Goal: Answer question/provide support: Share knowledge or assist other users

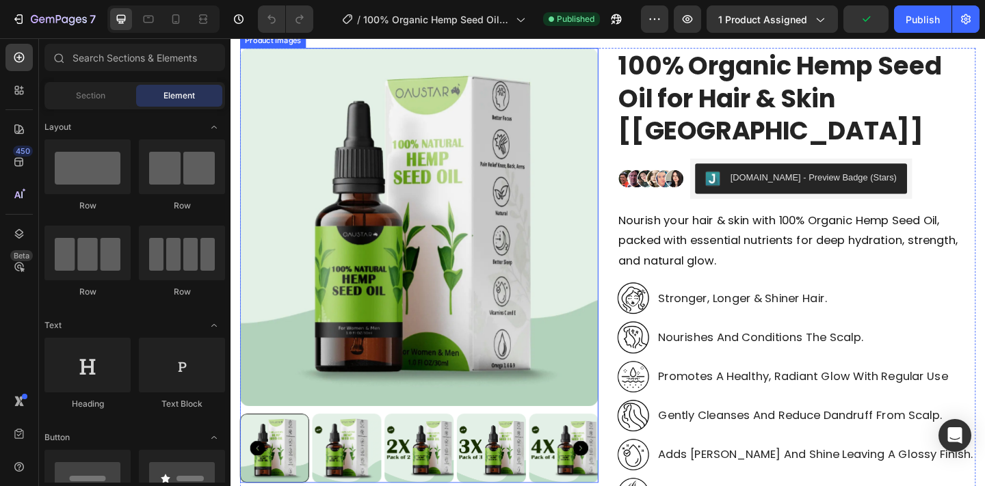
scroll to position [235, 0]
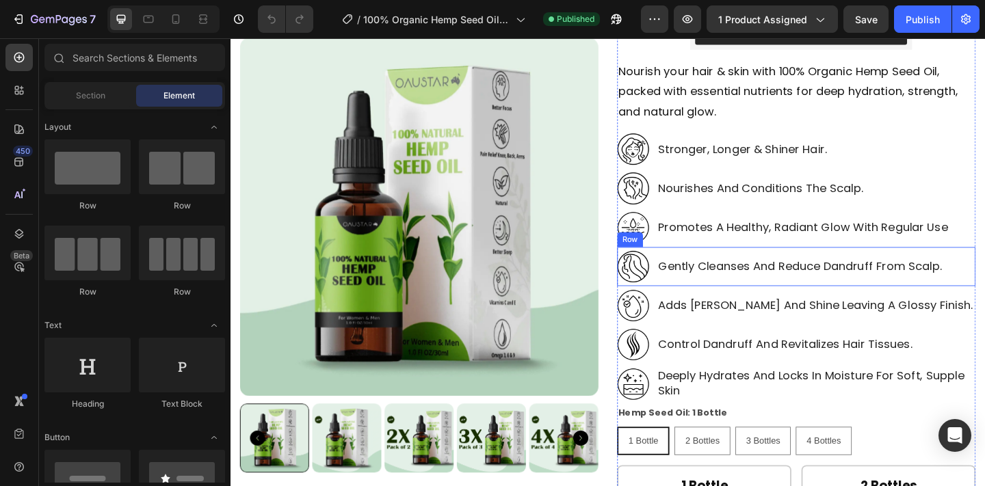
click at [709, 282] on p "gently cleanses and reduce dandruff from scalp." at bounding box center [849, 286] width 308 height 16
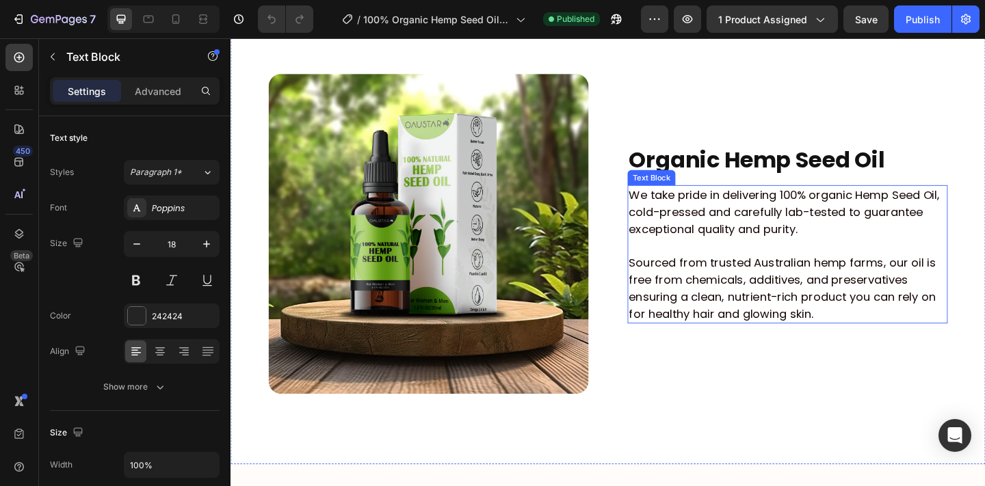
scroll to position [1798, 0]
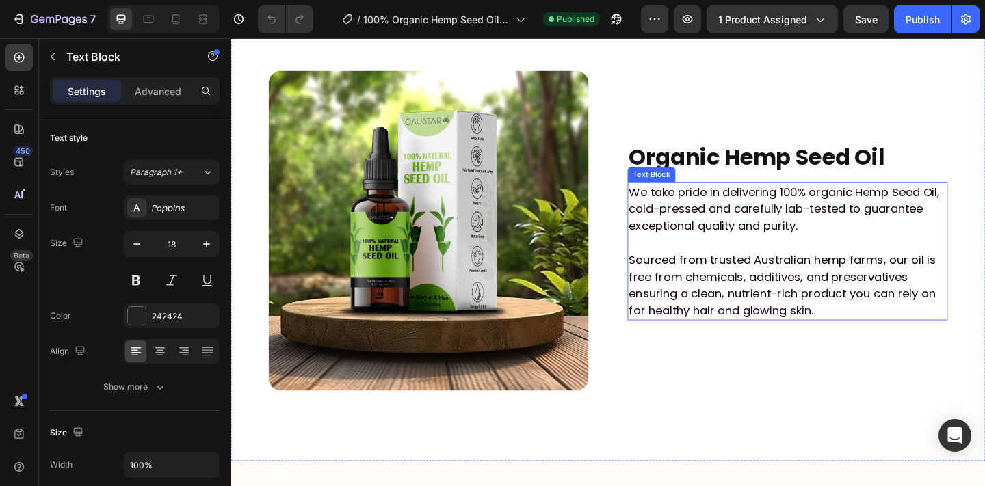
click at [734, 289] on p "Sourced from trusted Australian hemp farms, our oil is free from chemicals, add…" at bounding box center [835, 307] width 345 height 74
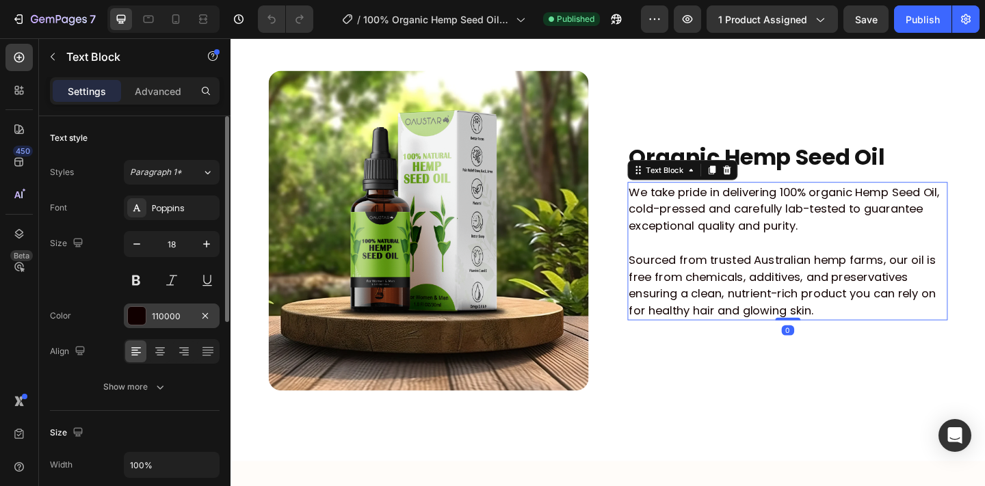
click at [165, 323] on div "110000" at bounding box center [172, 316] width 96 height 25
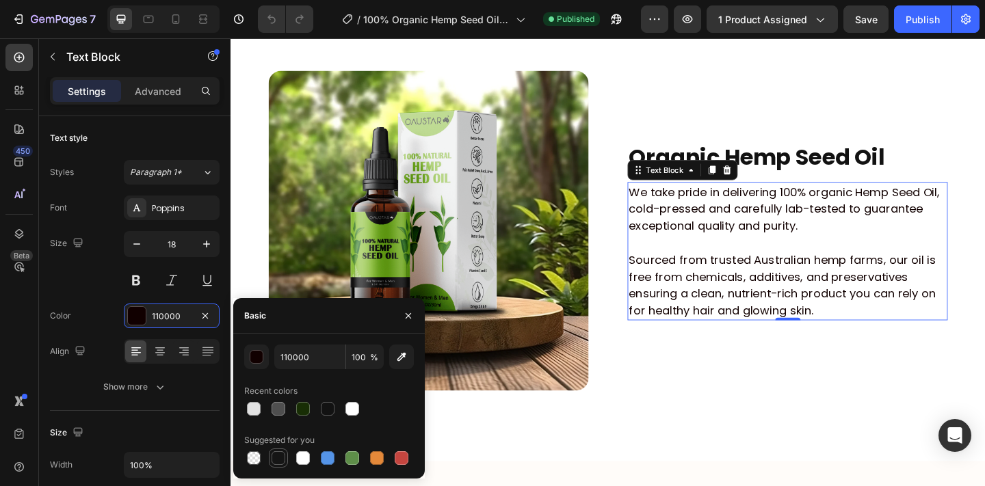
click at [276, 461] on div at bounding box center [278, 458] width 14 height 14
type input "151515"
click at [763, 334] on p "Sourced from trusted Australian hemp farms, our oil is free from chemicals, add…" at bounding box center [835, 307] width 345 height 74
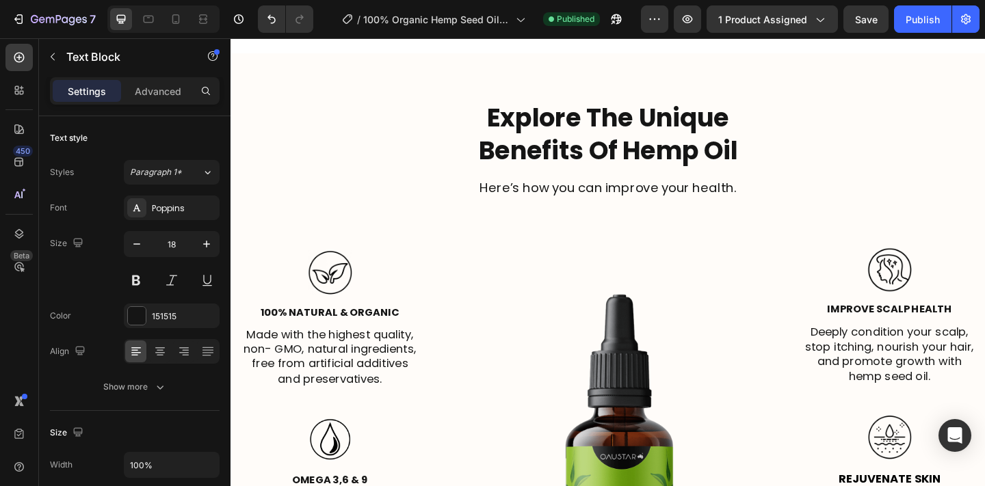
scroll to position [2355, 0]
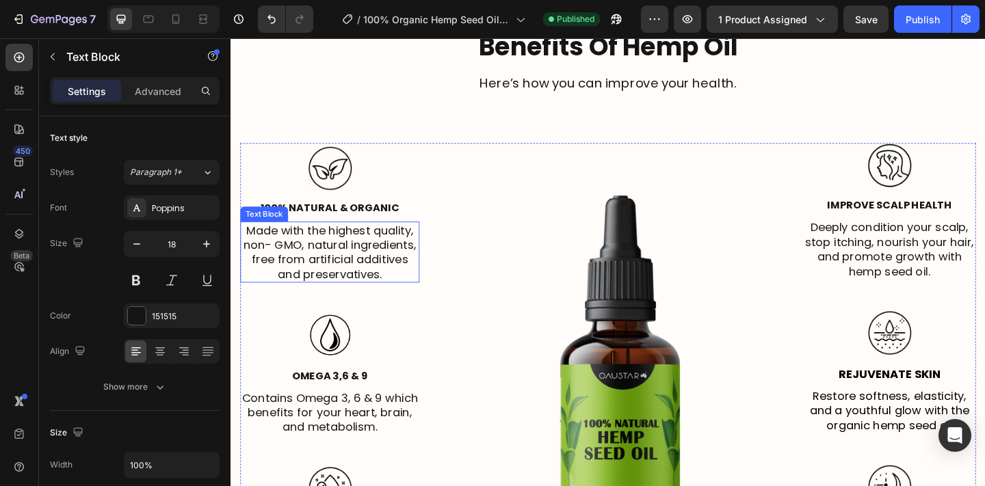
click at [380, 269] on p "Made with the highest quality, non- GMO, natural ingredients, free from artific…" at bounding box center [338, 271] width 192 height 64
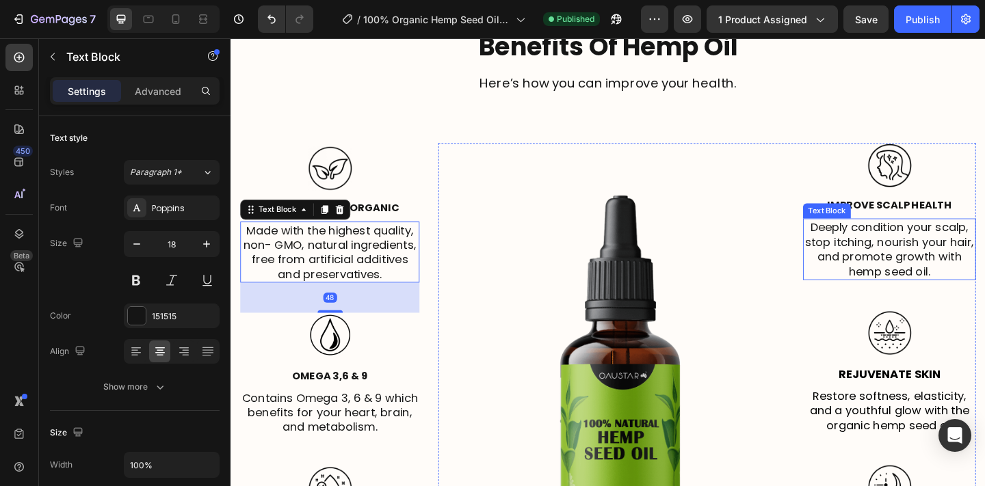
click at [877, 257] on p "Deeply condition your scalp, stop itching, nourish your hair, and promote growt…" at bounding box center [946, 268] width 185 height 64
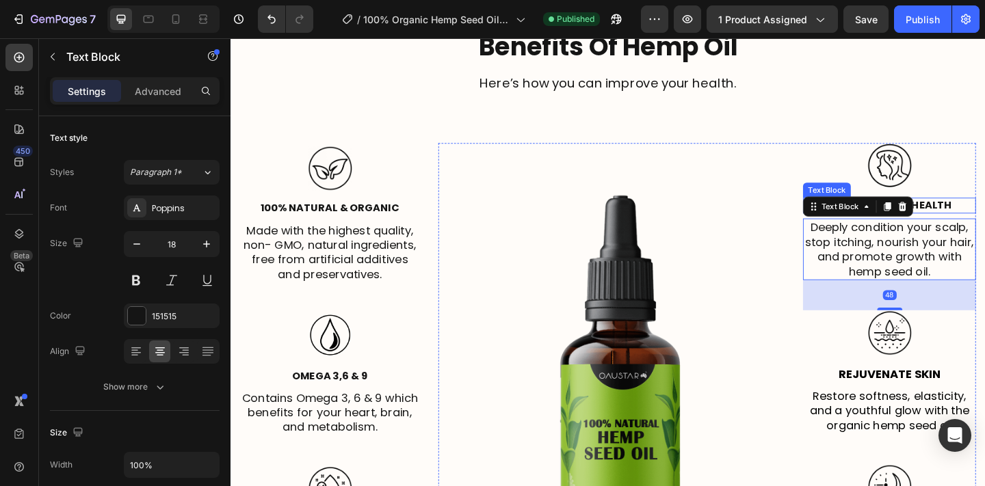
click at [984, 222] on strong "Improve Scalp Health" at bounding box center [946, 220] width 135 height 16
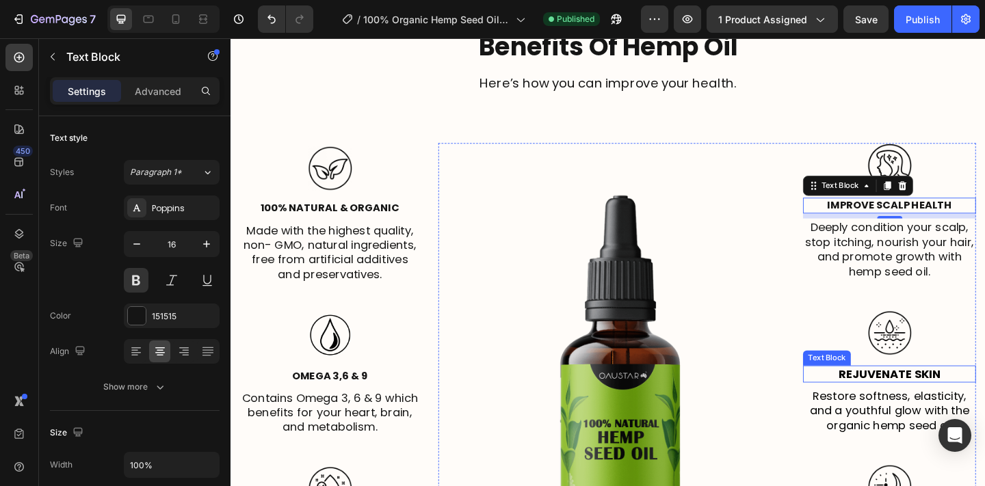
click at [887, 402] on p "Rejuvenate Skin" at bounding box center [946, 404] width 185 height 16
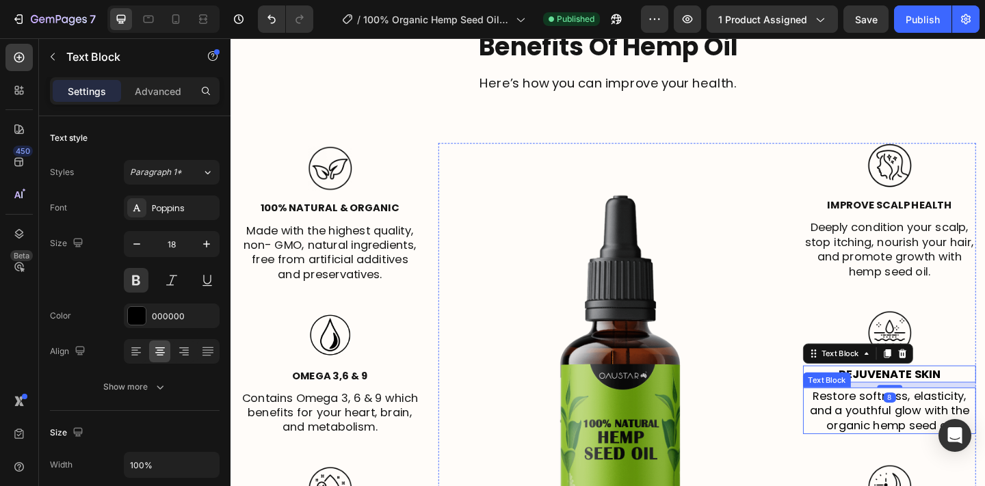
click at [899, 440] on p "Restore softness, elasticity, and a youthful glow with the organic hemp seed oil" at bounding box center [946, 444] width 185 height 48
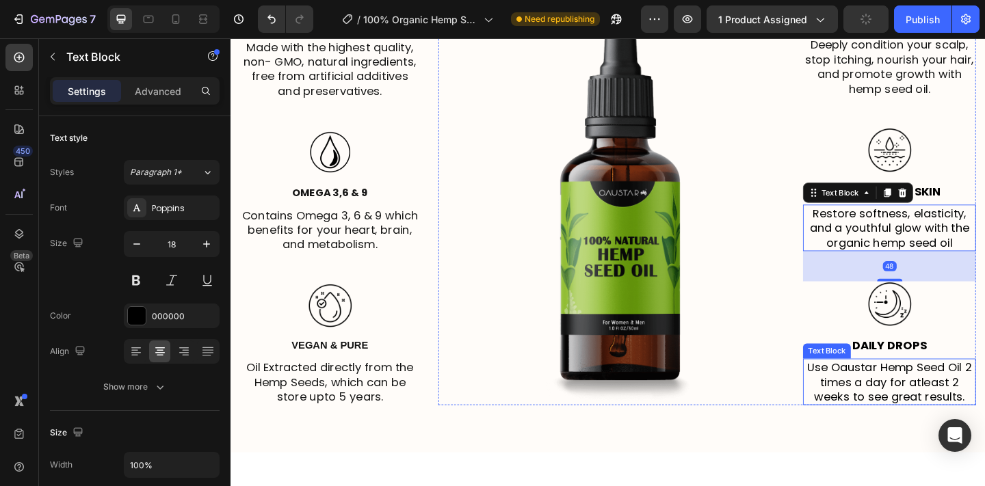
scroll to position [2622, 0]
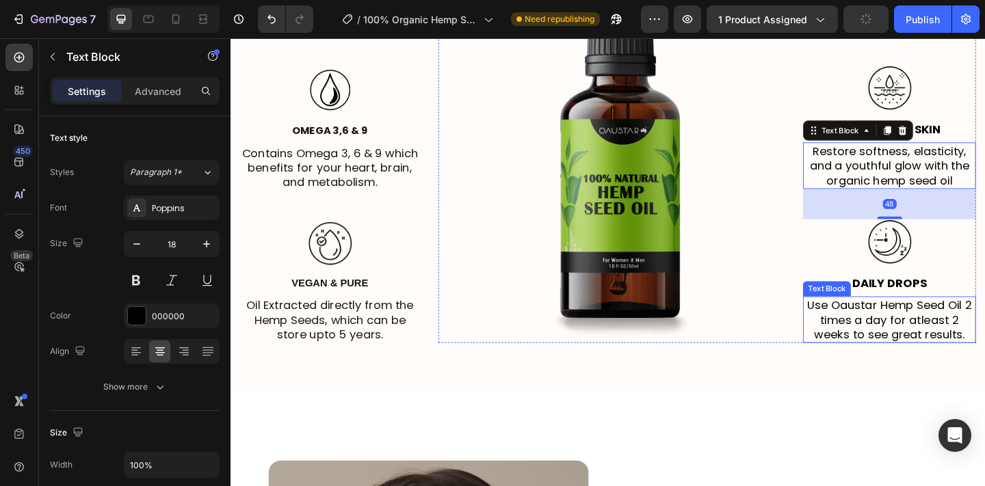
click at [917, 335] on p "Use Oaustar Hemp Seed Oil 2 times a day for atleast 2 weeks to see great result…" at bounding box center [946, 345] width 185 height 48
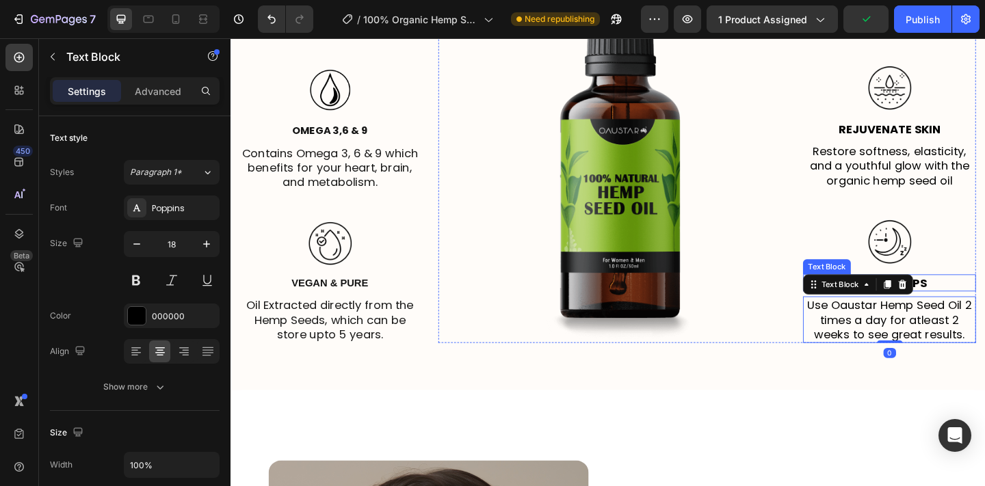
click at [984, 300] on p "Daily Drops" at bounding box center [946, 305] width 185 height 16
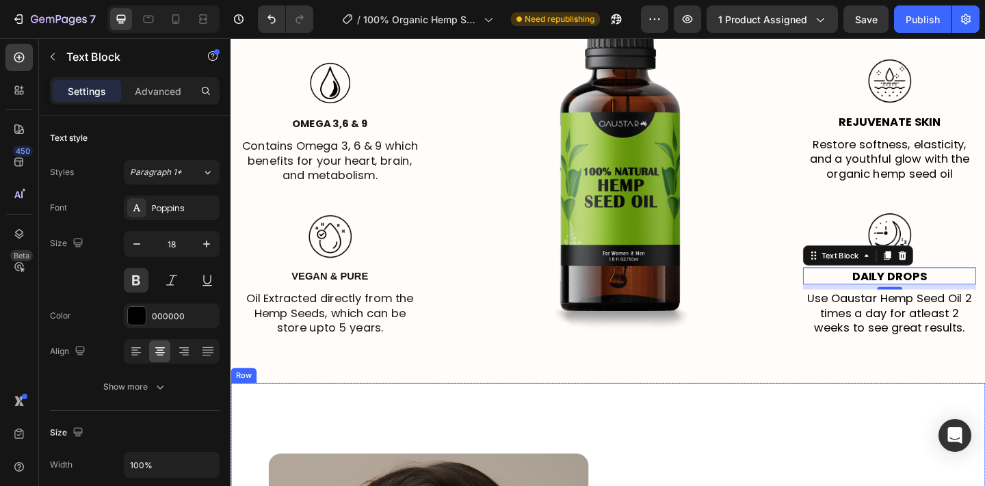
scroll to position [2972, 0]
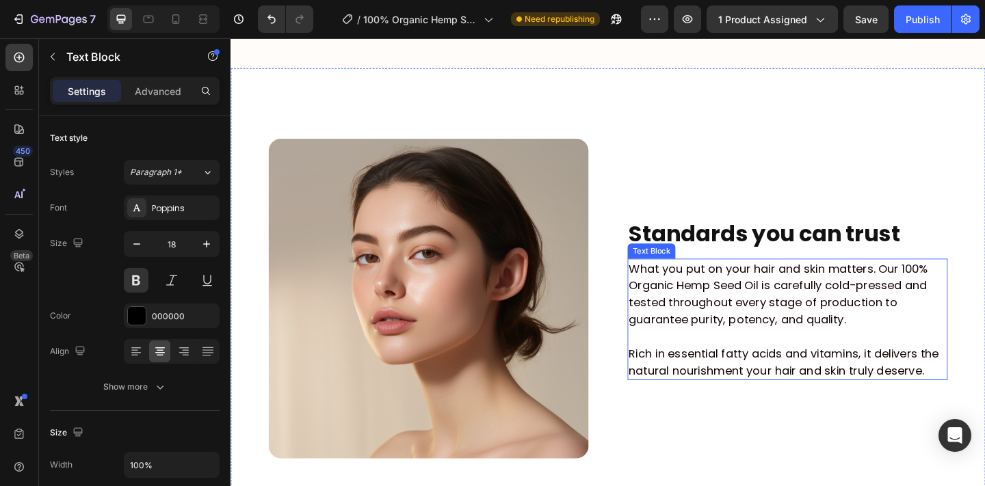
click at [737, 312] on p "What you put on your hair and skin matters. Our 100% Organic Hemp Seed Oil is c…" at bounding box center [835, 317] width 345 height 74
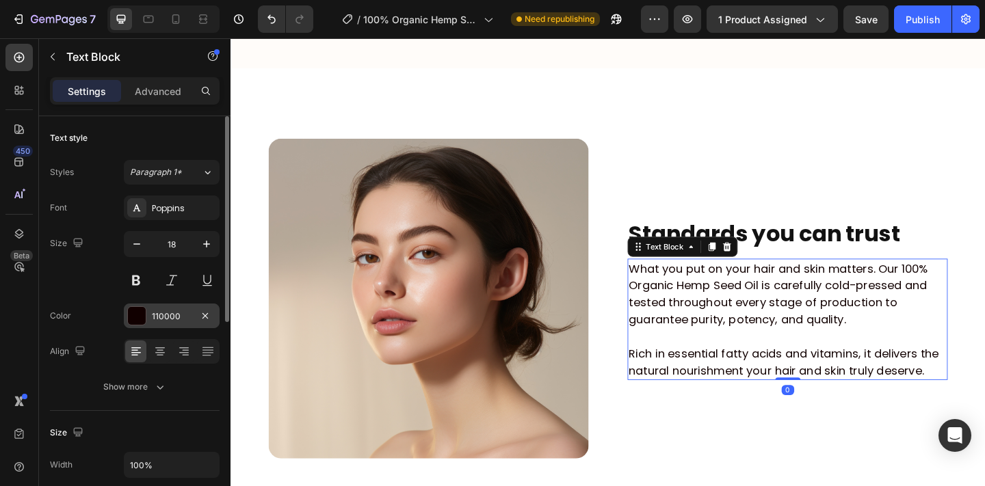
click at [172, 316] on div "110000" at bounding box center [172, 316] width 40 height 12
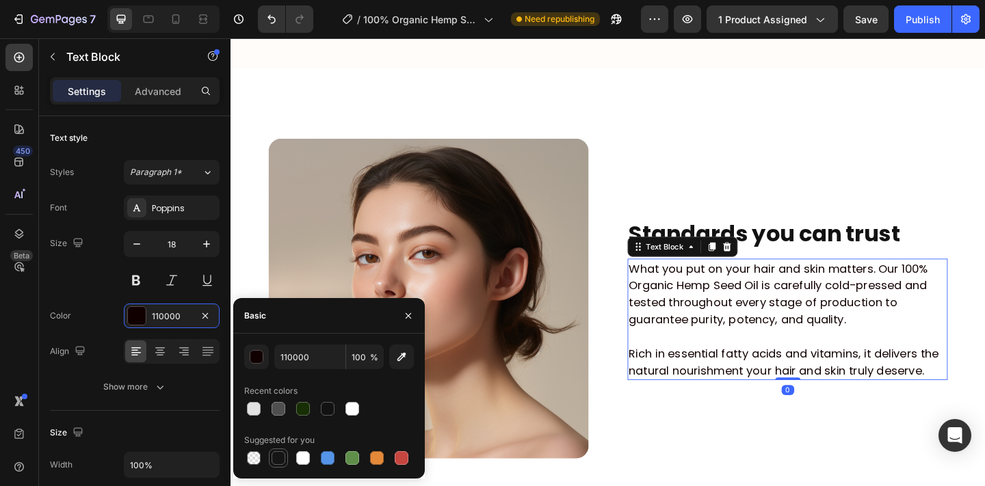
click at [273, 451] on div at bounding box center [278, 458] width 14 height 14
type input "151515"
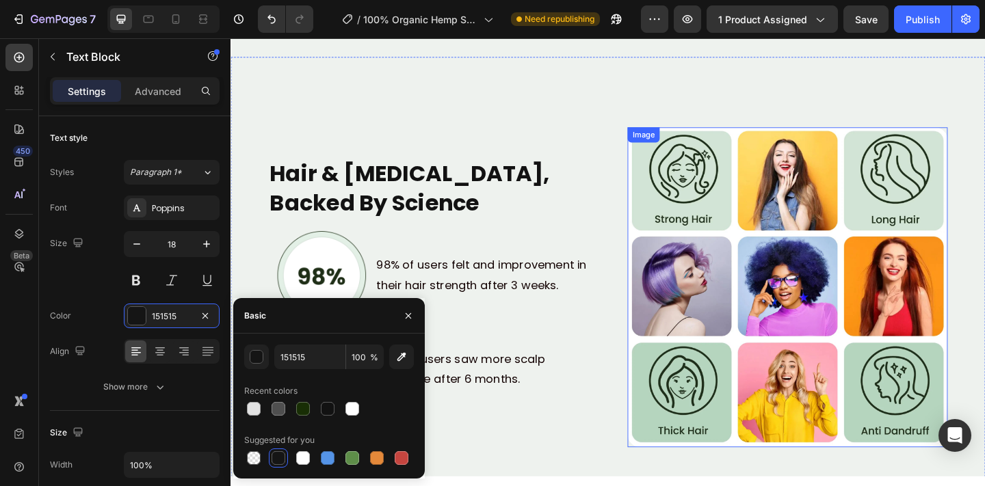
scroll to position [3618, 0]
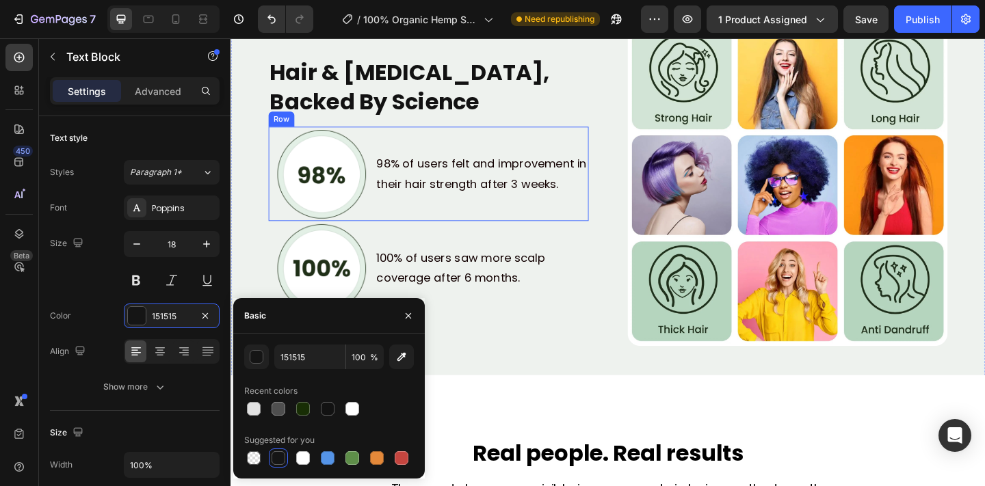
click at [553, 215] on div "98% of users felt and improvement in their hair strength after 3 weeks. Text Bl…" at bounding box center [504, 186] width 232 height 103
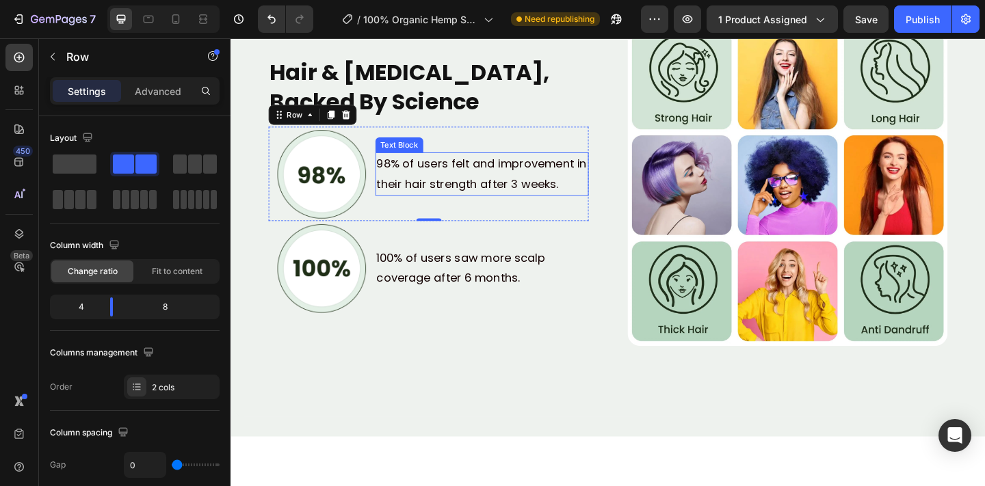
click at [529, 186] on p "98% of users felt and improvement in their hair strength after 3 weeks." at bounding box center [503, 186] width 229 height 44
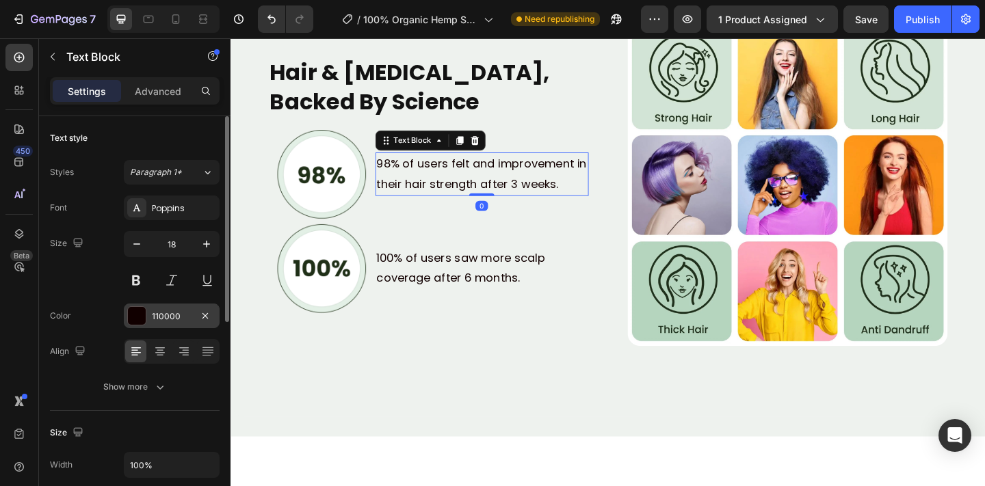
click at [155, 310] on div "110000" at bounding box center [172, 316] width 40 height 12
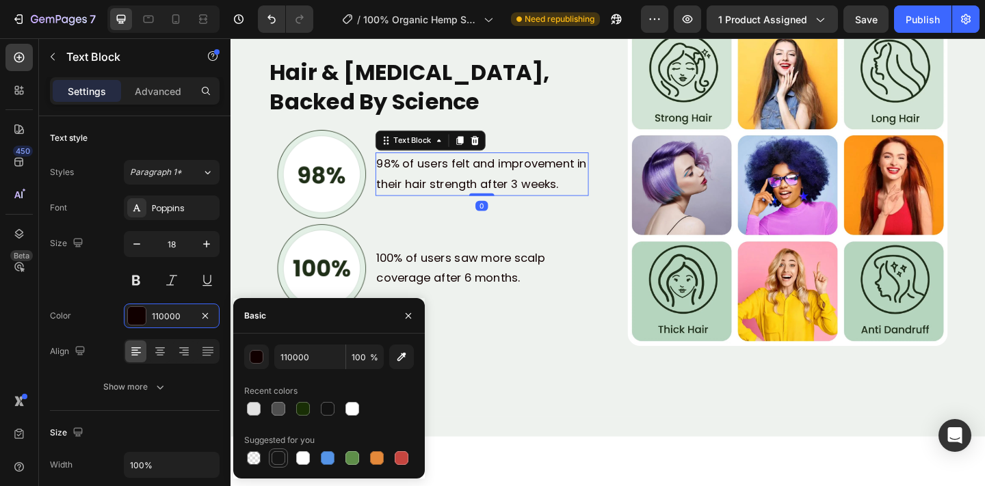
click at [283, 452] on div at bounding box center [278, 458] width 14 height 14
type input "151515"
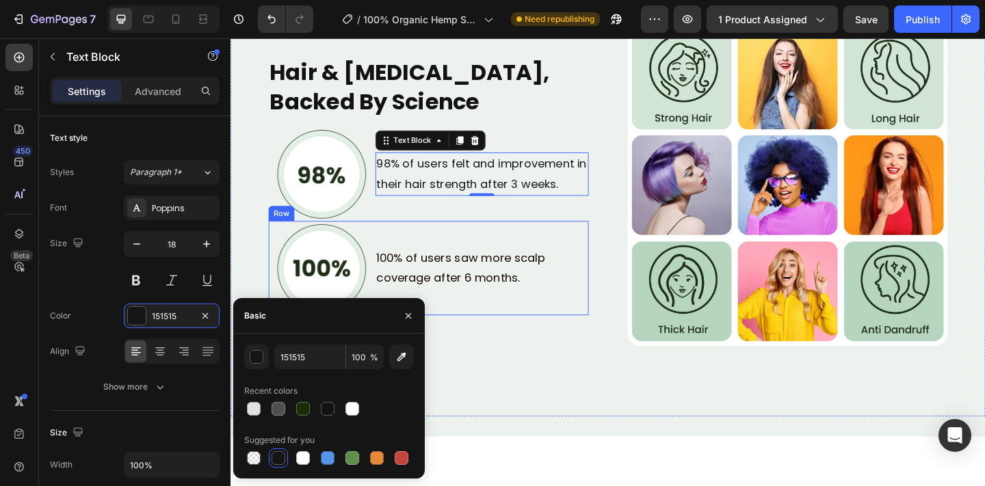
click at [414, 318] on div "100% of users saw more scalp coverage after 6 months. Text Block" at bounding box center [504, 288] width 232 height 103
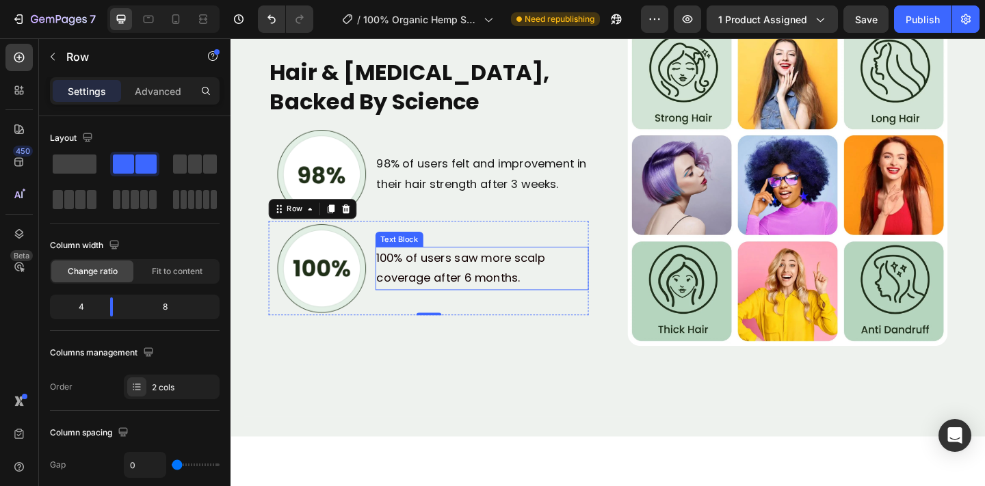
click at [401, 289] on p "100% of users saw more scalp coverage after 6 months." at bounding box center [503, 289] width 229 height 44
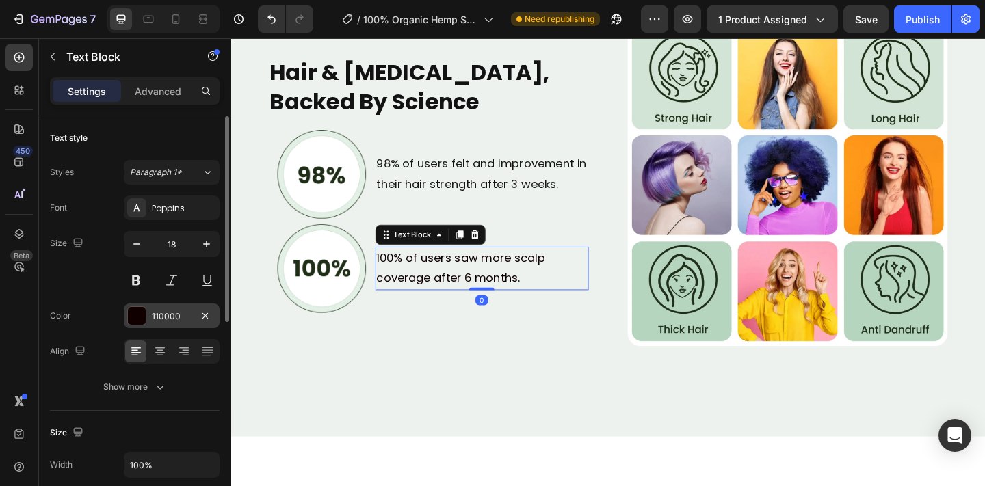
click at [171, 321] on div "110000" at bounding box center [172, 316] width 40 height 12
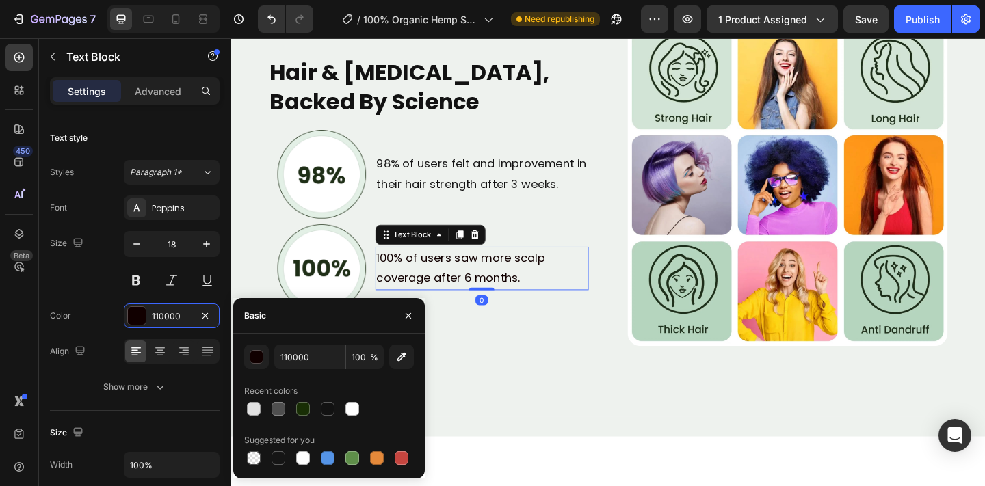
click at [271, 455] on div at bounding box center [278, 458] width 14 height 14
type input "151515"
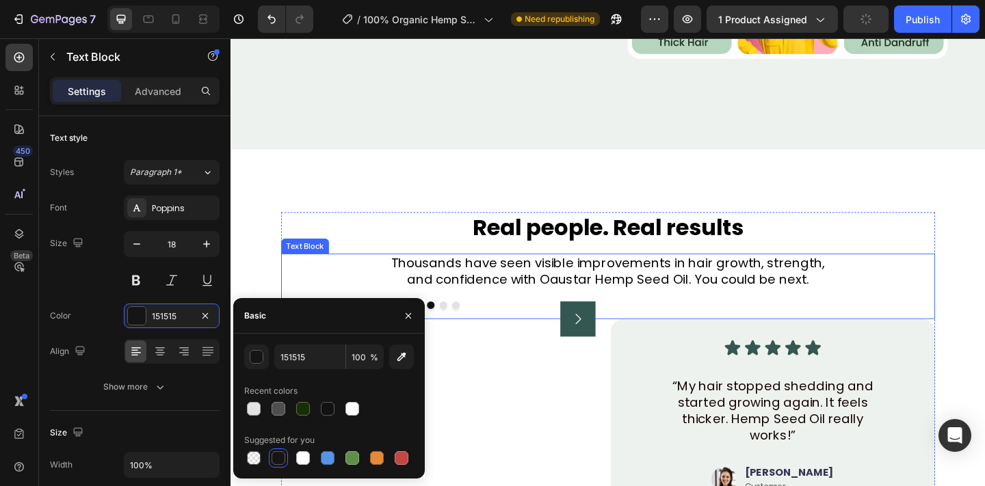
click at [633, 293] on p "and confidence with Oaustar Hemp Seed Oil. You could be next." at bounding box center [641, 301] width 708 height 18
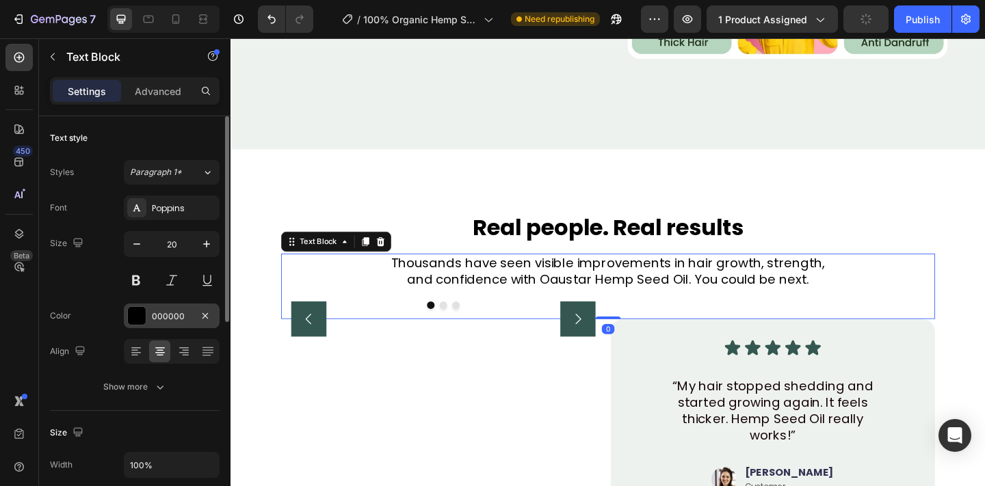
click at [190, 316] on div "000000" at bounding box center [172, 316] width 40 height 12
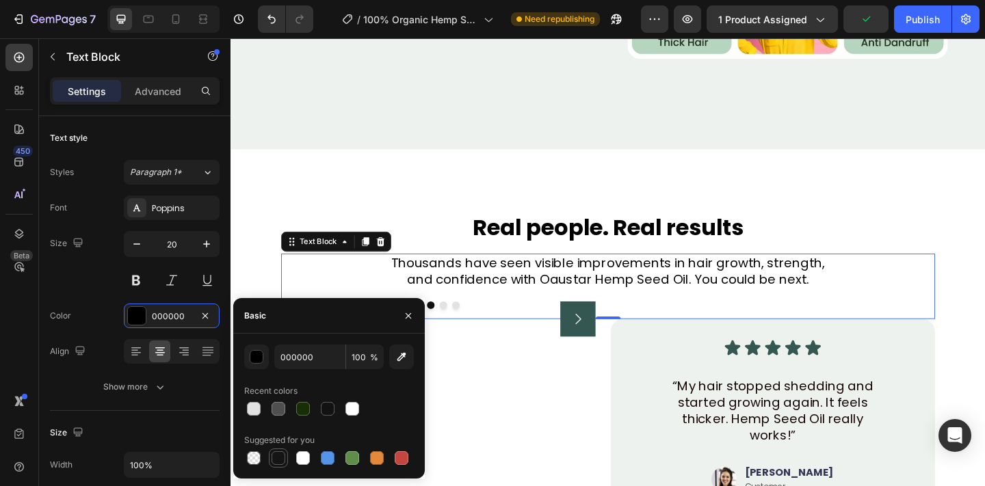
click at [276, 464] on div at bounding box center [278, 458] width 14 height 14
type input "151515"
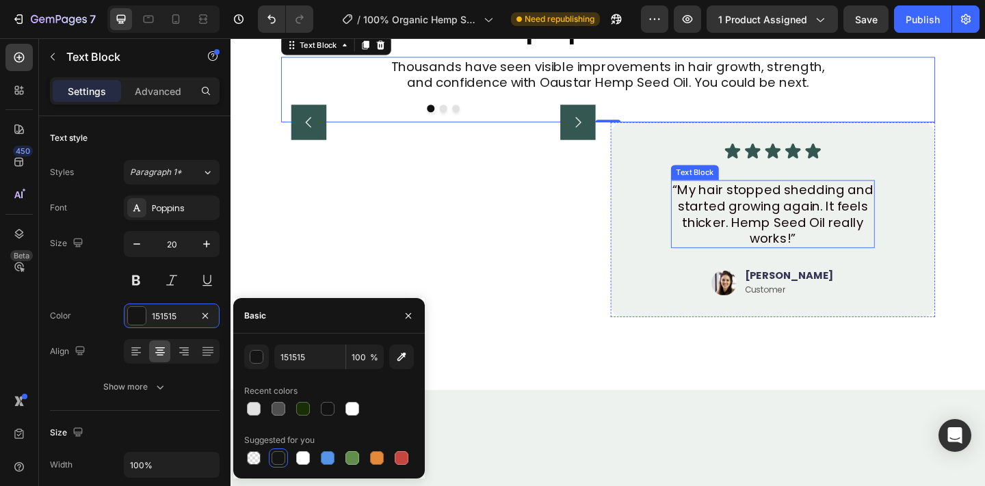
click at [769, 265] on p "“My hair stopped shedding and started growing again. It feels thicker. Hemp See…" at bounding box center [820, 229] width 219 height 71
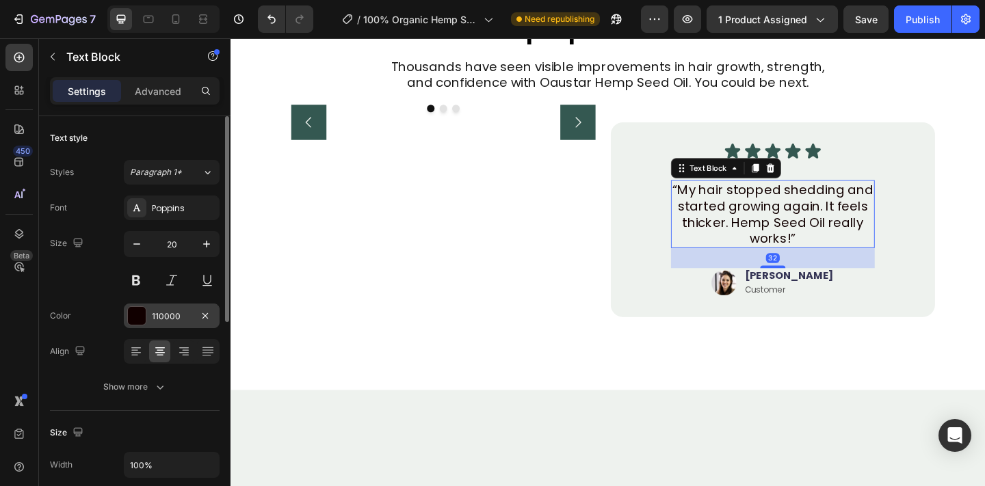
click at [169, 321] on div "110000" at bounding box center [172, 316] width 40 height 12
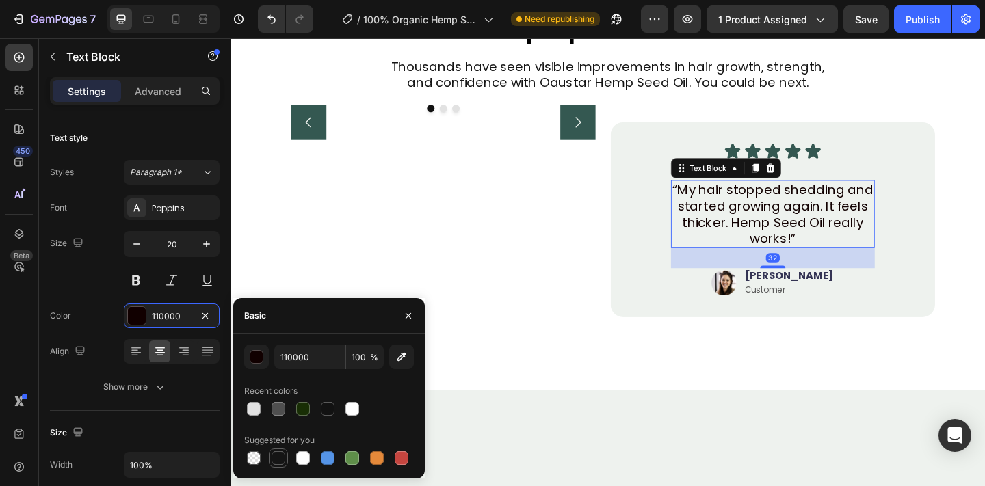
click at [269, 460] on div at bounding box center [278, 458] width 19 height 19
type input "151515"
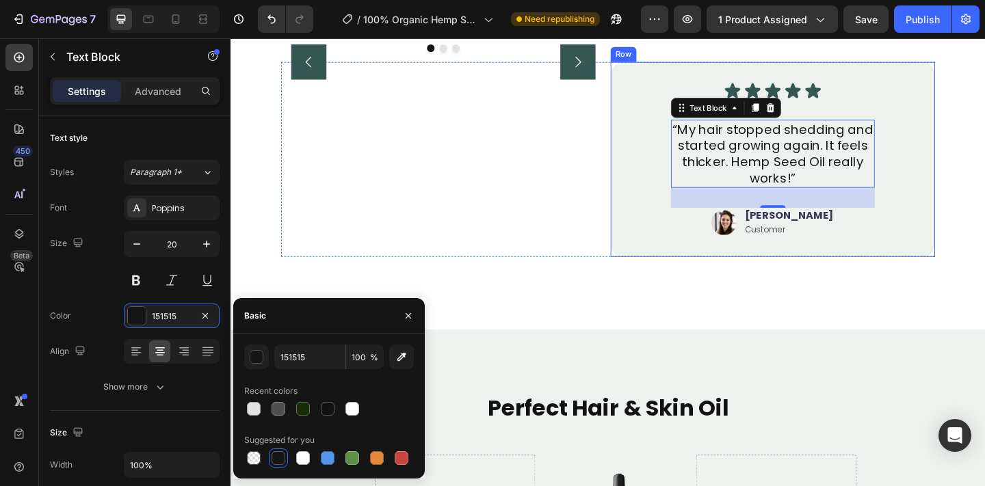
scroll to position [4363, 0]
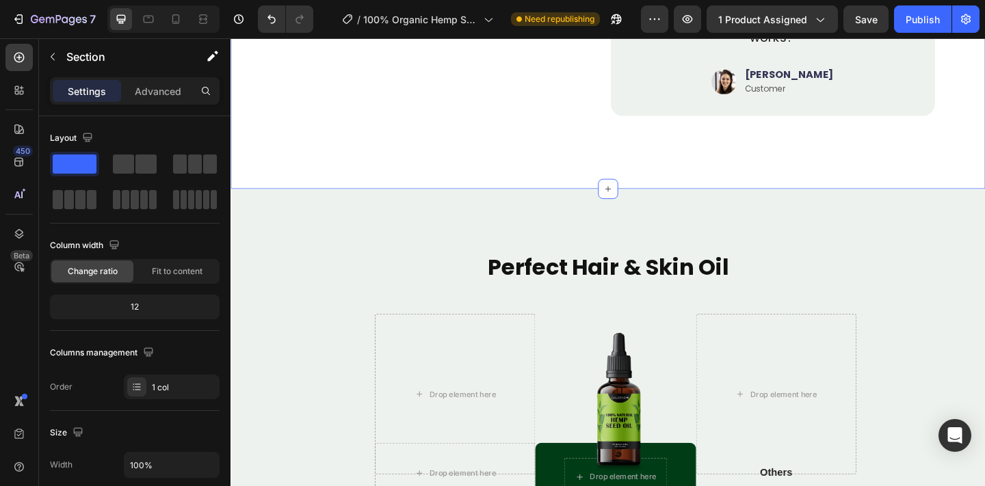
scroll to position [4693, 0]
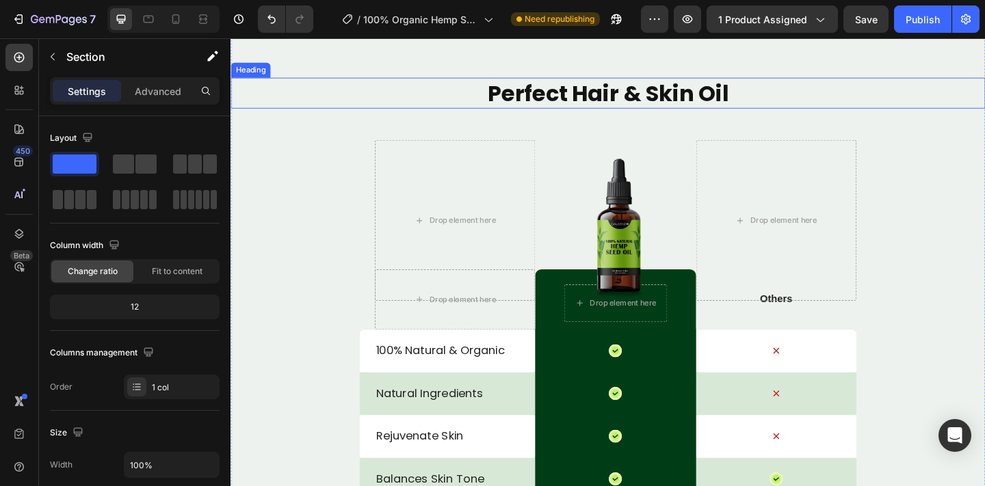
click at [675, 101] on h2 "Perfect Hair & Skin Oil" at bounding box center [640, 98] width 821 height 34
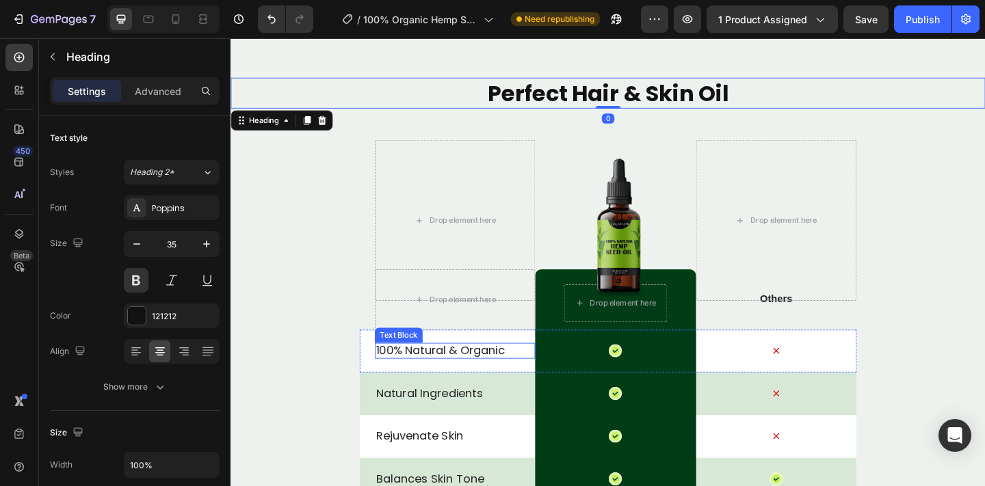
click at [473, 384] on p "100% Natural & Organic" at bounding box center [474, 378] width 172 height 16
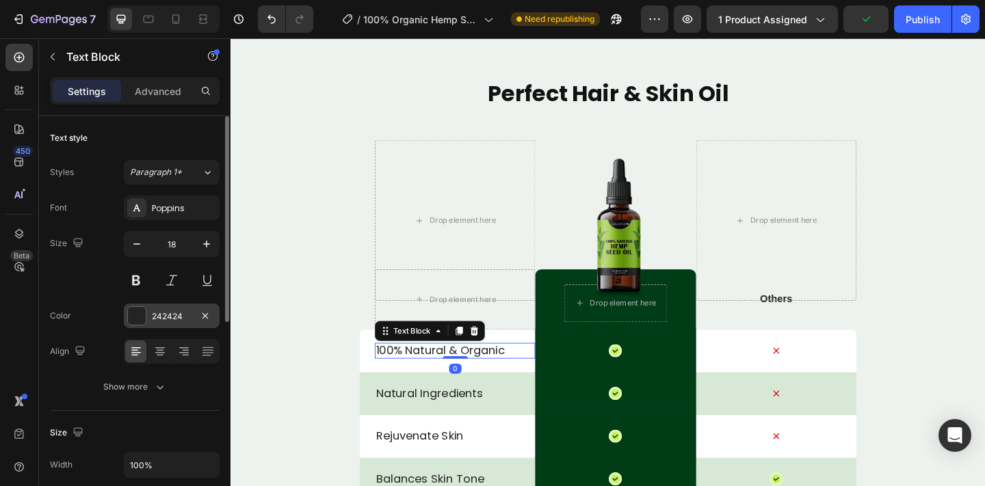
click at [155, 318] on div "242424" at bounding box center [172, 316] width 40 height 12
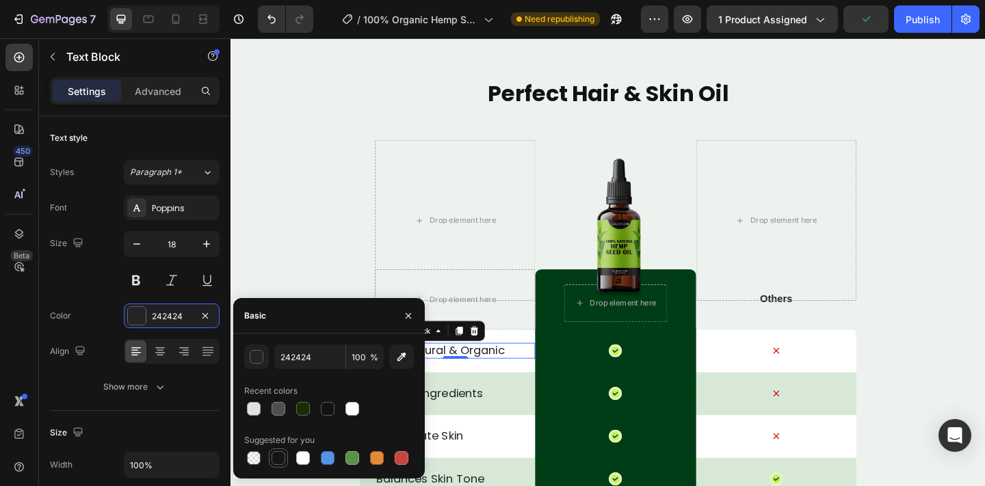
click at [284, 457] on div at bounding box center [278, 458] width 14 height 14
type input "151515"
click at [472, 415] on div "Natural Ingredients Text Block" at bounding box center [474, 425] width 174 height 47
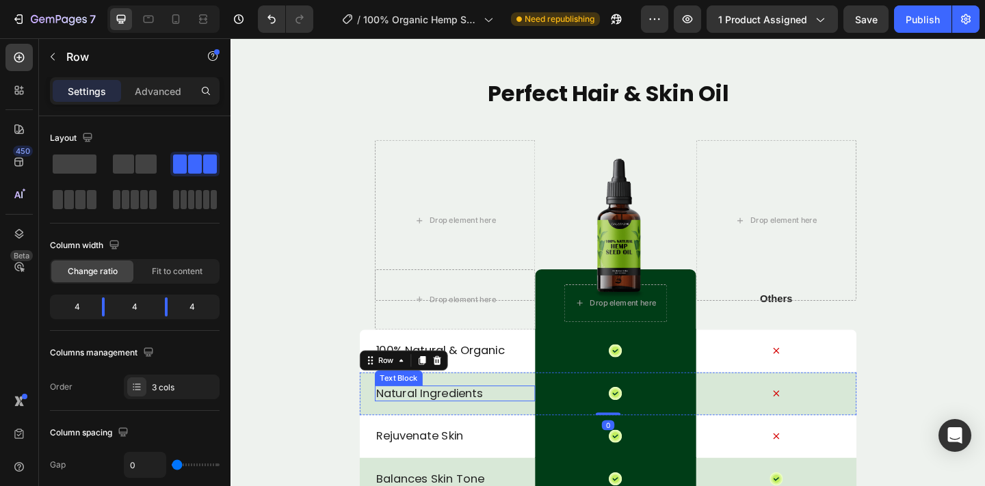
click at [466, 418] on p "Natural Ingredients" at bounding box center [474, 424] width 172 height 16
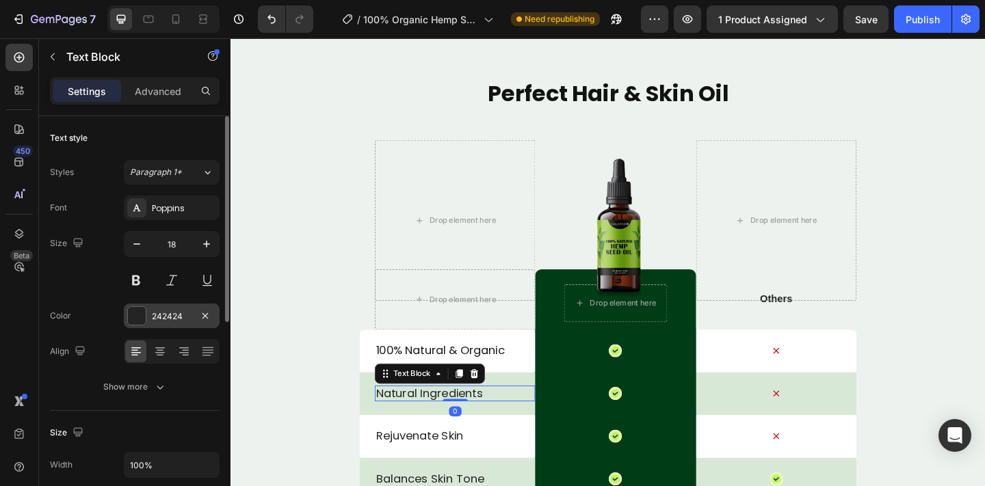
click at [166, 315] on div "242424" at bounding box center [172, 316] width 40 height 12
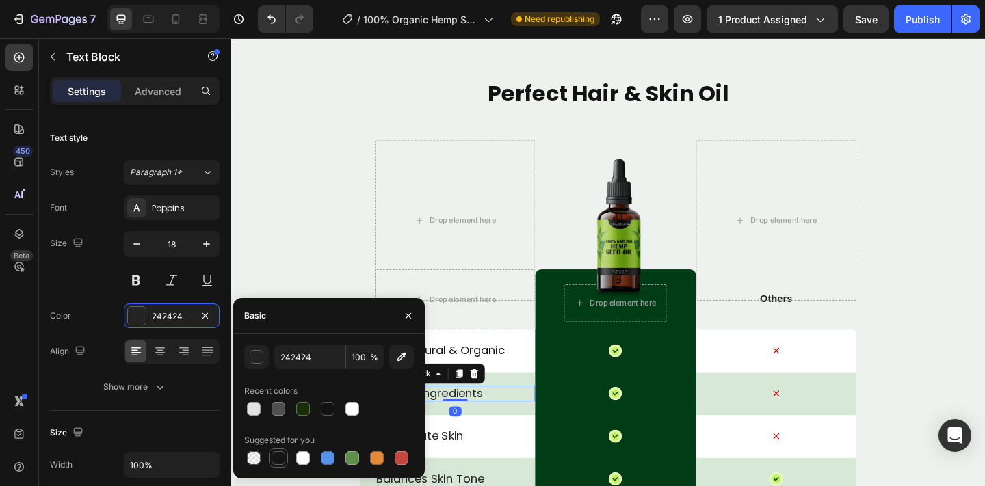
click at [276, 453] on div at bounding box center [278, 458] width 14 height 14
type input "151515"
click at [449, 472] on p "Rejuvenate Skin" at bounding box center [474, 471] width 172 height 16
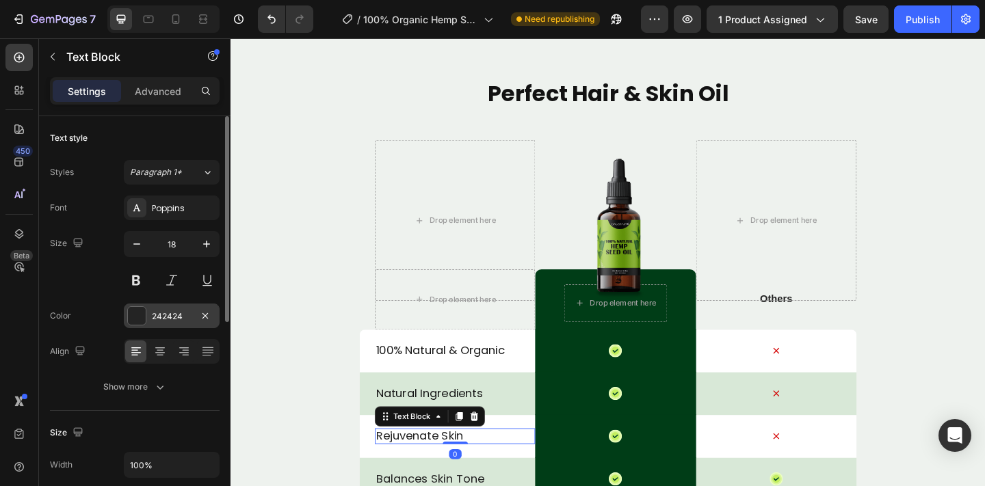
click at [173, 326] on div "242424" at bounding box center [172, 316] width 96 height 25
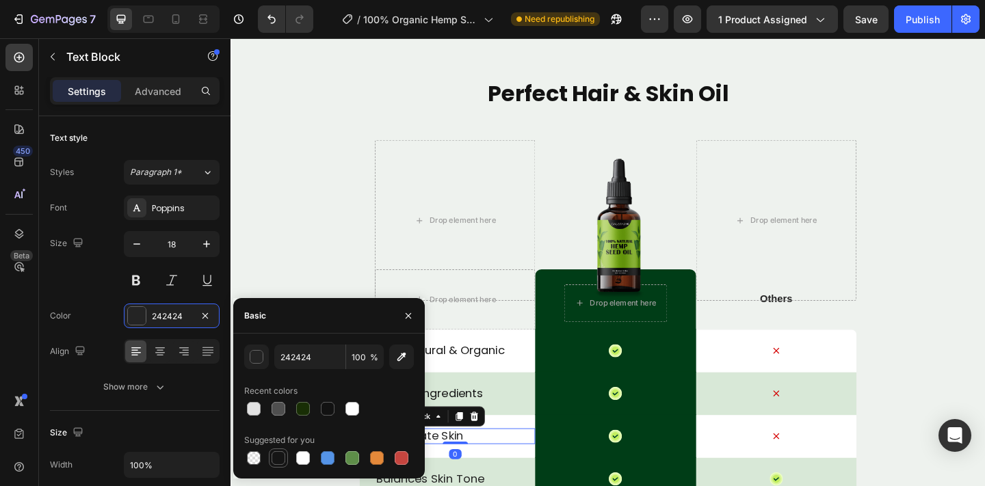
click at [280, 457] on div at bounding box center [278, 458] width 14 height 14
type input "151515"
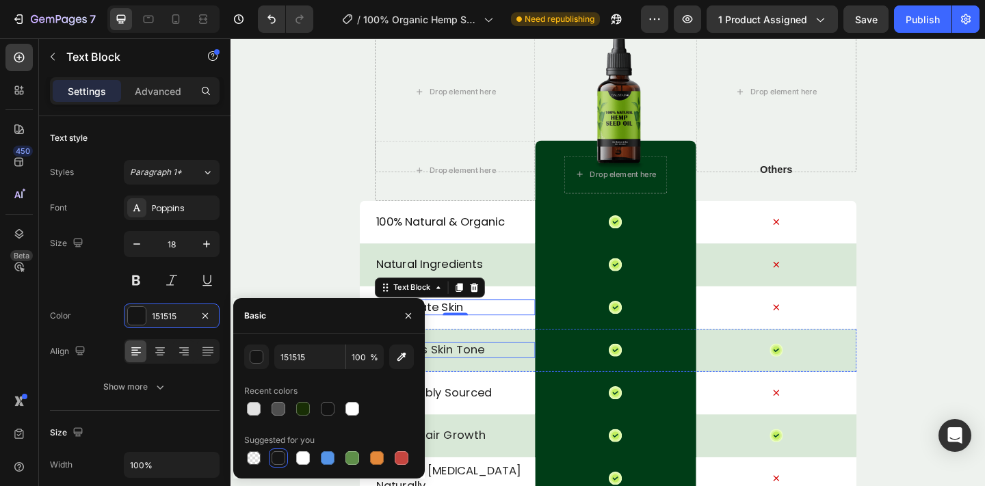
click at [492, 375] on p "Balances Skin Tone" at bounding box center [474, 377] width 172 height 16
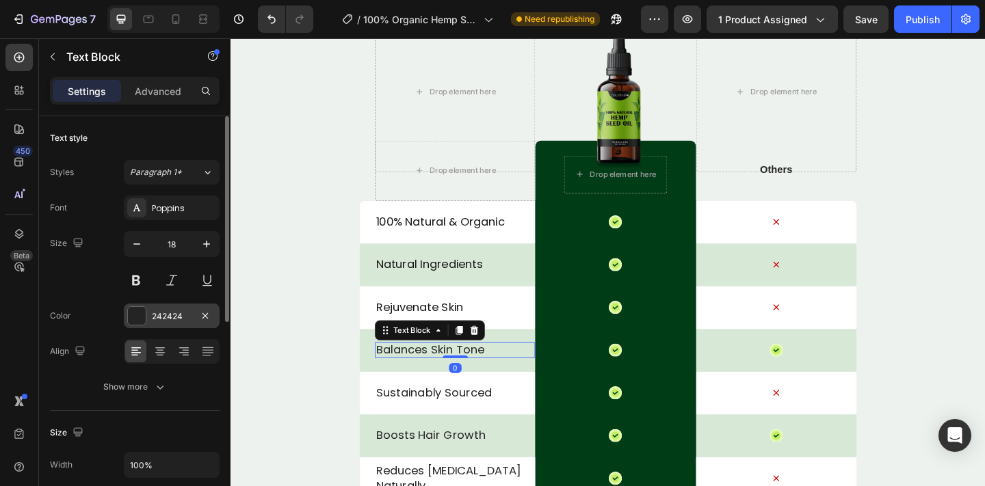
click at [164, 319] on div "242424" at bounding box center [172, 316] width 40 height 12
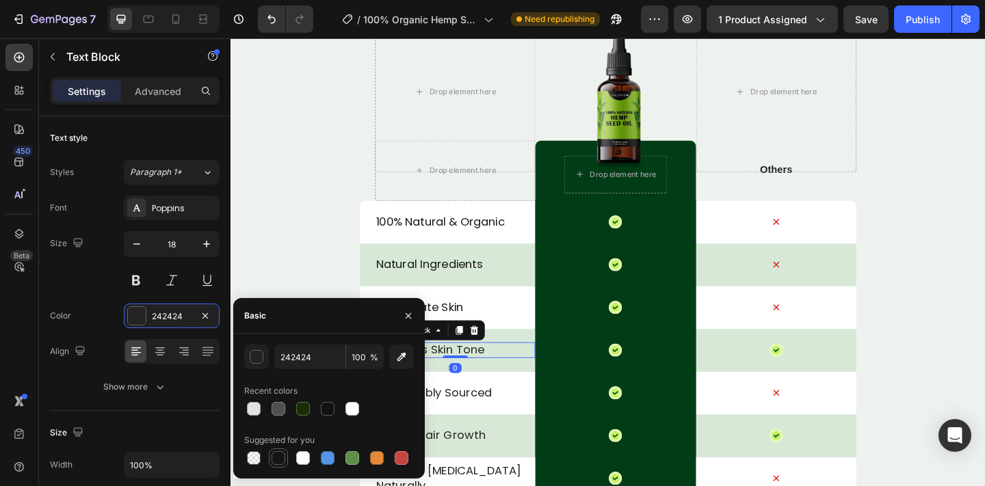
click at [277, 458] on div at bounding box center [278, 458] width 14 height 14
type input "151515"
click at [457, 425] on p "Sustainably Sourced" at bounding box center [474, 424] width 172 height 16
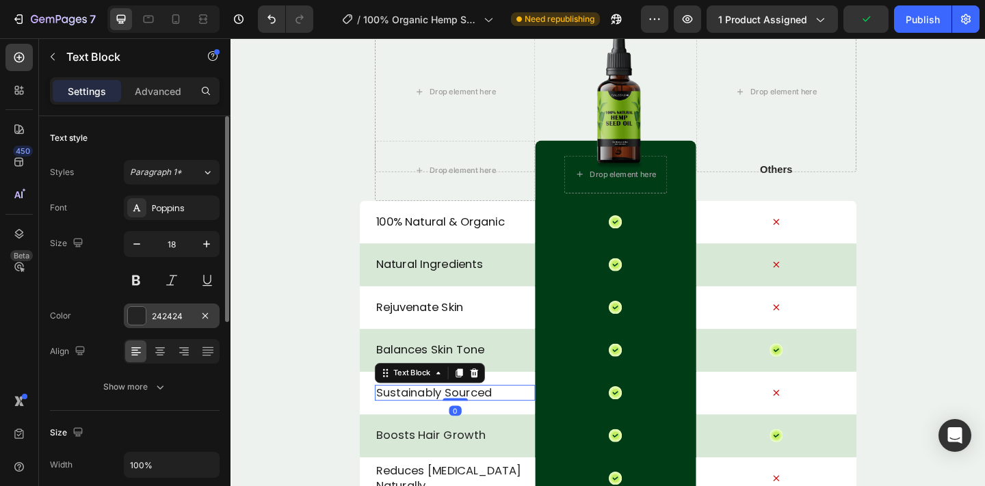
click at [146, 319] on div "242424" at bounding box center [172, 316] width 96 height 25
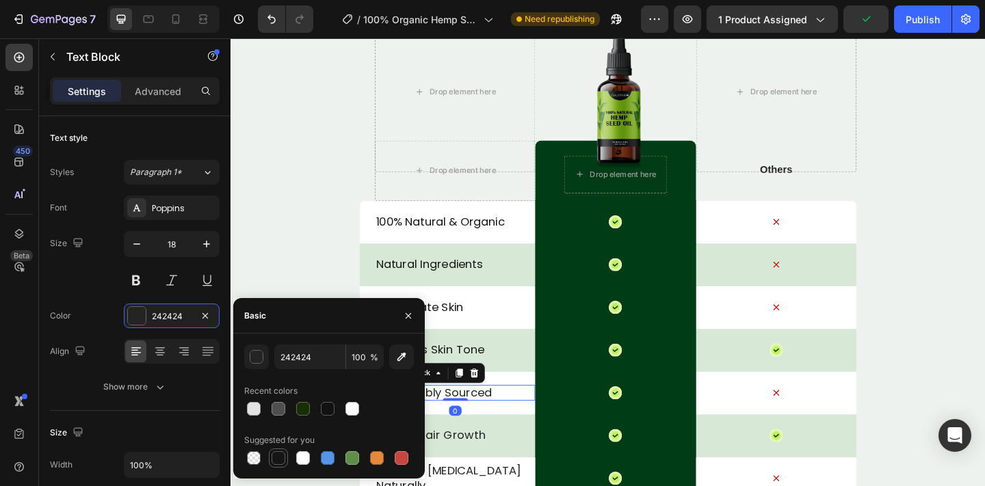
click at [280, 455] on div at bounding box center [278, 458] width 14 height 14
type input "151515"
click at [493, 472] on p "Boosts Hair Growth" at bounding box center [474, 470] width 172 height 16
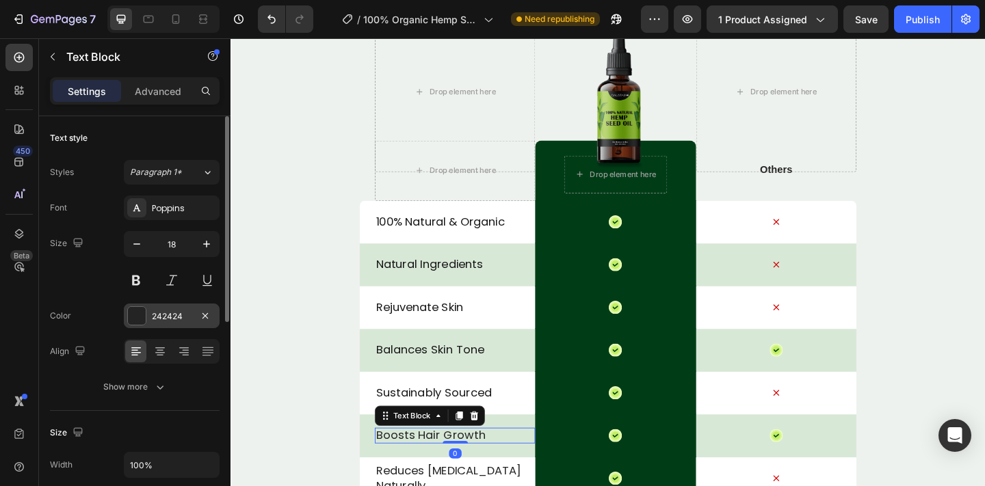
click at [172, 316] on div "242424" at bounding box center [172, 316] width 40 height 12
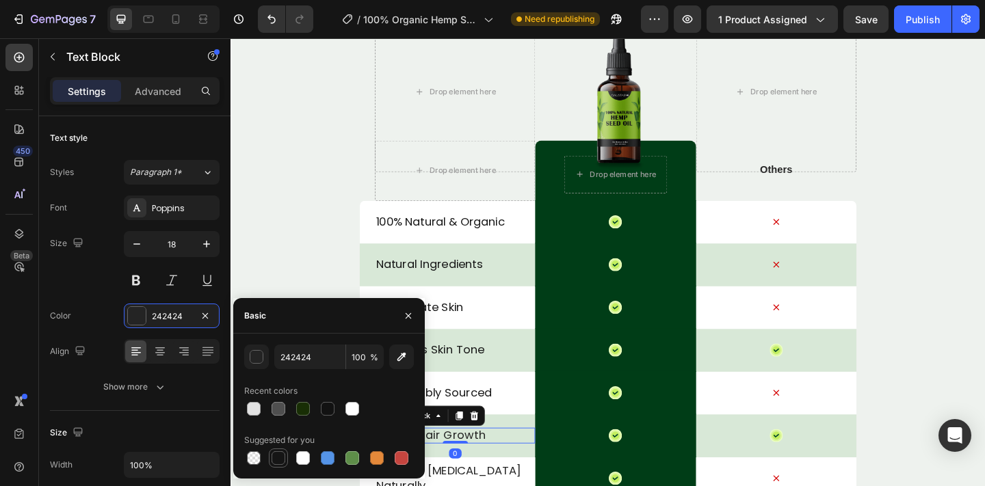
click at [278, 455] on div at bounding box center [278, 458] width 14 height 14
type input "151515"
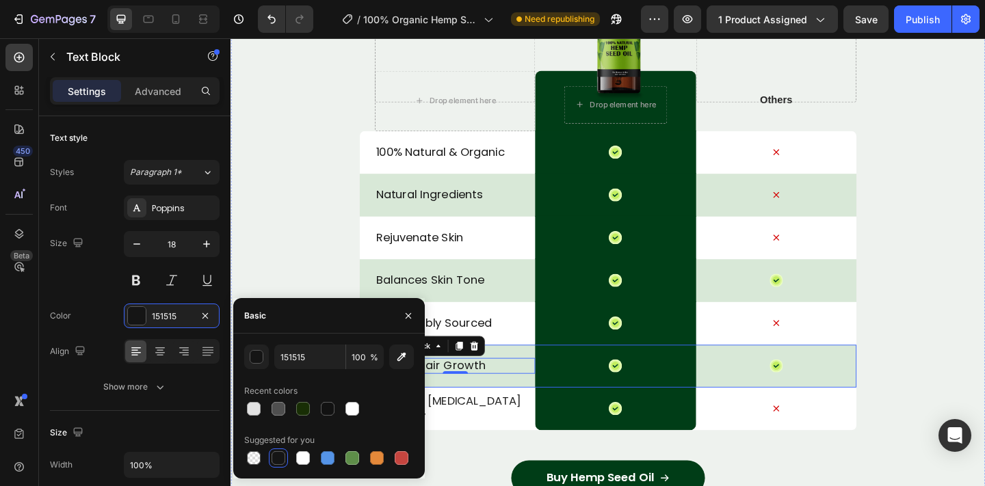
scroll to position [4925, 0]
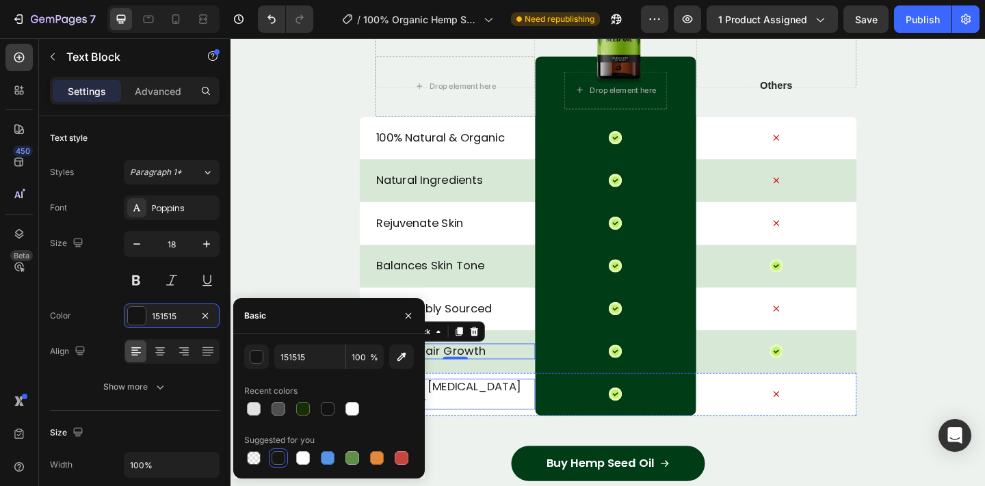
click at [527, 427] on p "Reduces Dryness Naturally" at bounding box center [474, 425] width 172 height 32
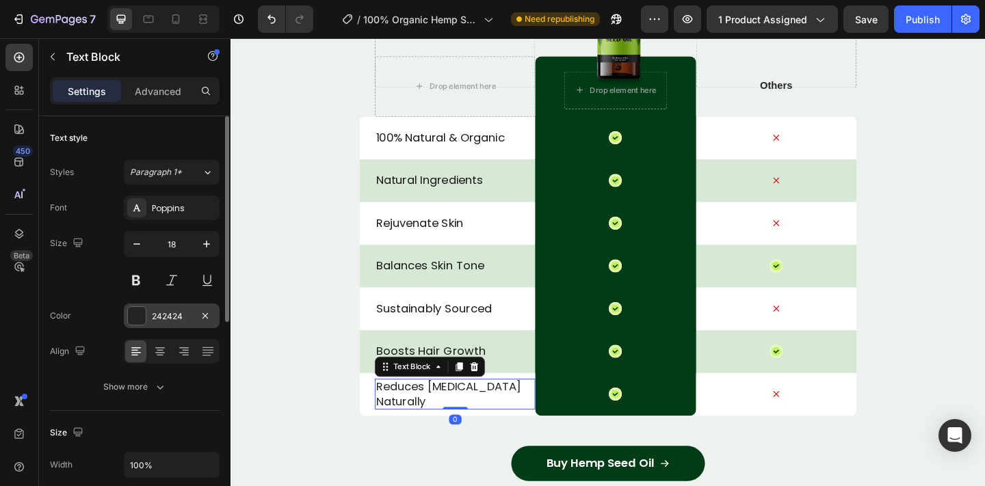
click at [159, 317] on div "242424" at bounding box center [172, 316] width 40 height 12
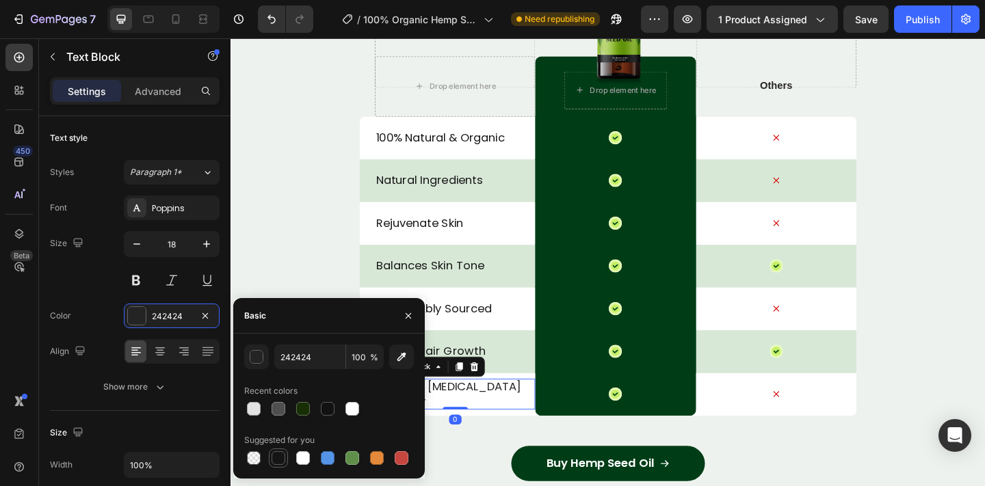
click at [280, 457] on div at bounding box center [278, 458] width 14 height 14
type input "151515"
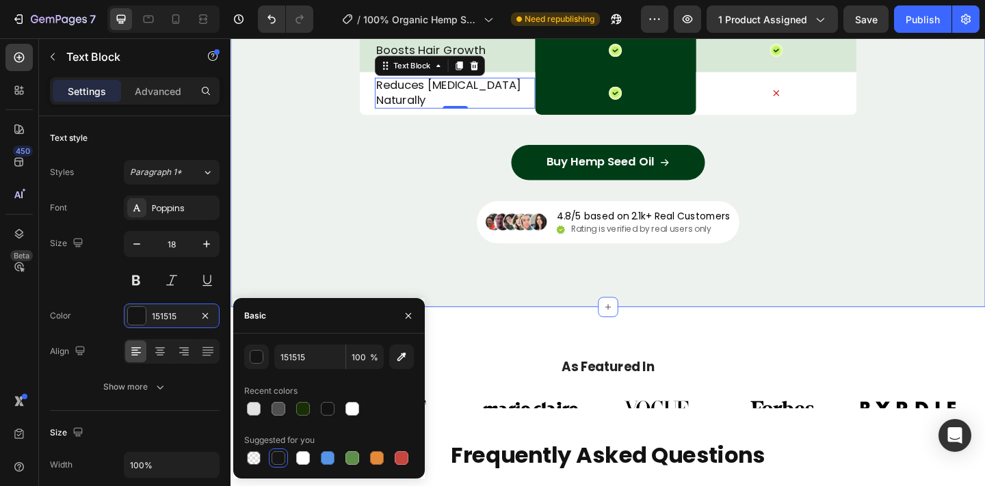
scroll to position [5277, 0]
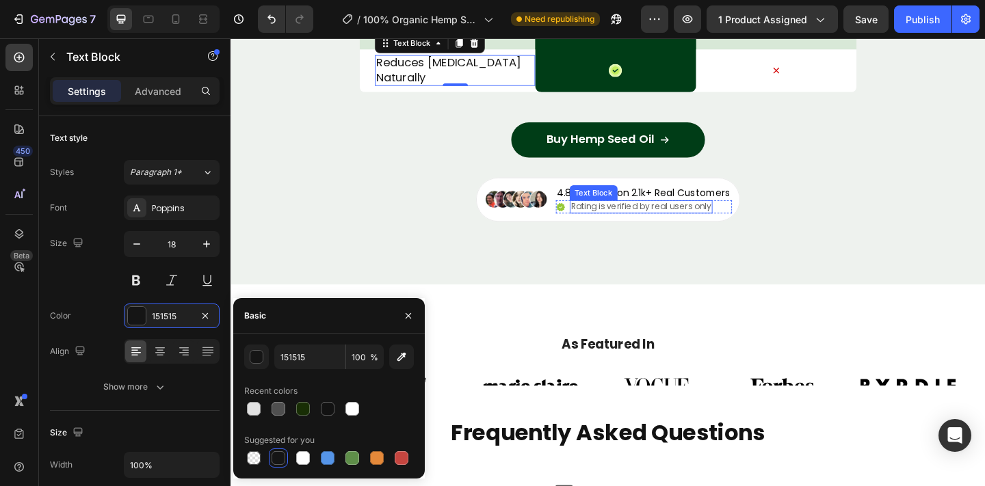
click at [671, 220] on p "Rating is verified by real users only" at bounding box center [676, 222] width 152 height 12
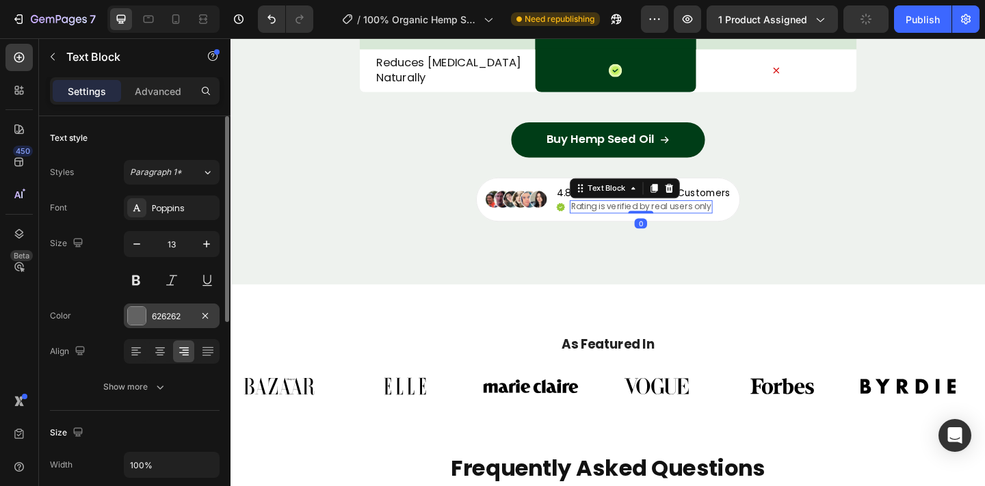
click at [141, 321] on div at bounding box center [137, 316] width 18 height 18
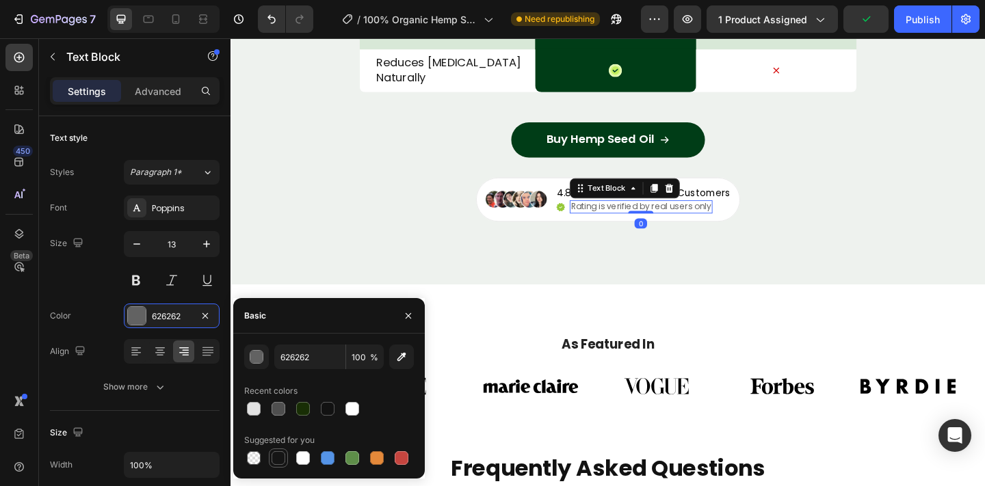
click at [274, 457] on div at bounding box center [278, 458] width 14 height 14
type input "151515"
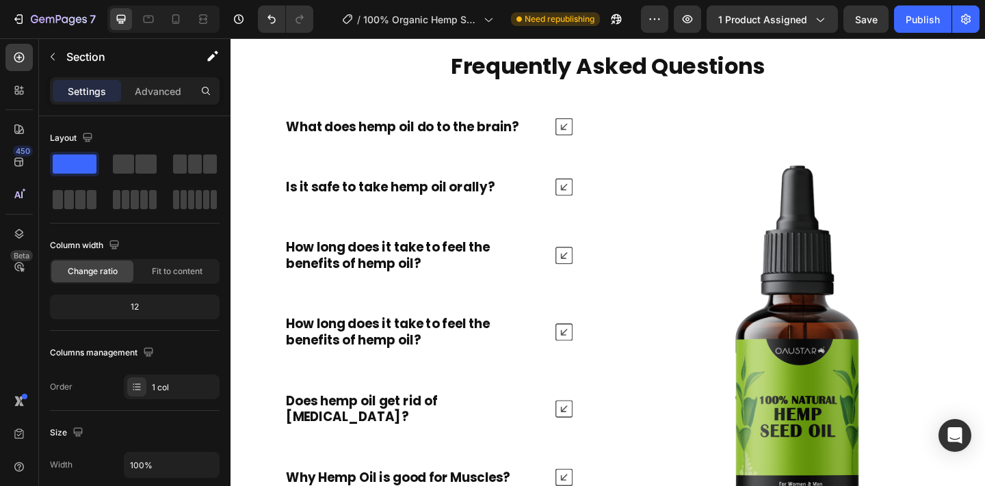
scroll to position [5740, 0]
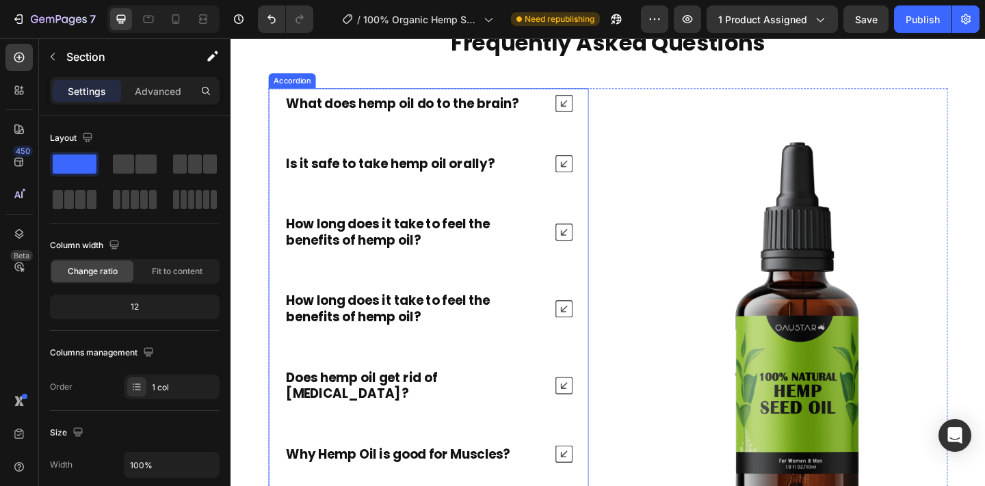
click at [544, 114] on div "What does hemp oil do to the brain?" at bounding box center [431, 109] width 284 height 22
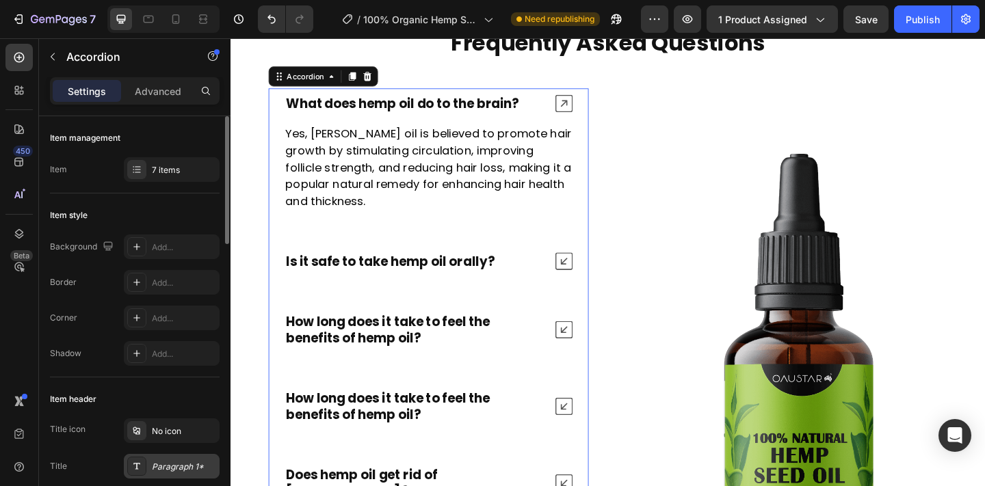
click at [188, 464] on div "Paragraph 1*" at bounding box center [184, 467] width 64 height 12
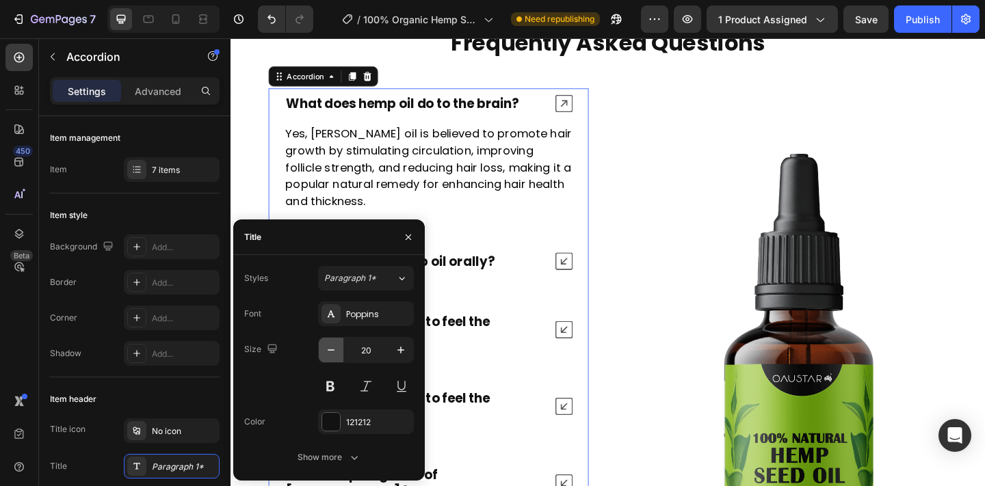
click at [333, 356] on icon "button" at bounding box center [331, 350] width 14 height 14
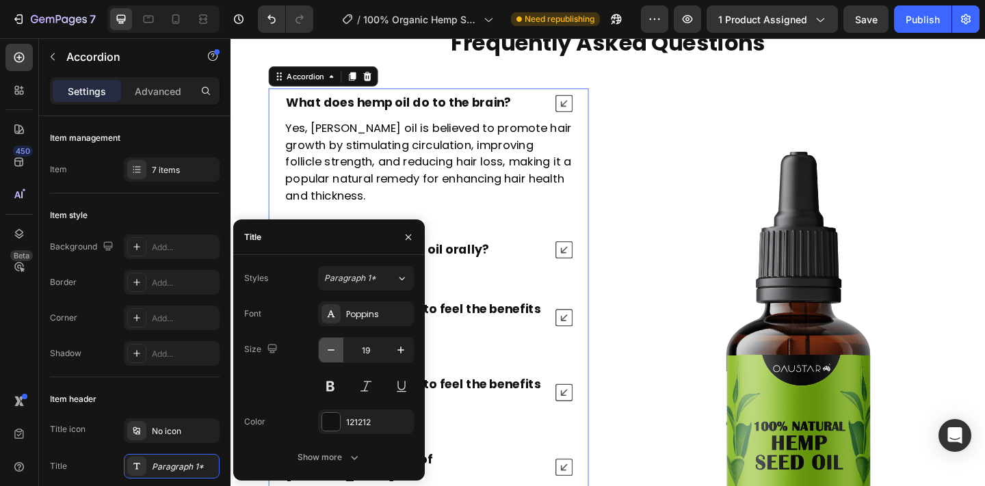
type input "18"
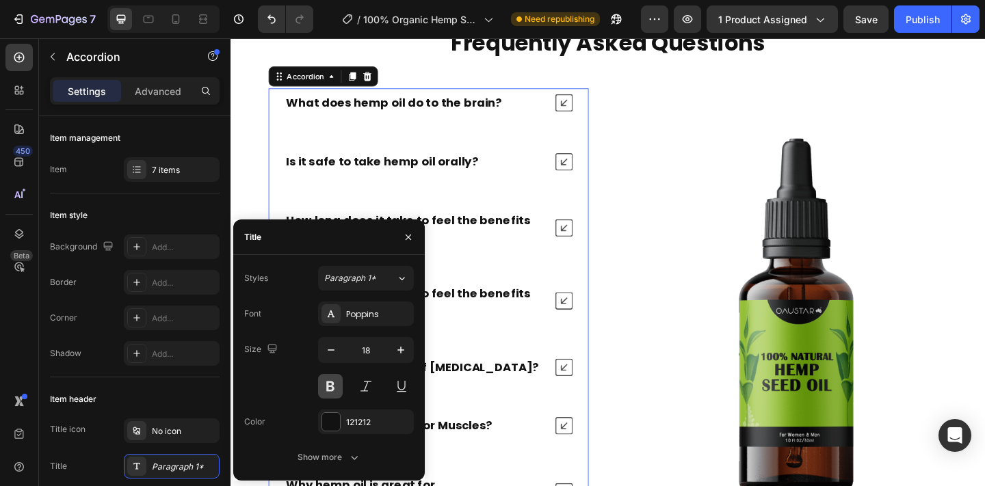
click at [335, 390] on button at bounding box center [330, 386] width 25 height 25
click at [334, 390] on button at bounding box center [330, 386] width 25 height 25
click at [463, 114] on strong "What does hemp oil do to the brain?" at bounding box center [408, 108] width 235 height 17
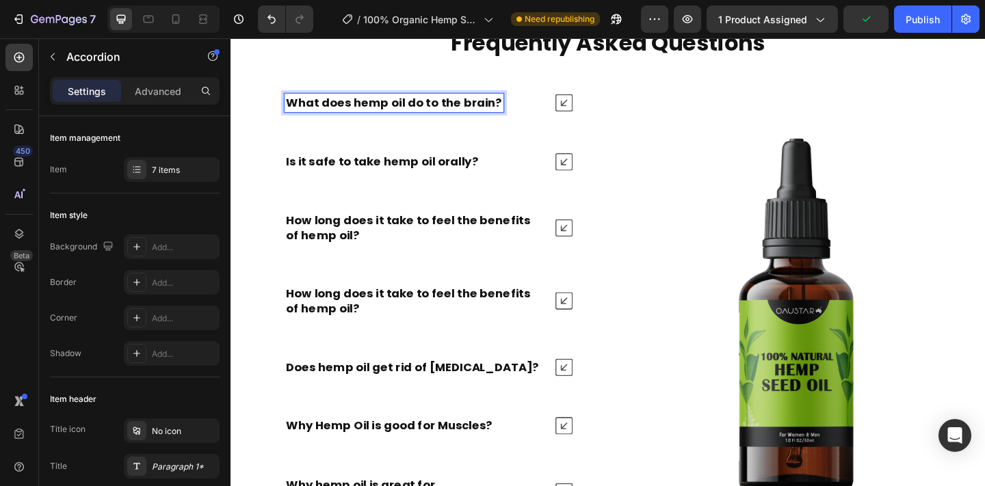
click at [463, 114] on strong "What does hemp oil do to the brain?" at bounding box center [408, 108] width 235 height 17
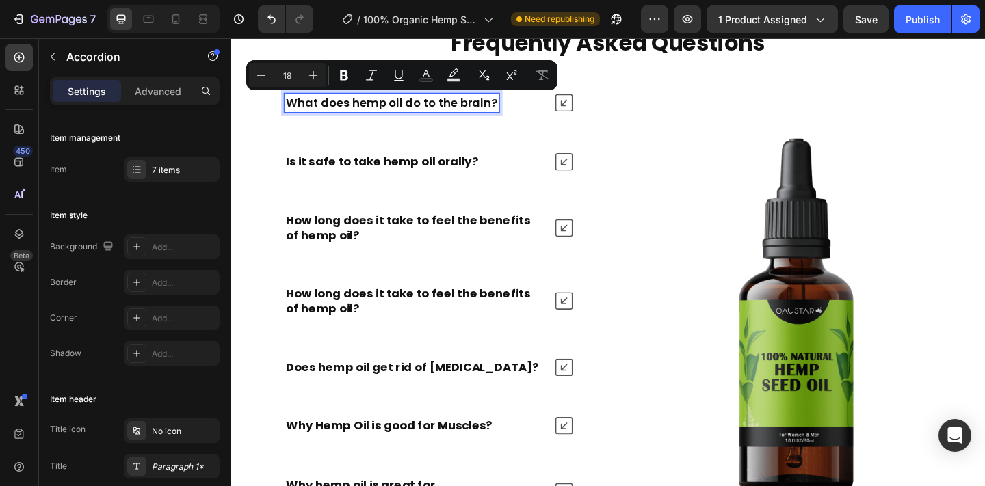
click at [432, 174] on strong "Is it safe to take hemp oil orally?" at bounding box center [395, 172] width 209 height 17
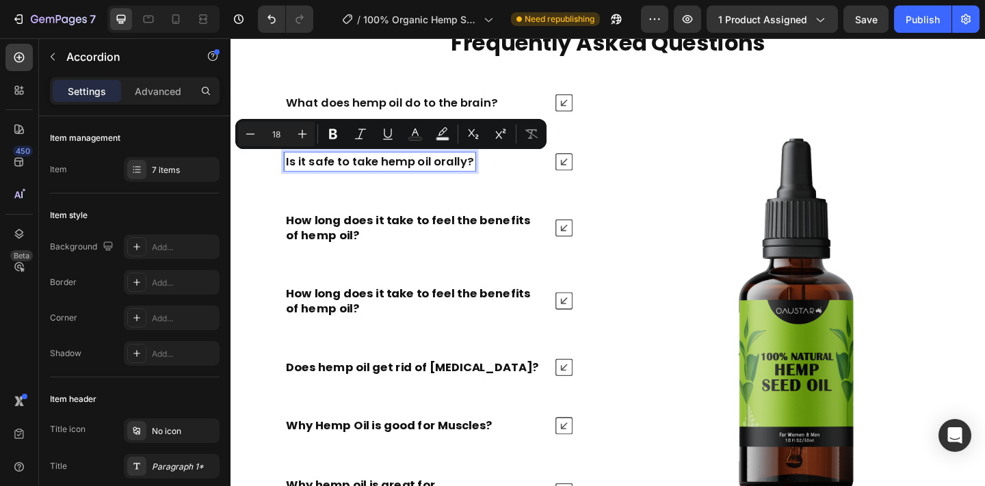
click at [412, 235] on strong "How long does it take to feel the benefits of hemp oil?" at bounding box center [423, 244] width 265 height 33
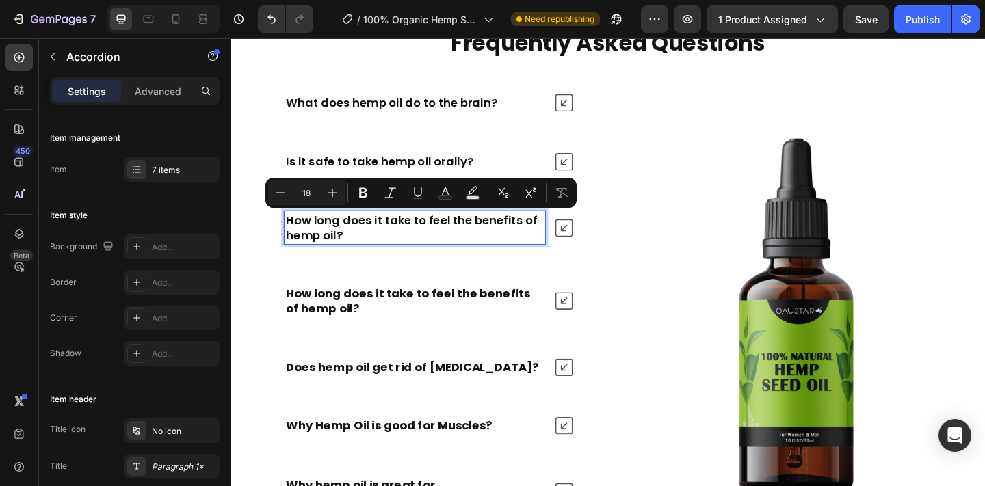
click at [370, 320] on strong "How long does it take to feel the benefits of hemp oil?" at bounding box center [423, 324] width 265 height 33
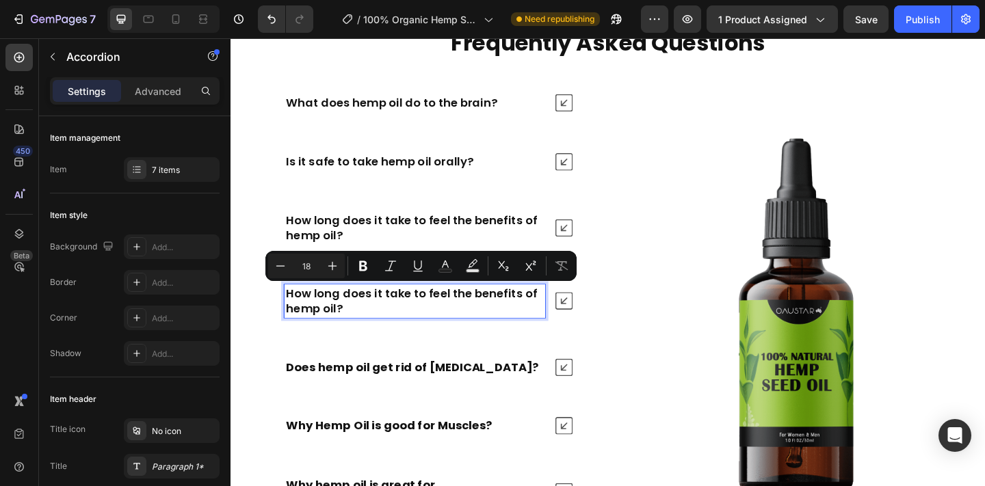
click at [364, 401] on strong "Does hemp oil get rid of Arthritis?" at bounding box center [428, 396] width 274 height 17
click at [364, 402] on strong "Does hemp oil get rid of Arthritis?" at bounding box center [428, 396] width 274 height 17
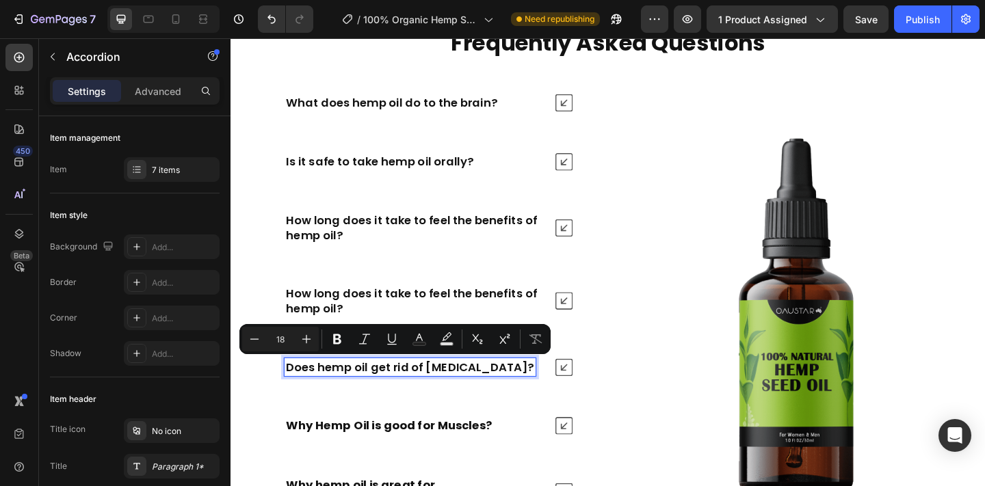
click at [363, 425] on div "What does hemp oil do to the brain? Is it safe to take hemp oil orally? How lon…" at bounding box center [445, 324] width 348 height 462
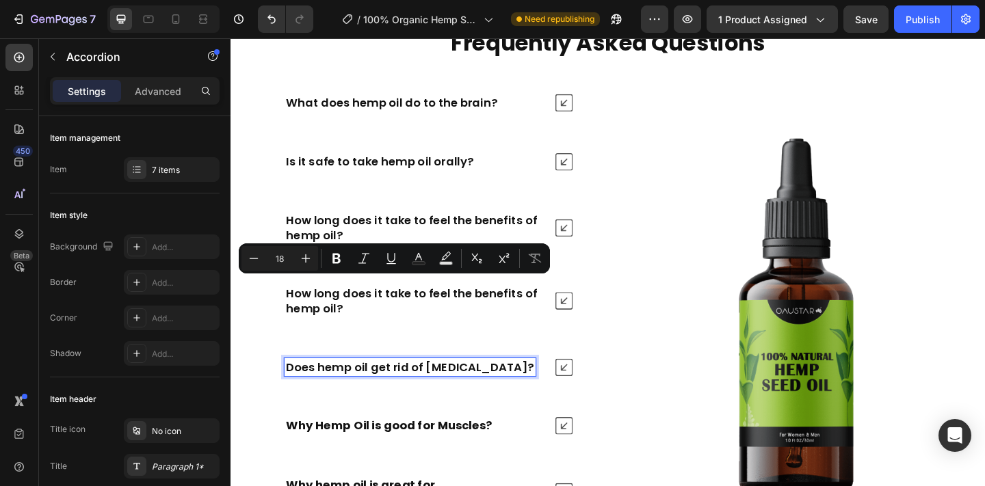
scroll to position [5828, 0]
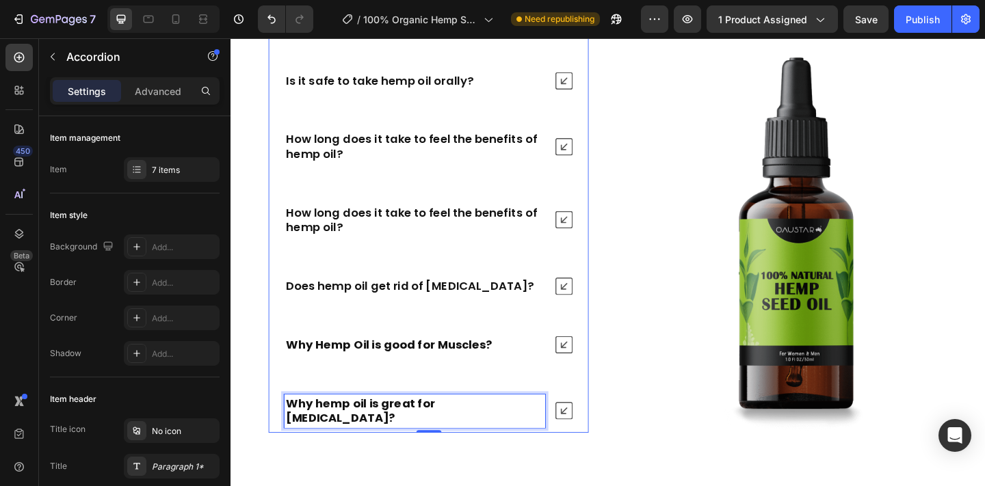
click at [359, 438] on strong "Why hemp oil is great for stress and anxiety?" at bounding box center [372, 443] width 162 height 33
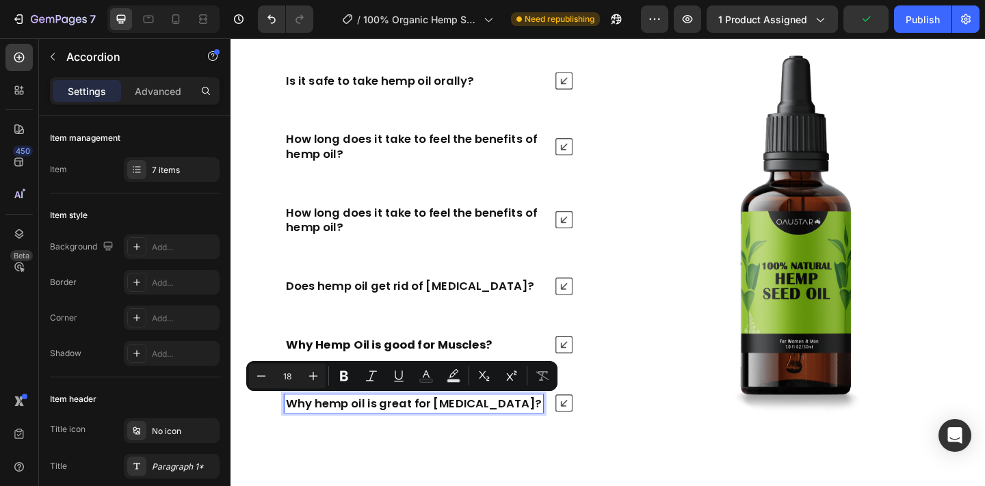
click at [375, 367] on strong "Why Hemp Oil is good for Muscles?" at bounding box center [403, 371] width 224 height 17
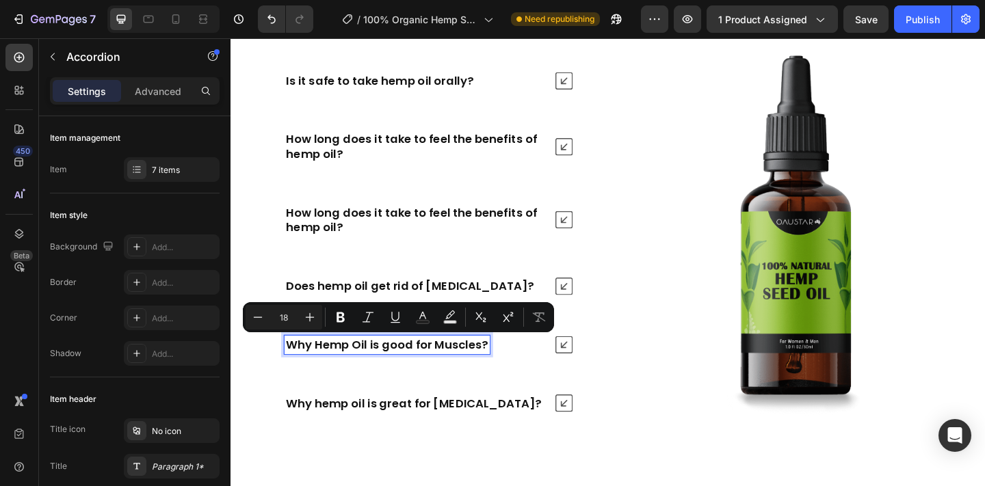
click at [592, 373] on icon at bounding box center [592, 371] width 19 height 19
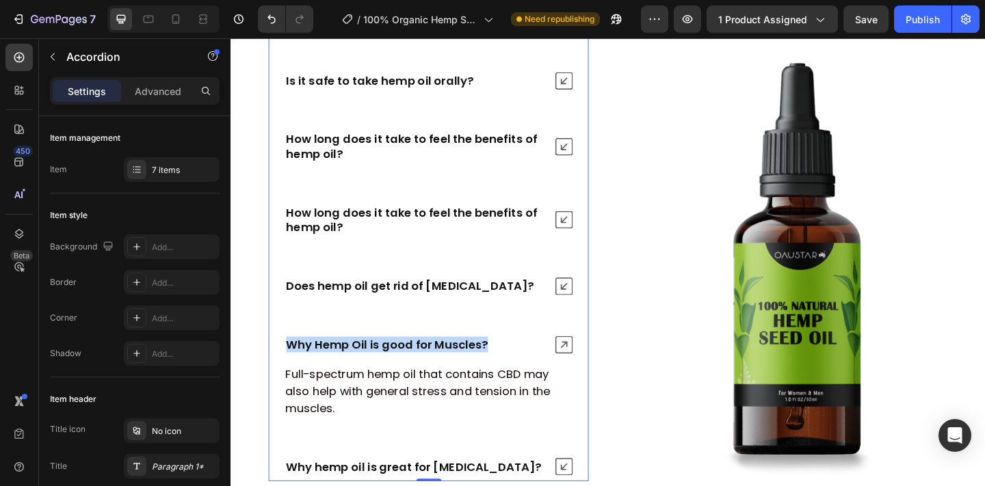
click at [524, 405] on p "Full-spectrum hemp oil that contains CBD may also help with general stress and …" at bounding box center [445, 422] width 311 height 55
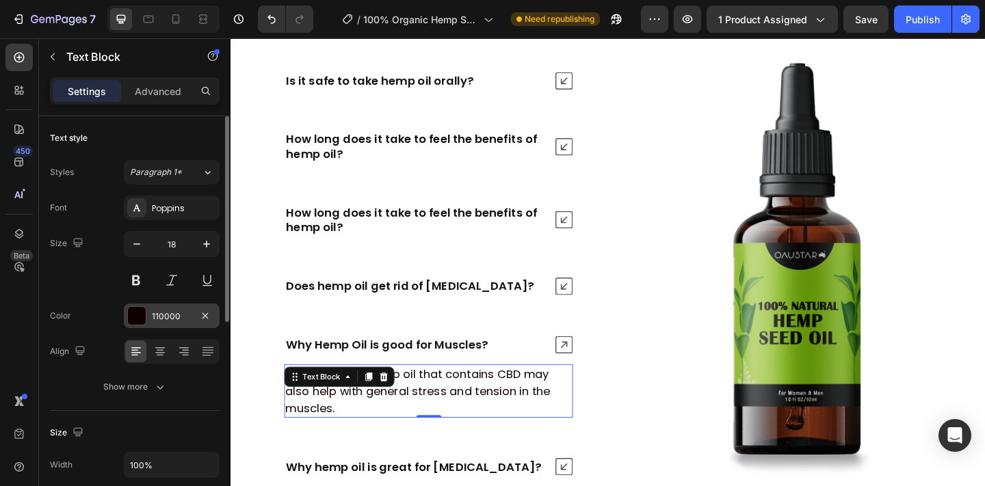
click at [179, 317] on div "110000" at bounding box center [172, 316] width 40 height 12
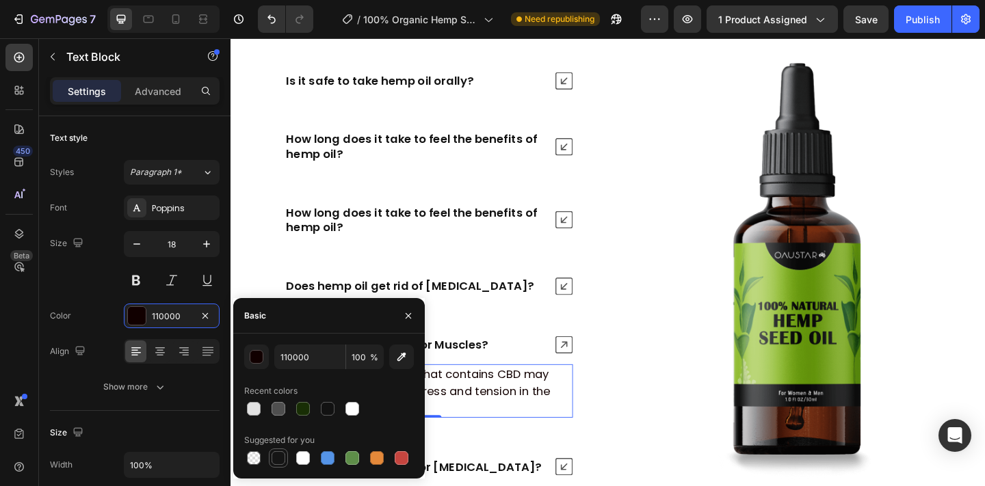
click at [282, 453] on div at bounding box center [278, 458] width 14 height 14
type input "151515"
click at [408, 304] on p "Does hemp oil get rid of Arthritis?" at bounding box center [425, 308] width 269 height 16
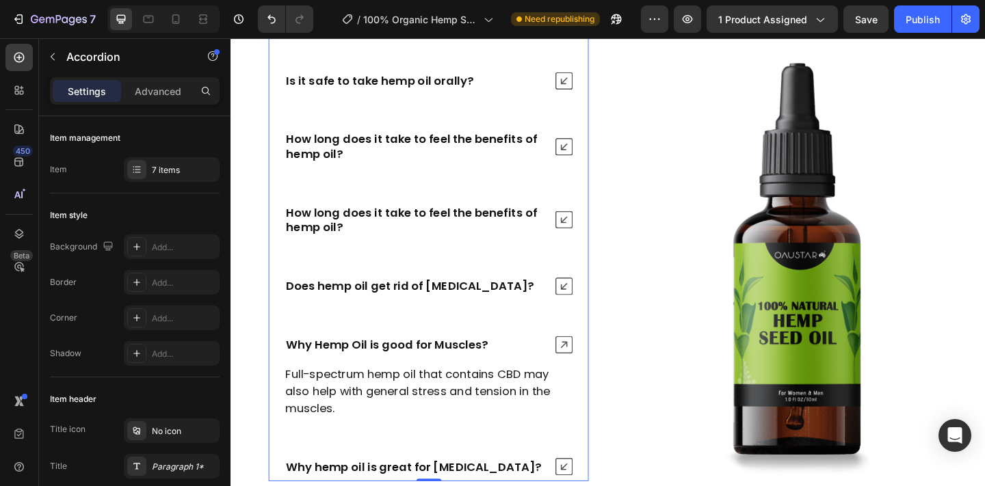
click at [602, 372] on icon at bounding box center [592, 371] width 19 height 19
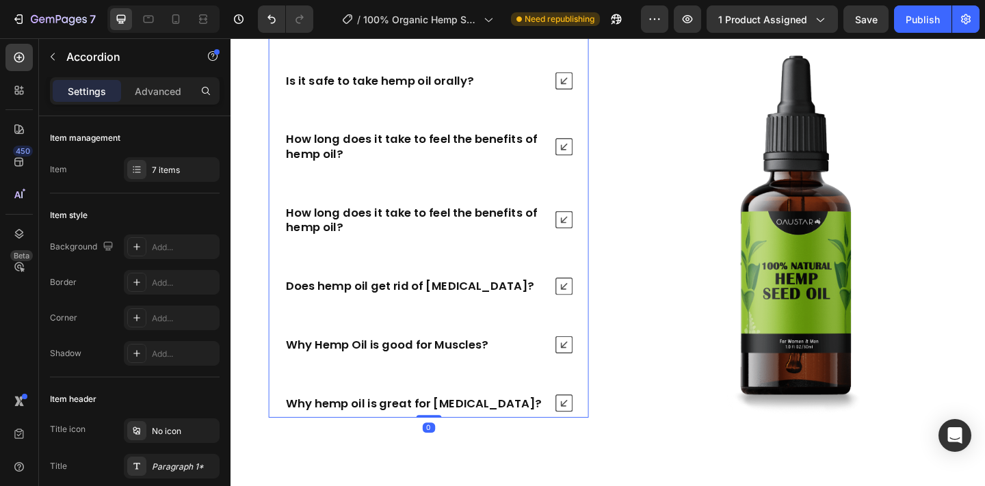
click at [598, 313] on icon at bounding box center [592, 308] width 19 height 19
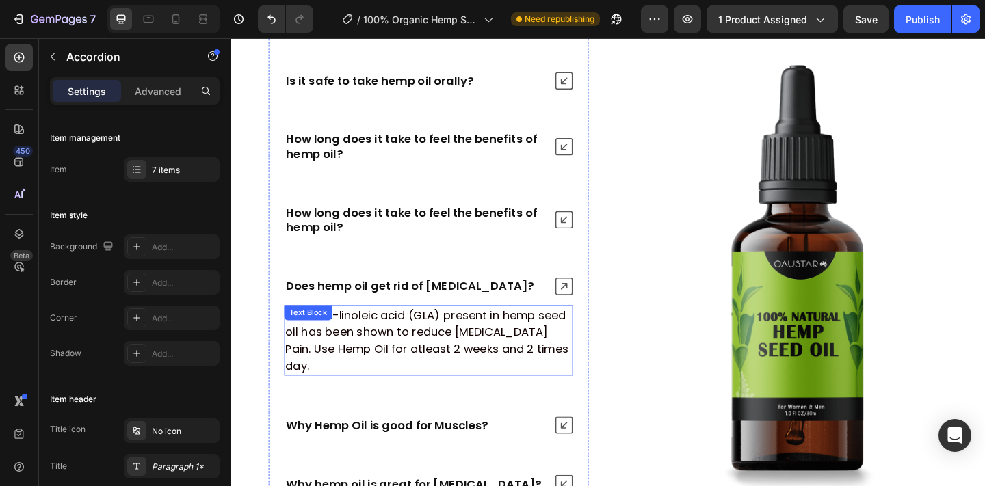
click at [401, 374] on p "Gamma-linoleic acid (GLA) present in hemp seed oil has been shown to reduce Art…" at bounding box center [445, 367] width 311 height 74
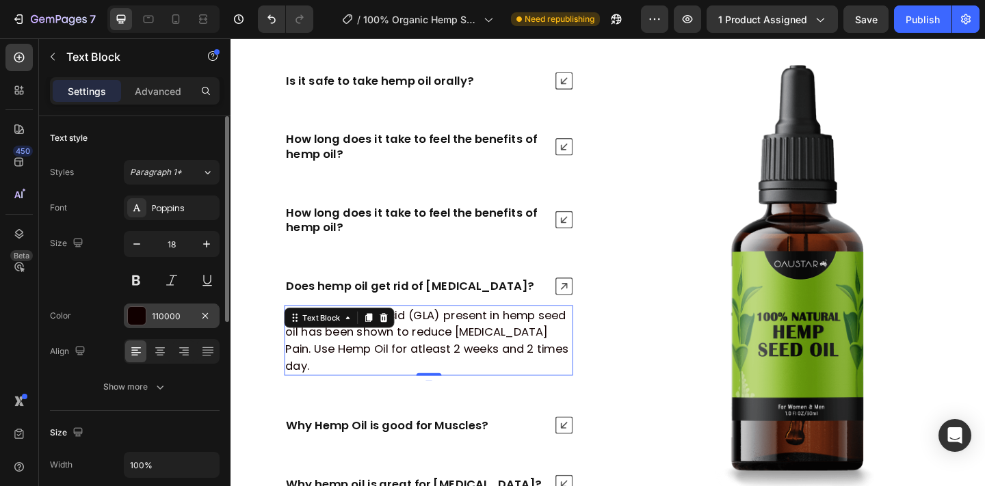
click at [148, 326] on div "110000" at bounding box center [172, 316] width 96 height 25
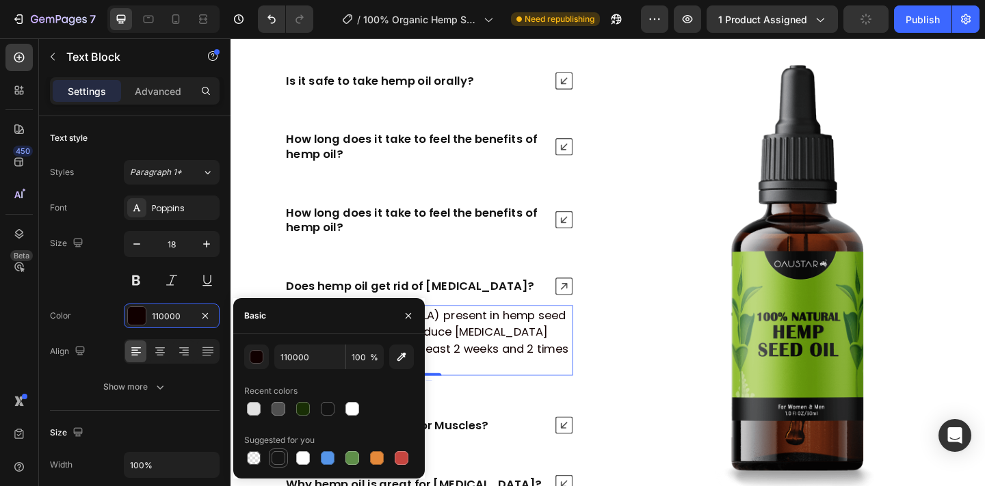
drag, startPoint x: 276, startPoint y: 456, endPoint x: 225, endPoint y: 313, distance: 152.3
click at [276, 456] on div at bounding box center [278, 458] width 14 height 14
type input "151515"
click at [592, 308] on icon at bounding box center [592, 308] width 19 height 19
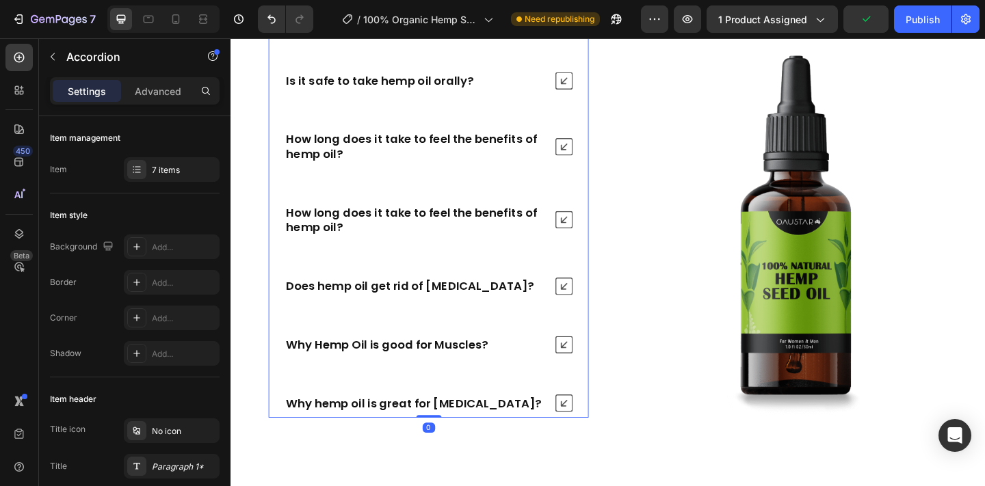
click at [594, 230] on icon at bounding box center [592, 235] width 19 height 19
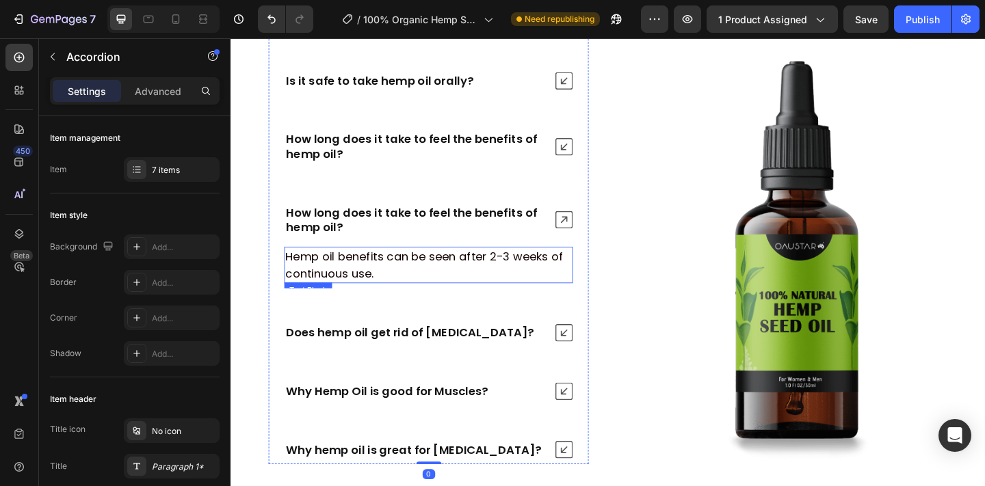
click at [513, 287] on p "Hemp oil benefits can be seen after 2-3 weeks of continuous use." at bounding box center [445, 285] width 311 height 37
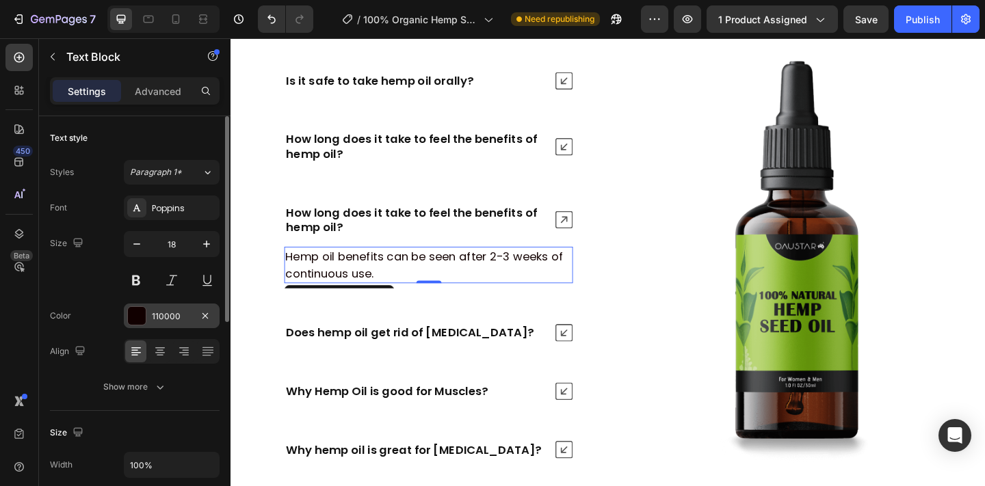
click at [150, 308] on div "110000" at bounding box center [172, 316] width 96 height 25
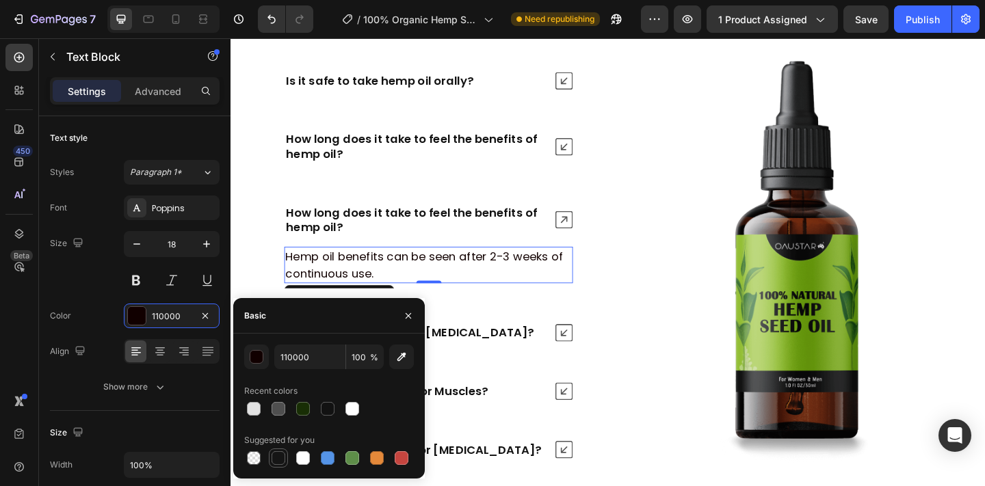
click at [284, 457] on div at bounding box center [278, 458] width 14 height 14
type input "151515"
click at [596, 241] on icon at bounding box center [592, 235] width 19 height 19
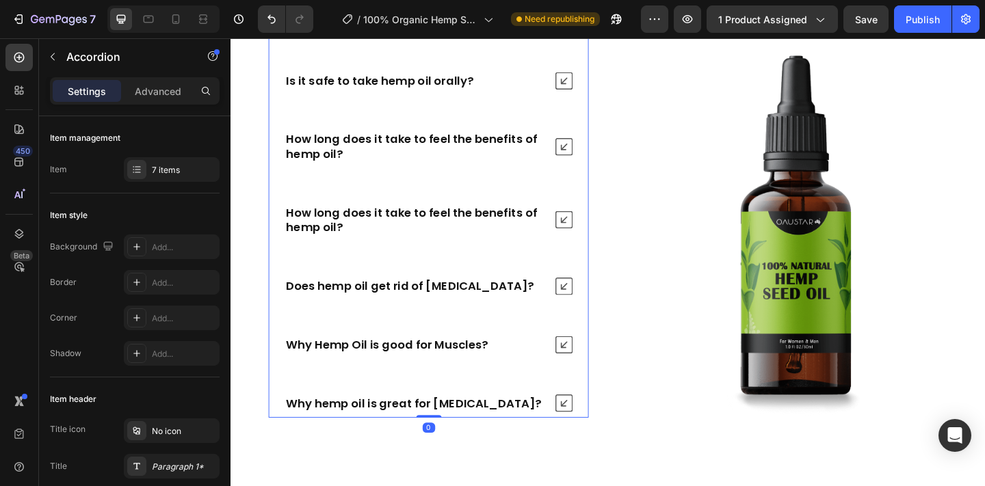
click at [598, 151] on icon at bounding box center [592, 156] width 19 height 19
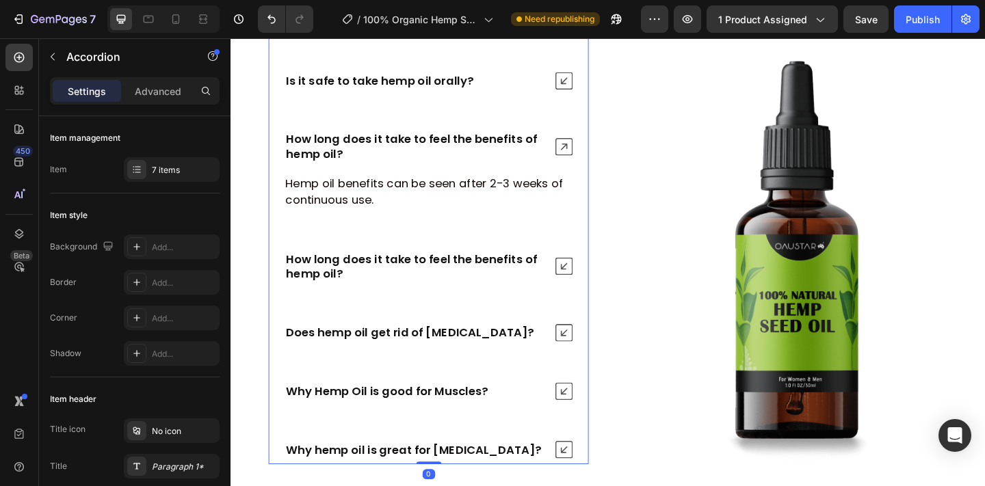
click at [485, 228] on div "Hemp oil benefits can be seen after 2-3 weeks of continuous use. Text Block" at bounding box center [445, 205] width 347 height 51
click at [485, 207] on p "Hemp oil benefits can be seen after 2-3 weeks of continuous use." at bounding box center [445, 205] width 311 height 37
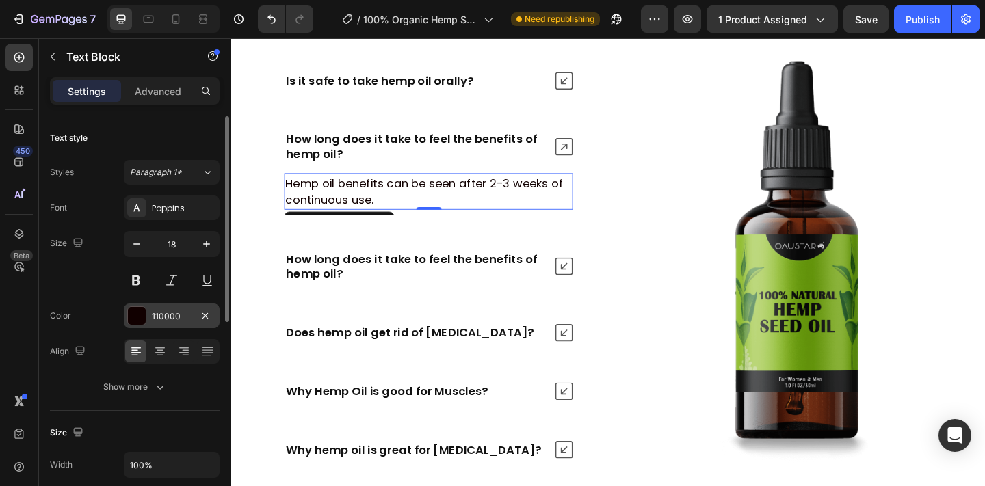
click at [144, 320] on div at bounding box center [137, 316] width 18 height 18
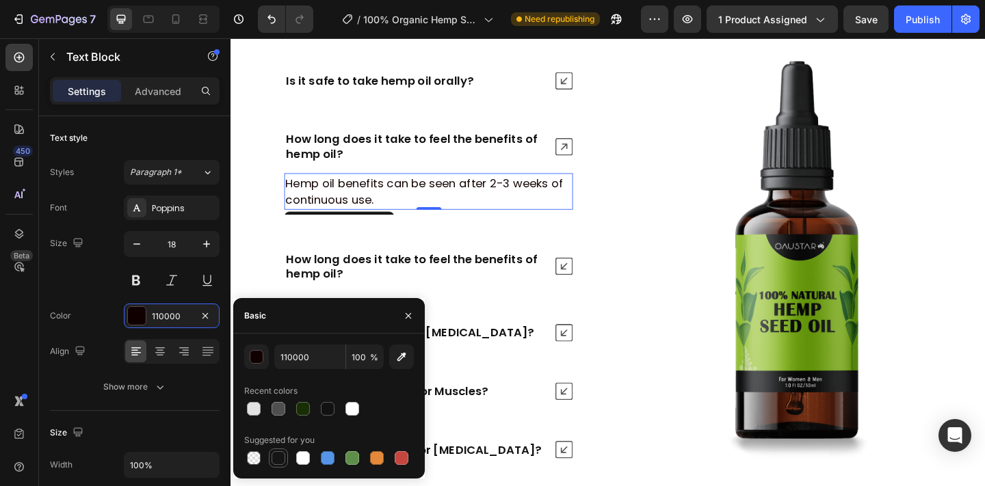
click at [280, 453] on div at bounding box center [278, 458] width 14 height 14
type input "151515"
click at [588, 155] on icon at bounding box center [592, 156] width 19 height 19
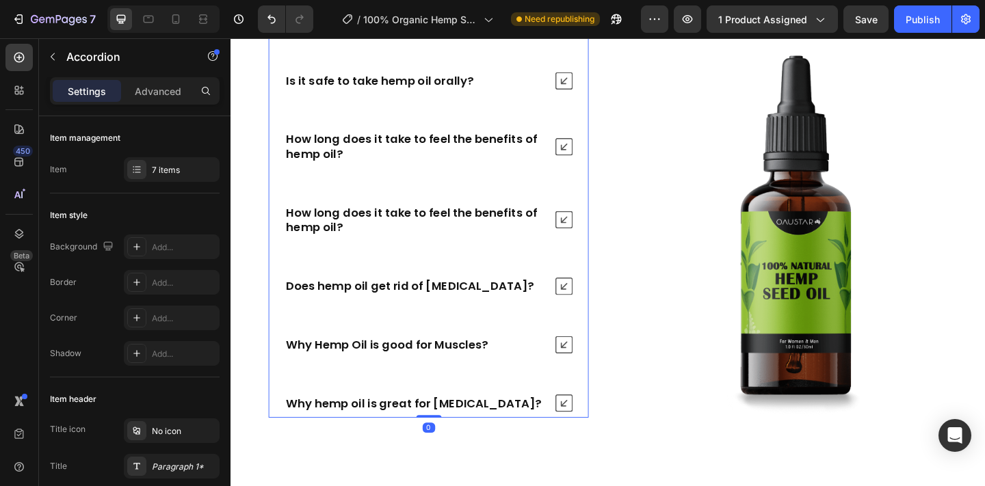
click at [592, 92] on icon at bounding box center [592, 84] width 19 height 19
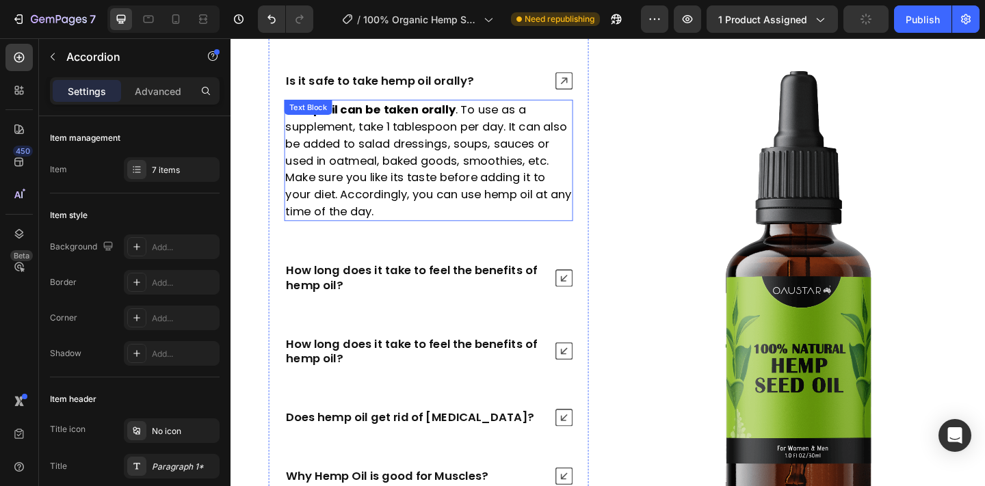
click at [462, 174] on p "Hemp oil can be taken orally . To use as a supplement, take 1 tablespoon per da…" at bounding box center [445, 171] width 311 height 129
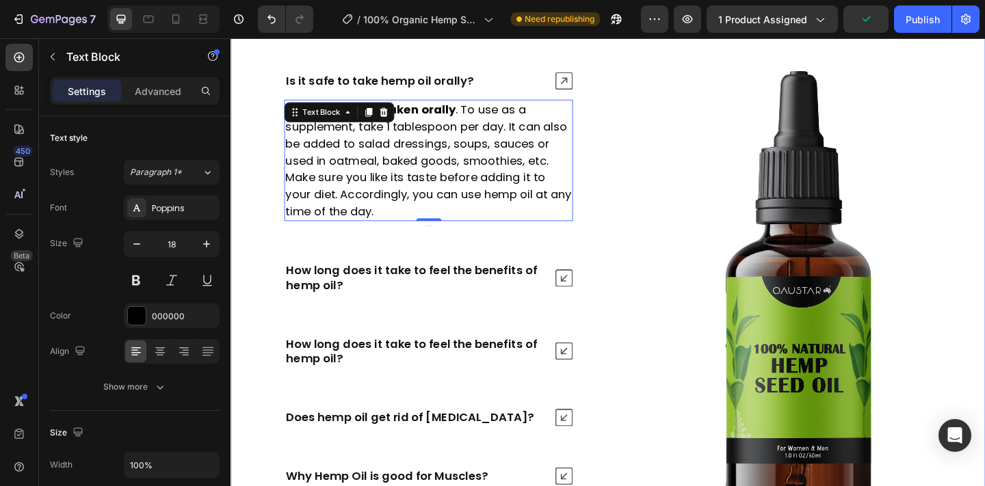
scroll to position [5826, 0]
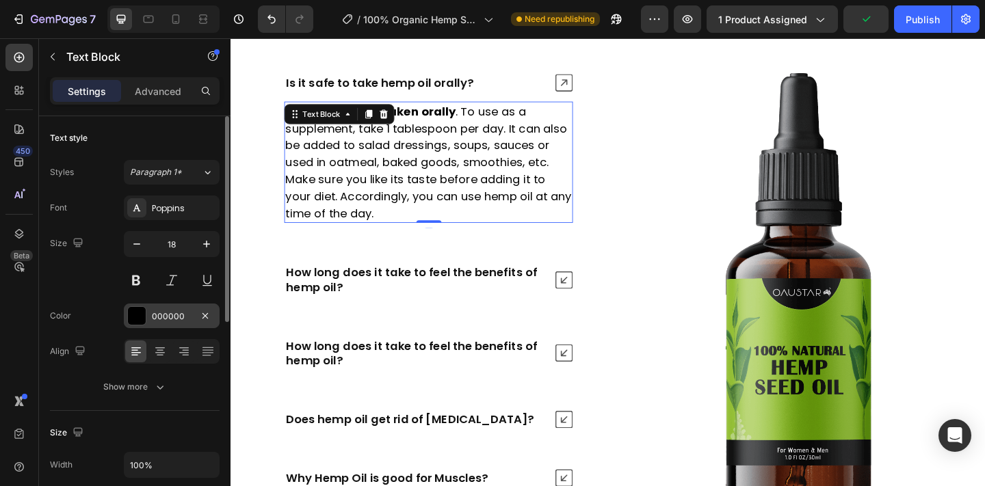
click at [152, 310] on div "000000" at bounding box center [172, 316] width 40 height 12
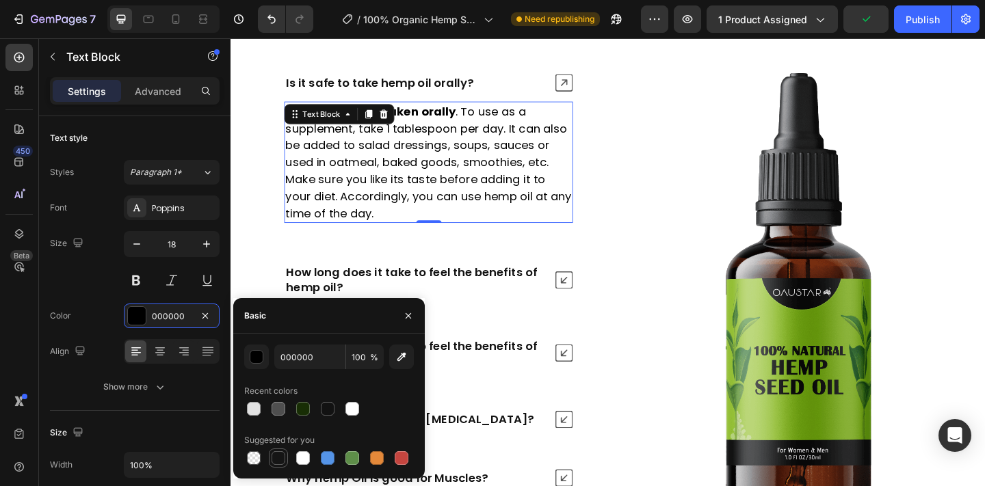
click at [275, 455] on div at bounding box center [278, 458] width 14 height 14
type input "151515"
click at [598, 86] on icon at bounding box center [592, 86] width 19 height 19
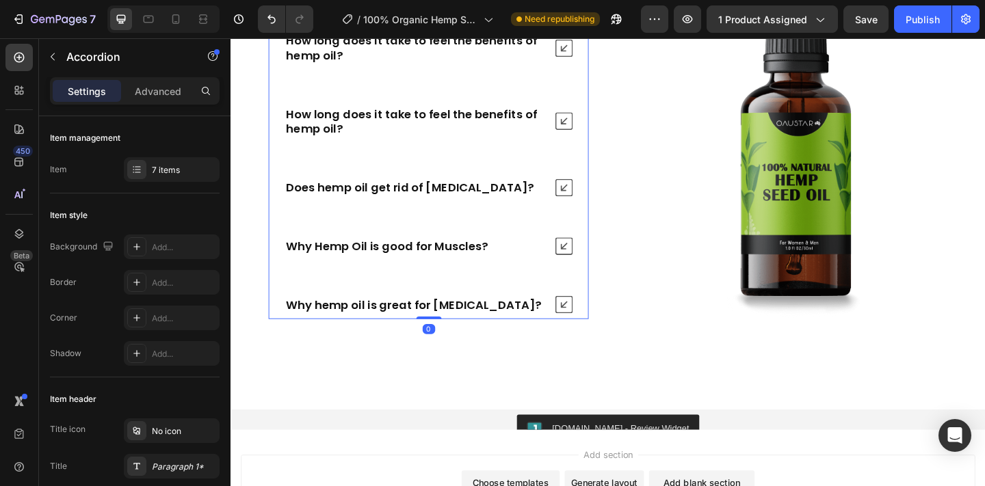
scroll to position [5969, 0]
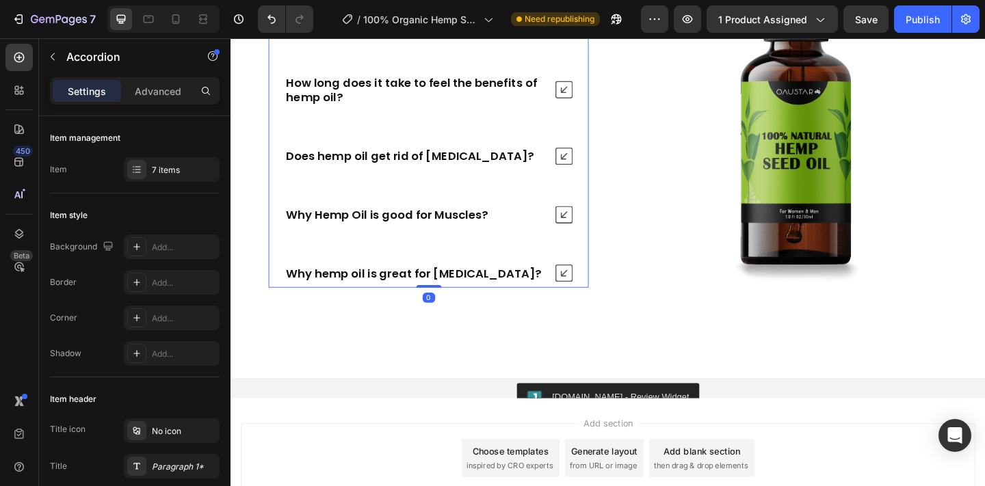
click at [595, 174] on icon at bounding box center [592, 166] width 19 height 19
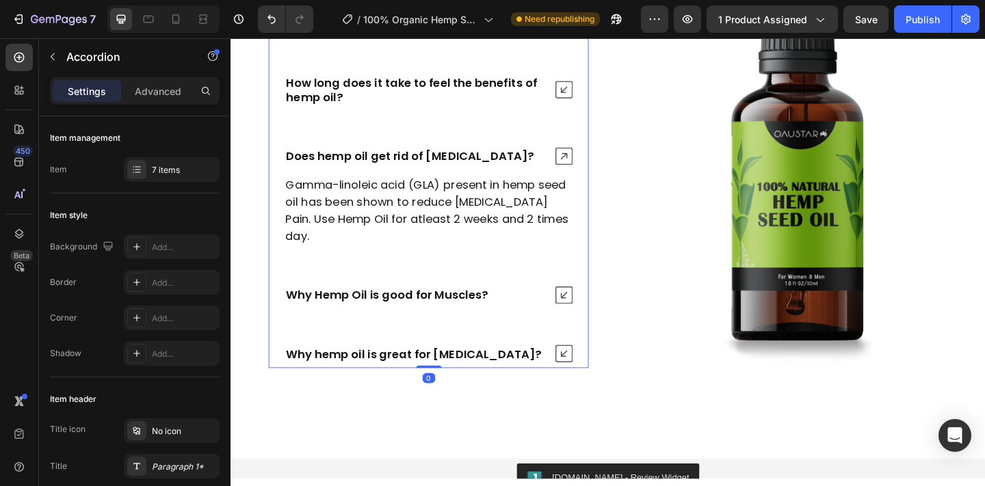
click at [492, 237] on p "Gamma-linoleic acid (GLA) present in hemp seed oil has been shown to reduce Art…" at bounding box center [445, 226] width 311 height 74
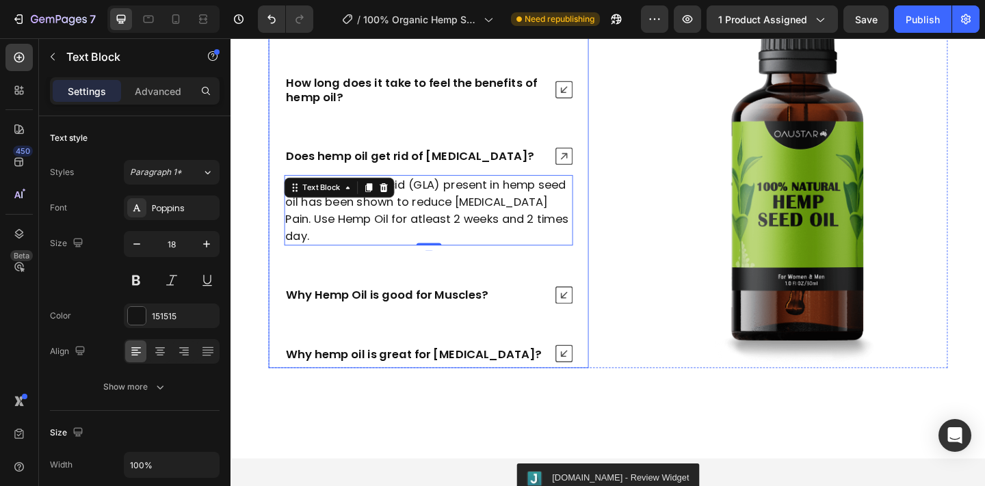
click at [598, 308] on icon at bounding box center [592, 317] width 19 height 19
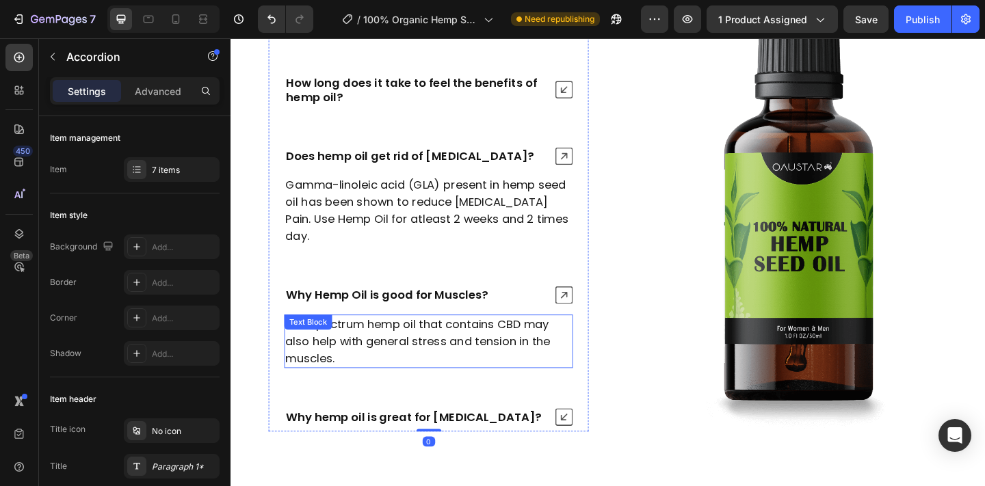
click at [439, 365] on p "Full-spectrum hemp oil that contains CBD may also help with general stress and …" at bounding box center [445, 368] width 311 height 55
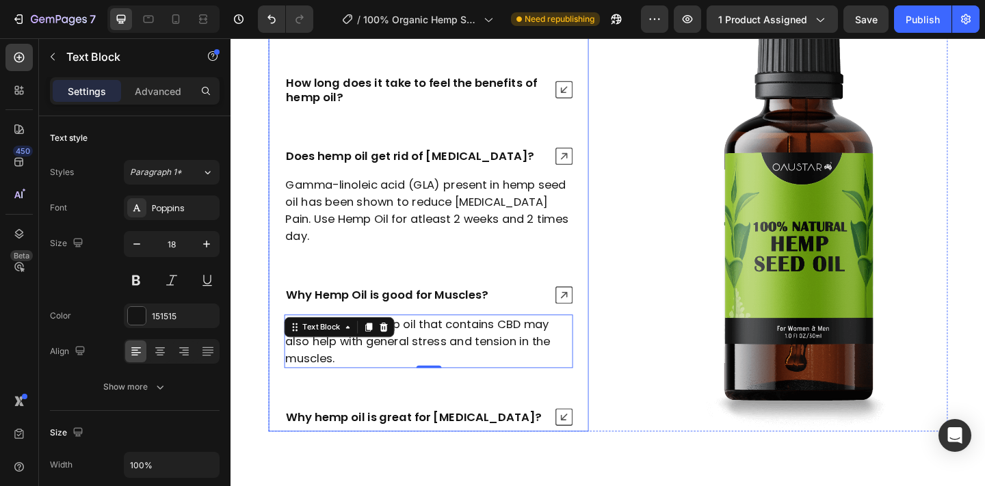
click at [603, 436] on div "Why hemp oil is great for stress and anxiety?" at bounding box center [445, 451] width 347 height 31
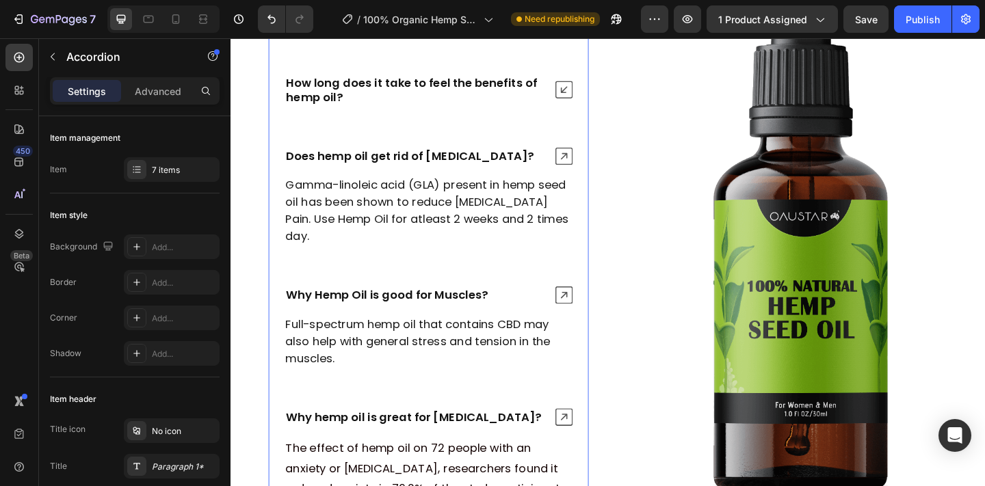
scroll to position [6052, 0]
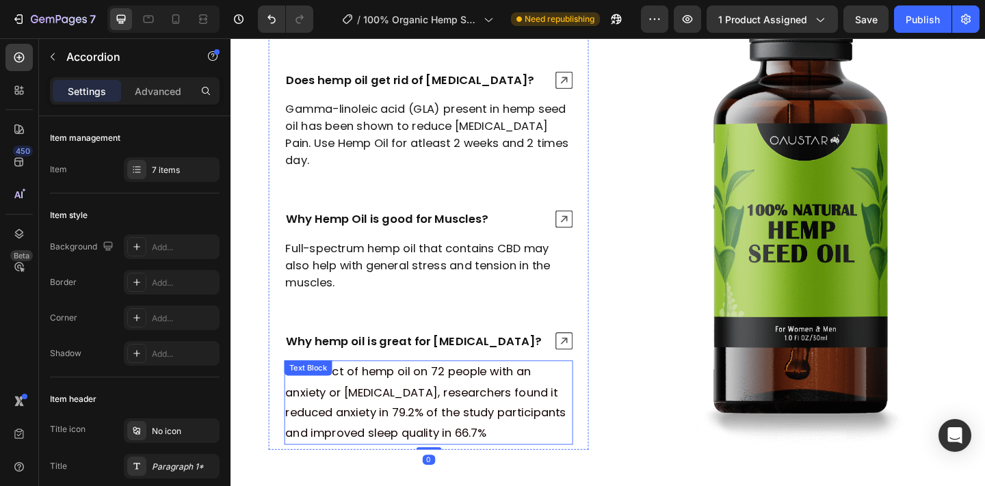
click at [519, 416] on p "The effect of hemp oil on 72 people with an anxiety or sleep disorder, research…" at bounding box center [445, 434] width 311 height 89
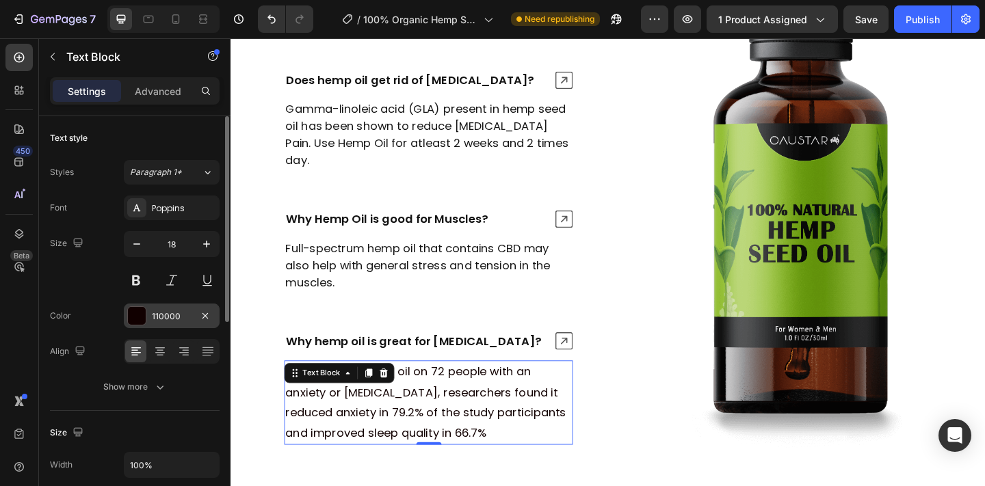
click at [146, 316] on div "110000" at bounding box center [172, 316] width 96 height 25
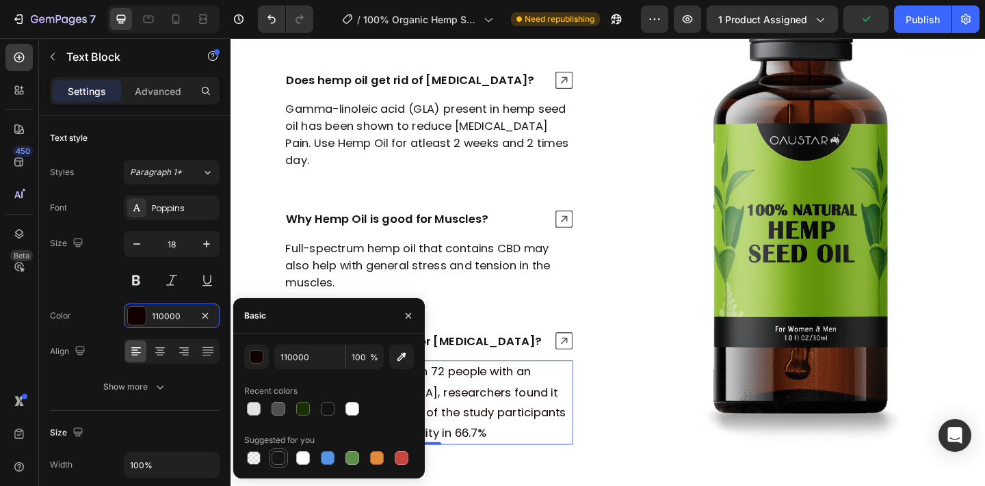
click at [281, 457] on div at bounding box center [278, 458] width 14 height 14
type input "151515"
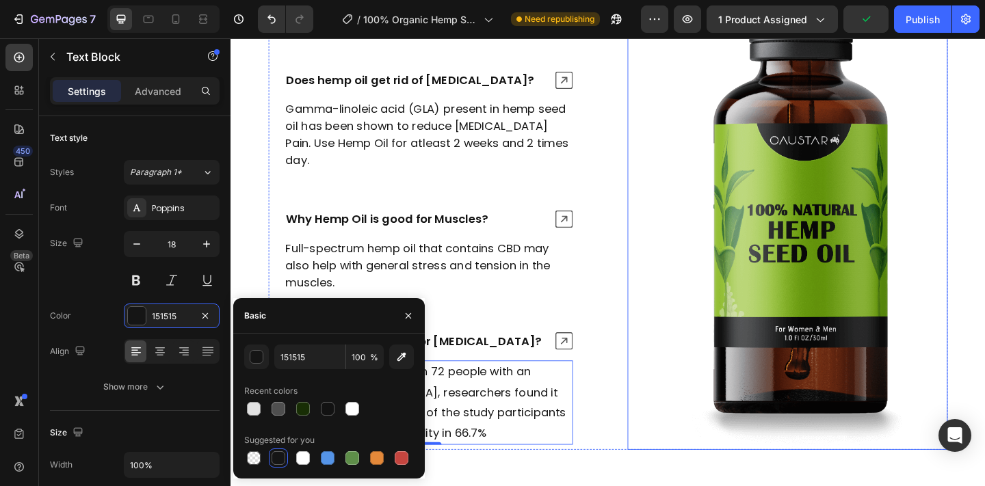
click at [729, 412] on img at bounding box center [836, 132] width 348 height 705
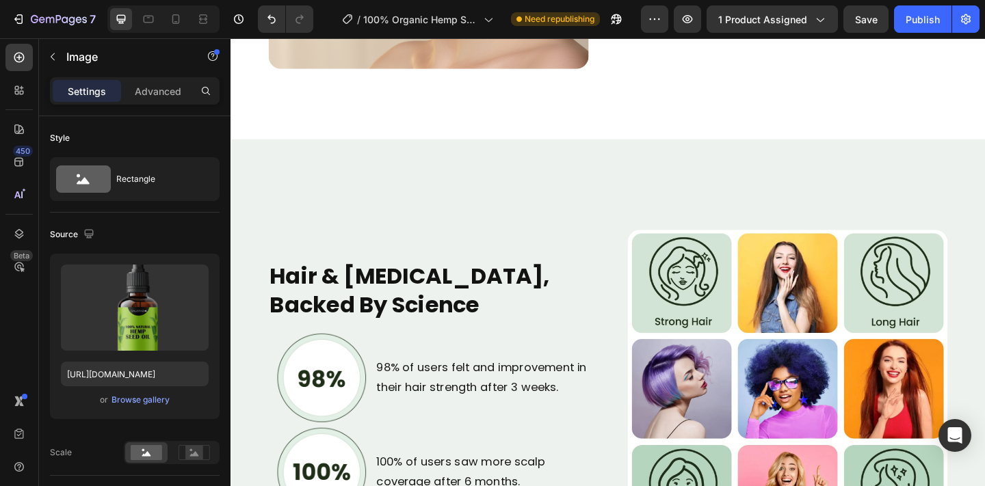
scroll to position [3339, 0]
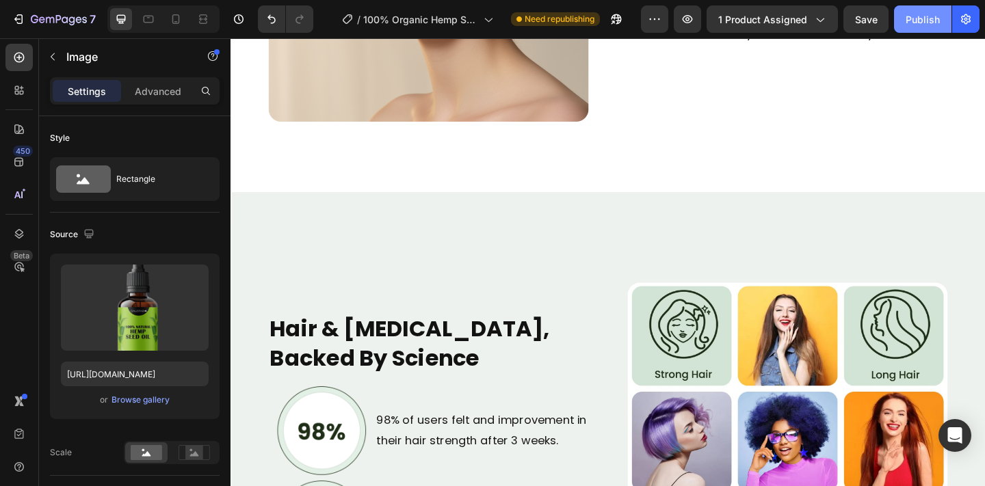
click at [910, 28] on button "Publish" at bounding box center [922, 18] width 57 height 27
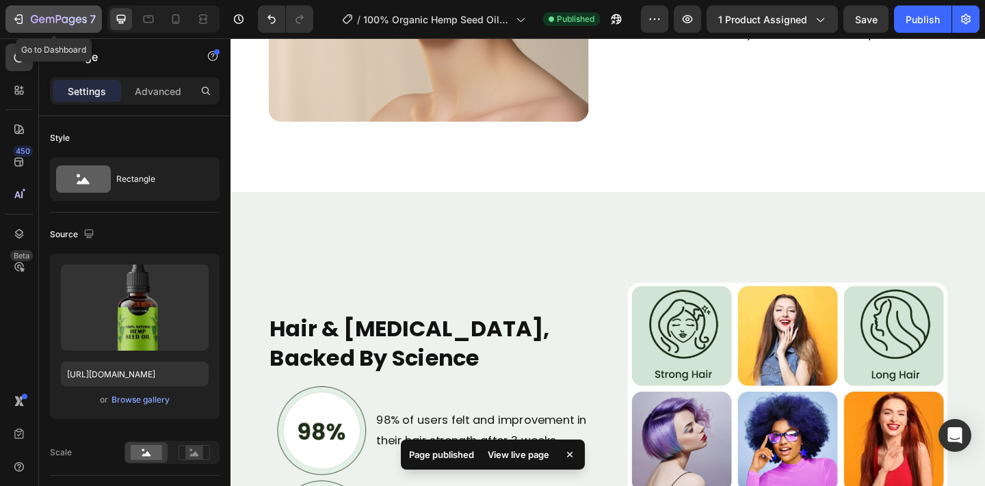
click at [70, 16] on icon "button" at bounding box center [72, 20] width 6 height 9
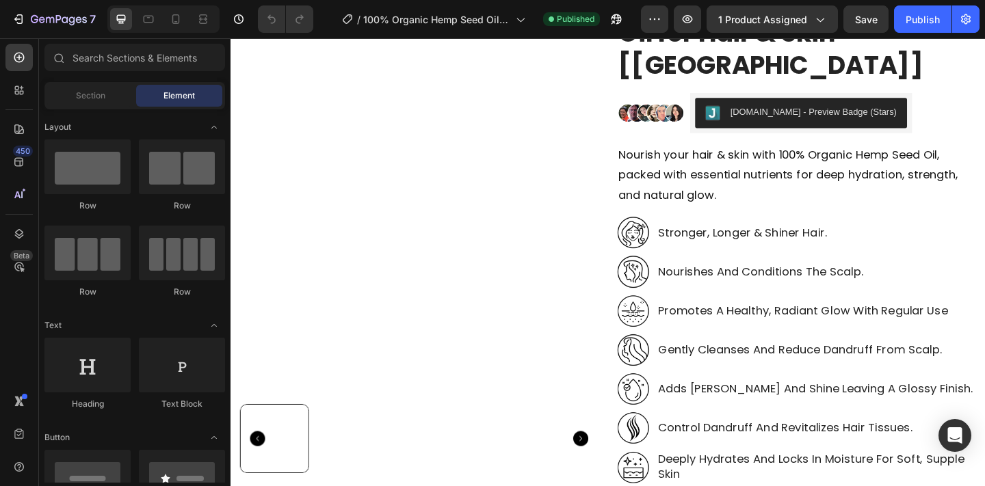
scroll to position [200, 0]
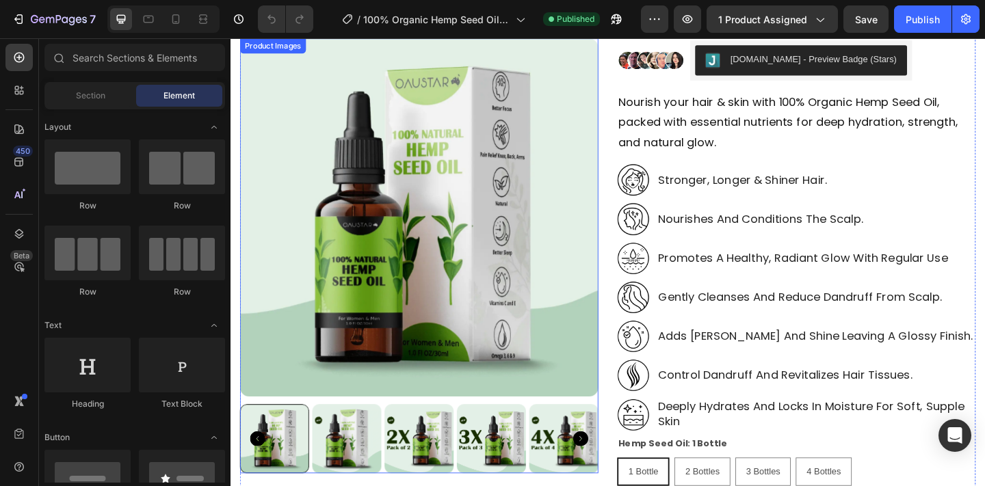
click at [446, 387] on img at bounding box center [436, 233] width 390 height 390
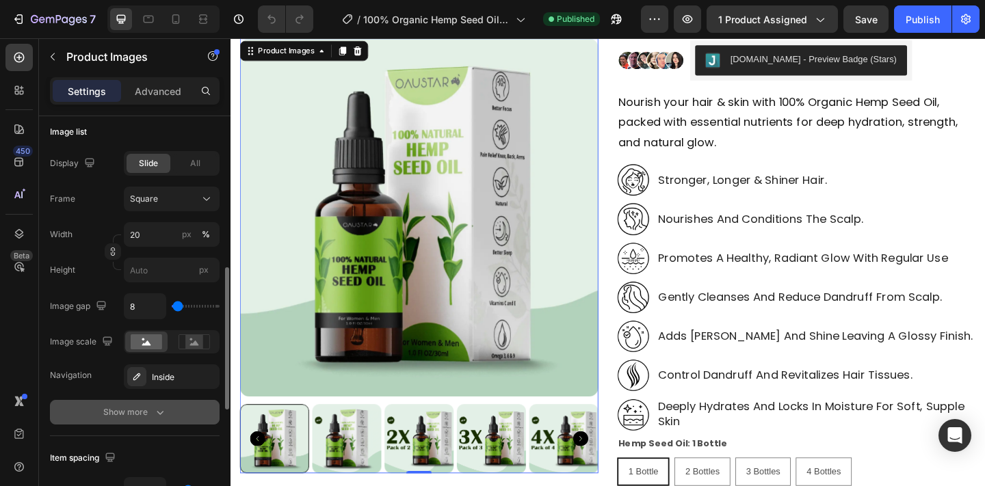
scroll to position [442, 0]
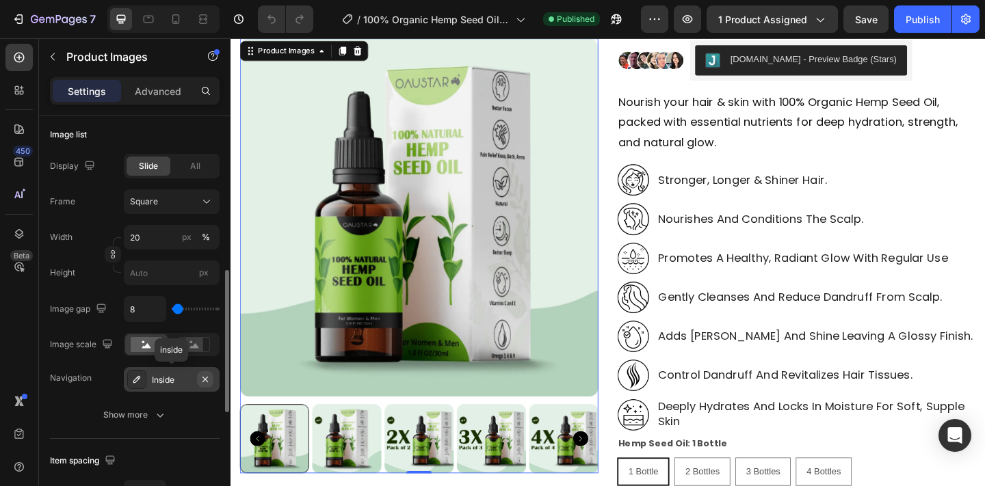
click at [210, 375] on icon "button" at bounding box center [205, 379] width 11 height 11
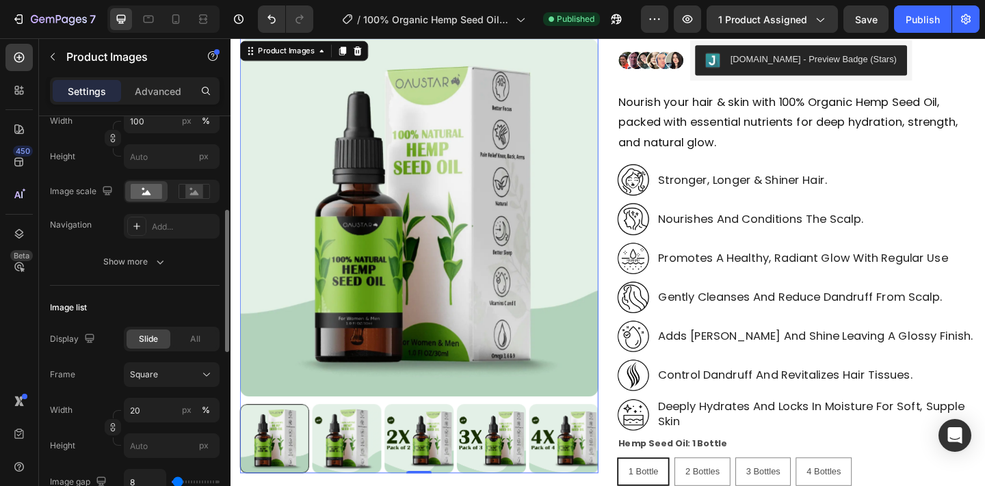
scroll to position [254, 0]
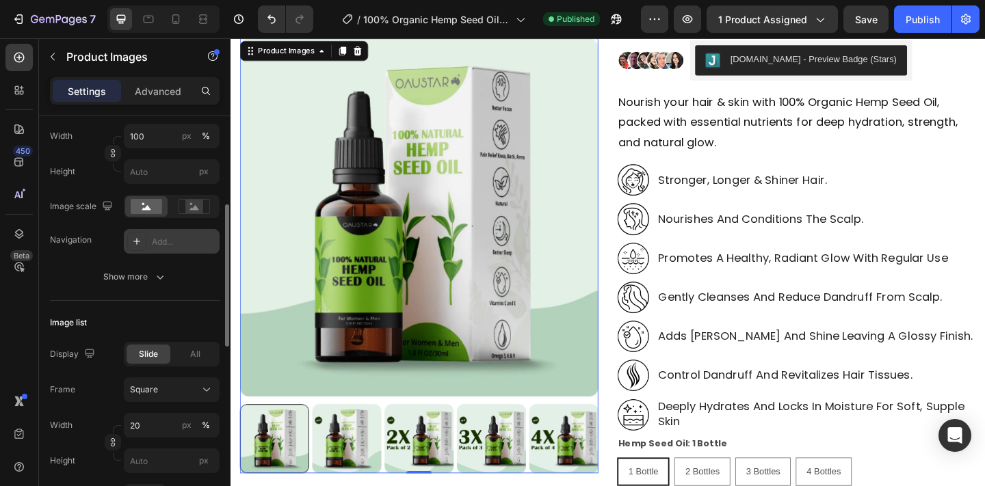
click at [169, 237] on div "Add..." at bounding box center [184, 242] width 64 height 12
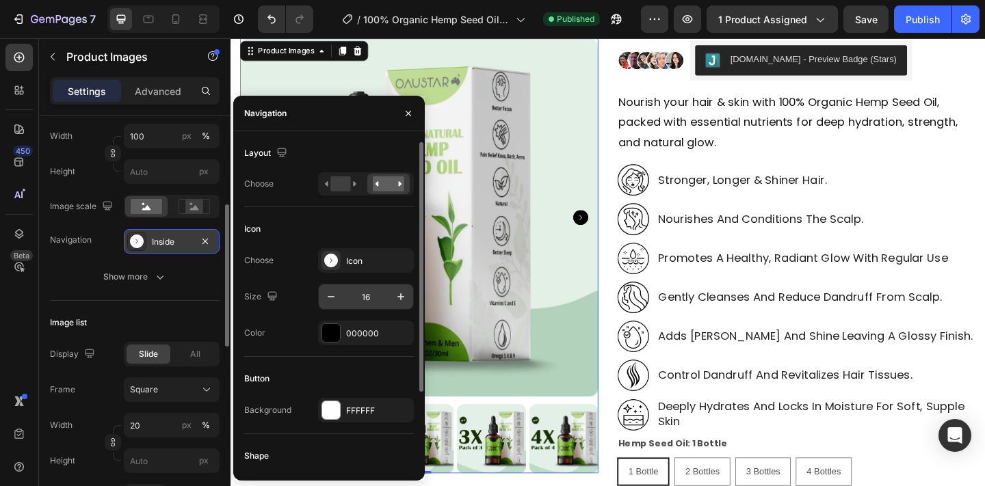
click at [367, 304] on input "16" at bounding box center [365, 296] width 45 height 25
type input "28"
click at [342, 336] on div "000000" at bounding box center [366, 333] width 96 height 25
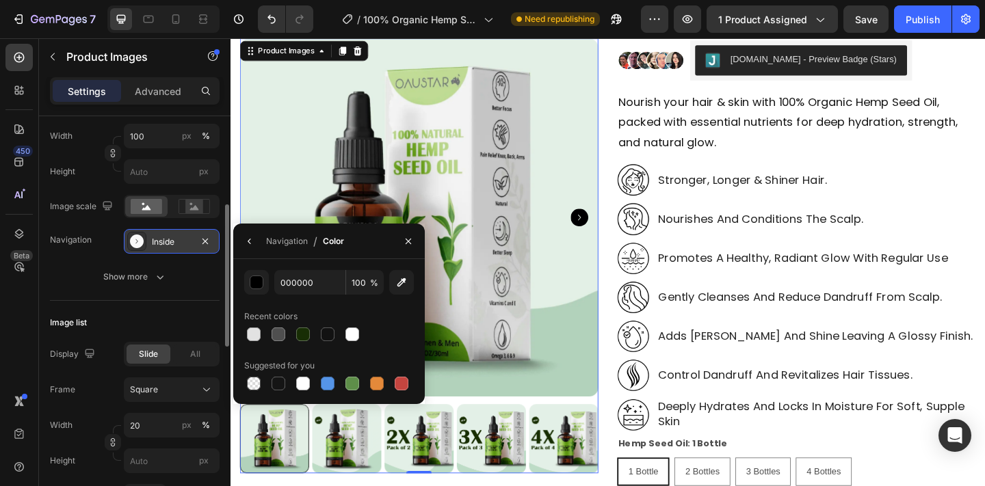
click at [317, 322] on div "Recent colors" at bounding box center [329, 317] width 170 height 22
click at [310, 328] on div at bounding box center [303, 334] width 16 height 16
type input "182E05"
click at [250, 236] on icon "button" at bounding box center [249, 241] width 11 height 11
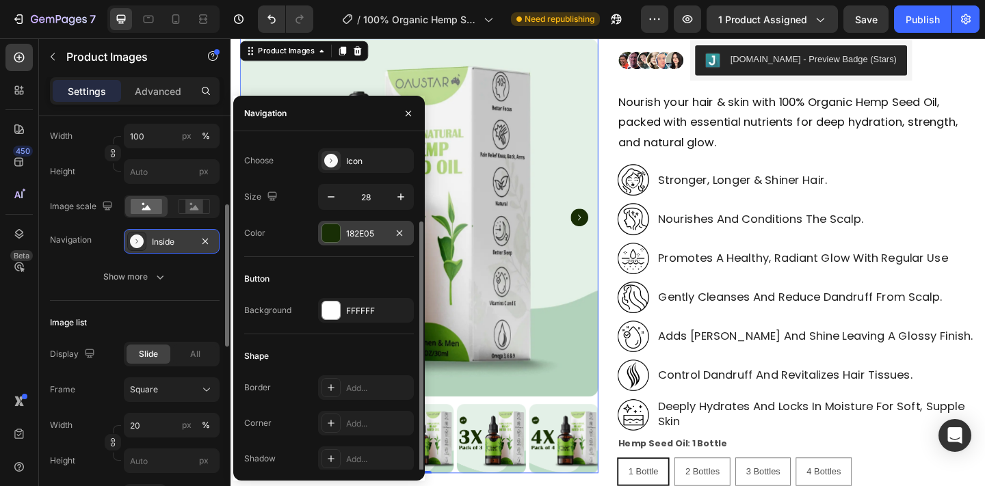
scroll to position [101, 0]
click at [342, 392] on div "Add..." at bounding box center [366, 386] width 96 height 25
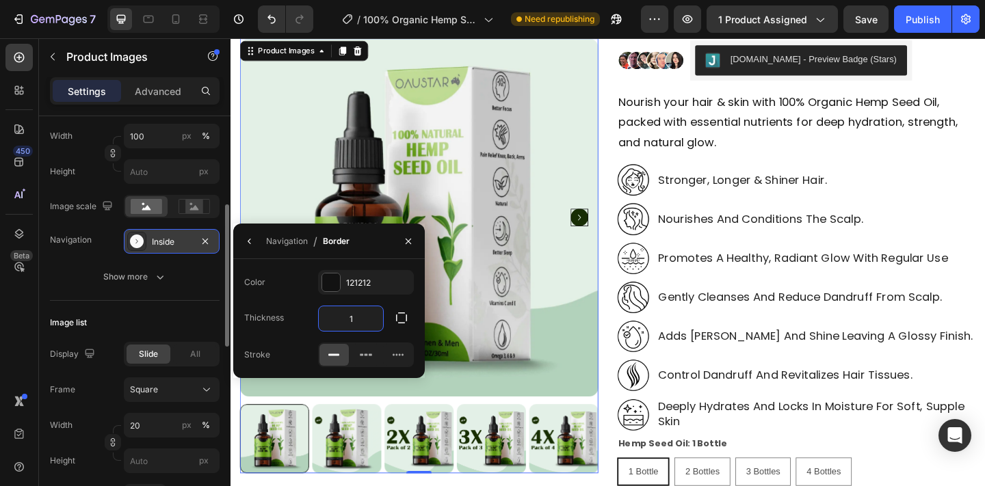
click at [365, 328] on input "1" at bounding box center [351, 318] width 64 height 25
click at [252, 237] on icon "button" at bounding box center [249, 241] width 11 height 11
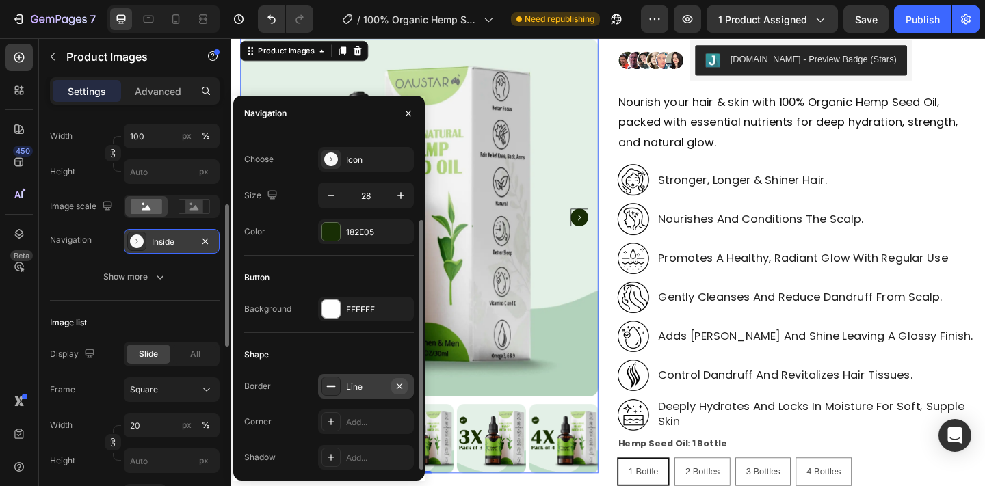
click at [397, 386] on icon "button" at bounding box center [399, 386] width 11 height 11
click at [373, 422] on div "Add..." at bounding box center [378, 422] width 64 height 12
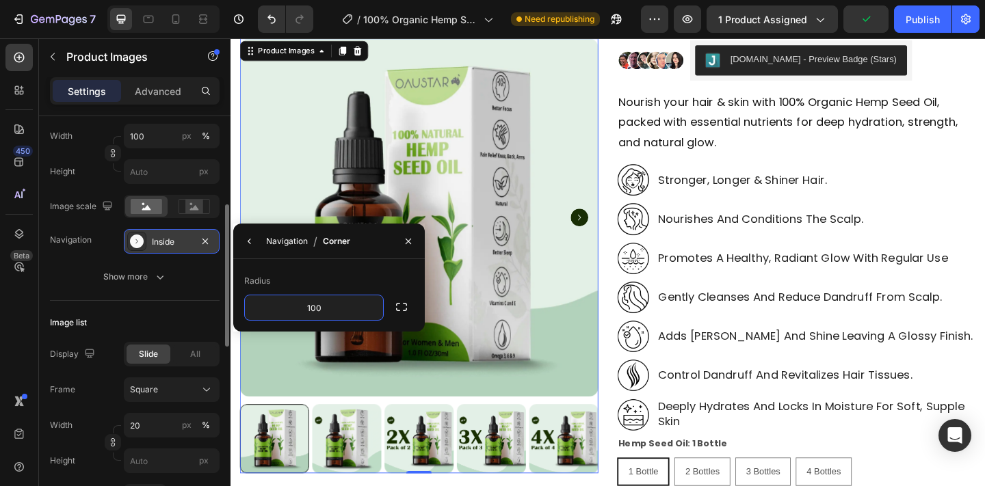
type input "100"
click at [313, 271] on div "Radius" at bounding box center [329, 281] width 170 height 22
click at [262, 239] on div "Navigation / Corner" at bounding box center [294, 241] width 122 height 35
click at [250, 239] on icon "button" at bounding box center [249, 241] width 3 height 5
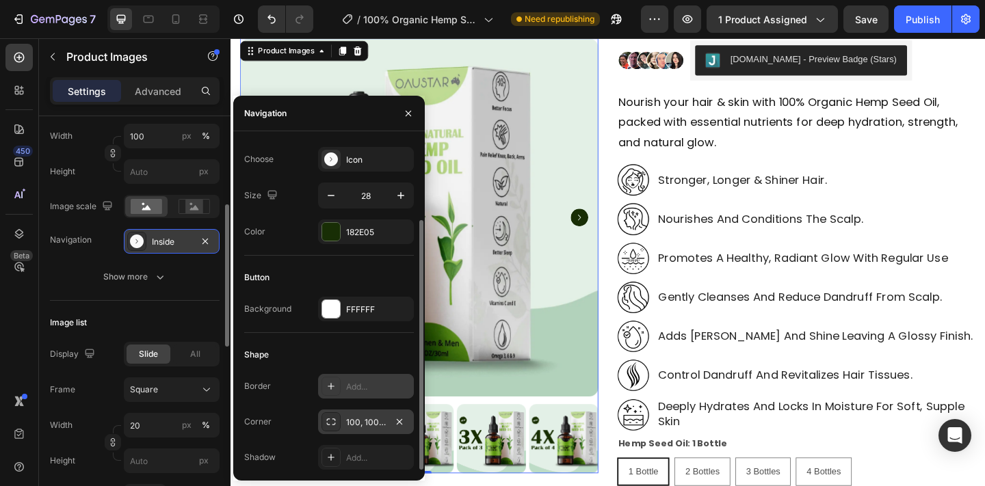
click at [356, 386] on div "Add..." at bounding box center [378, 387] width 64 height 12
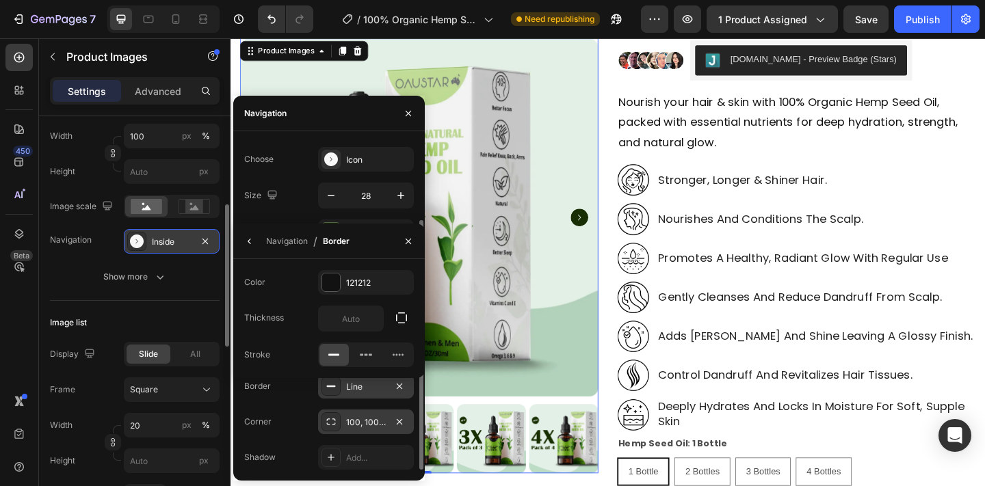
type input "1"
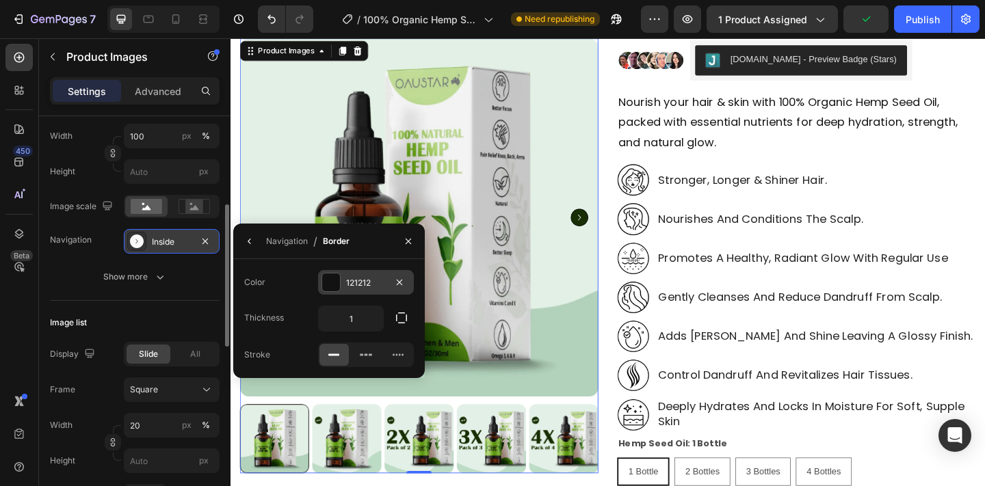
click at [341, 278] on div "121212" at bounding box center [366, 282] width 96 height 25
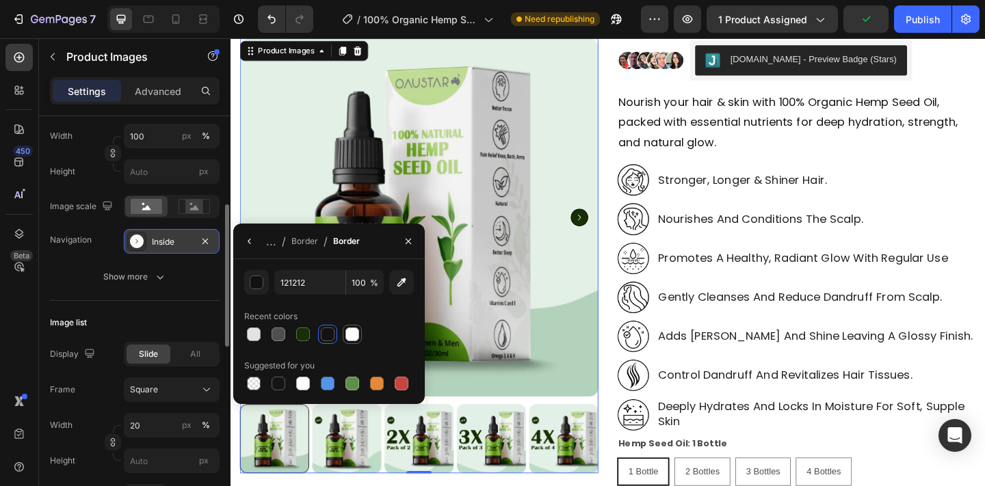
click at [353, 336] on div at bounding box center [352, 335] width 14 height 14
type input "FFFFFF"
click at [375, 346] on div "FFFFFF 100 % Recent colors Suggested for you" at bounding box center [329, 331] width 170 height 123
click at [248, 243] on icon "button" at bounding box center [249, 241] width 11 height 11
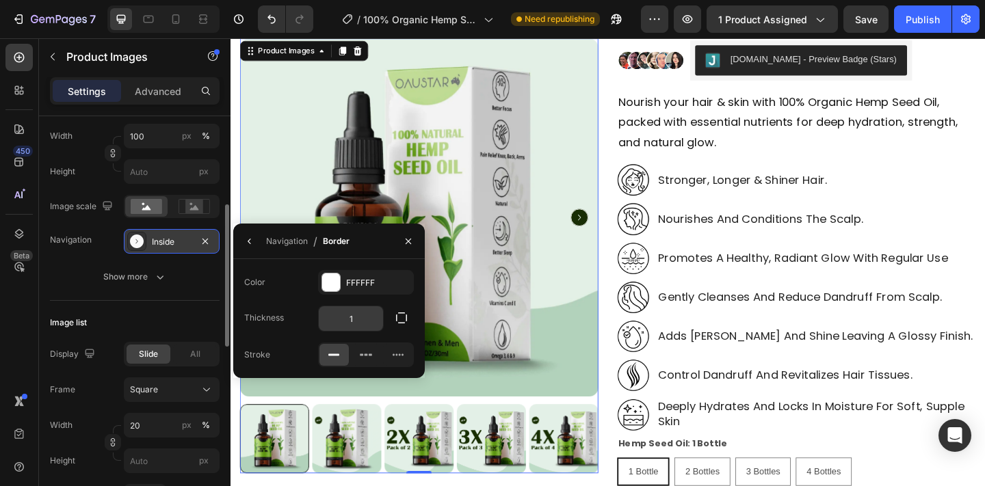
click at [342, 315] on input "1" at bounding box center [351, 318] width 64 height 25
type input "1"
type input "5"
type input "1"
type input "2"
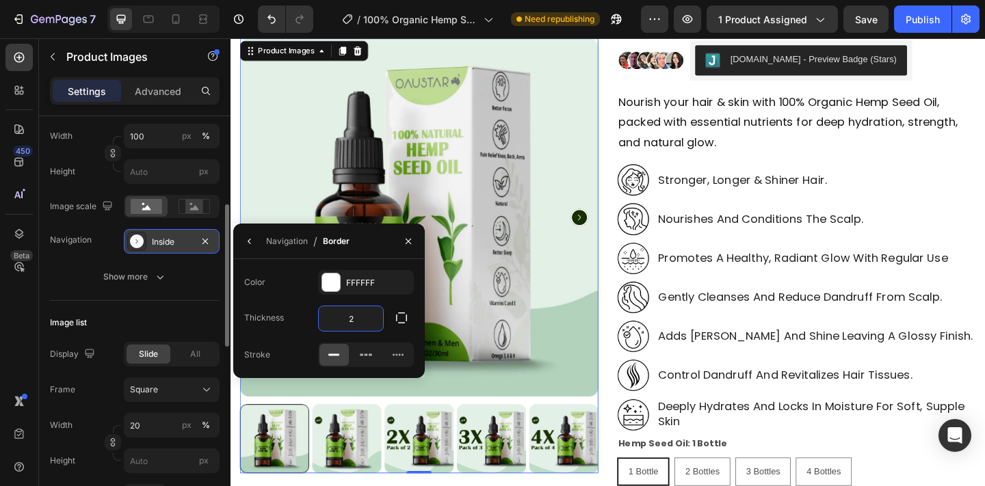
click at [609, 239] on icon "Carousel Next Arrow" at bounding box center [609, 233] width 19 height 19
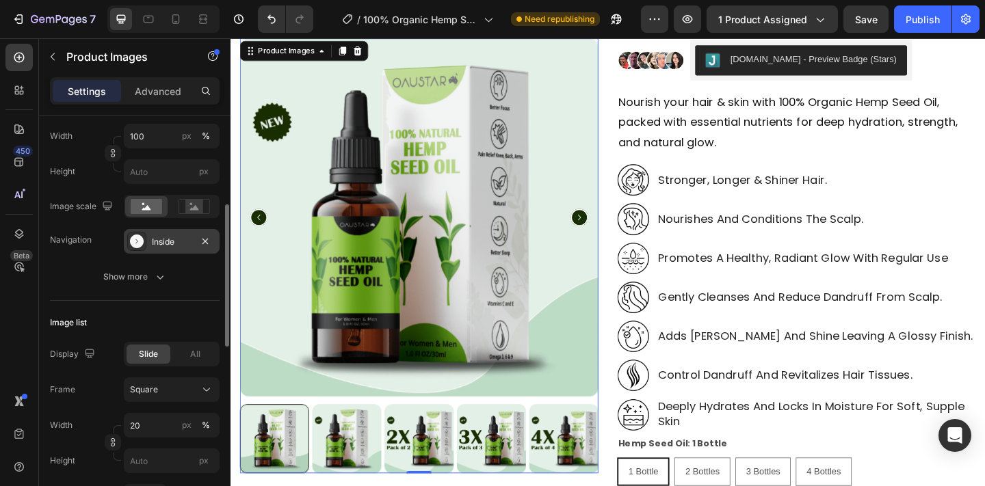
click at [609, 240] on icon "Carousel Next Arrow" at bounding box center [609, 233] width 19 height 19
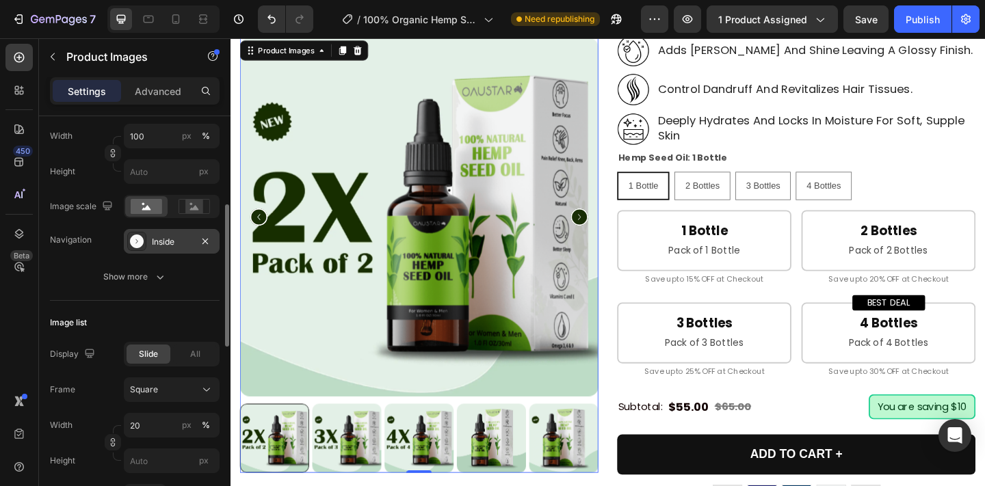
scroll to position [339, 0]
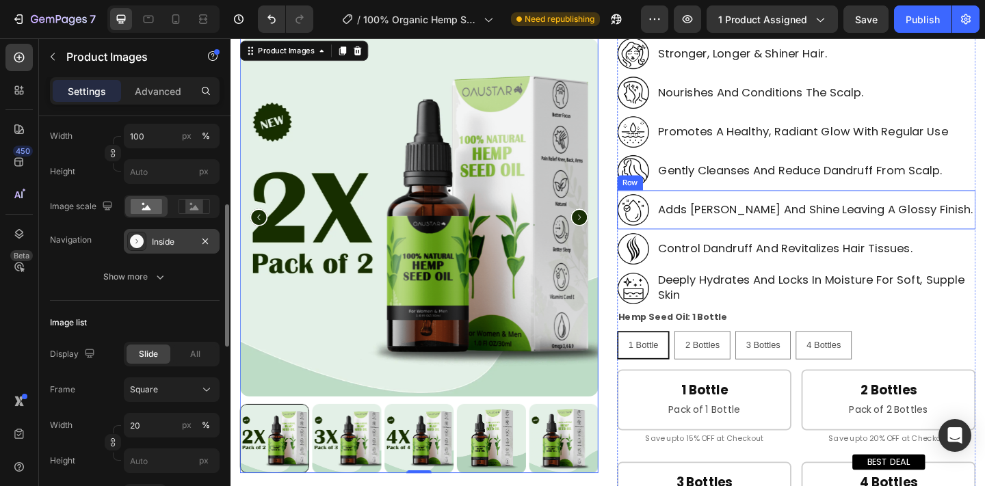
click at [711, 226] on p "adds [PERSON_NAME] and shine leaving a glossy finish." at bounding box center [866, 224] width 342 height 16
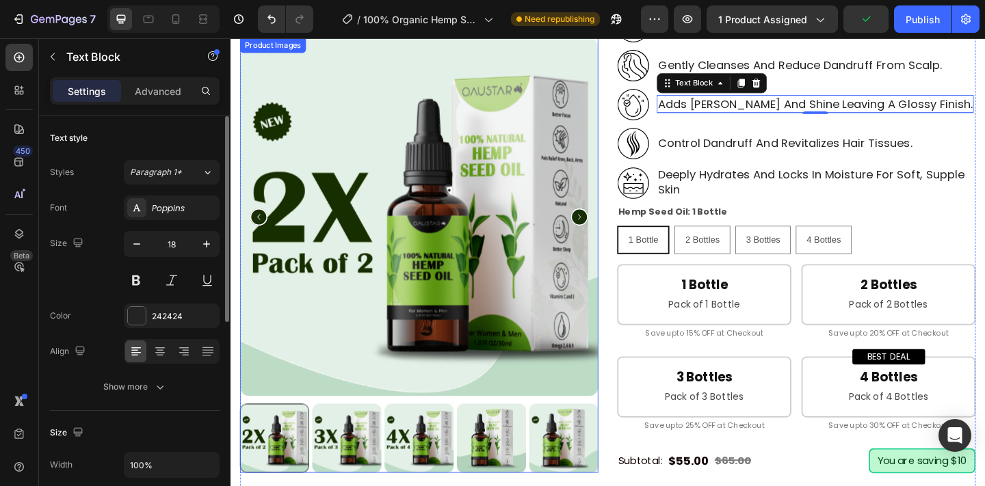
scroll to position [517, 0]
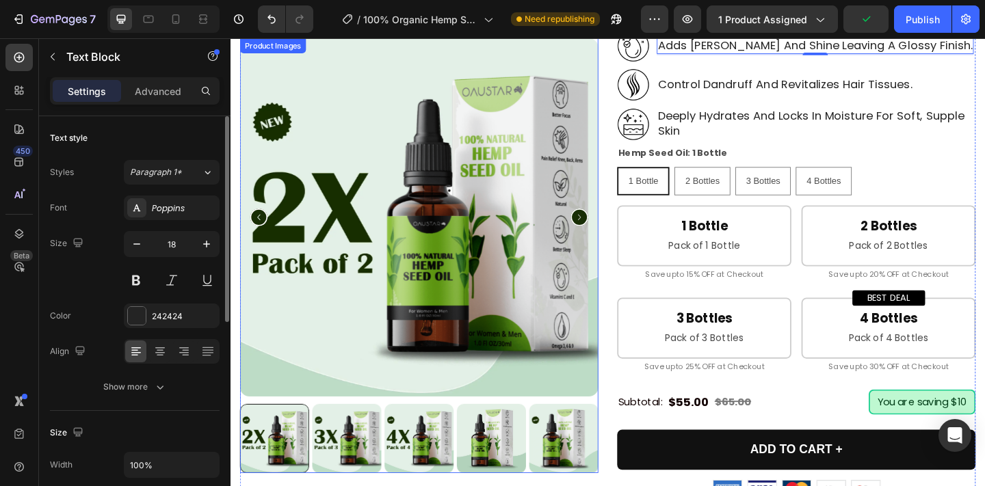
click at [607, 230] on icon "Carousel Next Arrow" at bounding box center [609, 233] width 19 height 19
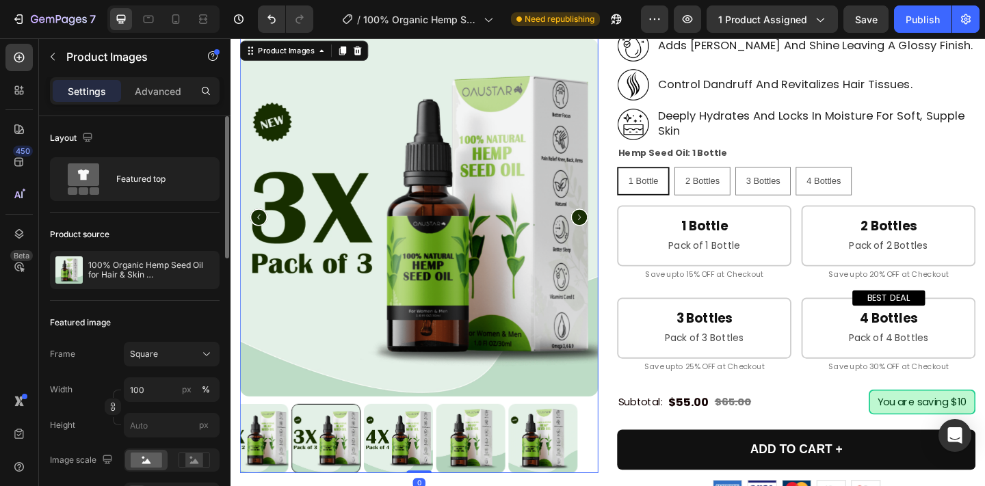
click at [607, 230] on icon "Carousel Next Arrow" at bounding box center [609, 233] width 19 height 19
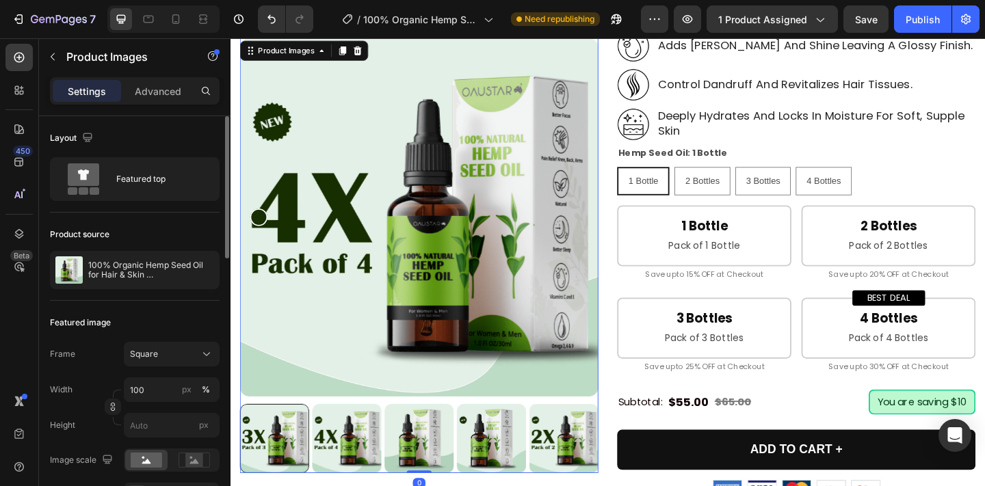
click at [607, 230] on img at bounding box center [436, 233] width 390 height 390
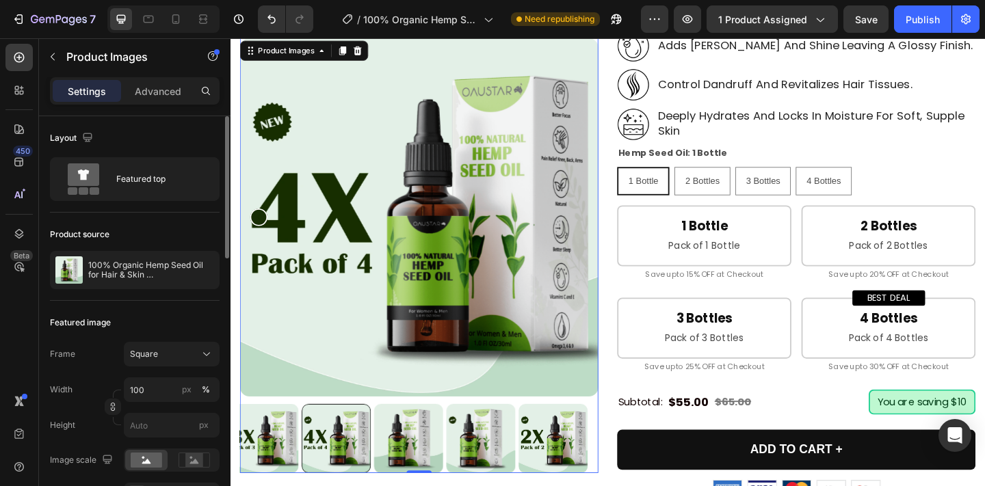
click at [607, 230] on img at bounding box center [436, 233] width 390 height 390
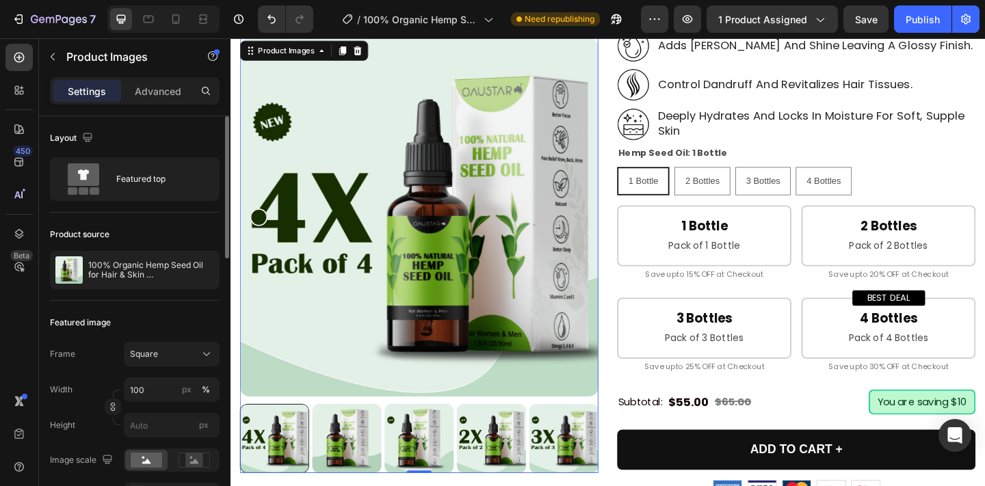
click at [607, 230] on img at bounding box center [436, 233] width 390 height 390
click at [927, 21] on div "Publish" at bounding box center [922, 19] width 34 height 14
click at [260, 233] on icon "Carousel Back Arrow" at bounding box center [261, 233] width 19 height 19
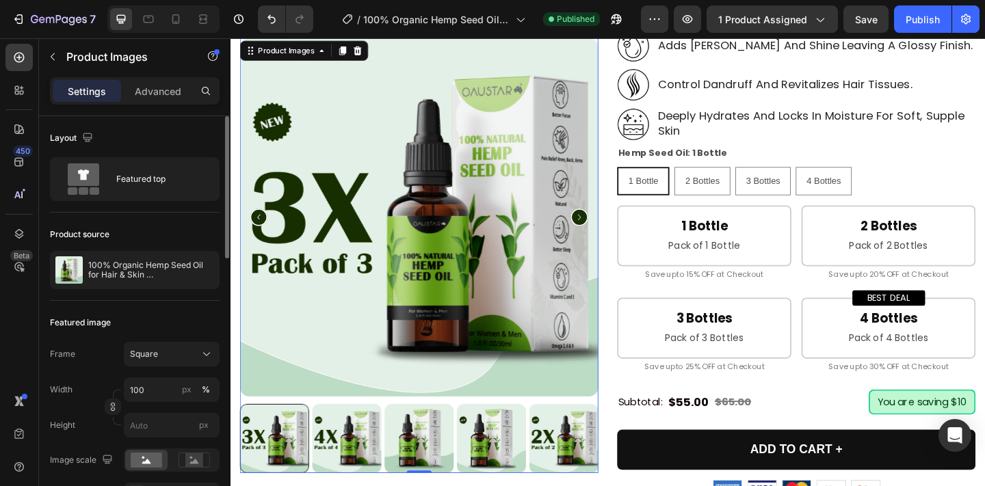
click at [611, 230] on icon "Carousel Next Arrow" at bounding box center [609, 233] width 19 height 19
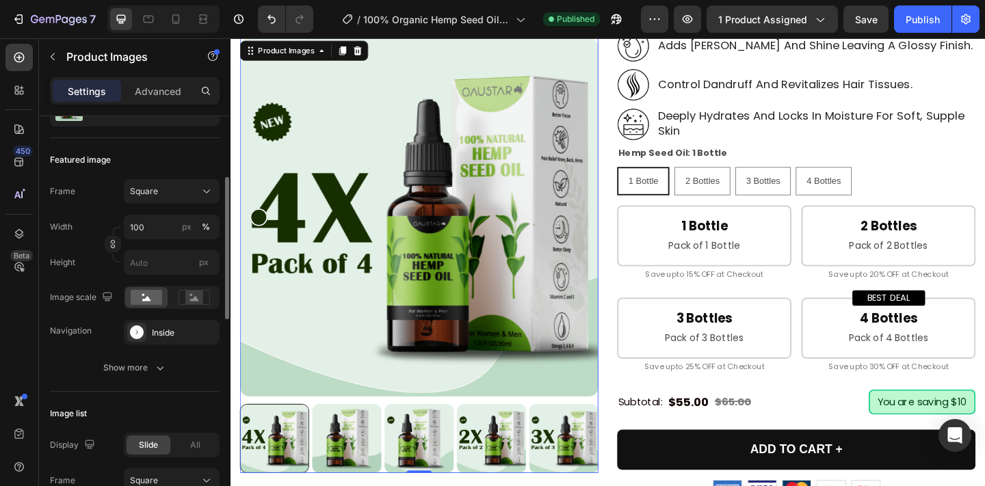
scroll to position [166, 0]
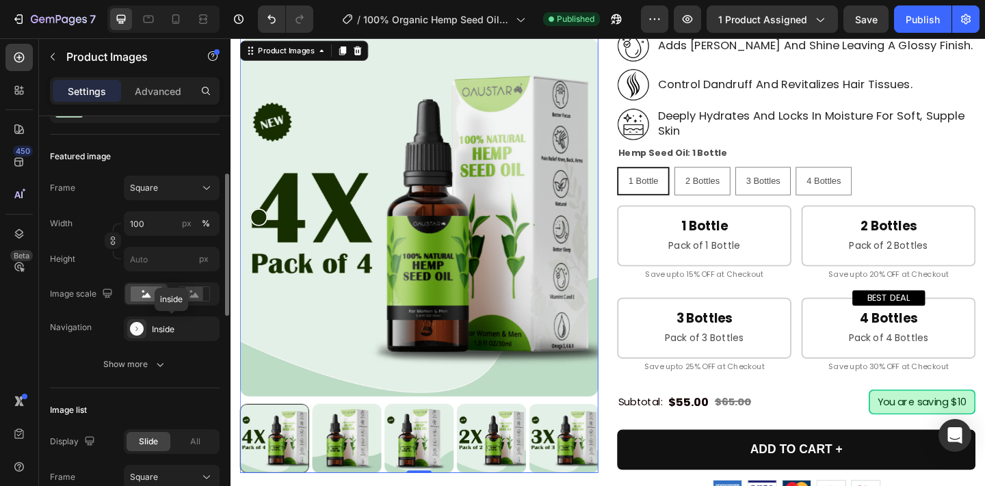
click at [168, 336] on div "Inside" at bounding box center [172, 329] width 96 height 25
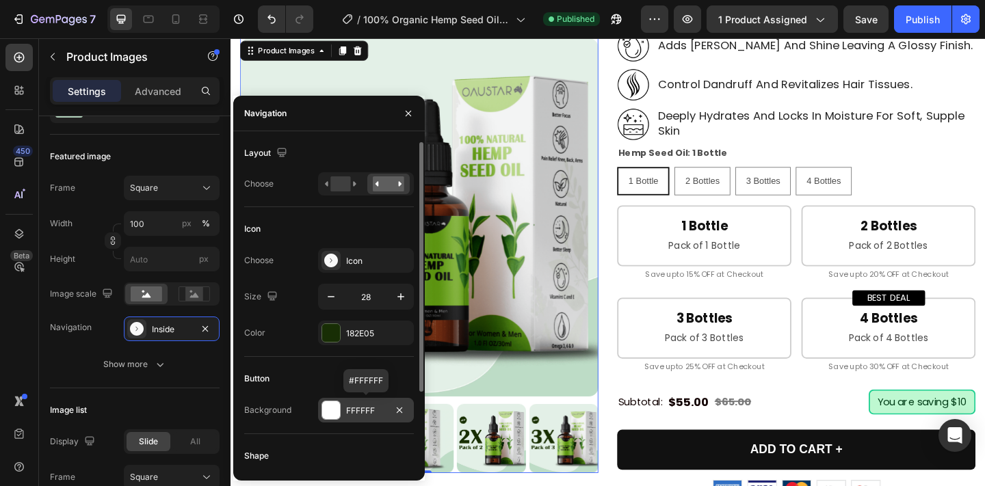
click at [332, 413] on div at bounding box center [331, 410] width 18 height 18
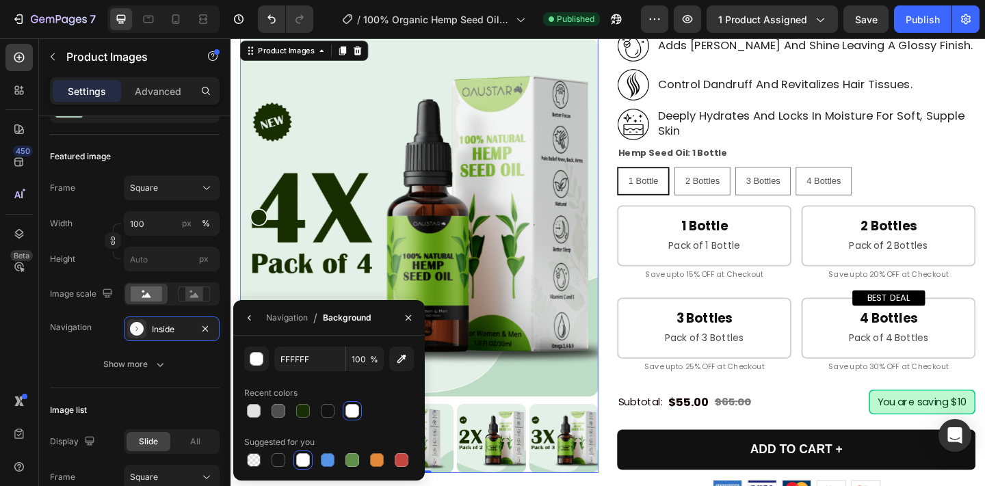
click at [351, 410] on div at bounding box center [352, 411] width 14 height 14
click at [631, 429] on div "Product Images 0 100% Organic Hemp Seed Oil for Hair & Skin [Australia] Product…" at bounding box center [641, 279] width 800 height 1350
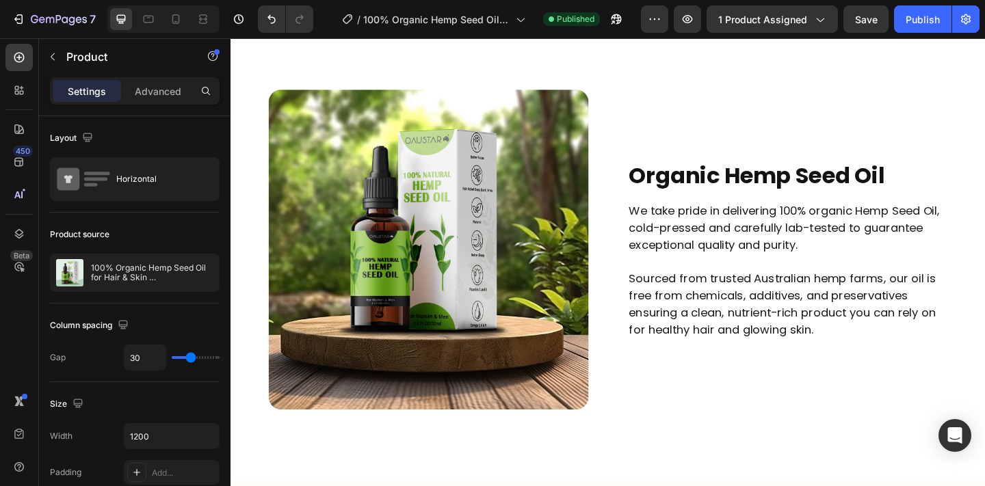
scroll to position [1787, 0]
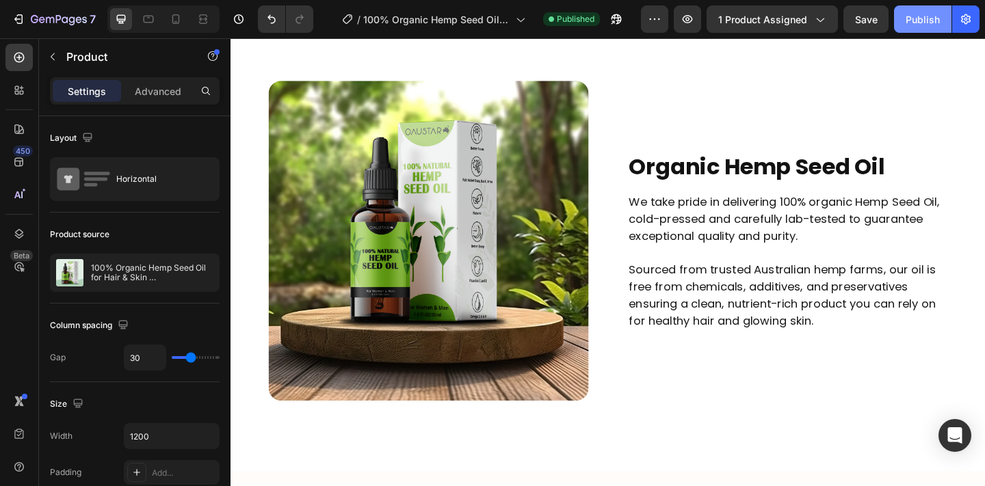
click at [913, 20] on div "Publish" at bounding box center [922, 19] width 34 height 14
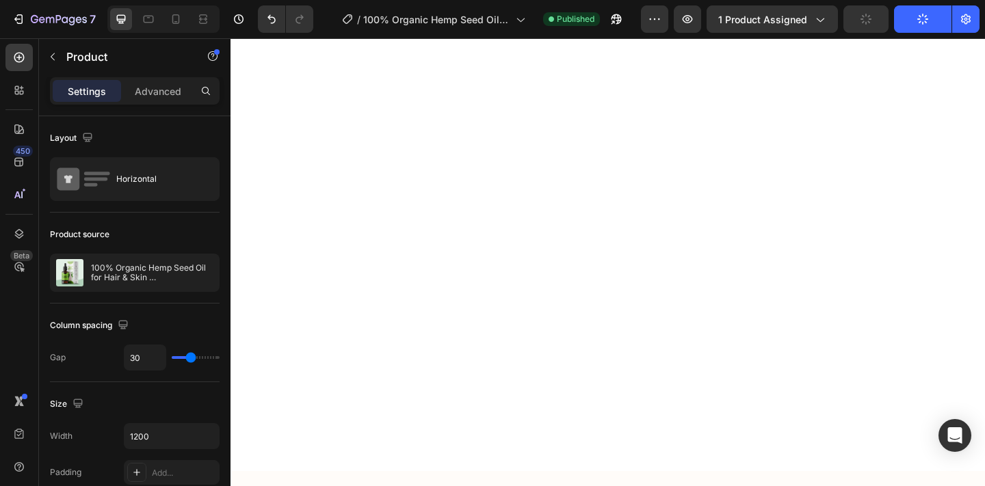
scroll to position [0, 0]
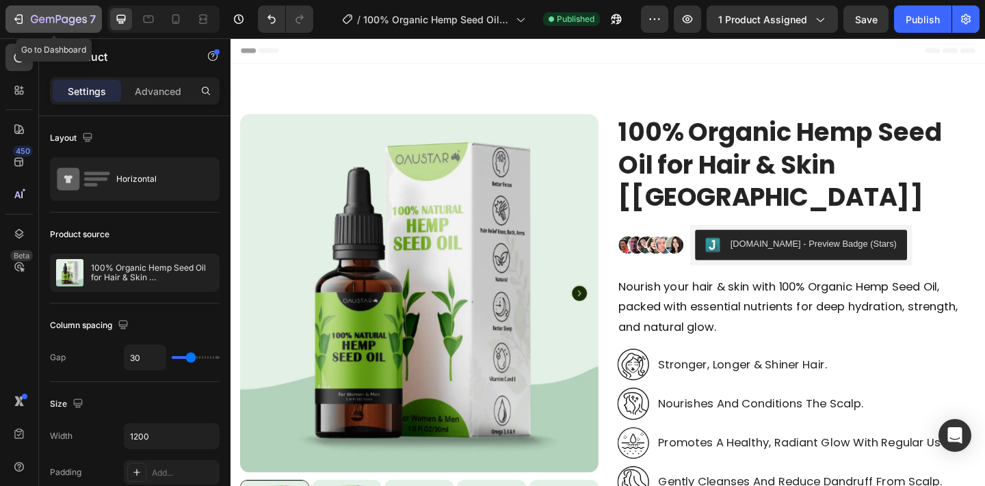
click at [70, 23] on icon "button" at bounding box center [72, 20] width 6 height 9
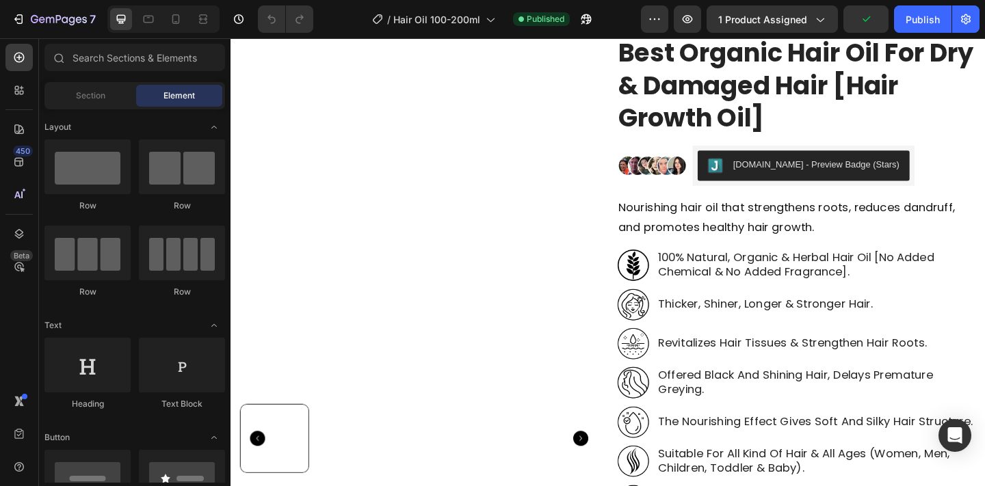
scroll to position [90, 0]
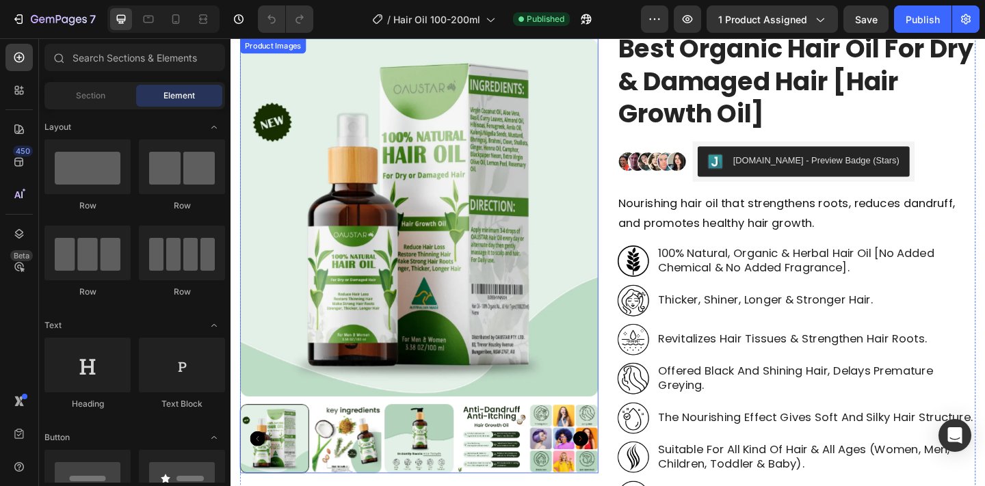
click at [442, 348] on img at bounding box center [436, 233] width 390 height 390
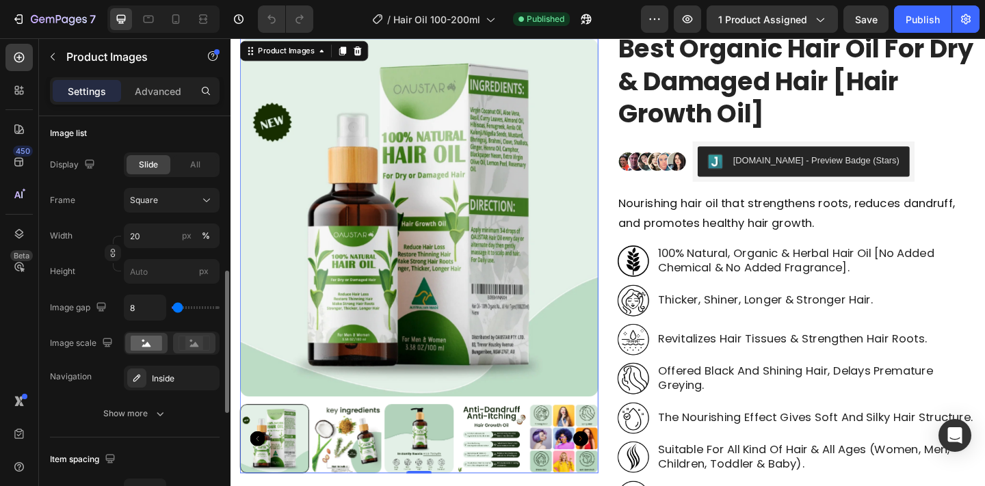
scroll to position [442, 0]
click at [207, 381] on icon "button" at bounding box center [204, 378] width 5 height 5
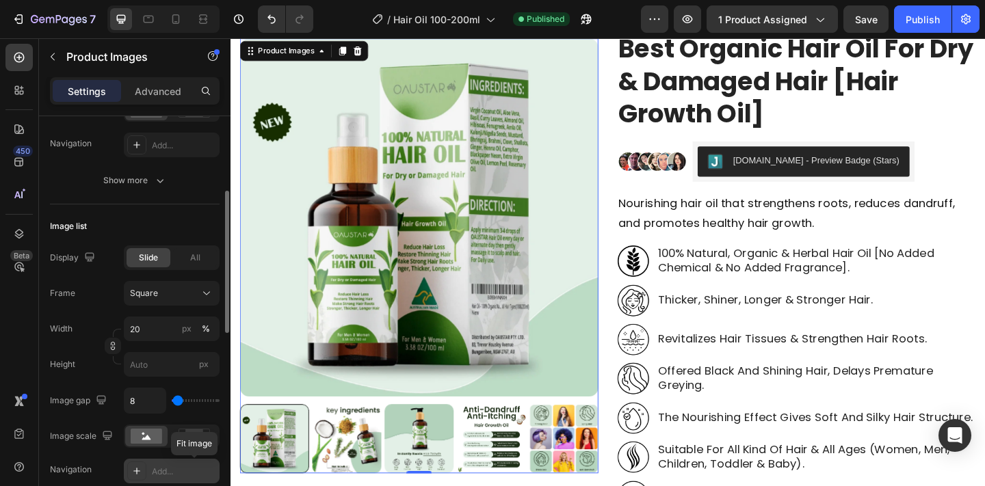
scroll to position [268, 0]
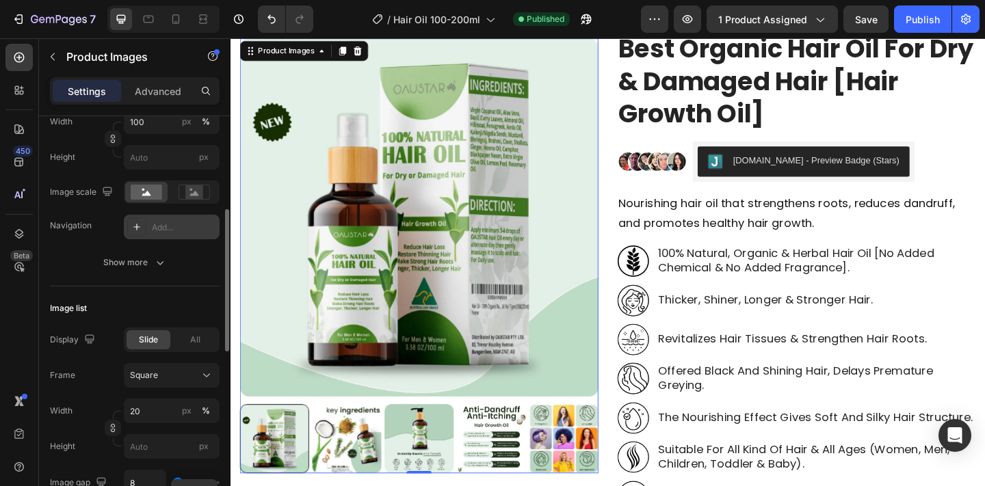
click at [179, 230] on div "Add..." at bounding box center [184, 228] width 64 height 12
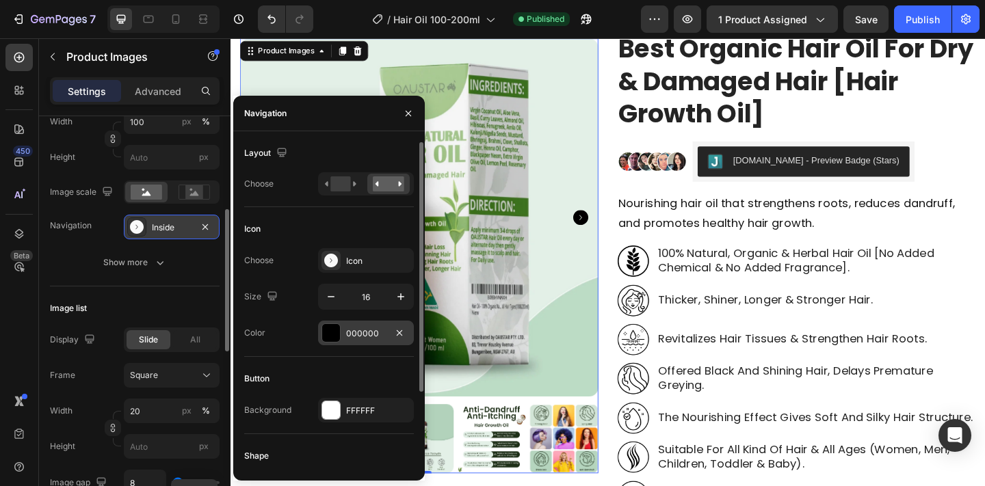
click at [328, 340] on div at bounding box center [331, 333] width 18 height 18
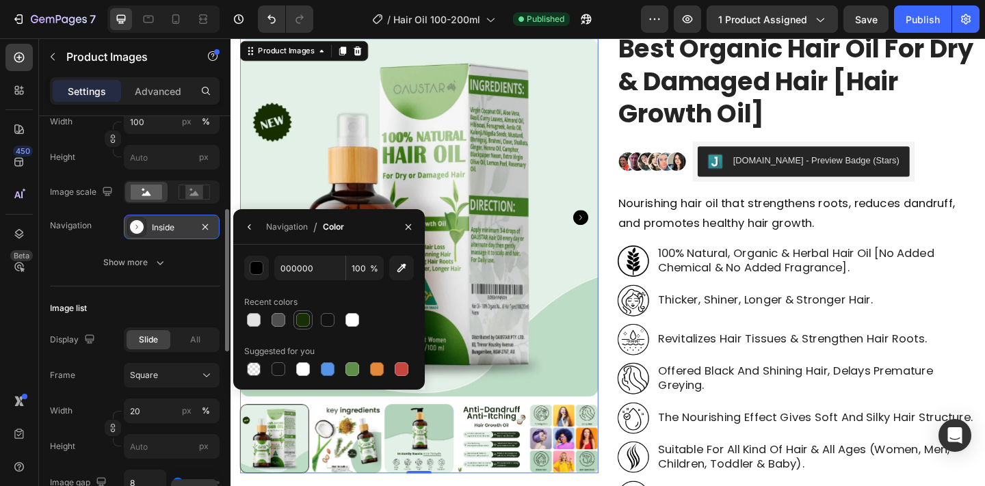
click at [303, 319] on div at bounding box center [303, 320] width 14 height 14
type input "182E05"
click at [254, 231] on icon "button" at bounding box center [249, 227] width 11 height 11
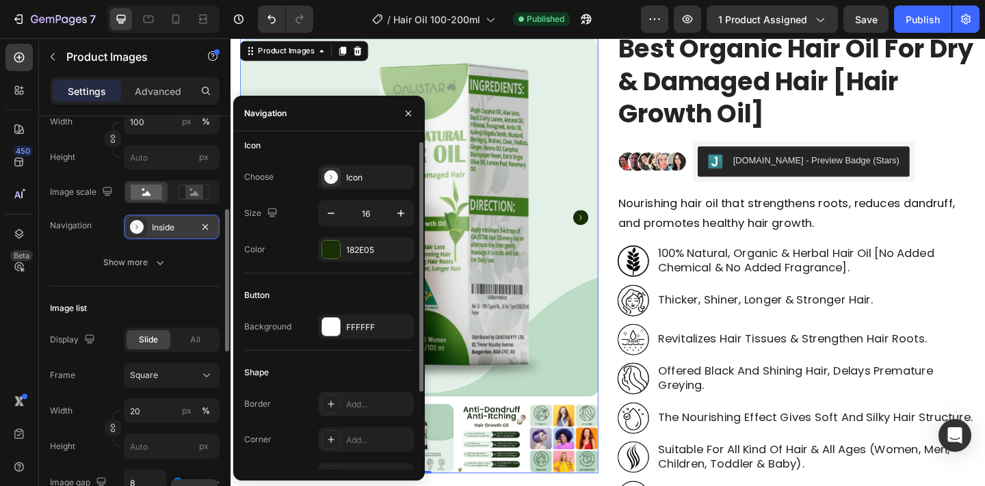
scroll to position [101, 0]
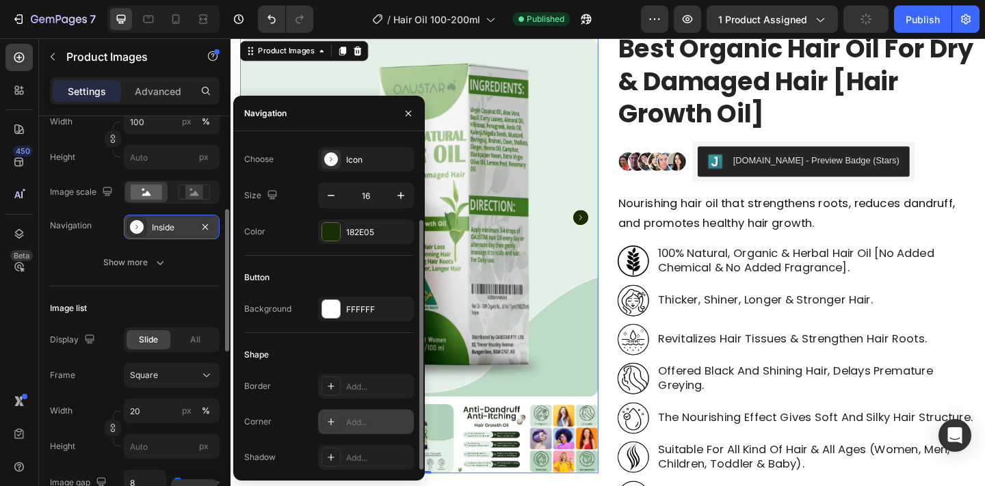
click at [358, 421] on div "Add..." at bounding box center [378, 422] width 64 height 12
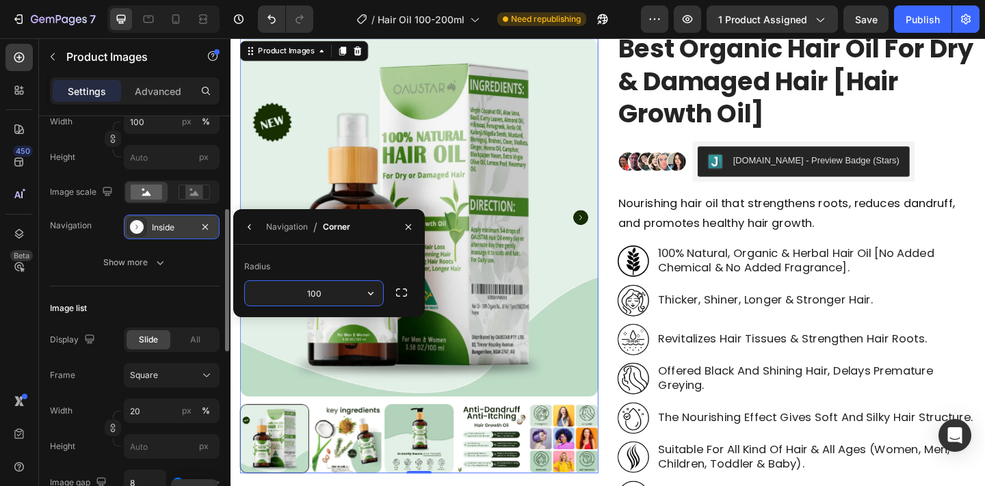
type input "100"
click at [278, 234] on div "Navigation" at bounding box center [287, 227] width 42 height 22
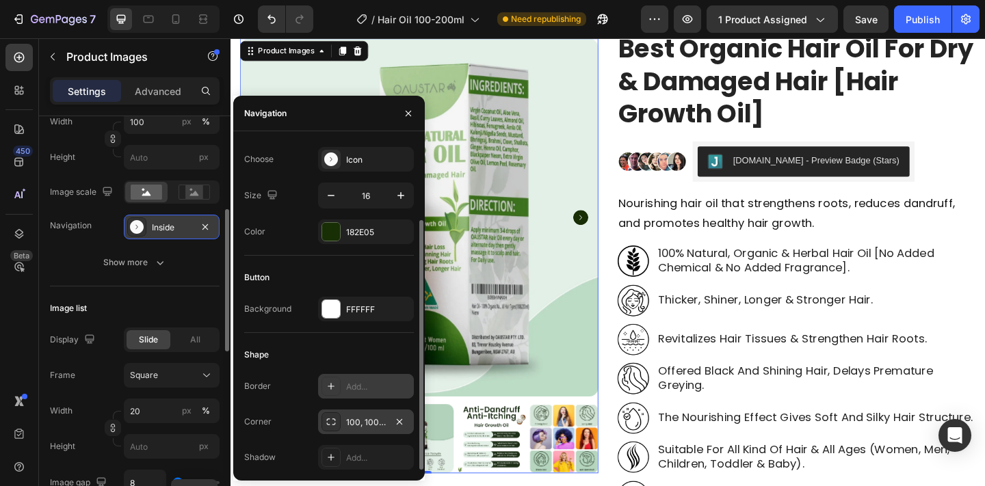
click at [352, 383] on div "Add..." at bounding box center [378, 387] width 64 height 12
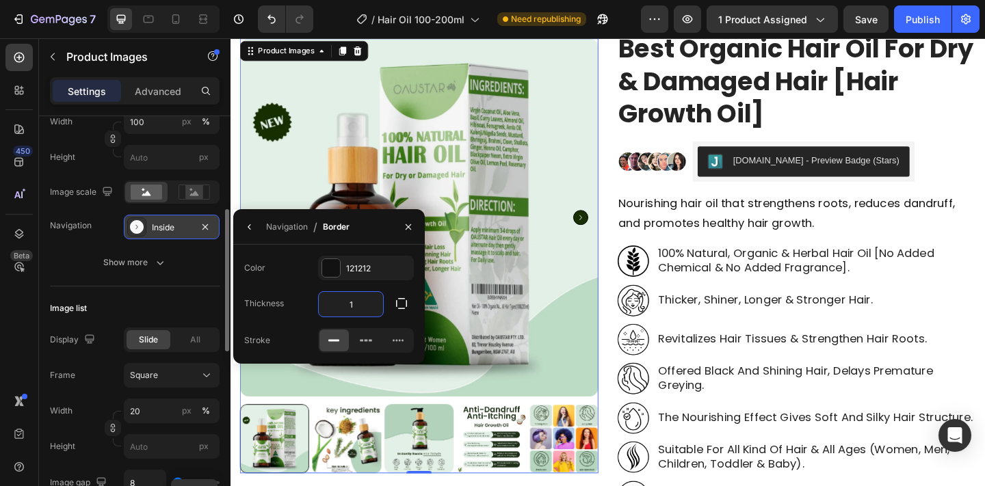
click at [355, 308] on input "1" at bounding box center [351, 304] width 64 height 25
type input "2"
click at [357, 266] on div "121212" at bounding box center [366, 269] width 40 height 12
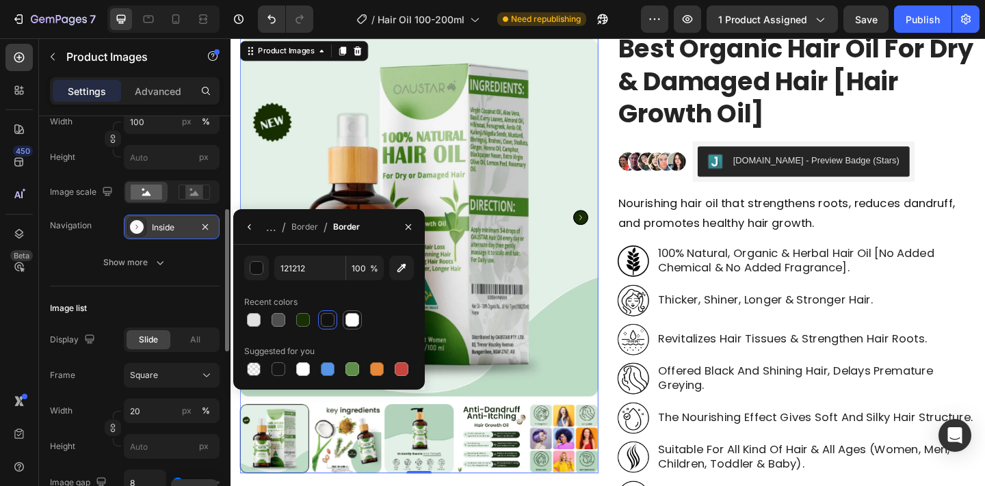
click at [359, 317] on div at bounding box center [352, 320] width 16 height 16
type input "FFFFFF"
click at [248, 232] on icon "button" at bounding box center [249, 227] width 11 height 11
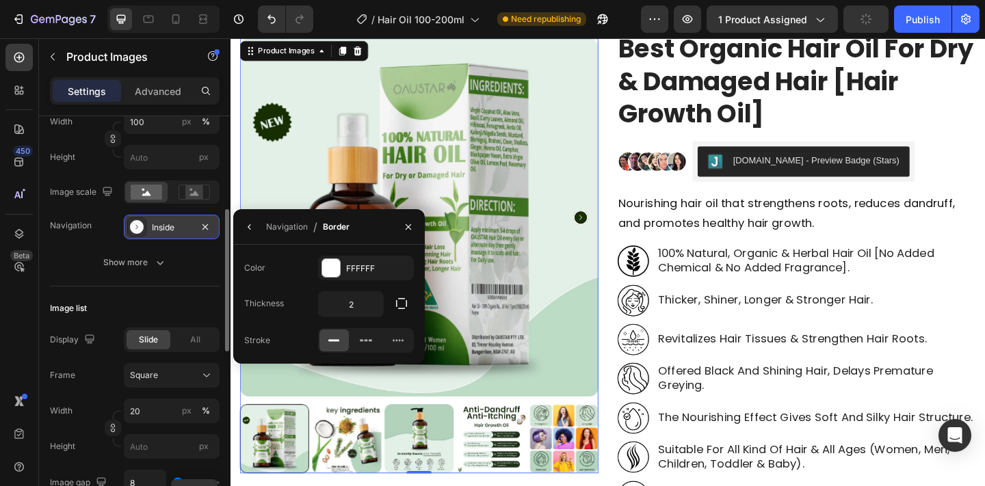
click at [248, 232] on icon "button" at bounding box center [249, 227] width 11 height 11
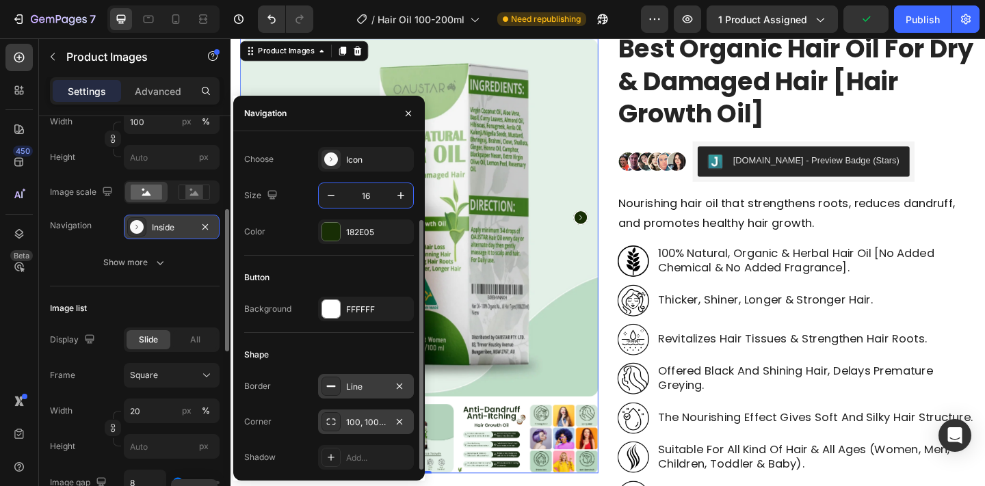
click at [375, 194] on input "16" at bounding box center [365, 195] width 45 height 25
type input "28"
click at [630, 334] on img at bounding box center [436, 233] width 390 height 390
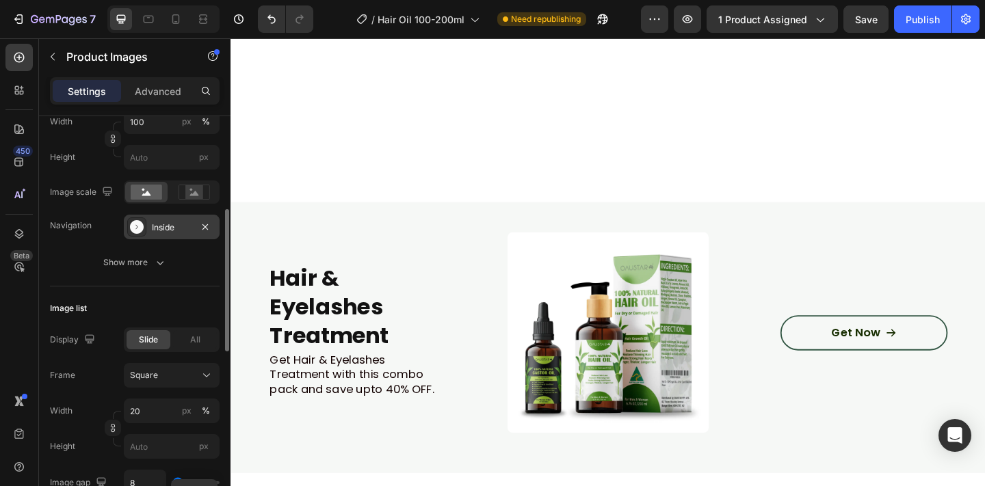
scroll to position [1819, 0]
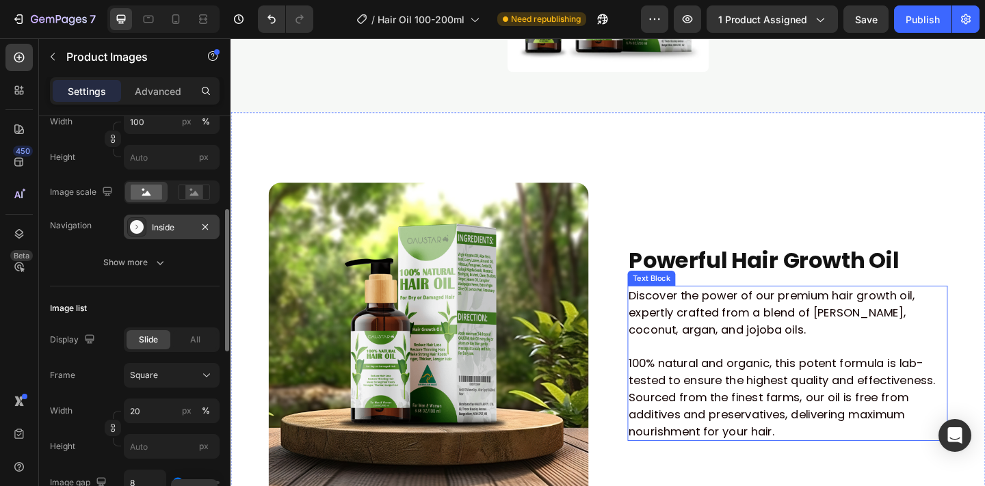
click at [762, 345] on p "Discover the power of our premium hair growth oil, expertly crafted from a blen…" at bounding box center [835, 336] width 345 height 55
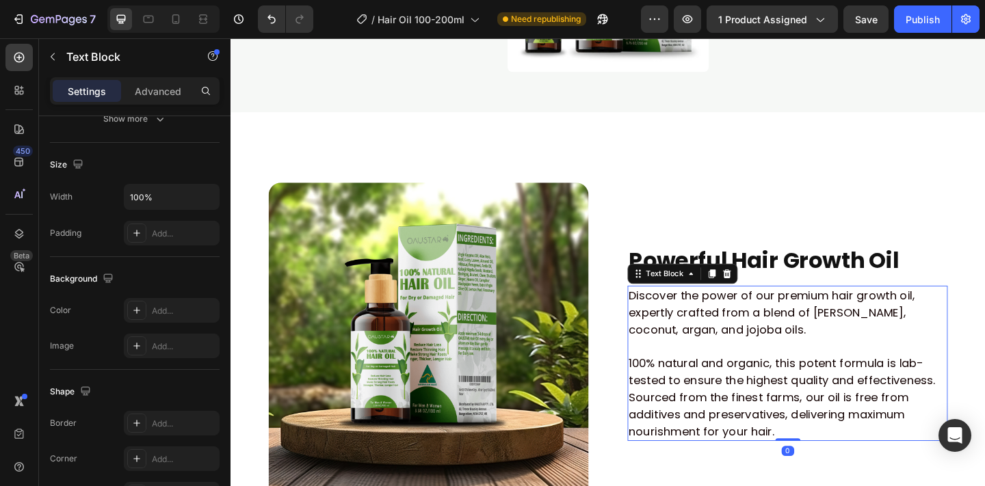
scroll to position [0, 0]
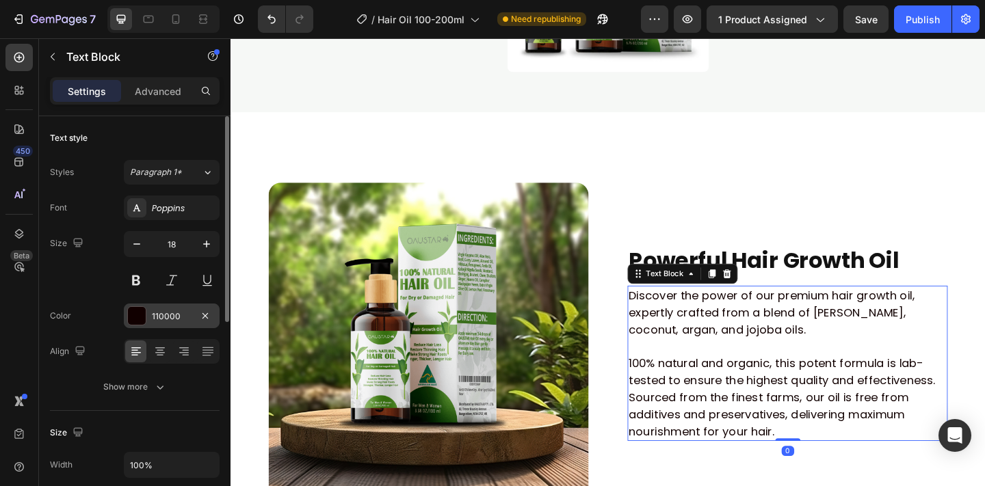
click at [161, 310] on div "110000" at bounding box center [172, 316] width 40 height 12
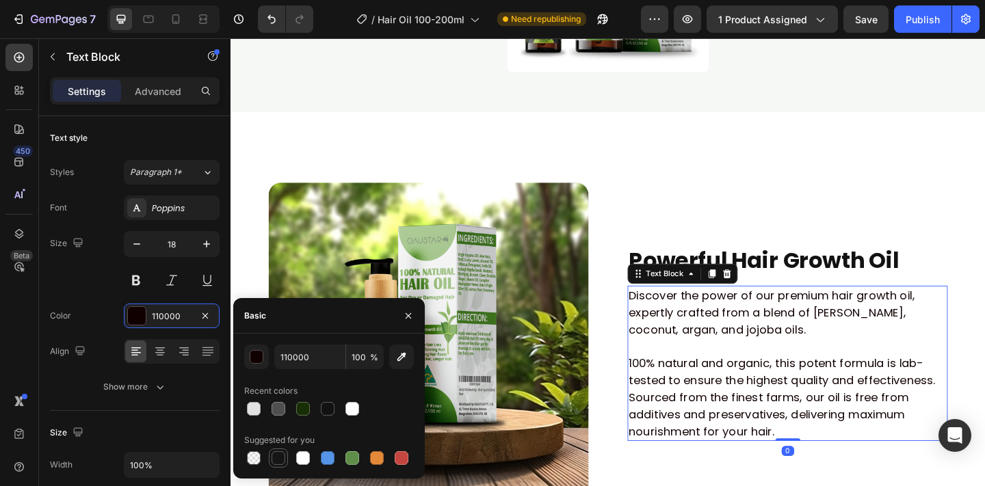
click at [276, 457] on div at bounding box center [278, 458] width 14 height 14
type input "151515"
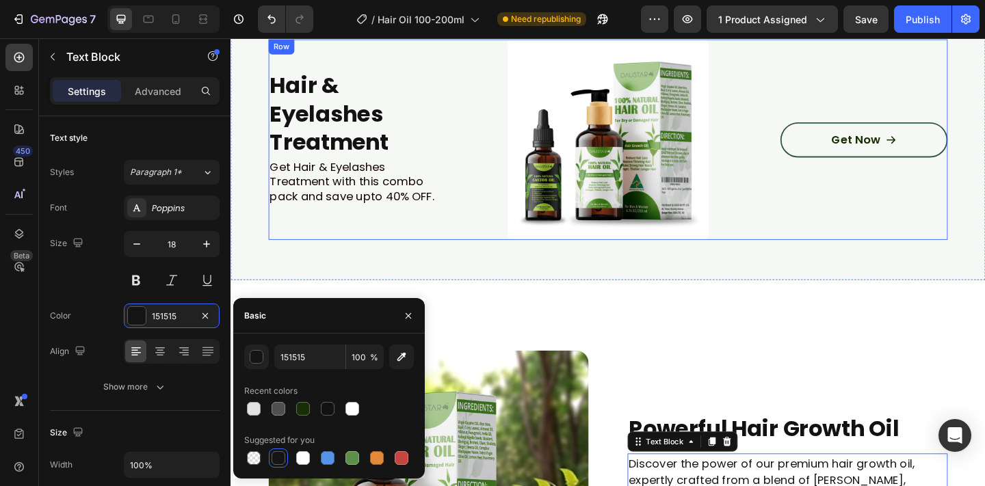
scroll to position [1606, 0]
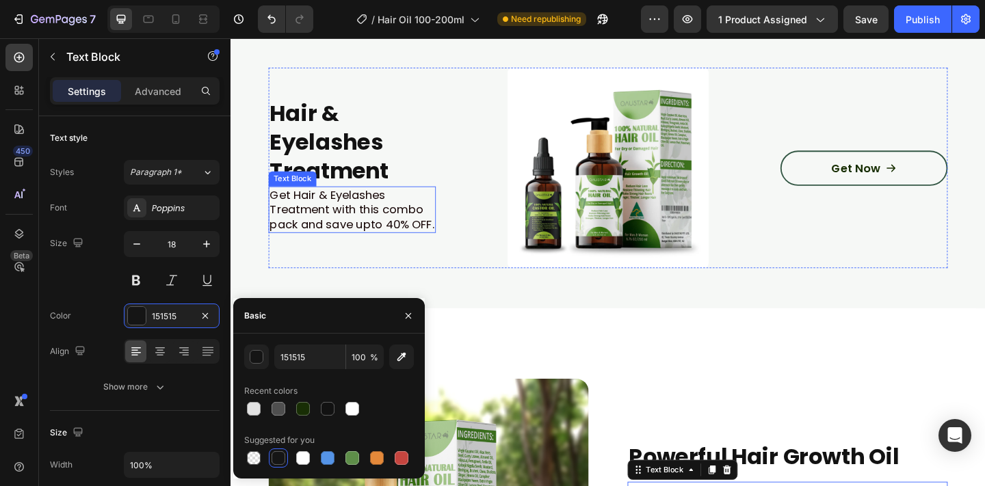
click at [323, 224] on p "Get Hair & Eyelashes Treatment with this combo pack and save upto 40% OFF." at bounding box center [362, 225] width 179 height 48
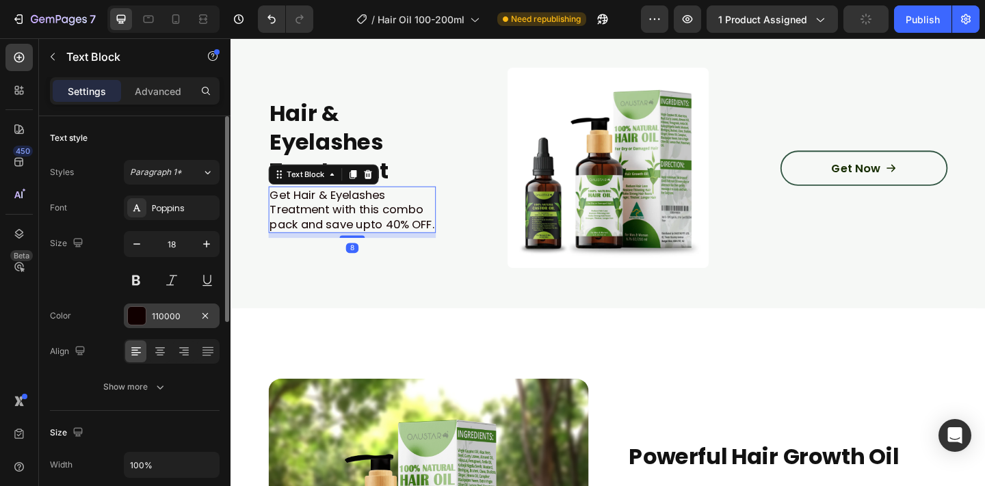
click at [130, 326] on div "110000" at bounding box center [172, 316] width 96 height 25
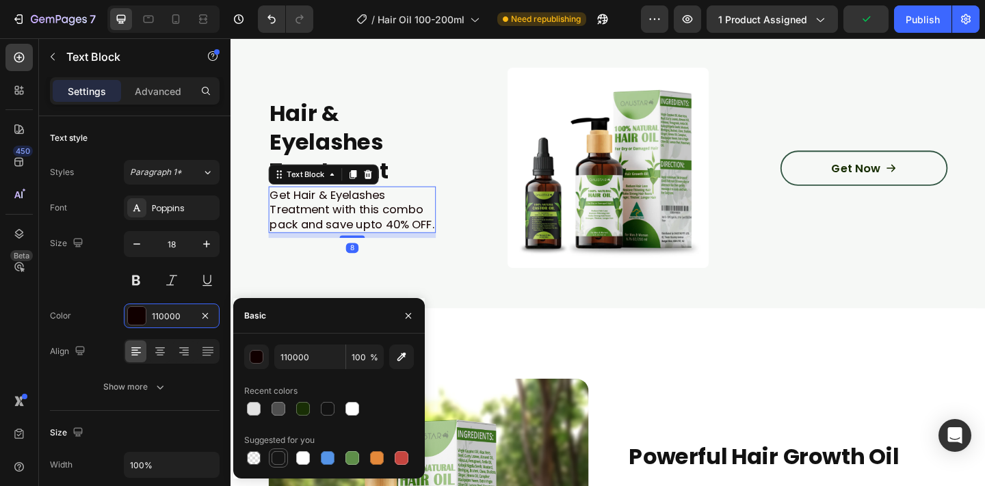
click at [276, 453] on div at bounding box center [278, 458] width 14 height 14
type input "151515"
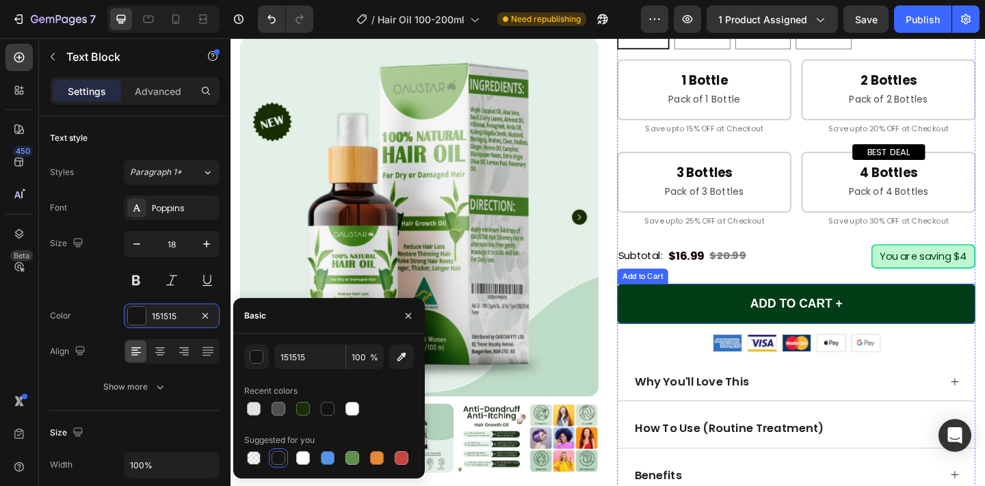
scroll to position [380, 0]
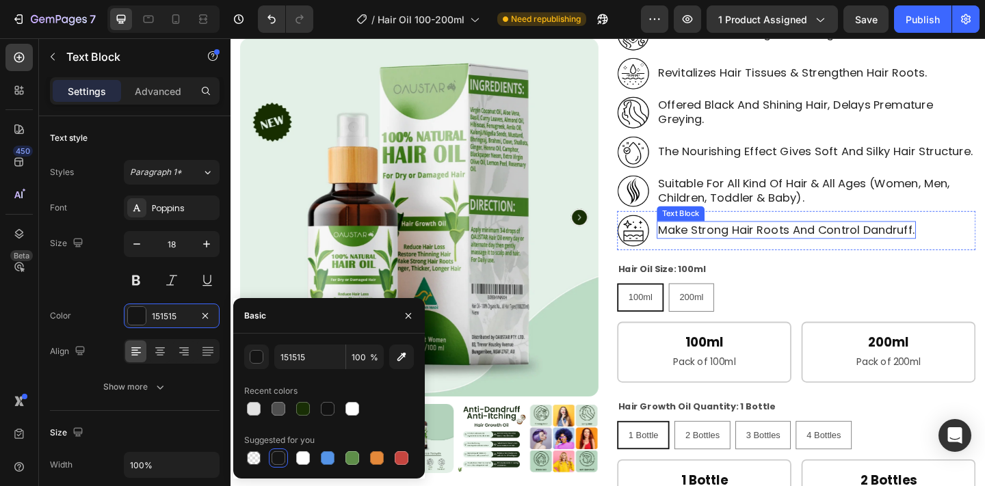
click at [812, 243] on p "make strong hair roots and control dandruff." at bounding box center [834, 247] width 279 height 16
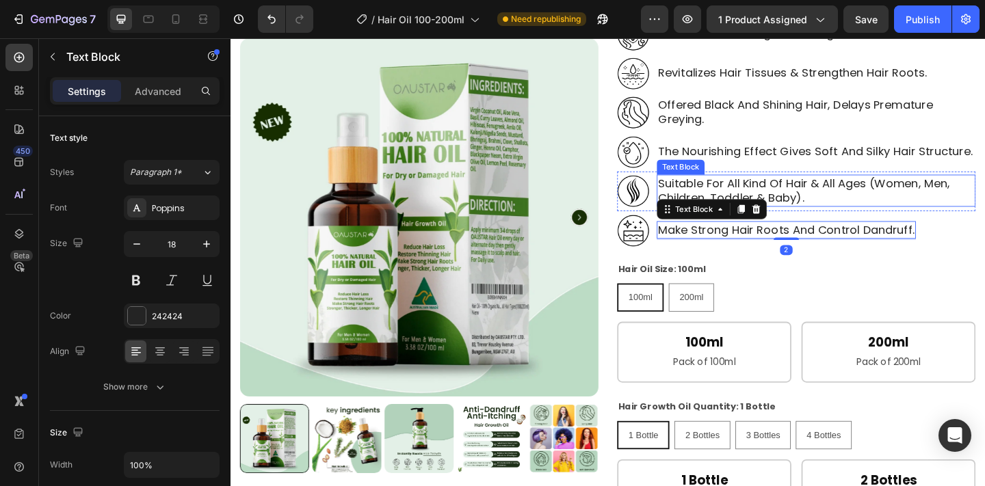
click at [810, 198] on p "suitable for all kind of hair & all ages (women, men, children, toddler & baby)." at bounding box center [867, 204] width 344 height 32
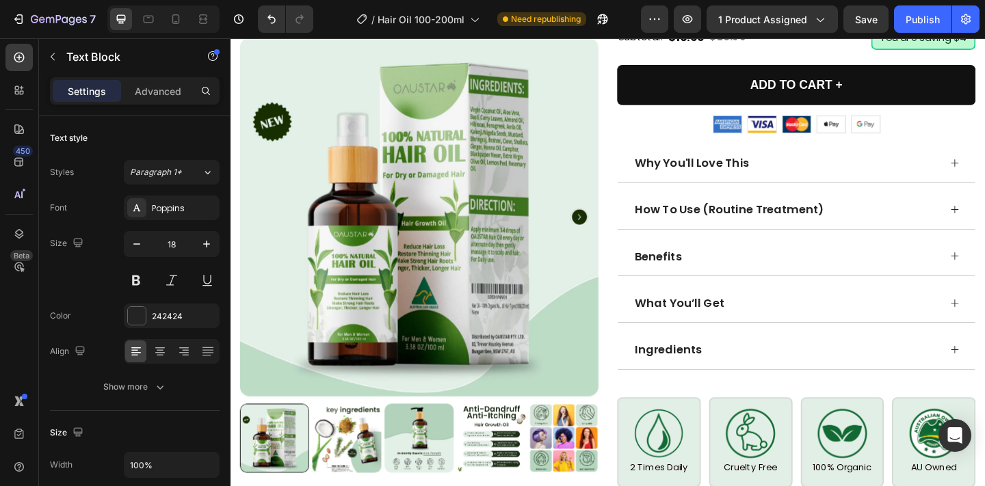
scroll to position [1253, 0]
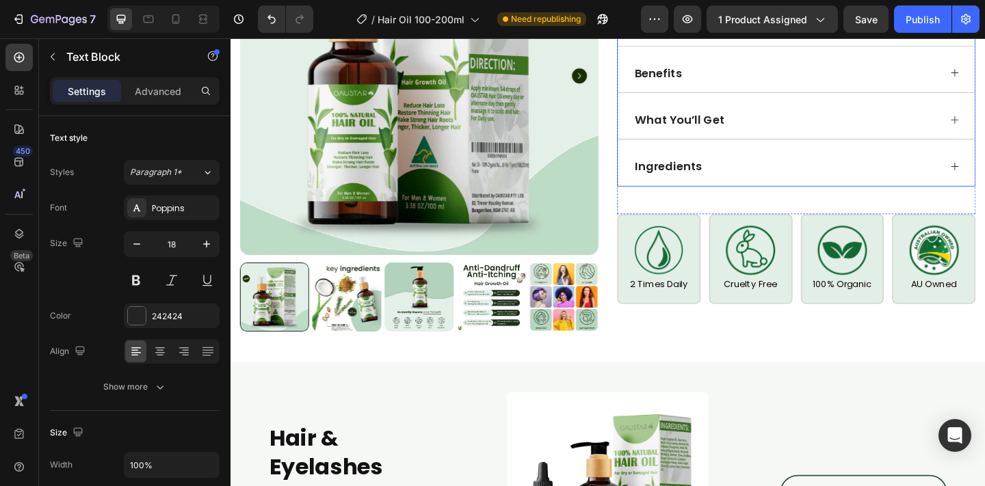
click at [801, 164] on div "Ingredients" at bounding box center [846, 178] width 388 height 42
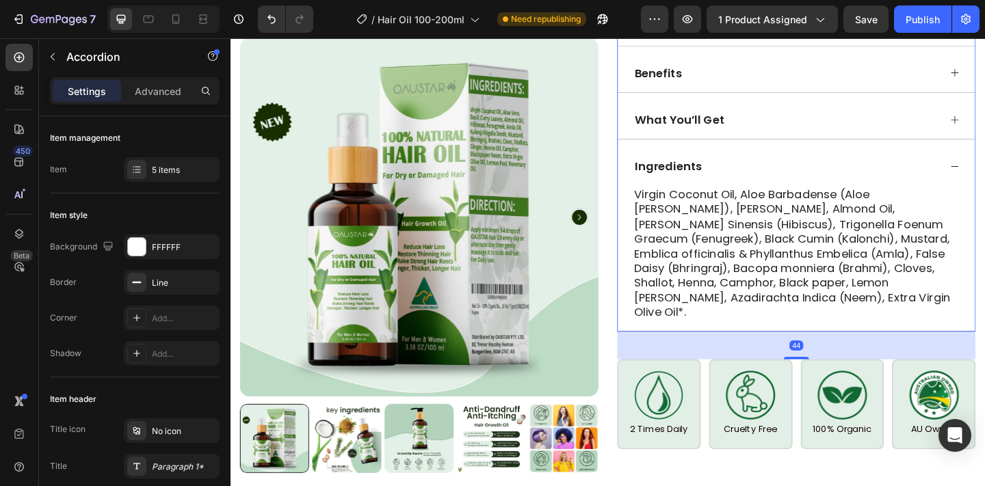
click at [775, 211] on p "Virgin Coconut Oil, Aloe Barbadense (Aloe Vera), Basil, Almond Oil, Rosa Sinens…" at bounding box center [845, 272] width 353 height 144
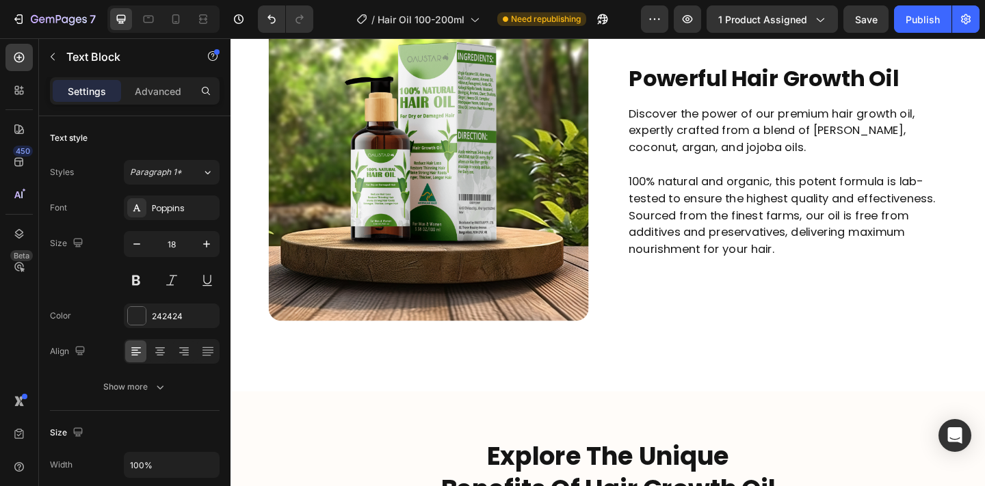
scroll to position [2624, 0]
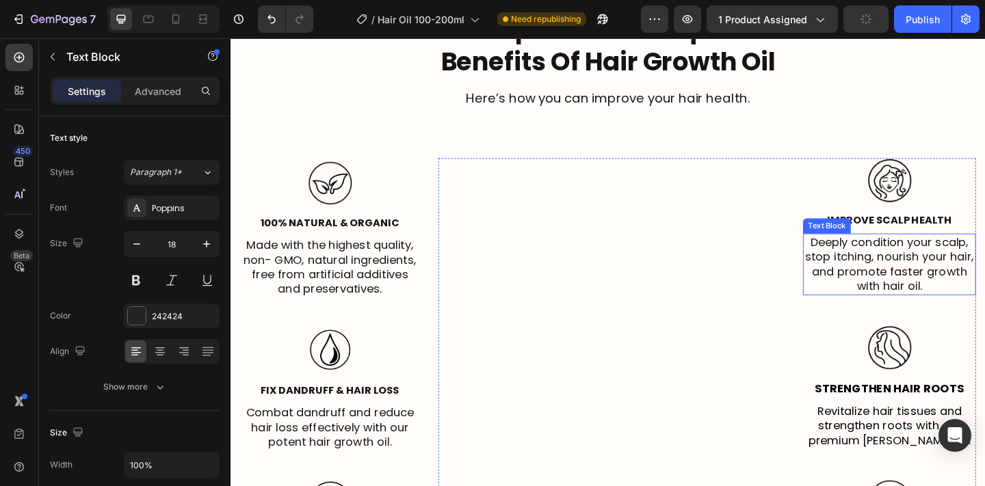
click at [927, 271] on p "Deeply condition your scalp, stop itching, nourish your hair, and promote faste…" at bounding box center [946, 284] width 185 height 64
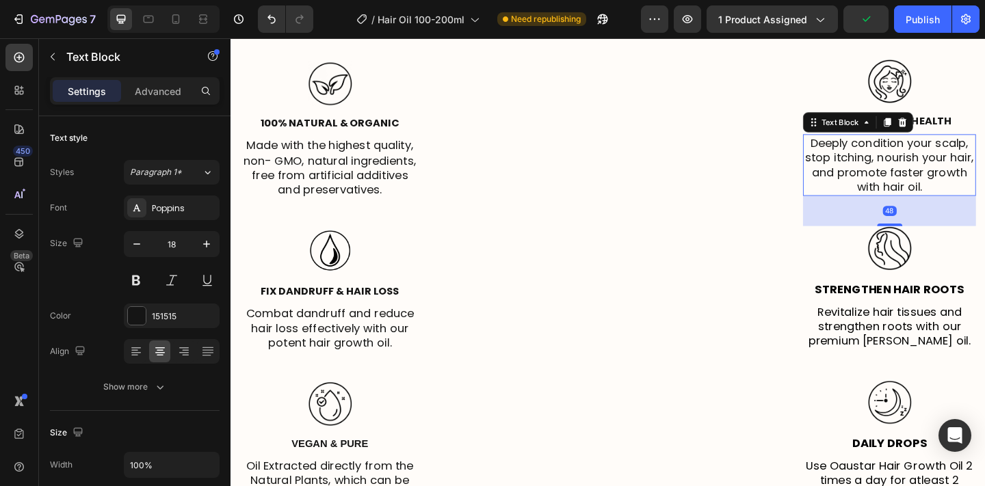
scroll to position [2934, 0]
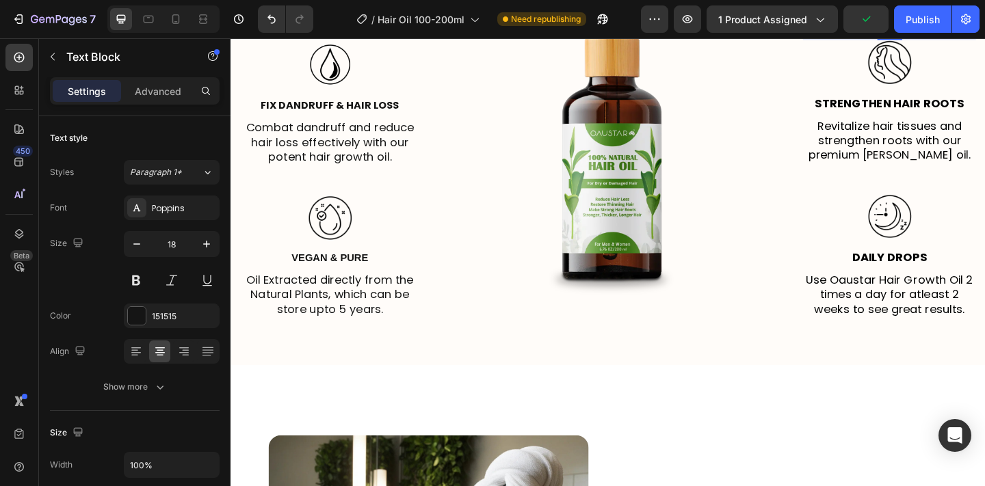
click at [927, 271] on p "Daily Drops" at bounding box center [946, 277] width 185 height 16
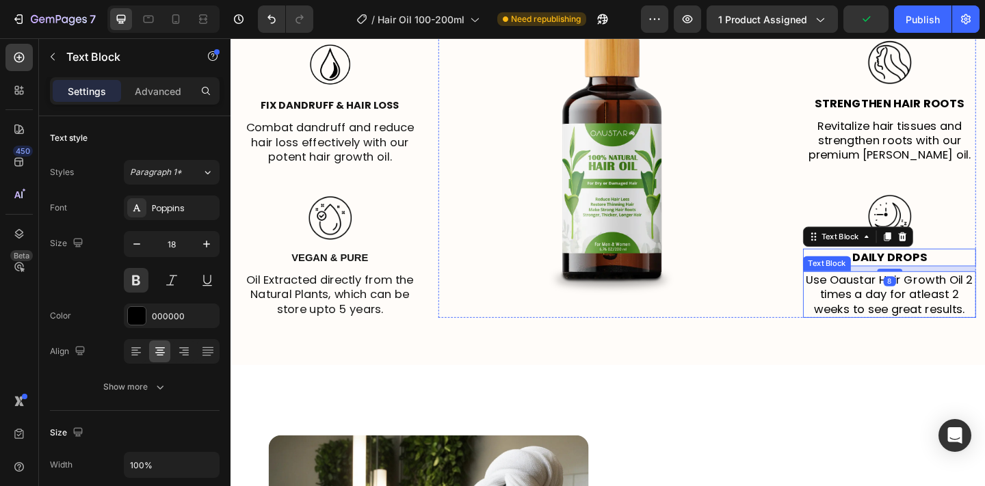
click at [920, 307] on p "Use Oaustar Hair Growth Oil 2 times a day for atleast 2 weeks to see great resu…" at bounding box center [946, 317] width 185 height 48
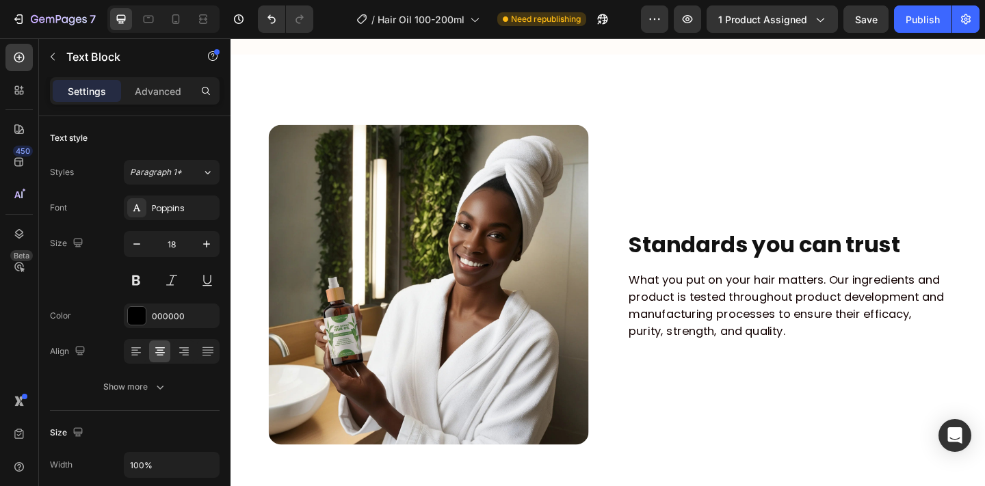
scroll to position [3335, 0]
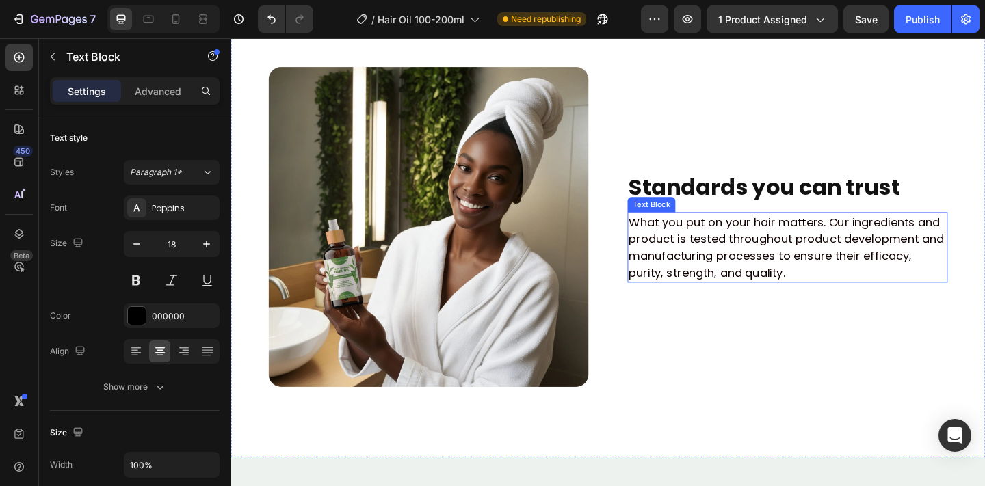
click at [846, 248] on p "What you put on your hair matters. Our ingredients and product is tested throug…" at bounding box center [835, 266] width 345 height 74
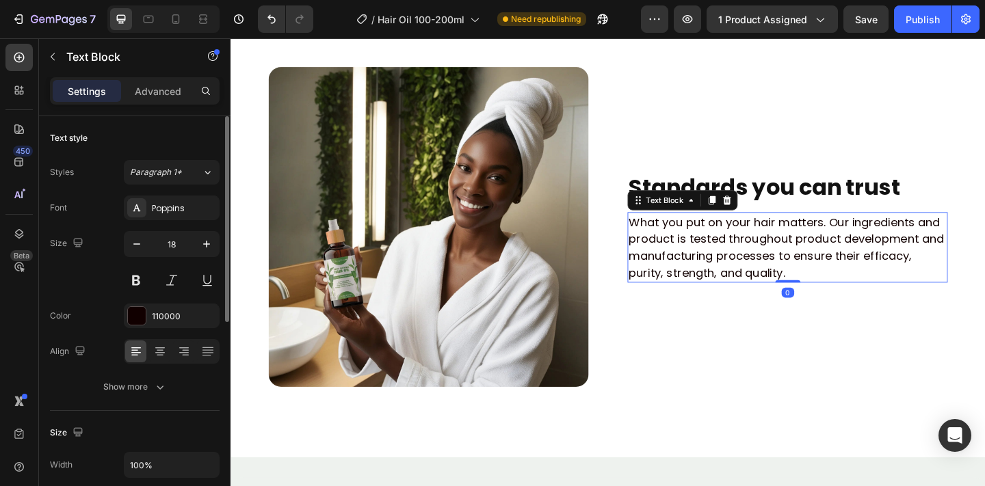
click at [156, 335] on div "Font Poppins Size 18 Color 110000 Align Show more" at bounding box center [135, 298] width 170 height 204
click at [157, 324] on div "110000" at bounding box center [172, 316] width 96 height 25
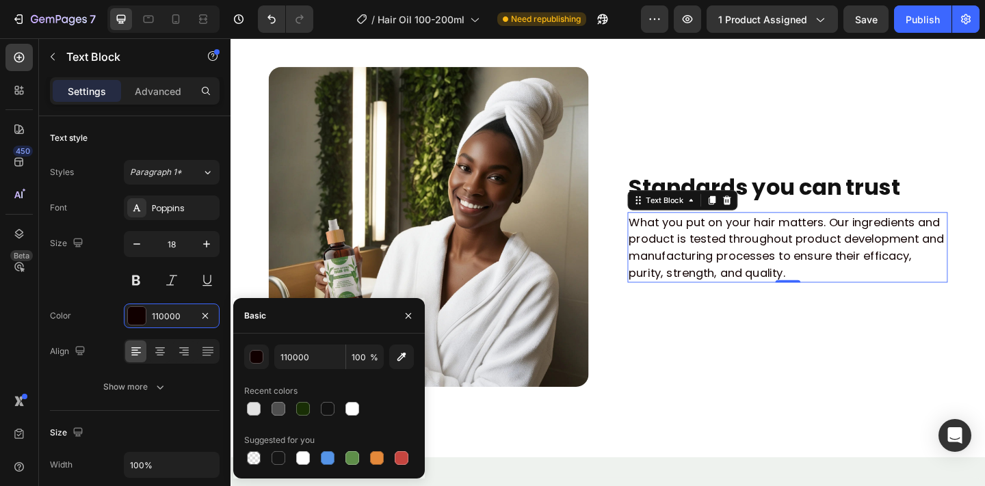
click at [265, 464] on div at bounding box center [329, 458] width 170 height 19
click at [270, 462] on div at bounding box center [278, 458] width 16 height 16
type input "151515"
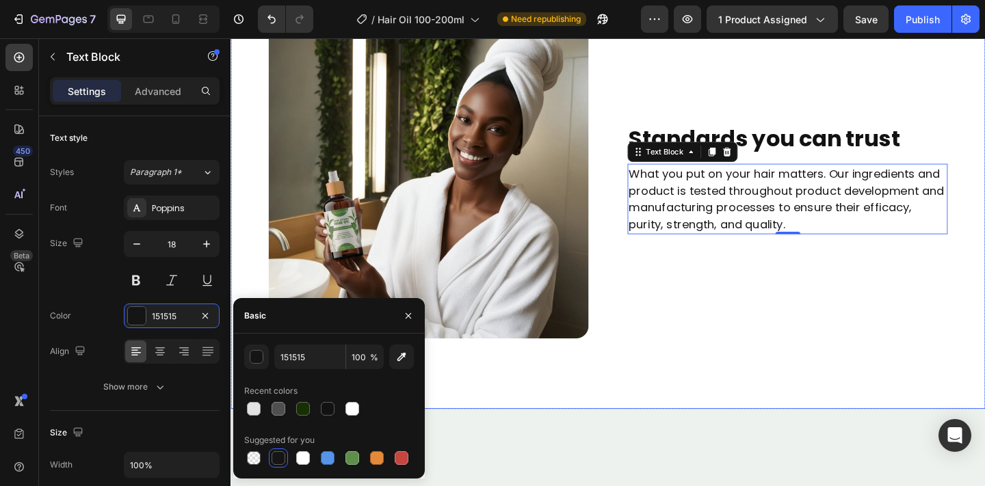
scroll to position [3695, 0]
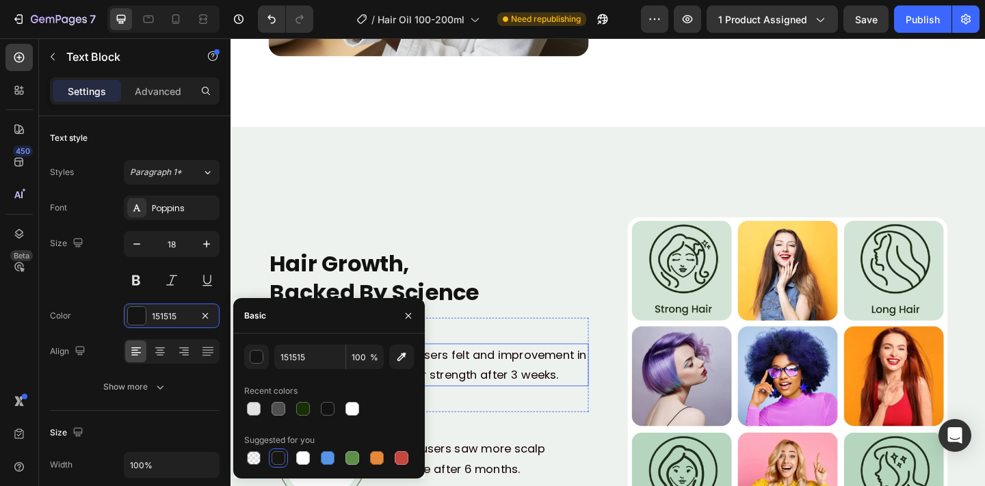
click at [531, 386] on p "98% of users felt and improvement in their hair strength after 3 weeks." at bounding box center [503, 394] width 229 height 44
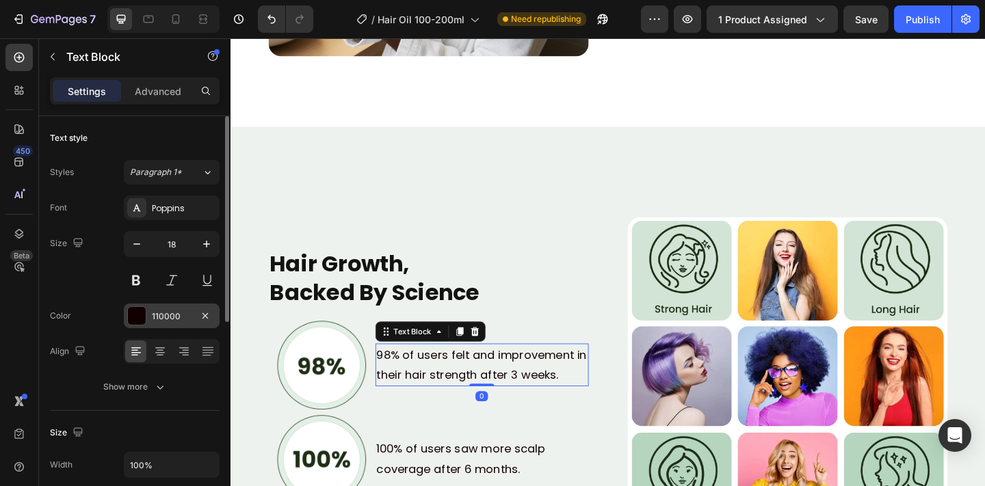
click at [168, 311] on div "110000" at bounding box center [172, 316] width 40 height 12
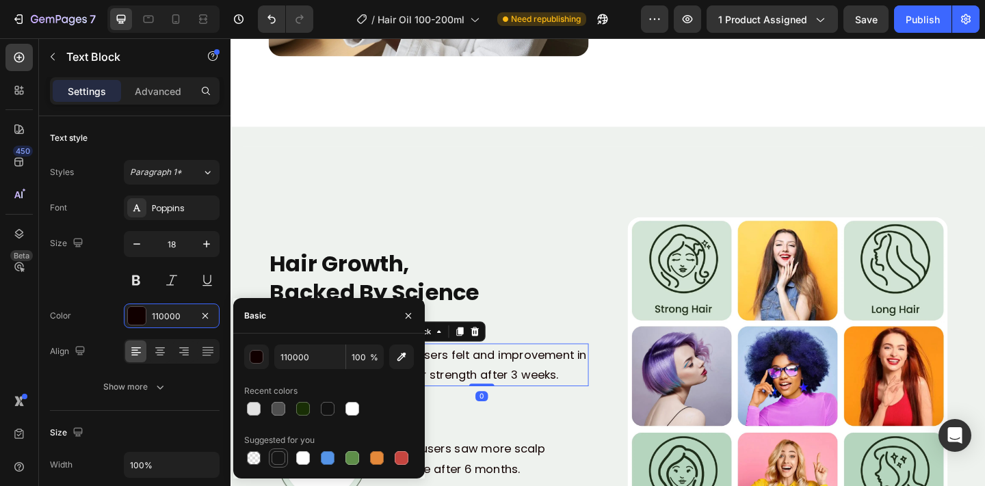
click at [272, 451] on div at bounding box center [278, 458] width 14 height 14
type input "151515"
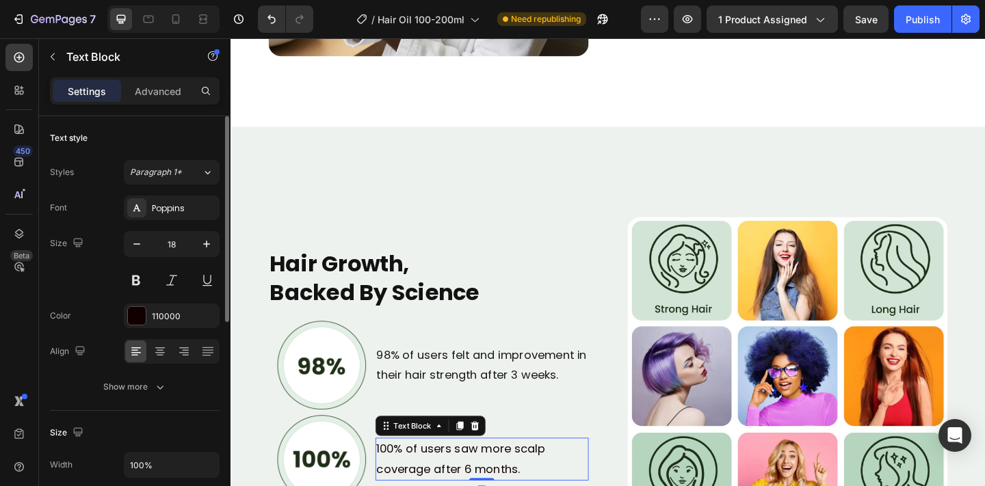
click at [182, 329] on div "Font Poppins Size 18 Color 110000 Align Show more" at bounding box center [135, 298] width 170 height 204
click at [182, 323] on div "110000" at bounding box center [172, 316] width 96 height 25
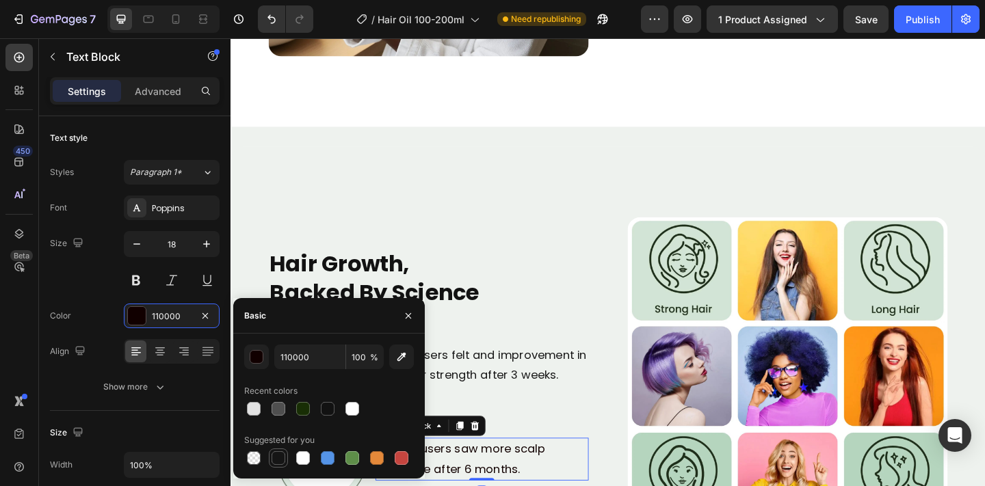
click at [273, 460] on div at bounding box center [278, 458] width 14 height 14
type input "151515"
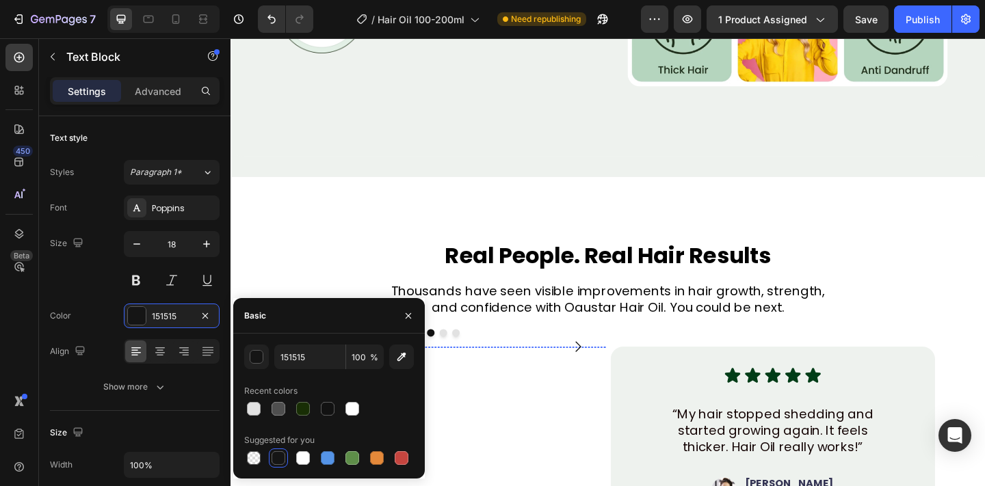
scroll to position [4288, 0]
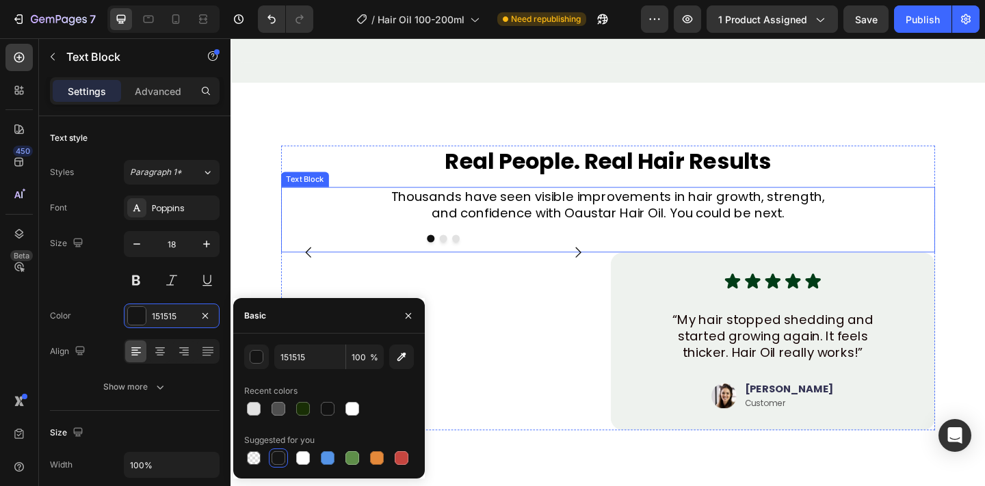
click at [607, 228] on p "and confidence with Oaustar Hair Oil. You could be next." at bounding box center [641, 229] width 708 height 18
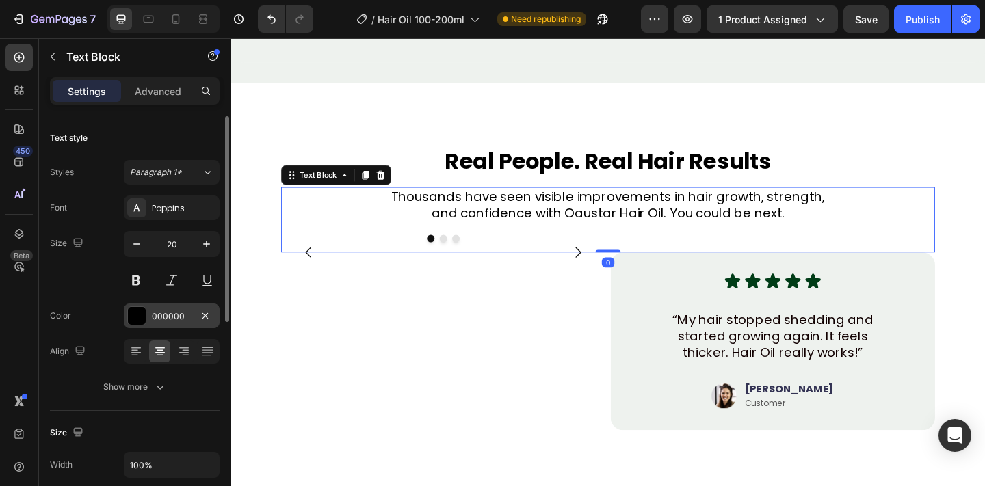
click at [154, 304] on div "000000" at bounding box center [172, 316] width 96 height 25
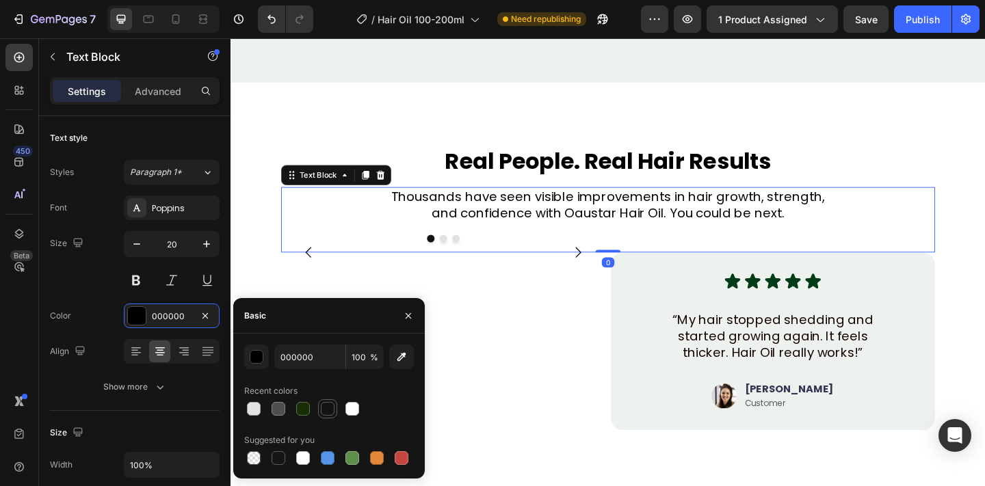
click at [279, 456] on div at bounding box center [278, 458] width 14 height 14
type input "151515"
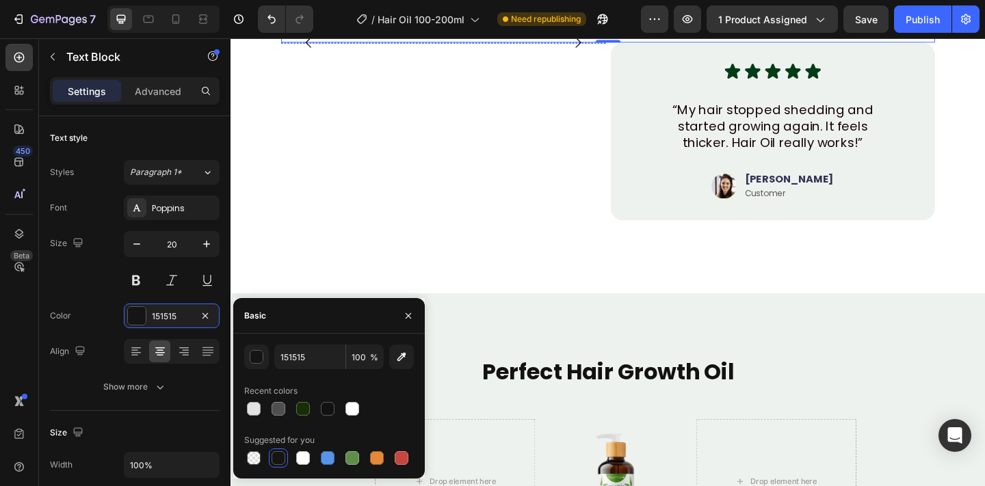
scroll to position [4608, 0]
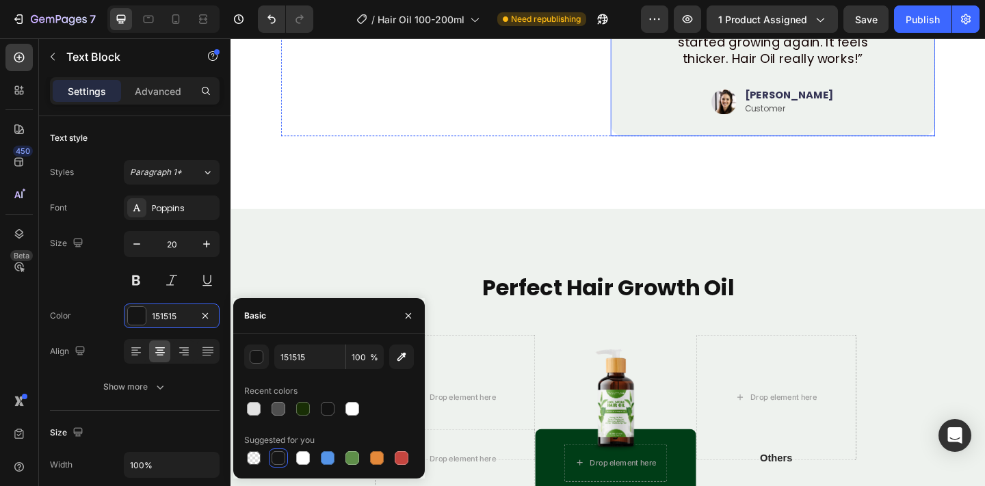
click at [761, 69] on p "“My hair stopped shedding and started growing again. It feels thicker. Hair Oil…" at bounding box center [820, 42] width 219 height 53
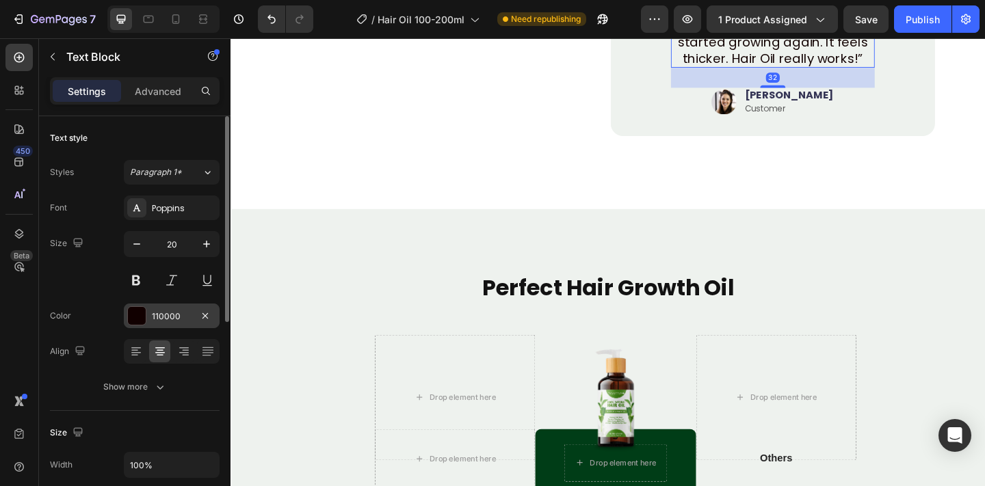
click at [162, 319] on div "110000" at bounding box center [172, 316] width 40 height 12
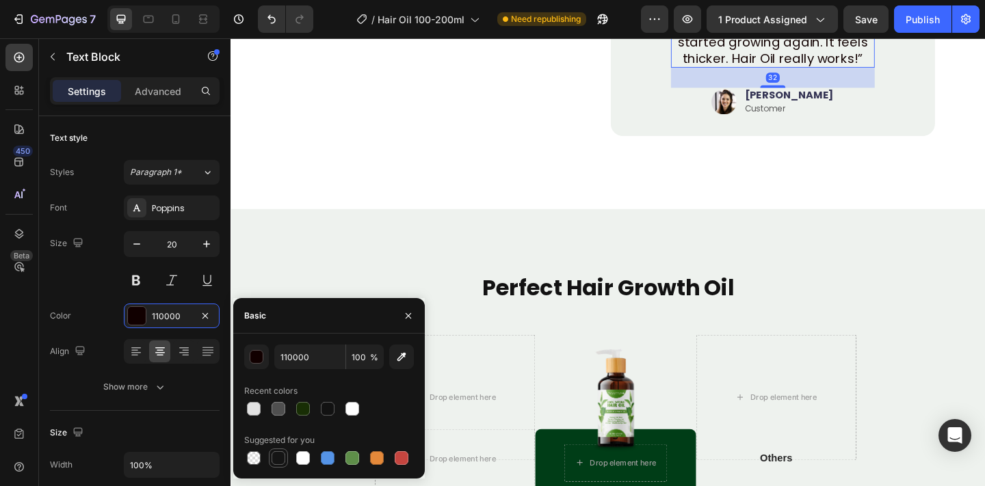
click at [282, 450] on div at bounding box center [278, 458] width 16 height 16
type input "151515"
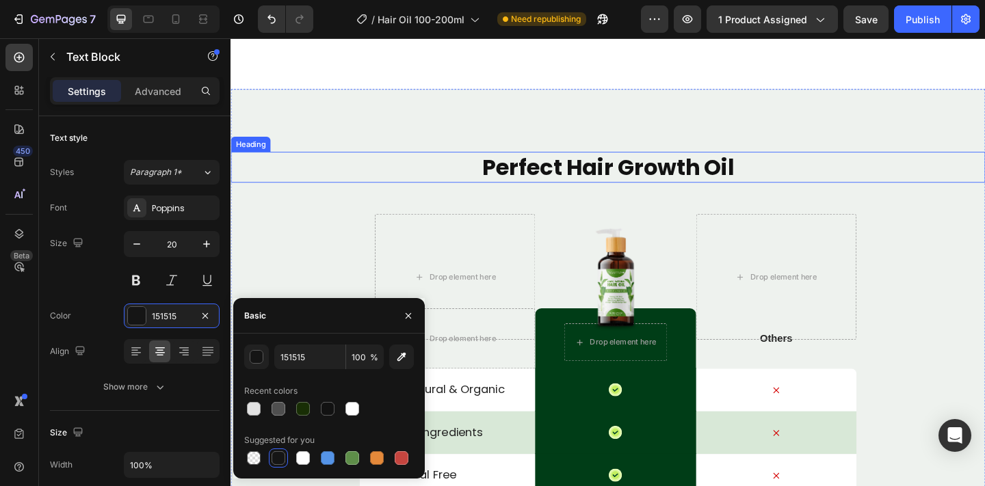
scroll to position [5115, 0]
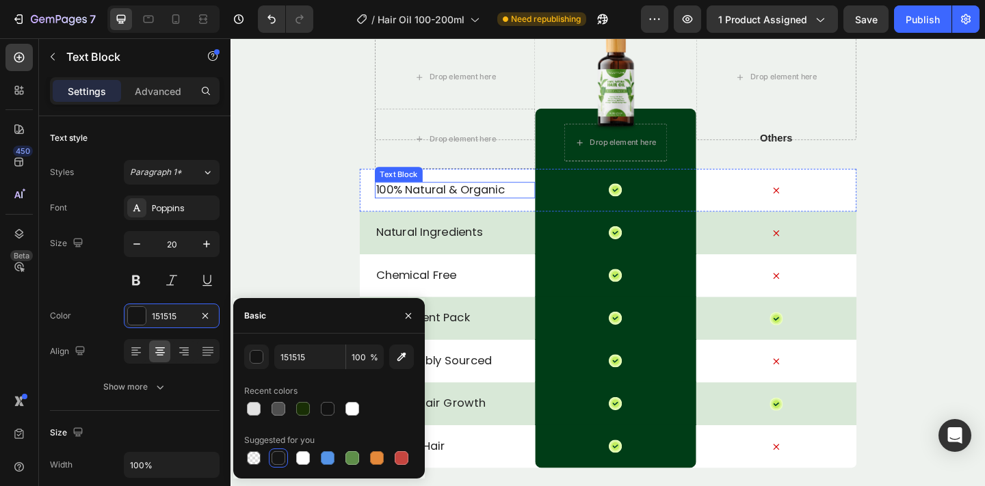
click at [472, 200] on p "100% Natural & Organic" at bounding box center [474, 203] width 172 height 16
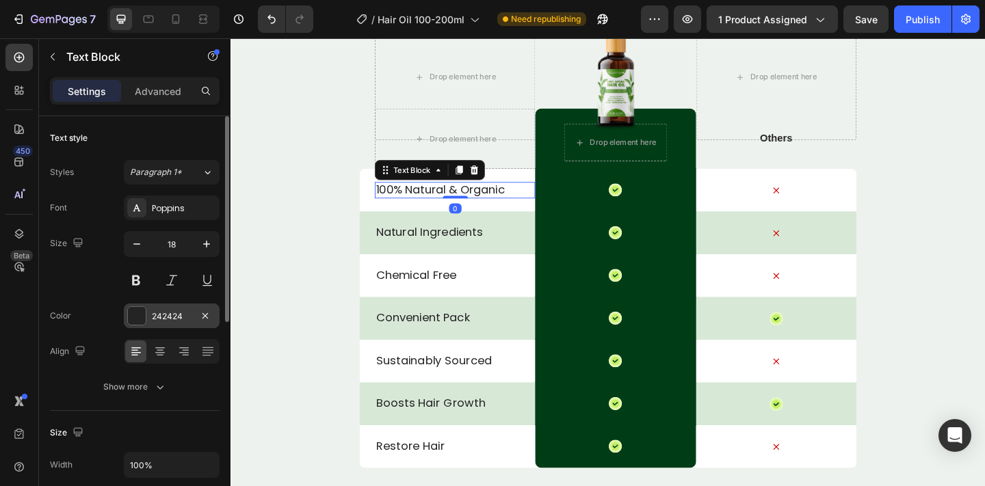
click at [155, 314] on div "242424" at bounding box center [172, 316] width 40 height 12
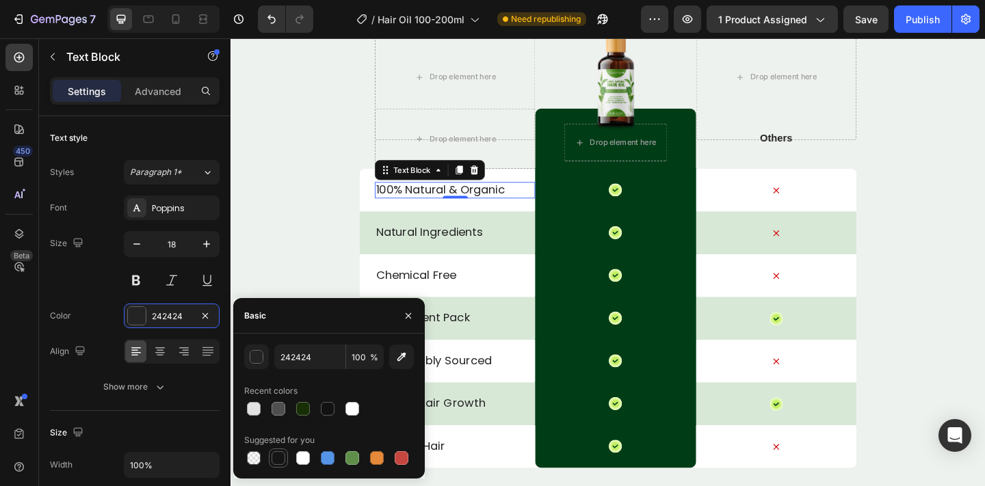
click at [277, 457] on div at bounding box center [278, 458] width 14 height 14
type input "151515"
click at [459, 256] on p "Natural Ingredients" at bounding box center [474, 249] width 172 height 16
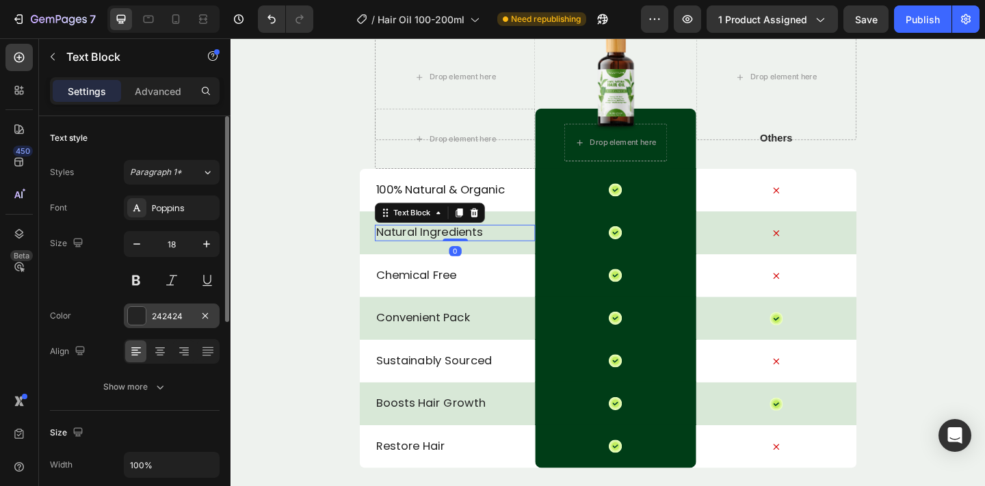
click at [134, 324] on div at bounding box center [137, 316] width 18 height 18
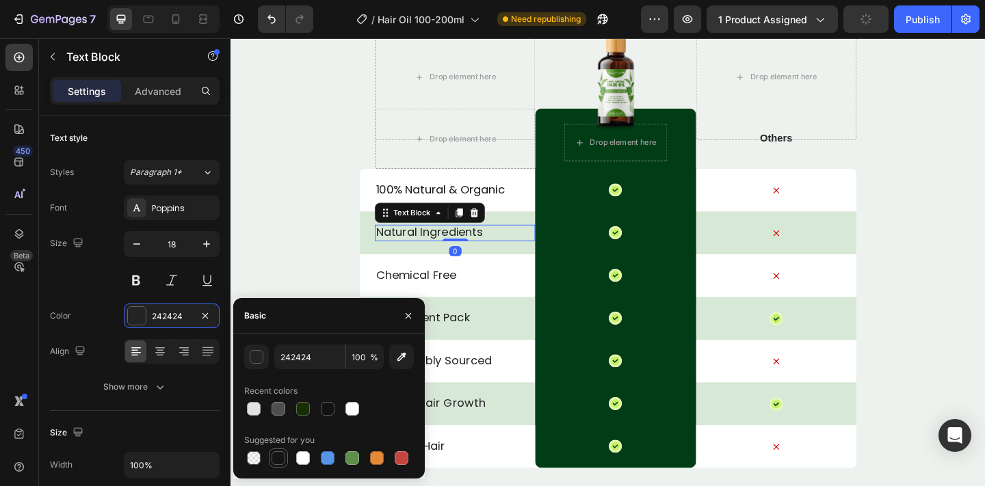
drag, startPoint x: 277, startPoint y: 456, endPoint x: 222, endPoint y: 301, distance: 164.8
click at [277, 456] on div at bounding box center [278, 458] width 14 height 14
type input "151515"
click at [464, 295] on p "Chemical Free" at bounding box center [474, 296] width 172 height 16
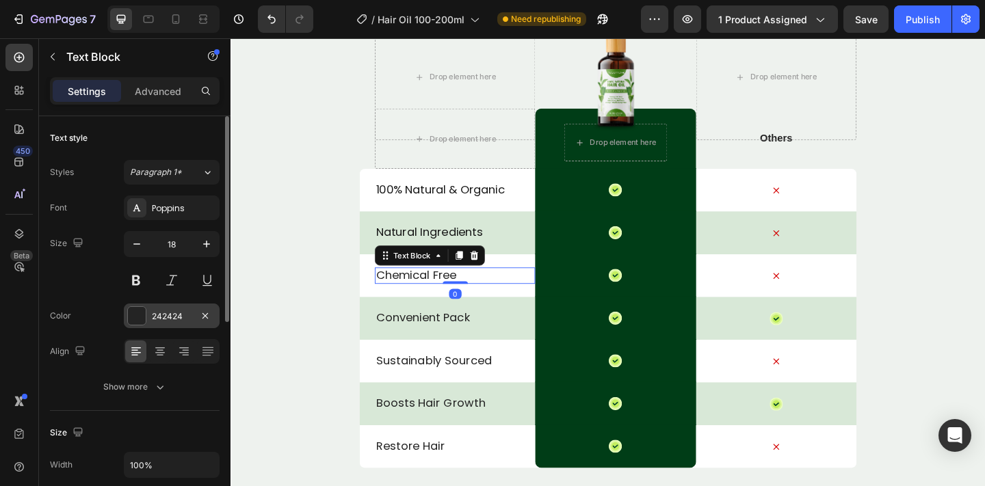
click at [157, 319] on div "242424" at bounding box center [172, 316] width 40 height 12
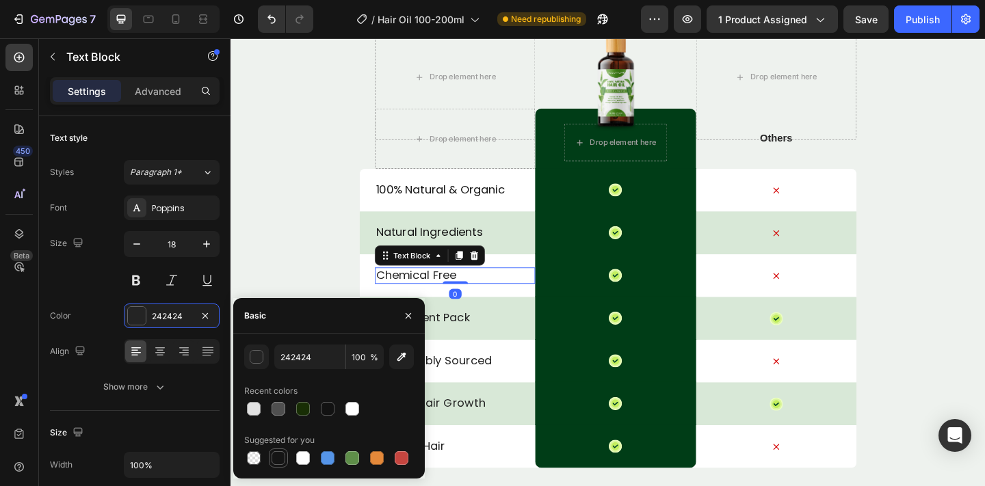
click at [272, 459] on div at bounding box center [278, 458] width 14 height 14
type input "151515"
click at [483, 349] on p "Convenient Pack" at bounding box center [474, 342] width 172 height 16
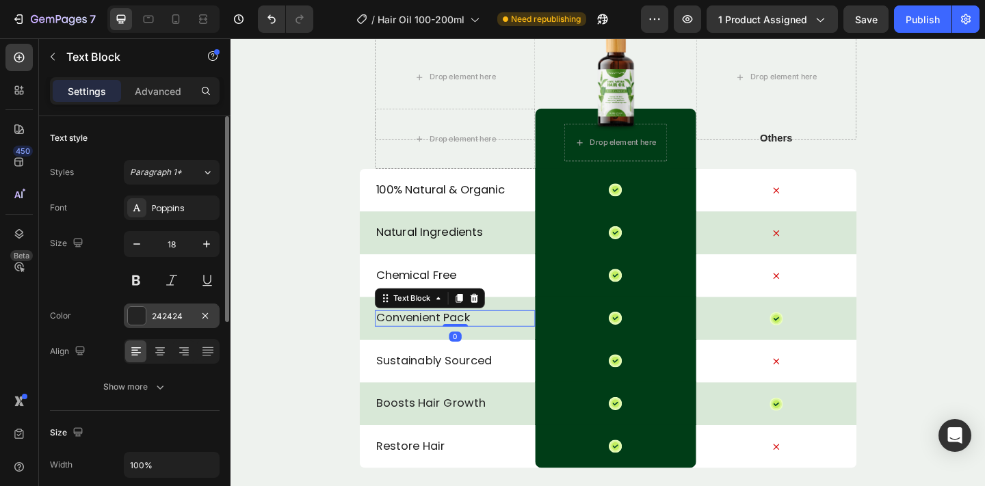
click at [151, 305] on div "Font Poppins Size 18 Color 242424 Align Show more" at bounding box center [135, 298] width 170 height 204
click at [149, 310] on div "242424" at bounding box center [172, 316] width 96 height 25
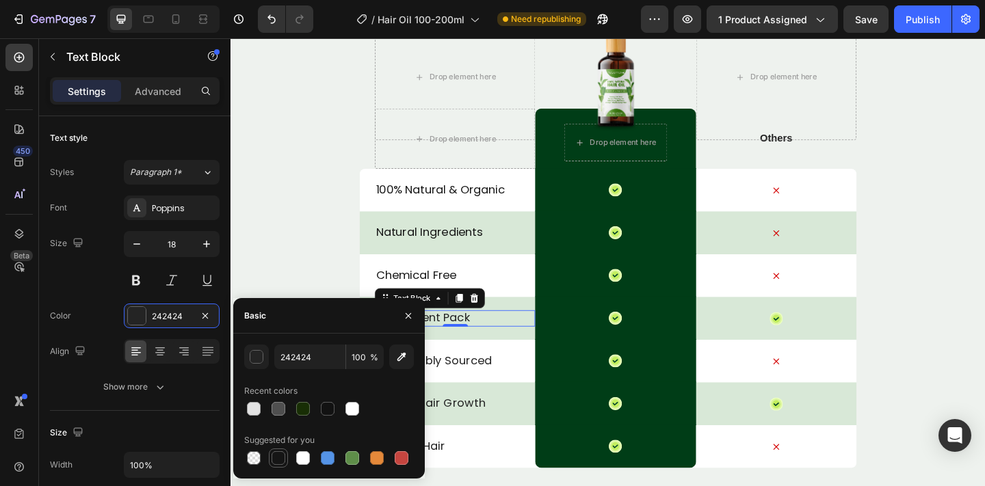
click at [275, 460] on div at bounding box center [278, 458] width 14 height 14
type input "151515"
click at [489, 380] on div "Sustainably Sourced Text Block" at bounding box center [474, 390] width 174 height 47
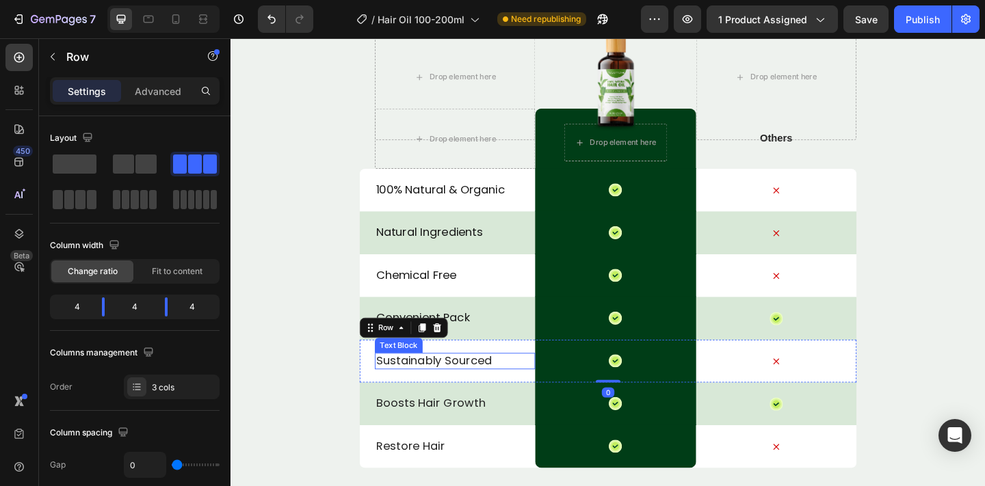
click at [476, 386] on p "Sustainably Sourced" at bounding box center [474, 389] width 172 height 16
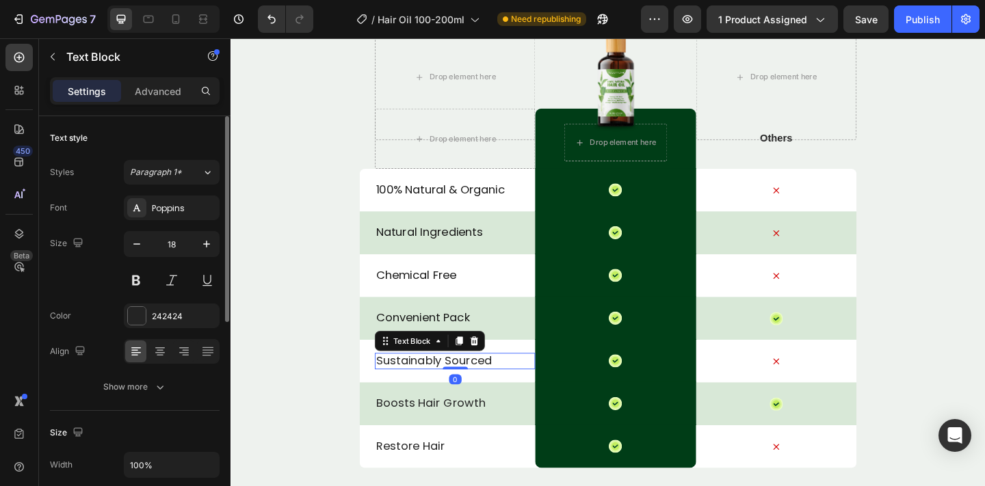
click at [152, 297] on div "Font Poppins Size 18 Color 242424 Align Show more" at bounding box center [135, 298] width 170 height 204
click at [150, 308] on div "242424" at bounding box center [172, 316] width 96 height 25
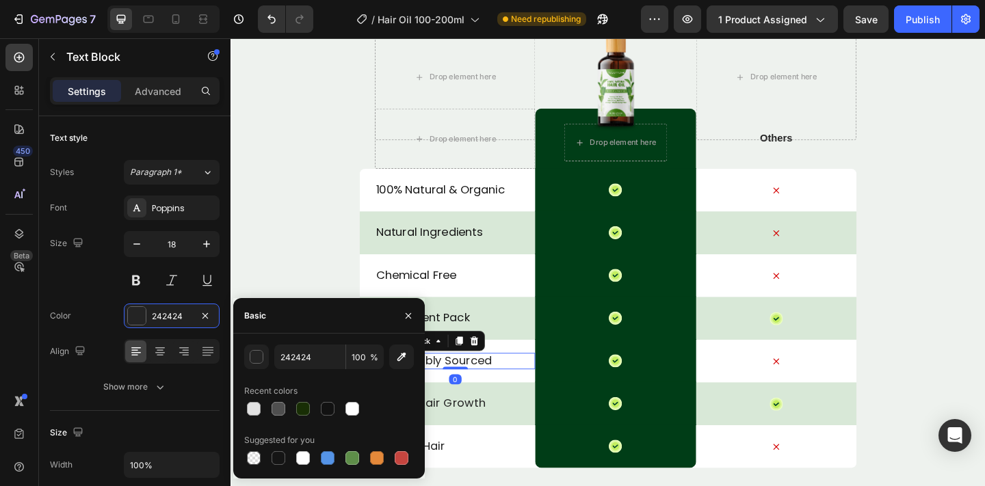
click at [278, 447] on div "Suggested for you" at bounding box center [329, 440] width 170 height 22
click at [278, 455] on div at bounding box center [278, 458] width 14 height 14
type input "151515"
click at [464, 432] on p "Boosts Hair Growth" at bounding box center [474, 435] width 172 height 16
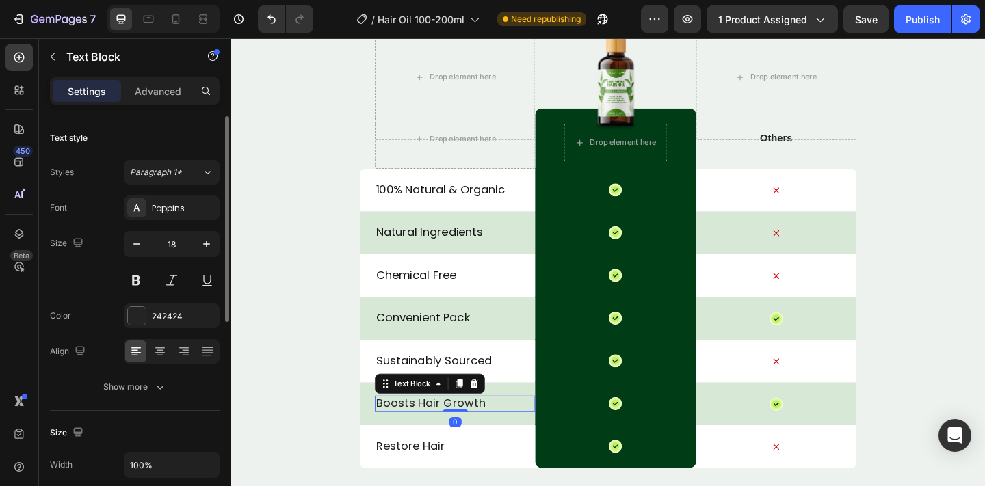
click at [142, 301] on div "Font Poppins Size 18 Color 242424 Align Show more" at bounding box center [135, 298] width 170 height 204
click at [144, 307] on div at bounding box center [136, 315] width 19 height 19
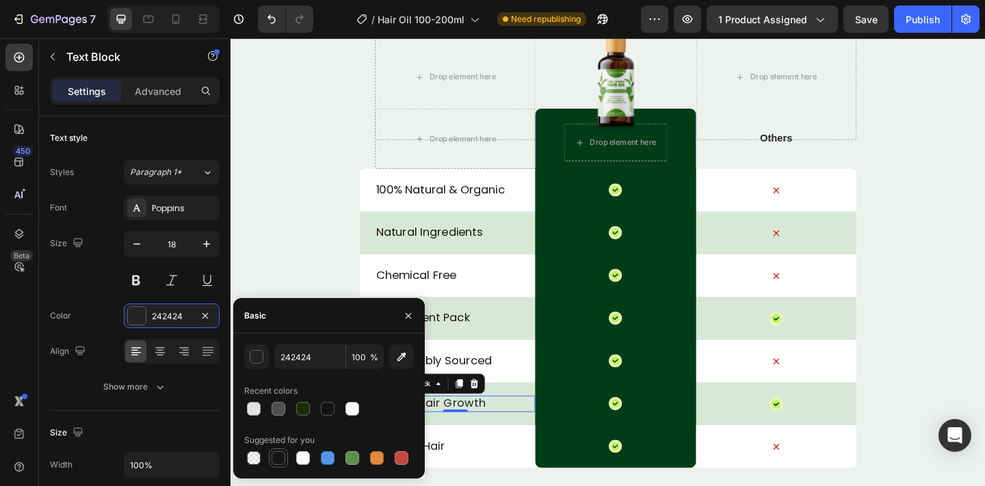
click at [279, 455] on div at bounding box center [278, 458] width 14 height 14
type input "151515"
click at [460, 478] on p "Restore Hair" at bounding box center [474, 482] width 172 height 16
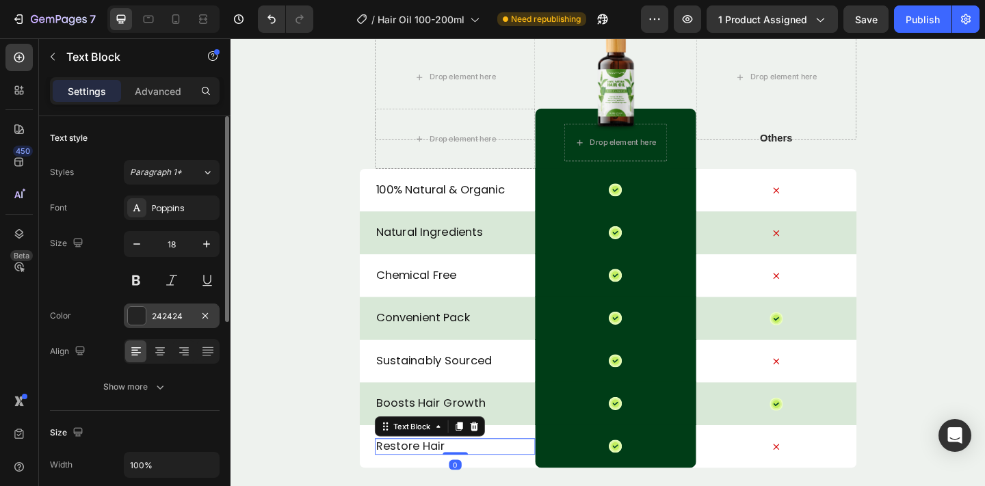
click at [150, 308] on div "242424" at bounding box center [172, 316] width 96 height 25
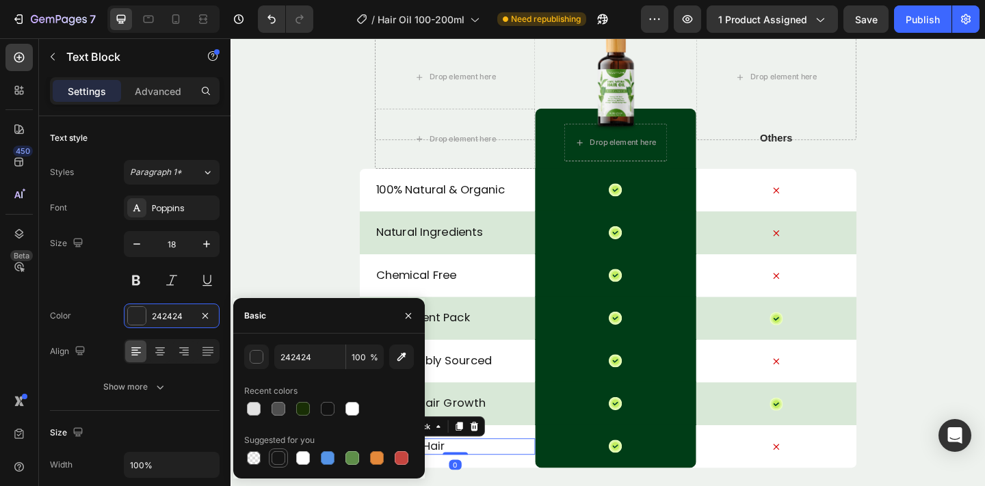
click at [274, 457] on div at bounding box center [278, 458] width 14 height 14
type input "151515"
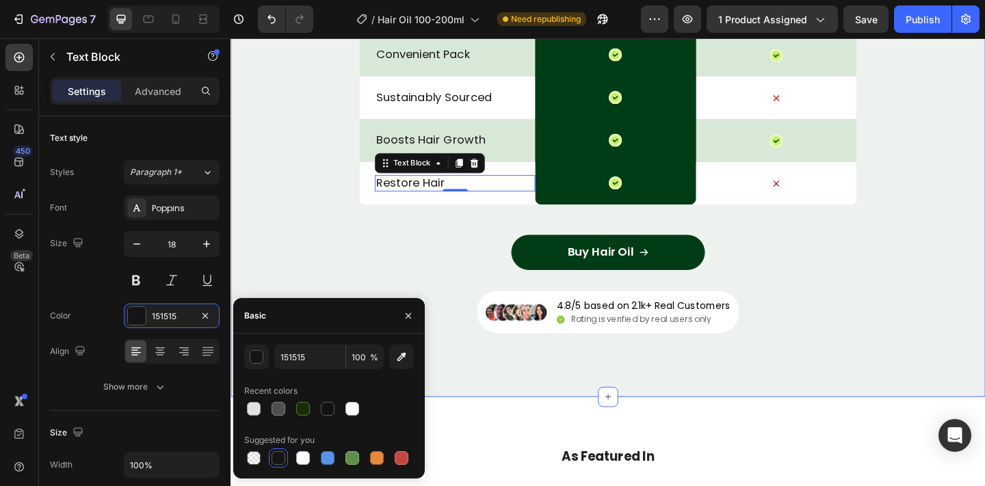
scroll to position [5493, 0]
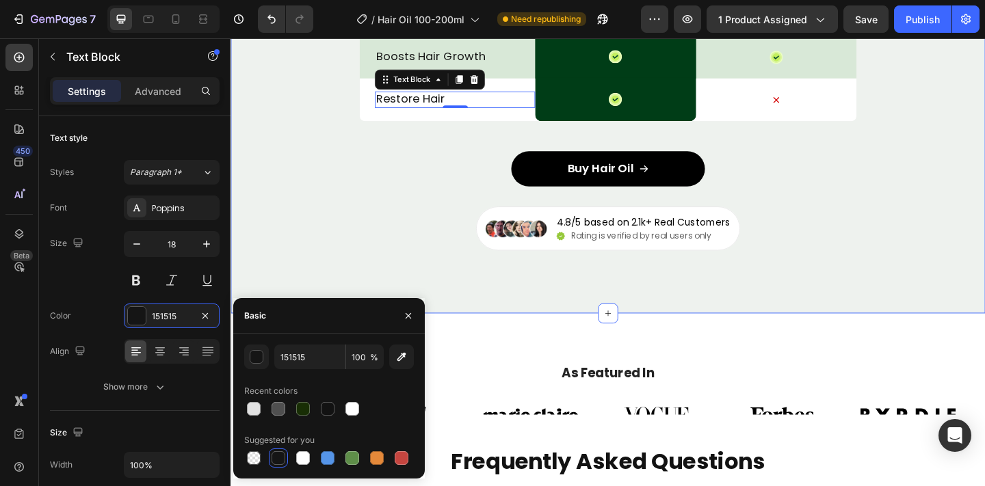
click at [689, 185] on button "Buy Hair Oil" at bounding box center [640, 180] width 211 height 38
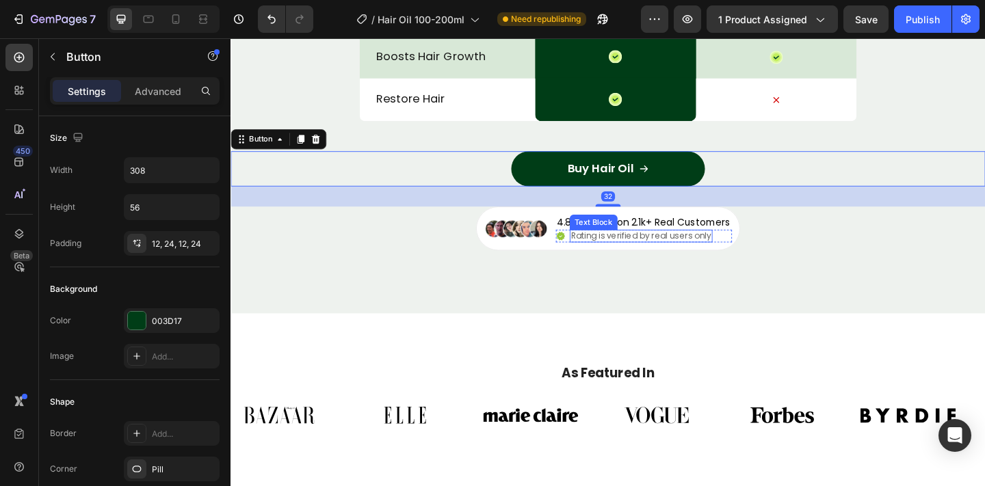
click at [664, 253] on p "Rating is verified by real users only" at bounding box center [676, 254] width 152 height 12
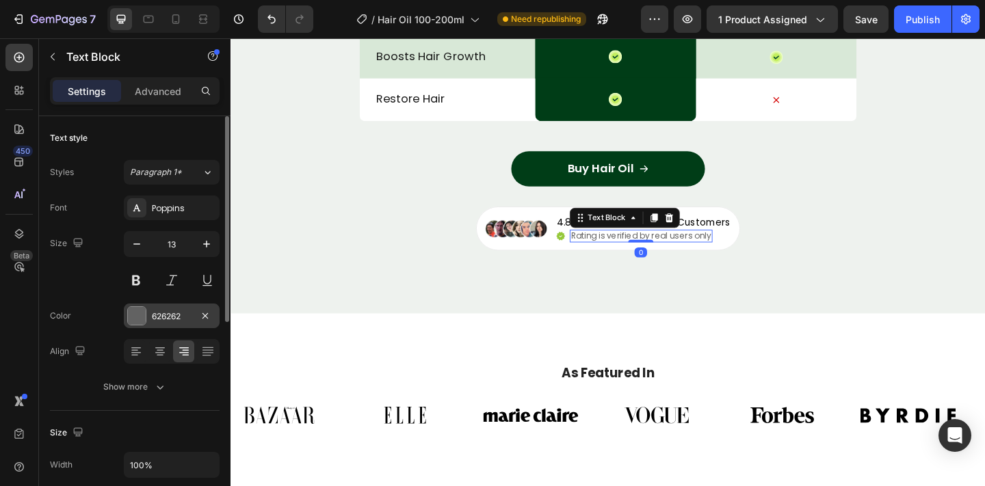
click at [144, 315] on div at bounding box center [137, 316] width 18 height 18
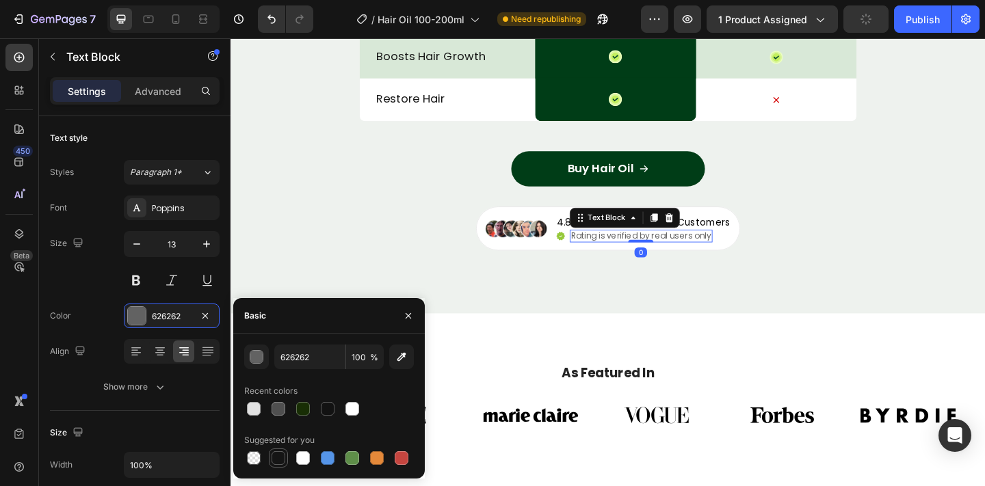
click at [282, 452] on div at bounding box center [278, 458] width 14 height 14
type input "151515"
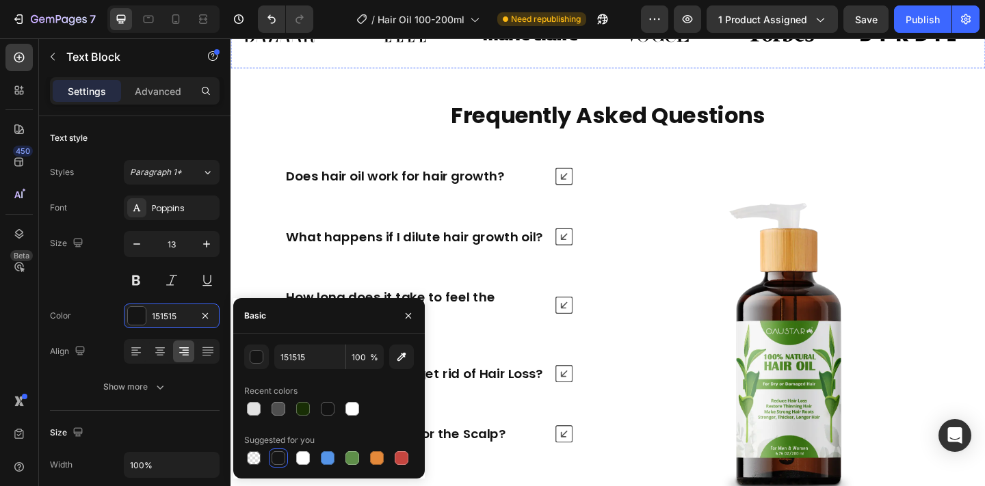
scroll to position [5912, 0]
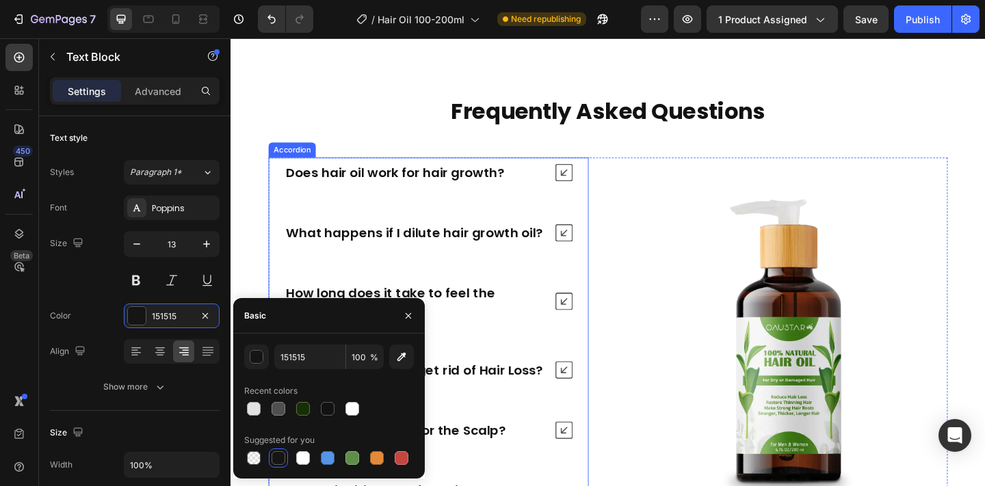
click at [589, 178] on icon at bounding box center [592, 184] width 19 height 19
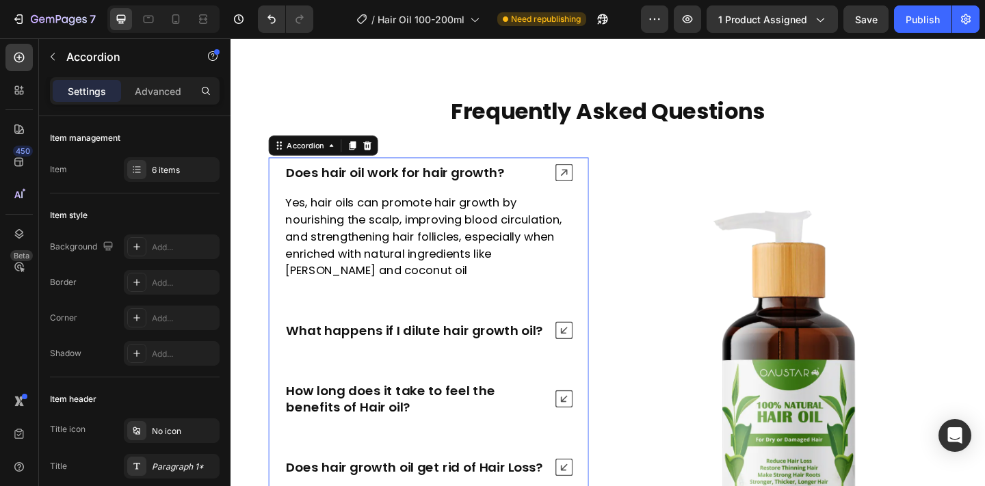
click at [486, 183] on p "Does hair oil work for hair growth?" at bounding box center [409, 185] width 237 height 18
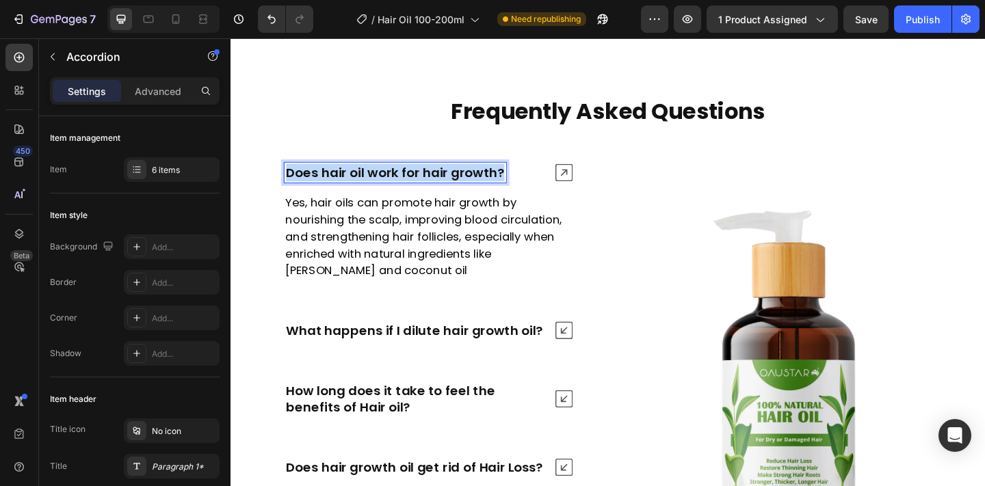
click at [486, 183] on p "Does hair oil work for hair growth?" at bounding box center [409, 185] width 237 height 18
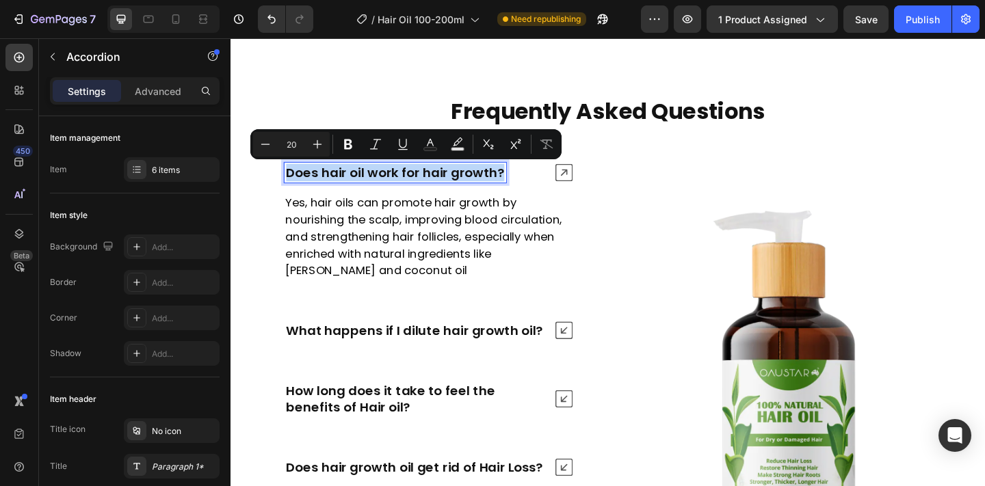
click at [531, 242] on p "Yes, hair oils can promote hair growth by nourishing the scalp, improving blood…" at bounding box center [445, 254] width 311 height 92
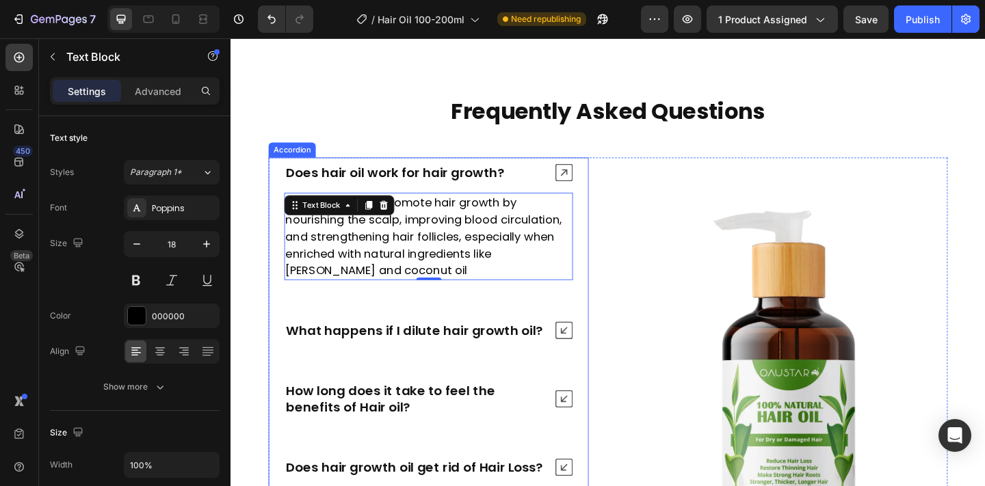
click at [602, 183] on icon at bounding box center [592, 184] width 19 height 19
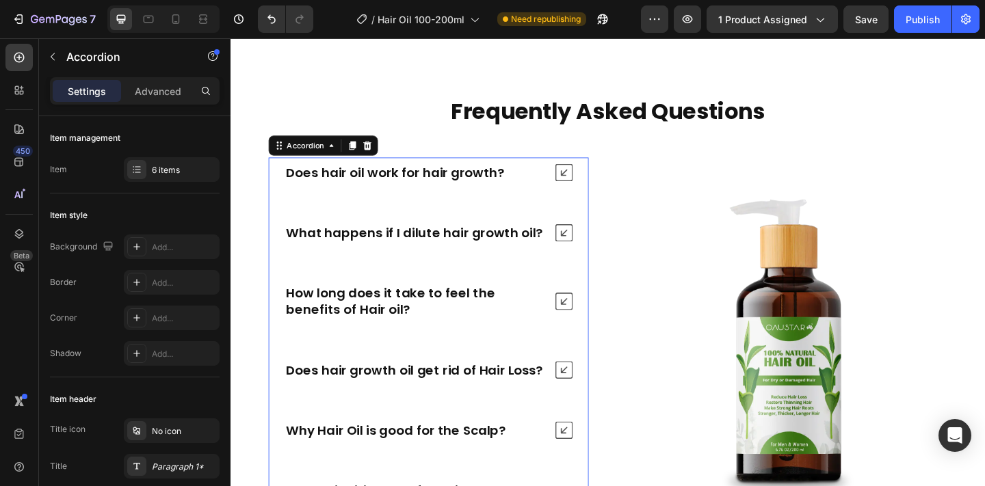
click at [586, 330] on icon at bounding box center [592, 324] width 19 height 19
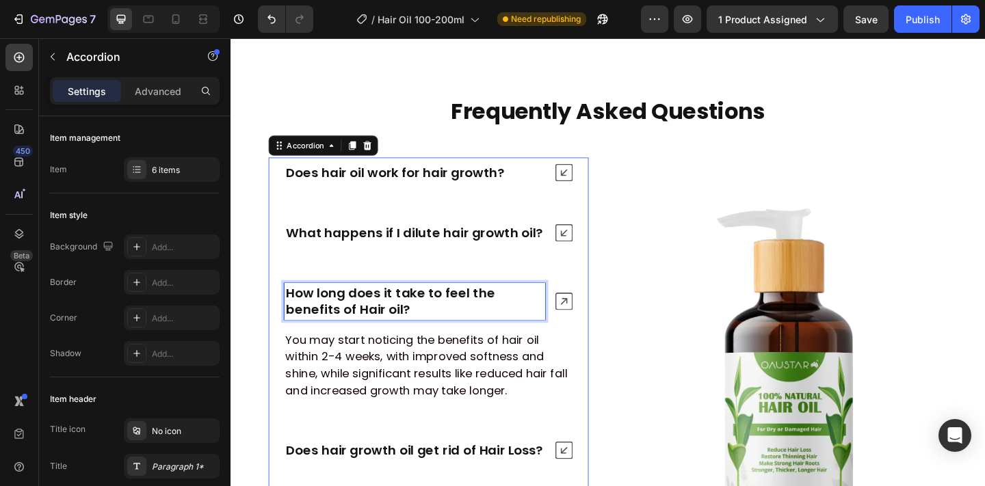
click at [403, 386] on p "You may start noticing the benefits of hair oil within 2-4 weeks, with improved…" at bounding box center [445, 394] width 311 height 74
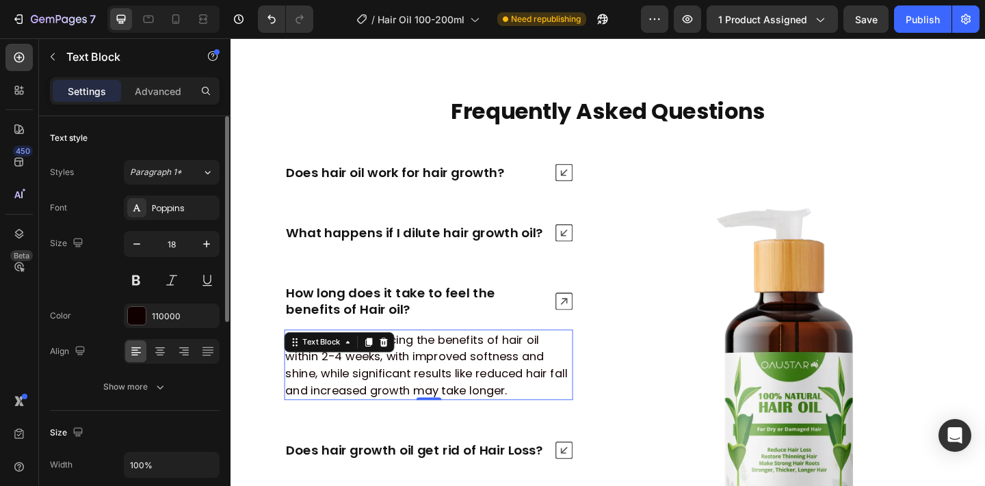
click at [158, 297] on div "Font Poppins Size 18 Color 110000 Align Show more" at bounding box center [135, 298] width 170 height 204
click at [158, 308] on div "110000" at bounding box center [172, 316] width 96 height 25
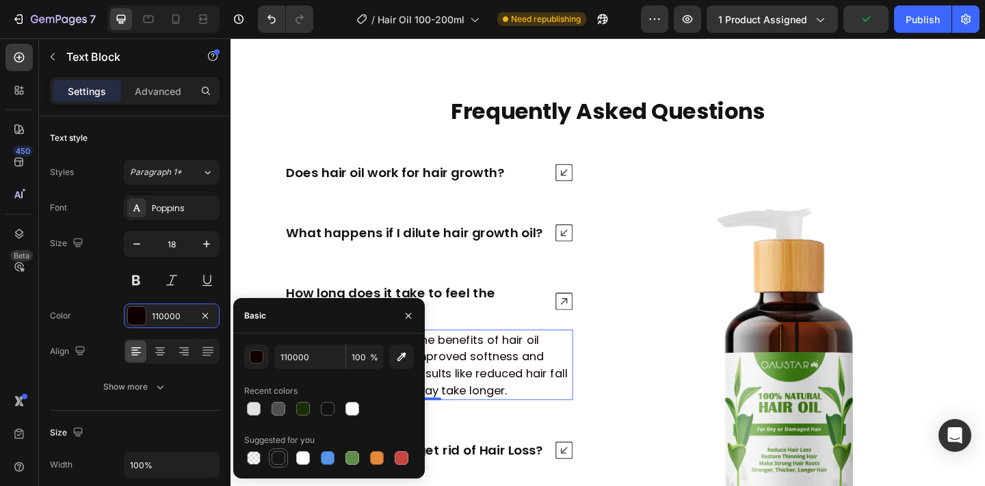
click at [269, 449] on div at bounding box center [278, 458] width 19 height 19
type input "151515"
click at [600, 251] on icon at bounding box center [592, 250] width 19 height 19
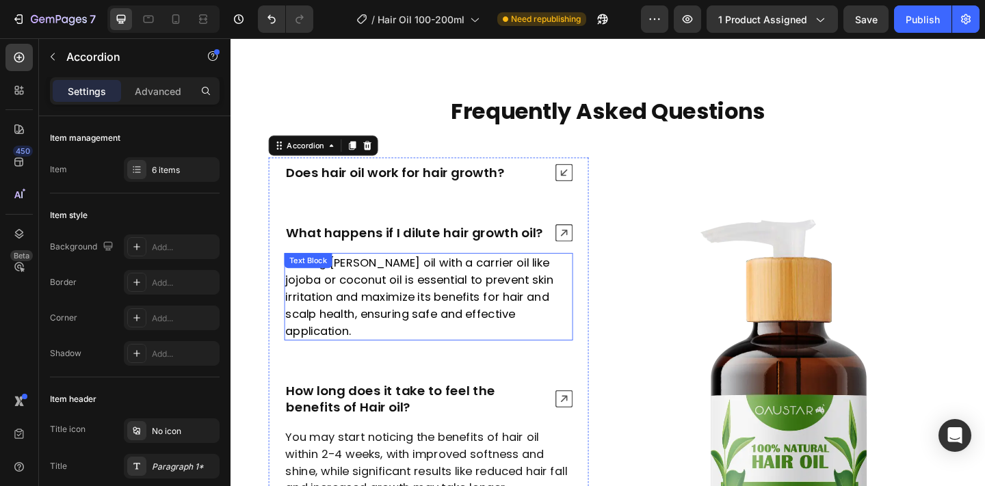
click at [461, 324] on p "Diluting rosemary oil with a carrier oil like jojoba or coconut oil is essentia…" at bounding box center [445, 320] width 311 height 92
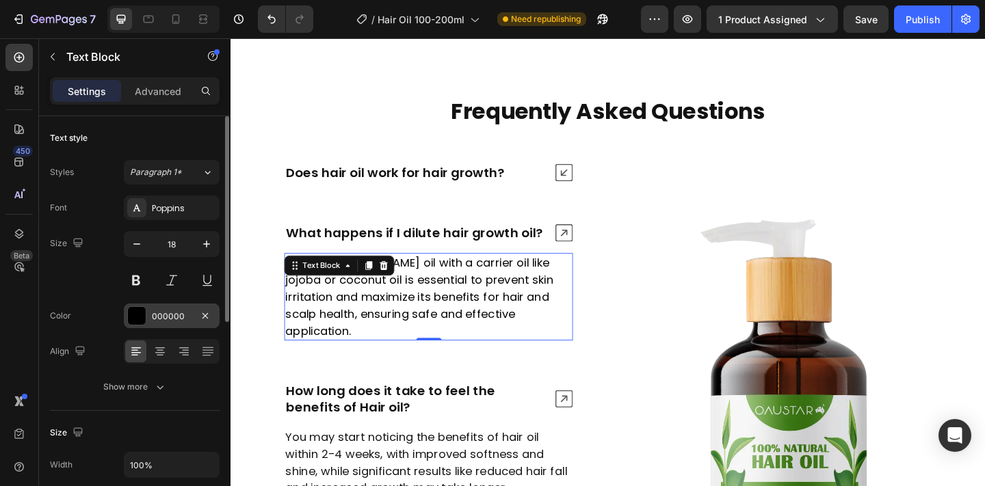
click at [146, 319] on div at bounding box center [136, 315] width 19 height 19
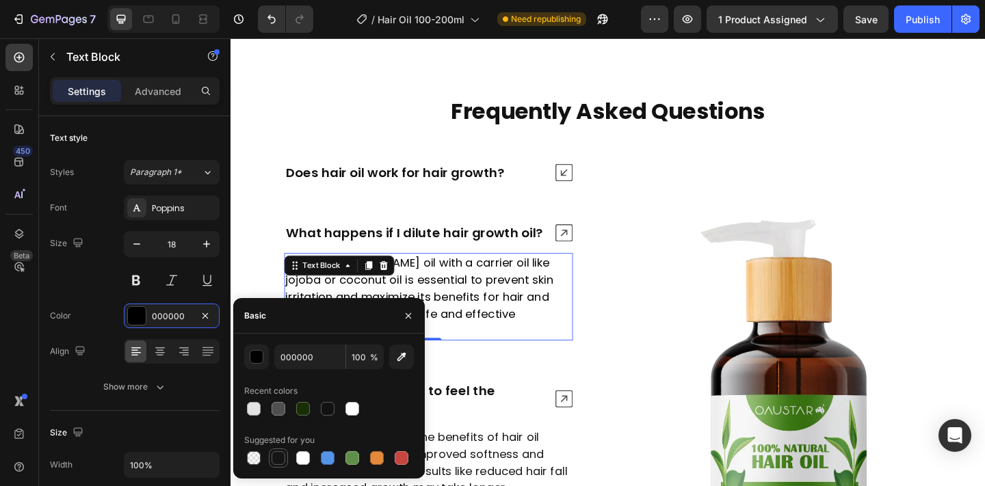
click at [274, 459] on div at bounding box center [278, 458] width 14 height 14
type input "151515"
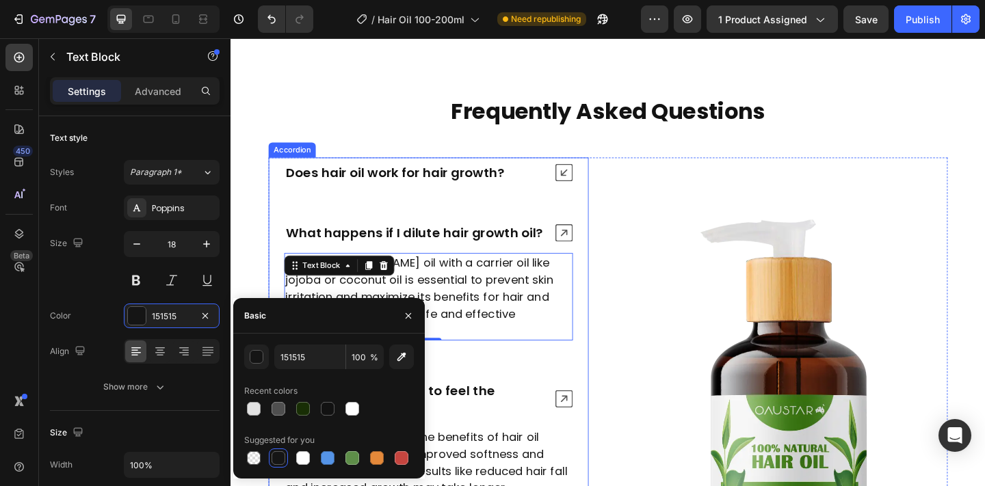
click at [601, 194] on div "Does hair oil work for hair growth?" at bounding box center [445, 184] width 347 height 33
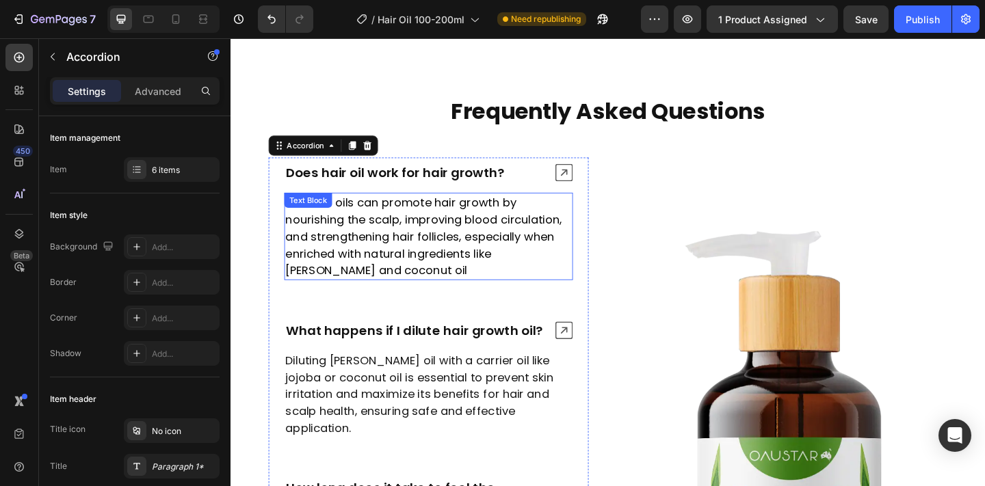
click at [453, 278] on p "Yes, hair oils can promote hair growth by nourishing the scalp, improving blood…" at bounding box center [445, 254] width 311 height 92
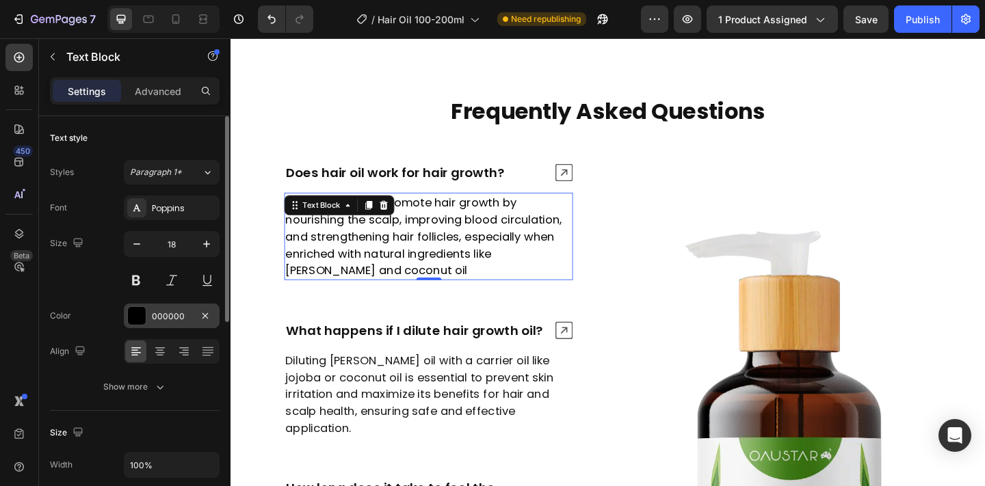
click at [167, 308] on div "000000" at bounding box center [172, 316] width 96 height 25
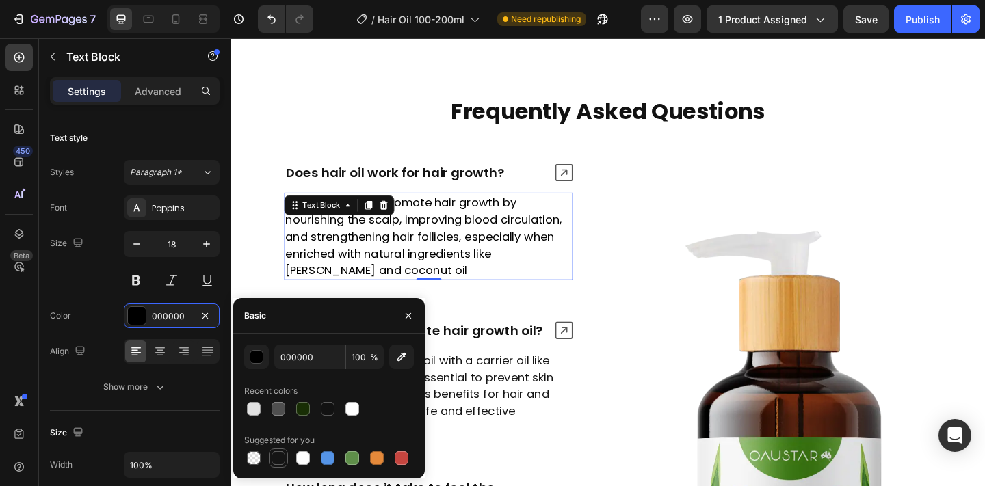
click at [275, 457] on div at bounding box center [278, 458] width 14 height 14
type input "151515"
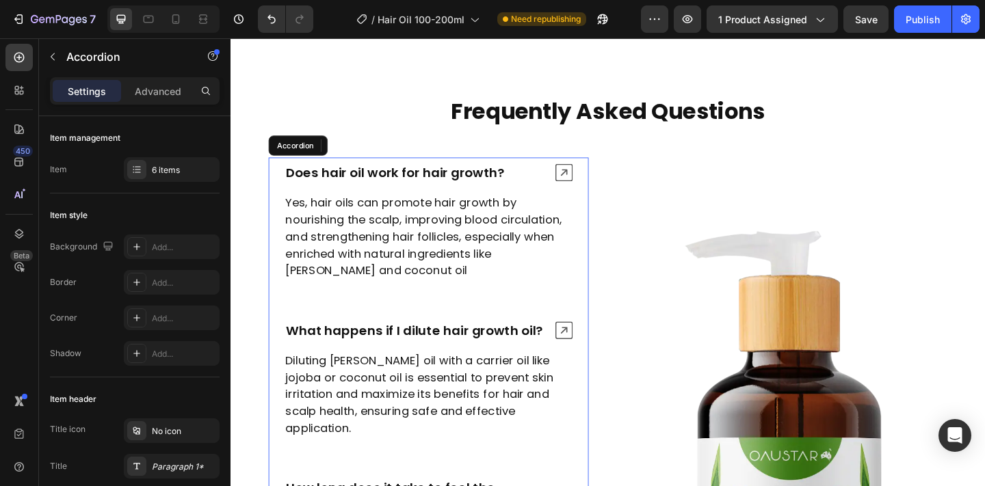
click at [578, 182] on div "Does hair oil work for hair growth?" at bounding box center [445, 184] width 347 height 33
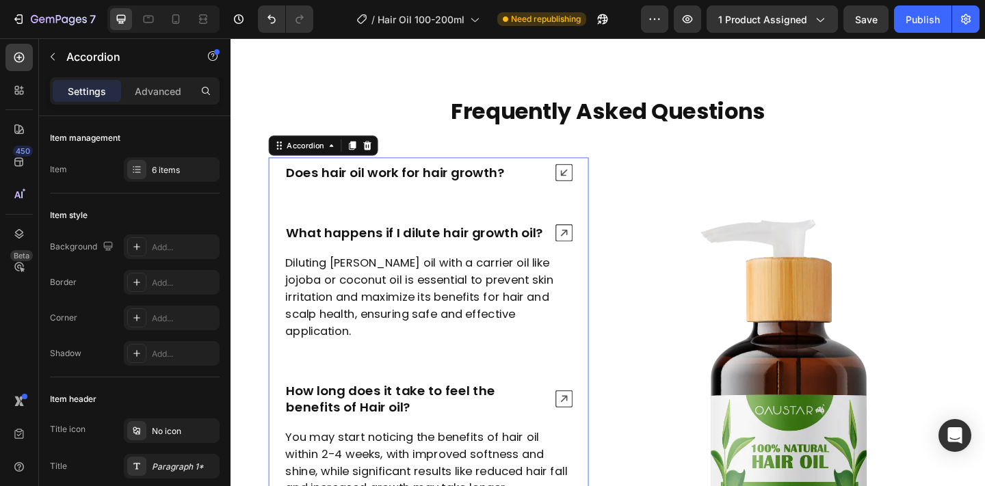
click at [591, 256] on icon at bounding box center [592, 250] width 19 height 19
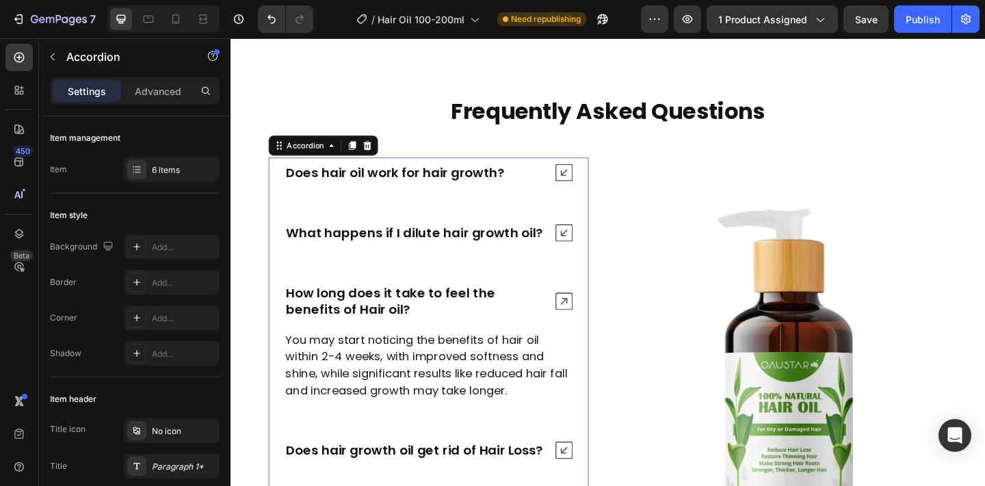
click at [587, 315] on icon at bounding box center [592, 324] width 19 height 19
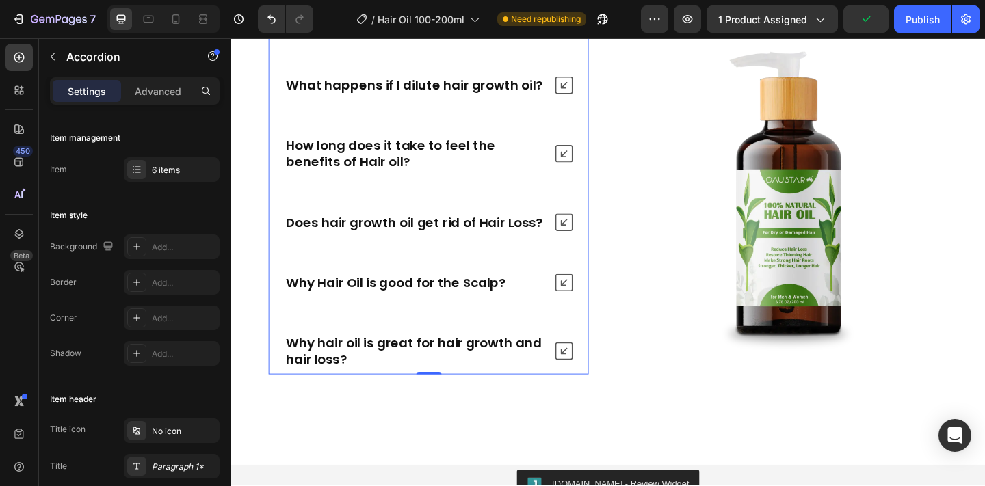
scroll to position [6106, 0]
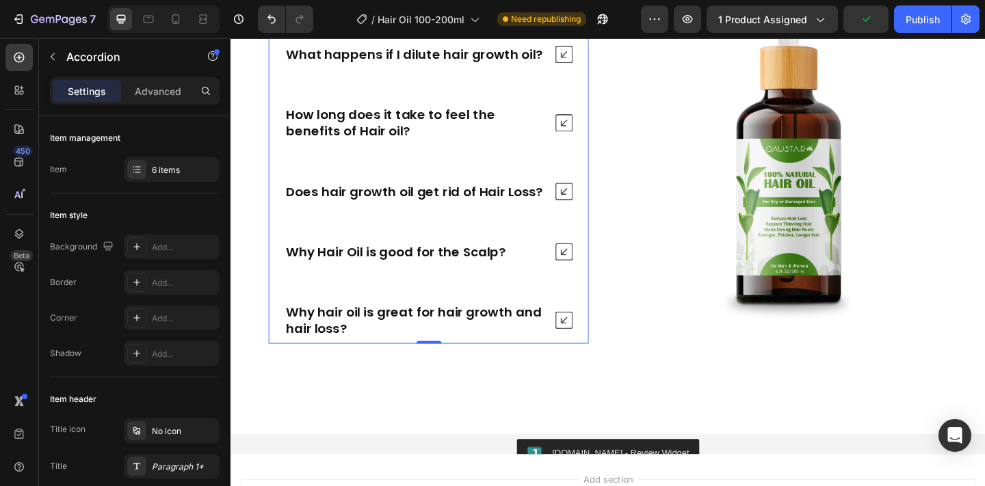
click at [594, 202] on icon at bounding box center [592, 205] width 19 height 19
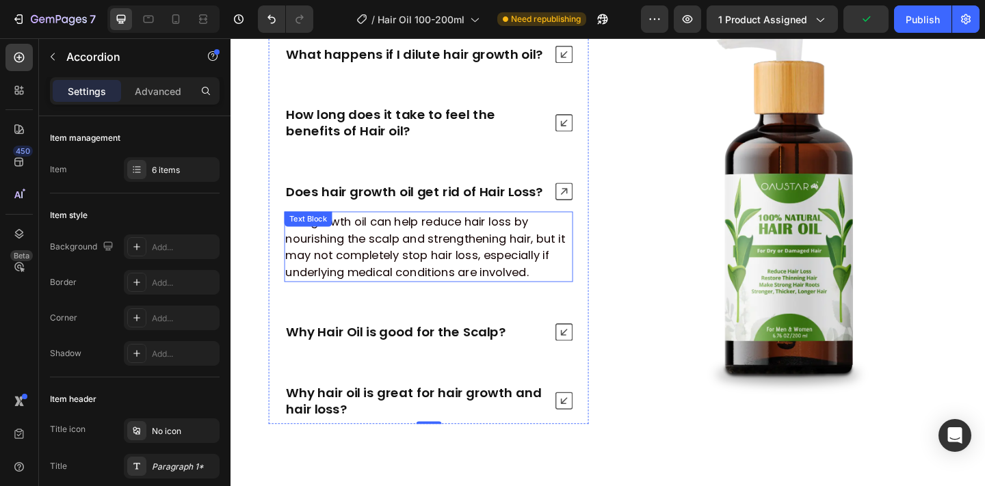
click at [450, 276] on p "Hair growth oil can help reduce hair loss by nourishing the scalp and strengthe…" at bounding box center [445, 265] width 311 height 74
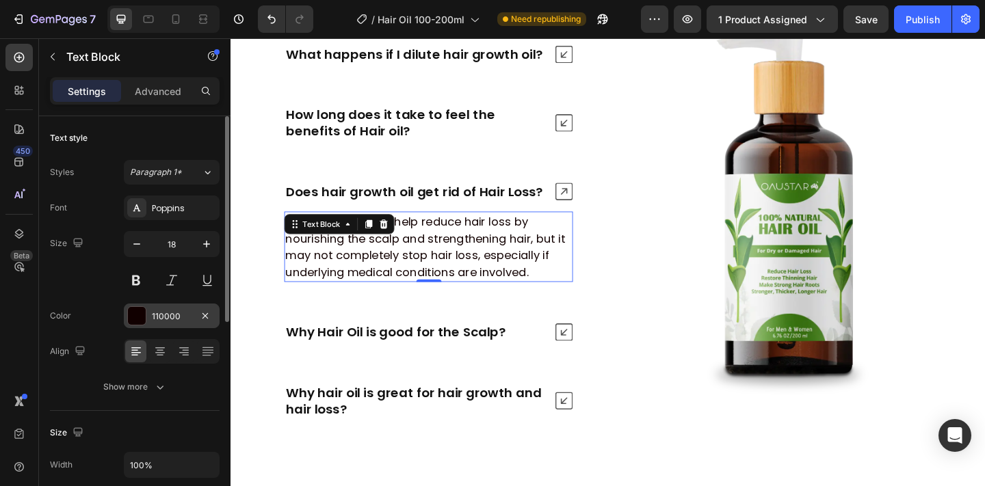
click at [148, 317] on div "110000" at bounding box center [172, 316] width 96 height 25
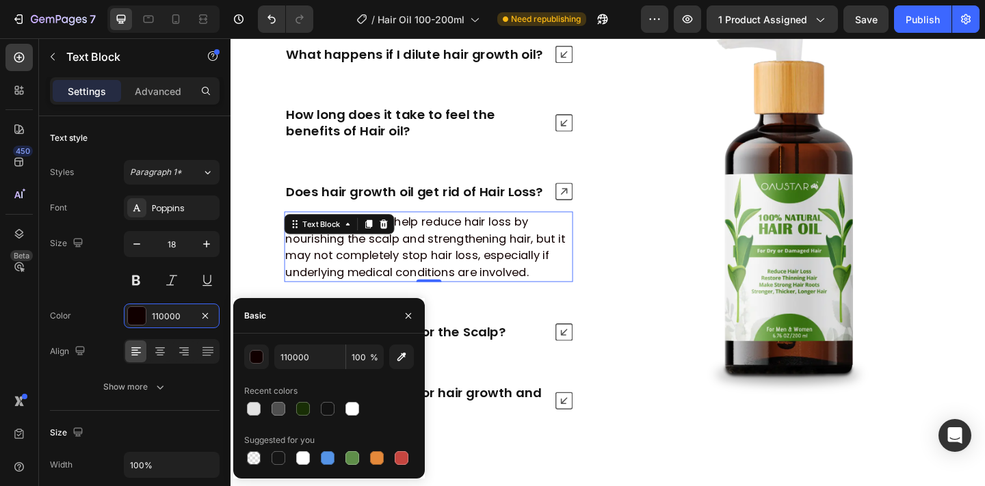
drag, startPoint x: 274, startPoint y: 457, endPoint x: 385, endPoint y: 386, distance: 131.3
click at [278, 457] on div at bounding box center [278, 458] width 14 height 14
type input "151515"
click at [590, 214] on icon at bounding box center [592, 205] width 19 height 19
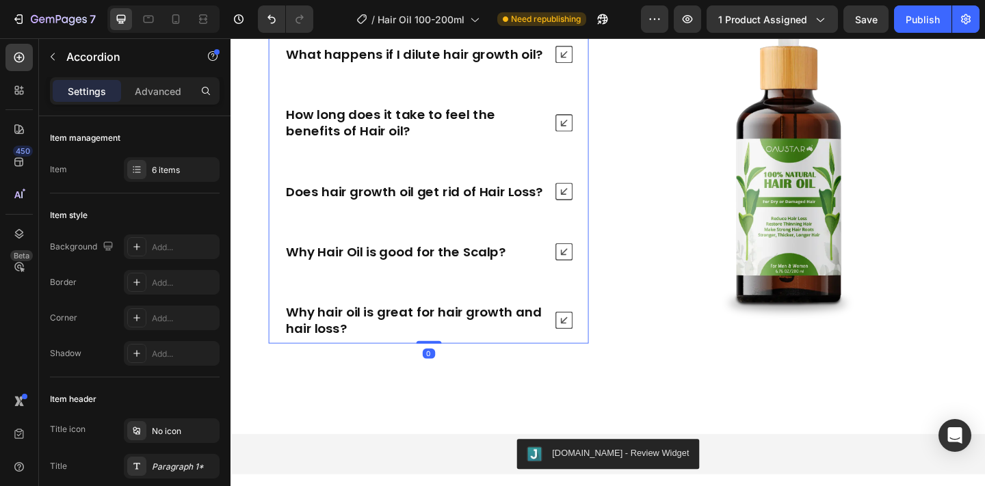
click at [590, 250] on div "Does hair oil work for hair growth? What happens if I dilute hair growth oil? H…" at bounding box center [445, 172] width 348 height 397
click at [590, 267] on icon at bounding box center [592, 270] width 19 height 19
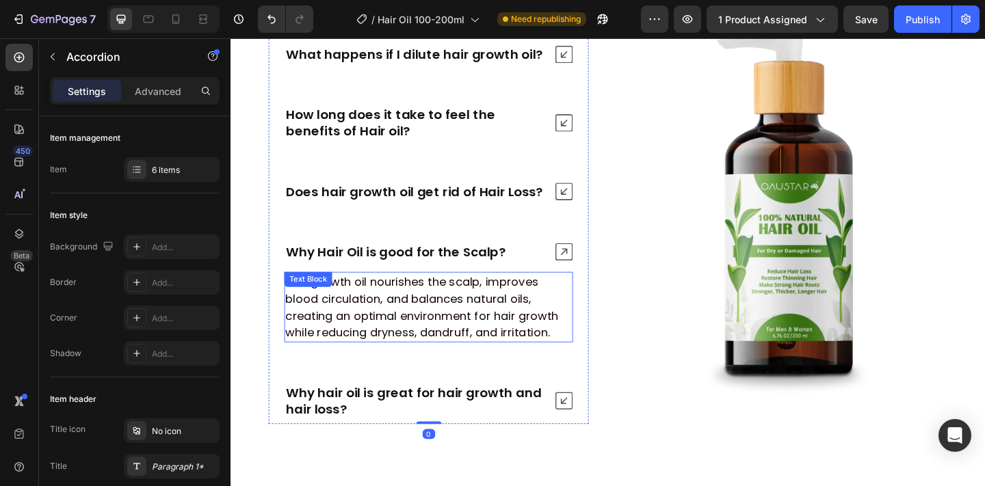
click at [473, 334] on p "Hair growth oil nourishes the scalp, improves blood circulation, and balances n…" at bounding box center [445, 331] width 311 height 74
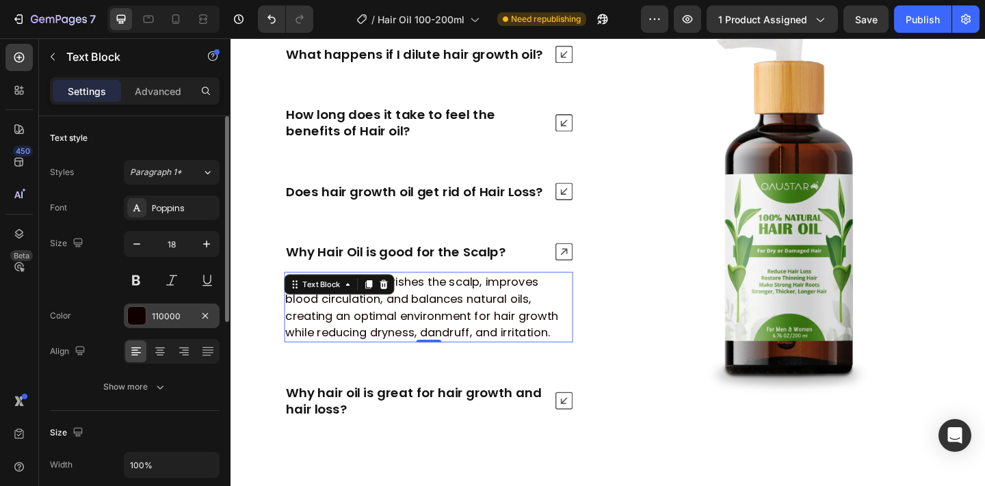
click at [157, 315] on div "110000" at bounding box center [172, 316] width 40 height 12
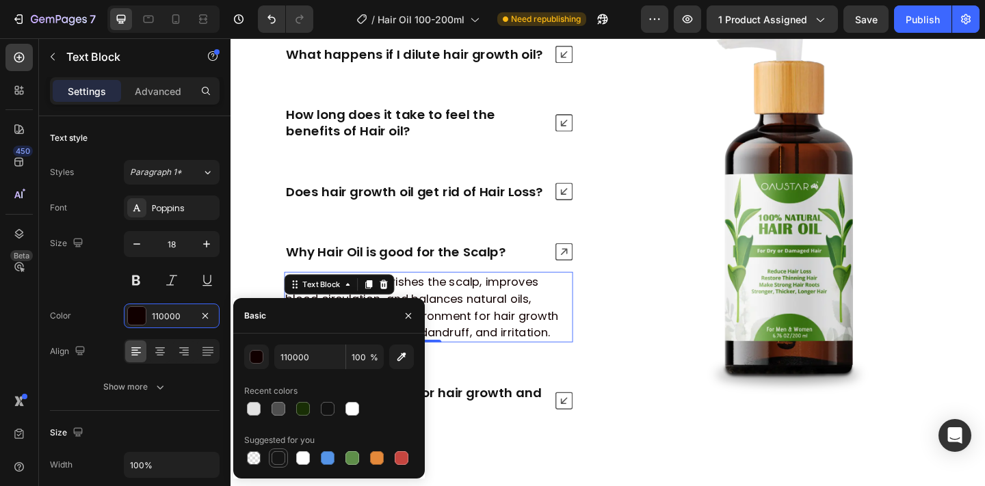
click at [278, 459] on div at bounding box center [278, 458] width 14 height 14
type input "151515"
click at [583, 267] on icon at bounding box center [592, 270] width 19 height 19
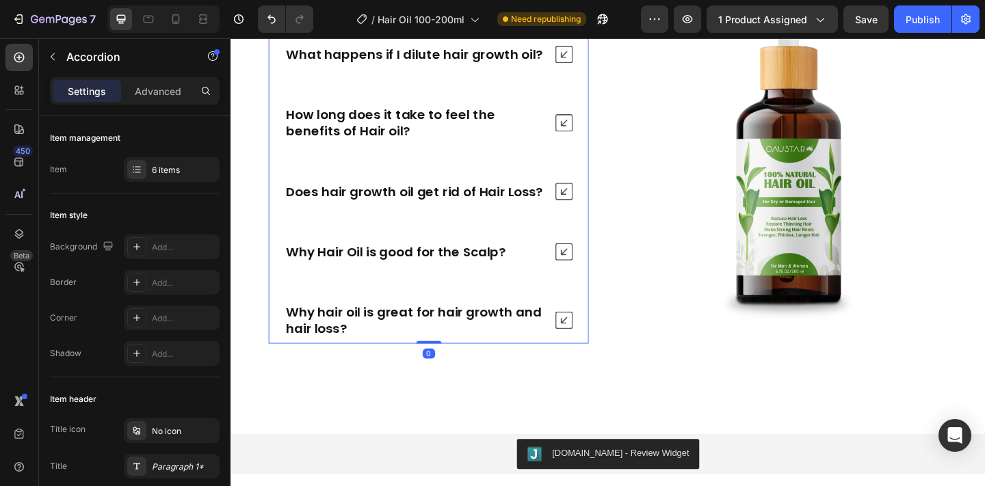
click at [592, 333] on div "Why hair oil is great for hair growth and hair loss?" at bounding box center [445, 345] width 347 height 51
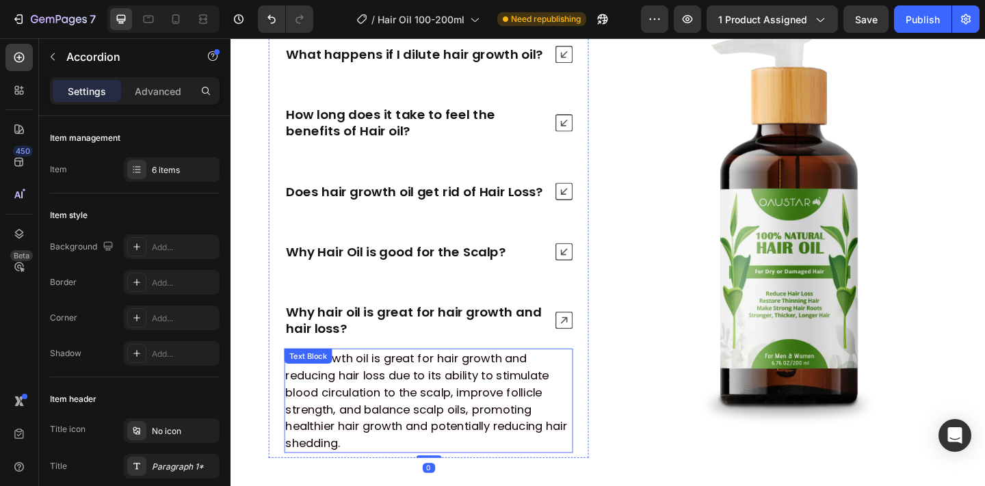
click at [509, 384] on p "Hair Growth oil is great for hair growth and reducing hair loss due to its abil…" at bounding box center [445, 432] width 311 height 111
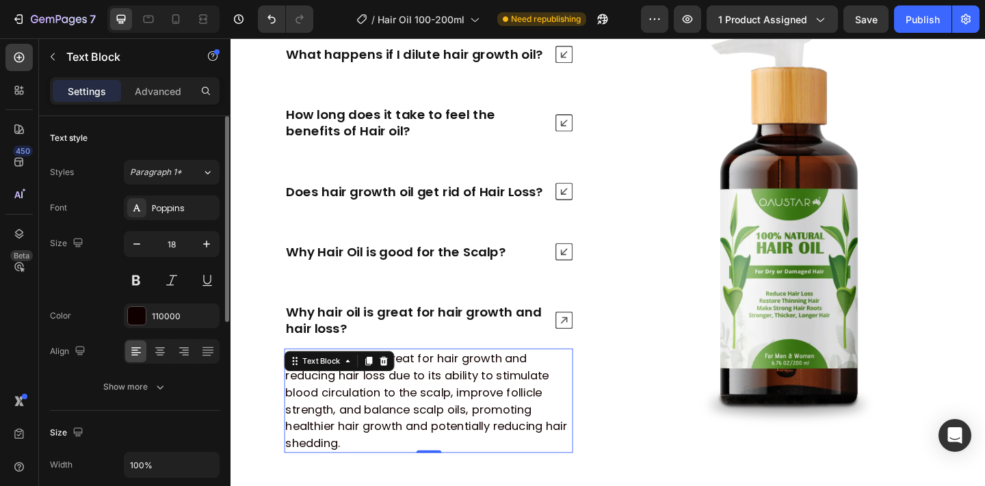
click at [137, 301] on div "Font Poppins Size 18 Color 110000 Align Show more" at bounding box center [135, 298] width 170 height 204
click at [137, 307] on div at bounding box center [137, 316] width 18 height 18
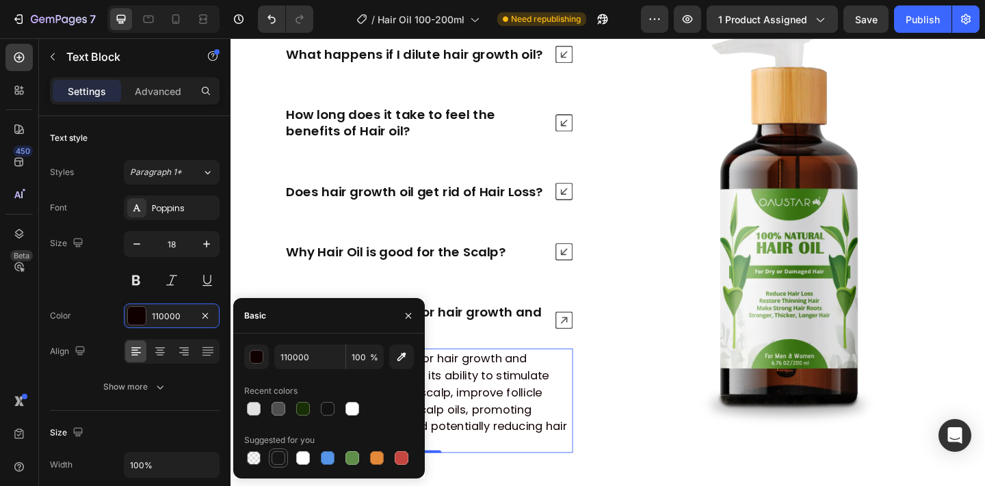
click at [271, 461] on div at bounding box center [278, 458] width 14 height 14
type input "151515"
click at [584, 345] on icon at bounding box center [592, 345] width 19 height 19
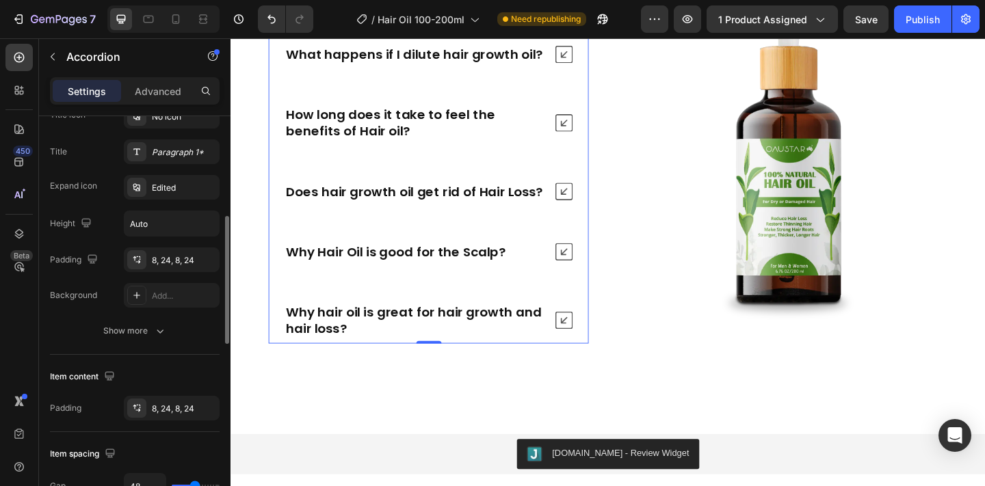
scroll to position [338, 0]
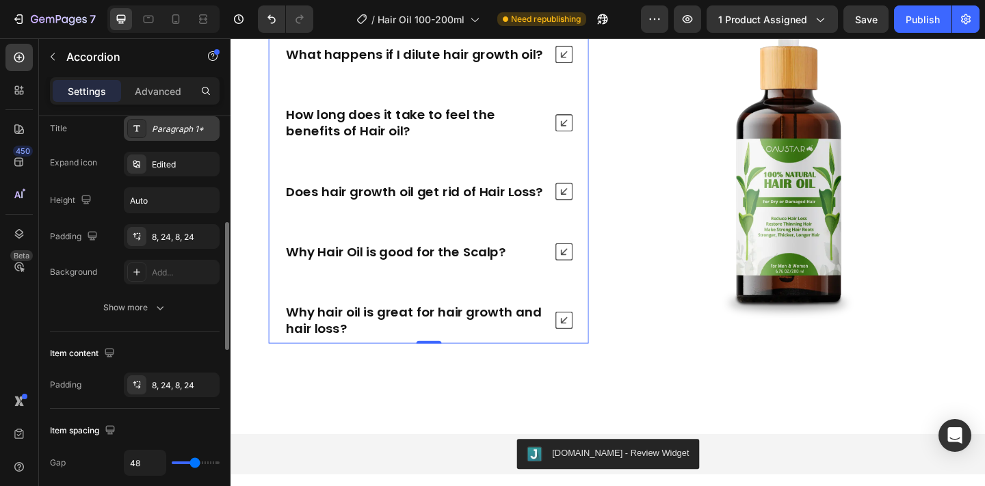
click at [189, 133] on div "Paragraph 1*" at bounding box center [184, 129] width 64 height 12
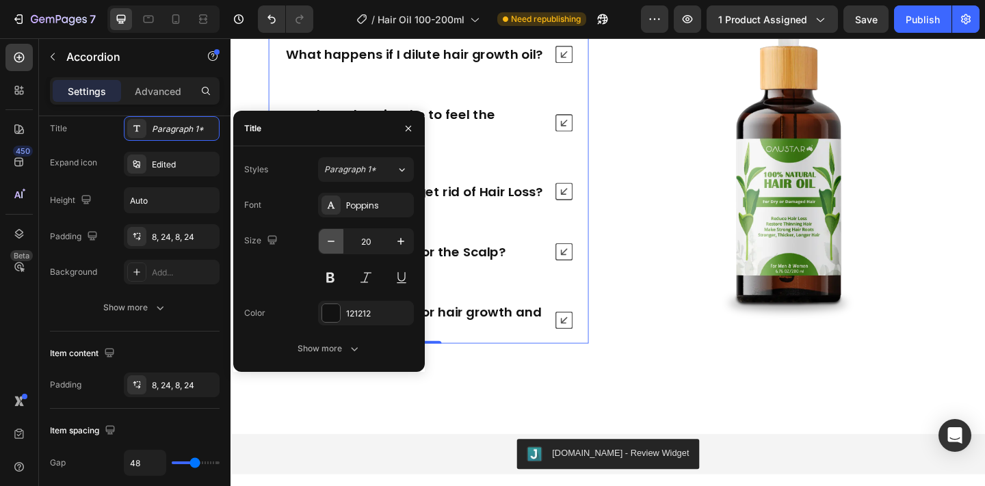
click at [329, 239] on icon "button" at bounding box center [331, 242] width 14 height 14
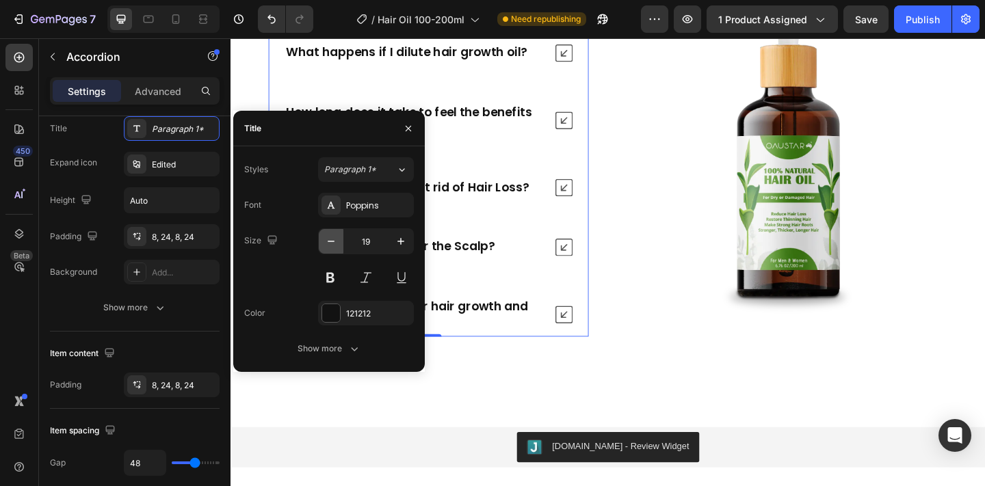
type input "18"
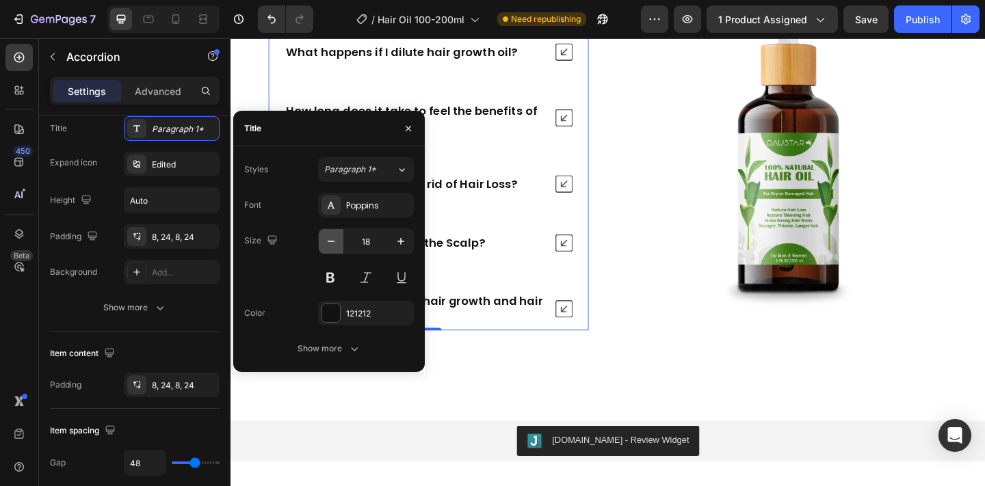
scroll to position [6104, 0]
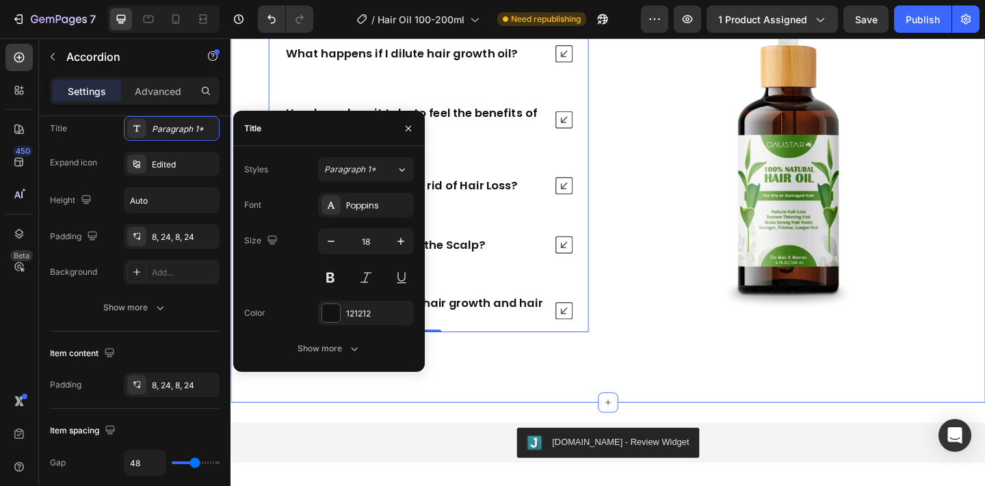
click at [674, 397] on div "Frequently Asked Questions Heading Does hair oil work for hair growth? What hap…" at bounding box center [640, 172] width 821 height 526
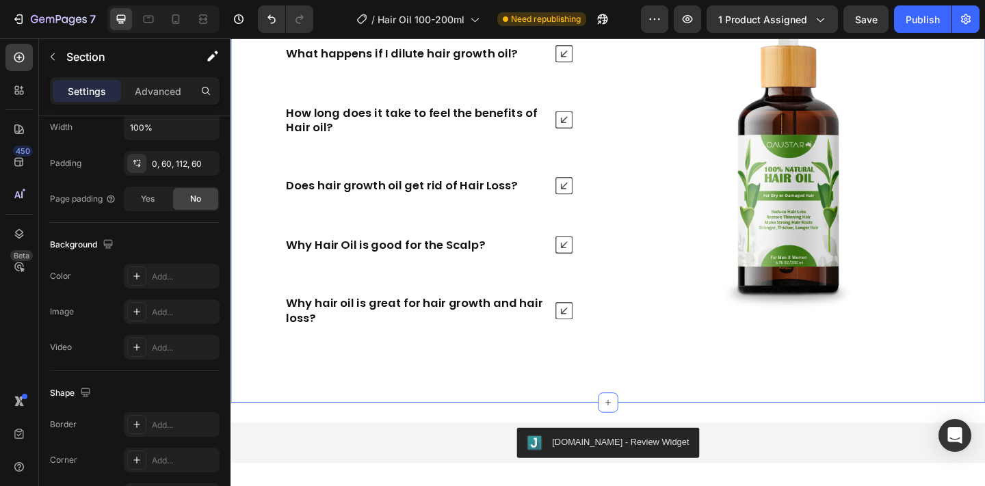
scroll to position [0, 0]
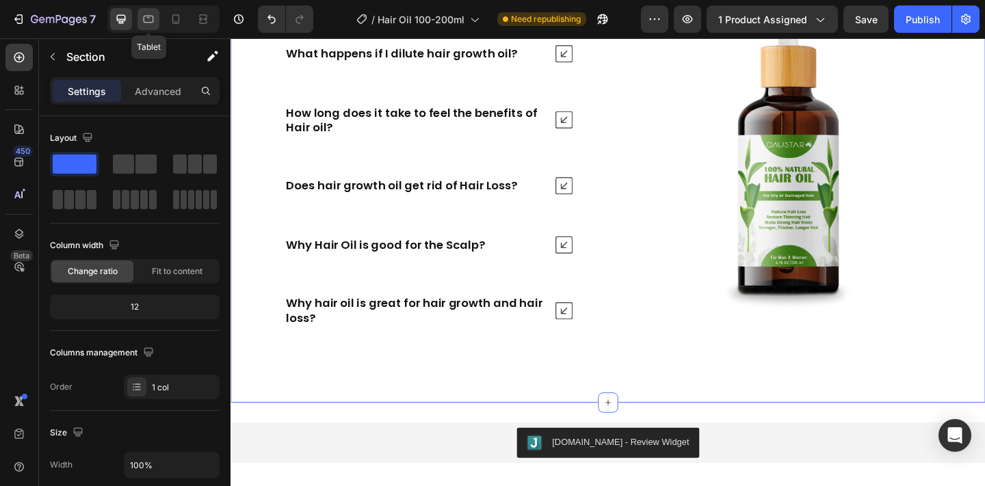
click at [150, 22] on icon at bounding box center [149, 20] width 10 height 8
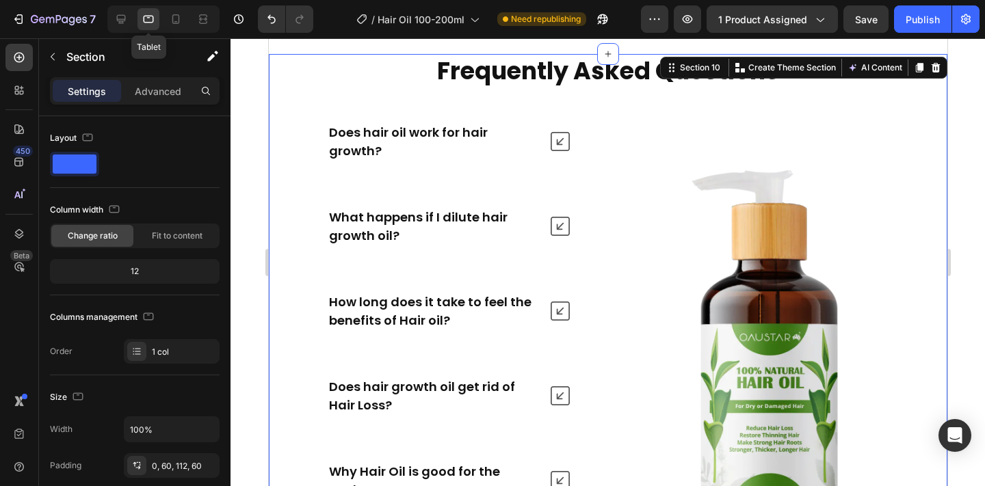
scroll to position [5927, 0]
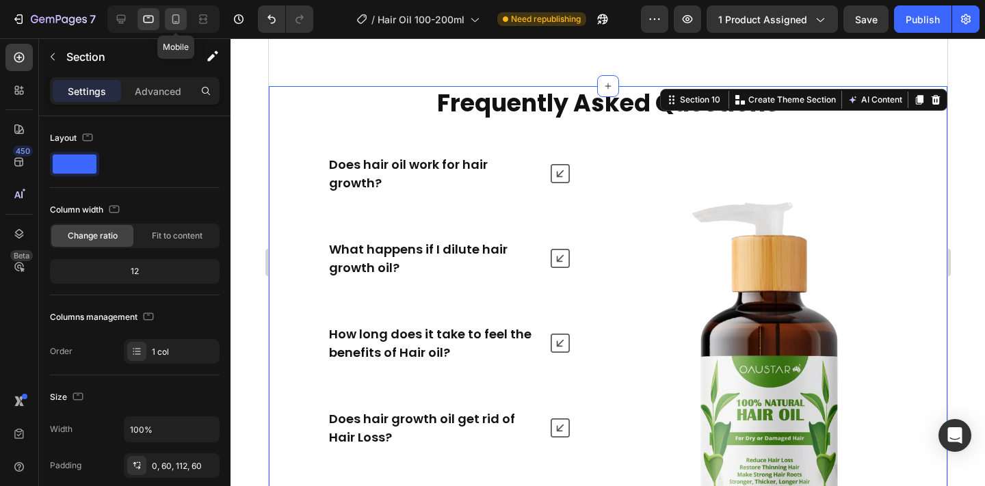
click at [178, 24] on icon at bounding box center [176, 19] width 14 height 14
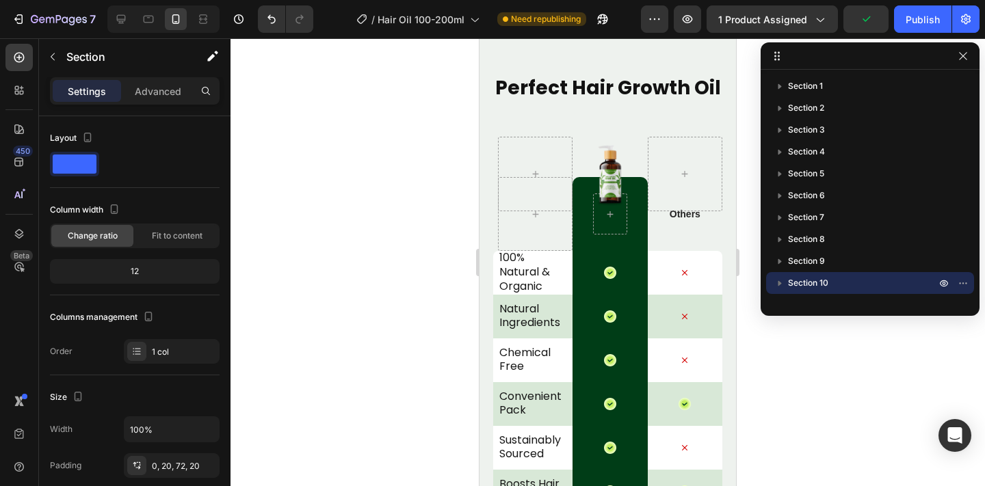
scroll to position [5577, 0]
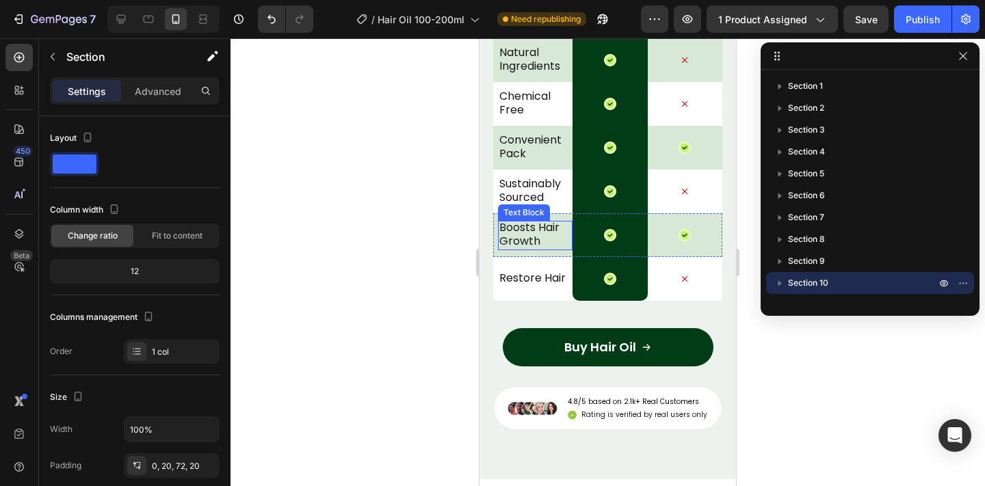
click at [517, 181] on p "Sustainably Sourced" at bounding box center [532, 191] width 67 height 29
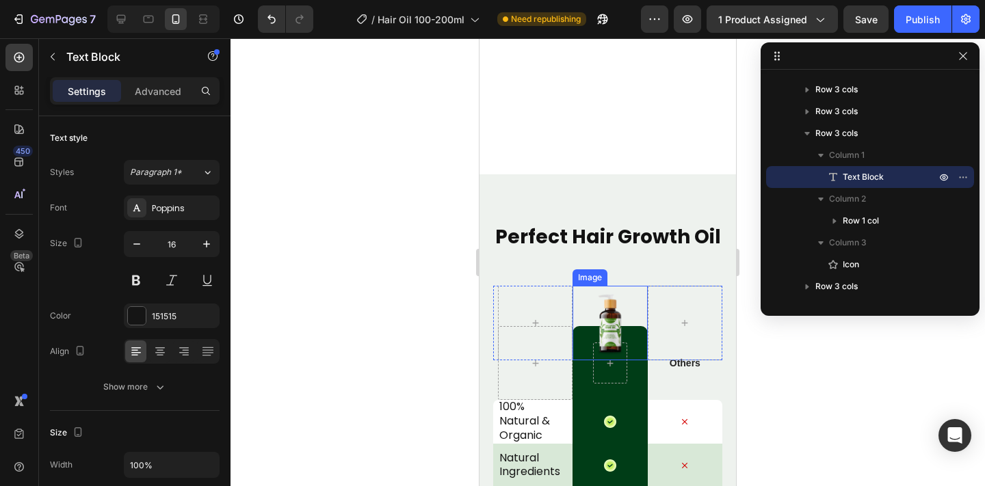
scroll to position [5143, 0]
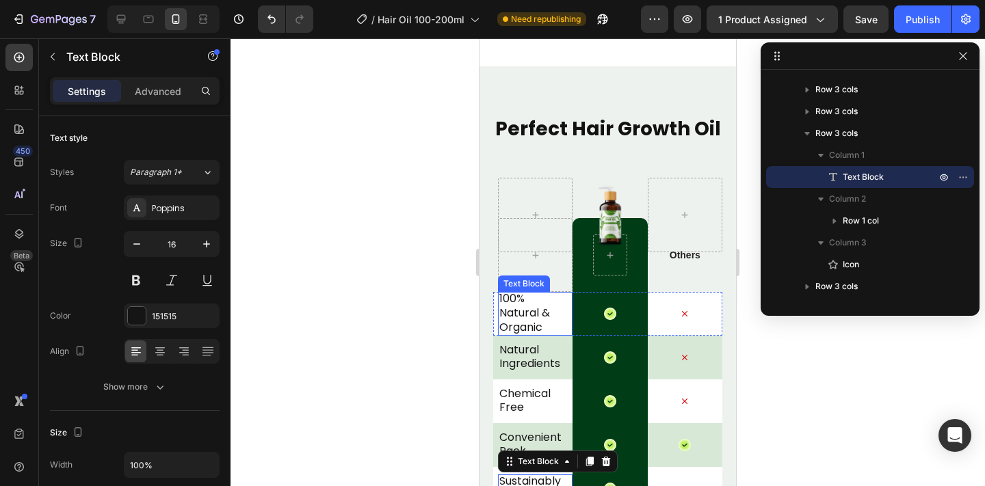
click at [519, 316] on p "100% Natural & Organic" at bounding box center [532, 313] width 67 height 42
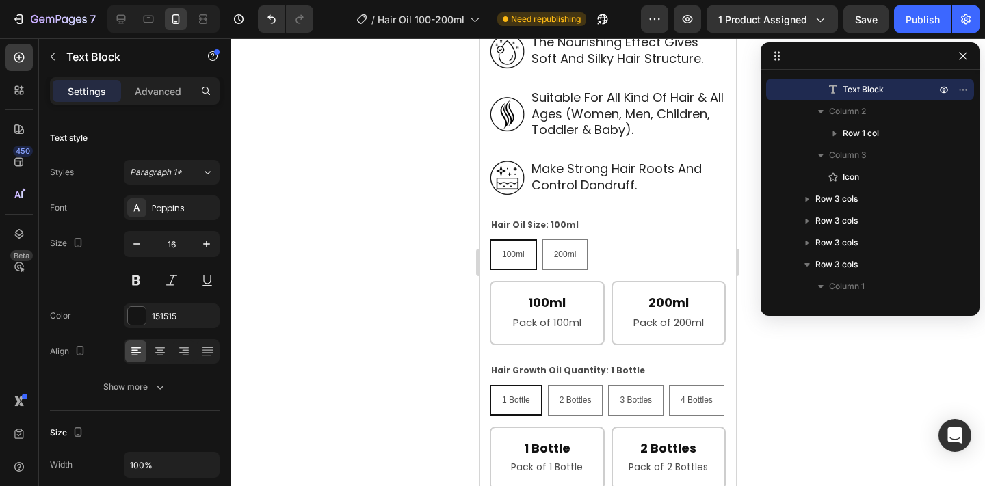
scroll to position [349, 0]
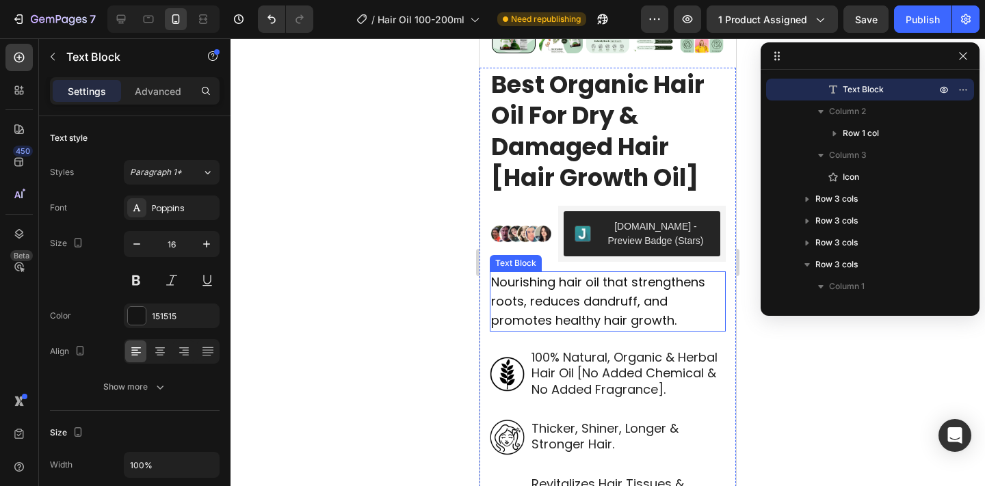
click at [516, 322] on span "Nourishing hair oil that strengthens roots, reduces dandruff, and promotes heal…" at bounding box center [598, 301] width 214 height 55
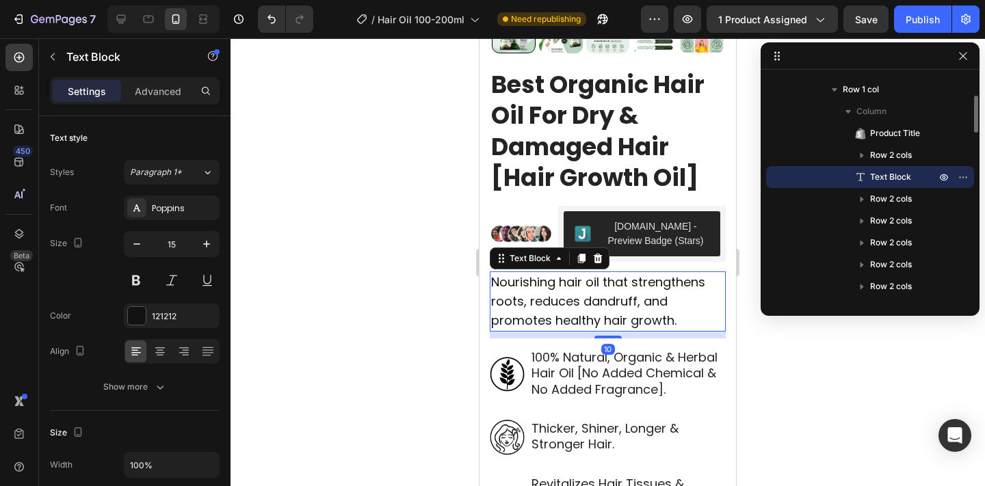
scroll to position [653, 0]
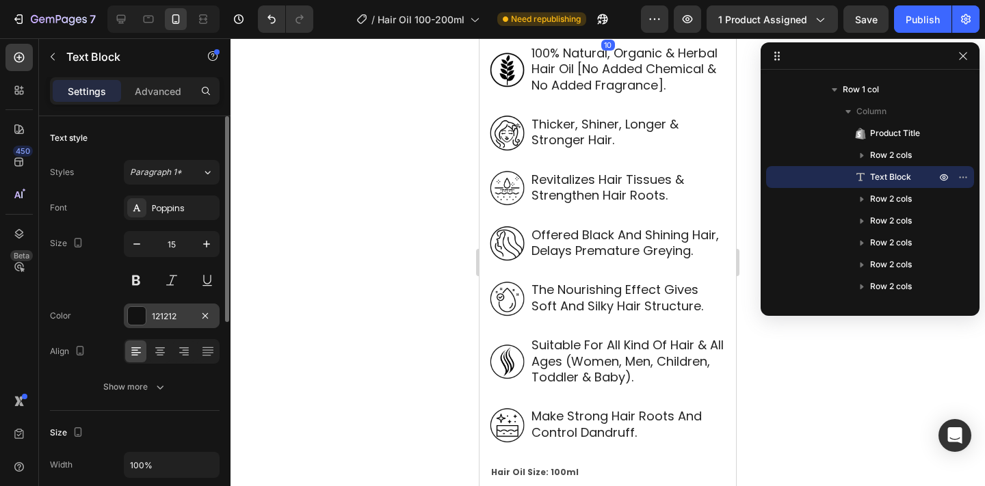
click at [153, 311] on div "121212" at bounding box center [172, 316] width 40 height 12
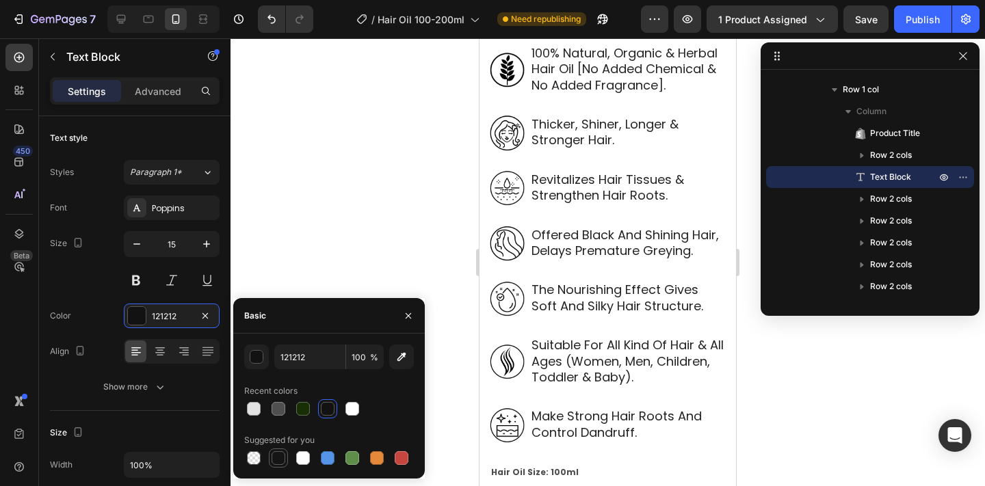
drag, startPoint x: 277, startPoint y: 463, endPoint x: 1, endPoint y: 254, distance: 346.2
click at [277, 463] on div at bounding box center [278, 458] width 14 height 14
type input "151515"
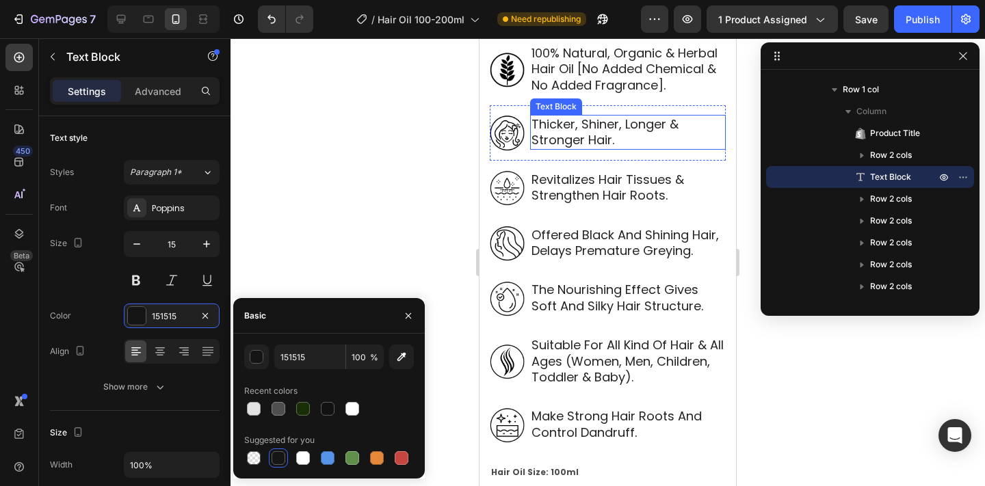
click at [601, 122] on p "thicker, shiner, longer & stronger hair." at bounding box center [627, 132] width 193 height 32
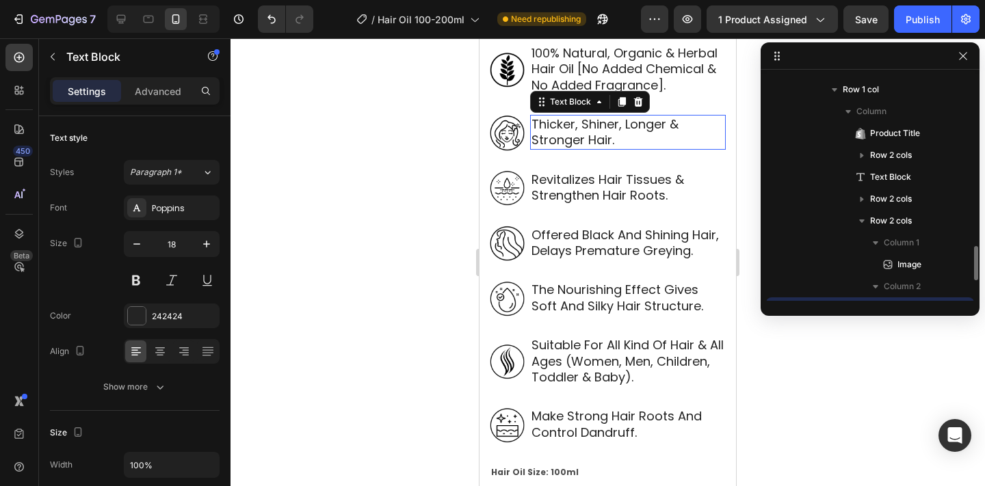
scroll to position [259, 0]
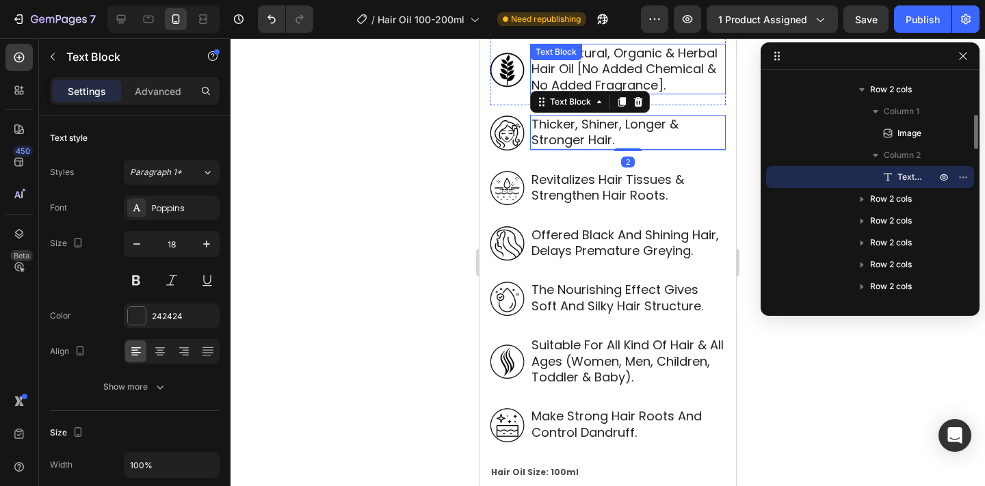
click at [596, 72] on p "100% natural, organic & herbal hair oil [no added chemical & no added fragrance…" at bounding box center [627, 69] width 193 height 48
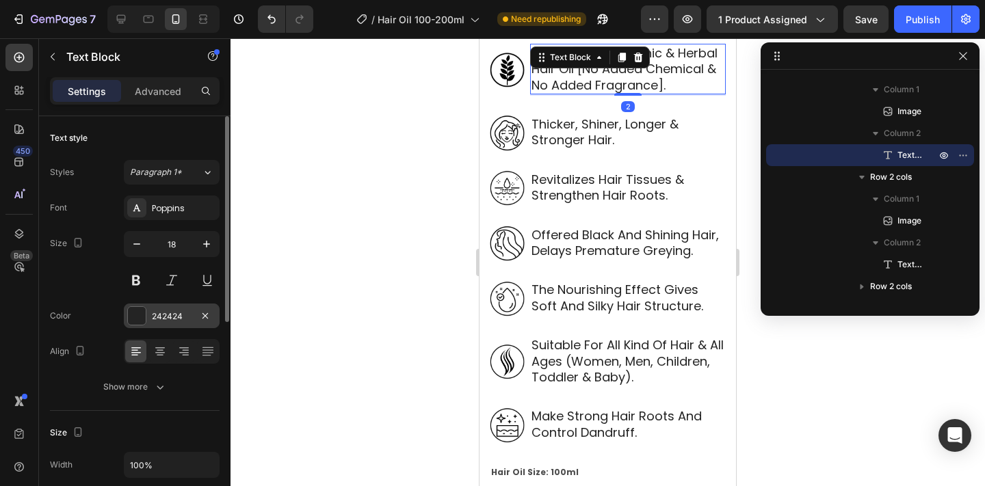
click at [131, 325] on div at bounding box center [136, 315] width 19 height 19
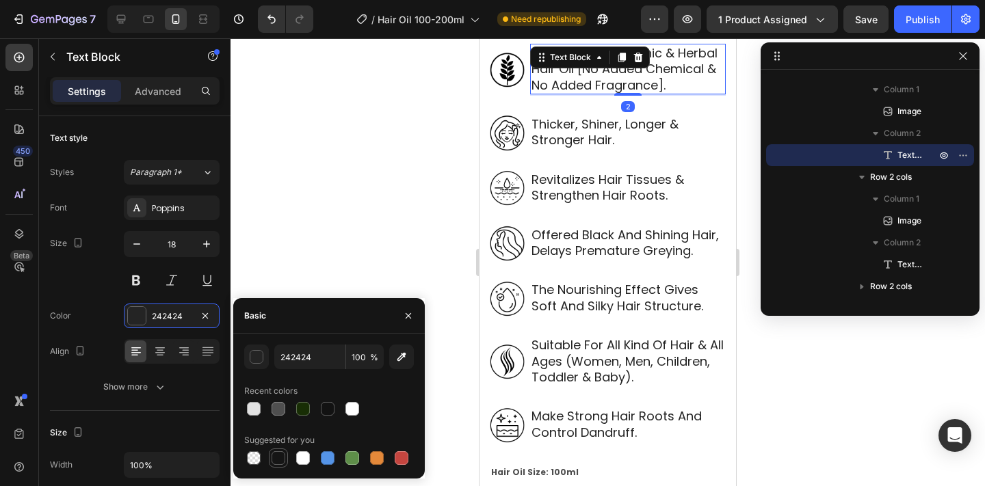
drag, startPoint x: 278, startPoint y: 453, endPoint x: 39, endPoint y: 226, distance: 329.9
click at [278, 453] on div at bounding box center [278, 458] width 14 height 14
type input "151515"
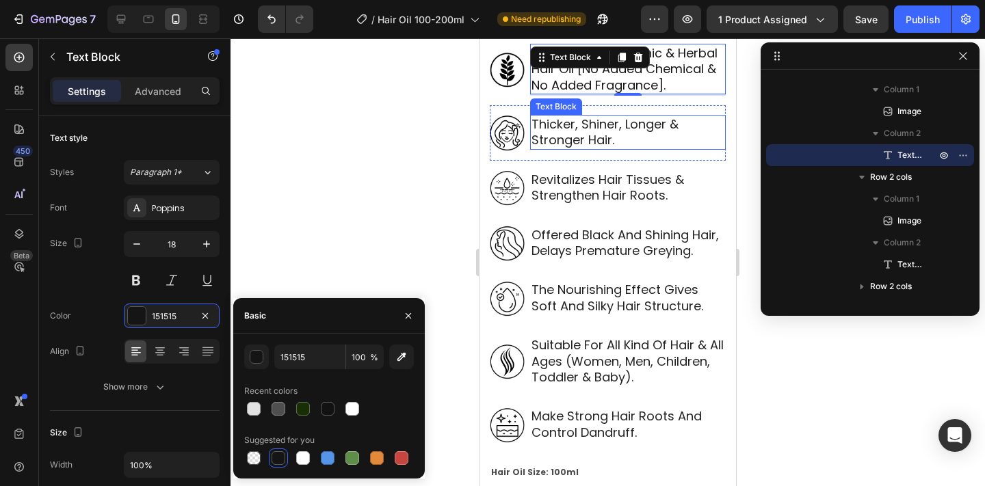
click at [585, 125] on p "thicker, shiner, longer & stronger hair." at bounding box center [627, 132] width 193 height 32
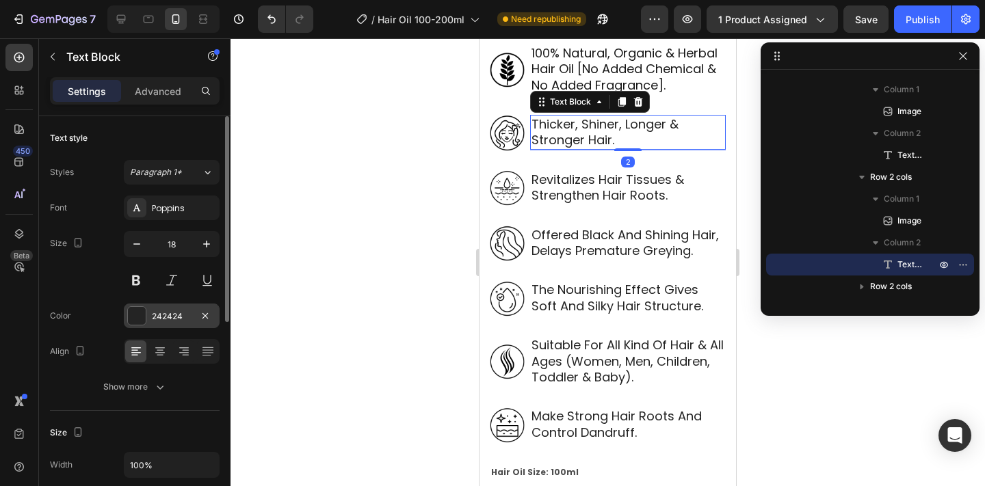
click at [159, 317] on div "242424" at bounding box center [172, 316] width 40 height 12
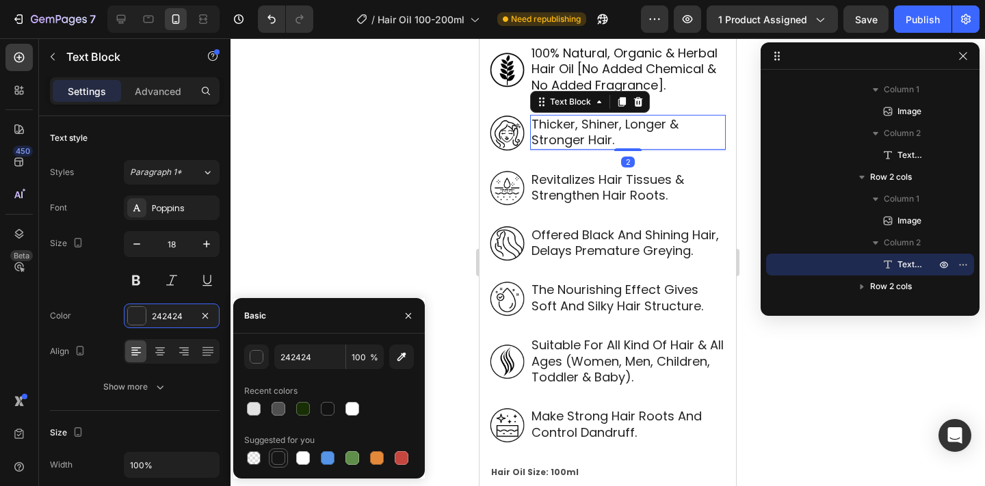
click at [278, 449] on div at bounding box center [278, 458] width 19 height 19
type input "151515"
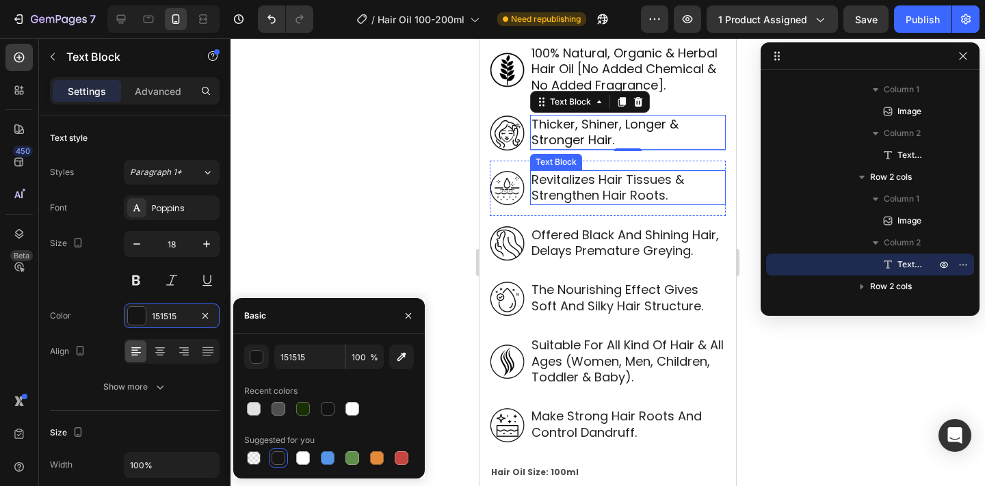
click at [626, 174] on p "revitalizes hair tissues & strengthen hair roots." at bounding box center [627, 188] width 193 height 32
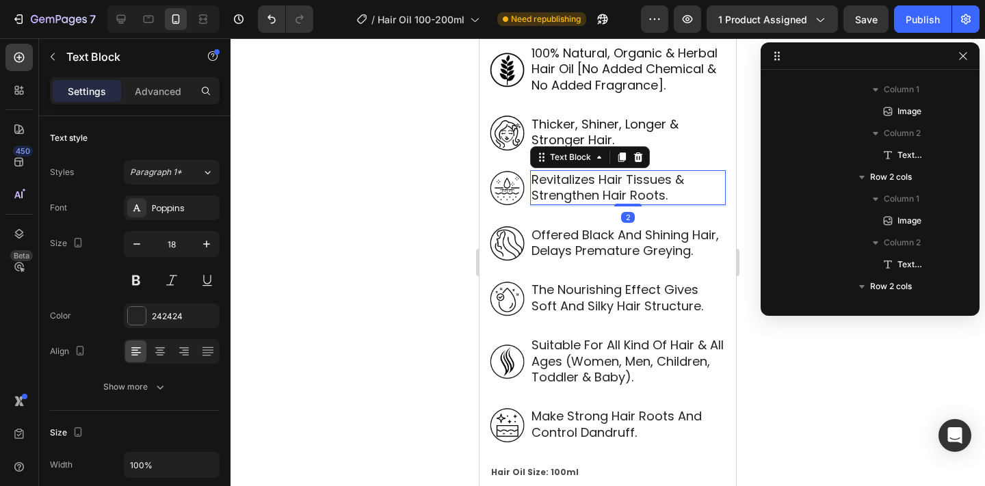
scroll to position [456, 0]
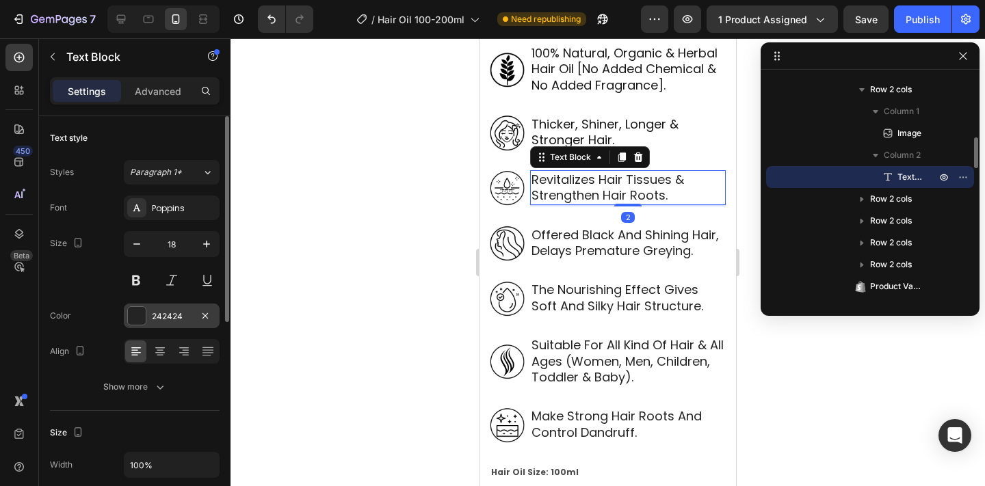
click at [168, 317] on div "242424" at bounding box center [172, 316] width 40 height 12
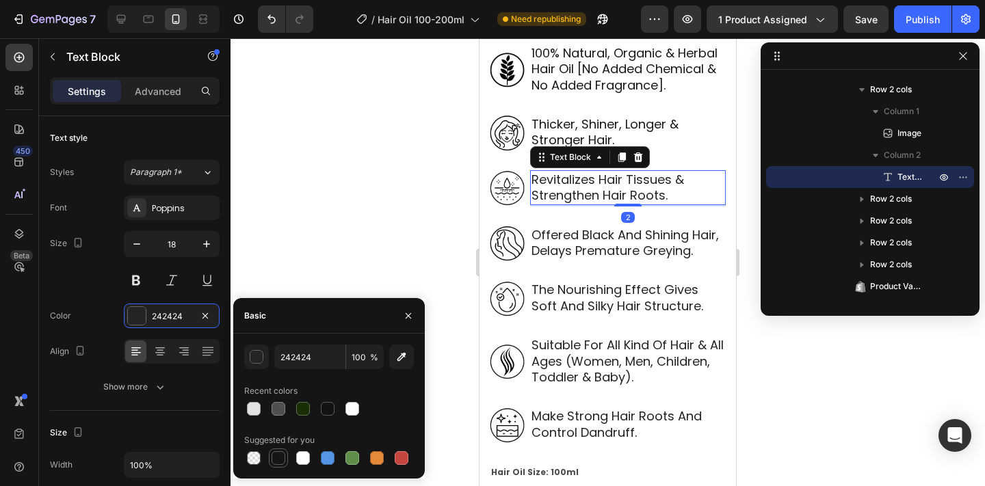
click at [282, 456] on div at bounding box center [278, 458] width 14 height 14
type input "151515"
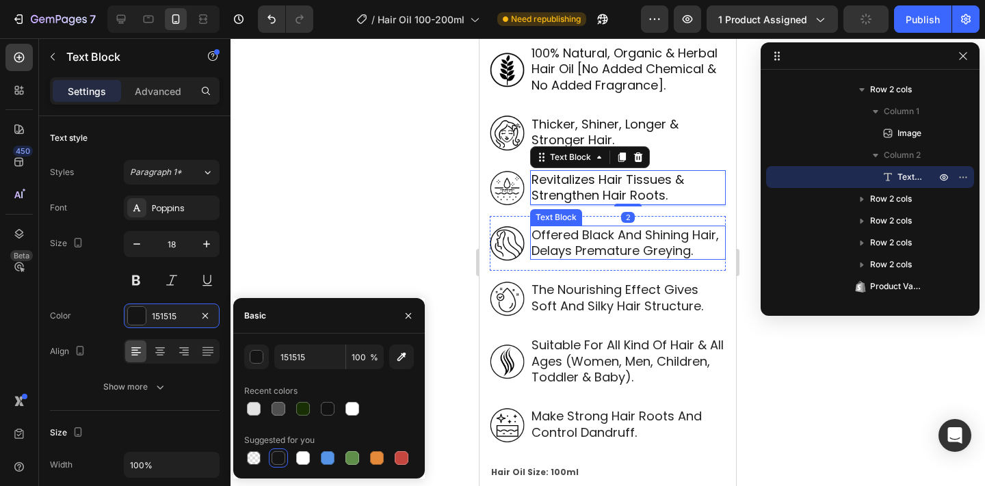
click at [572, 247] on p "offered black and shining hair, delays premature greying." at bounding box center [627, 243] width 193 height 32
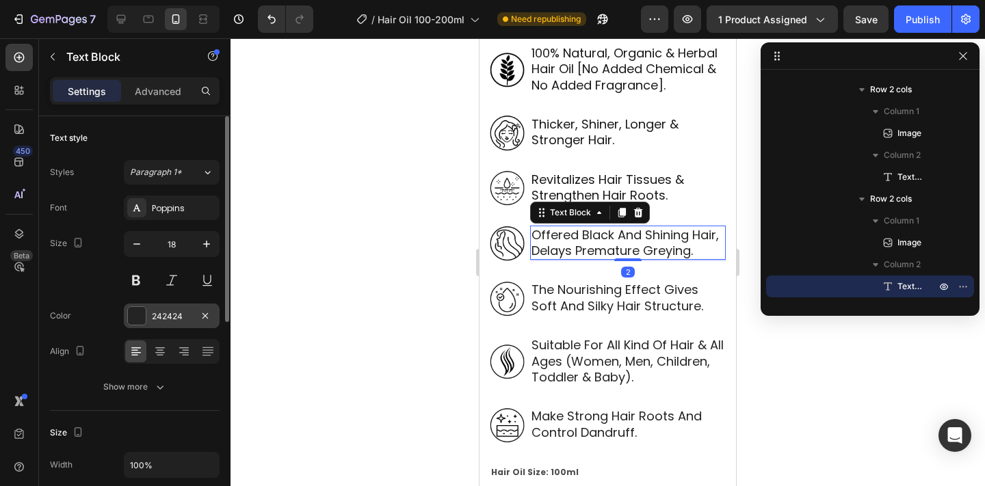
click at [162, 305] on div "242424" at bounding box center [172, 316] width 96 height 25
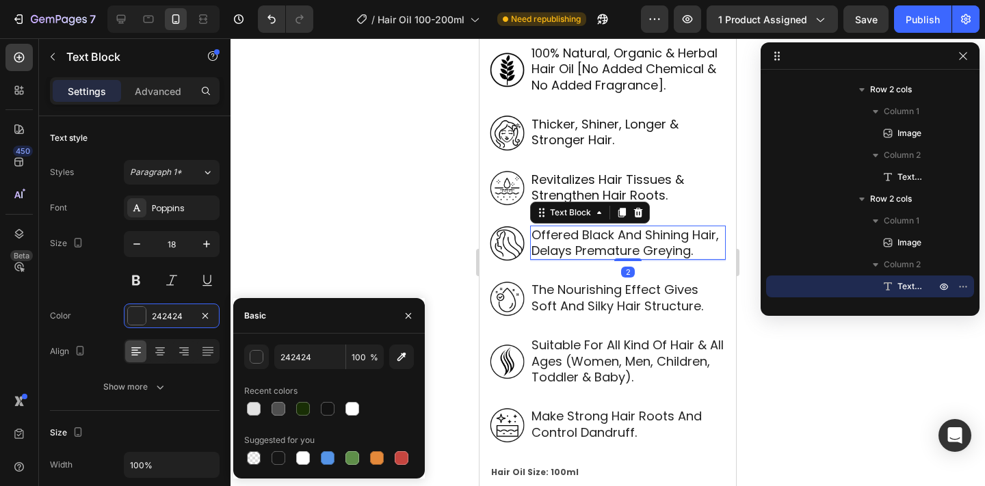
click at [276, 450] on div at bounding box center [278, 458] width 16 height 16
type input "151515"
click at [587, 304] on p "the nourishing effect gives soft and silky hair structure." at bounding box center [627, 298] width 193 height 32
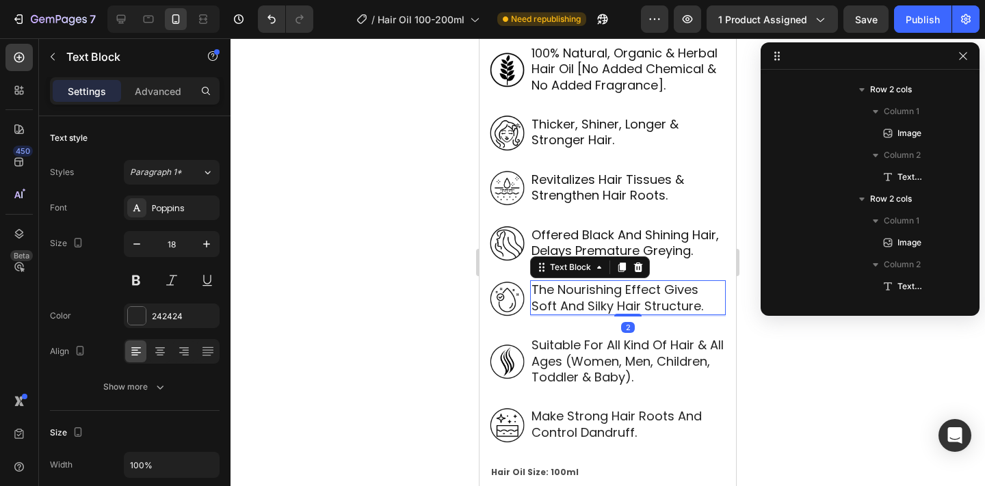
scroll to position [675, 0]
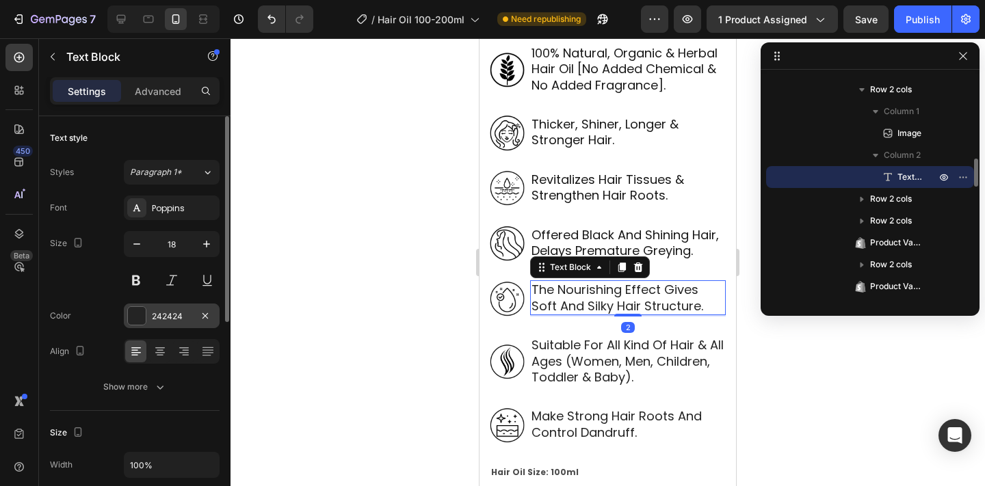
click at [175, 313] on div "242424" at bounding box center [172, 316] width 40 height 12
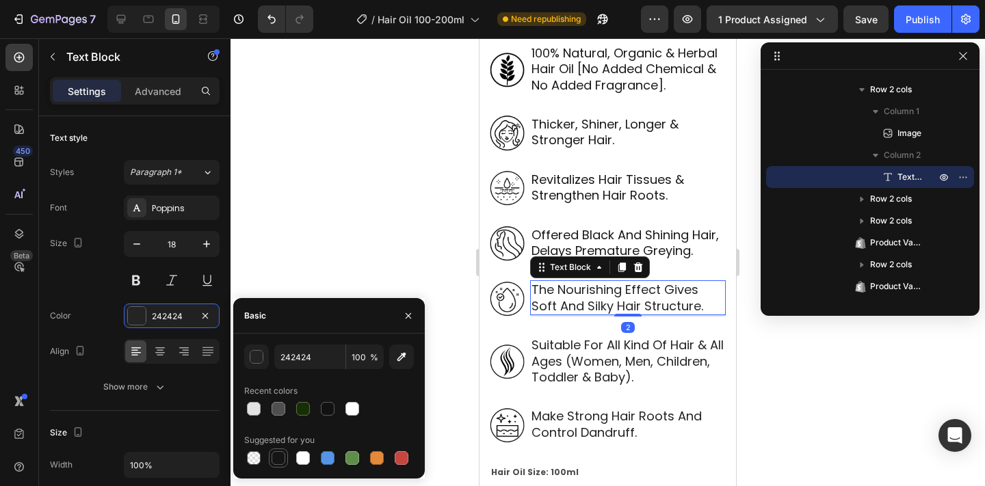
click at [275, 453] on div at bounding box center [278, 458] width 14 height 14
type input "151515"
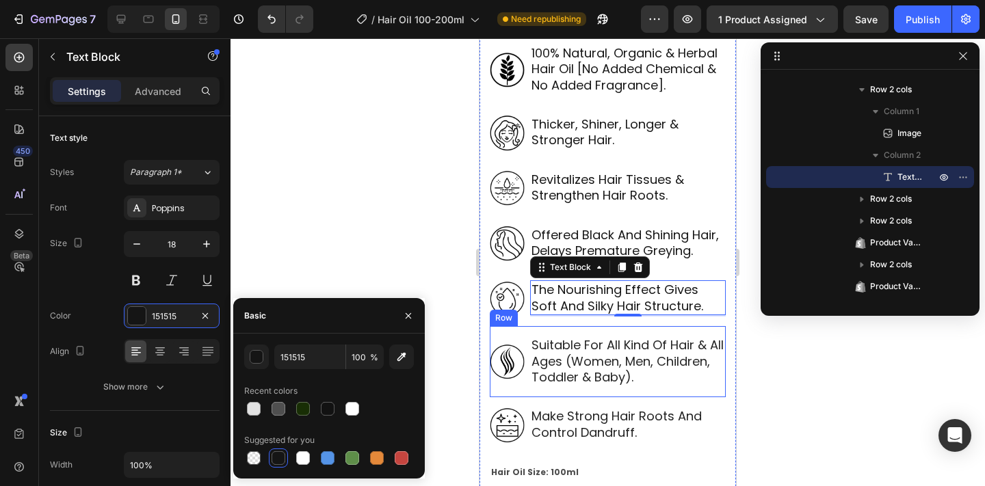
click at [548, 376] on p "suitable for all kind of hair & all ages (women, men, children, toddler & baby)." at bounding box center [627, 361] width 193 height 48
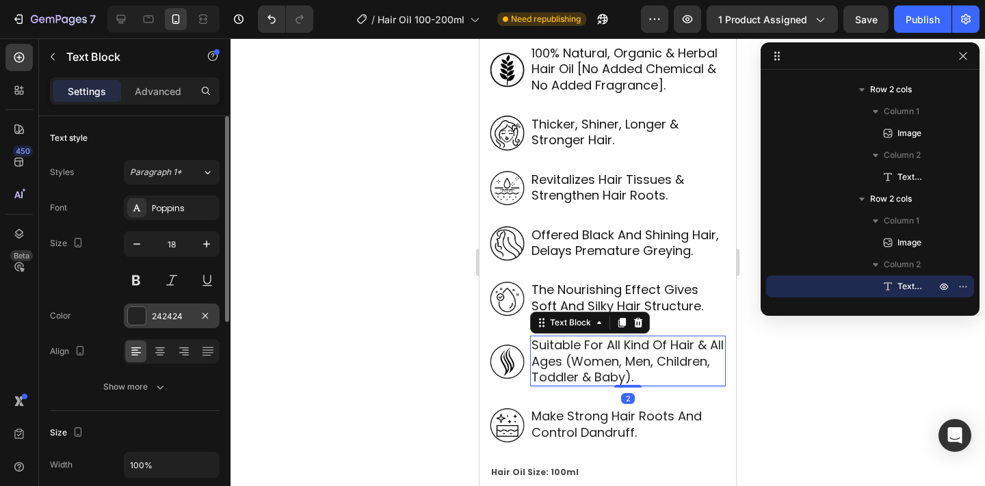
click at [163, 320] on div "242424" at bounding box center [172, 316] width 40 height 12
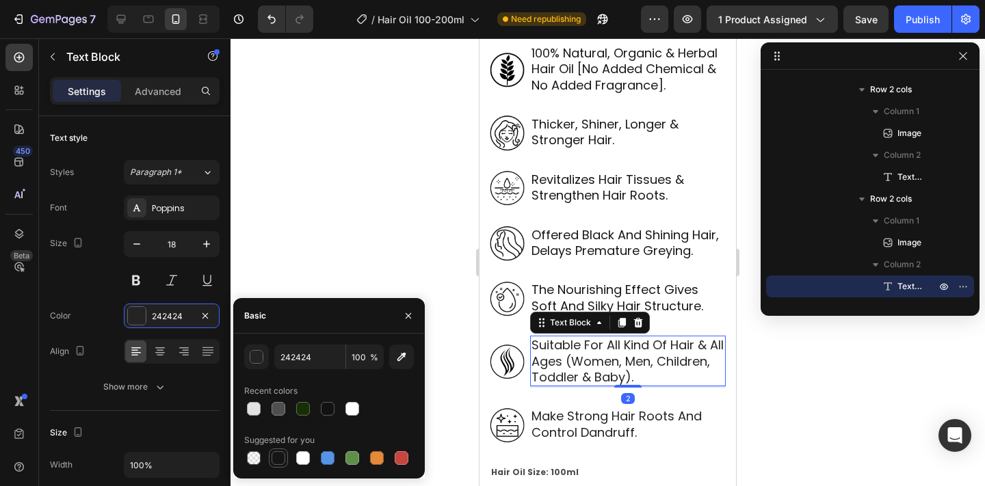
click at [281, 462] on div at bounding box center [278, 458] width 14 height 14
type input "151515"
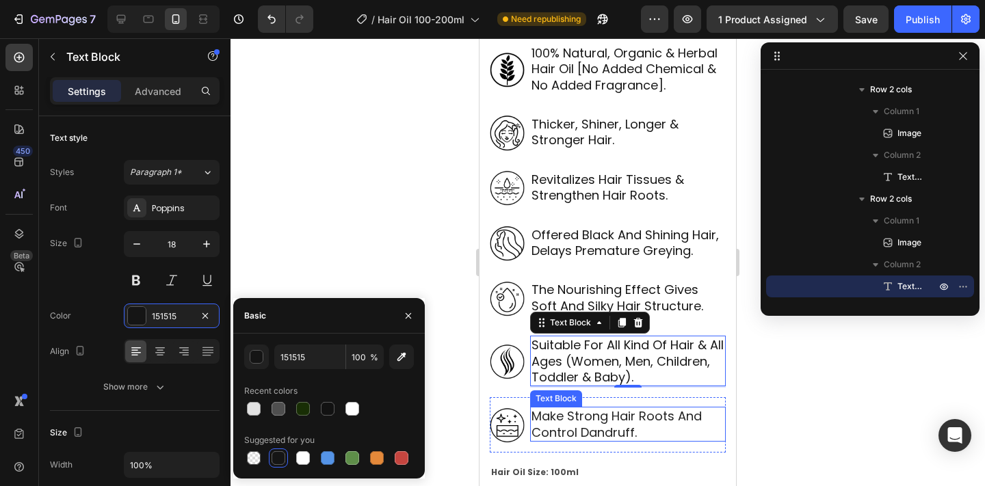
click at [563, 442] on div "make strong hair roots and control dandruff. Text Block" at bounding box center [628, 425] width 196 height 36
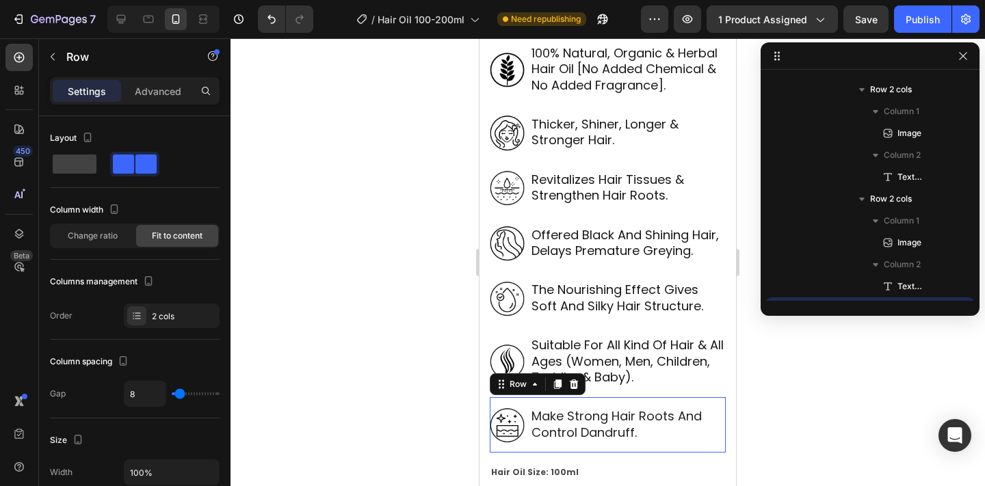
scroll to position [806, 0]
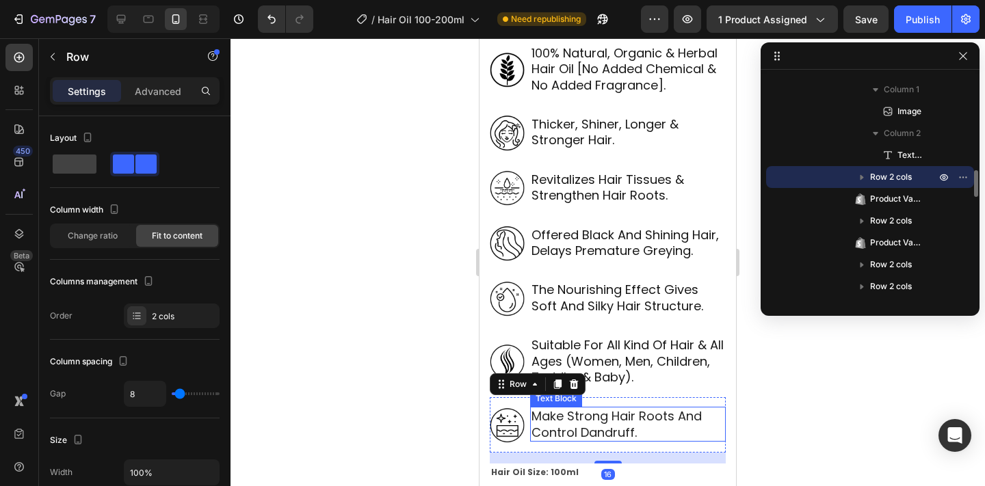
click at [561, 427] on p "make strong hair roots and control dandruff." at bounding box center [627, 424] width 193 height 32
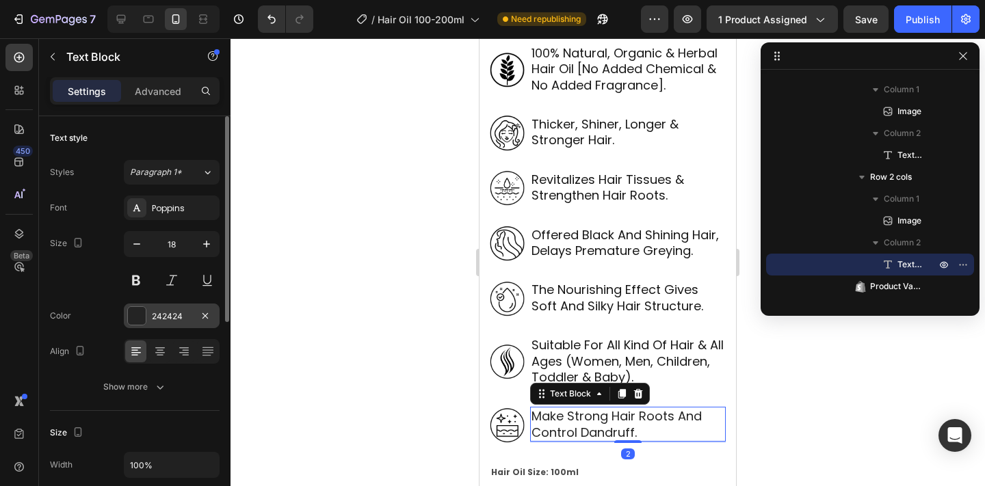
click at [152, 310] on div "242424" at bounding box center [172, 316] width 40 height 12
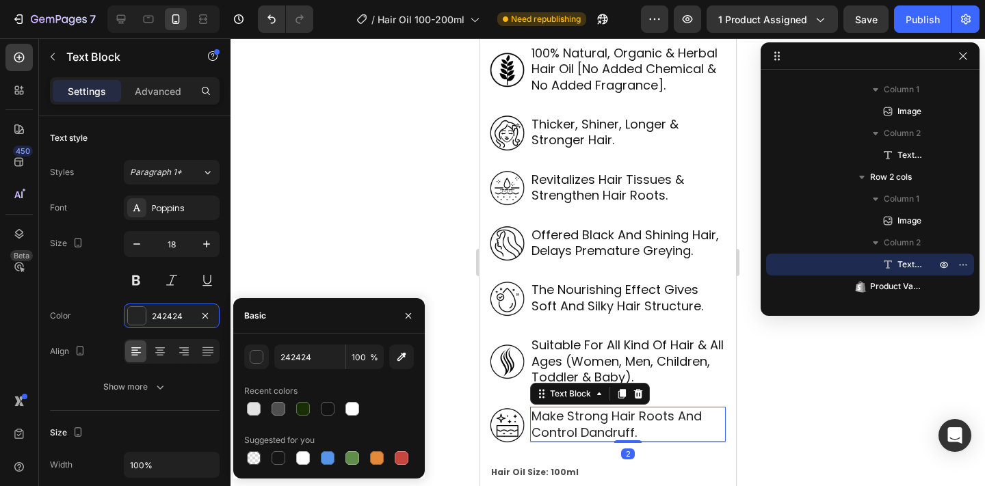
click at [269, 451] on div at bounding box center [278, 458] width 19 height 19
type input "151515"
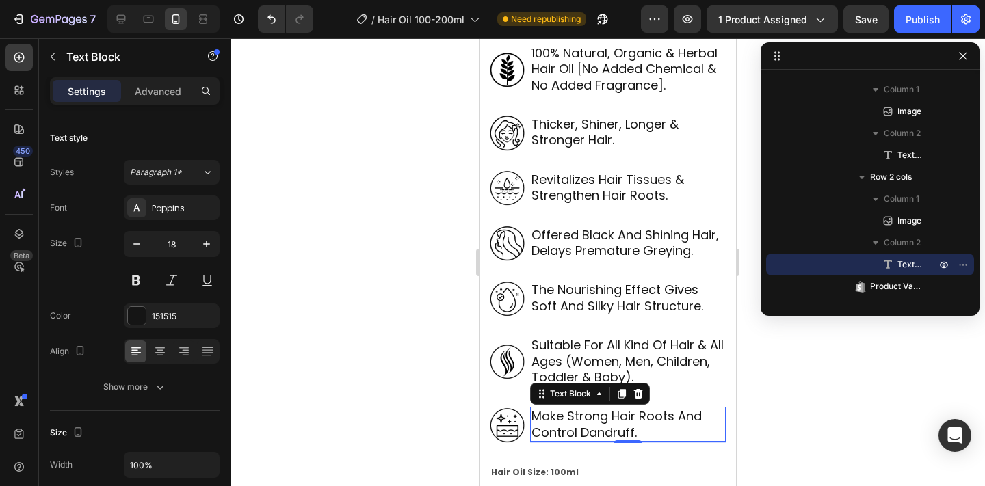
click at [752, 293] on div at bounding box center [607, 262] width 754 height 448
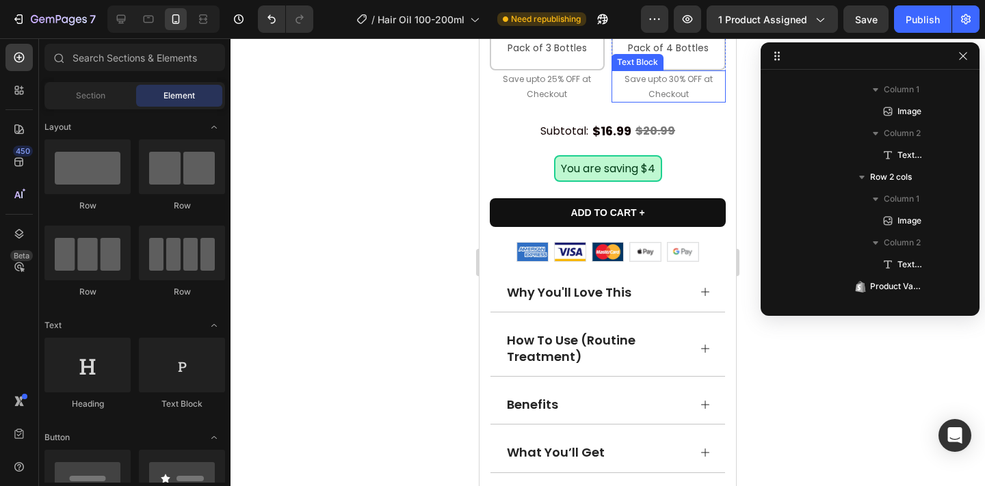
scroll to position [1433, 0]
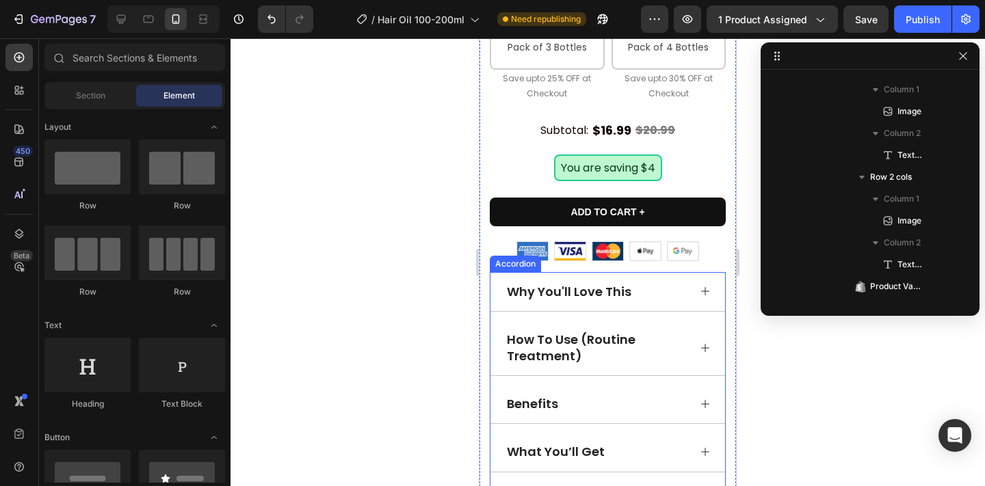
click at [706, 291] on icon at bounding box center [705, 291] width 11 height 11
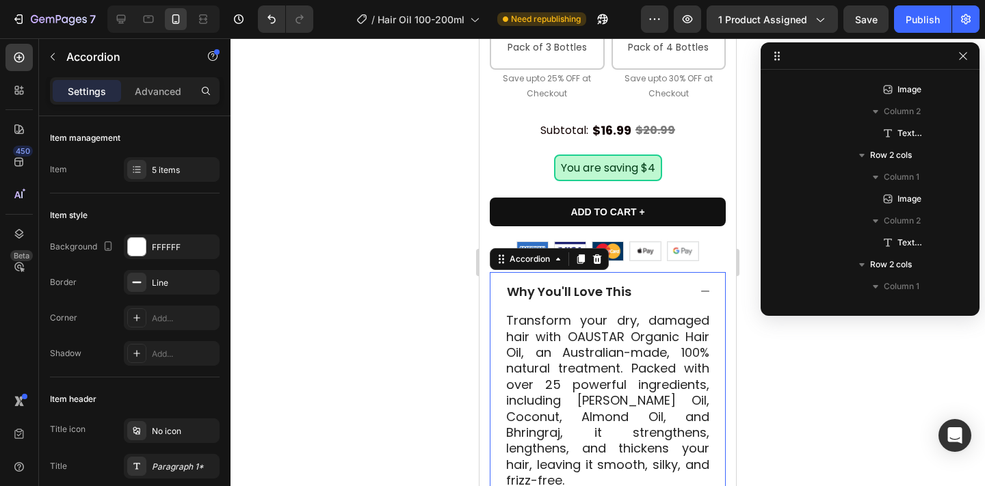
scroll to position [1747, 0]
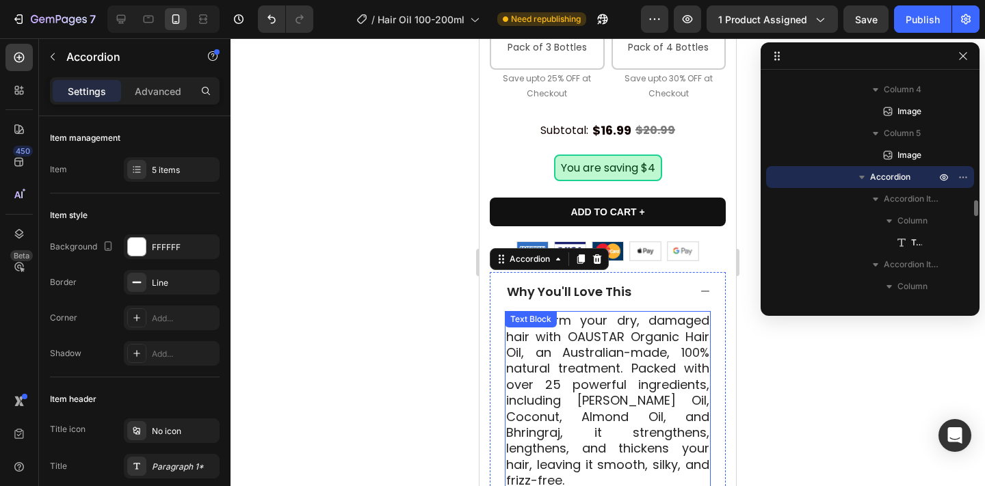
click at [640, 336] on p "Transform your dry, damaged hair with OAUSTAR Organic Hair Oil, an Australian-m…" at bounding box center [607, 401] width 203 height 176
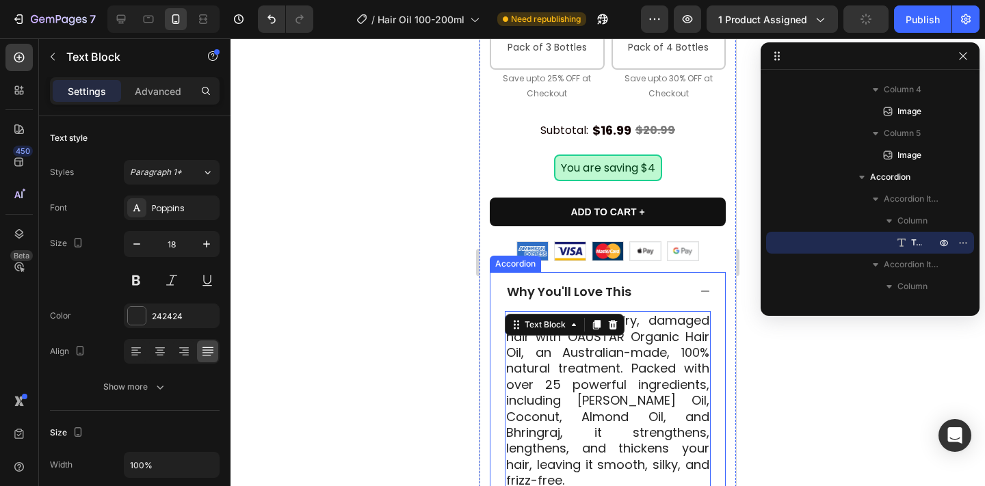
click at [711, 295] on div "Why You'll Love This" at bounding box center [607, 291] width 235 height 39
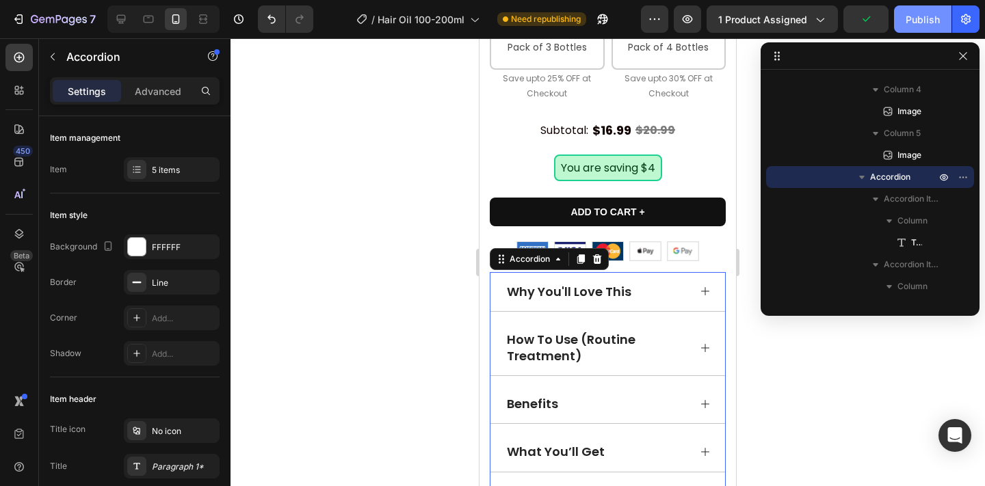
click at [943, 23] on button "Publish" at bounding box center [922, 18] width 57 height 27
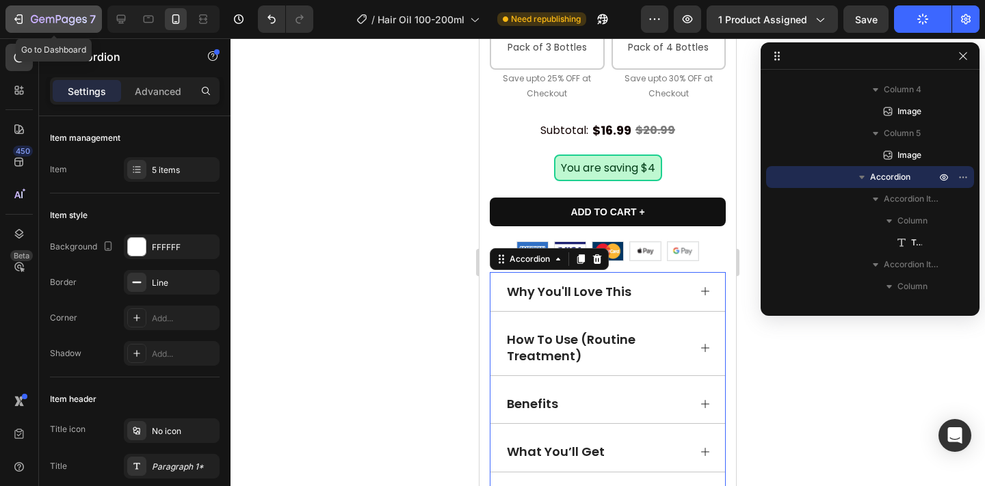
click at [78, 21] on icon "button" at bounding box center [59, 20] width 56 height 12
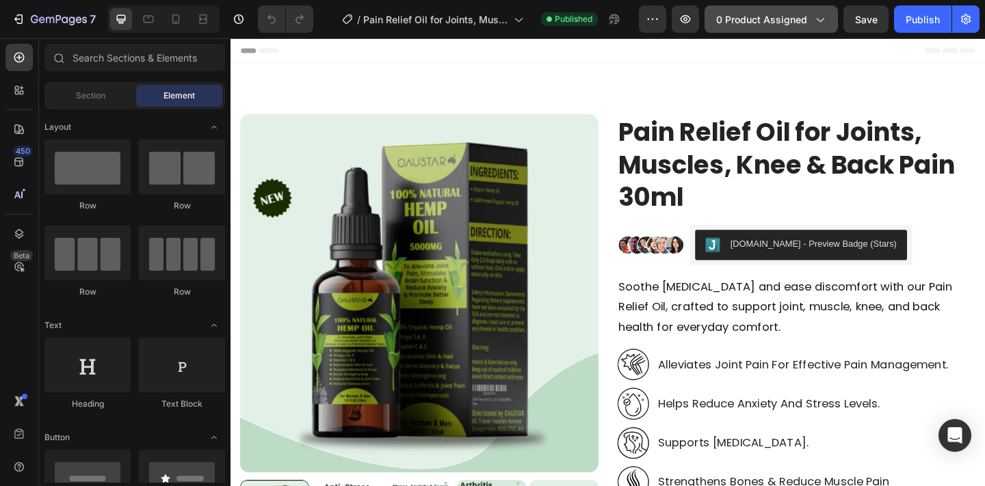
click at [745, 28] on button "0 product assigned" at bounding box center [770, 18] width 133 height 27
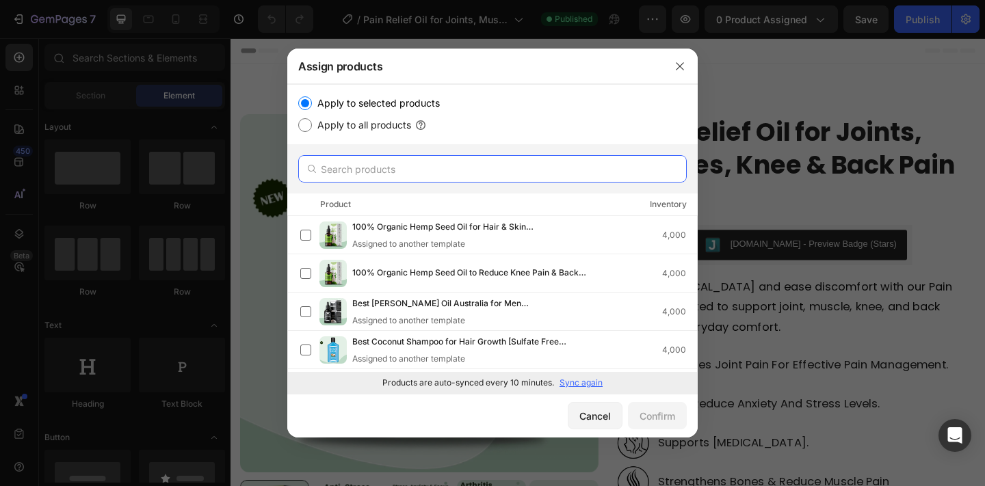
click at [467, 181] on input "text" at bounding box center [492, 168] width 388 height 27
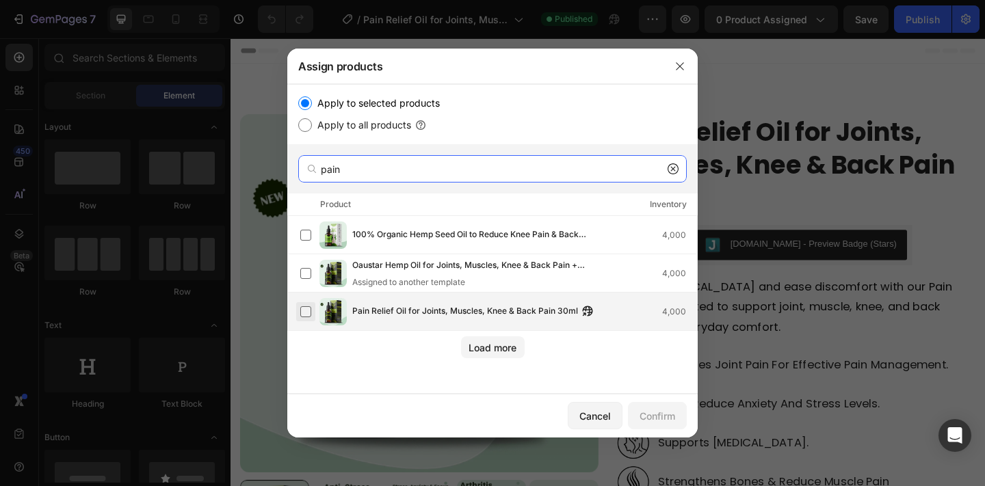
type input "pain"
click at [306, 311] on label at bounding box center [305, 311] width 11 height 11
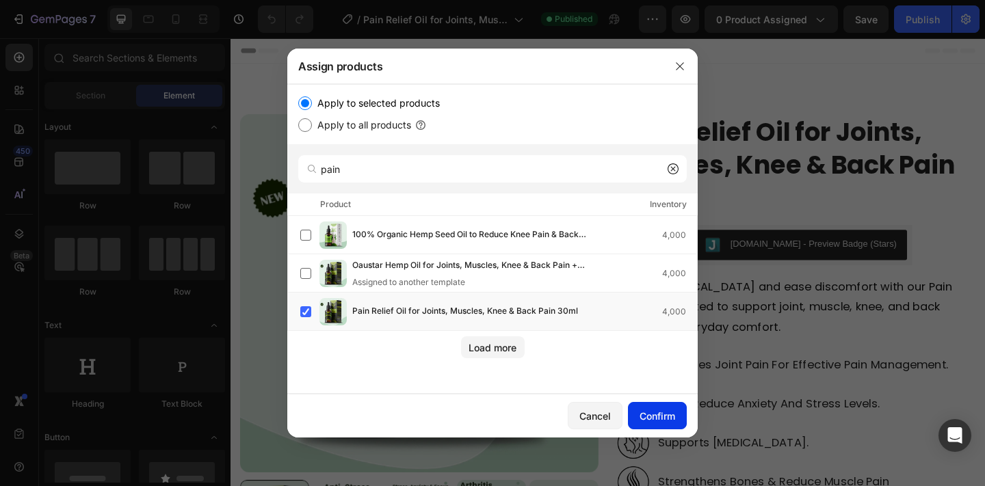
click at [641, 402] on button "Confirm" at bounding box center [657, 415] width 59 height 27
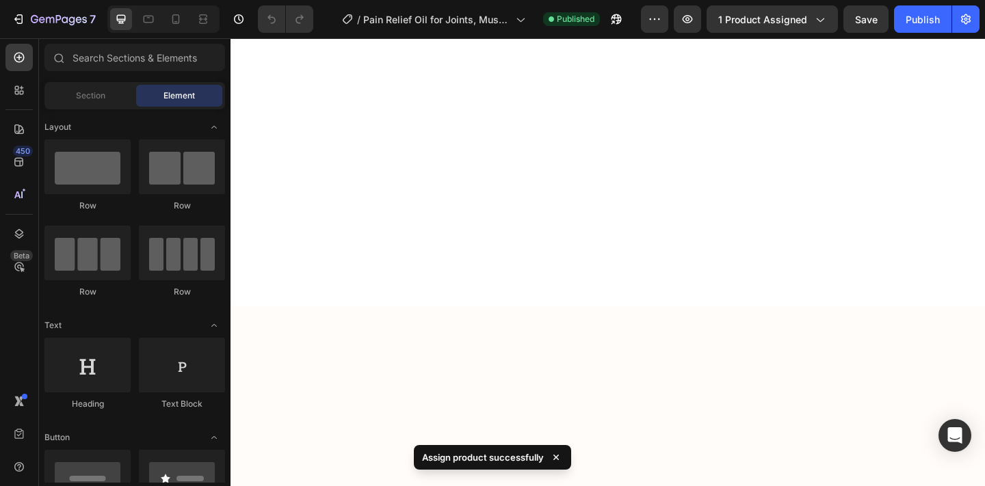
scroll to position [3694, 0]
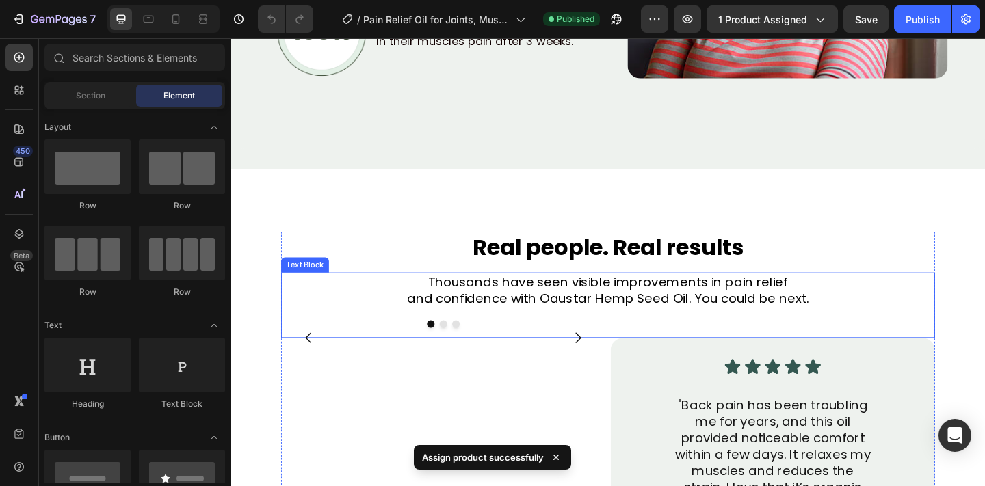
click at [680, 330] on p "and confidence with Oaustar Hemp Seed Oil. You could be next." at bounding box center [641, 322] width 708 height 18
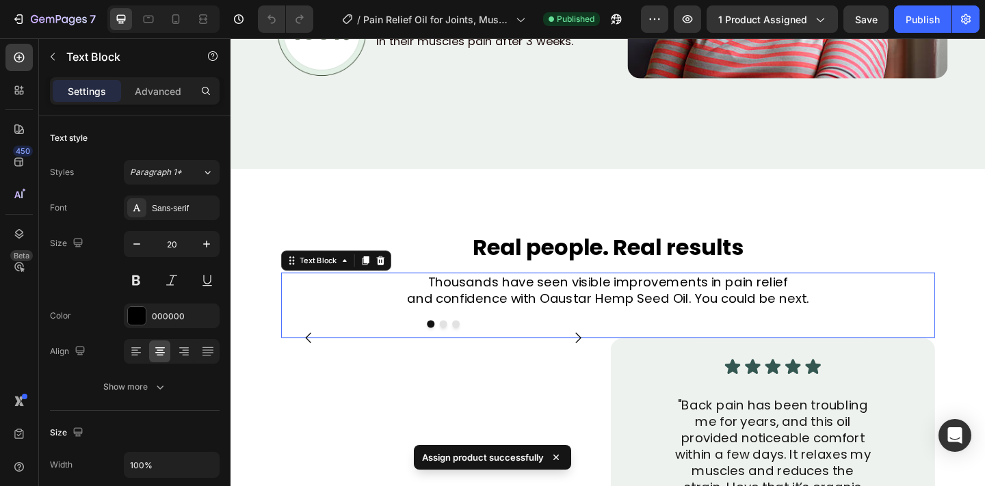
click at [676, 318] on p "and confidence with Oaustar Hemp Seed Oil. You could be next." at bounding box center [641, 322] width 708 height 18
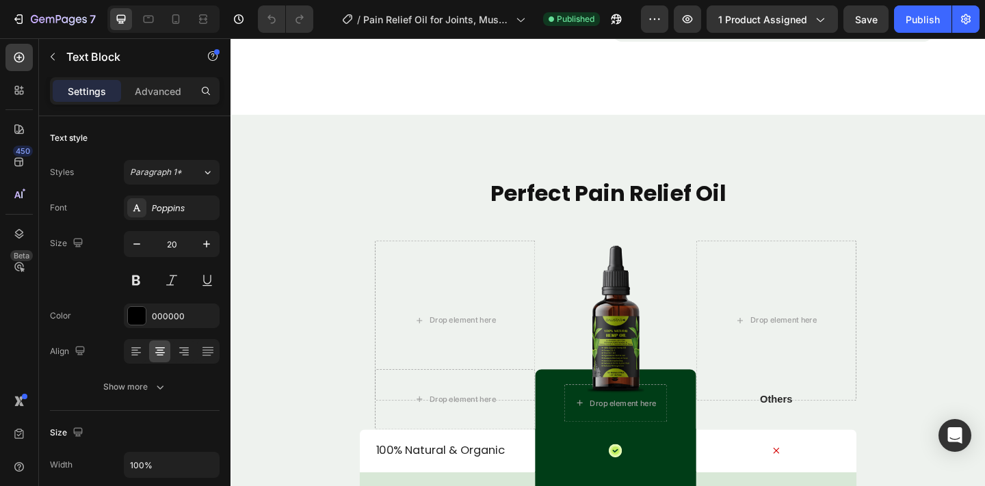
scroll to position [4535, 0]
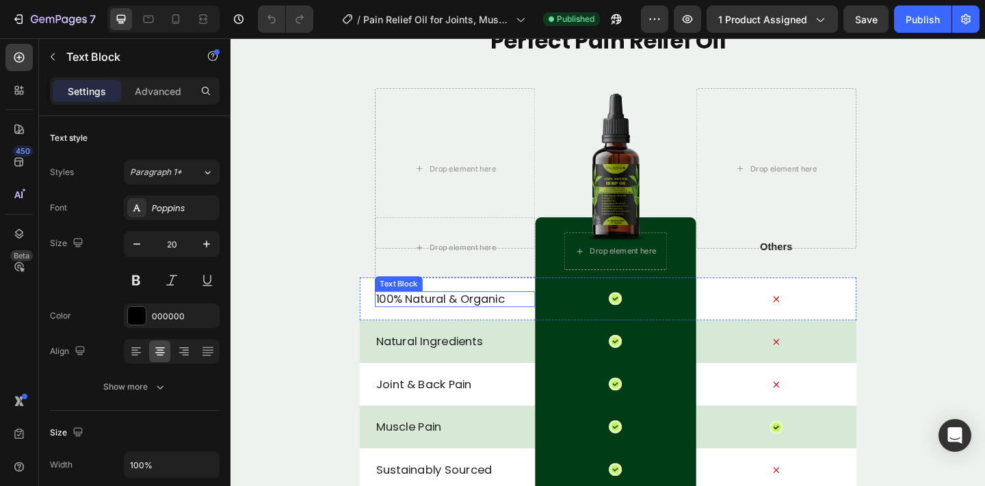
click at [497, 316] on p "100% Natural & Organic" at bounding box center [474, 322] width 172 height 16
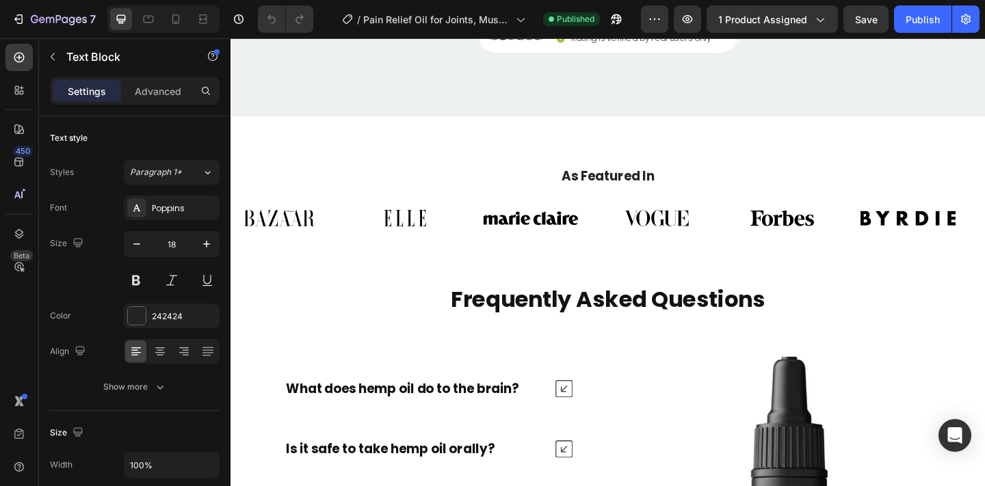
scroll to position [4992, 0]
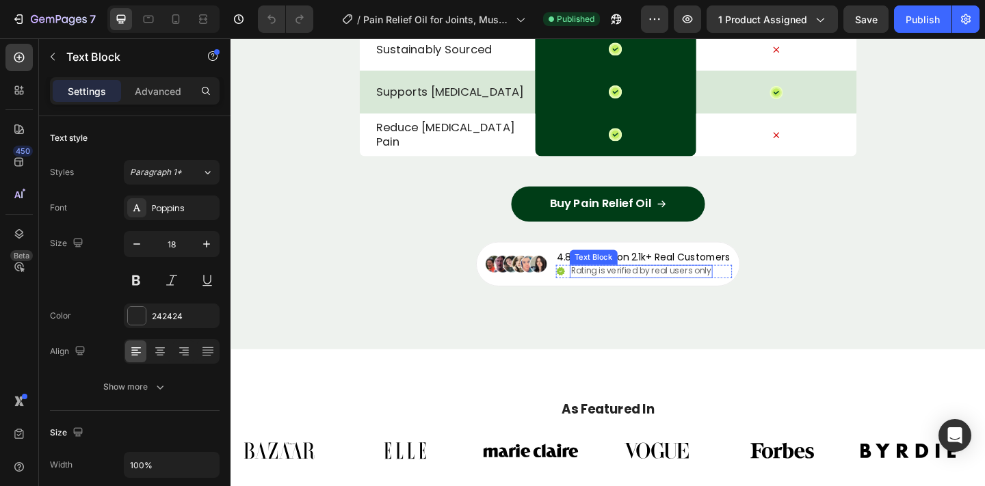
click at [613, 293] on p "Rating is verified by real users only" at bounding box center [676, 293] width 152 height 12
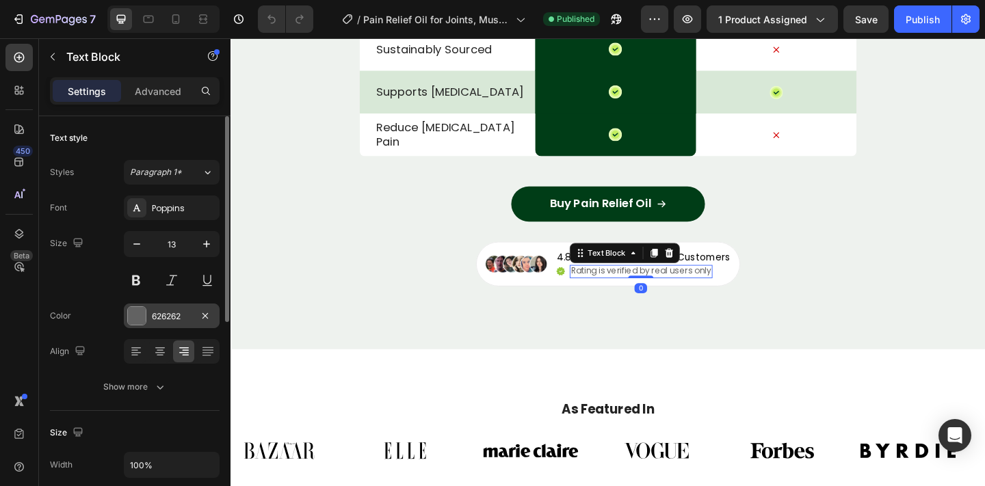
click at [150, 319] on div "626262" at bounding box center [172, 316] width 96 height 25
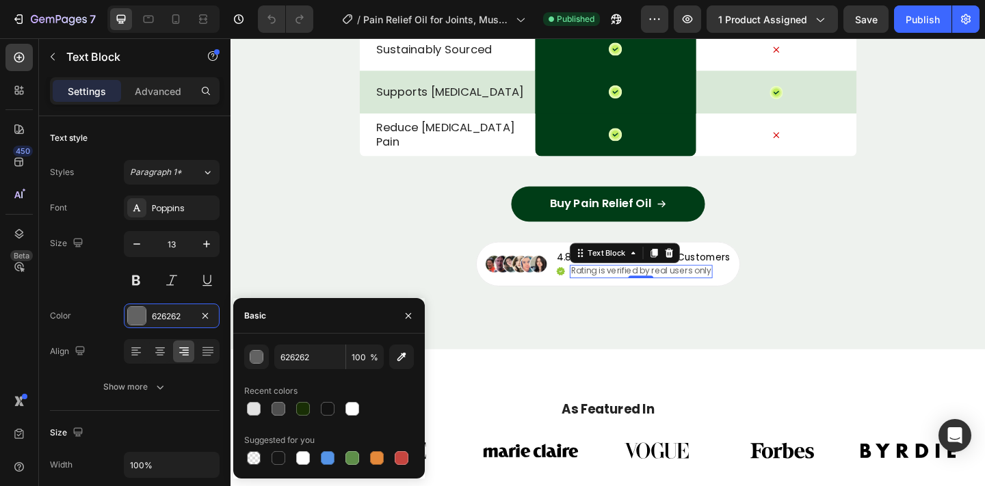
click at [277, 459] on div at bounding box center [278, 458] width 14 height 14
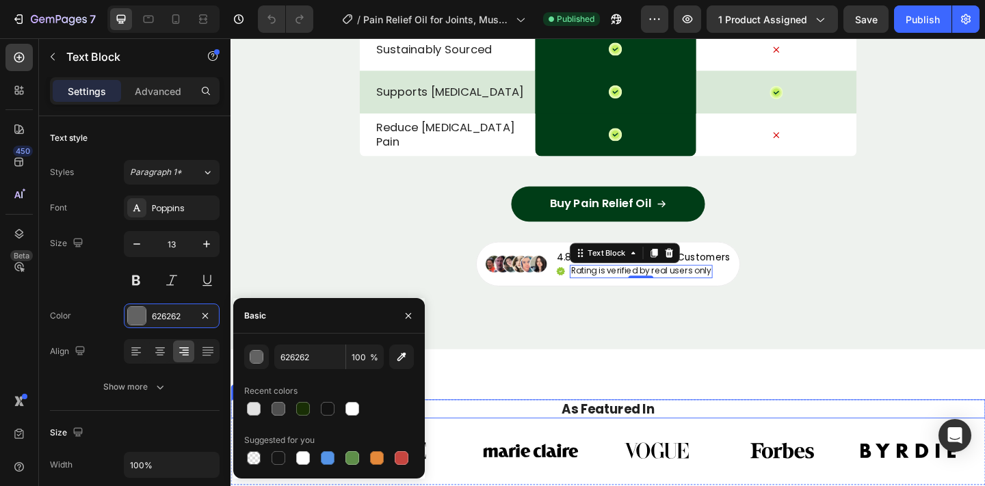
type input "151515"
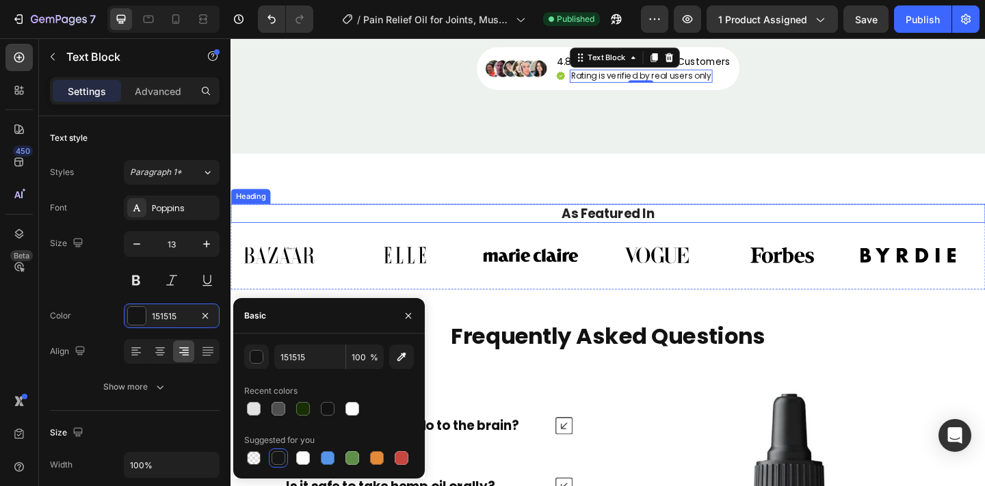
scroll to position [5431, 0]
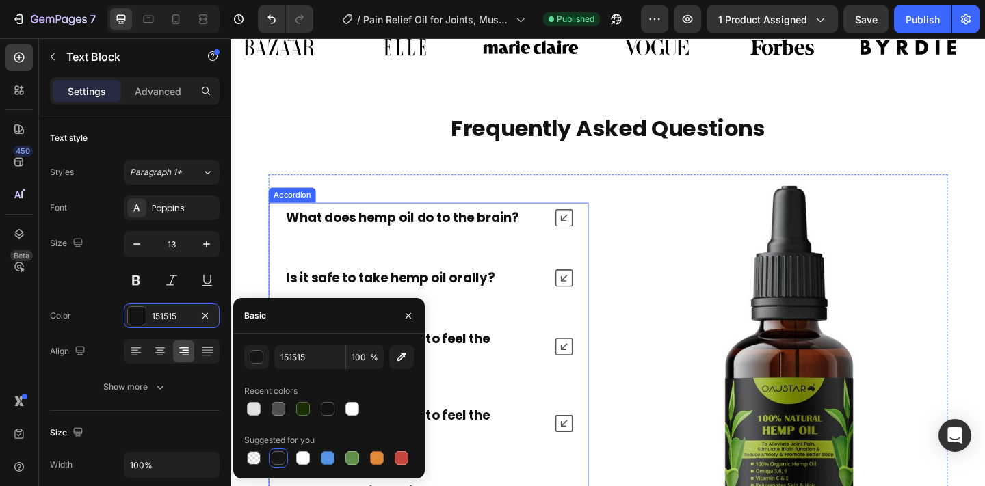
click at [530, 241] on strong "What does hemp oil do to the brain?" at bounding box center [417, 233] width 253 height 19
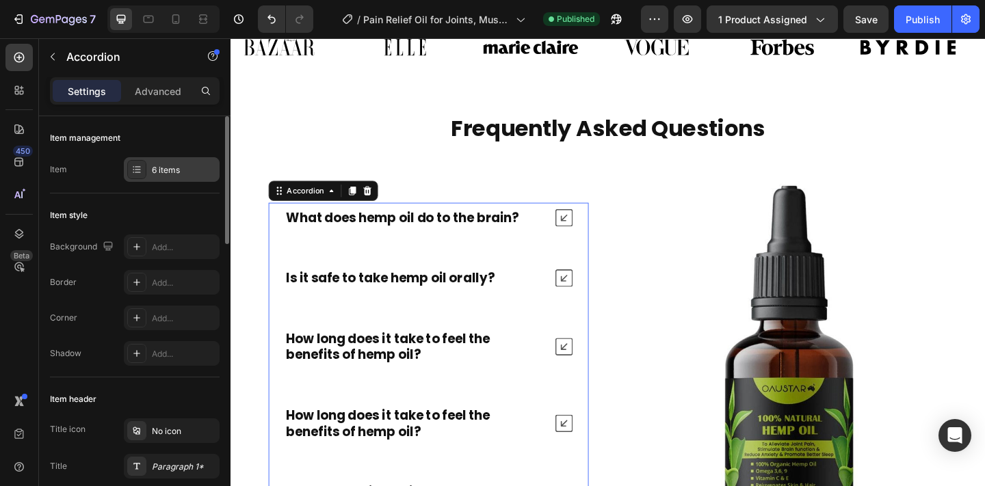
click at [190, 166] on div "6 items" at bounding box center [184, 170] width 64 height 12
click at [176, 470] on div "Paragraph 1*" at bounding box center [184, 467] width 64 height 12
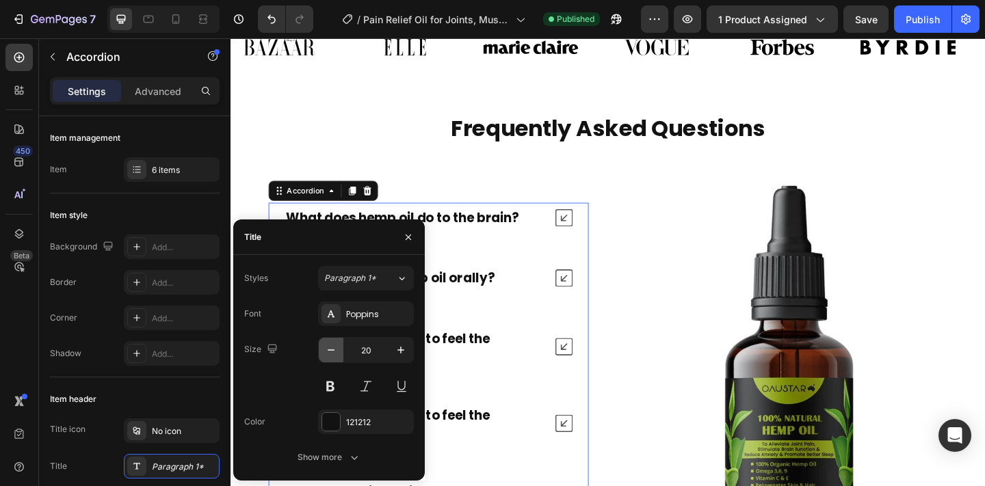
click at [327, 345] on icon "button" at bounding box center [331, 350] width 14 height 14
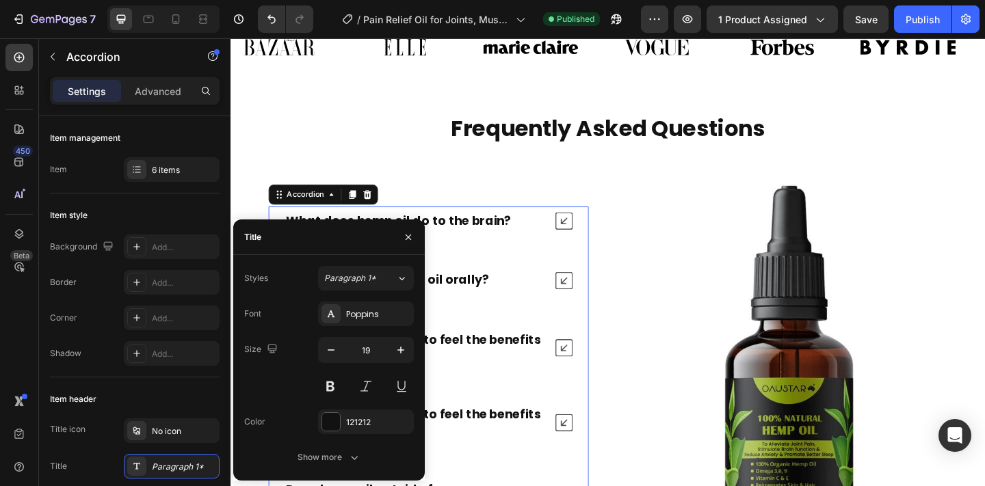
type input "18"
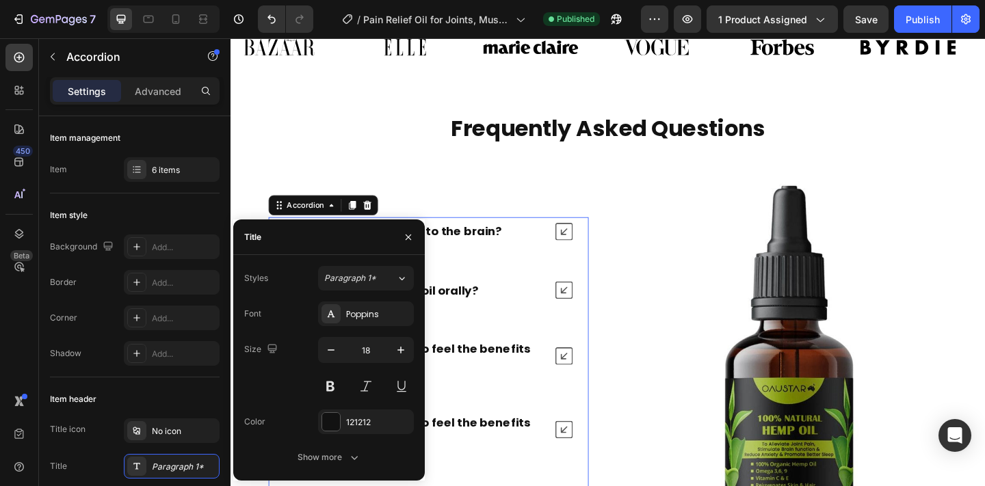
click at [500, 242] on strong "What does hemp oil do to the brain?" at bounding box center [408, 248] width 235 height 17
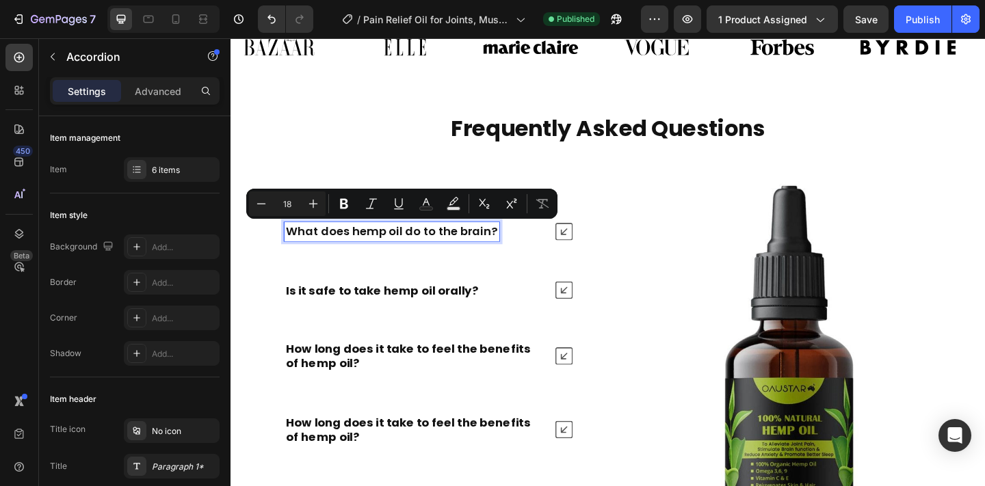
click at [431, 312] on strong "Is it safe to take hemp oil orally?" at bounding box center [395, 312] width 209 height 17
click at [394, 370] on strong "How long does it take to feel the benefits of hemp oil?" at bounding box center [423, 384] width 265 height 33
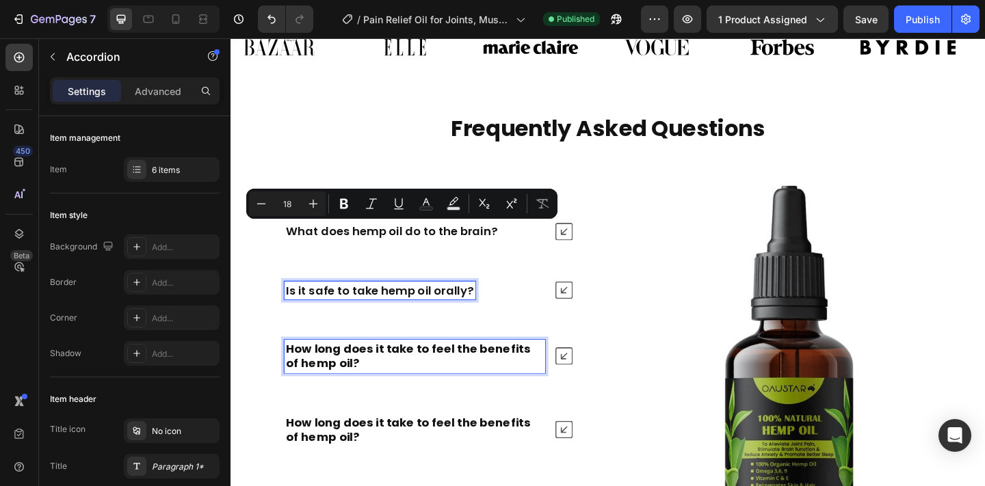
click at [390, 375] on strong "How long does it take to feel the benefits of hemp oil?" at bounding box center [423, 384] width 265 height 33
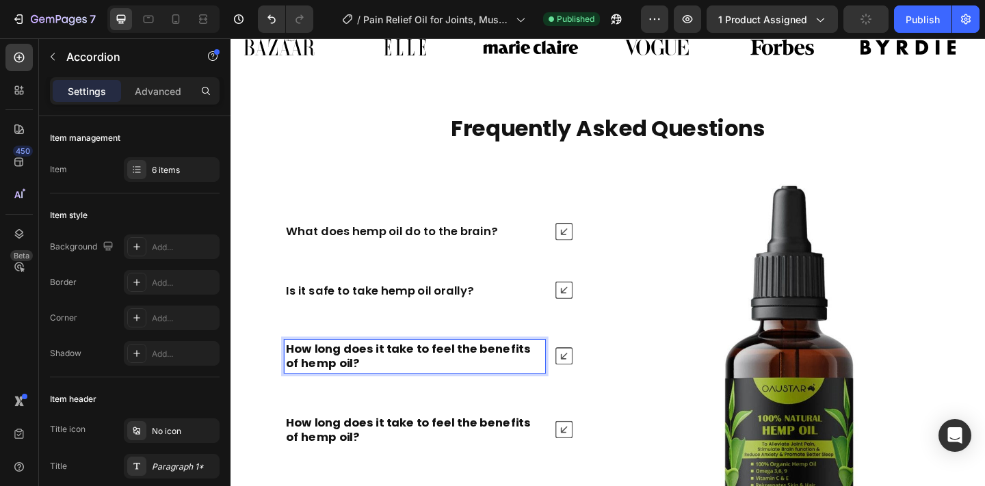
click at [390, 375] on strong "How long does it take to feel the benefits of hemp oil?" at bounding box center [423, 384] width 265 height 33
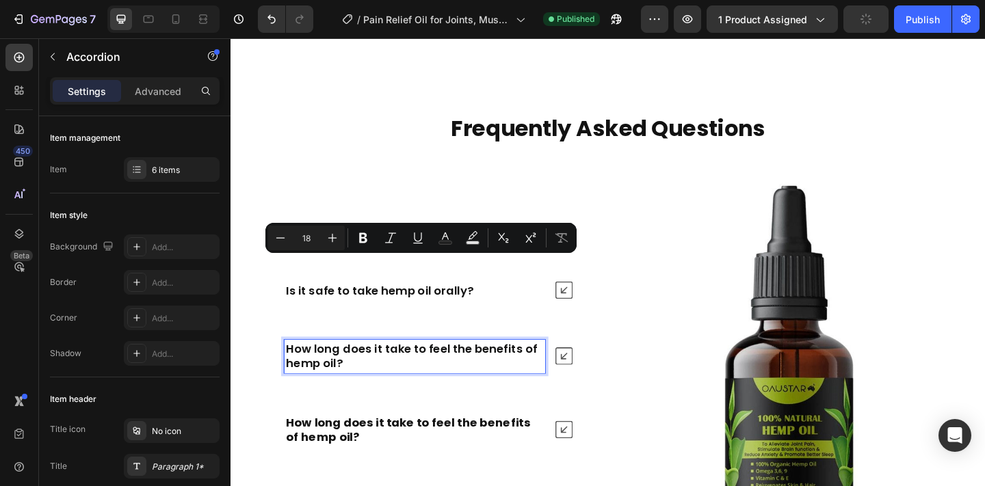
click at [365, 448] on strong "How long does it take to feel the benefits of hemp oil?" at bounding box center [423, 464] width 265 height 33
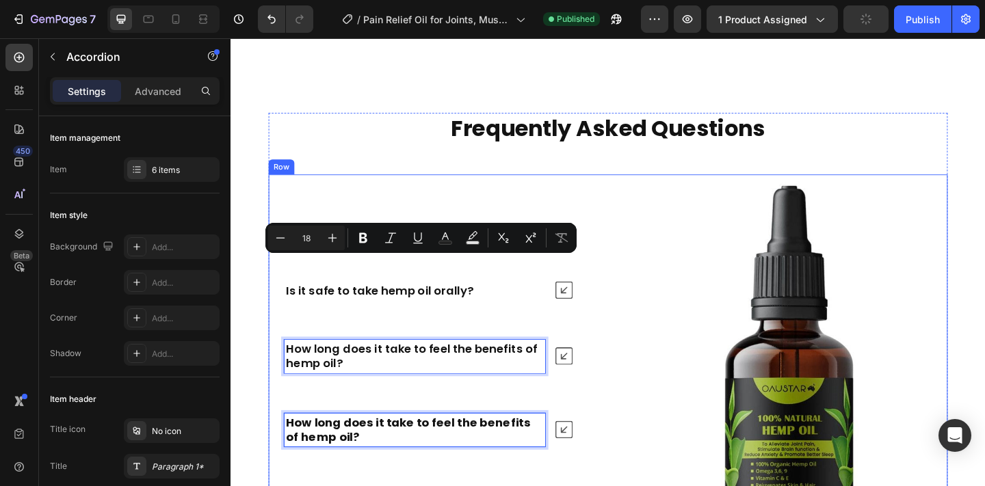
scroll to position [5522, 0]
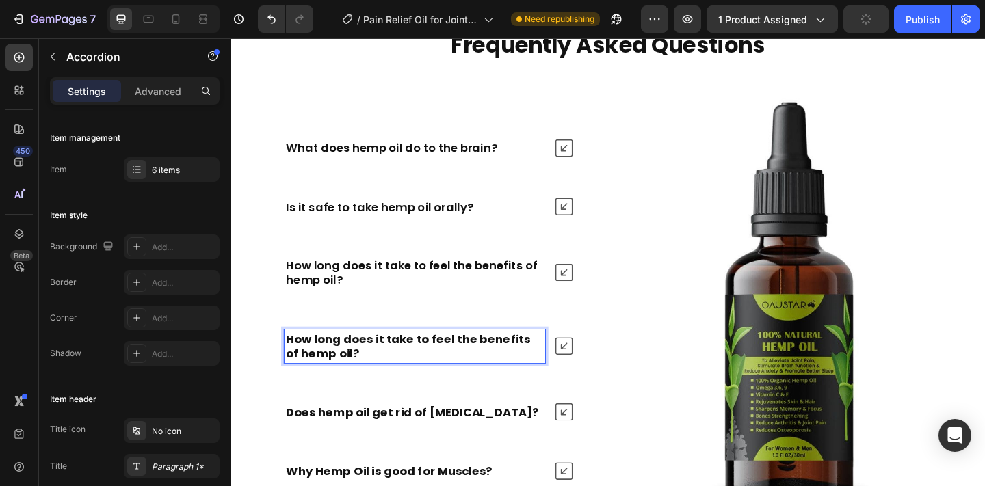
click at [594, 295] on icon at bounding box center [592, 293] width 19 height 19
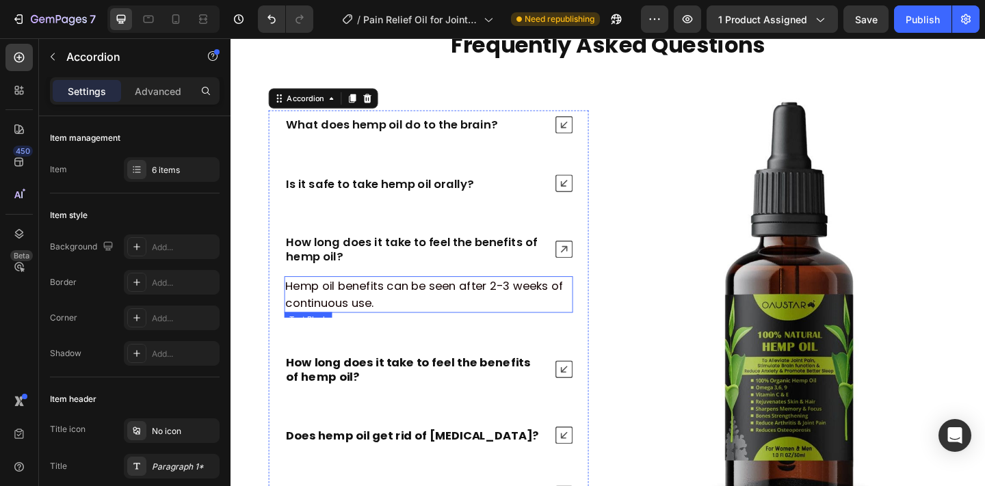
click at [514, 301] on p "Hemp oil benefits can be seen after 2-3 weeks of continuous use." at bounding box center [445, 317] width 311 height 37
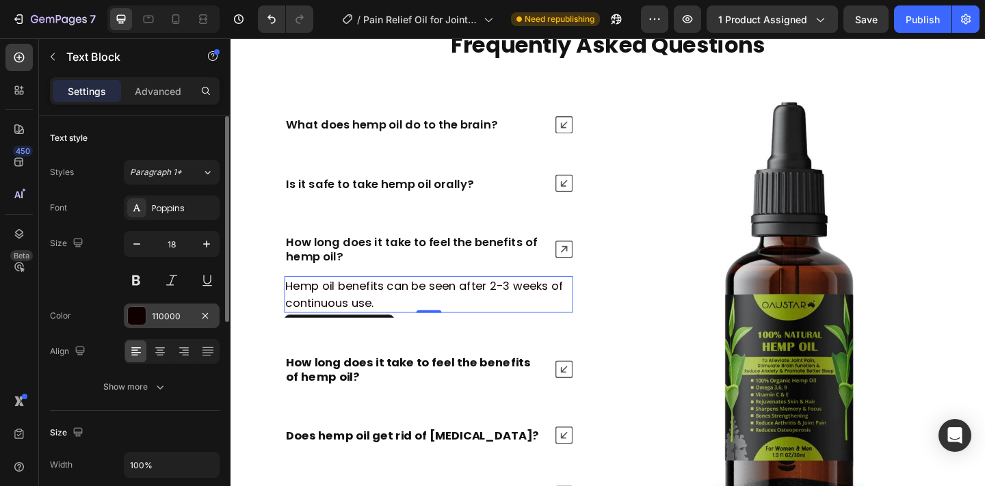
click at [159, 317] on div "110000" at bounding box center [172, 316] width 40 height 12
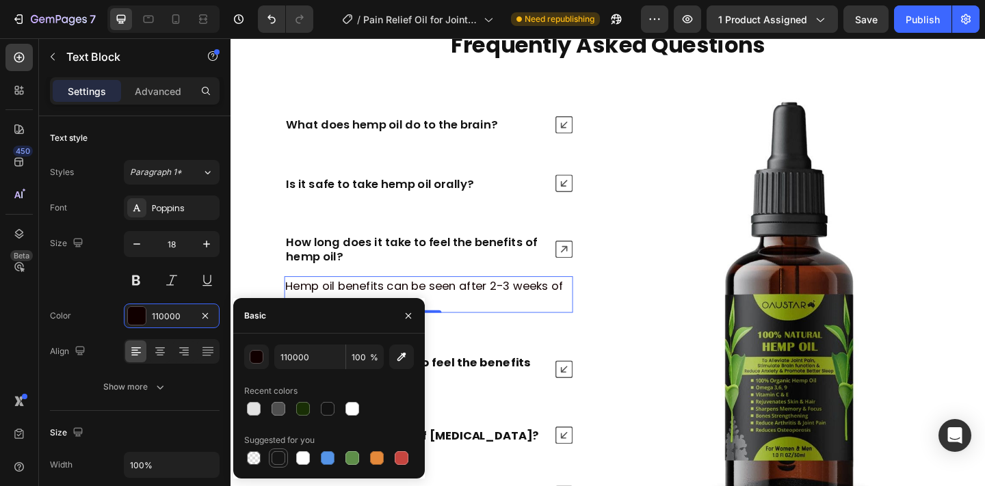
click at [282, 453] on div at bounding box center [278, 458] width 14 height 14
type input "151515"
click at [585, 276] on icon at bounding box center [592, 267] width 19 height 19
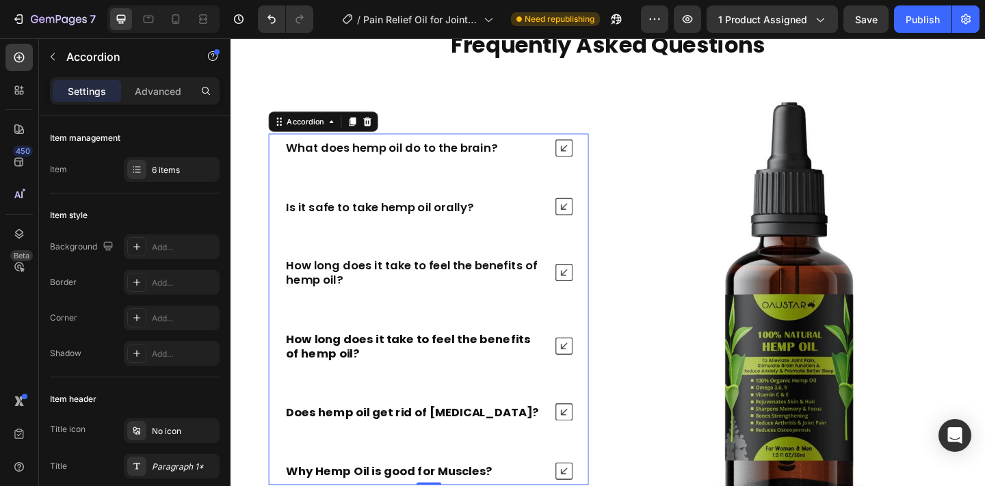
click at [595, 218] on icon at bounding box center [592, 221] width 19 height 19
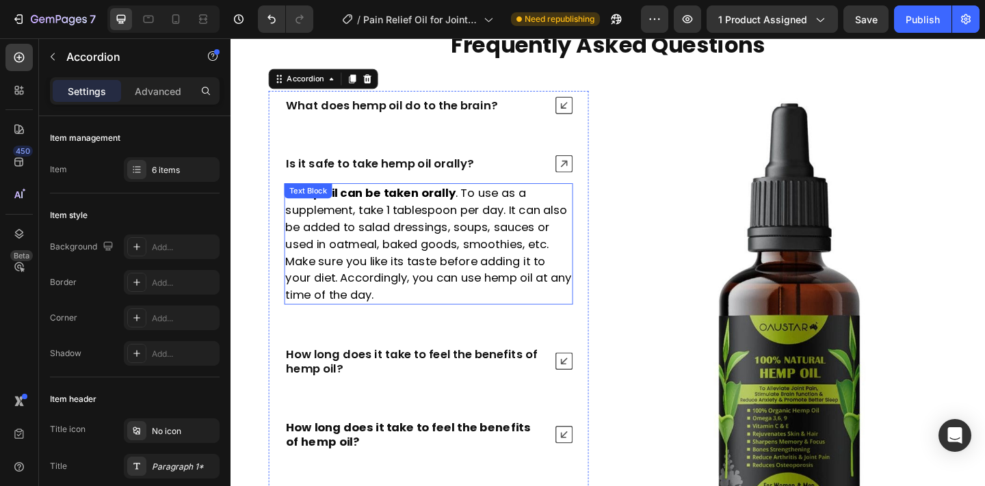
click at [422, 263] on p "Hemp oil can be taken orally . To use as a supplement, take 1 tablespoon per da…" at bounding box center [445, 262] width 311 height 129
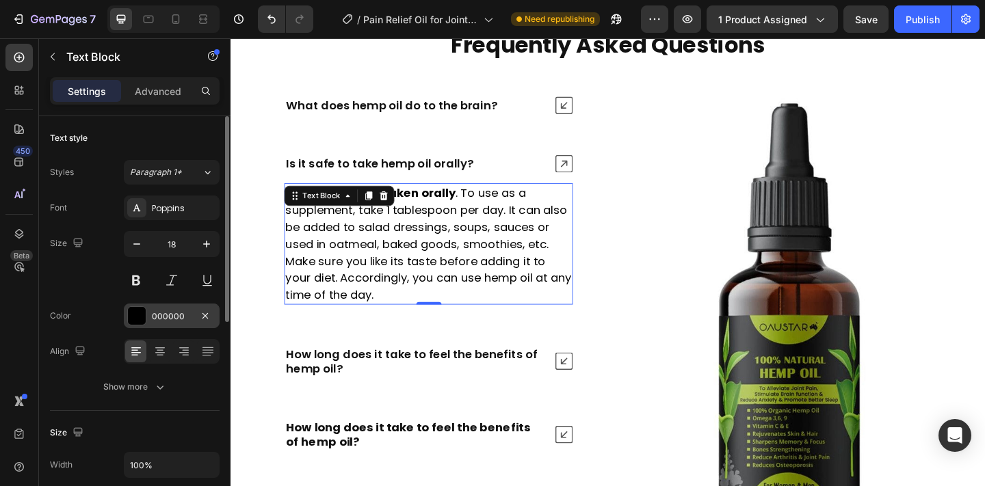
click at [177, 304] on div "000000" at bounding box center [172, 316] width 96 height 25
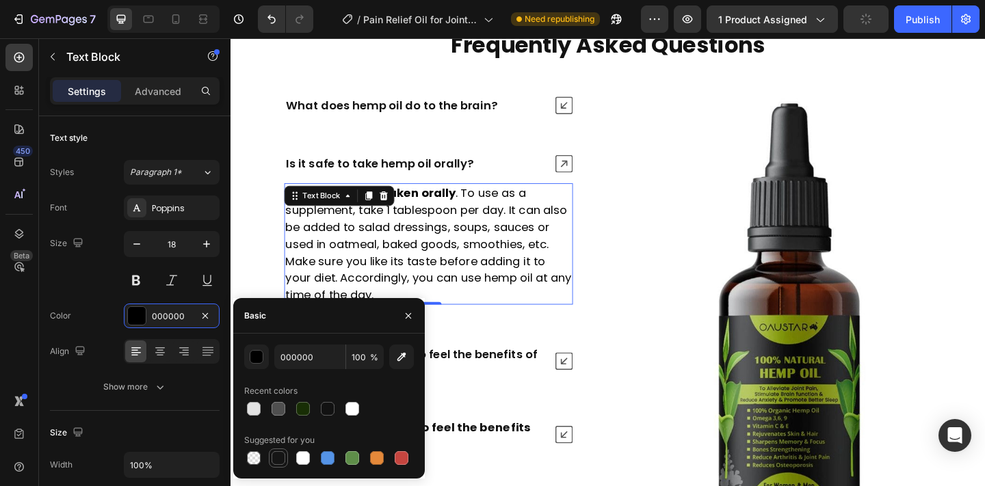
drag, startPoint x: 282, startPoint y: 456, endPoint x: 356, endPoint y: 140, distance: 324.5
click at [282, 456] on div at bounding box center [278, 458] width 14 height 14
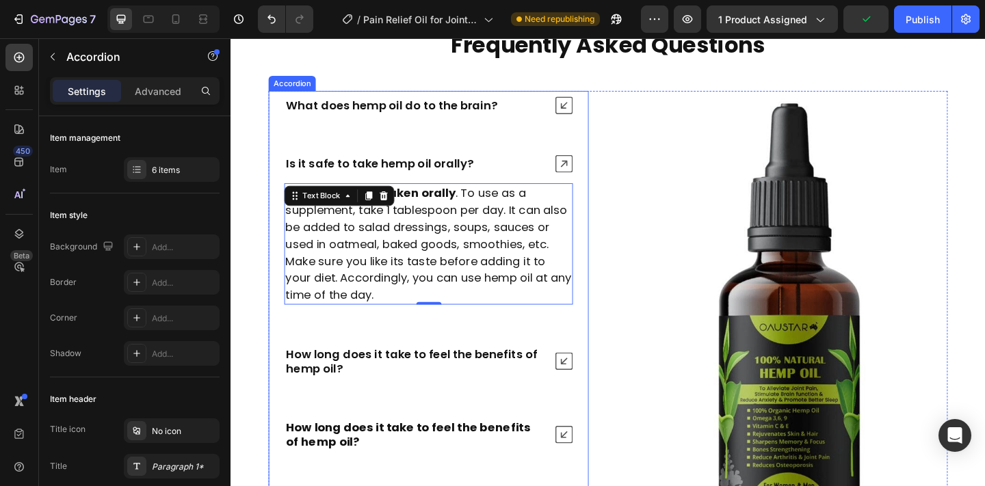
click at [589, 177] on icon at bounding box center [592, 174] width 19 height 19
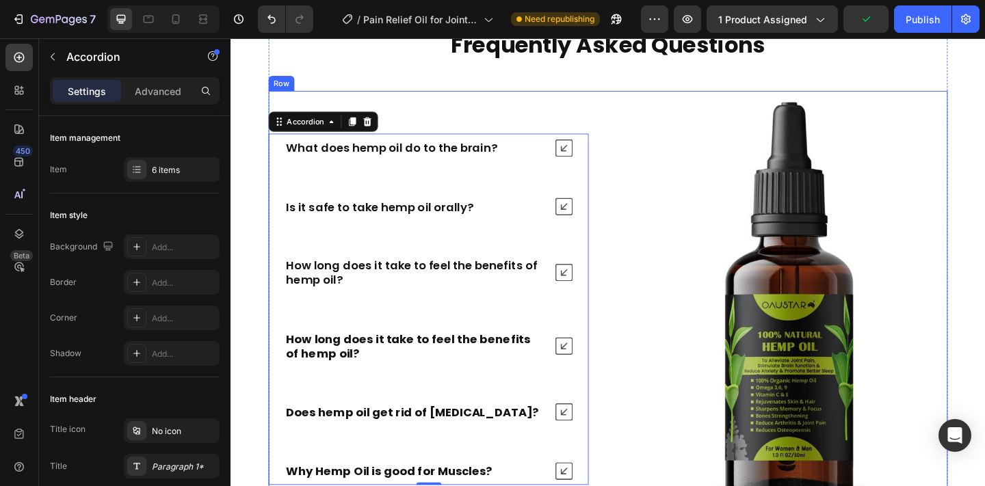
click at [596, 123] on div "What does hemp oil do to the brain? Is it safe to take hemp oil orally? Hemp oi…" at bounding box center [445, 334] width 348 height 476
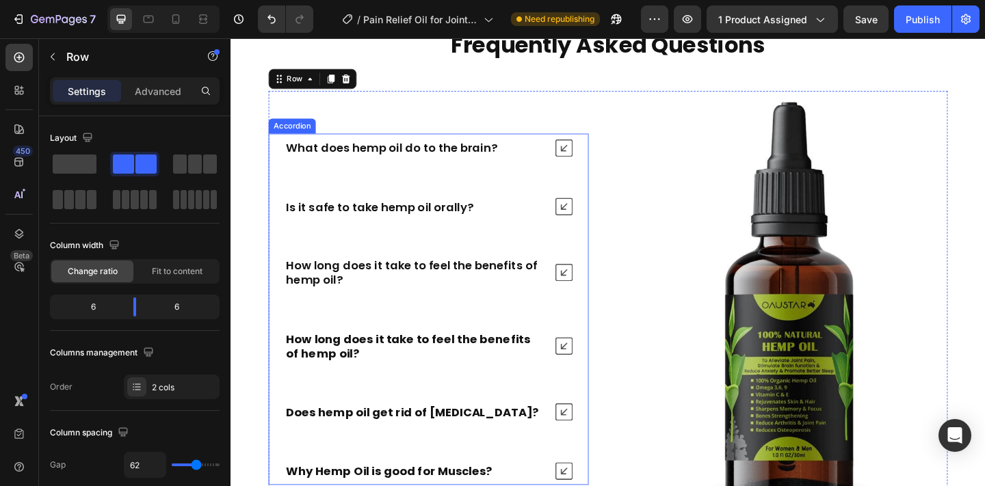
click at [594, 168] on div "What does hemp oil do to the brain?" at bounding box center [445, 157] width 347 height 31
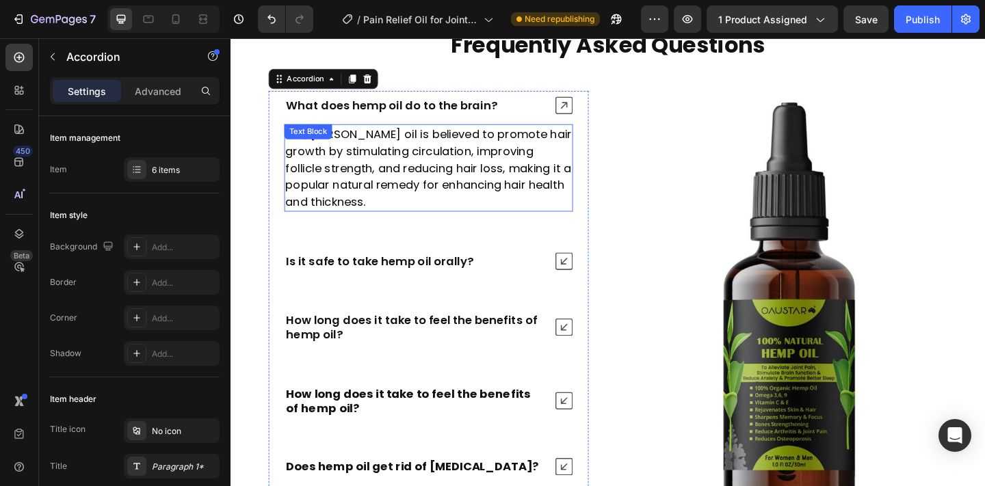
click at [495, 175] on p "Yes, [PERSON_NAME] oil is believed to promote hair growth by stimulating circul…" at bounding box center [445, 179] width 311 height 92
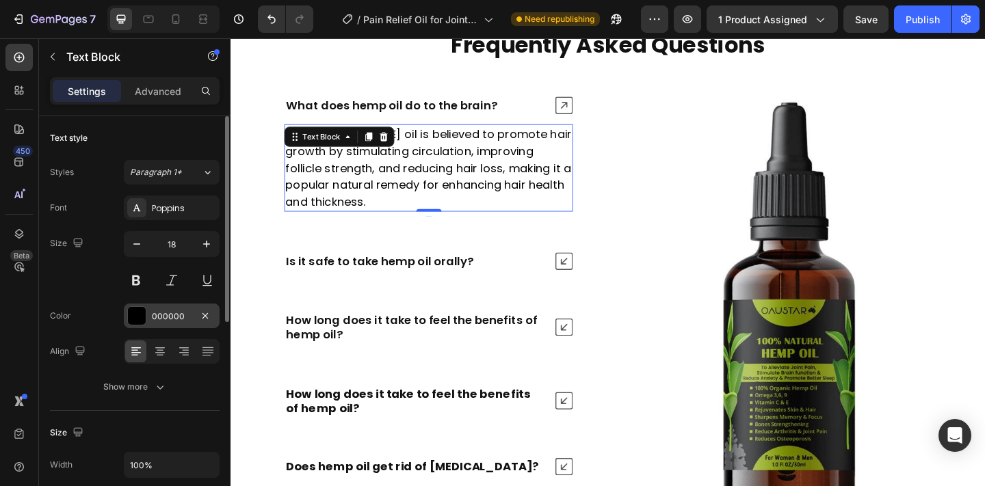
click at [155, 304] on div "000000" at bounding box center [172, 316] width 96 height 25
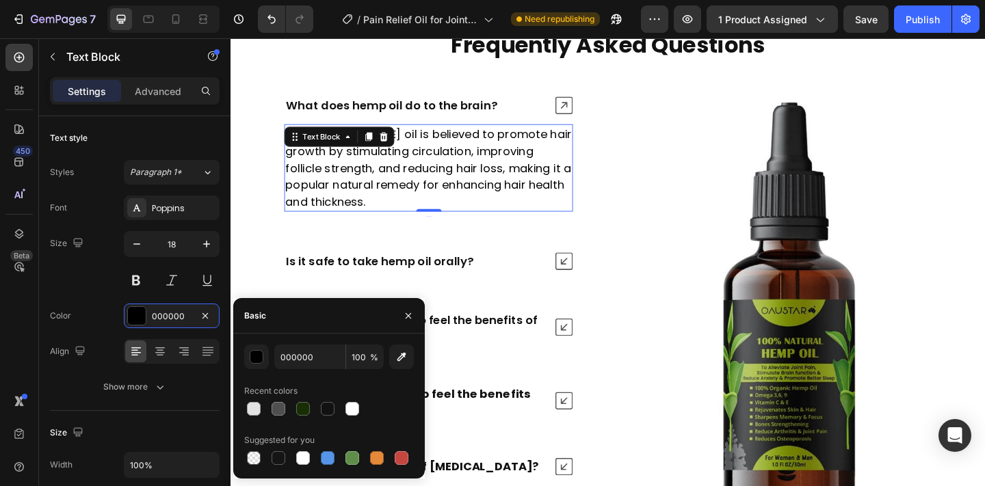
click at [288, 462] on div at bounding box center [329, 458] width 170 height 19
click at [282, 462] on div at bounding box center [278, 458] width 14 height 14
type input "151515"
click at [585, 122] on div "What does hemp oil do to the brain?" at bounding box center [445, 111] width 347 height 31
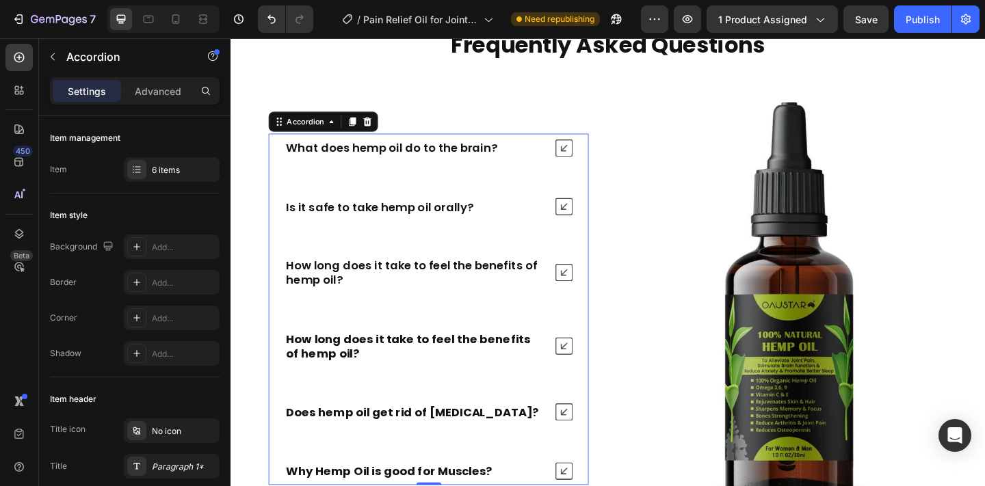
click at [570, 359] on div "How long does it take to feel the benefits of hemp oil?" at bounding box center [431, 374] width 284 height 36
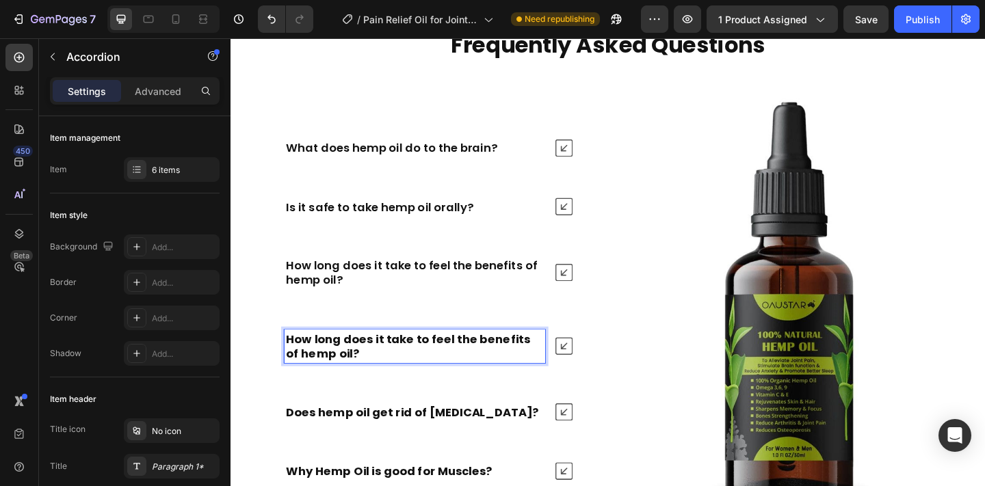
click at [519, 372] on strong "How long does it take to feel the benefits of hemp oil?" at bounding box center [423, 373] width 265 height 33
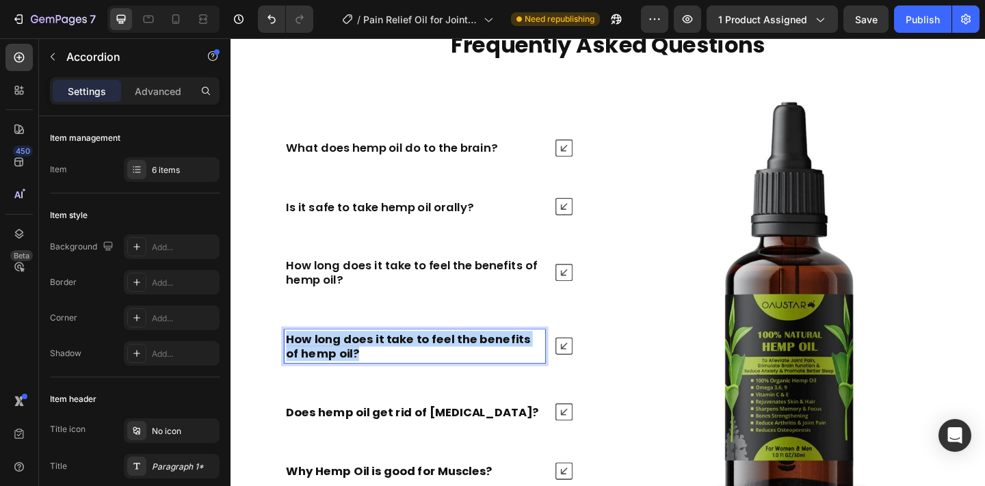
click at [519, 372] on strong "How long does it take to feel the benefits of hemp oil?" at bounding box center [423, 373] width 265 height 33
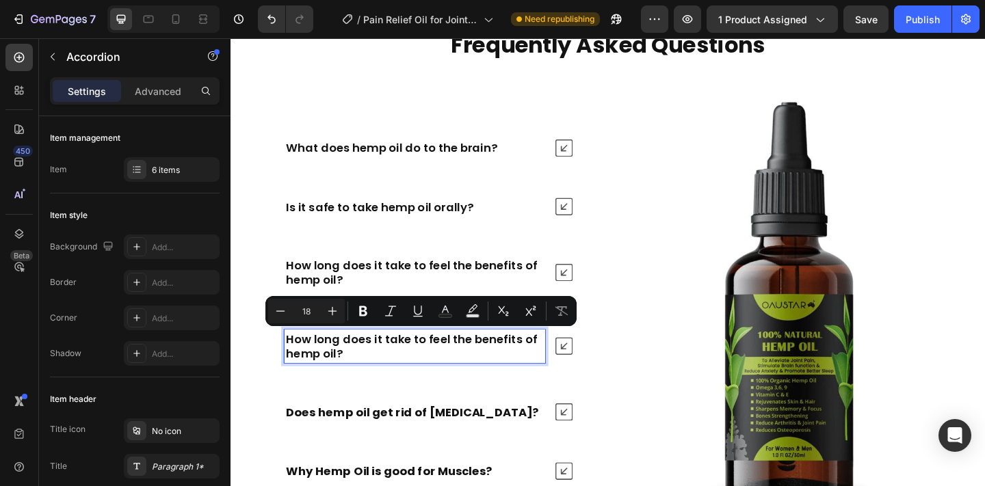
click at [601, 374] on icon at bounding box center [592, 373] width 19 height 19
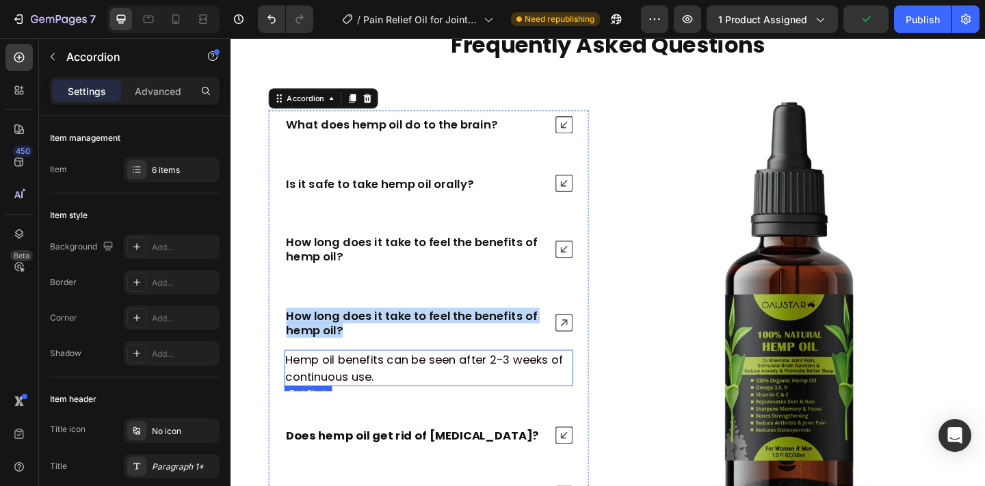
click at [527, 399] on p "Hemp oil benefits can be seen after 2-3 weeks of continuous use." at bounding box center [445, 397] width 311 height 37
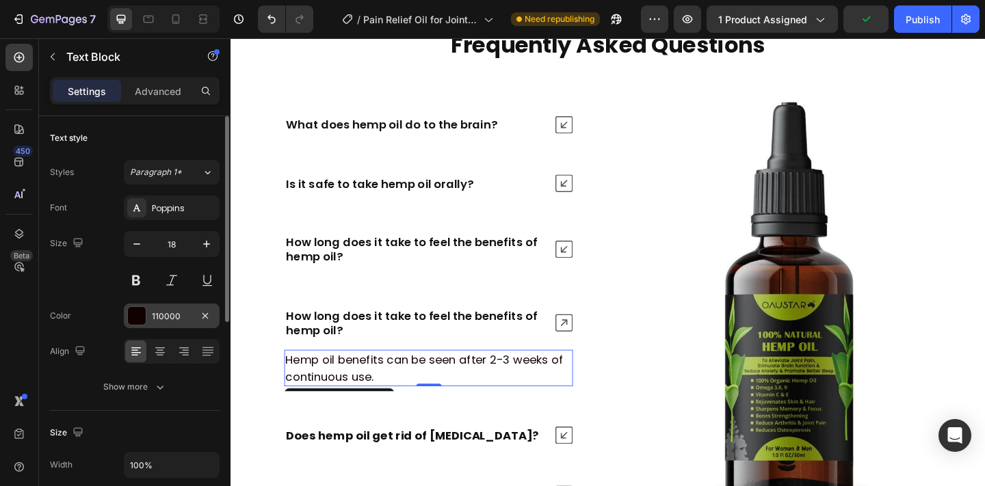
click at [191, 313] on div "110000" at bounding box center [172, 316] width 40 height 12
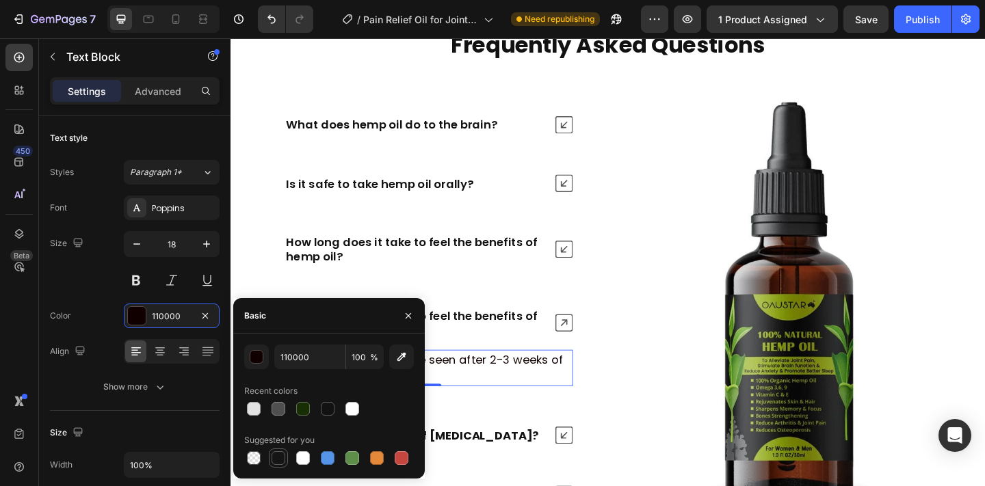
drag, startPoint x: 272, startPoint y: 450, endPoint x: 285, endPoint y: 347, distance: 104.1
click at [272, 450] on div at bounding box center [278, 458] width 16 height 16
type input "151515"
click at [595, 351] on icon at bounding box center [592, 348] width 19 height 19
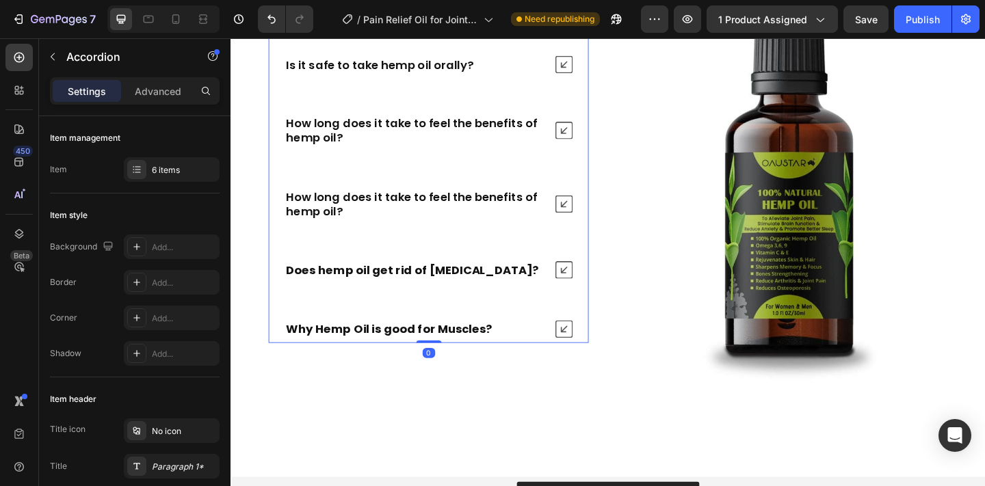
click at [602, 293] on div "Does hemp oil get rid of [MEDICAL_DATA]?" at bounding box center [445, 291] width 347 height 31
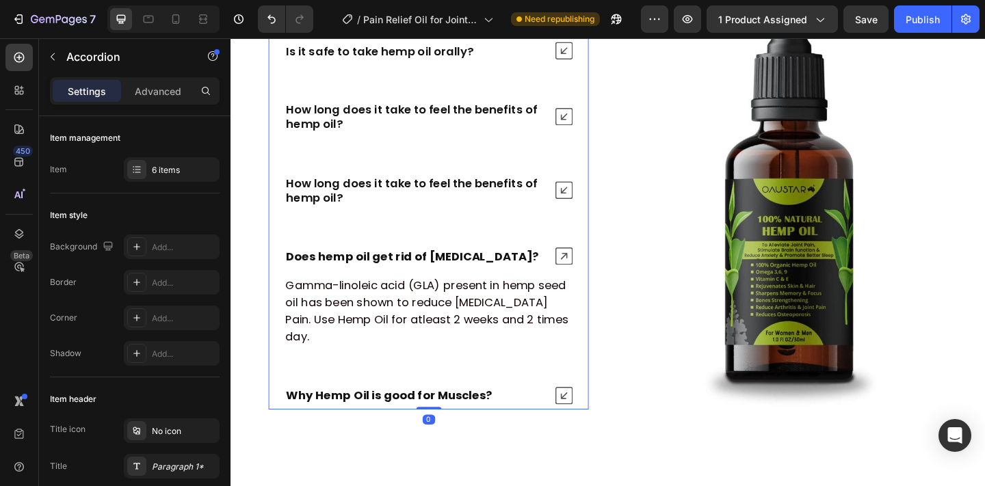
scroll to position [5642, 0]
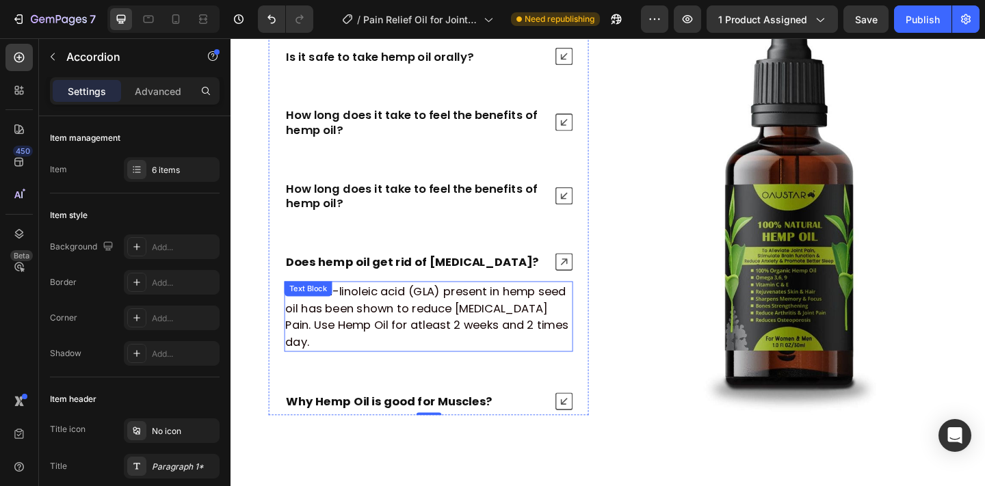
click at [481, 330] on p "Gamma-linoleic acid (GLA) present in hemp seed oil has been shown to reduce [ME…" at bounding box center [445, 341] width 311 height 74
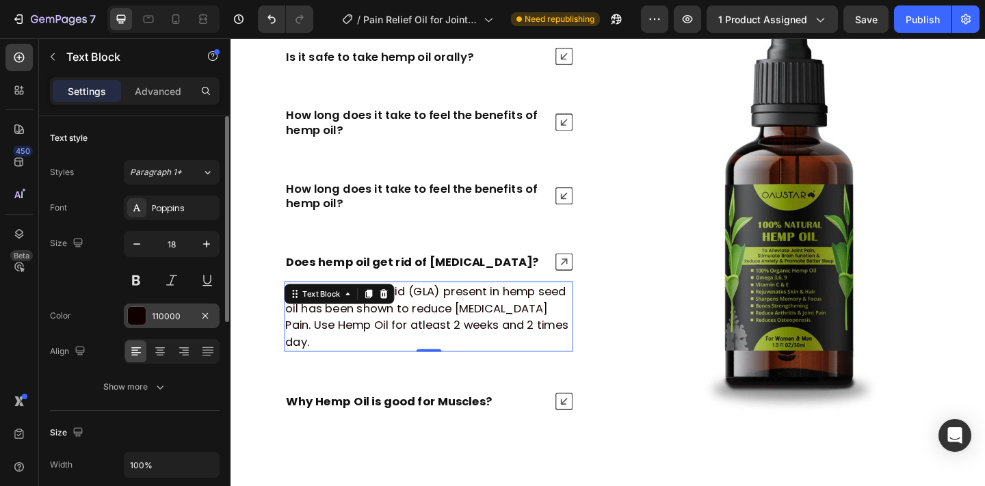
click at [155, 313] on div "110000" at bounding box center [172, 316] width 40 height 12
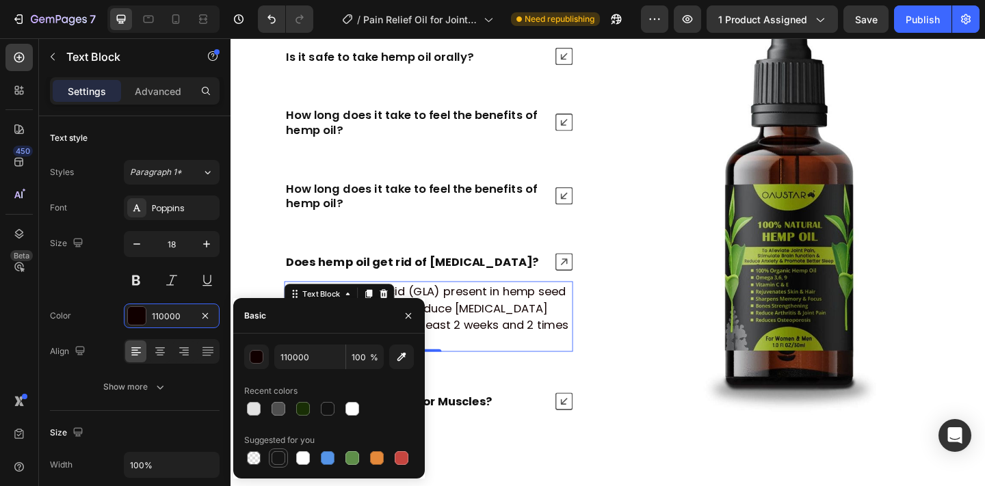
click at [274, 460] on div at bounding box center [278, 458] width 14 height 14
type input "151515"
click at [595, 287] on icon at bounding box center [592, 281] width 19 height 19
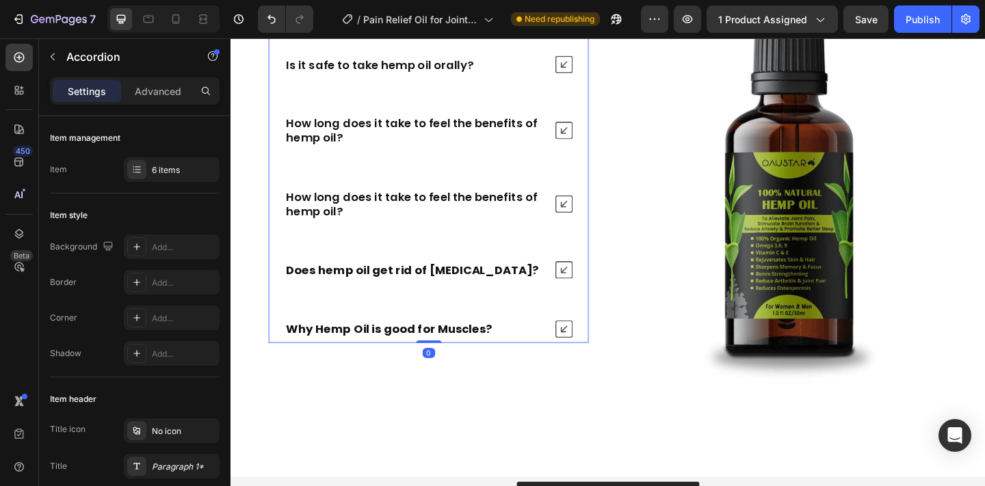
click at [597, 353] on icon at bounding box center [592, 354] width 19 height 19
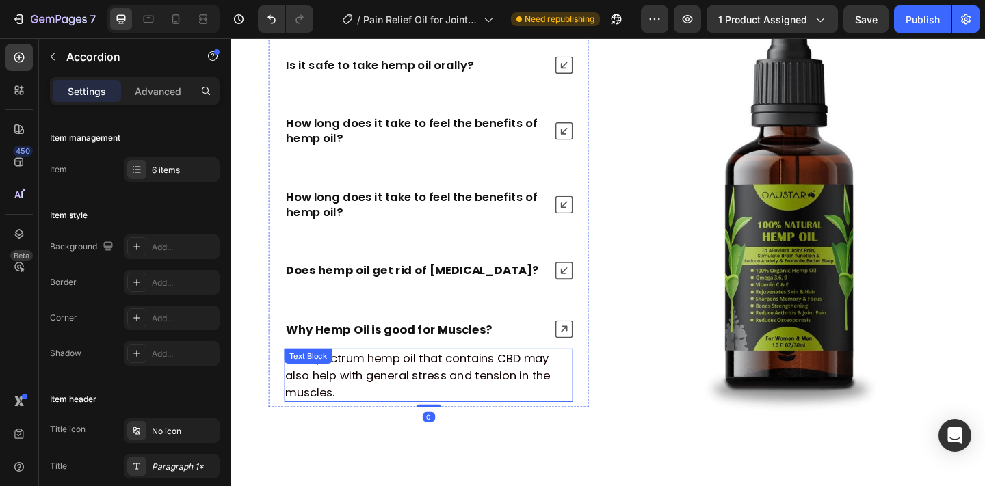
click at [477, 384] on p "Full-spectrum hemp oil that contains CBD may also help with general stress and …" at bounding box center [445, 404] width 311 height 55
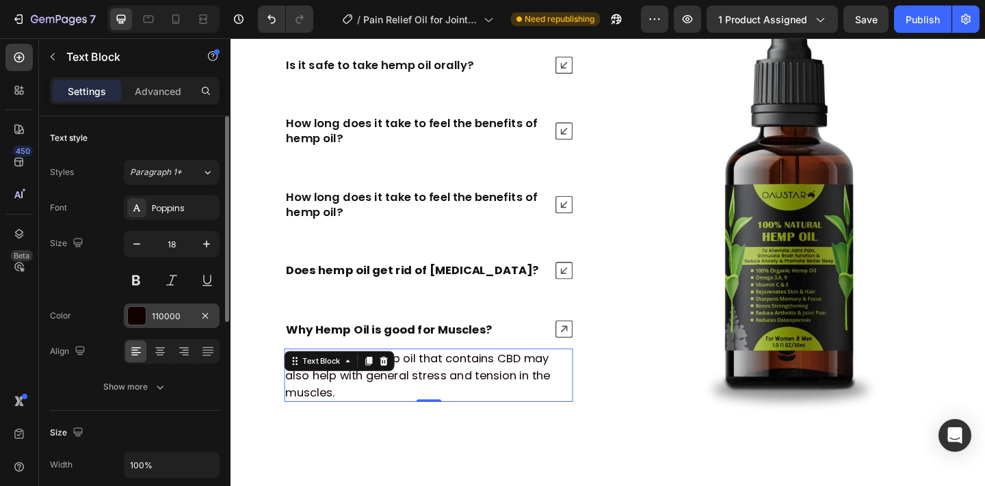
click at [177, 315] on div "110000" at bounding box center [172, 316] width 40 height 12
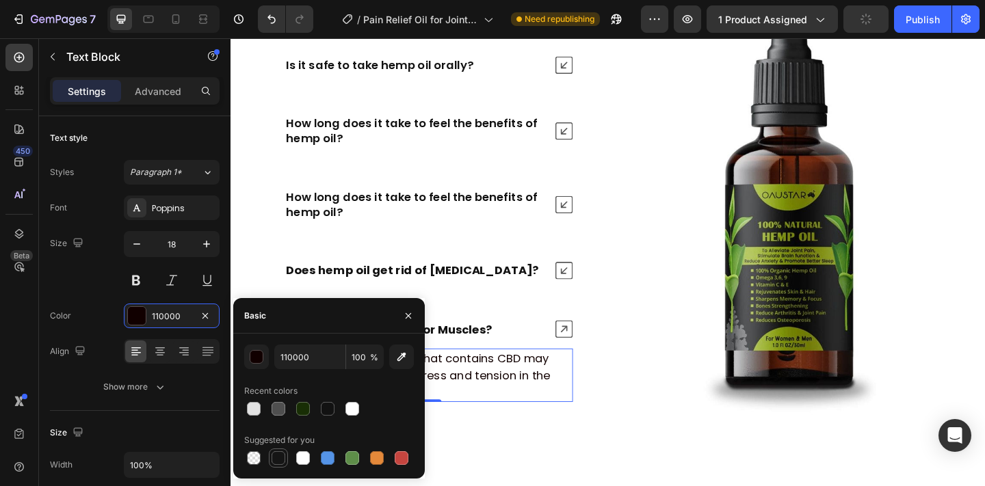
drag, startPoint x: 279, startPoint y: 461, endPoint x: 265, endPoint y: 308, distance: 153.8
click at [279, 461] on div at bounding box center [278, 458] width 14 height 14
type input "151515"
click at [494, 343] on div "Why Hemp Oil is good for Muscles?" at bounding box center [445, 355] width 347 height 31
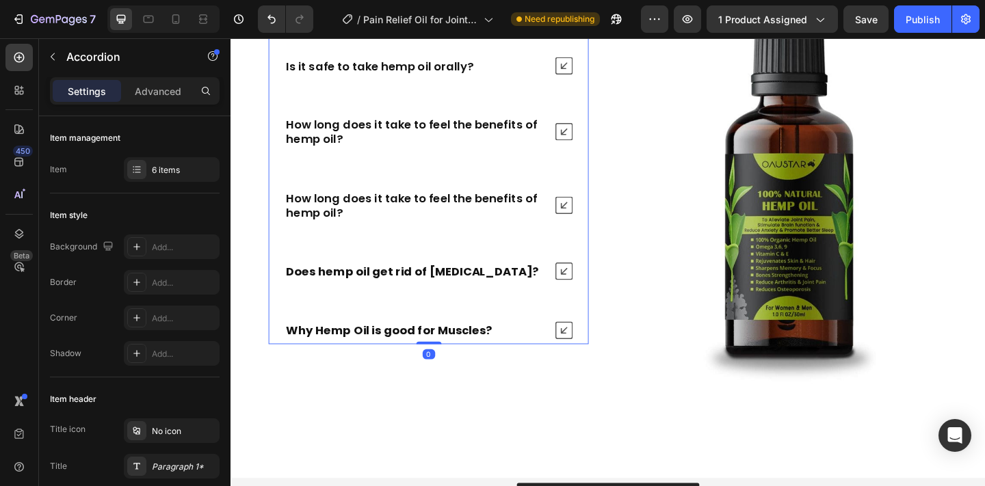
scroll to position [5677, 0]
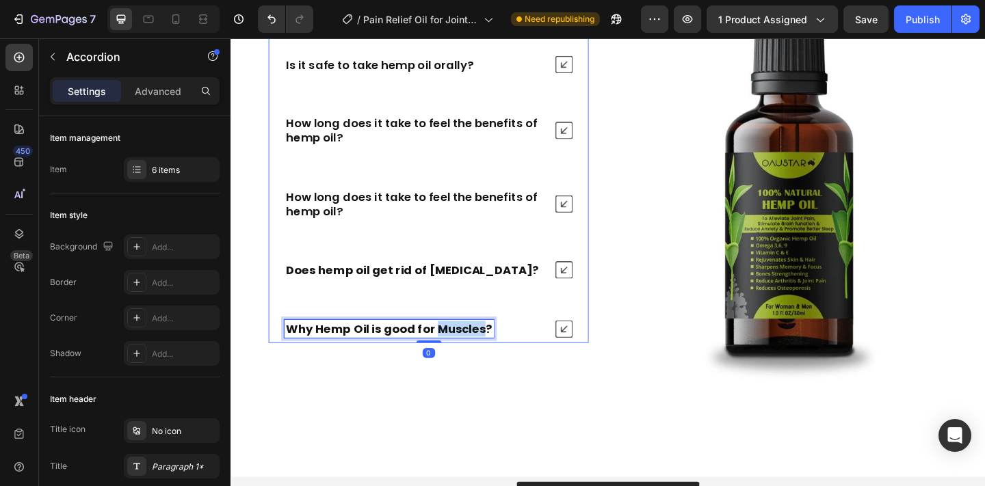
click at [493, 349] on strong "Why Hemp Oil is good for Muscles?" at bounding box center [403, 354] width 224 height 17
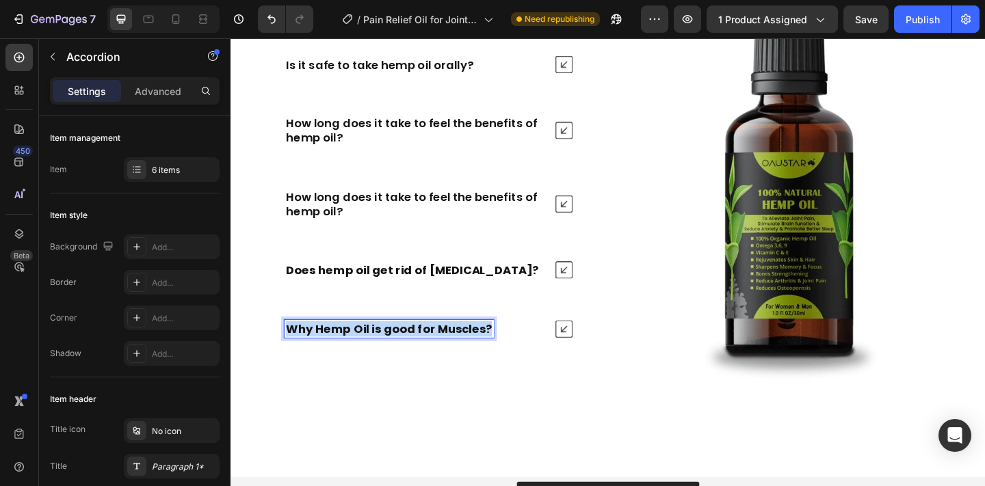
click at [493, 349] on strong "Why Hemp Oil is good for Muscles?" at bounding box center [403, 354] width 224 height 17
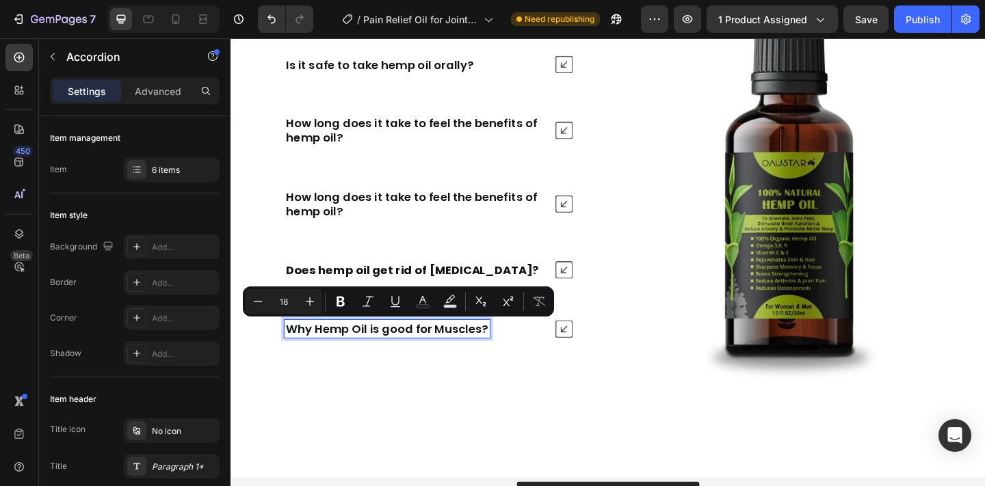
click at [497, 284] on strong "Does hemp oil get rid of [MEDICAL_DATA]?" at bounding box center [428, 290] width 274 height 17
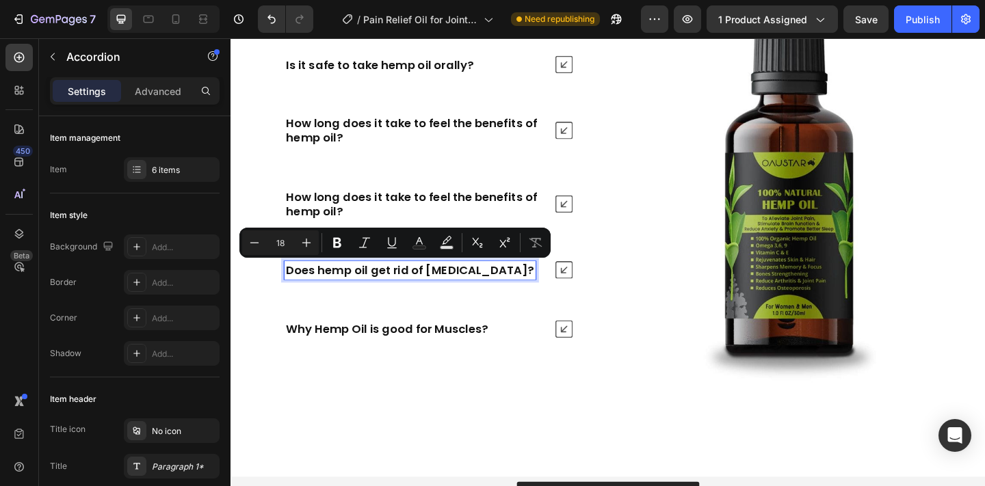
click at [594, 293] on icon at bounding box center [592, 290] width 19 height 19
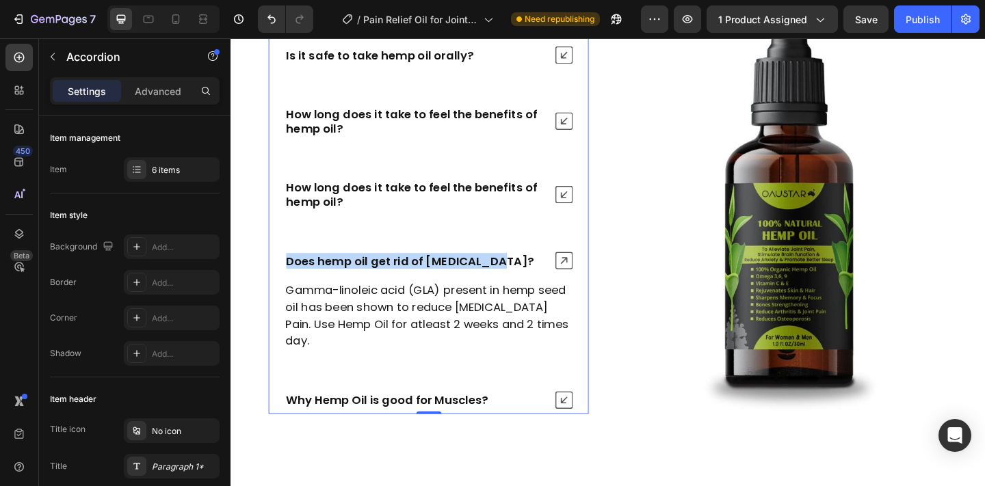
click at [594, 290] on icon at bounding box center [592, 280] width 19 height 19
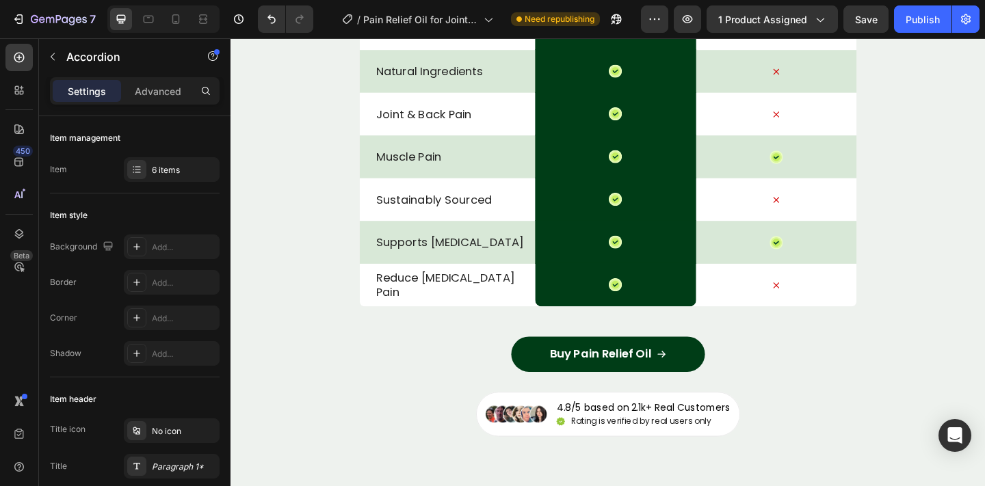
scroll to position [4722, 0]
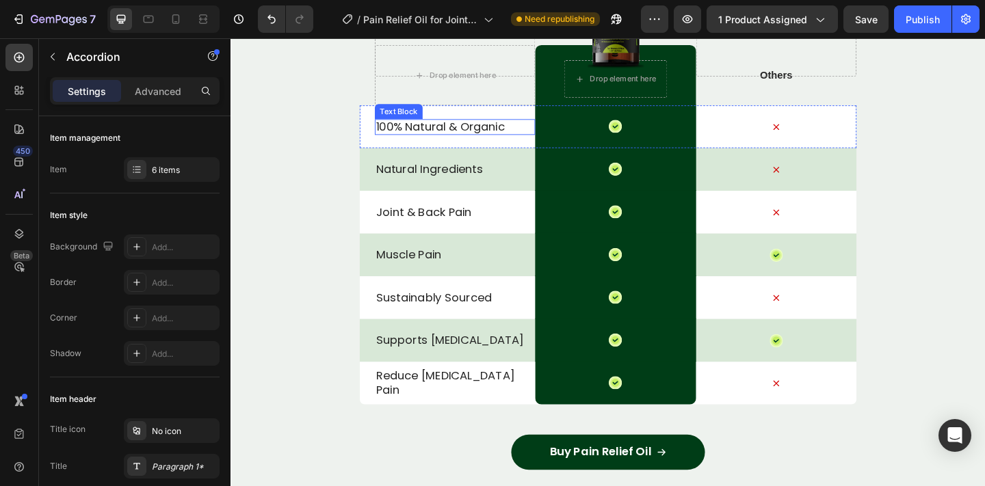
click at [447, 135] on p "100% Natural & Organic" at bounding box center [474, 135] width 172 height 16
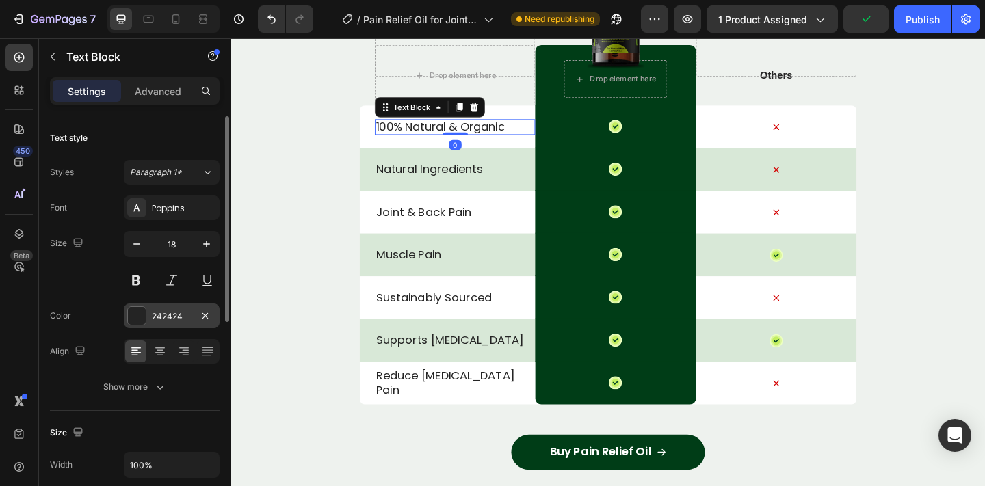
click at [157, 313] on div "242424" at bounding box center [172, 316] width 40 height 12
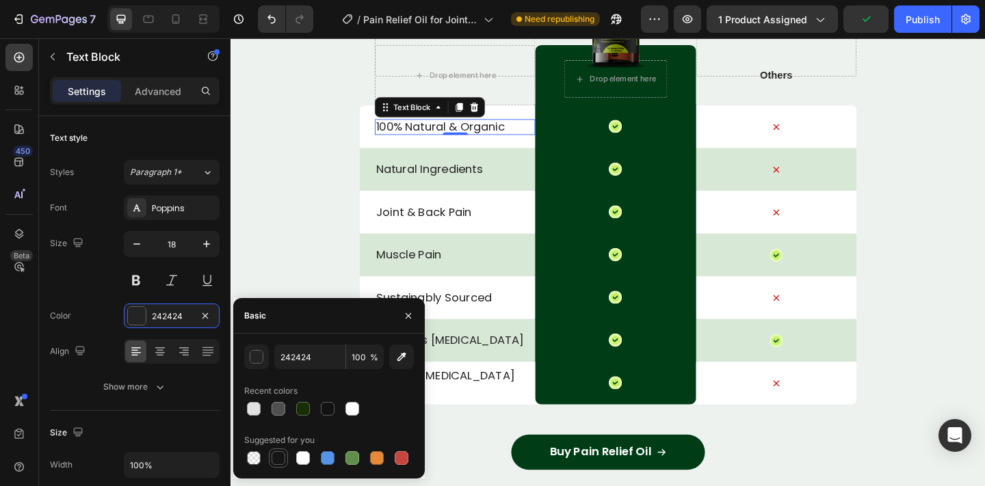
click at [276, 451] on div at bounding box center [278, 458] width 14 height 14
type input "151515"
click at [443, 179] on p "Natural Ingredients" at bounding box center [474, 181] width 172 height 16
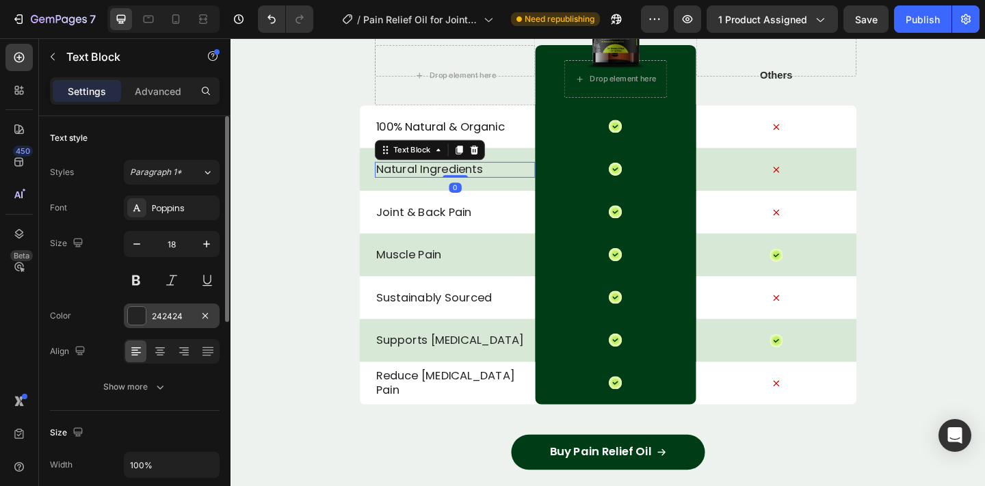
click at [158, 314] on div "242424" at bounding box center [172, 316] width 40 height 12
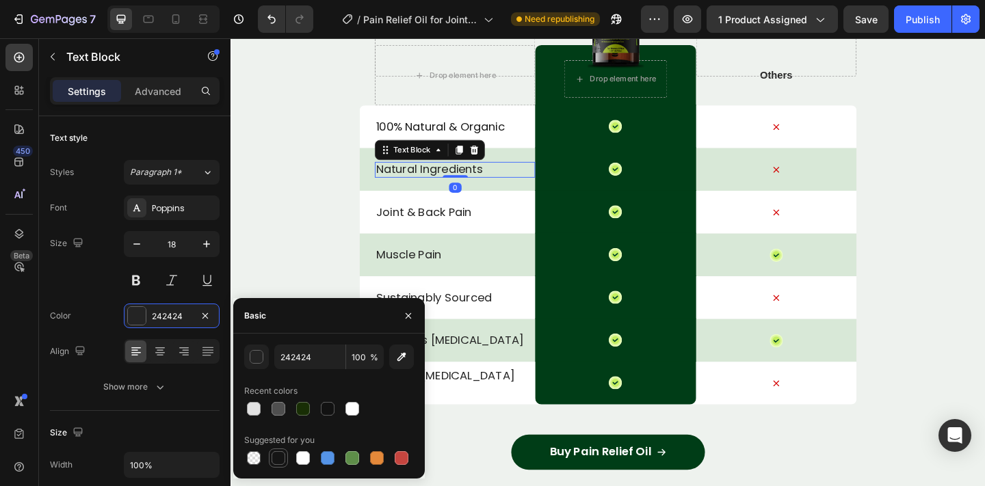
click at [274, 457] on div at bounding box center [278, 458] width 14 height 14
type input "151515"
click at [412, 234] on p "Joint & Back Pain" at bounding box center [474, 228] width 172 height 16
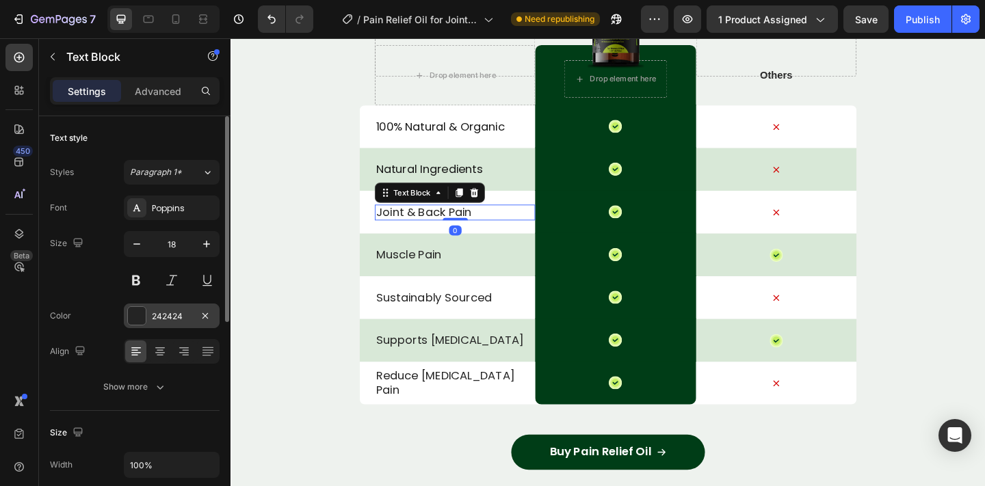
click at [170, 312] on div "242424" at bounding box center [172, 316] width 40 height 12
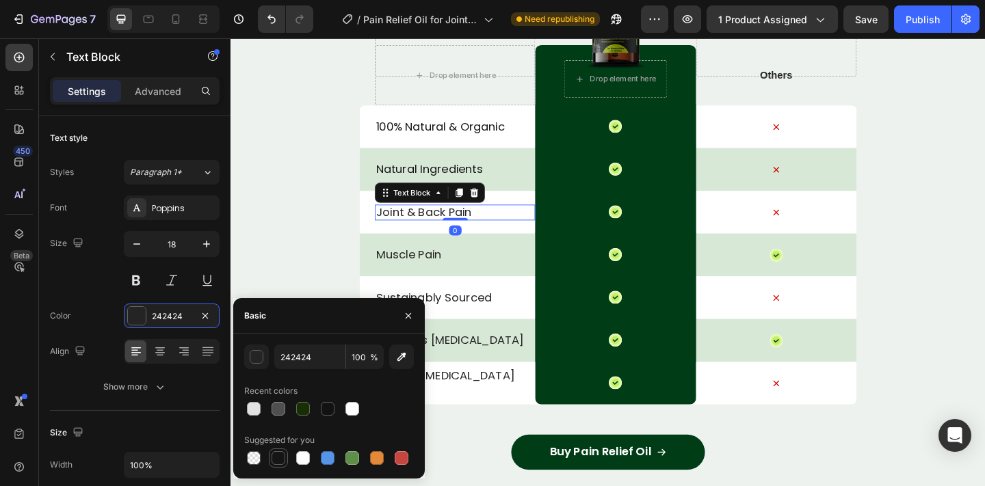
drag, startPoint x: 275, startPoint y: 456, endPoint x: 252, endPoint y: 255, distance: 202.4
click at [275, 456] on div at bounding box center [278, 458] width 14 height 14
type input "151515"
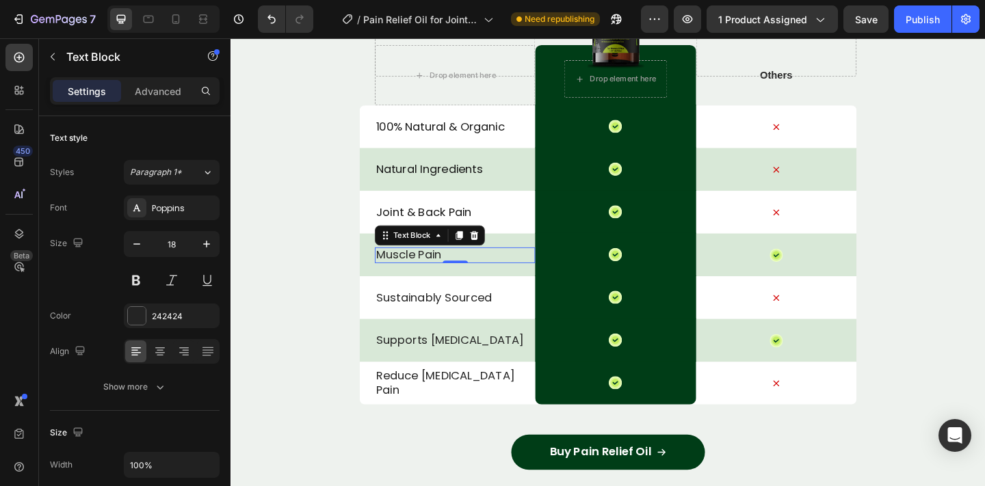
click at [457, 271] on p "Muscle Pain" at bounding box center [474, 274] width 172 height 16
click at [150, 309] on div "242424" at bounding box center [172, 316] width 96 height 25
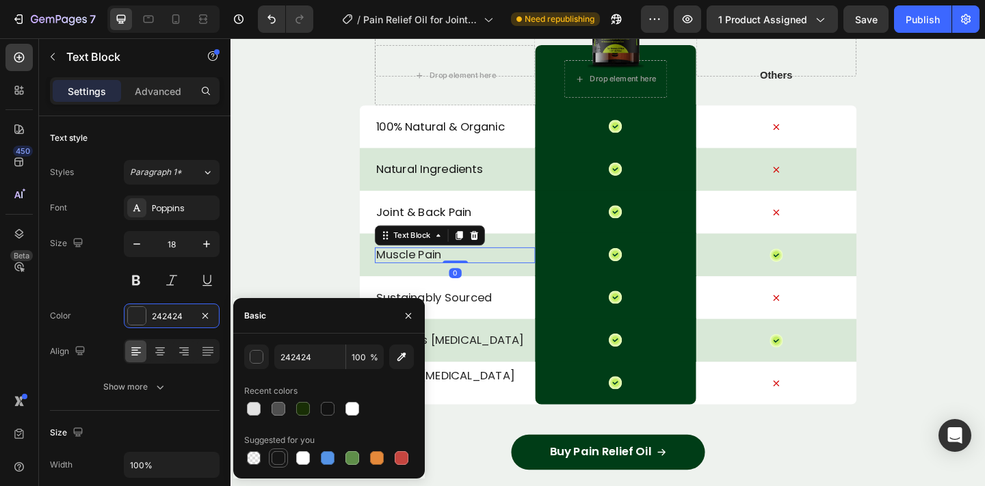
click at [276, 456] on div at bounding box center [278, 458] width 14 height 14
type input "151515"
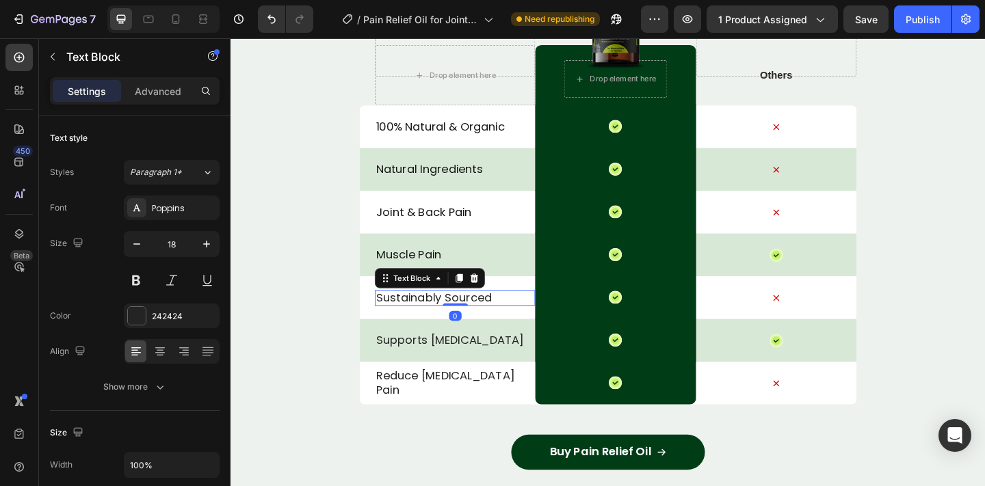
click at [474, 326] on div "Sustainably Sourced Text Block 0" at bounding box center [474, 321] width 174 height 17
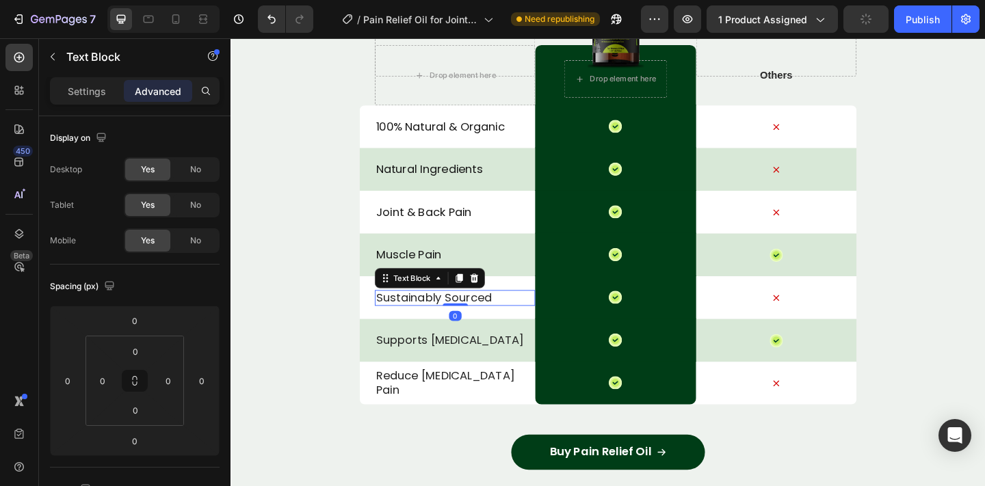
click at [406, 323] on p "Sustainably Sourced" at bounding box center [474, 321] width 172 height 16
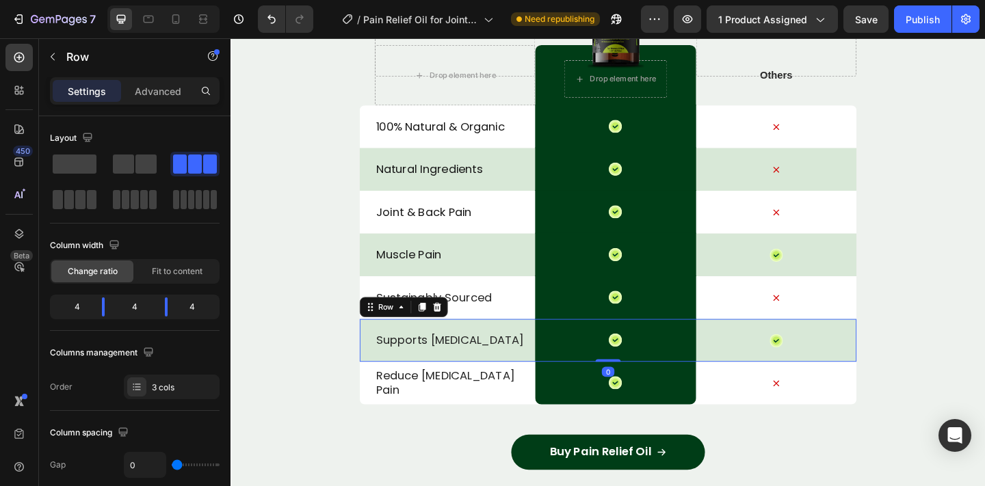
click at [401, 390] on div "Supports bone health Text Block" at bounding box center [474, 367] width 174 height 47
click at [483, 328] on p "Sustainably Sourced" at bounding box center [474, 321] width 172 height 16
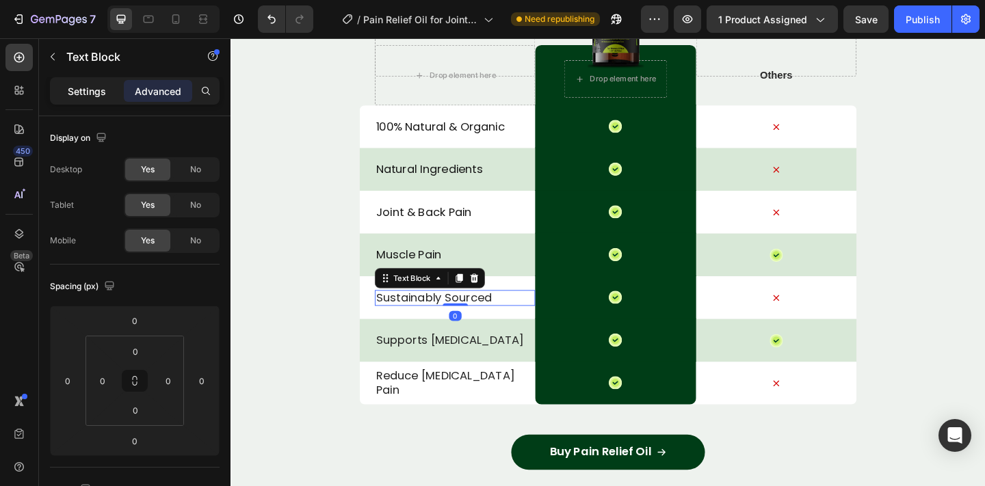
click at [80, 89] on p "Settings" at bounding box center [87, 91] width 38 height 14
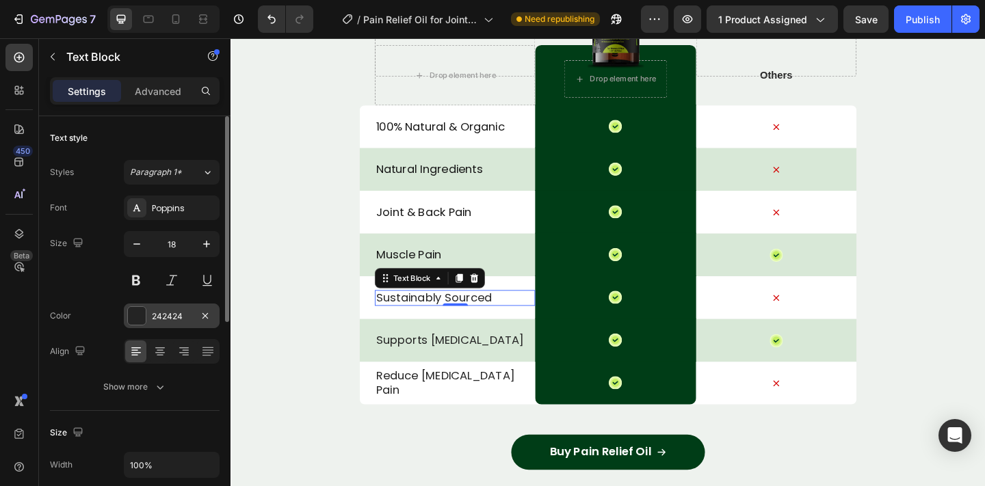
click at [129, 304] on div "242424" at bounding box center [172, 316] width 96 height 25
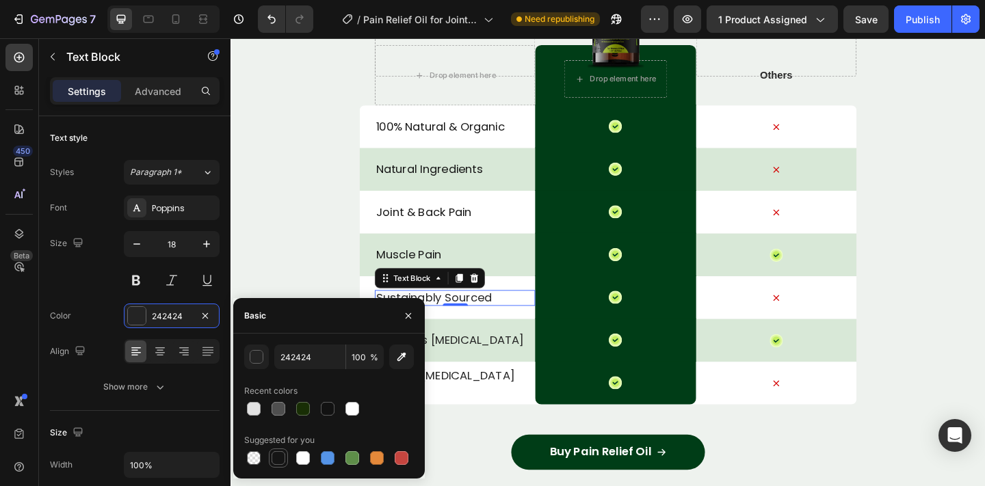
click at [274, 466] on div at bounding box center [278, 458] width 19 height 19
type input "151515"
click at [494, 363] on p "Supports bone health" at bounding box center [474, 367] width 172 height 16
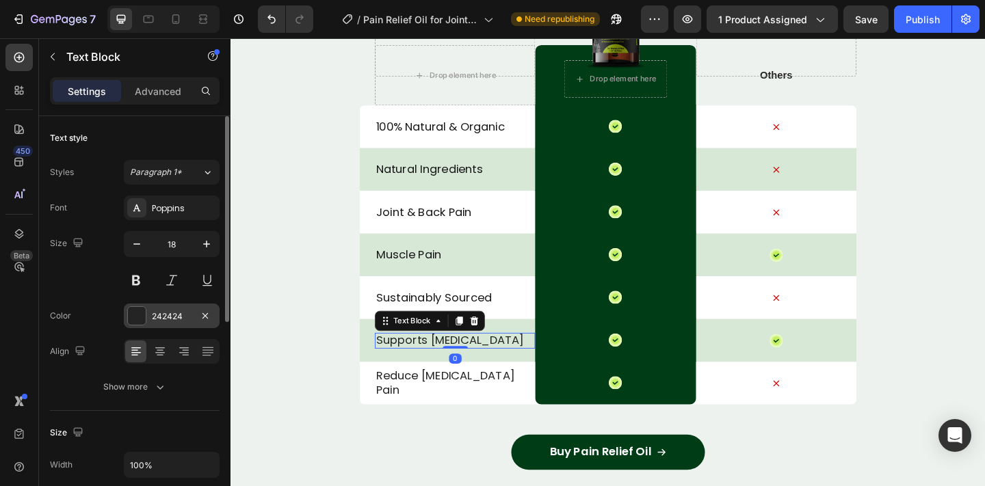
click at [127, 306] on div "242424" at bounding box center [172, 316] width 96 height 25
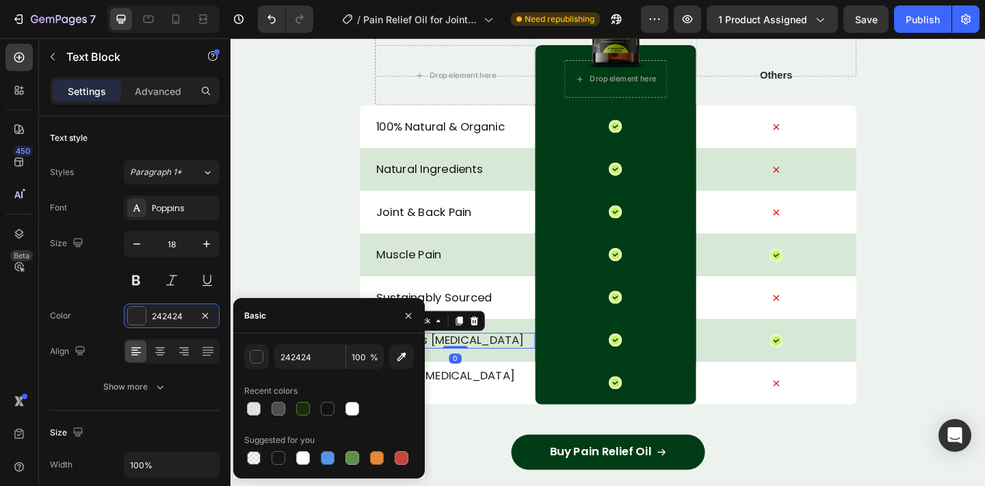
click at [267, 460] on div at bounding box center [329, 458] width 170 height 19
click at [273, 458] on div at bounding box center [278, 458] width 14 height 14
type input "151515"
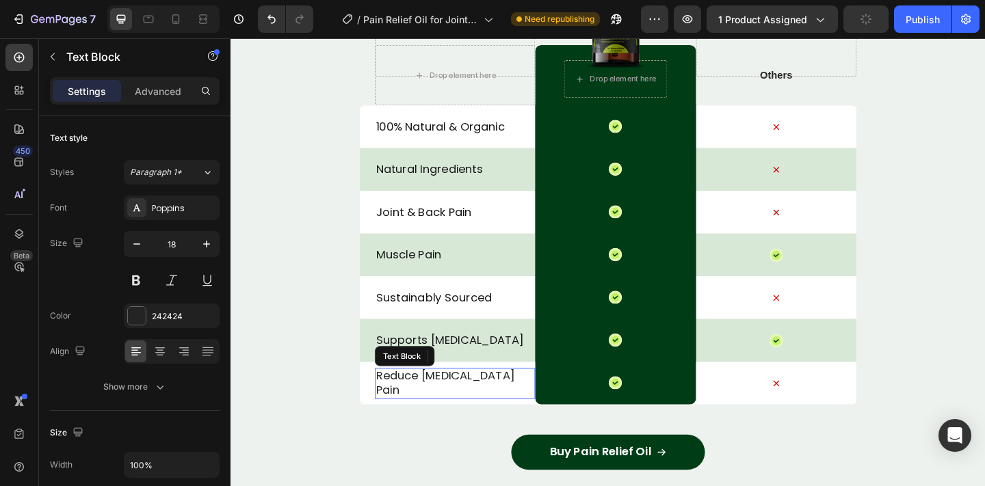
click at [477, 414] on p "Reduce Arthritis Pain" at bounding box center [474, 413] width 172 height 32
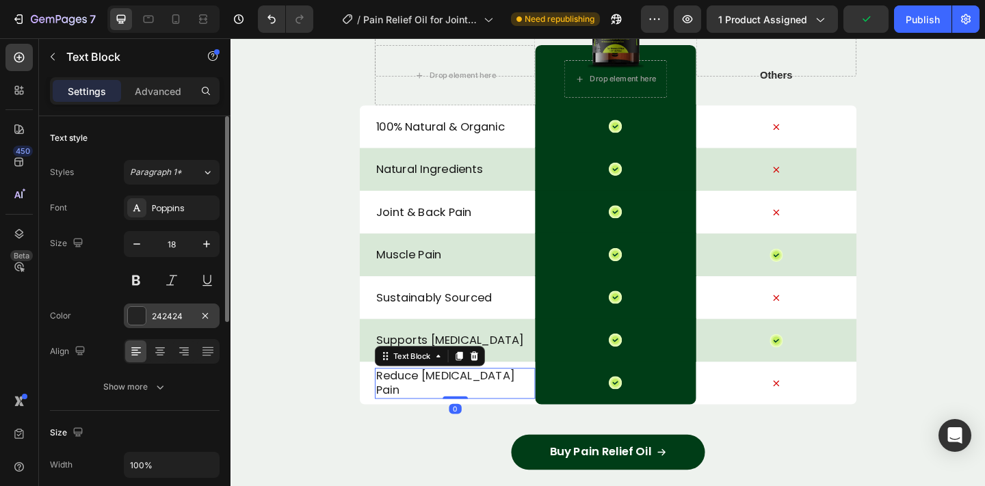
click at [178, 321] on div "242424" at bounding box center [172, 316] width 40 height 12
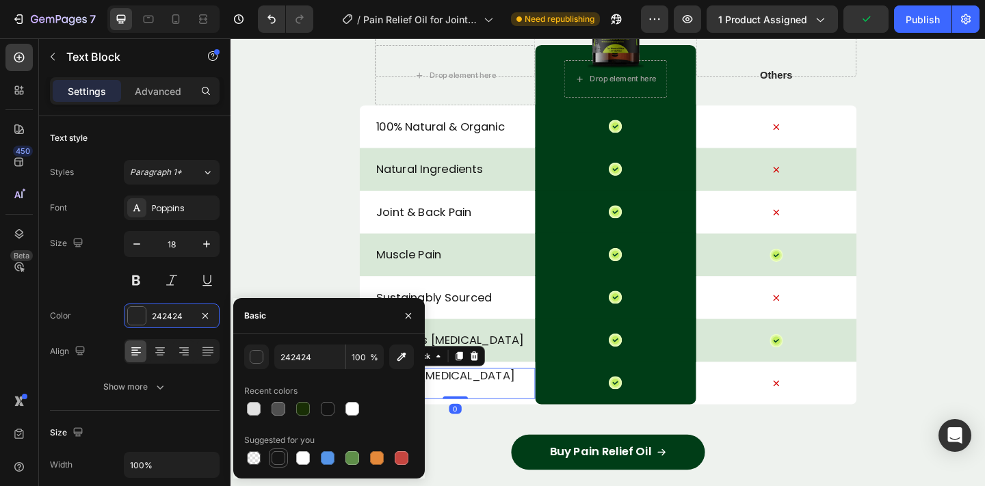
click at [277, 464] on div at bounding box center [278, 458] width 14 height 14
type input "151515"
click at [540, 436] on div "Reduce Arthritis Pain Text Block 0 Icon Row Icon Row" at bounding box center [641, 413] width 540 height 47
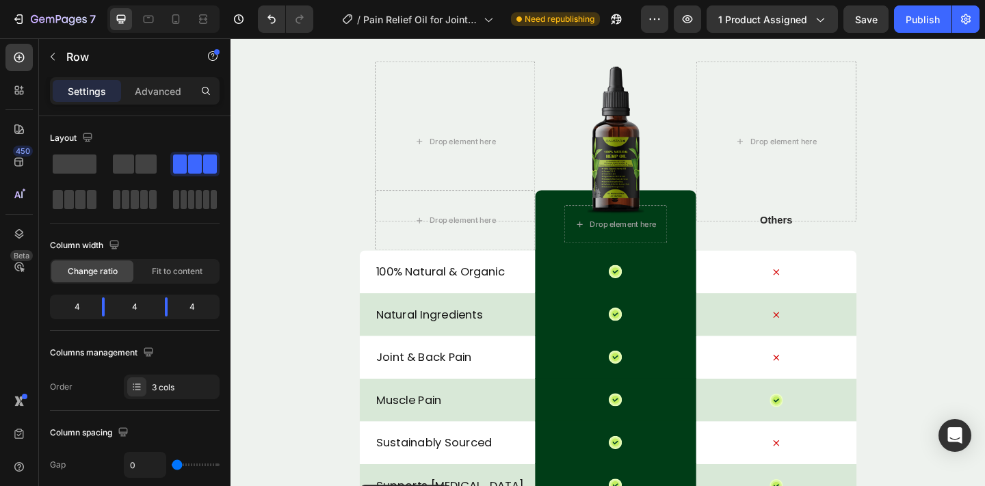
scroll to position [4188, 0]
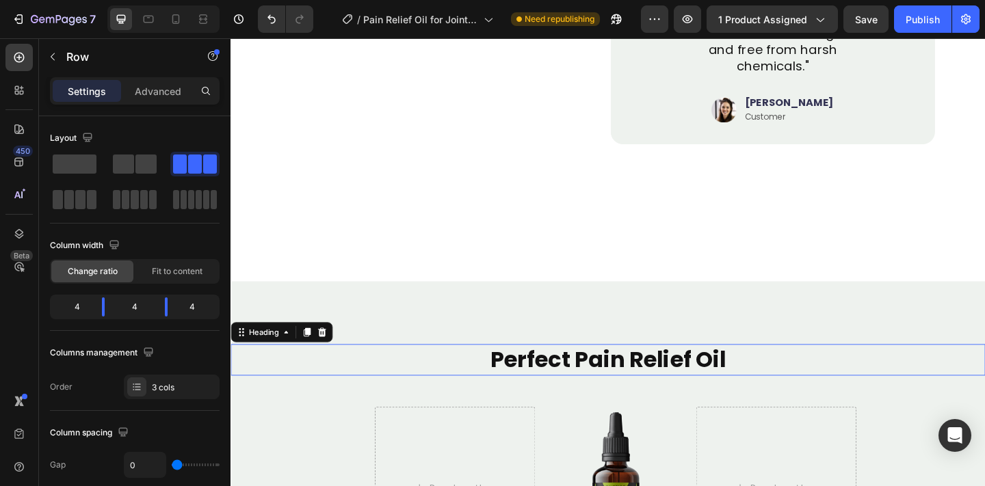
click at [587, 375] on h2 "Perfect Pain Relief Oil" at bounding box center [640, 388] width 821 height 34
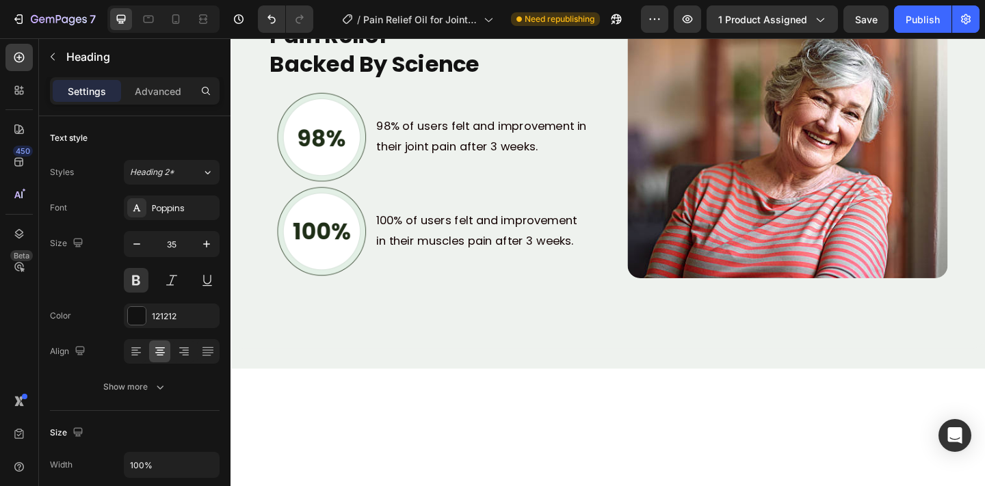
scroll to position [3347, 0]
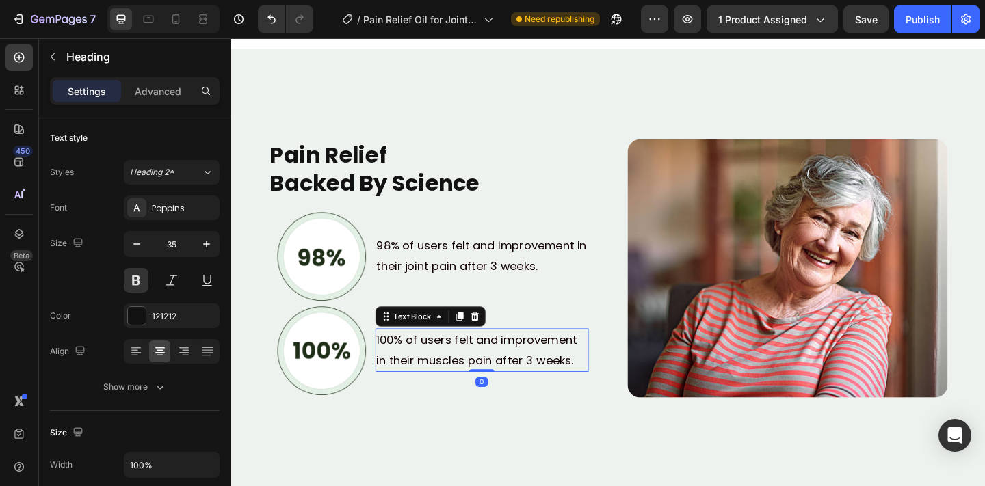
click at [474, 370] on p "100% of users felt and improvement in their muscles pain after 3 weeks." at bounding box center [503, 378] width 229 height 44
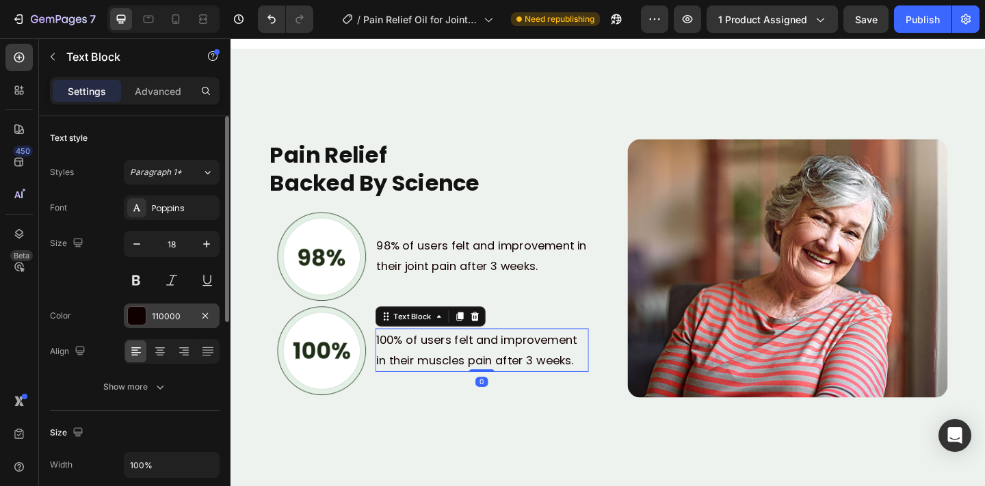
click at [131, 313] on div at bounding box center [137, 316] width 18 height 18
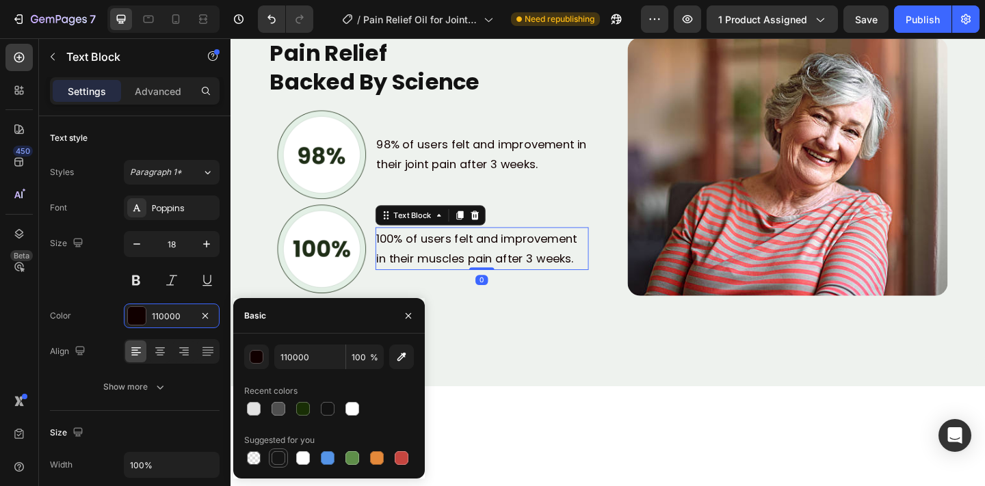
click at [281, 465] on div at bounding box center [278, 458] width 16 height 16
type input "151515"
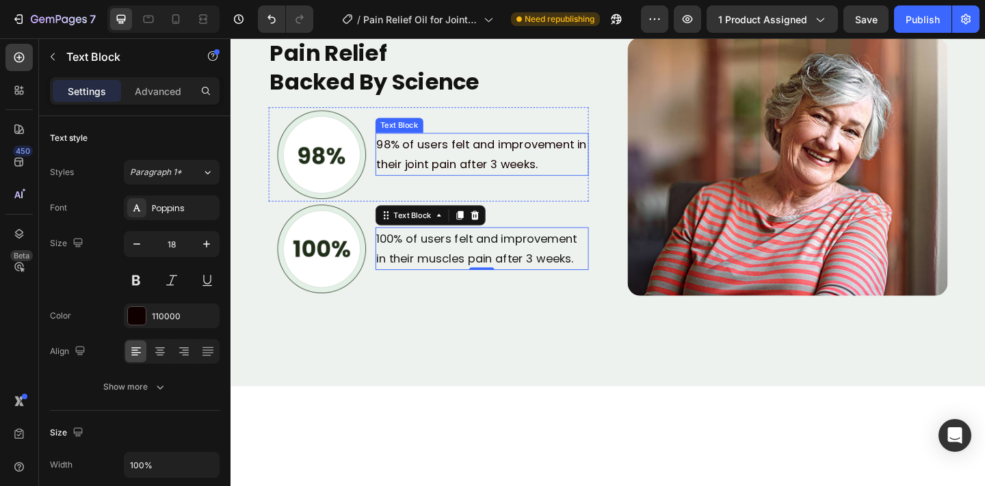
click at [396, 187] on p "98% of users felt and improvement in their joint pain after 3 weeks." at bounding box center [503, 165] width 229 height 44
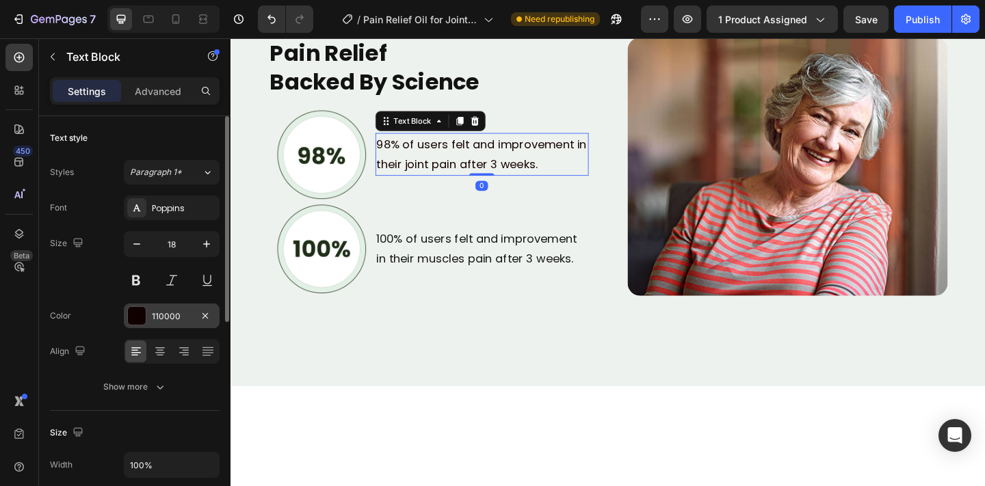
click at [155, 319] on div "110000" at bounding box center [172, 316] width 40 height 12
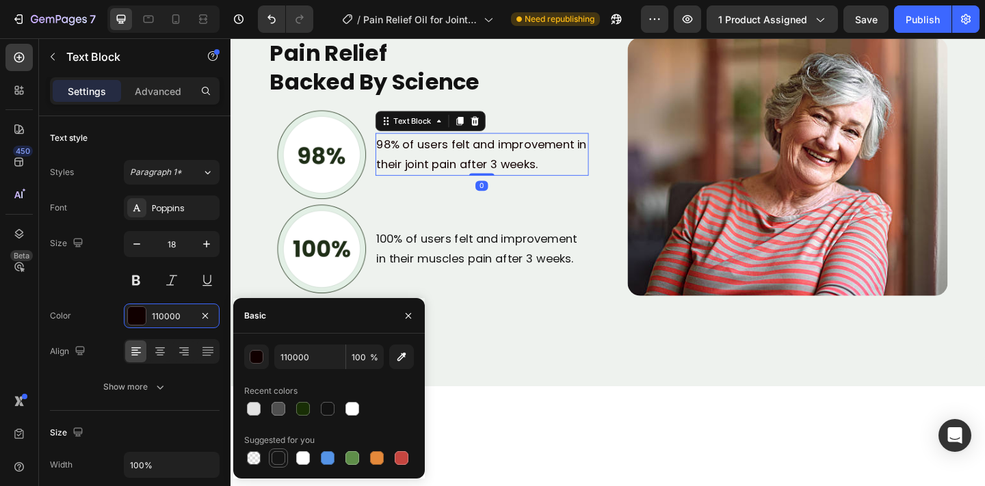
click at [276, 453] on div at bounding box center [278, 458] width 14 height 14
type input "151515"
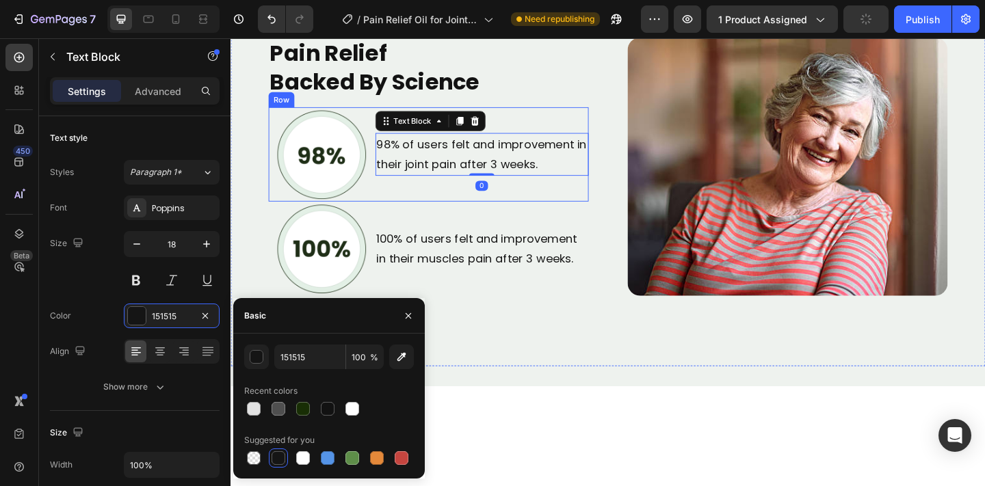
scroll to position [2830, 0]
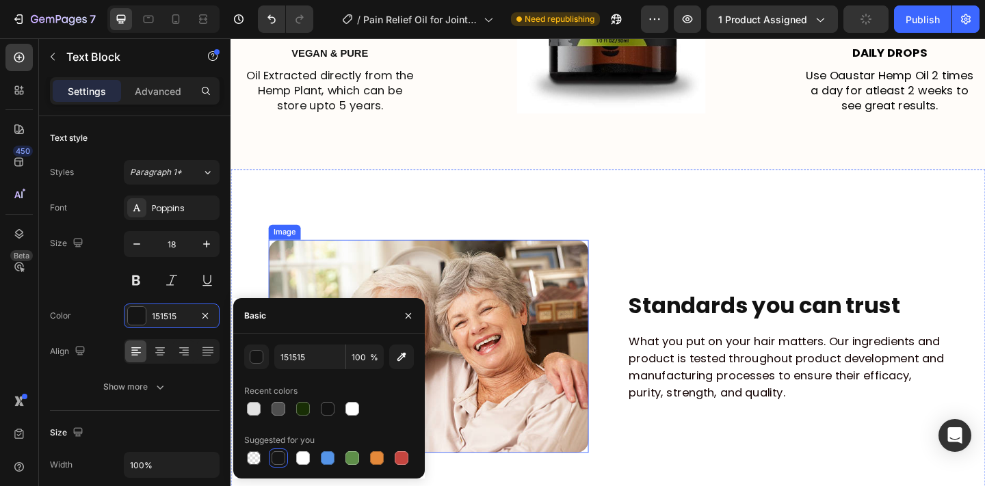
click at [706, 414] on p "What you put on your hair matters. Our ingredients and product is tested throug…" at bounding box center [835, 396] width 345 height 74
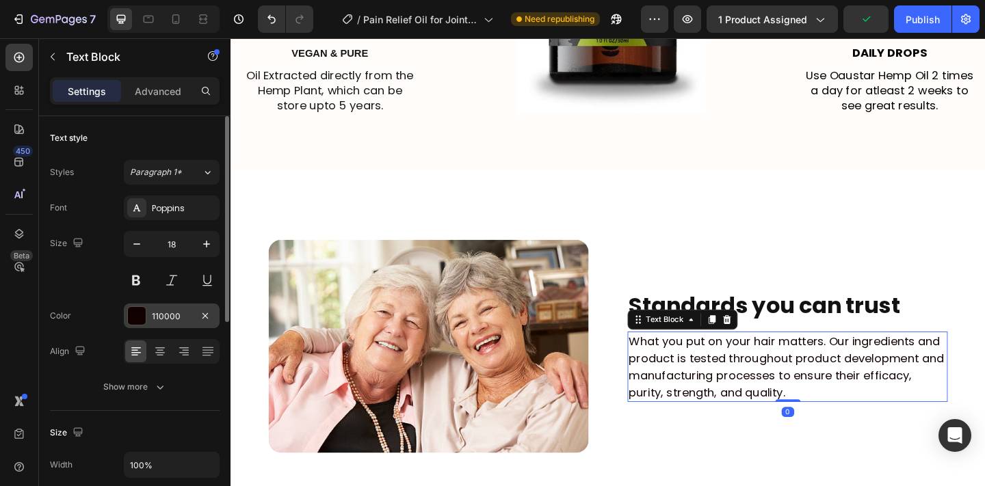
click at [176, 318] on div "110000" at bounding box center [172, 316] width 40 height 12
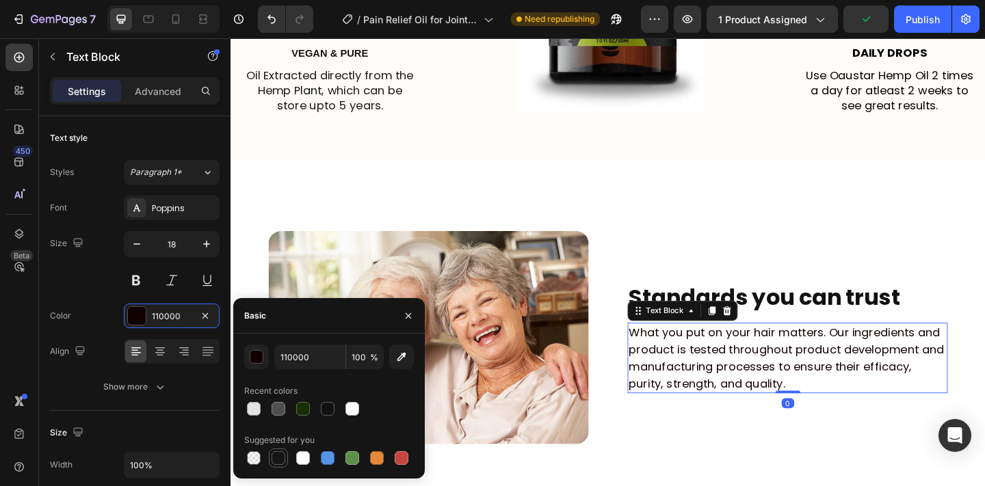
drag, startPoint x: 278, startPoint y: 455, endPoint x: 455, endPoint y: 211, distance: 301.1
click at [278, 455] on div at bounding box center [278, 458] width 14 height 14
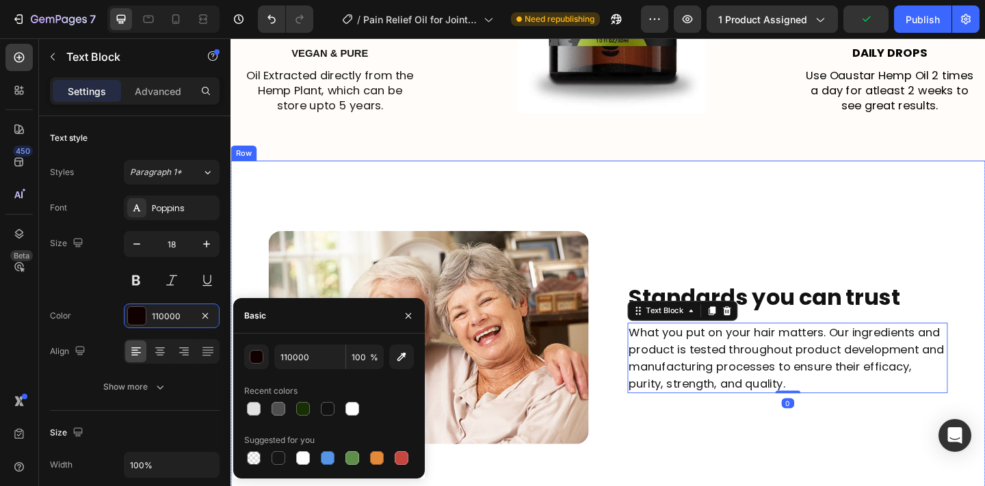
type input "151515"
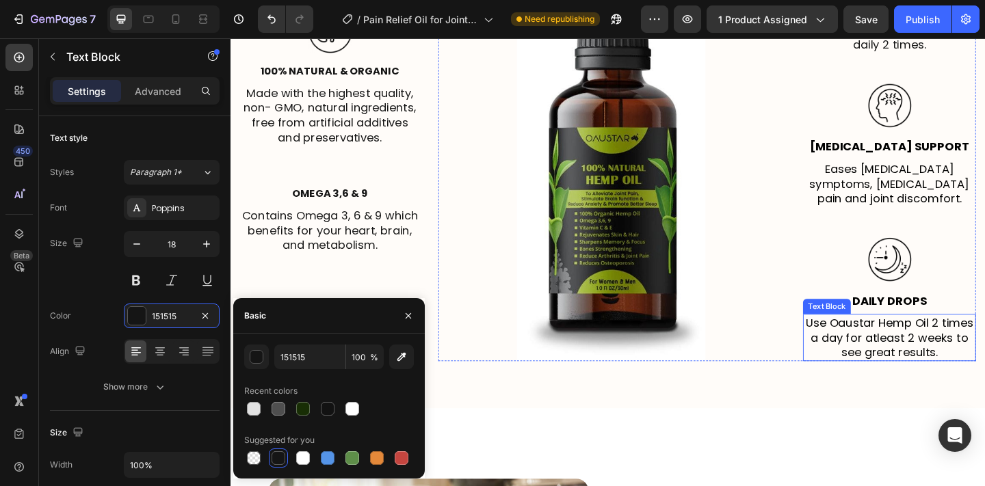
click at [936, 371] on p "Use Oaustar Hemp Oil 2 times a day for atleast 2 weeks to see great results." at bounding box center [946, 364] width 185 height 48
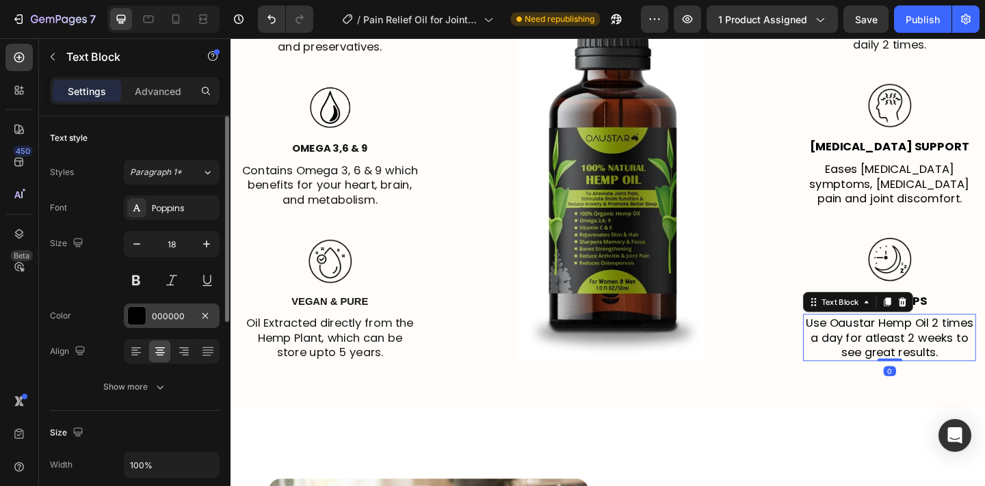
click at [185, 306] on div "000000" at bounding box center [172, 316] width 96 height 25
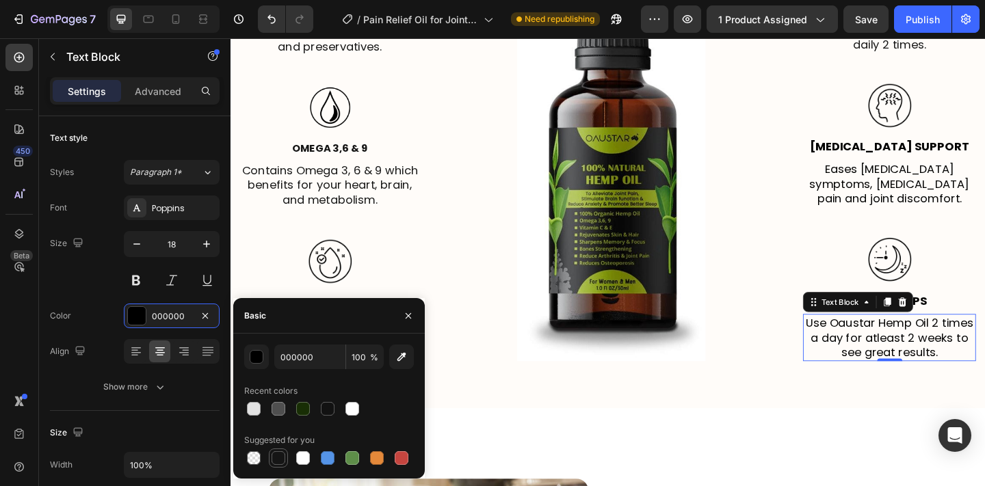
click at [282, 458] on div at bounding box center [278, 458] width 14 height 14
type input "151515"
click at [938, 192] on p "Eases arthritis symptoms, arthritis pain and joint discomfort." at bounding box center [946, 196] width 185 height 48
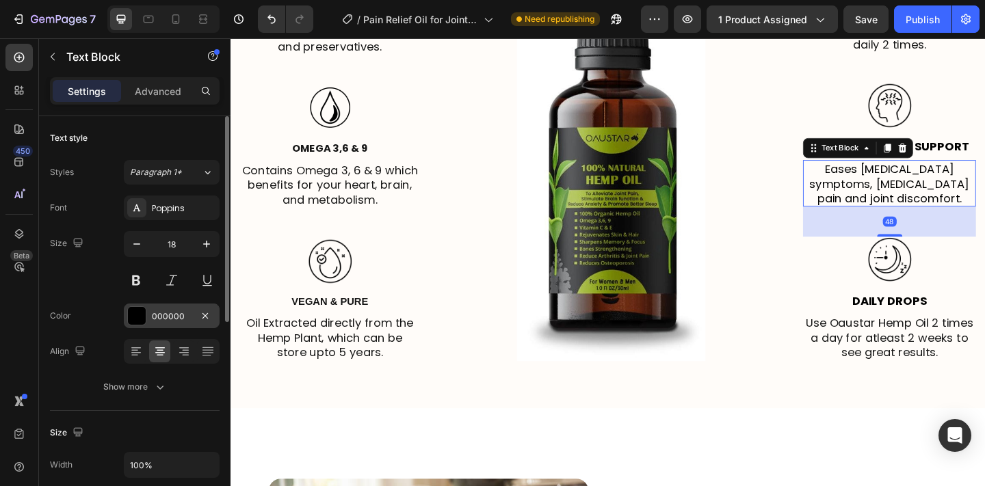
click at [147, 318] on div "000000" at bounding box center [172, 316] width 96 height 25
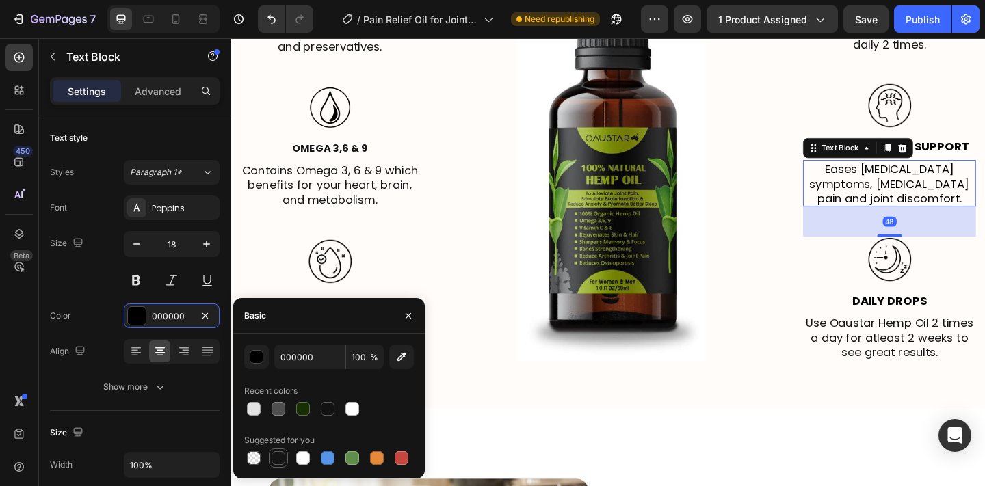
click at [272, 454] on div at bounding box center [278, 458] width 14 height 14
type input "151515"
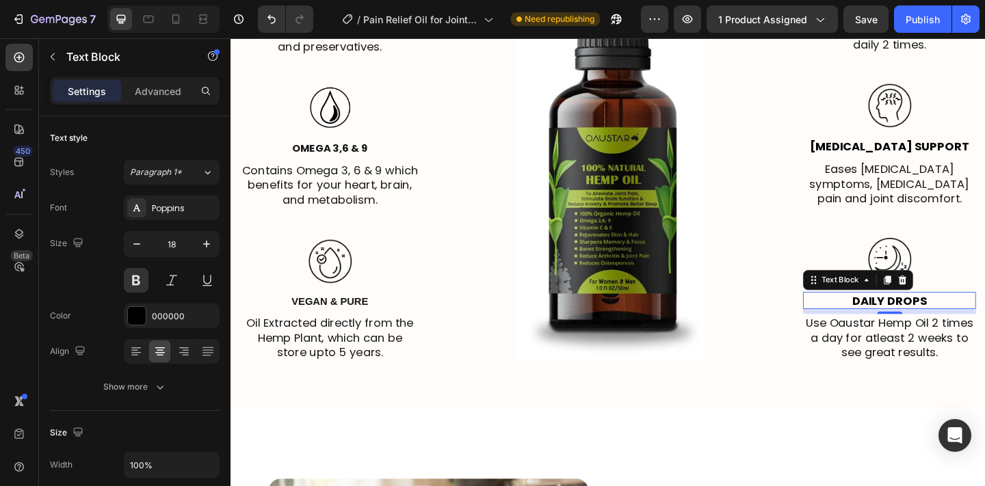
click at [964, 317] on p "Daily Drops" at bounding box center [946, 324] width 185 height 16
click at [174, 319] on div "000000" at bounding box center [172, 316] width 40 height 12
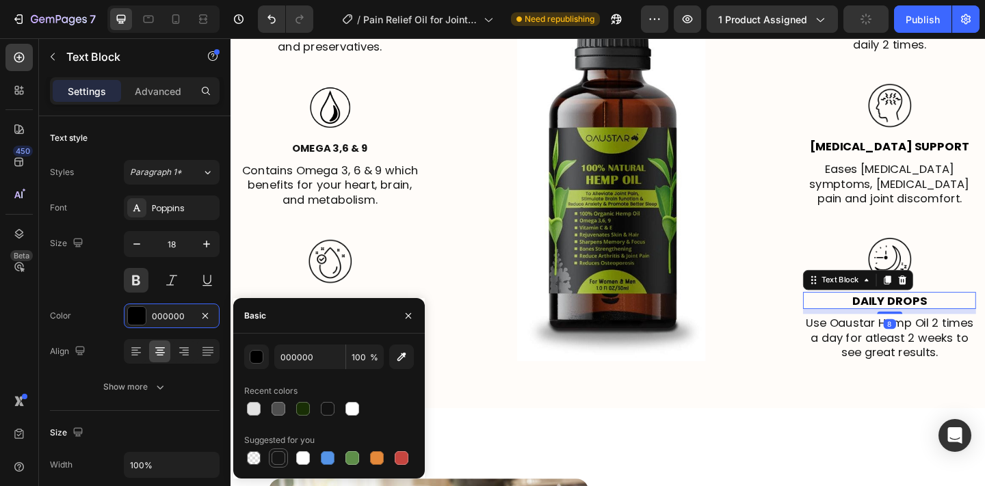
click at [278, 457] on div at bounding box center [278, 458] width 14 height 14
type input "151515"
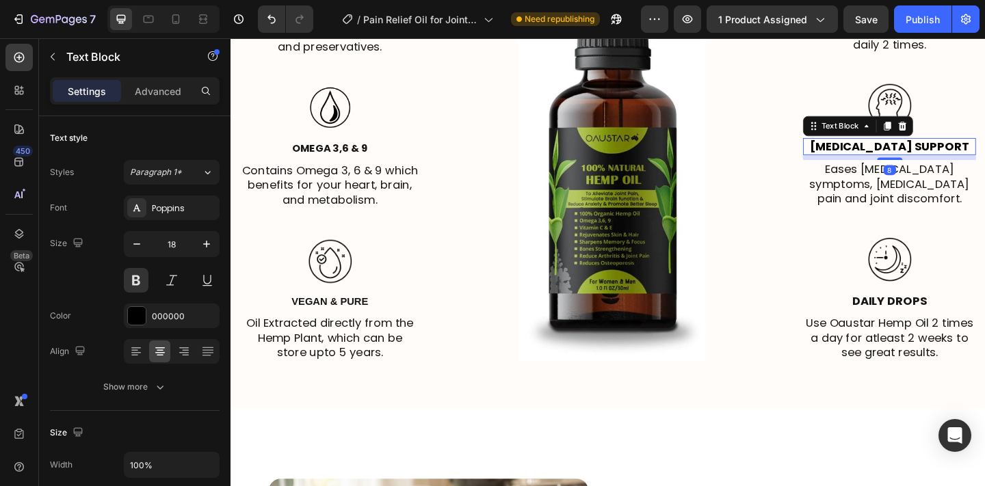
click at [978, 152] on p "Arthritis support" at bounding box center [946, 156] width 185 height 16
click at [149, 313] on div "000000" at bounding box center [172, 316] width 96 height 25
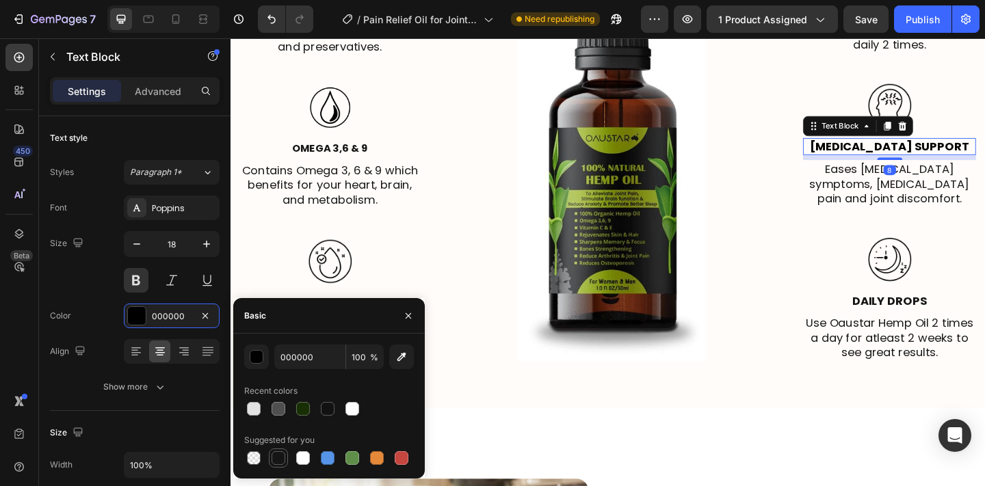
click at [282, 466] on div at bounding box center [278, 458] width 19 height 19
type input "151515"
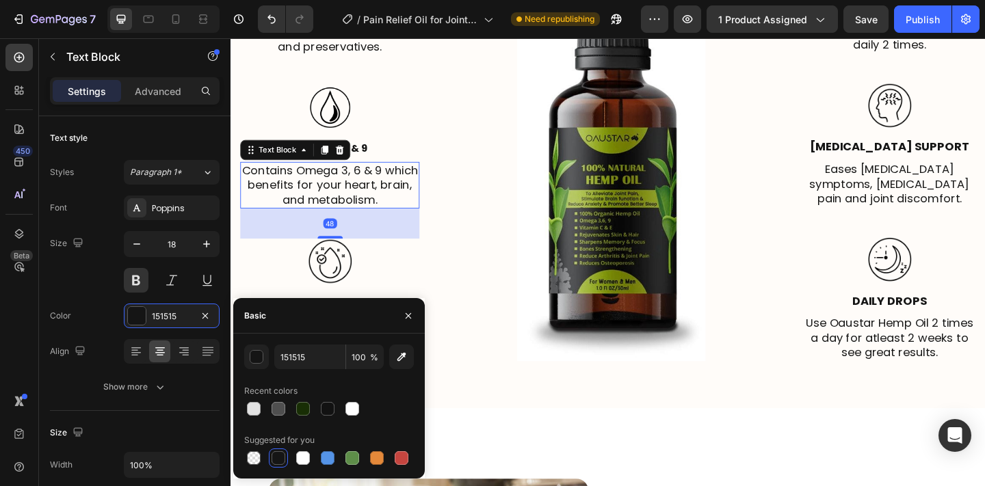
click at [347, 214] on p "Contains Omega 3, 6 & 9 which benefits for your heart, brain, and metabolism." at bounding box center [338, 198] width 192 height 48
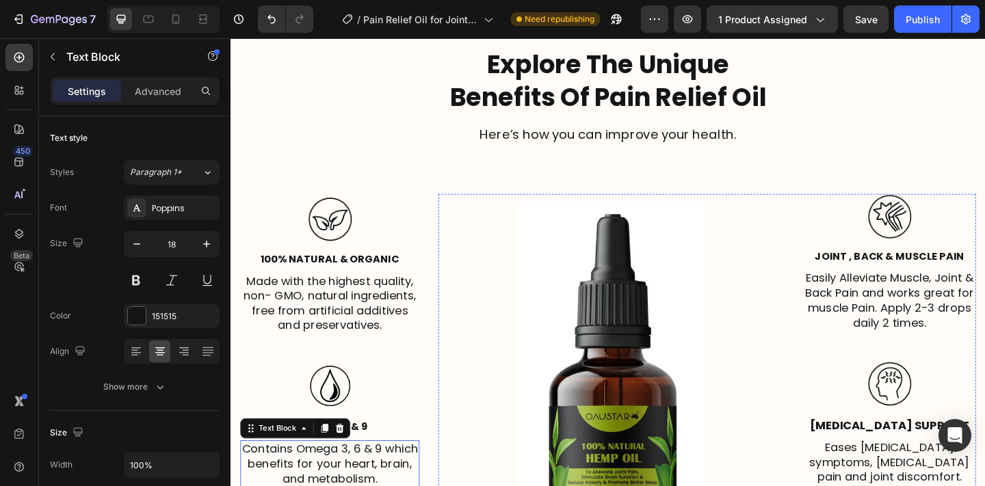
scroll to position [2250, 0]
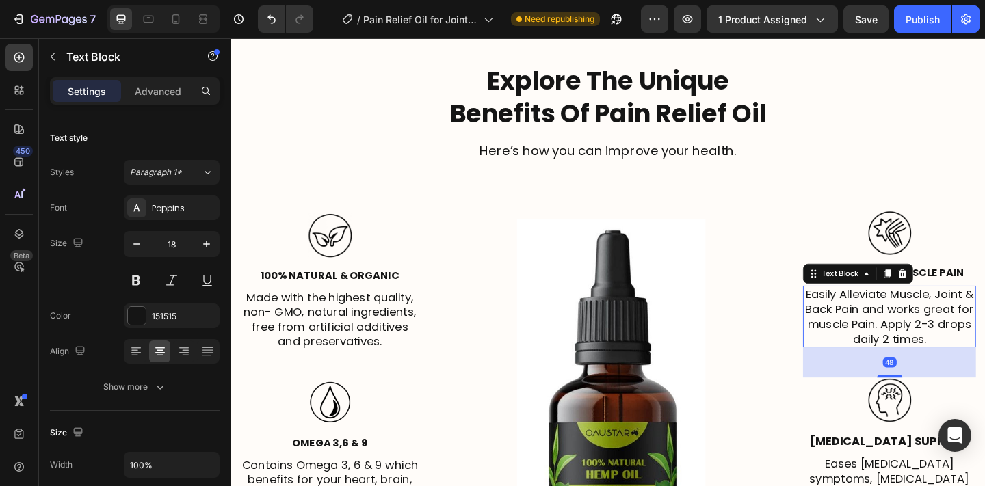
click at [984, 314] on p "Easily Alleviate Muscle, Joint & Back Pain and works great for muscle Pain. App…" at bounding box center [946, 341] width 185 height 64
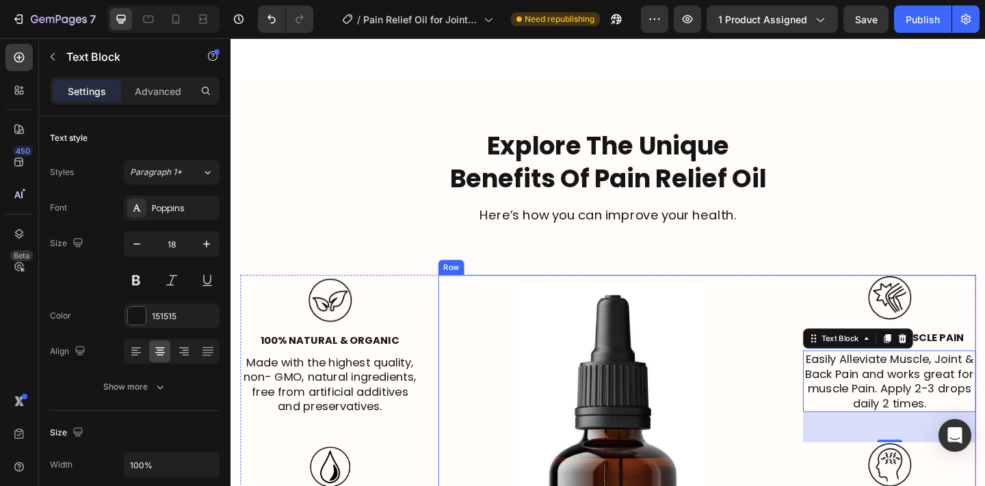
scroll to position [2145, 0]
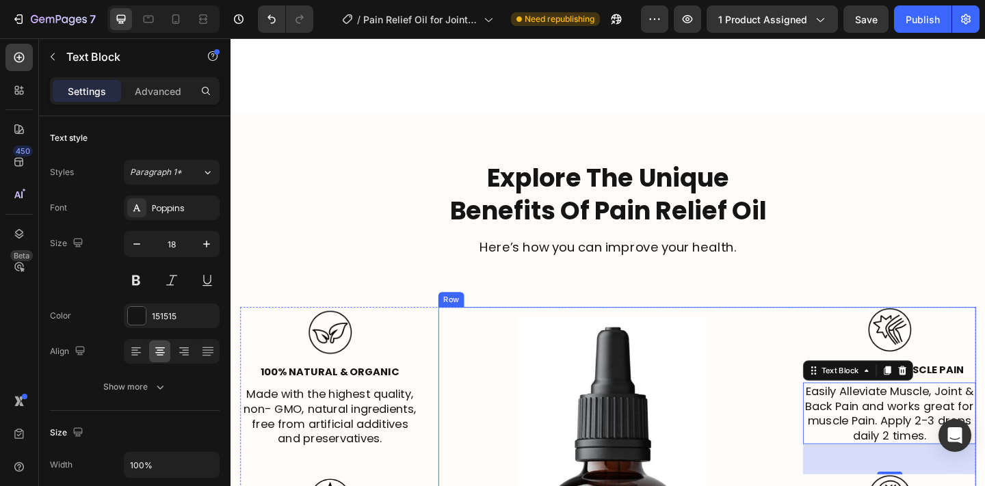
click at [729, 261] on p "Here’s how you can improve your health." at bounding box center [640, 266] width 797 height 18
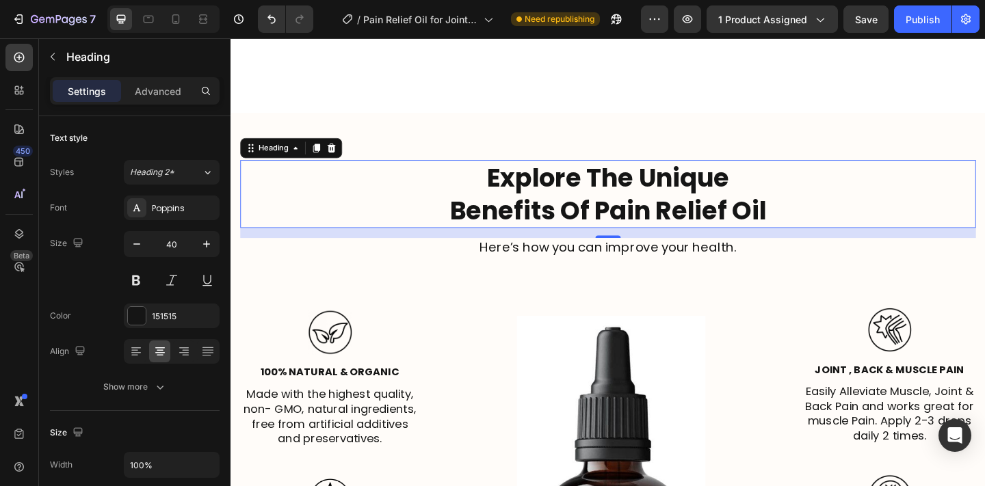
click at [693, 172] on strong "Explore The Unique" at bounding box center [640, 190] width 263 height 38
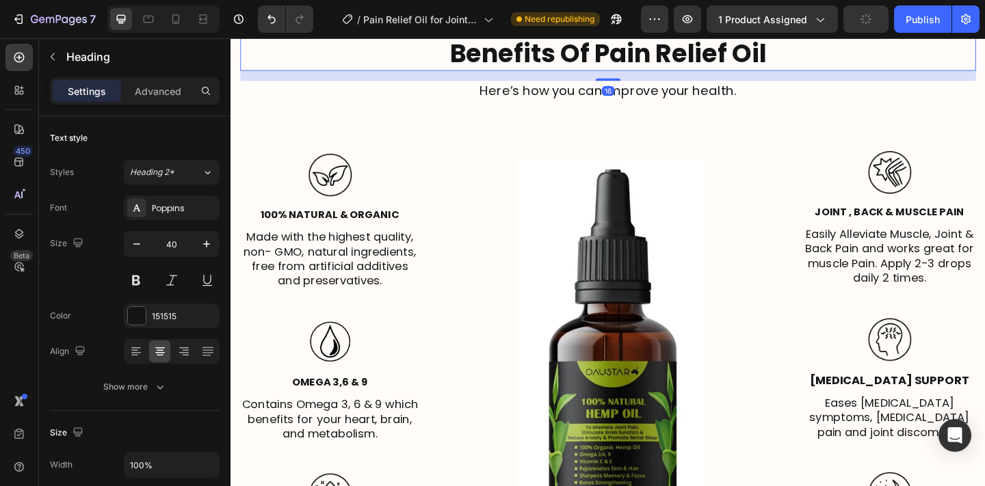
scroll to position [1854, 0]
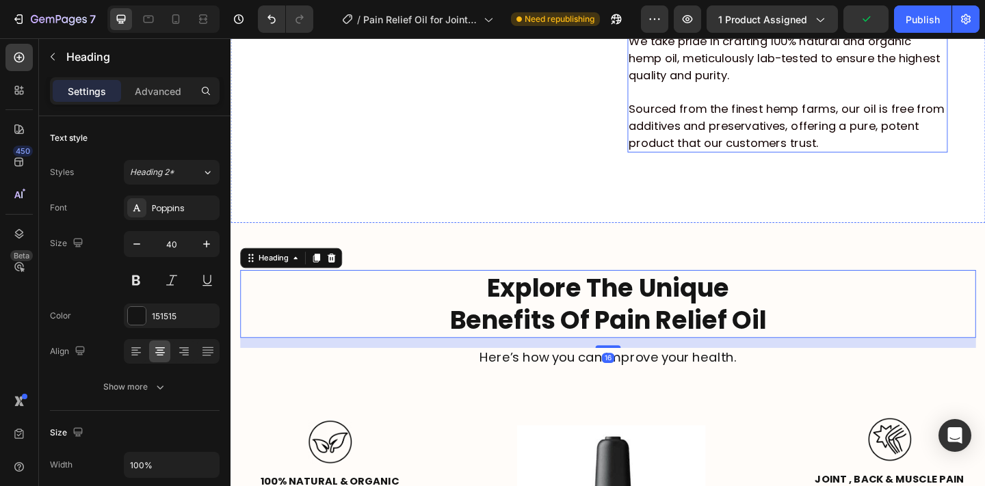
click at [702, 226] on p "Sourced from the finest hemp farms, our oil is free from additives and preserva…" at bounding box center [835, 218] width 345 height 55
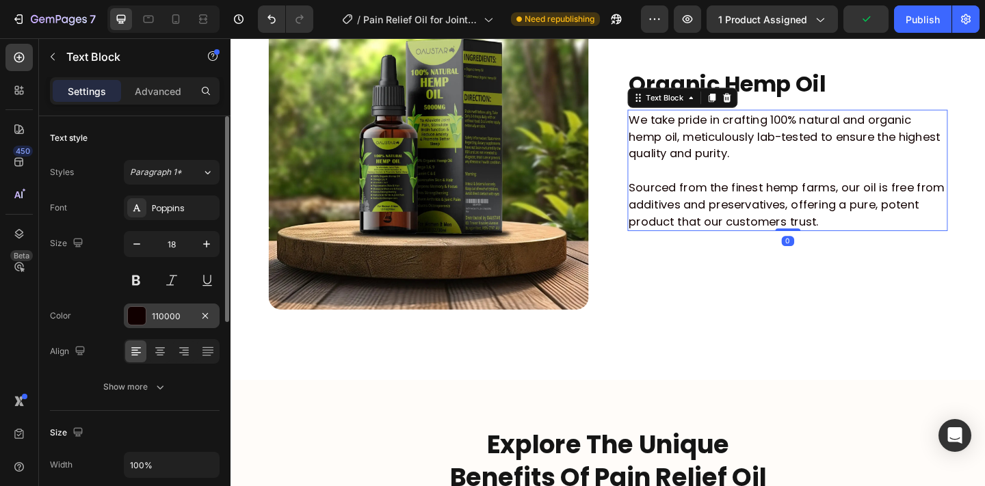
click at [143, 318] on div at bounding box center [137, 316] width 18 height 18
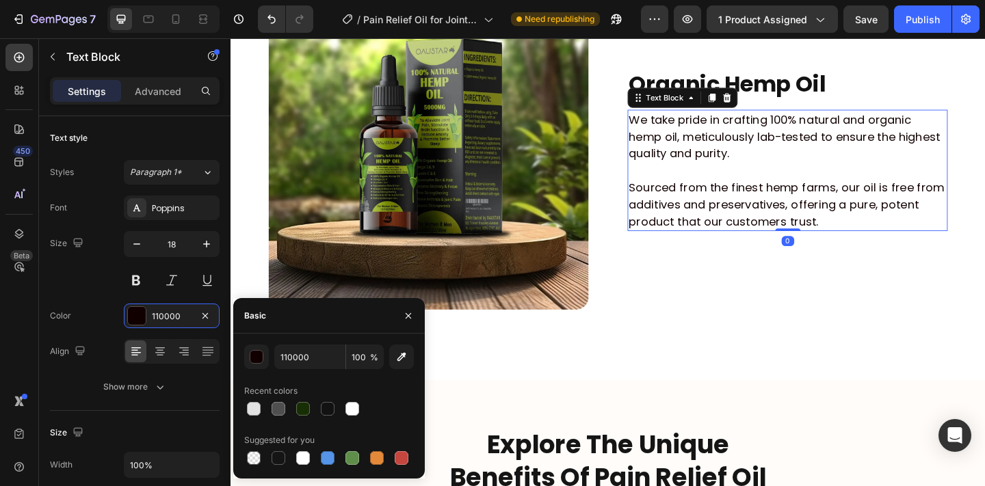
click at [278, 447] on div "Suggested for you" at bounding box center [329, 440] width 170 height 22
click at [278, 454] on div at bounding box center [278, 458] width 14 height 14
type input "151515"
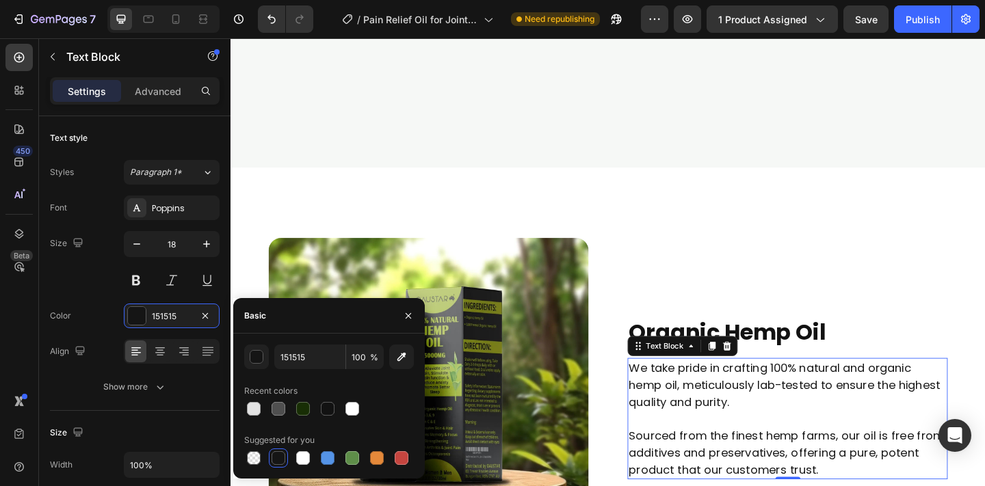
scroll to position [1543, 0]
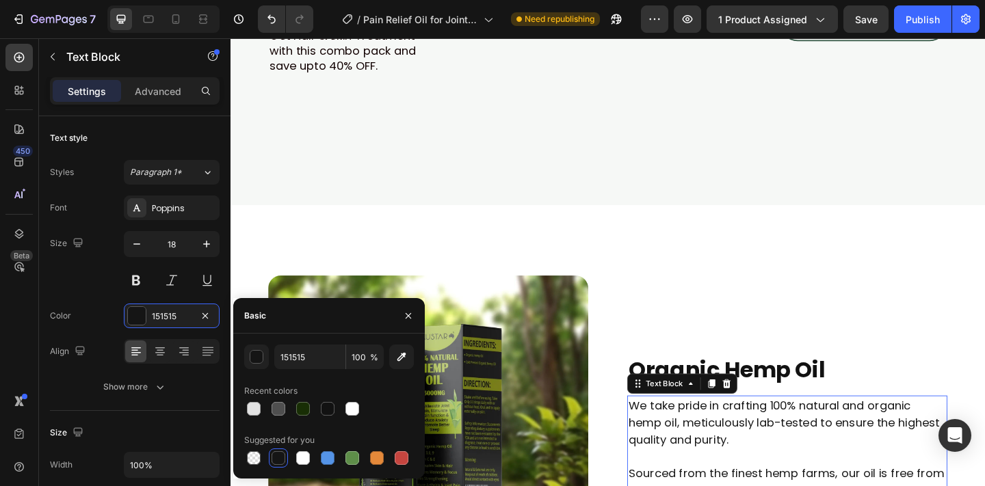
click at [501, 23] on div at bounding box center [641, 23] width 364 height 0
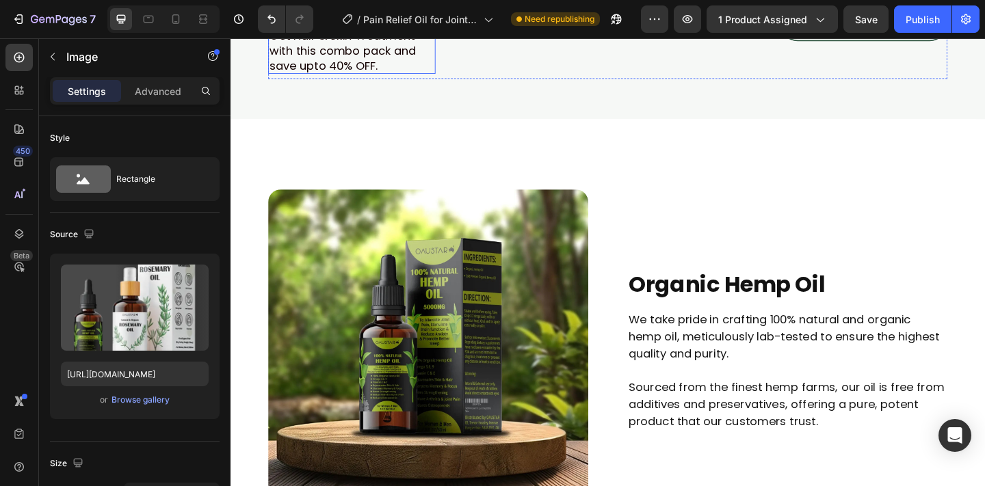
click at [354, 76] on p "Get Hair & Skin Treatment with this combo pack and save upto 40% OFF." at bounding box center [362, 52] width 179 height 48
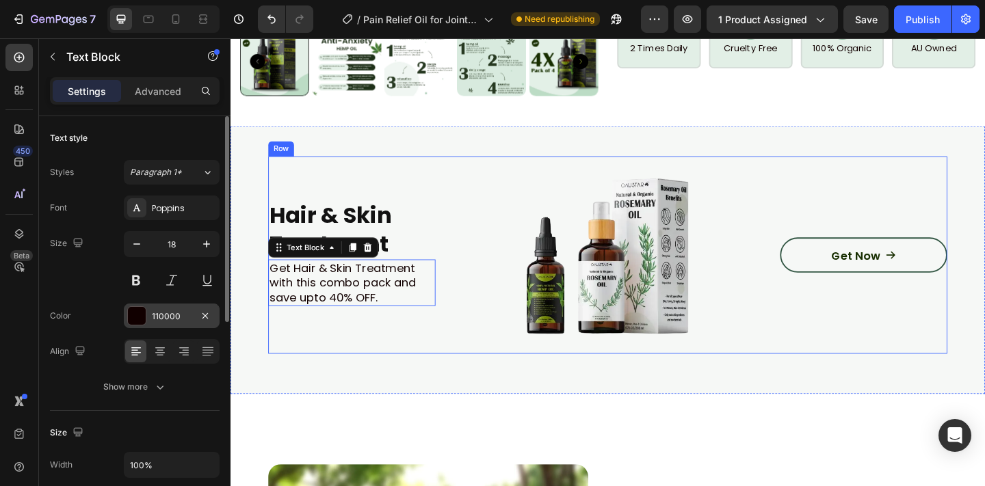
click at [180, 320] on div "110000" at bounding box center [172, 316] width 40 height 12
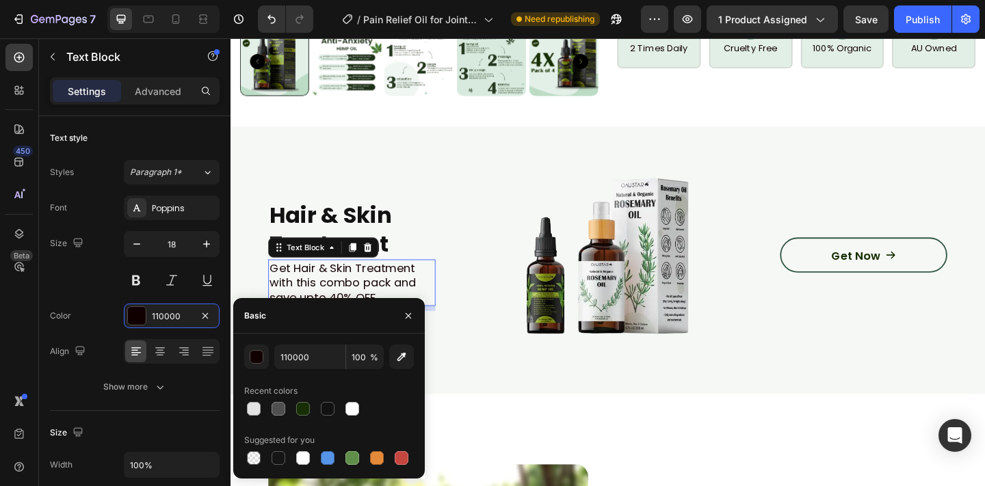
click at [267, 455] on div at bounding box center [329, 458] width 170 height 19
click at [271, 455] on div at bounding box center [278, 458] width 14 height 14
type input "151515"
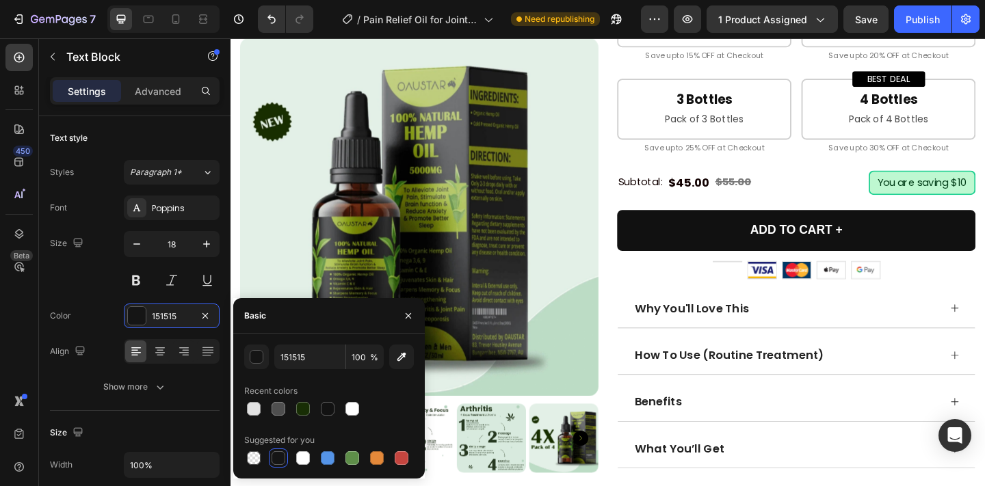
scroll to position [643, 0]
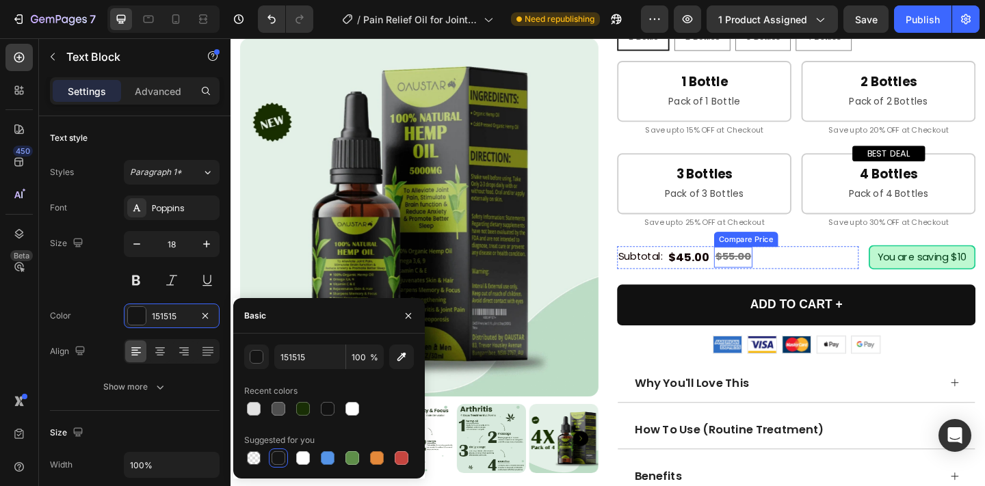
click at [784, 243] on p "Save upto 25% OFF at Checkout" at bounding box center [745, 238] width 187 height 15
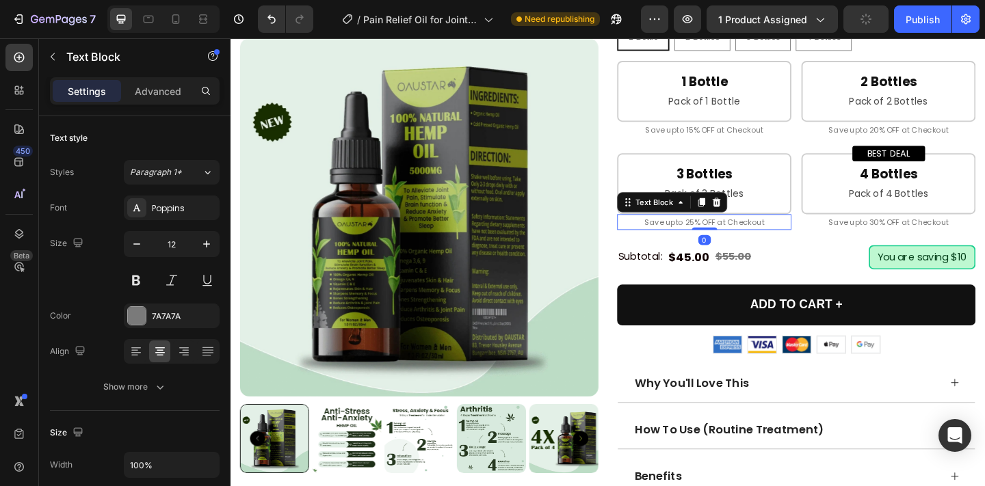
scroll to position [836, 0]
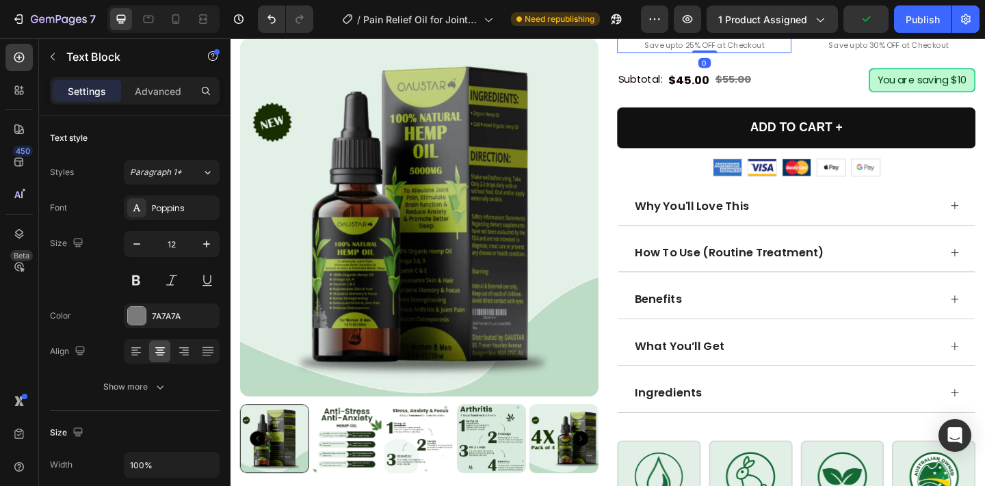
click at [781, 222] on span "Why You'll Love This" at bounding box center [732, 220] width 124 height 17
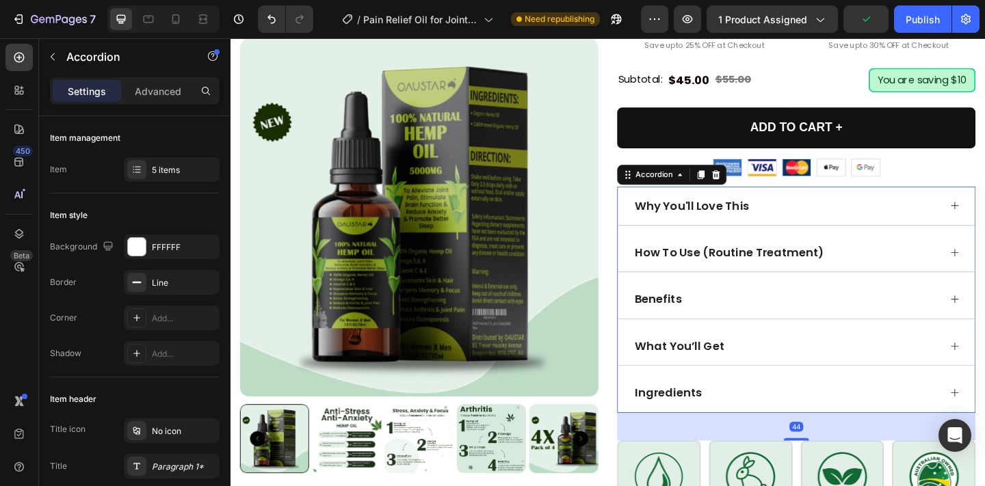
click at [864, 223] on div "Why You'll Love This" at bounding box center [835, 221] width 334 height 20
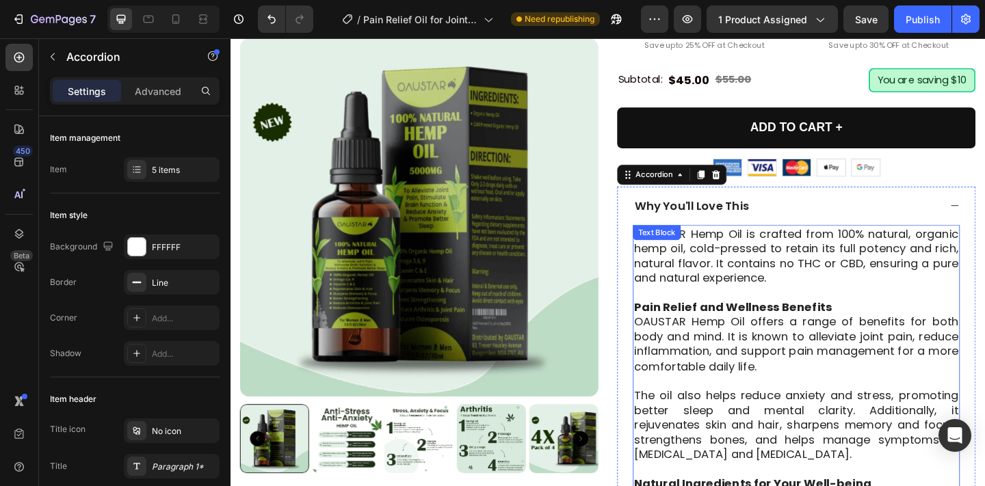
click at [822, 267] on p "OAUSTAR Hemp Oil is crafted from 100% natural, organic hemp oil, cold-pressed t…" at bounding box center [845, 275] width 353 height 64
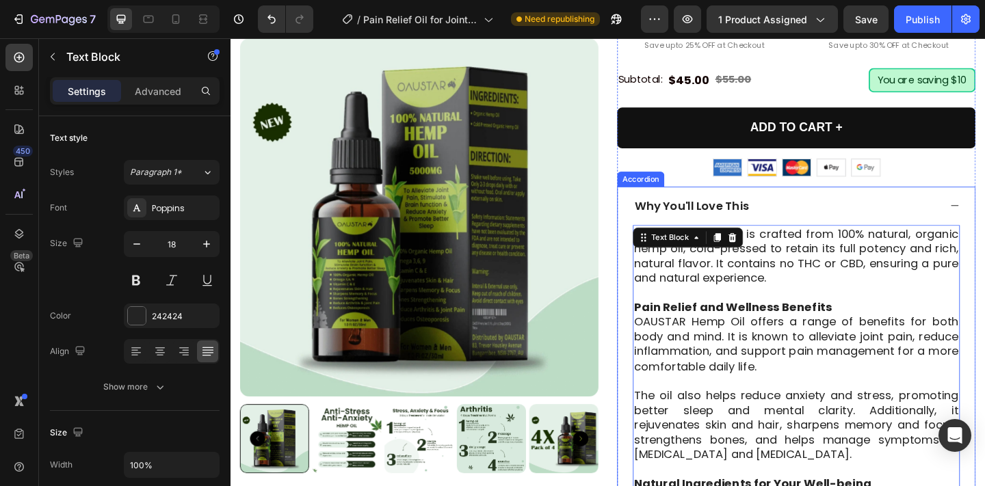
click at [838, 209] on div "Why You'll Love This" at bounding box center [846, 221] width 388 height 42
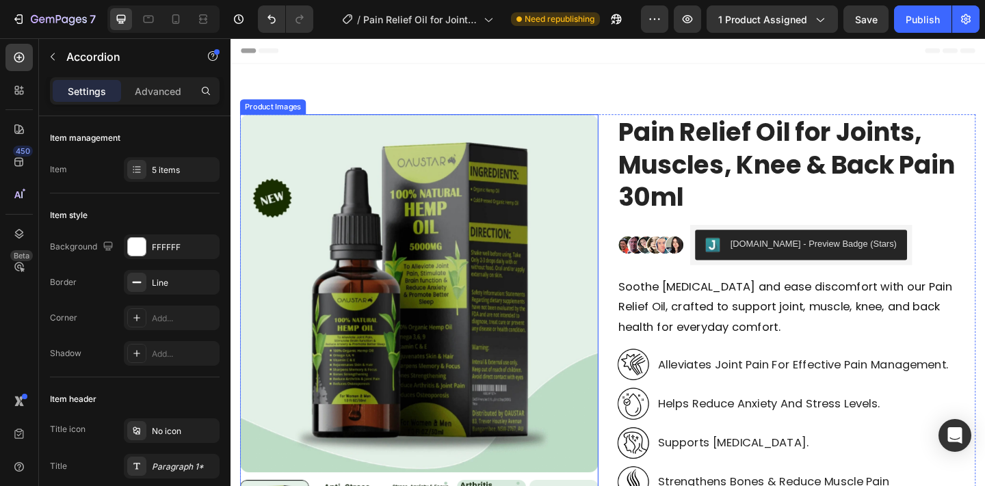
scroll to position [117, 0]
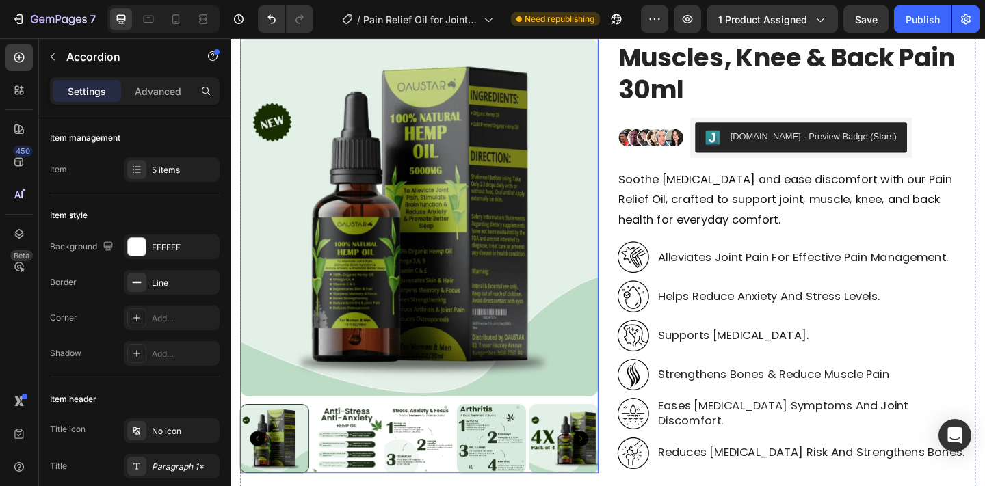
click at [593, 209] on img at bounding box center [436, 233] width 390 height 390
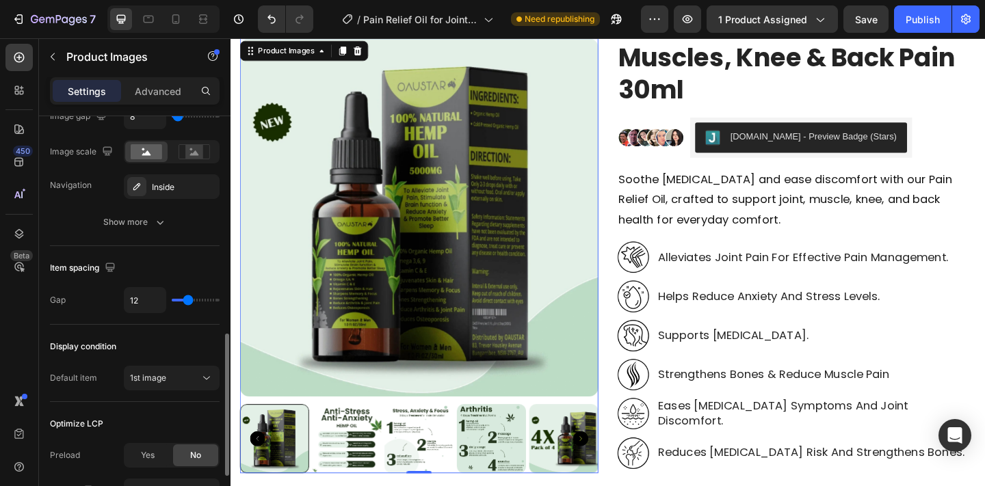
scroll to position [632, 0]
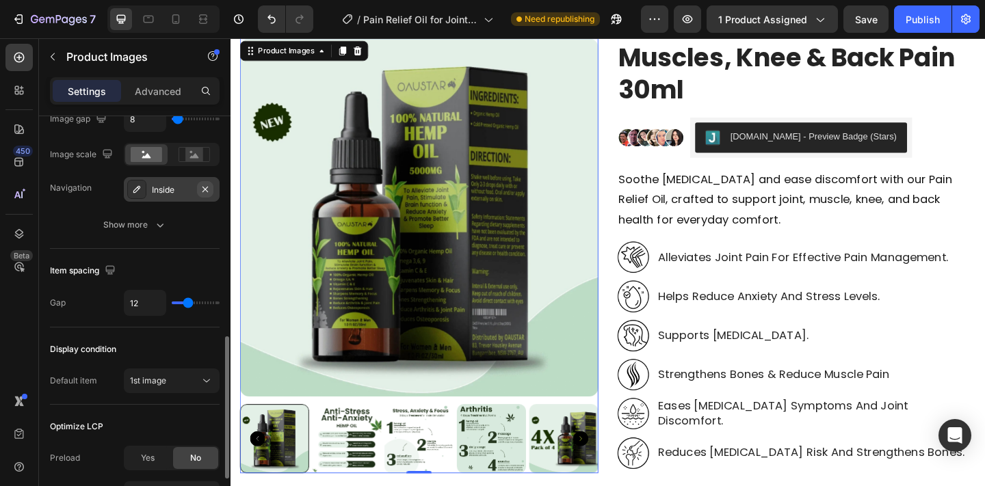
click at [204, 194] on icon "button" at bounding box center [205, 189] width 11 height 11
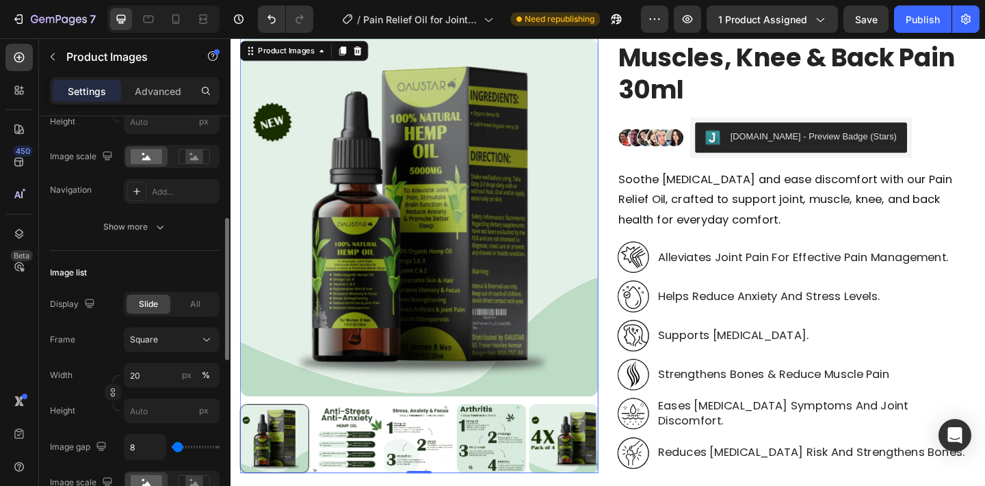
scroll to position [301, 0]
click at [190, 194] on div "Add..." at bounding box center [184, 195] width 64 height 12
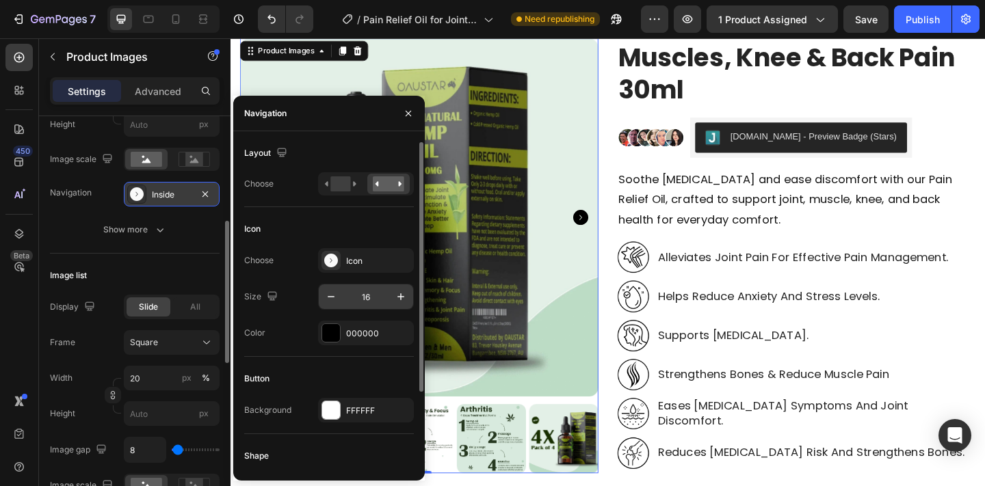
click at [354, 293] on input "16" at bounding box center [365, 296] width 45 height 25
type input "28"
click at [360, 326] on div "000000" at bounding box center [366, 333] width 96 height 25
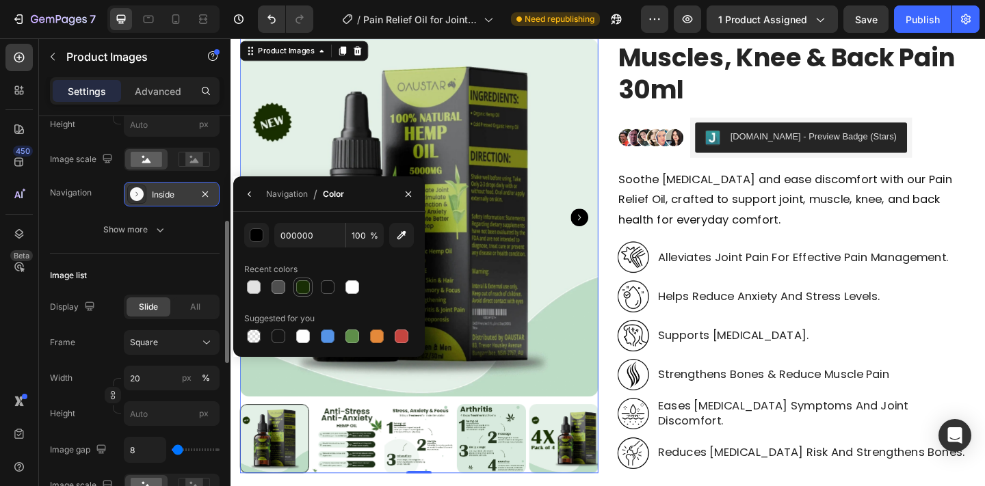
click at [303, 285] on div at bounding box center [303, 287] width 14 height 14
type input "182E05"
click at [253, 191] on icon "button" at bounding box center [249, 194] width 11 height 11
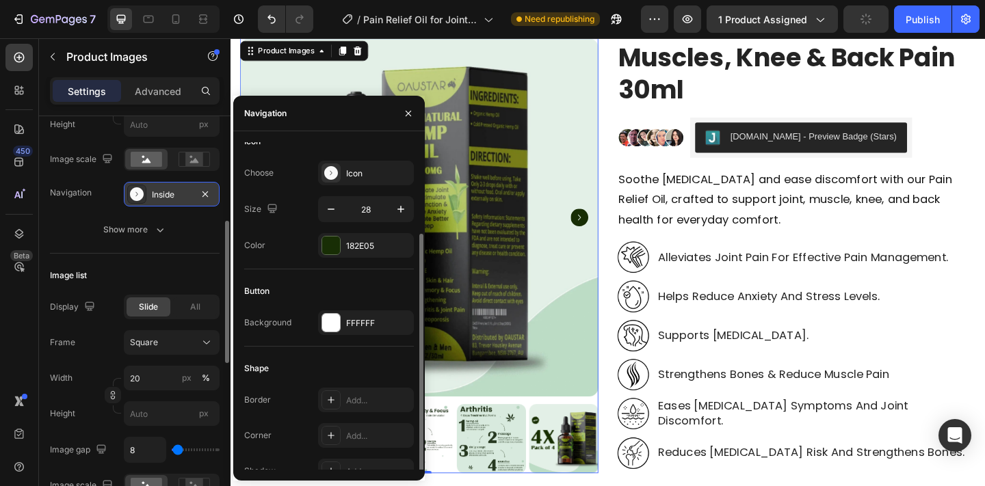
scroll to position [101, 0]
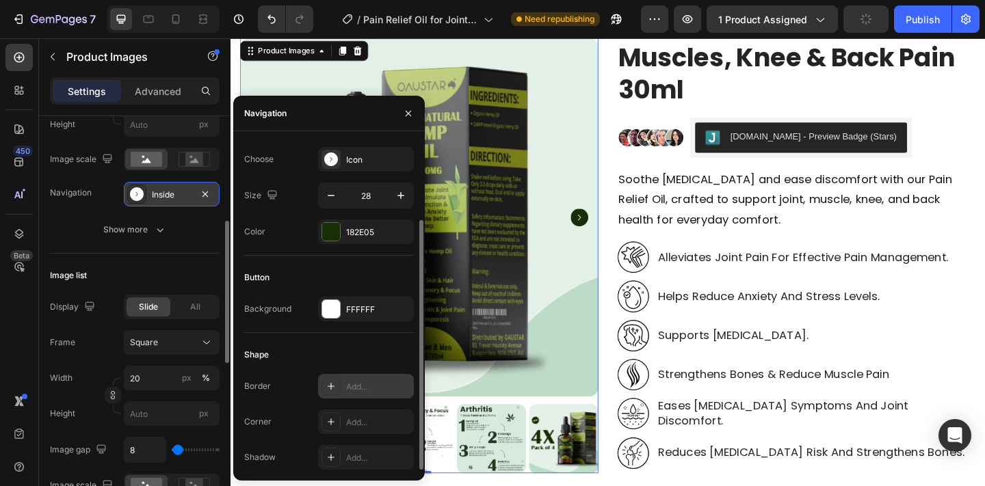
click at [359, 385] on div "Add..." at bounding box center [378, 387] width 64 height 12
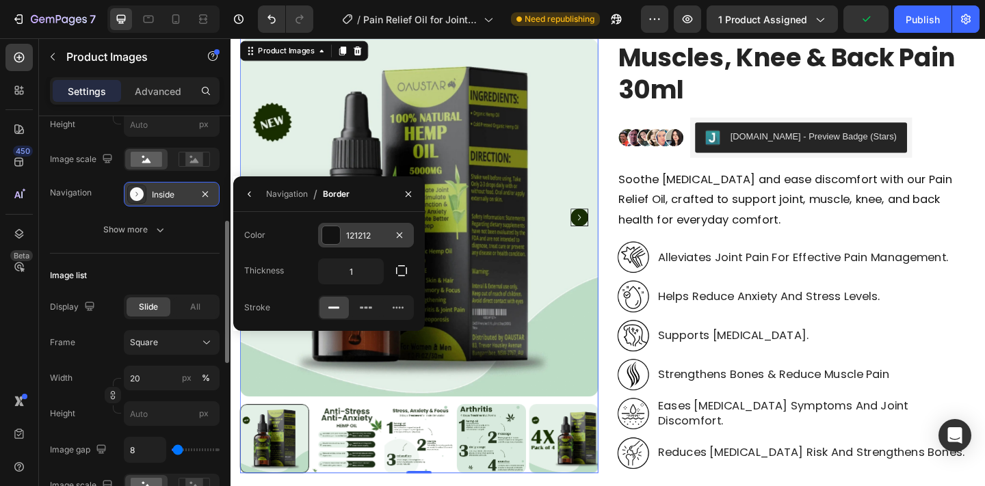
click at [344, 242] on div "121212" at bounding box center [366, 235] width 96 height 25
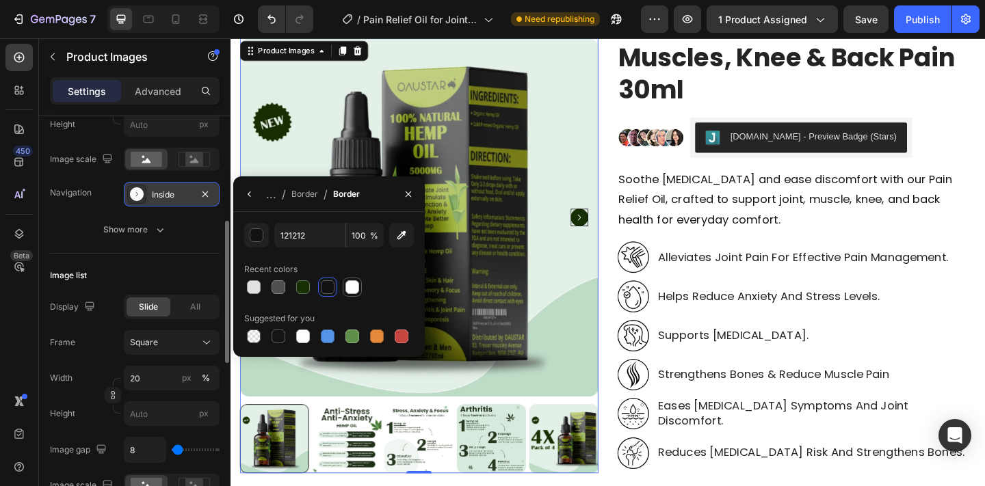
click at [354, 291] on div at bounding box center [352, 287] width 14 height 14
type input "FFFFFF"
click at [245, 196] on icon "button" at bounding box center [249, 194] width 11 height 11
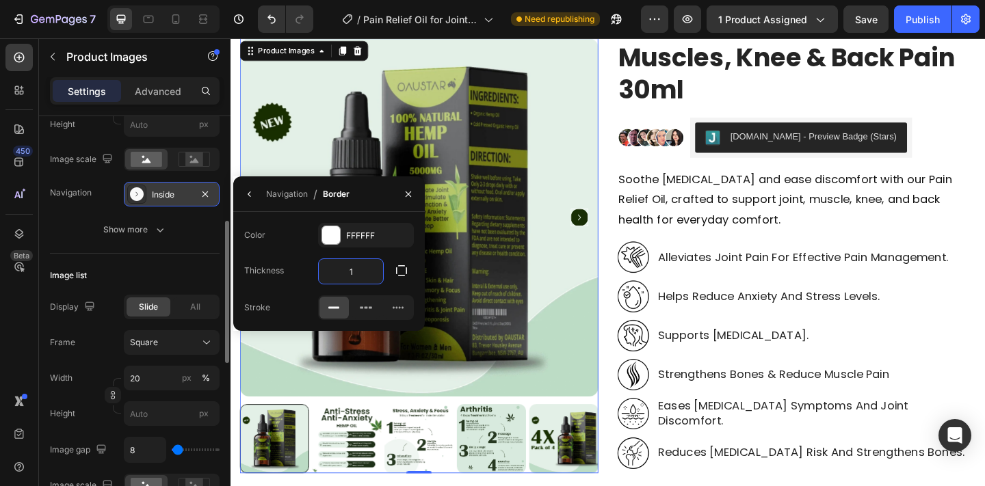
click at [338, 271] on input "1" at bounding box center [351, 271] width 64 height 25
type input "2"
click at [244, 193] on icon "button" at bounding box center [249, 194] width 11 height 11
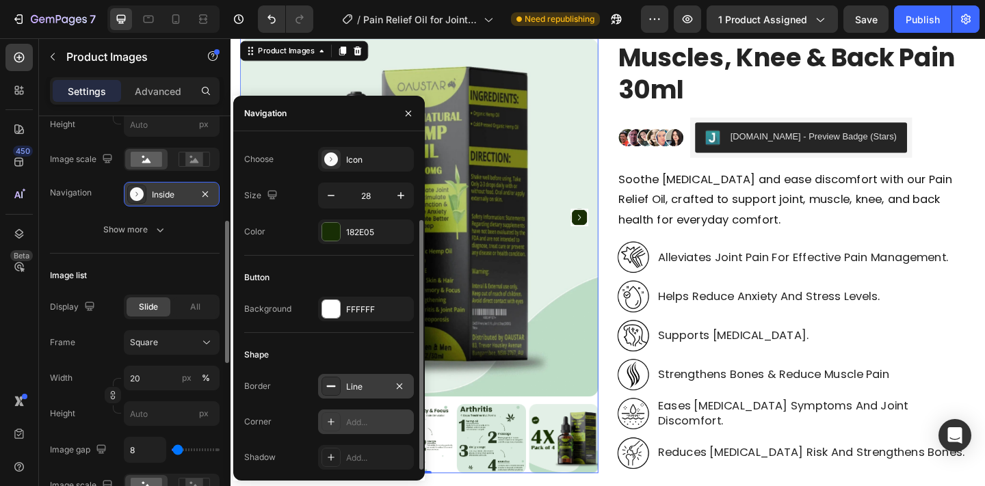
click at [371, 416] on div "Add..." at bounding box center [378, 422] width 64 height 12
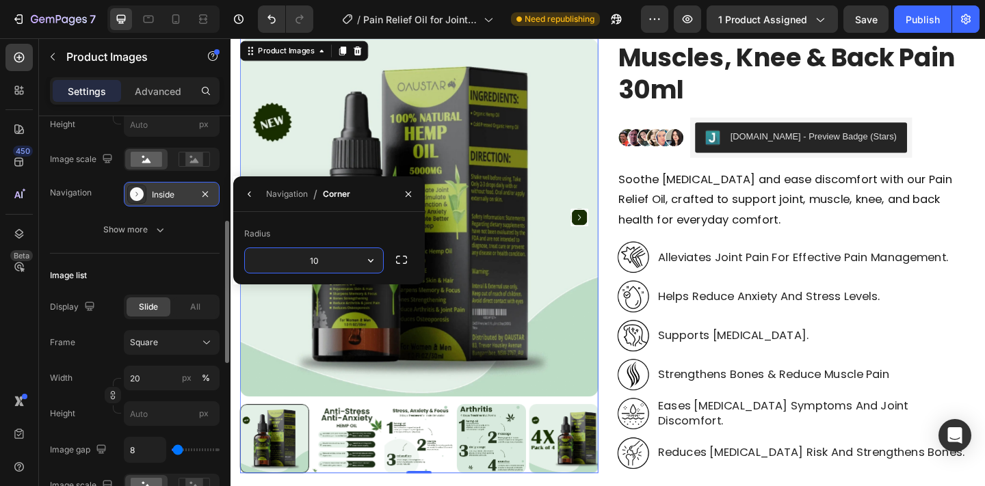
type input "100"
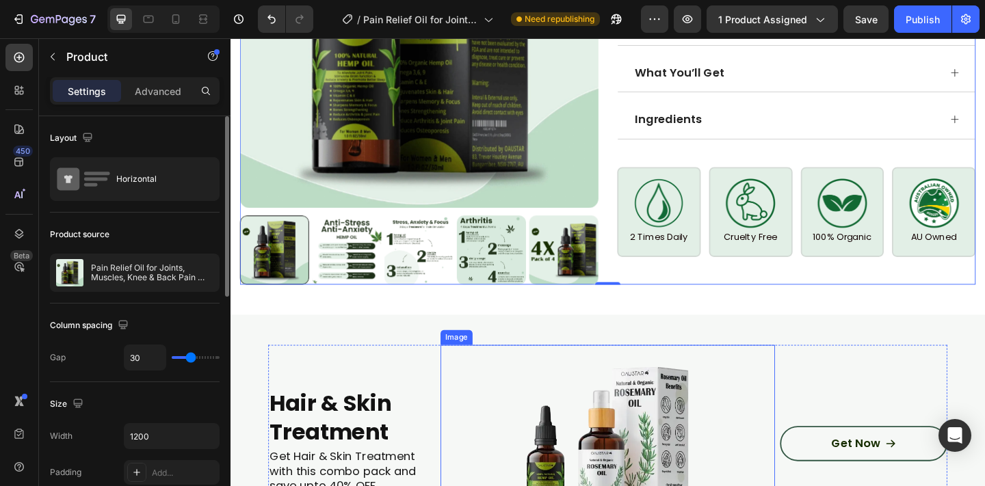
scroll to position [1117, 0]
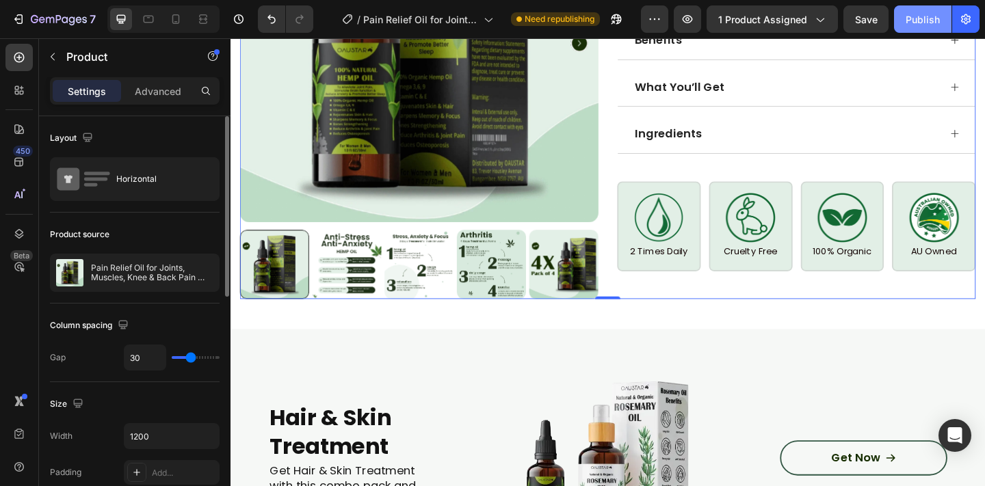
click at [930, 17] on div "Publish" at bounding box center [922, 19] width 34 height 14
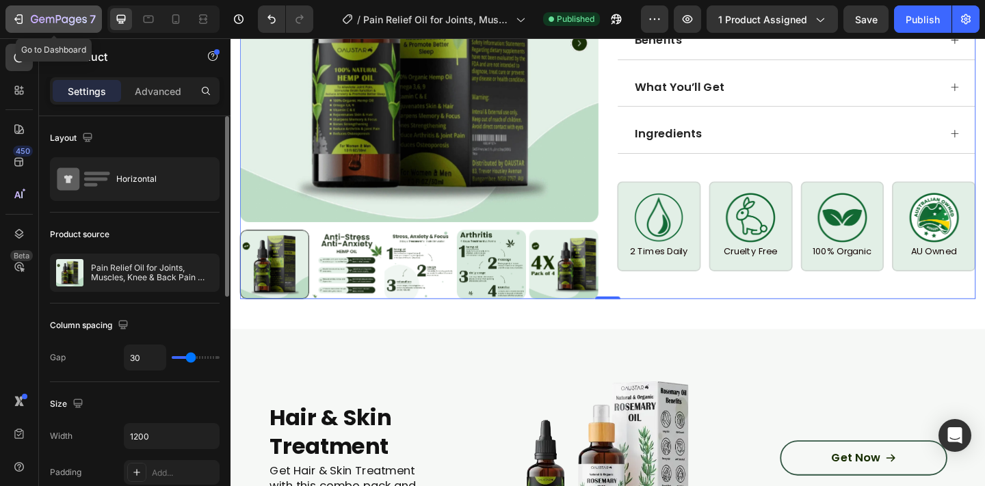
click at [75, 14] on icon "button" at bounding box center [59, 20] width 56 height 12
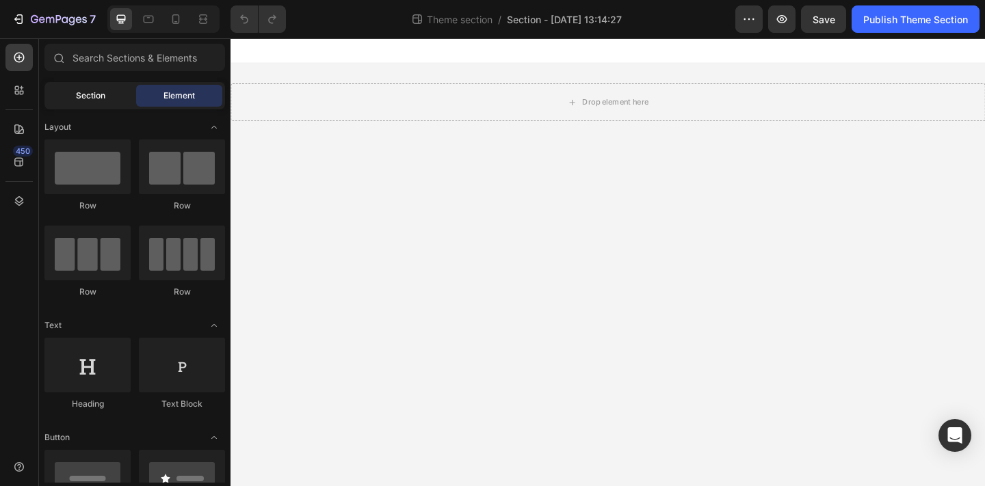
click at [103, 92] on span "Section" at bounding box center [90, 96] width 29 height 12
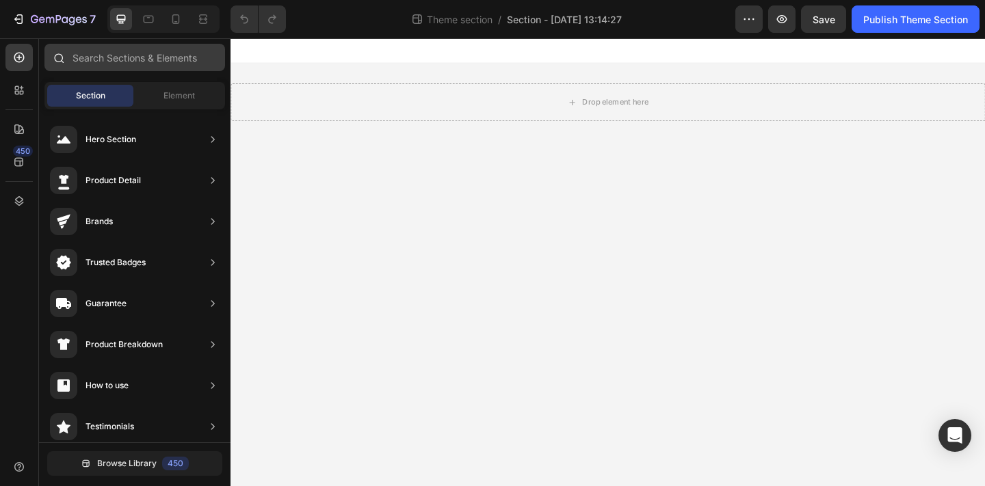
drag, startPoint x: 130, startPoint y: 83, endPoint x: 133, endPoint y: 60, distance: 22.7
click at [130, 78] on div "Sections(18) Elements(81) Section Element Hero Section Product Detail Brands Tr…" at bounding box center [134, 264] width 191 height 440
click at [133, 59] on input "text" at bounding box center [134, 57] width 181 height 27
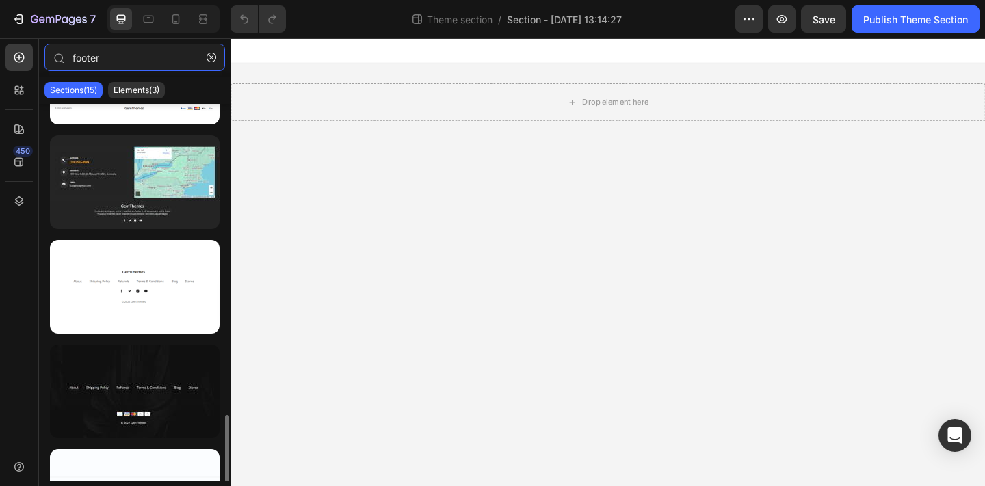
scroll to position [1187, 0]
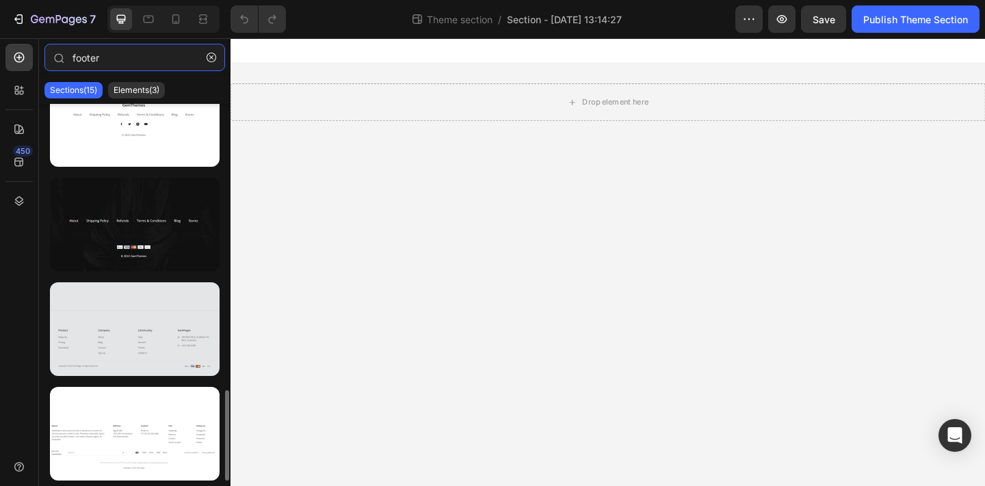
type input "footer"
click at [171, 322] on div at bounding box center [135, 329] width 170 height 94
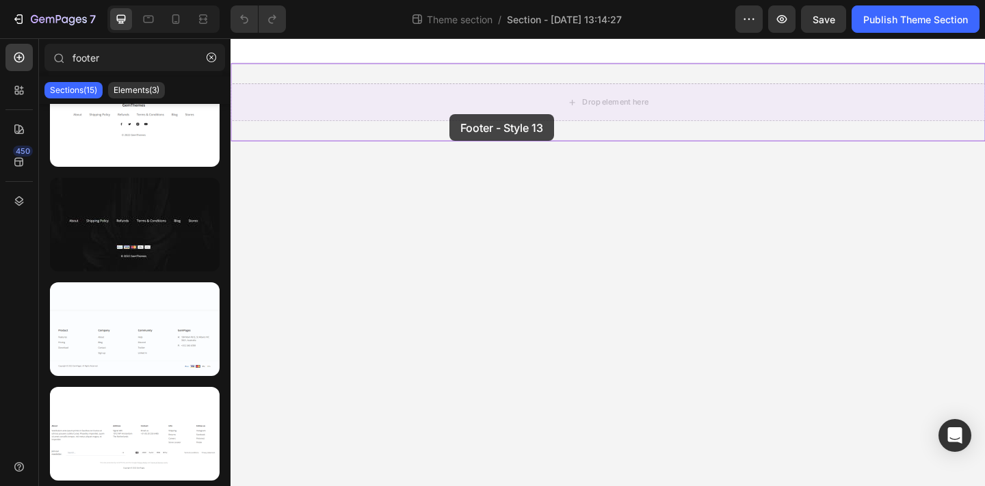
drag, startPoint x: 388, startPoint y: 371, endPoint x: 469, endPoint y: 118, distance: 266.2
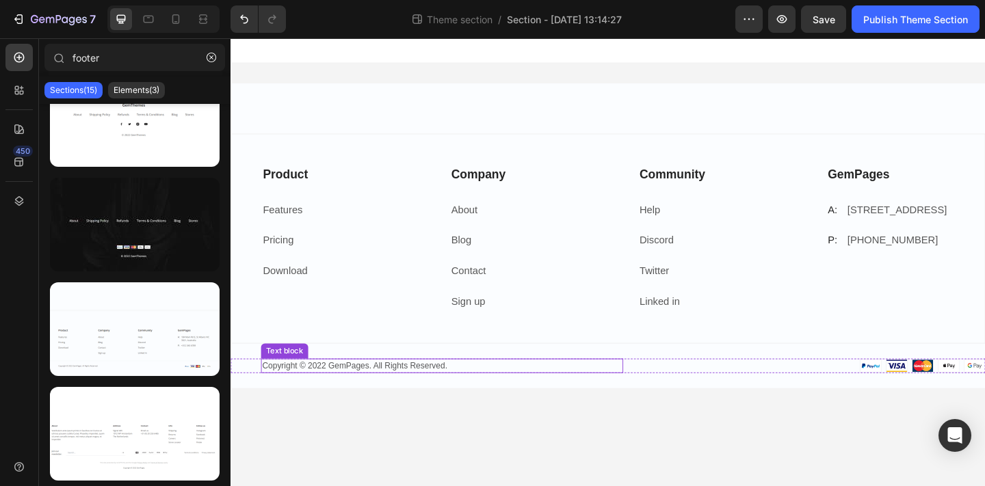
click at [362, 395] on p "Copyright © 2022 GemPages. All Rights Reserved." at bounding box center [460, 395] width 391 height 14
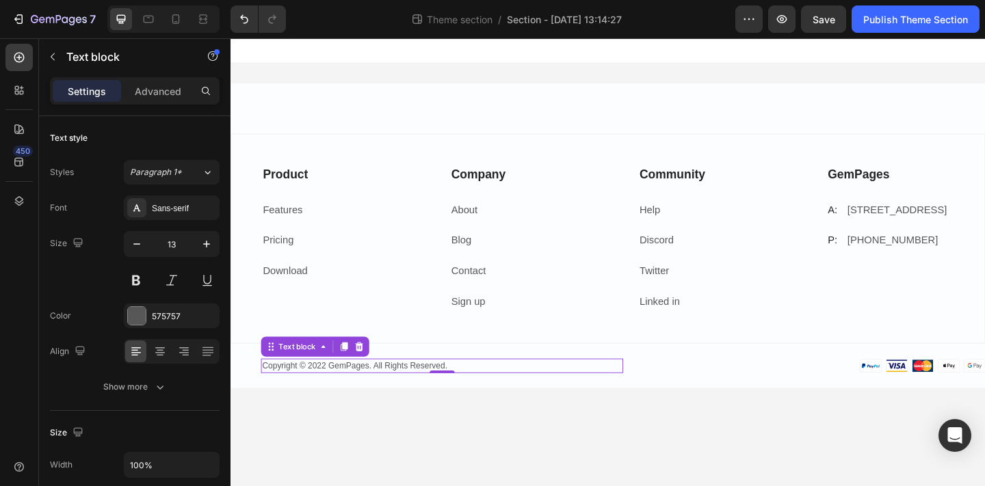
click at [332, 397] on p "Copyright © 2022 GemPages. All Rights Reserved." at bounding box center [460, 395] width 391 height 14
click at [334, 395] on p "Copyright © 2022 GemPages. All Rights Reserved." at bounding box center [460, 395] width 391 height 14
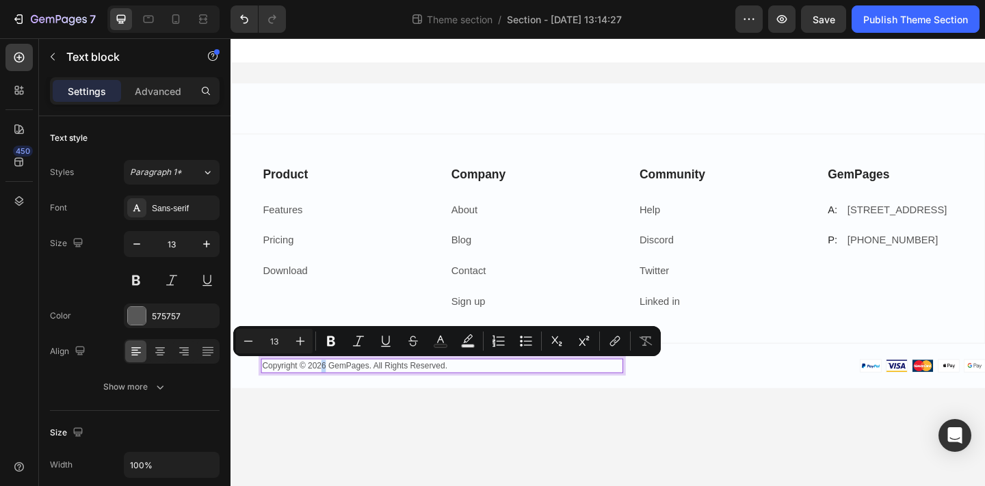
click at [330, 397] on p "Copyright © 2026 GemPages. All Rights Reserved." at bounding box center [460, 395] width 391 height 14
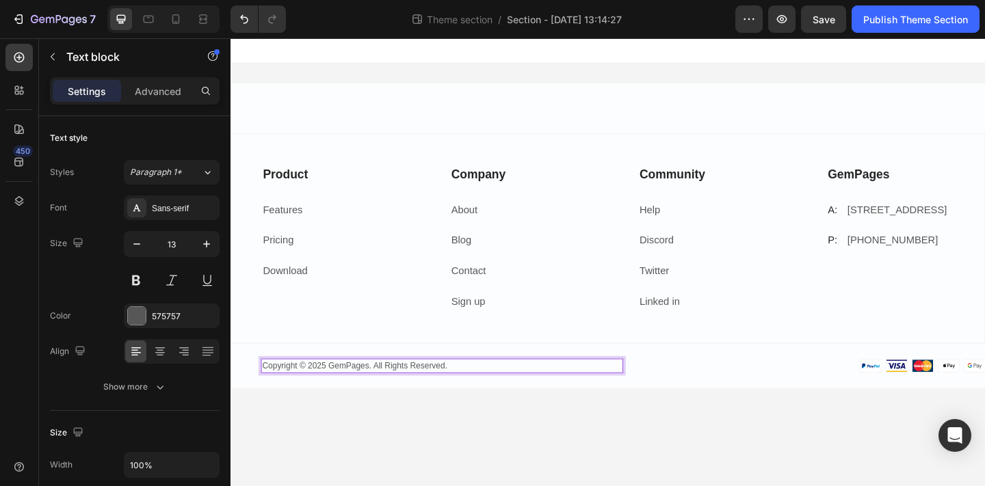
click at [341, 397] on p "Copyright © 2025 GemPages. All Rights Reserved." at bounding box center [460, 395] width 391 height 14
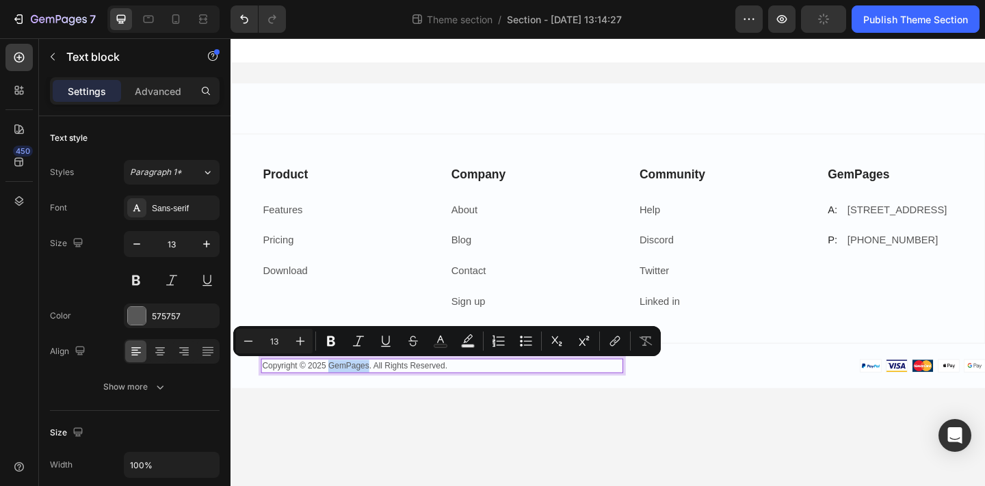
drag, startPoint x: 338, startPoint y: 397, endPoint x: 379, endPoint y: 397, distance: 41.0
click at [380, 396] on p "Copyright © 2025 GemPages. All Rights Reserved." at bounding box center [460, 395] width 391 height 14
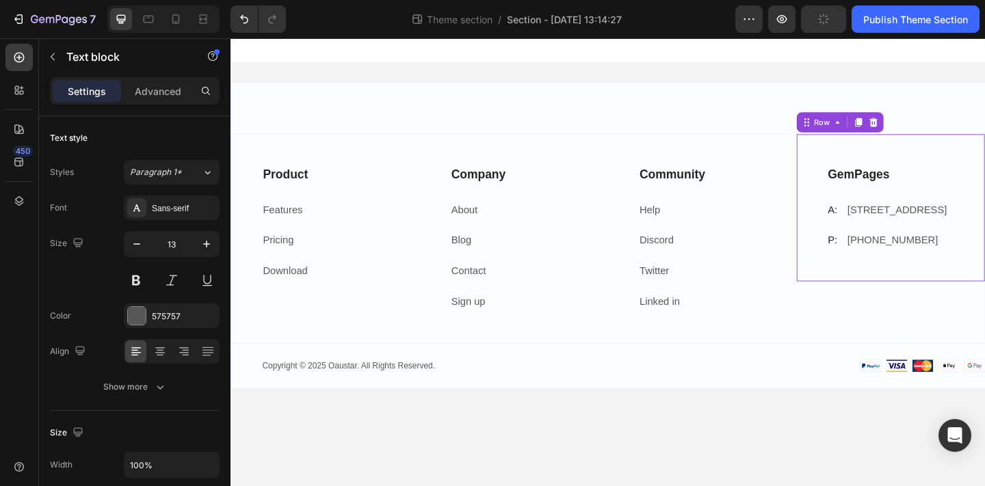
click at [865, 152] on div "GemPages Text block A: Text block [STREET_ADDRESS] Text block Row P: Text block…" at bounding box center [948, 223] width 205 height 160
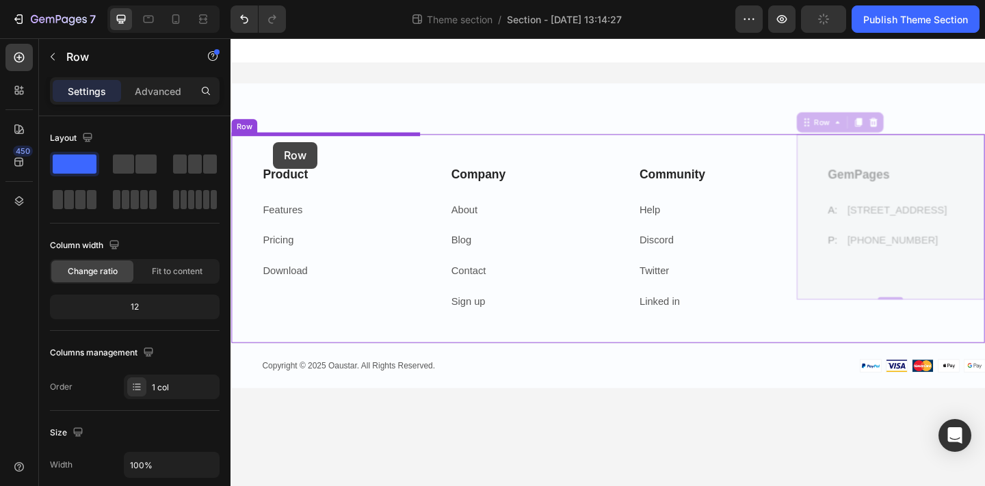
drag, startPoint x: 865, startPoint y: 126, endPoint x: 276, endPoint y: 151, distance: 589.3
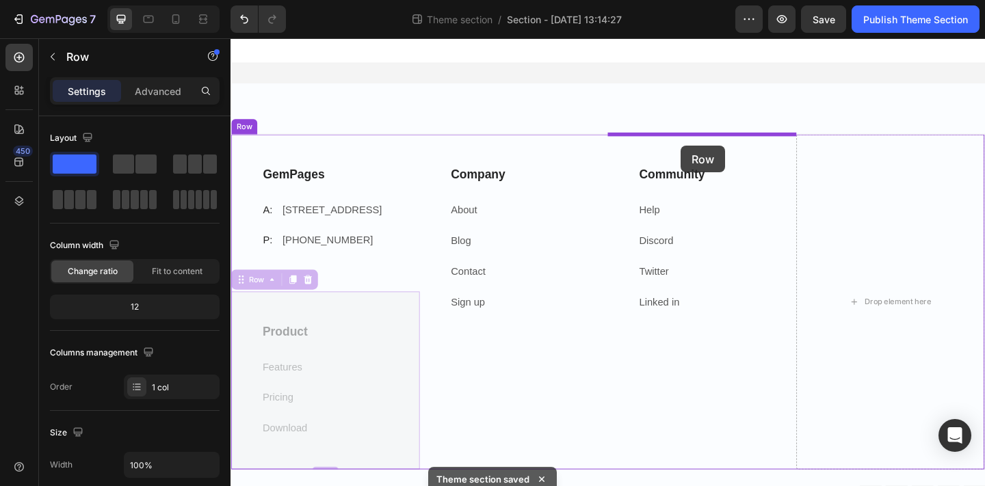
drag, startPoint x: 249, startPoint y: 328, endPoint x: 720, endPoint y: 155, distance: 501.7
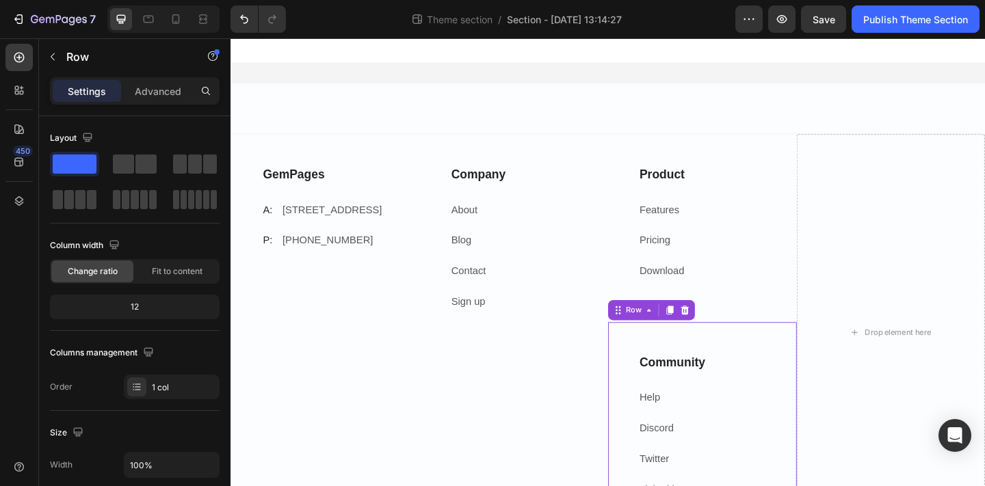
click at [714, 363] on div "Community Text block Help Text block Discord Text block Twitter Text block Link…" at bounding box center [743, 460] width 205 height 227
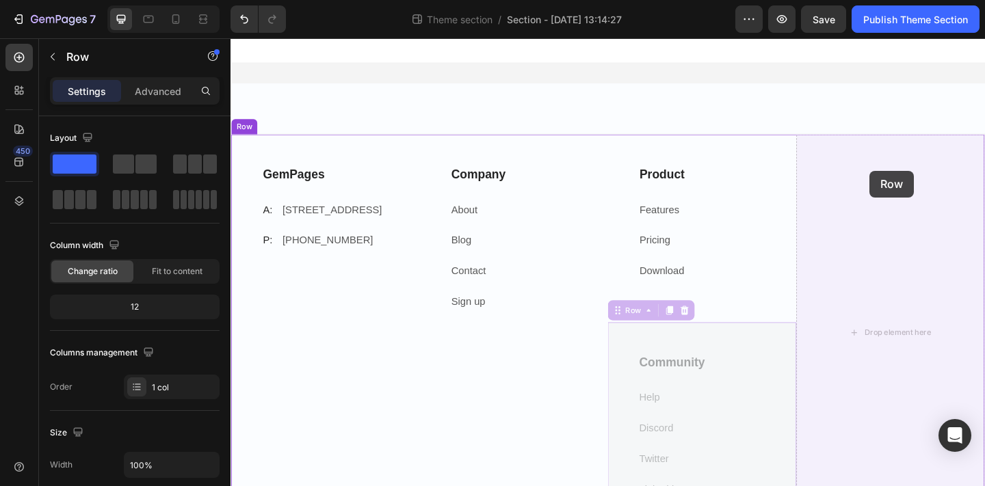
drag, startPoint x: 678, startPoint y: 340, endPoint x: 925, endPoint y: 183, distance: 292.9
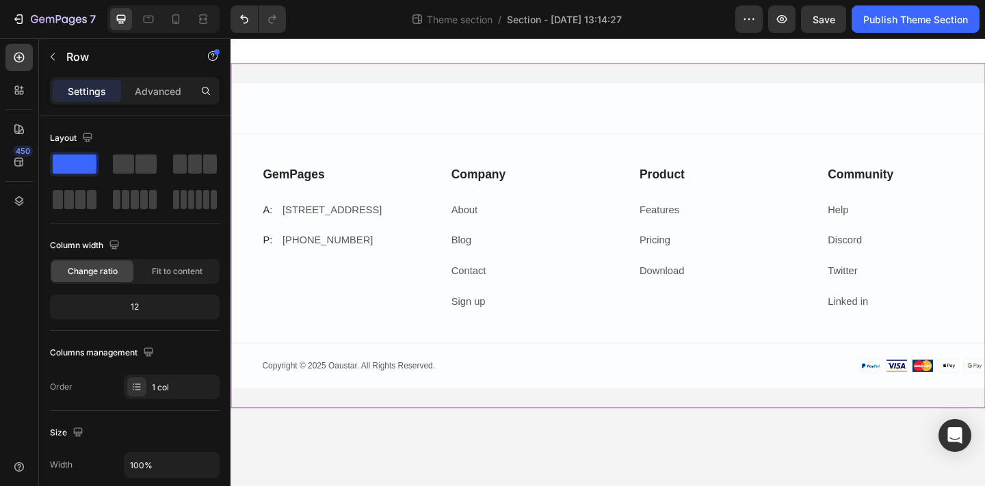
click at [711, 429] on div "GemPages Text block A: Text block [STREET_ADDRESS] Text block Row P: Text block…" at bounding box center [640, 253] width 821 height 375
click at [496, 221] on link "About" at bounding box center [484, 226] width 29 height 12
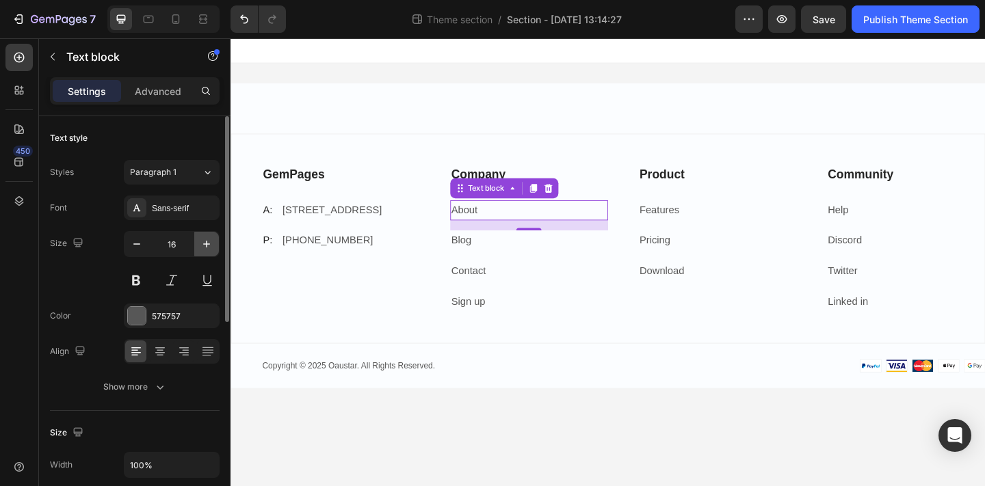
click at [209, 238] on icon "button" at bounding box center [207, 244] width 14 height 14
type input "18"
click at [185, 309] on div "575757" at bounding box center [172, 316] width 96 height 25
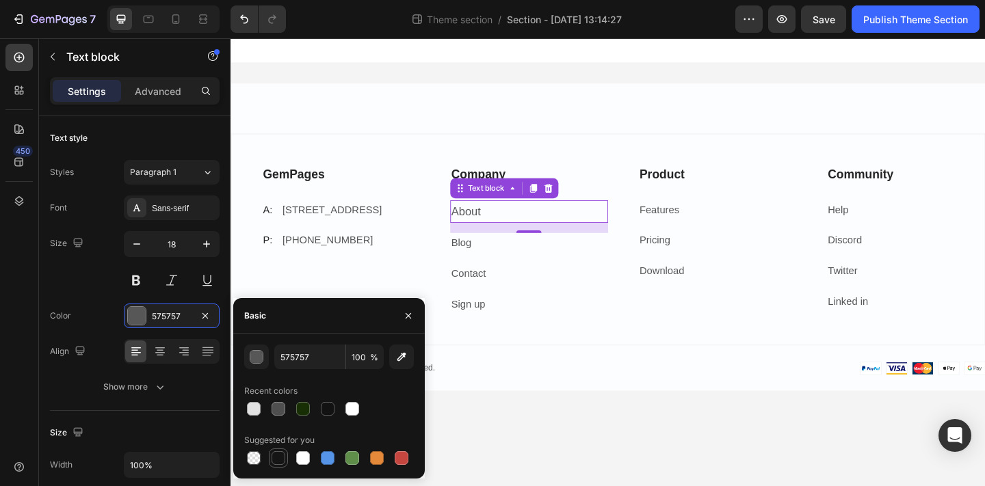
click at [271, 466] on div at bounding box center [278, 458] width 19 height 19
type input "151515"
click at [522, 257] on p "Blog" at bounding box center [555, 262] width 170 height 20
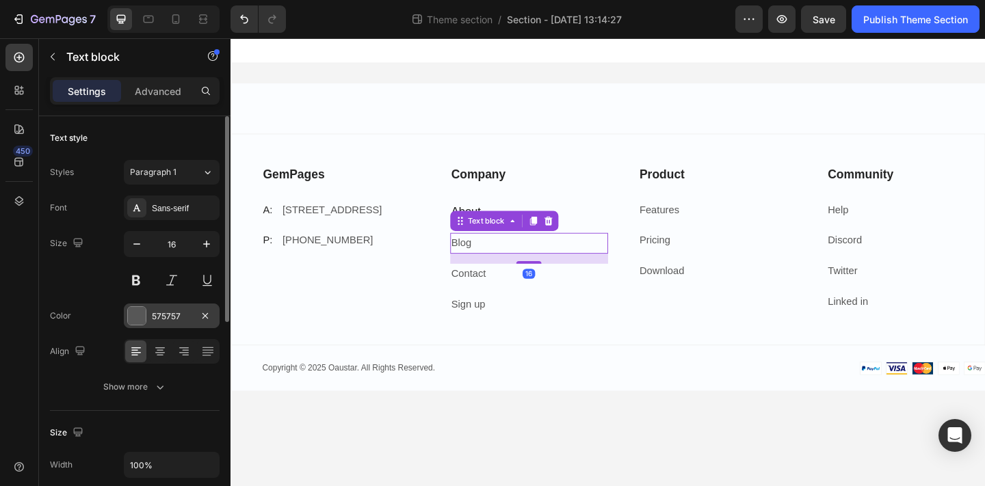
click at [149, 314] on div "575757" at bounding box center [172, 316] width 96 height 25
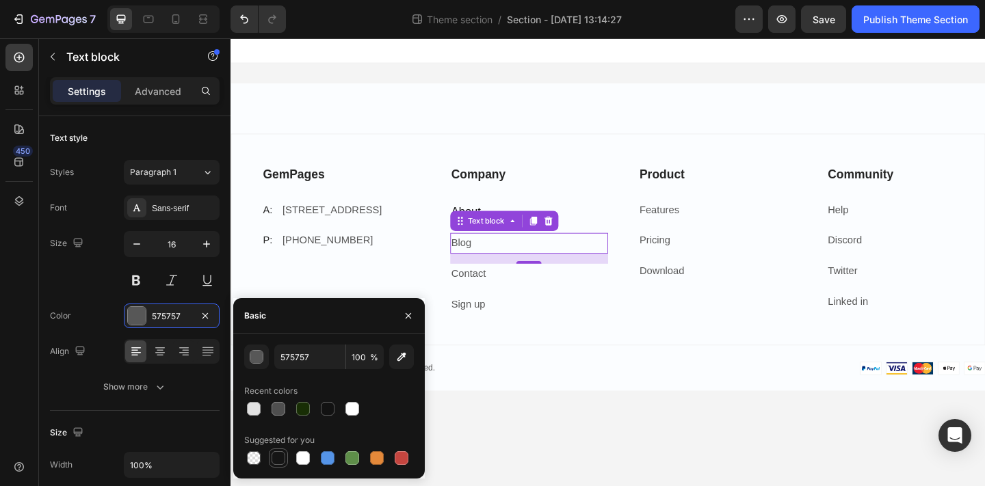
click at [278, 450] on div at bounding box center [278, 458] width 16 height 16
type input "151515"
click at [202, 249] on icon "button" at bounding box center [207, 244] width 14 height 14
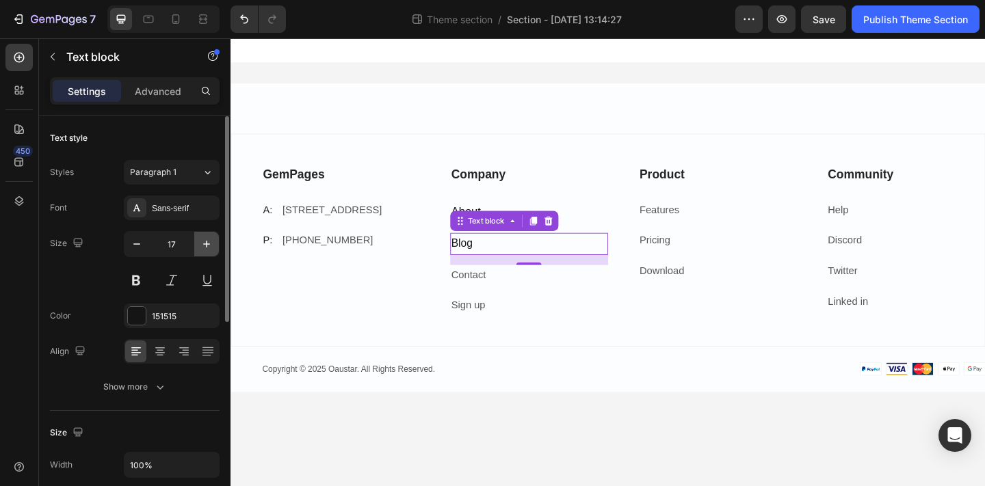
type input "18"
click at [177, 243] on input "18" at bounding box center [171, 244] width 45 height 25
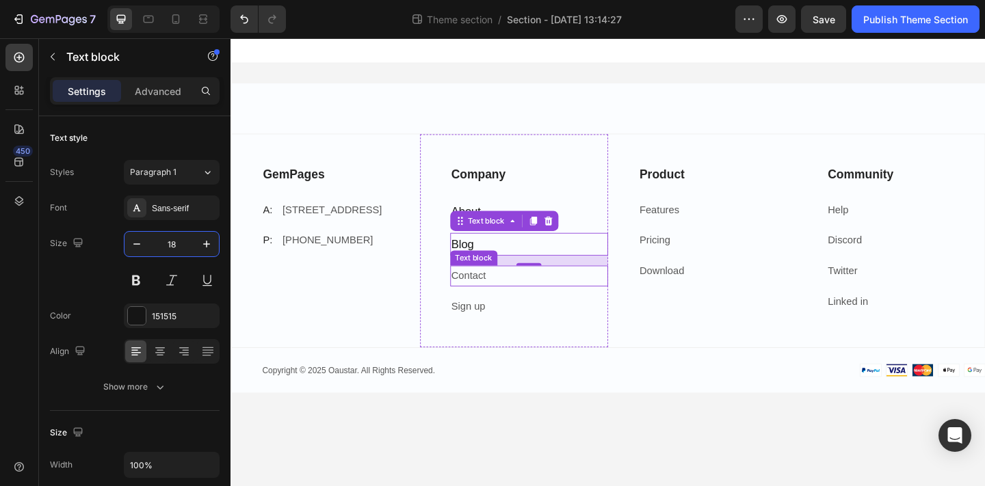
click at [526, 295] on p "Contact" at bounding box center [555, 297] width 170 height 20
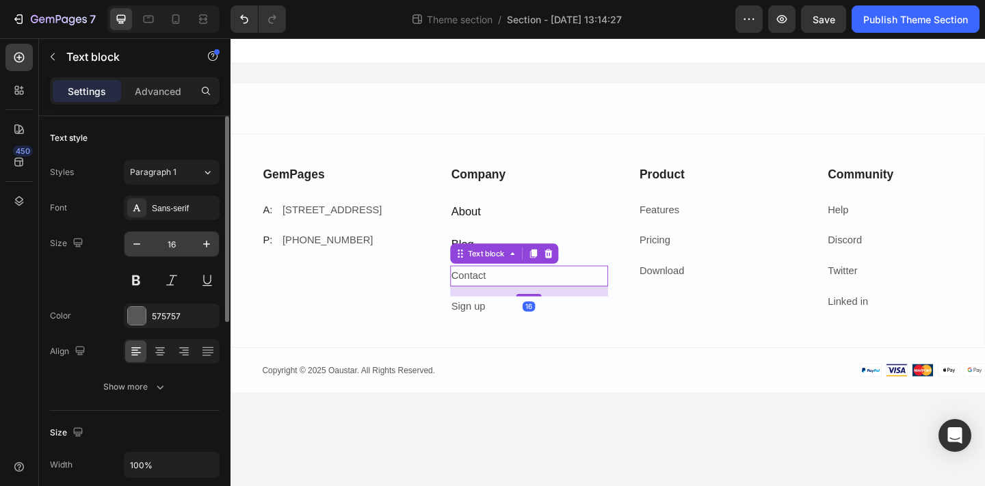
click at [177, 241] on input "16" at bounding box center [171, 244] width 45 height 25
paste input "8"
type input "18"
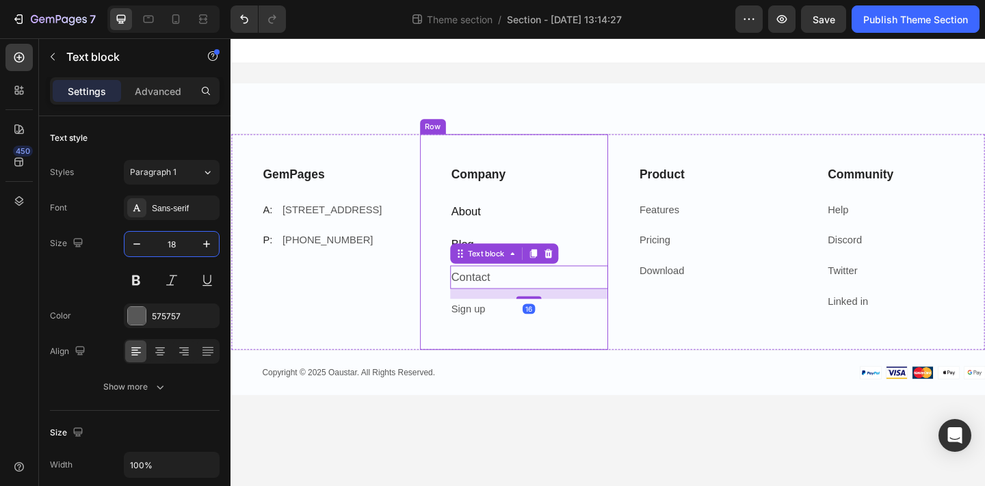
click at [514, 332] on p "Sign up" at bounding box center [555, 333] width 170 height 20
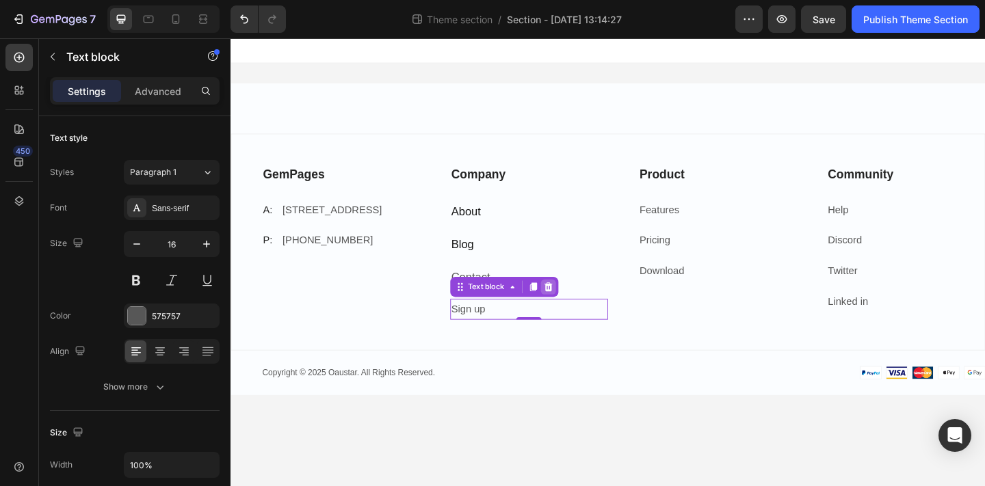
click at [575, 307] on icon at bounding box center [575, 309] width 9 height 10
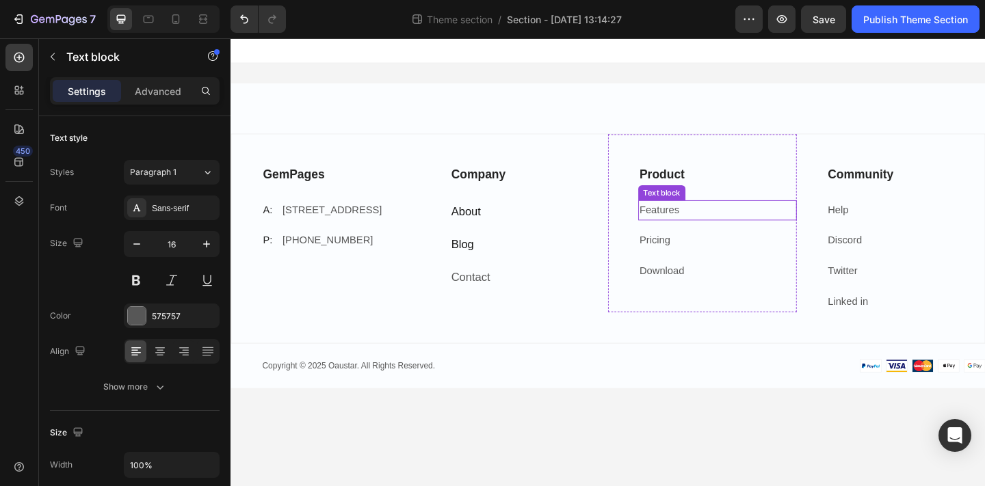
click at [704, 222] on link "Features" at bounding box center [696, 226] width 43 height 12
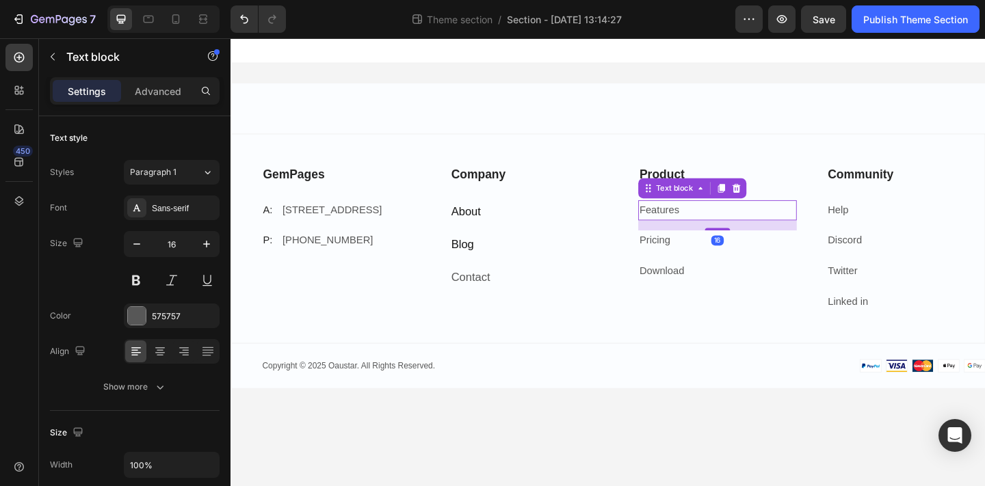
click at [693, 229] on link "Features" at bounding box center [696, 226] width 43 height 12
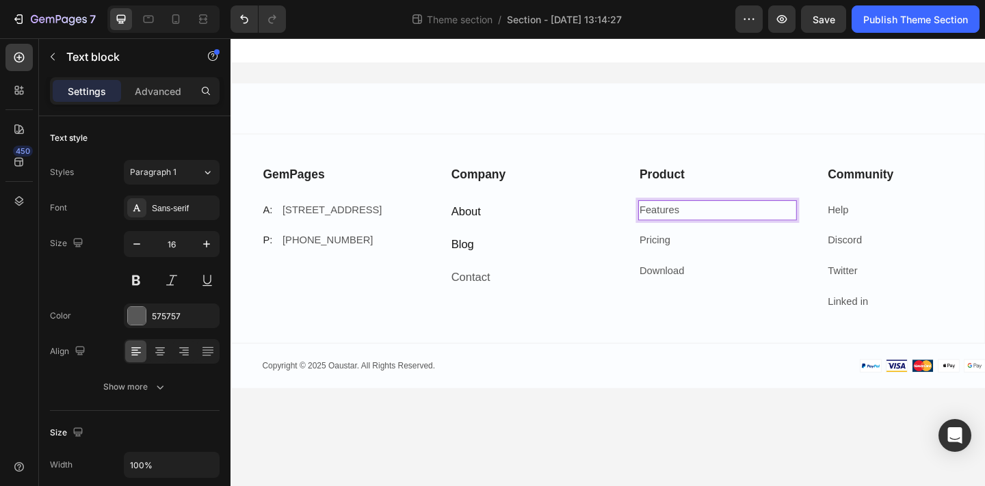
click at [693, 229] on link "Features" at bounding box center [696, 226] width 43 height 12
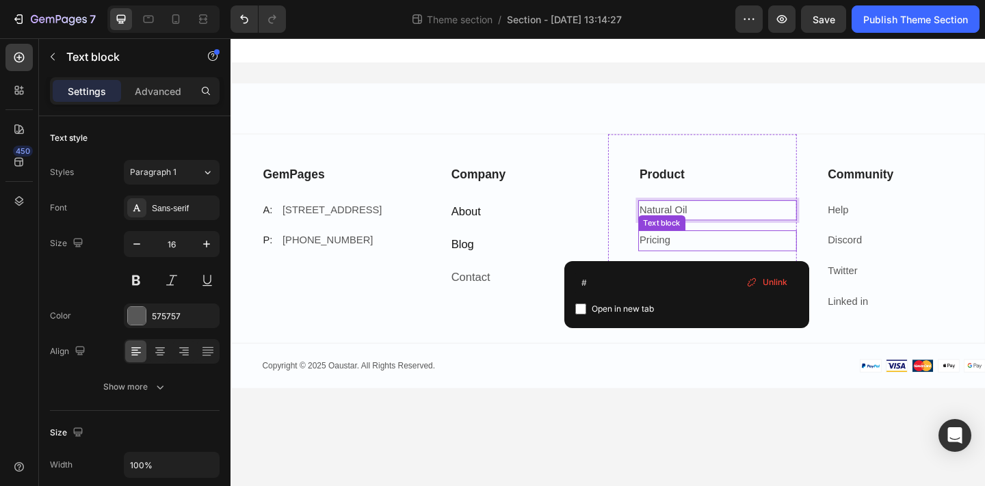
click at [729, 253] on p "Pricing" at bounding box center [760, 259] width 170 height 20
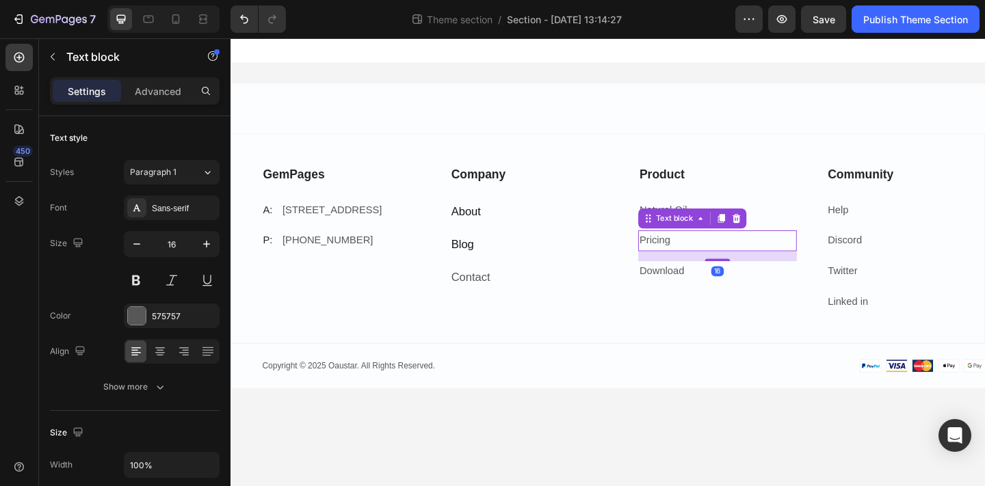
click at [729, 253] on p "Pricing" at bounding box center [760, 259] width 170 height 20
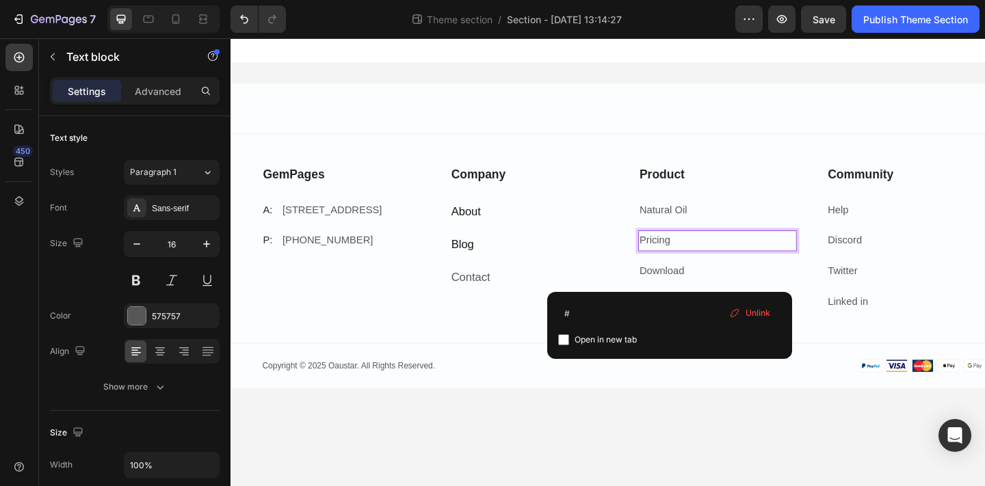
click at [729, 253] on p "Pricing" at bounding box center [760, 259] width 170 height 20
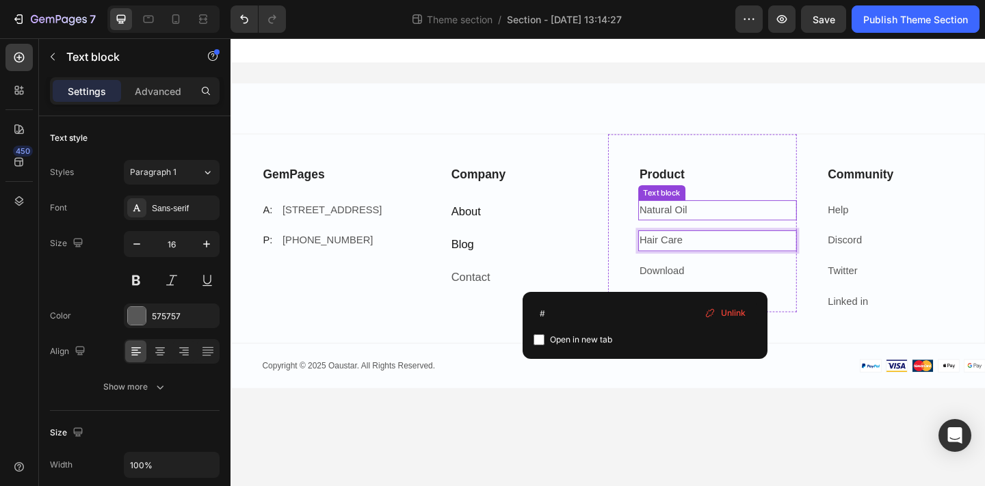
click at [695, 225] on link "Natural Oil" at bounding box center [701, 226] width 52 height 12
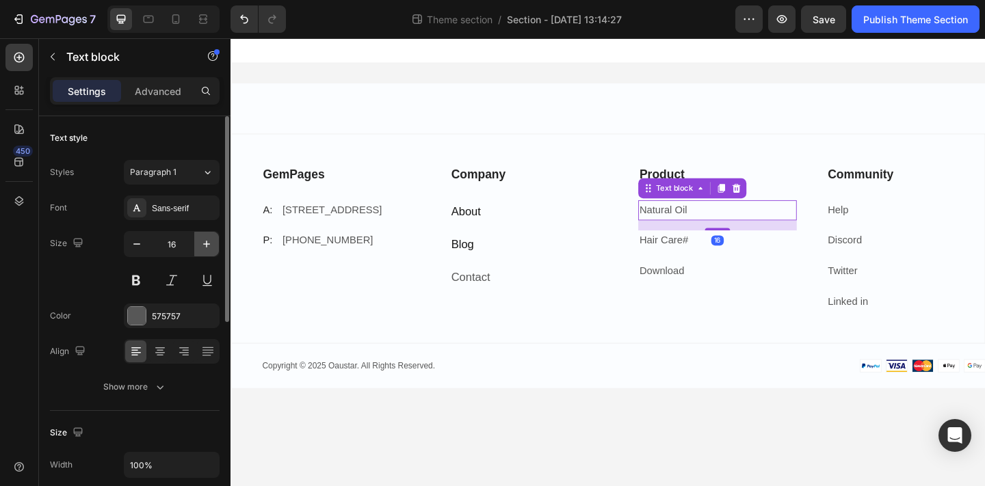
click at [206, 245] on icon "button" at bounding box center [206, 244] width 7 height 7
type input "18"
click at [181, 315] on div "575757" at bounding box center [172, 316] width 40 height 12
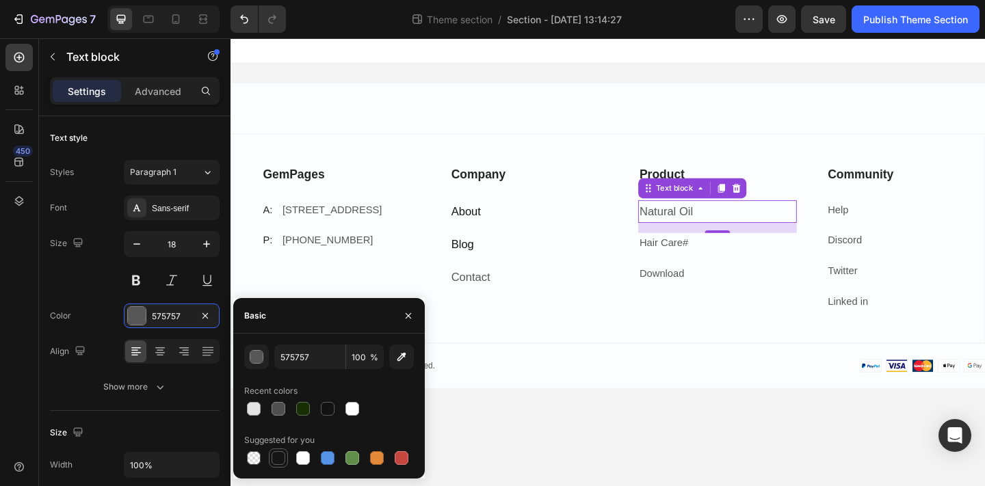
click at [281, 455] on div at bounding box center [278, 458] width 14 height 14
type input "151515"
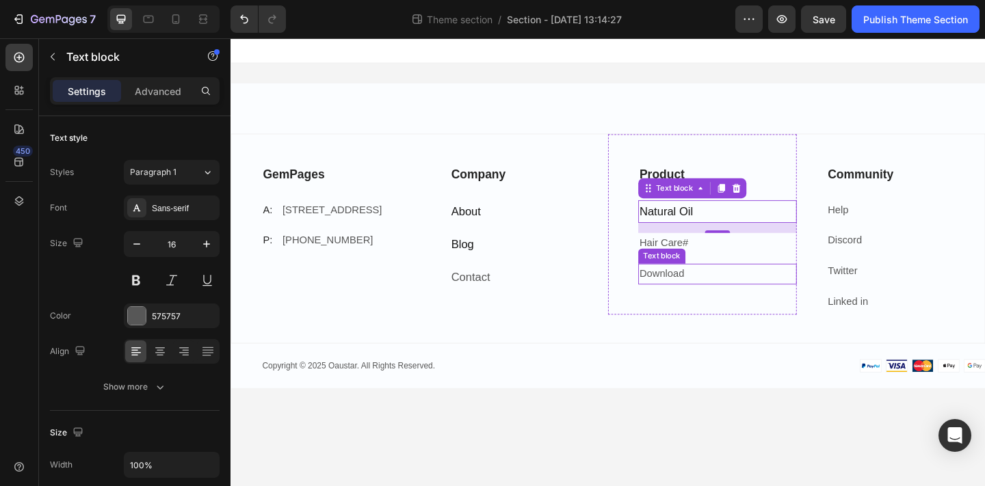
click at [697, 260] on p "Hair Care #" at bounding box center [760, 262] width 170 height 20
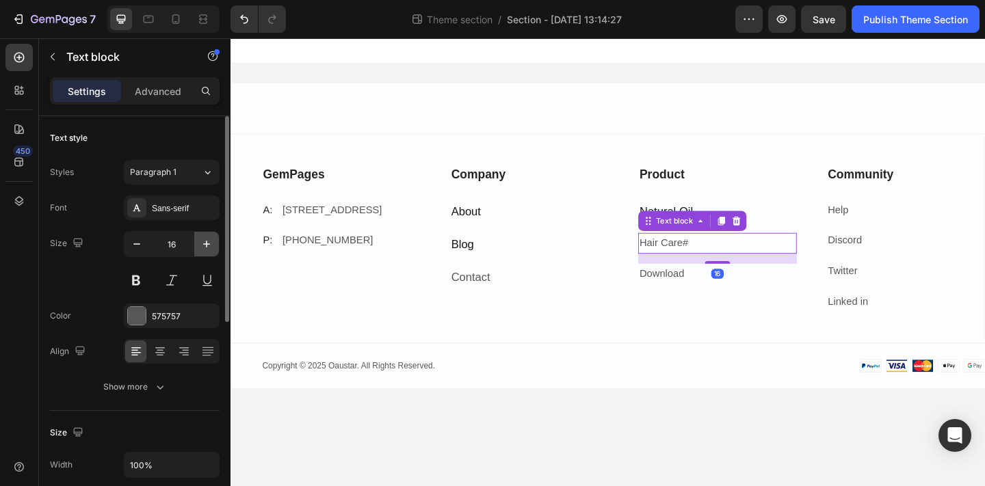
click at [204, 244] on icon "button" at bounding box center [207, 244] width 14 height 14
type input "18"
click at [179, 307] on div "575757" at bounding box center [172, 316] width 96 height 25
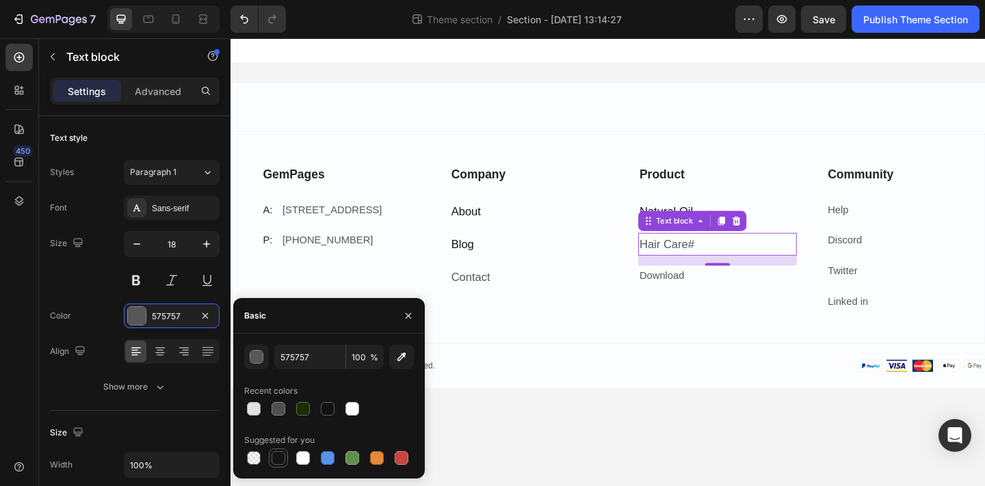
click at [278, 455] on div at bounding box center [278, 458] width 14 height 14
type input "151515"
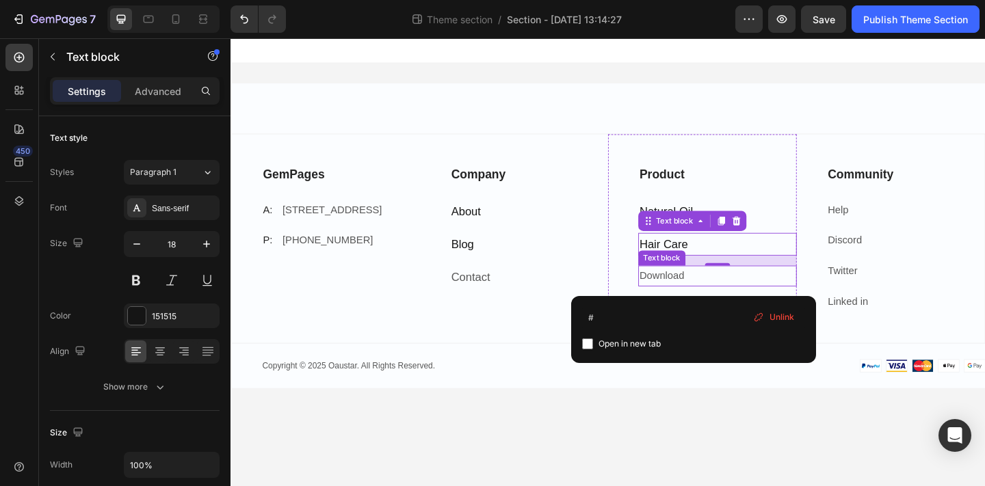
click at [704, 300] on link "Download" at bounding box center [699, 297] width 49 height 12
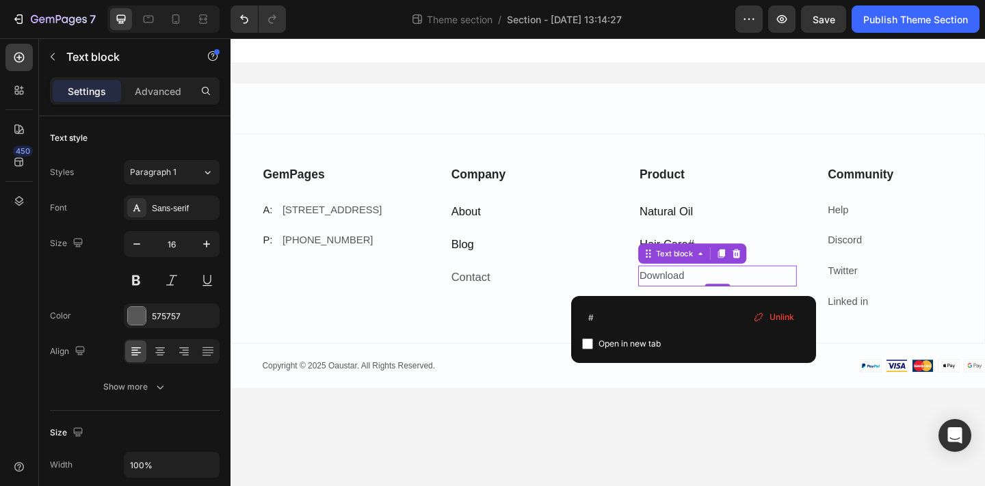
click at [704, 300] on link "Download" at bounding box center [699, 297] width 49 height 12
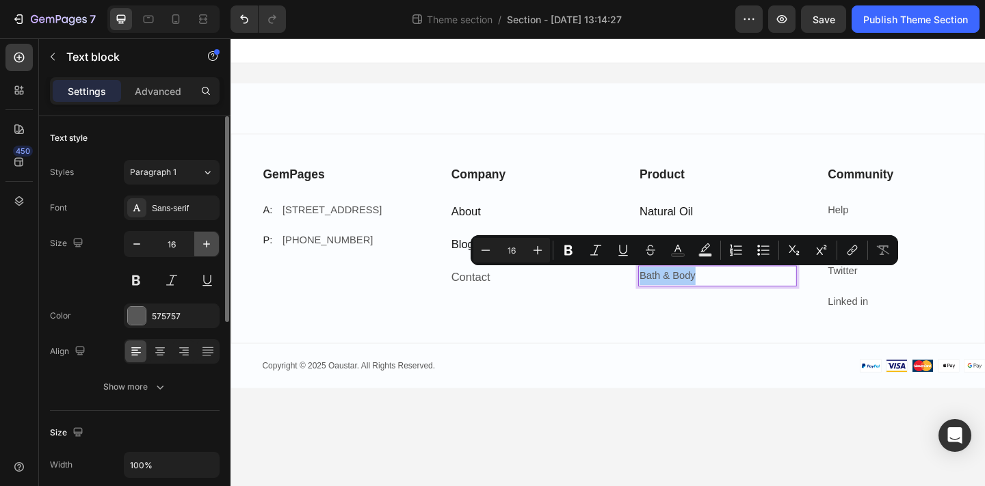
click at [209, 243] on icon "button" at bounding box center [206, 244] width 7 height 7
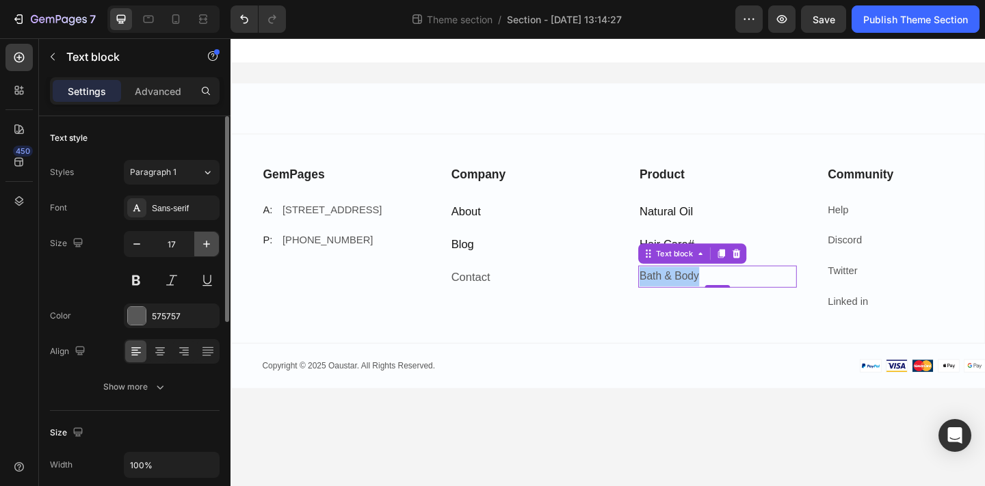
type input "18"
click at [176, 321] on div "575757" at bounding box center [172, 316] width 40 height 12
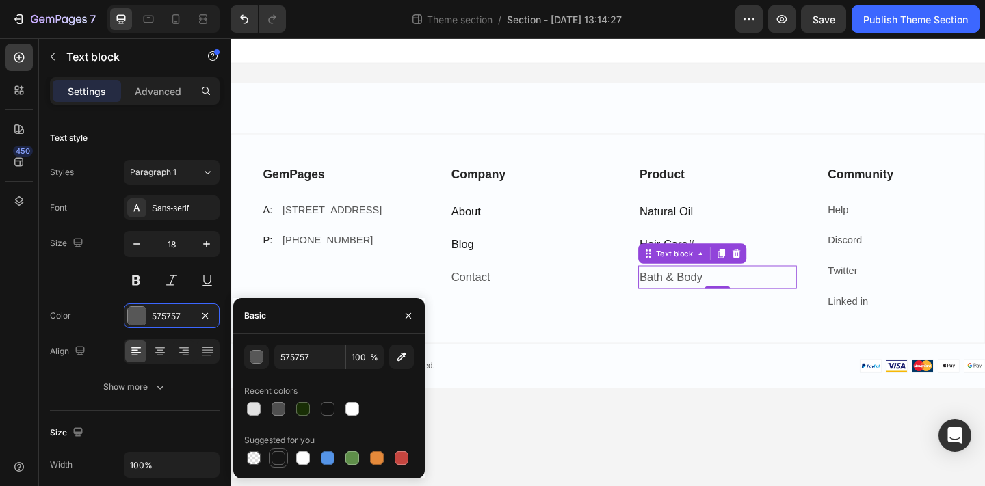
click at [281, 460] on div at bounding box center [278, 458] width 14 height 14
type input "151515"
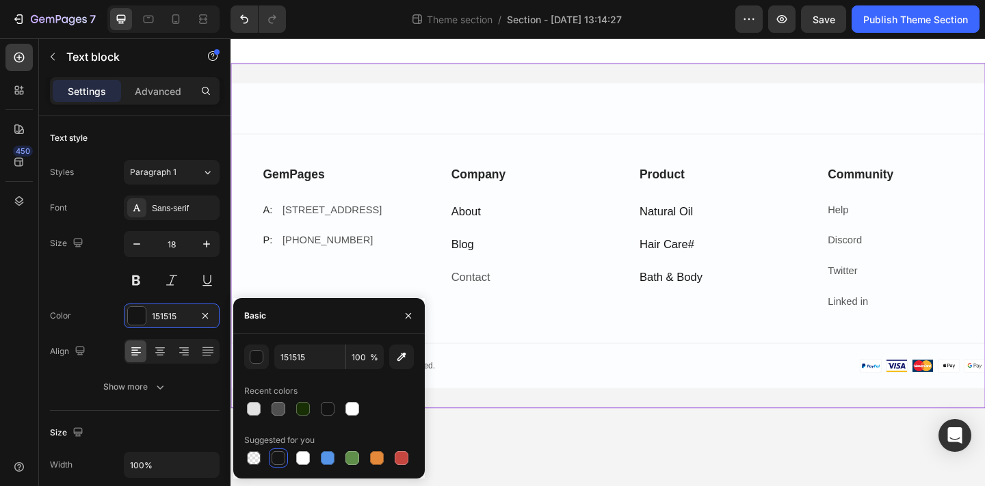
click at [744, 439] on div "GemPages Text block A: Text block [STREET_ADDRESS] Text block Row P: Text block…" at bounding box center [640, 253] width 821 height 375
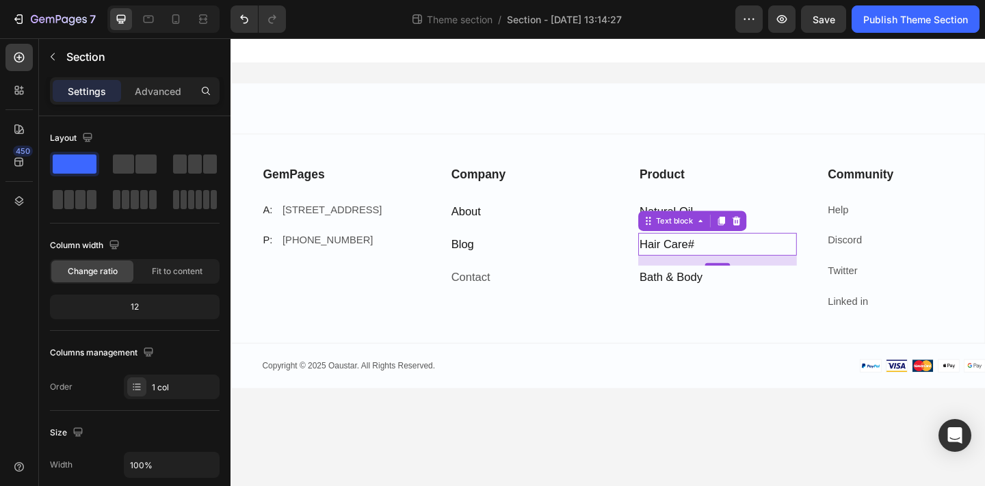
click at [739, 261] on p "Hair Care #" at bounding box center [760, 263] width 170 height 22
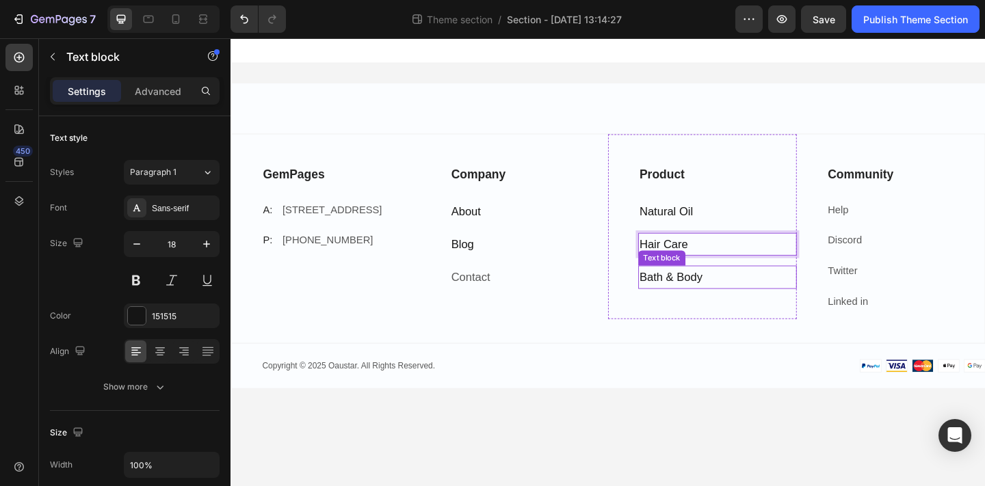
click at [739, 291] on p "Bath & Body" at bounding box center [760, 298] width 170 height 22
click at [761, 267] on icon at bounding box center [763, 272] width 11 height 11
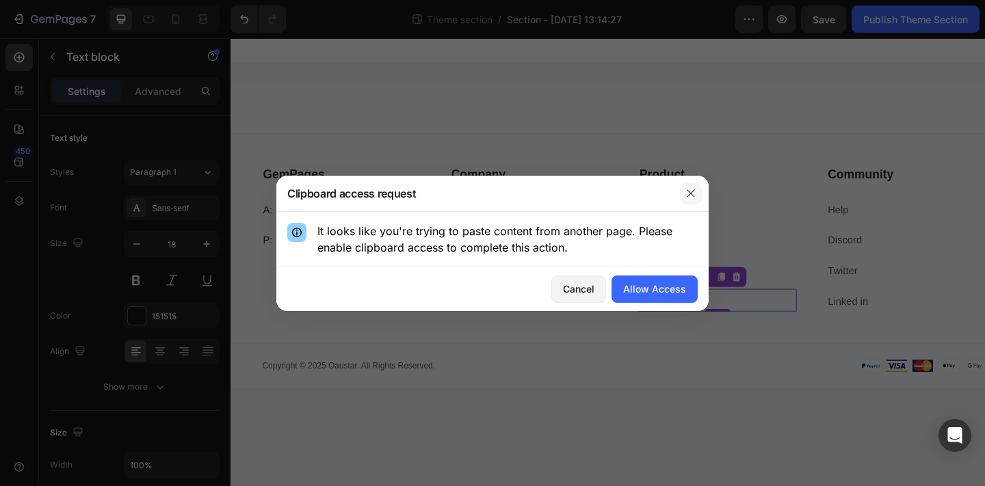
click at [688, 186] on button "button" at bounding box center [691, 194] width 22 height 22
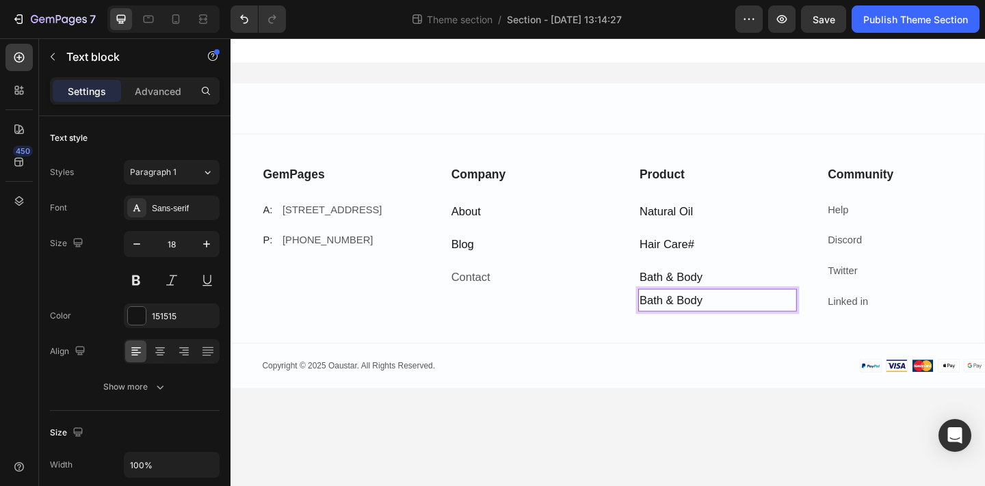
click at [733, 332] on p "Bath & Body" at bounding box center [760, 324] width 170 height 22
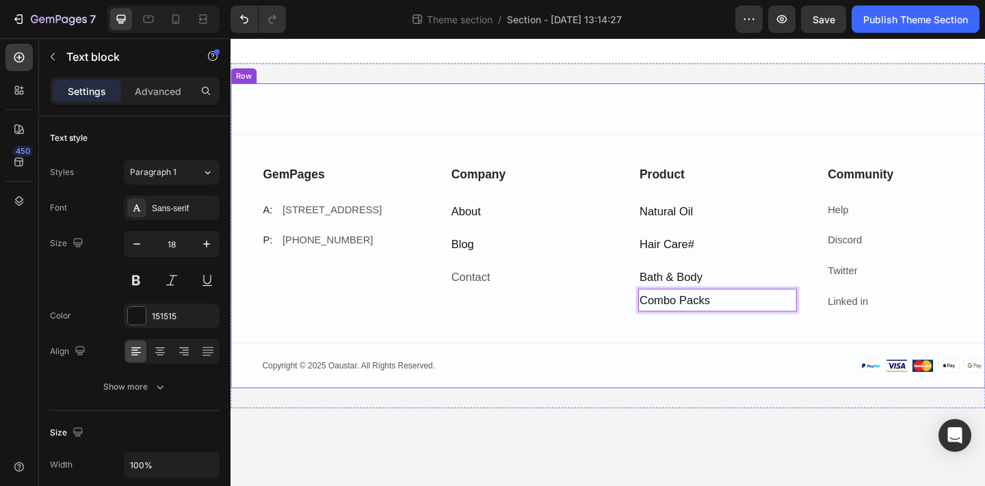
click at [784, 375] on div "GemPages Text block A: Text block [STREET_ADDRESS] Text block Row P: Text block…" at bounding box center [640, 272] width 821 height 261
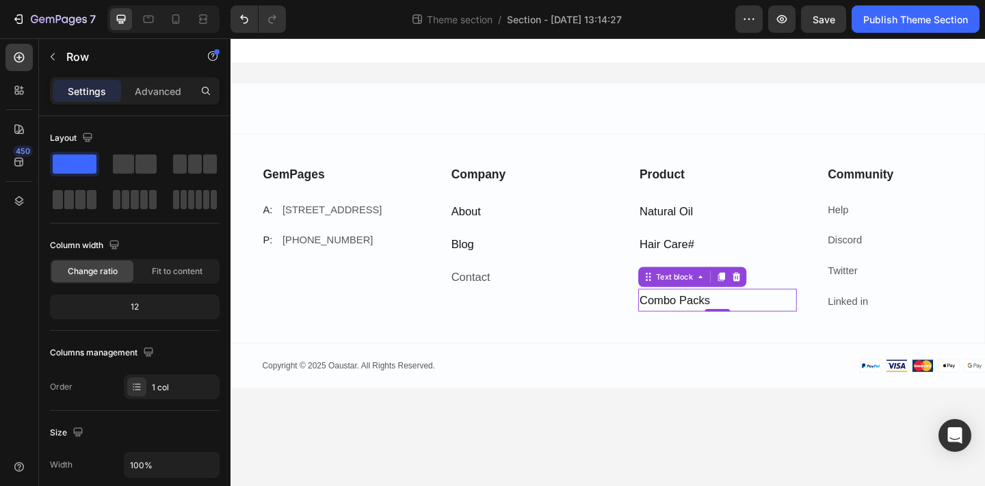
click at [735, 326] on p "Combo Packs" at bounding box center [760, 324] width 170 height 22
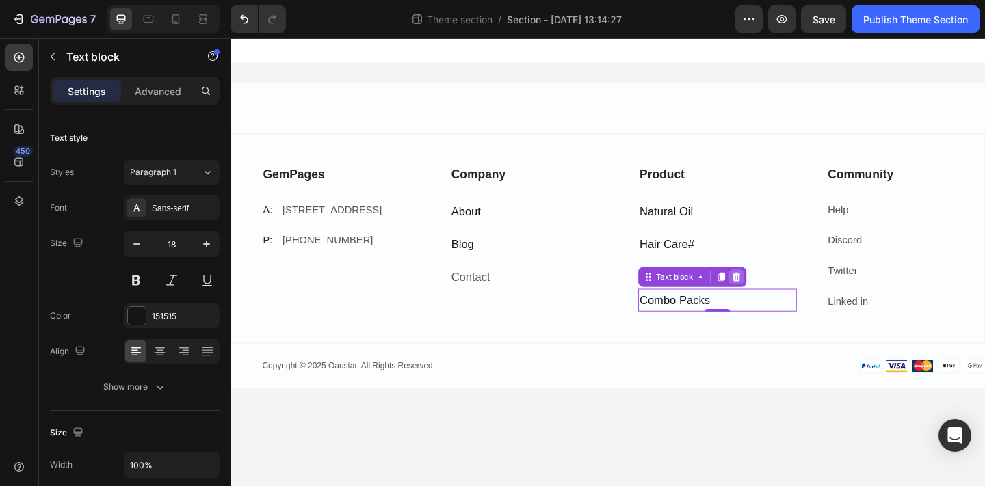
click at [777, 294] on icon at bounding box center [780, 298] width 9 height 10
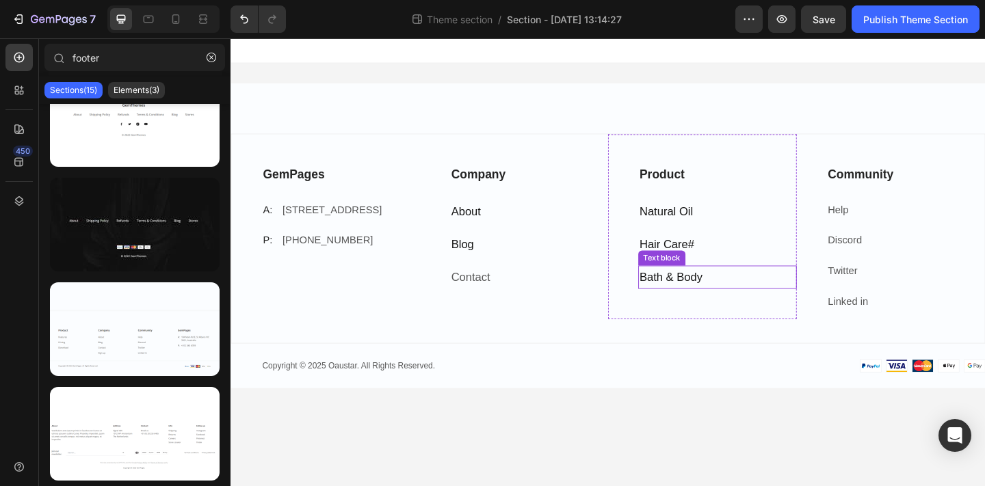
click at [773, 288] on p "Bath & Body" at bounding box center [760, 298] width 170 height 22
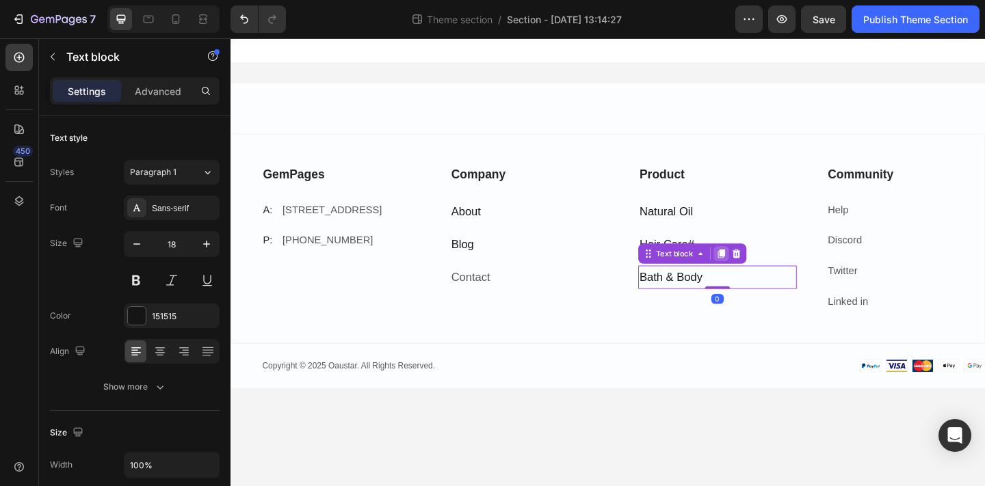
click at [768, 276] on icon at bounding box center [763, 272] width 11 height 11
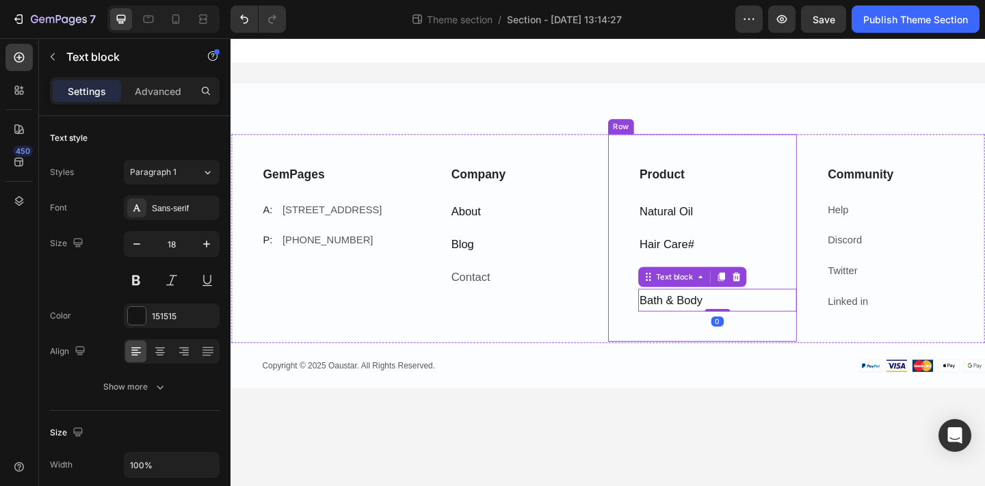
click at [785, 352] on div "Product Text block Natural Oil Text block Hair Care # Text block Bath & Body Te…" at bounding box center [743, 256] width 205 height 226
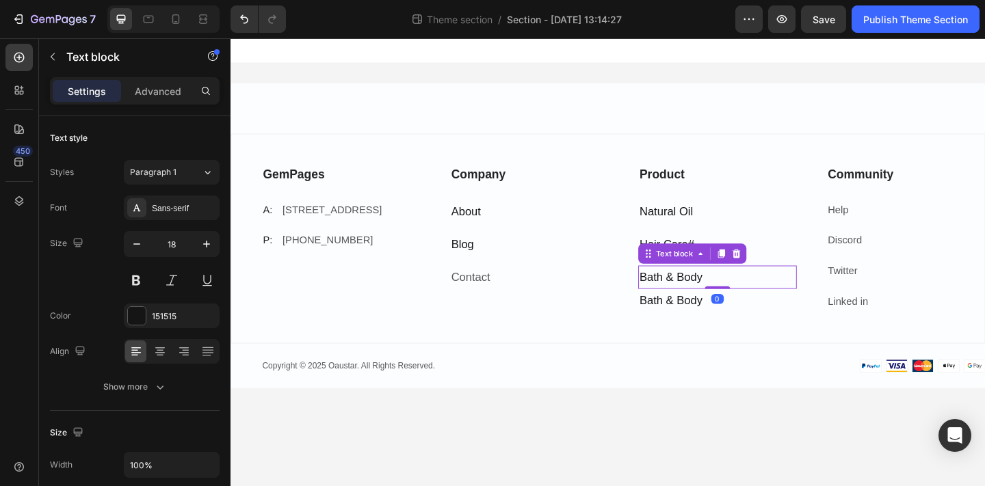
click at [747, 293] on p "Bath & Body" at bounding box center [760, 298] width 170 height 22
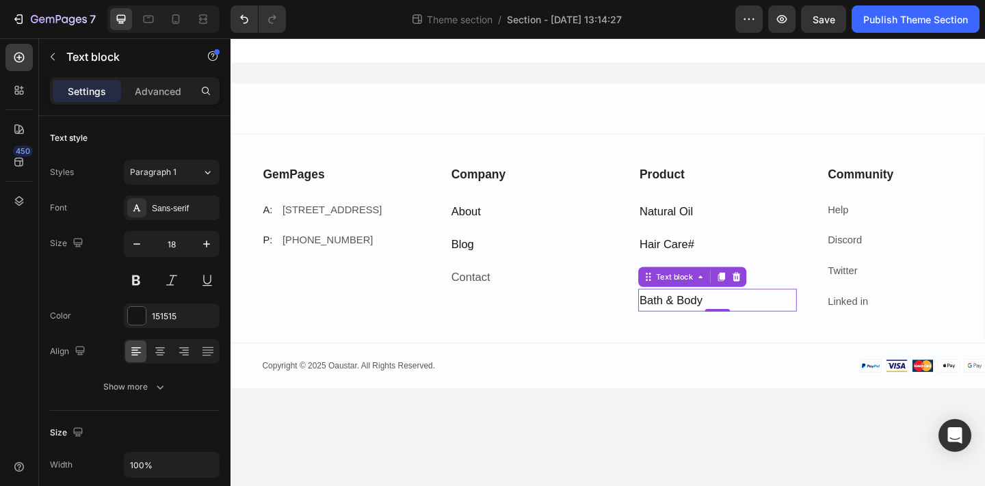
click at [748, 317] on p "Bath & Body" at bounding box center [760, 324] width 170 height 22
click at [745, 257] on p "Hair Care #" at bounding box center [760, 263] width 170 height 22
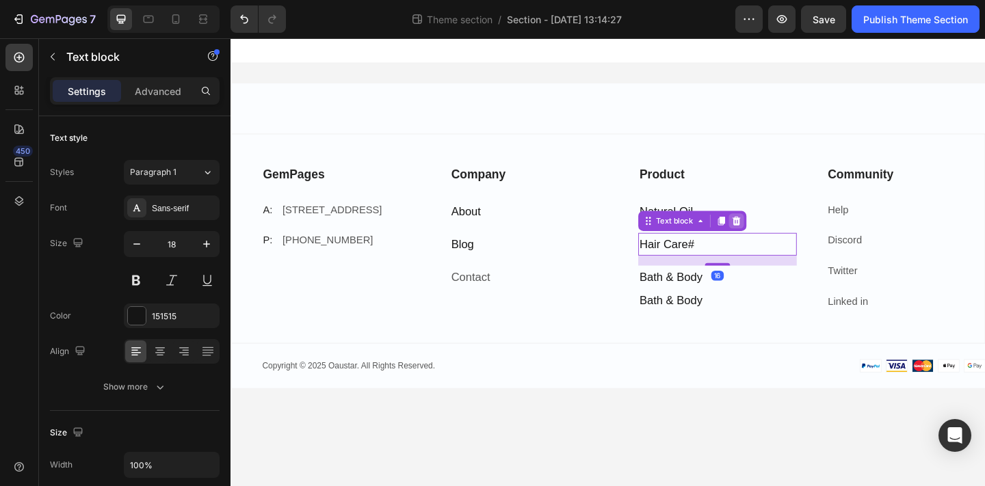
click at [778, 234] on icon at bounding box center [780, 238] width 9 height 10
click at [760, 252] on p "Bath & Body" at bounding box center [760, 263] width 170 height 22
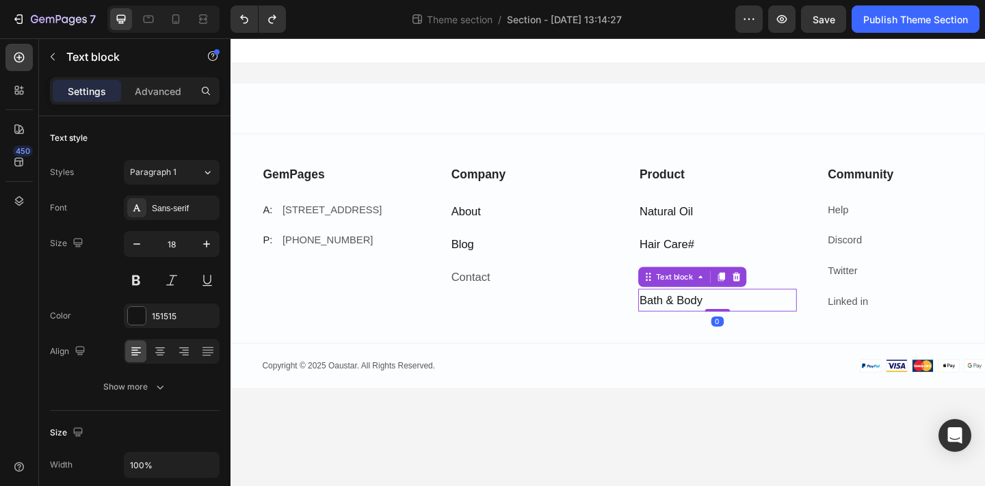
click at [737, 325] on p "Bath & Body" at bounding box center [760, 324] width 170 height 22
click at [736, 325] on p "Bath & Body" at bounding box center [760, 324] width 170 height 22
click at [737, 295] on p "Bath & Body" at bounding box center [760, 298] width 170 height 22
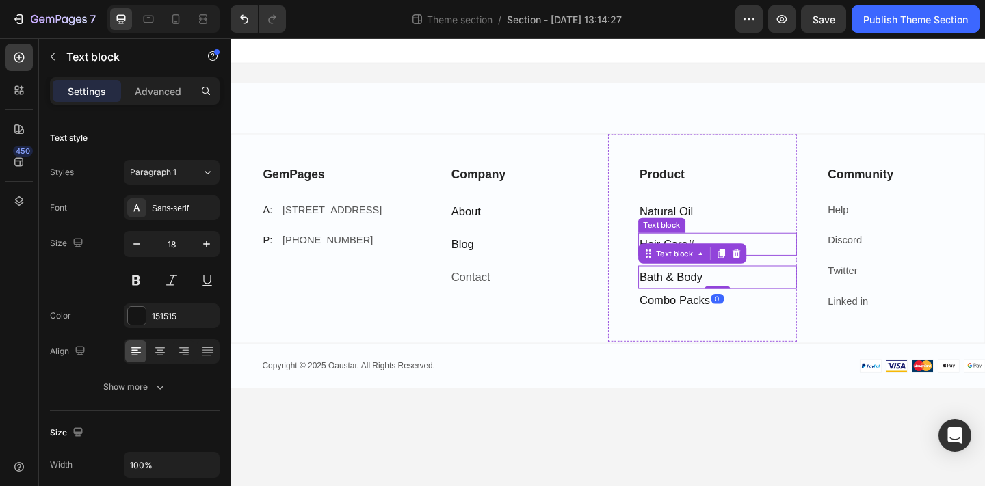
click at [743, 256] on p "Hair Care #" at bounding box center [760, 263] width 170 height 22
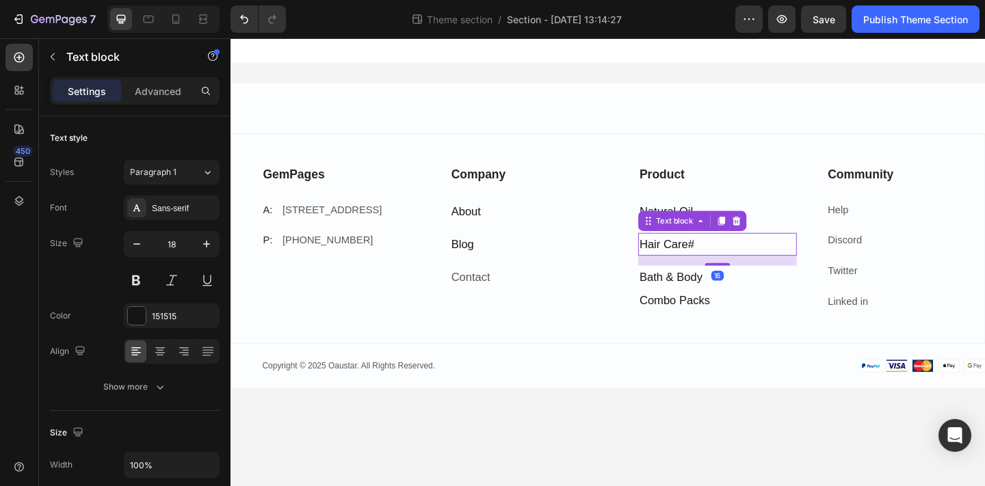
click at [743, 256] on p "Hair Care #" at bounding box center [760, 263] width 170 height 22
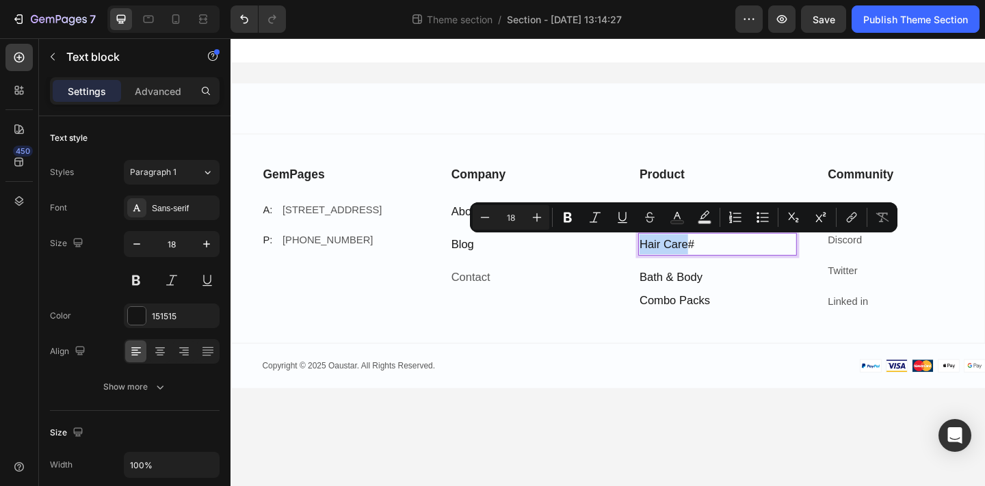
click at [743, 256] on p "Hair Care #" at bounding box center [760, 263] width 170 height 22
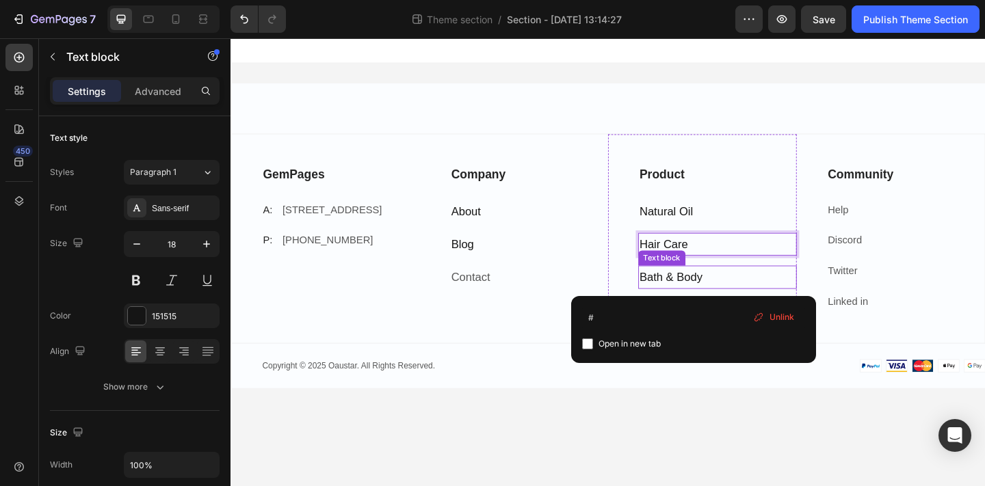
click at [754, 302] on p "Bath & Body" at bounding box center [760, 298] width 170 height 22
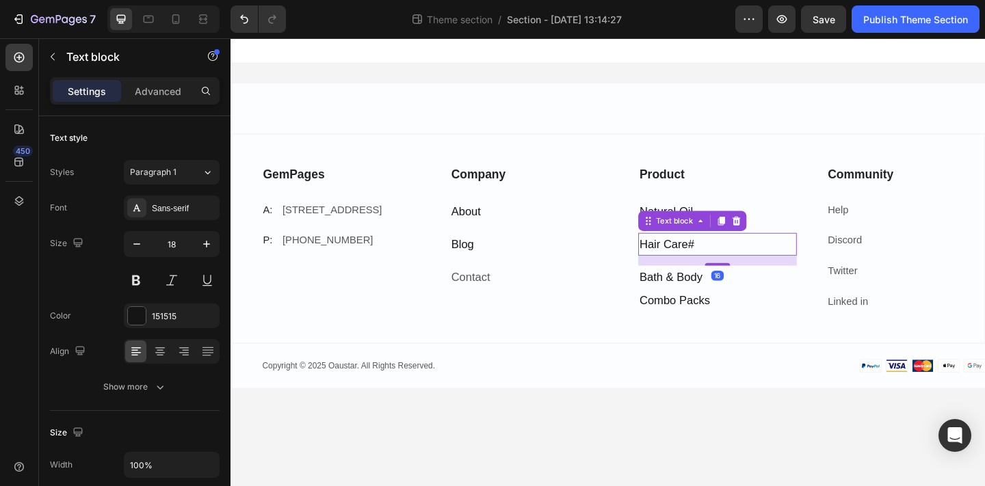
click at [693, 258] on p "Hair Care #" at bounding box center [760, 263] width 170 height 22
click at [735, 302] on p "Bath & Body" at bounding box center [760, 298] width 170 height 22
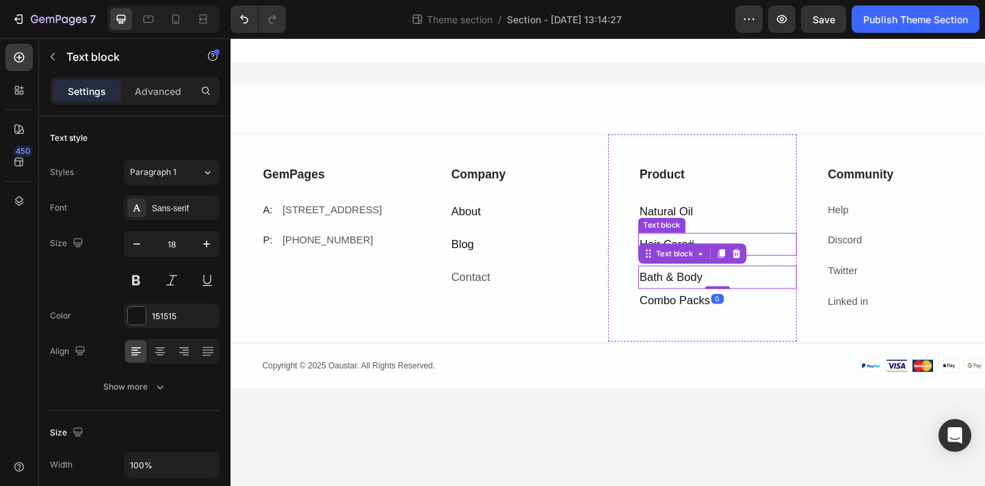
click at [811, 258] on p "Hair Care #" at bounding box center [760, 263] width 170 height 22
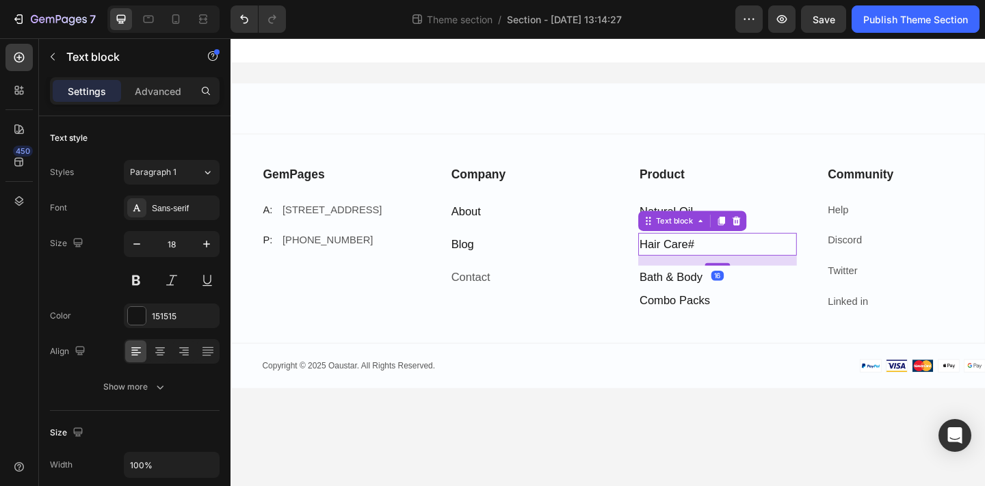
click at [721, 300] on p "Bath & Body" at bounding box center [760, 298] width 170 height 22
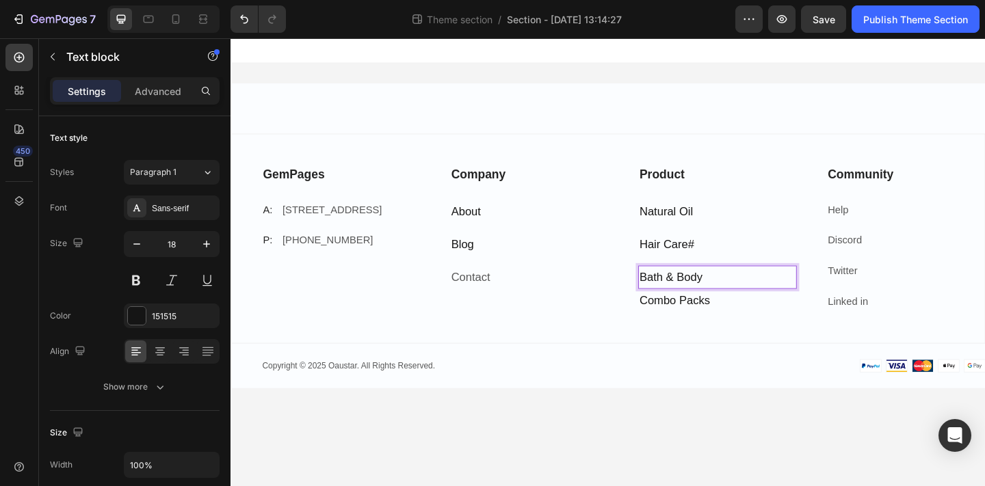
click at [756, 302] on p "Bath & Body" at bounding box center [760, 298] width 170 height 22
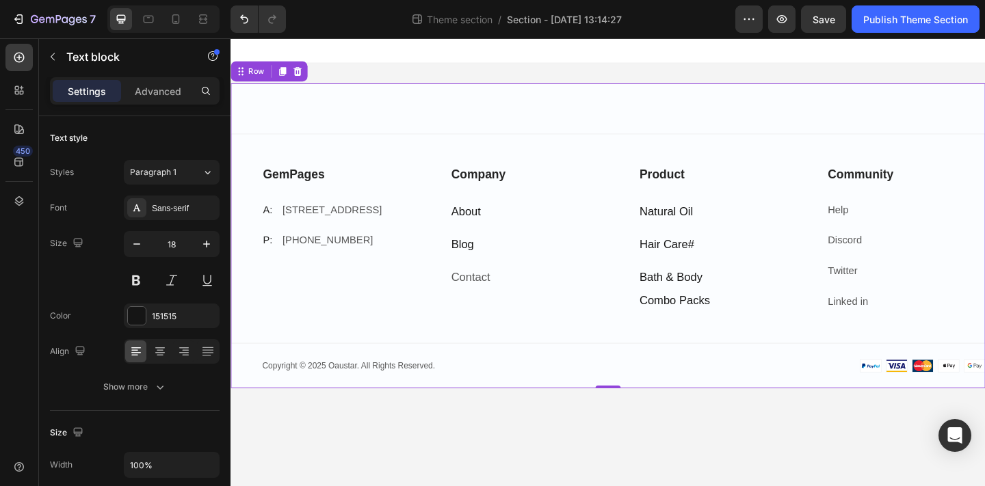
click at [811, 375] on div "GemPages Text block A: Text block [STREET_ADDRESS] Text block Row P: Text block…" at bounding box center [640, 272] width 821 height 261
click at [782, 299] on p "Bath & Body" at bounding box center [760, 298] width 170 height 22
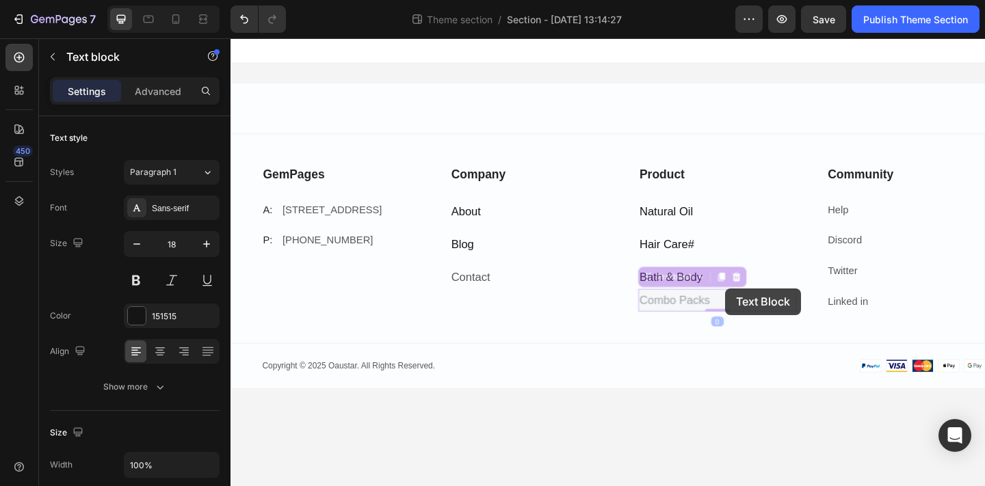
click at [769, 310] on div "GemPages Text block A: Text block [STREET_ADDRESS] Text block Row P: Text block…" at bounding box center [640, 239] width 821 height 403
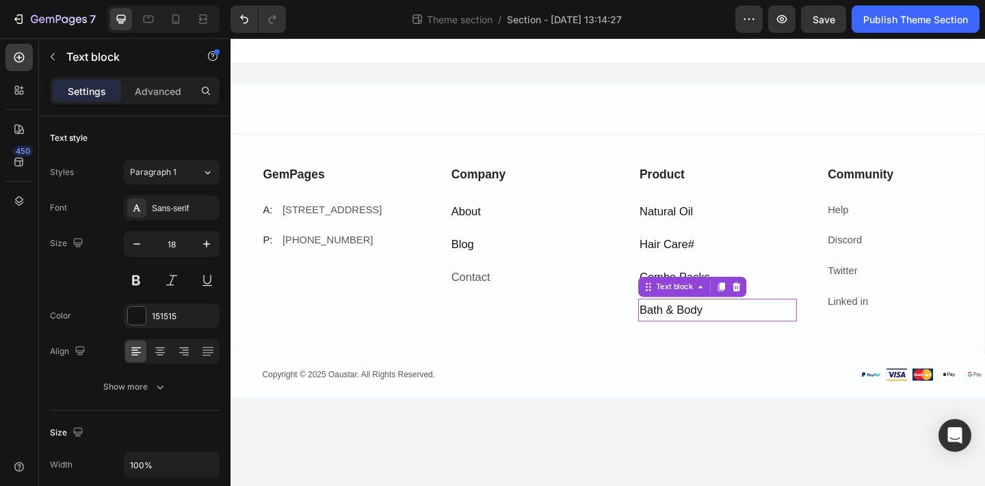
click at [802, 343] on p "Bath & Body" at bounding box center [760, 334] width 170 height 22
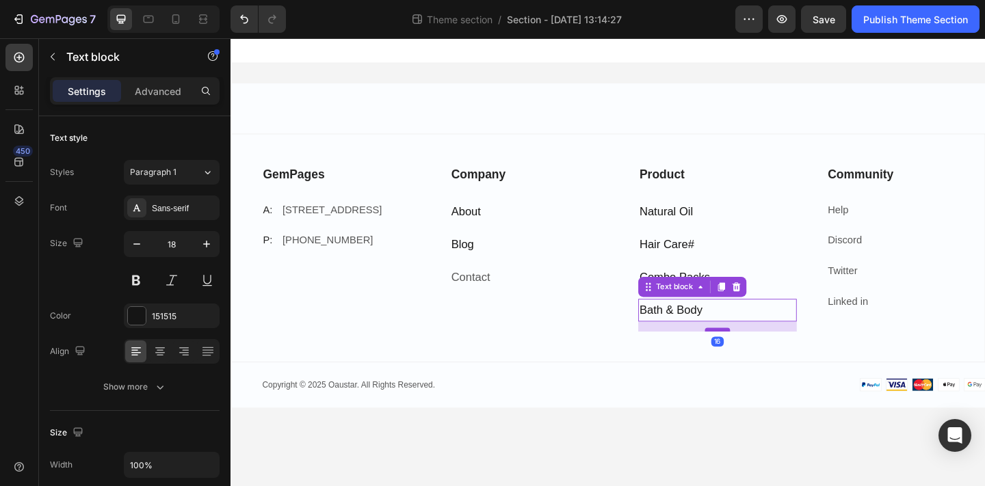
drag, startPoint x: 768, startPoint y: 345, endPoint x: 766, endPoint y: 355, distance: 10.5
click at [766, 355] on div at bounding box center [759, 356] width 27 height 4
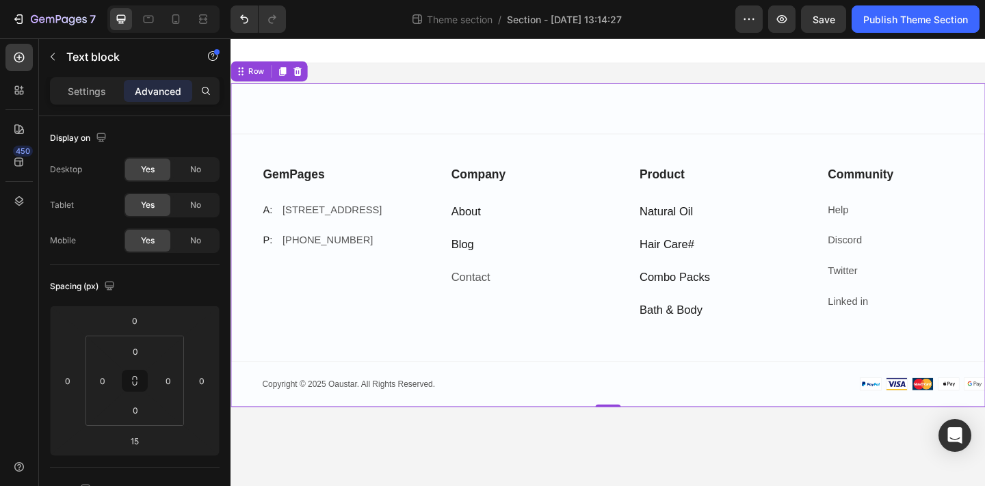
click at [762, 392] on div "GemPages Text block A: Text block [STREET_ADDRESS] Text block Row P: Text block…" at bounding box center [640, 282] width 821 height 281
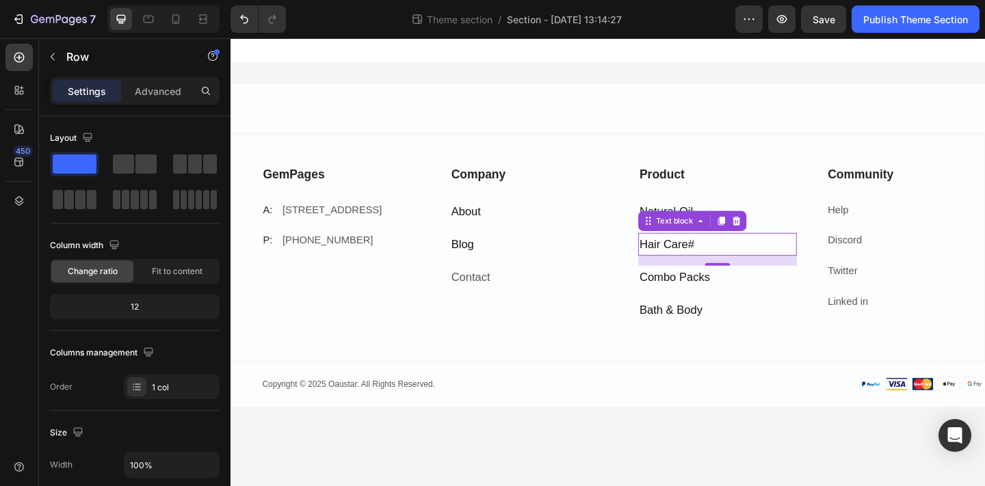
click at [732, 251] on div "Hair Care #" at bounding box center [760, 262] width 172 height 25
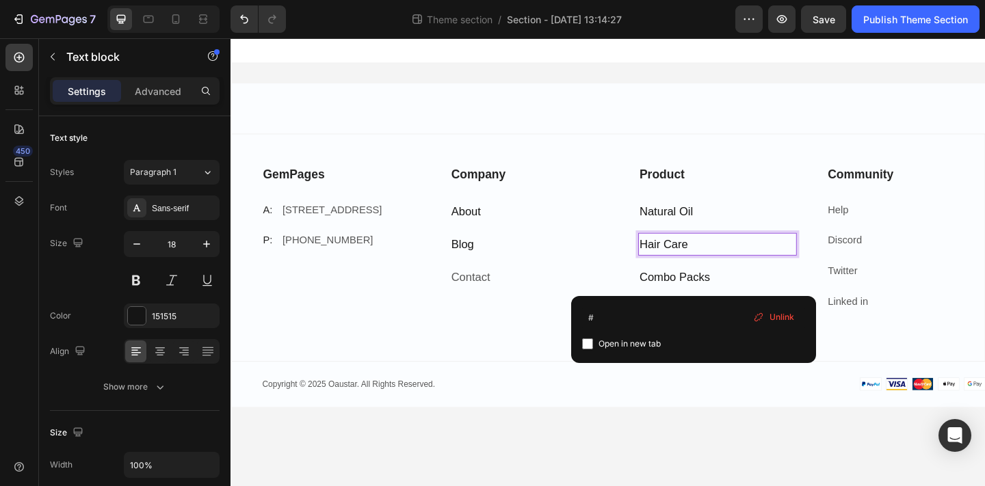
click at [709, 345] on div "Open in new tab" at bounding box center [693, 344] width 223 height 16
checkbox input "true"
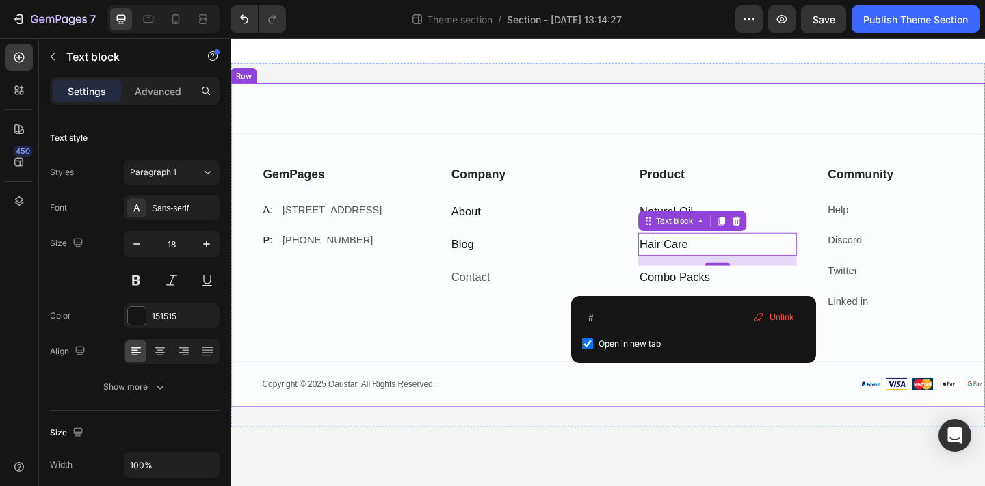
click at [795, 434] on div "GemPages Text block A: Text block [STREET_ADDRESS] Text block Row P: Text block…" at bounding box center [640, 264] width 821 height 352
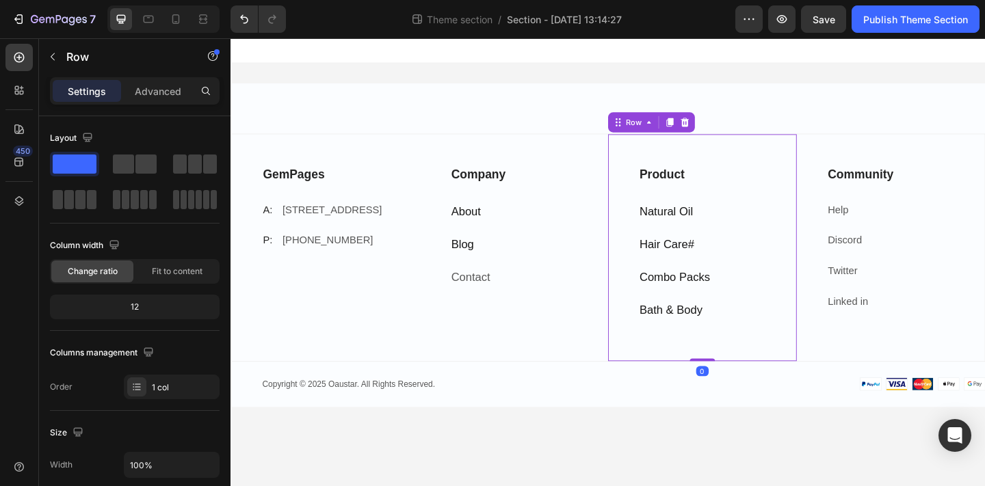
click at [754, 347] on div "Product Text block Natural Oil Text block Hair Care # Text block Combo Packs Te…" at bounding box center [760, 266] width 172 height 181
click at [754, 331] on p "Bath & Body" at bounding box center [760, 334] width 170 height 22
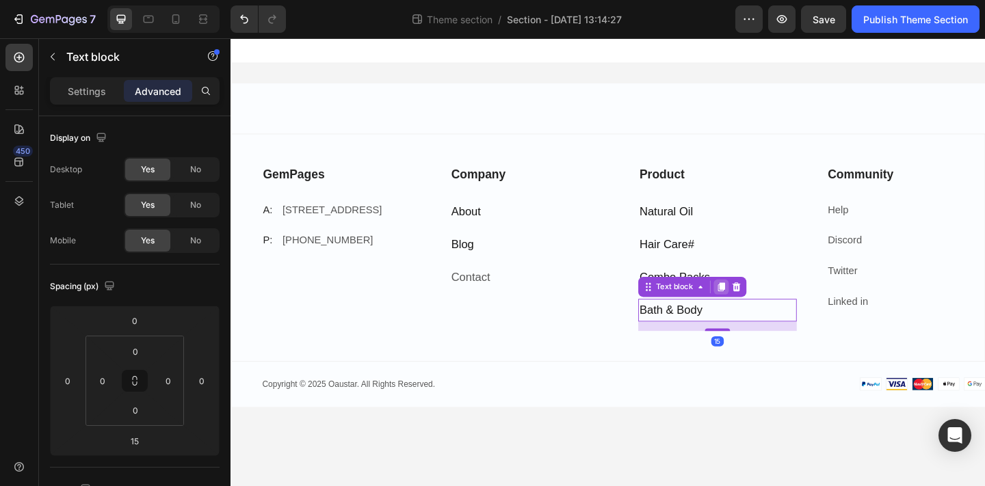
click at [759, 307] on icon at bounding box center [763, 309] width 11 height 11
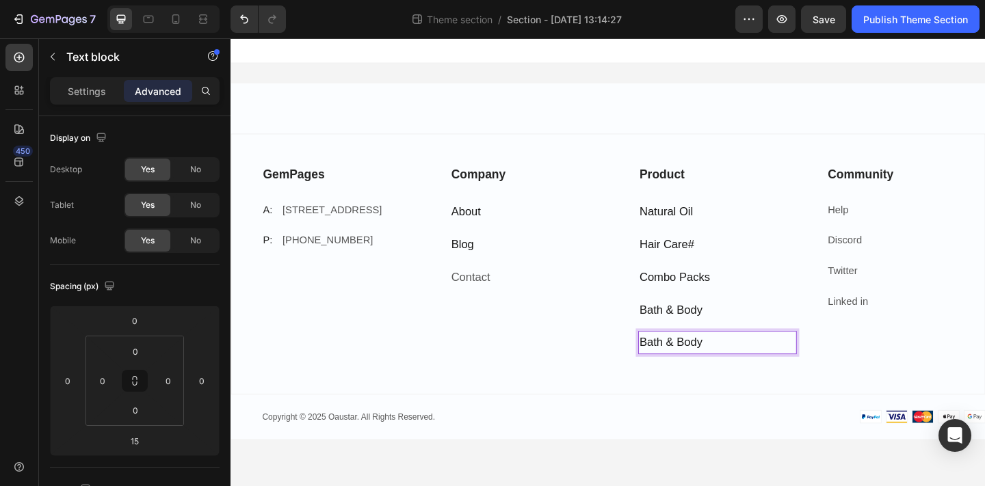
click at [744, 367] on p "Bath & Body" at bounding box center [760, 369] width 170 height 22
click at [920, 222] on p "Help" at bounding box center [965, 226] width 170 height 20
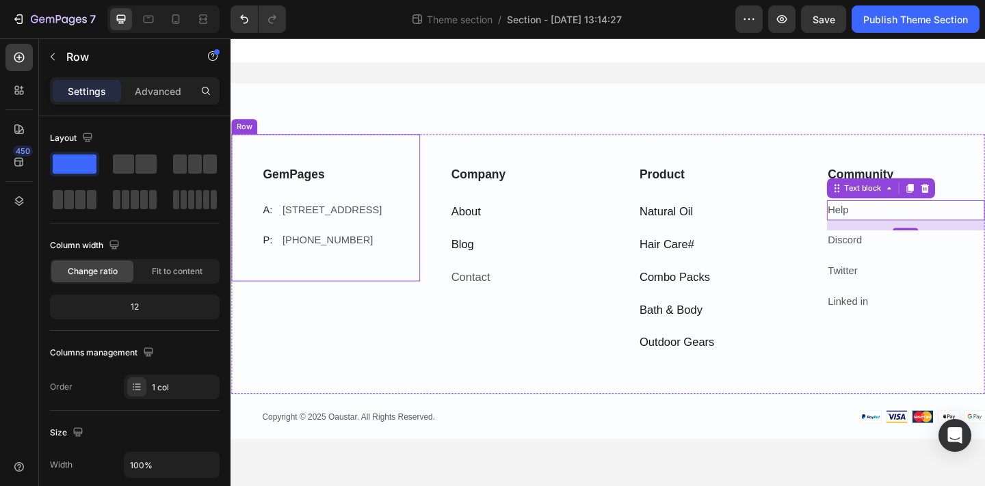
click at [263, 149] on div "GemPages Text block A: Text block [STREET_ADDRESS] Text block Row P: Text block…" at bounding box center [333, 223] width 205 height 160
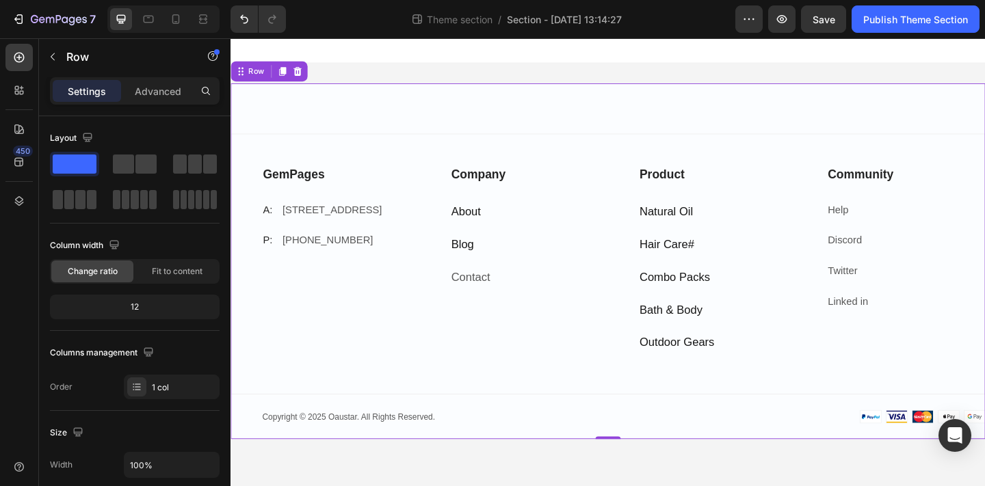
click at [480, 128] on div "GemPages Text block A: Text block [STREET_ADDRESS] Text block Row P: Text block…" at bounding box center [640, 281] width 821 height 387
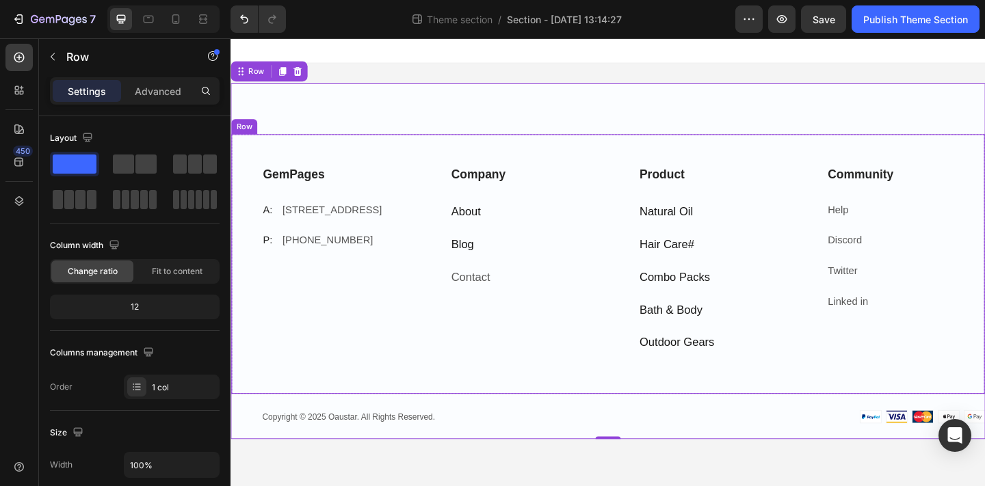
click at [466, 416] on div "Company Text block About Text block Blog Text block Contact Text block Row" at bounding box center [538, 284] width 205 height 282
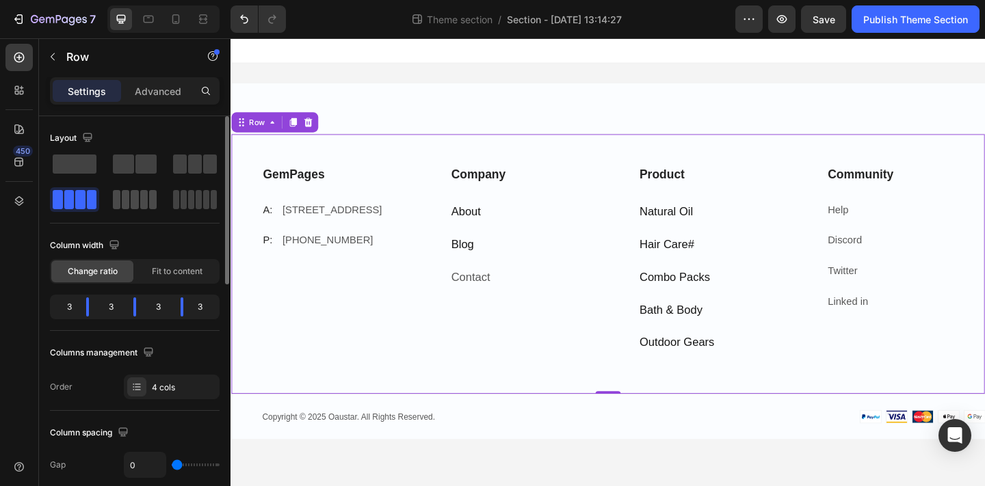
click at [137, 207] on span at bounding box center [135, 199] width 8 height 19
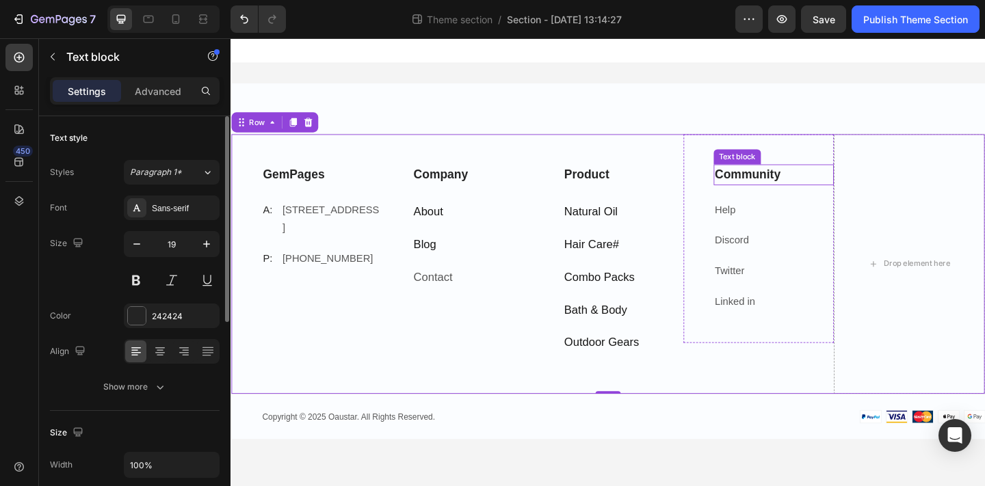
click at [765, 183] on p "Community" at bounding box center [821, 187] width 129 height 20
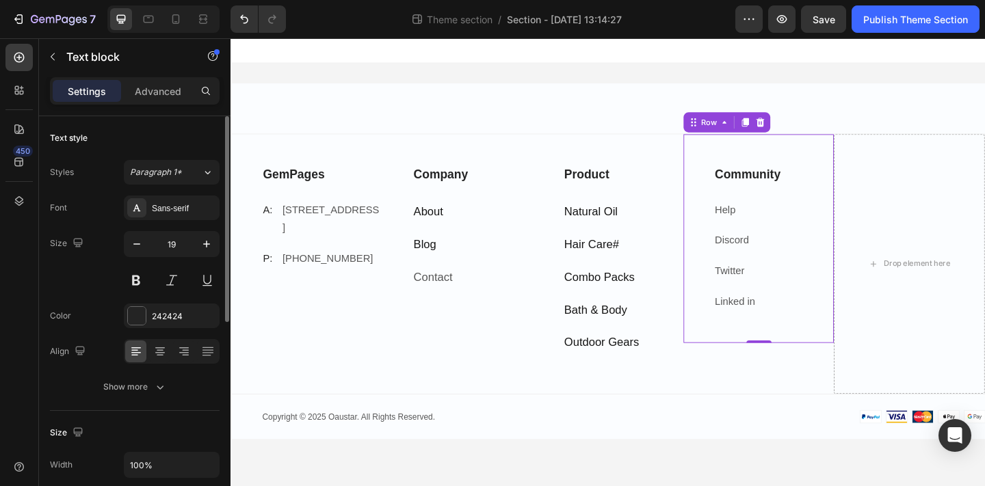
click at [734, 162] on div "Community Text block Help Text block Discord Text block Twitter Text block Link…" at bounding box center [805, 256] width 164 height 227
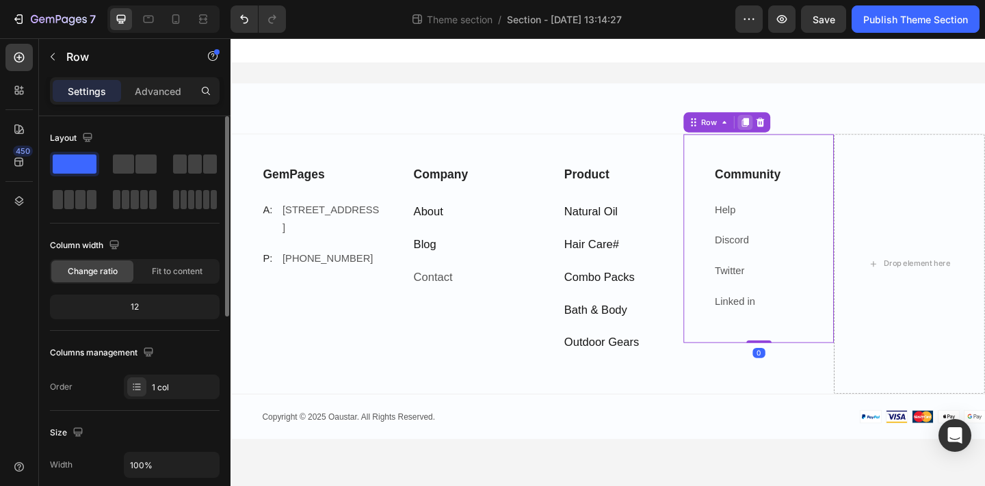
click at [786, 126] on icon at bounding box center [789, 129] width 11 height 11
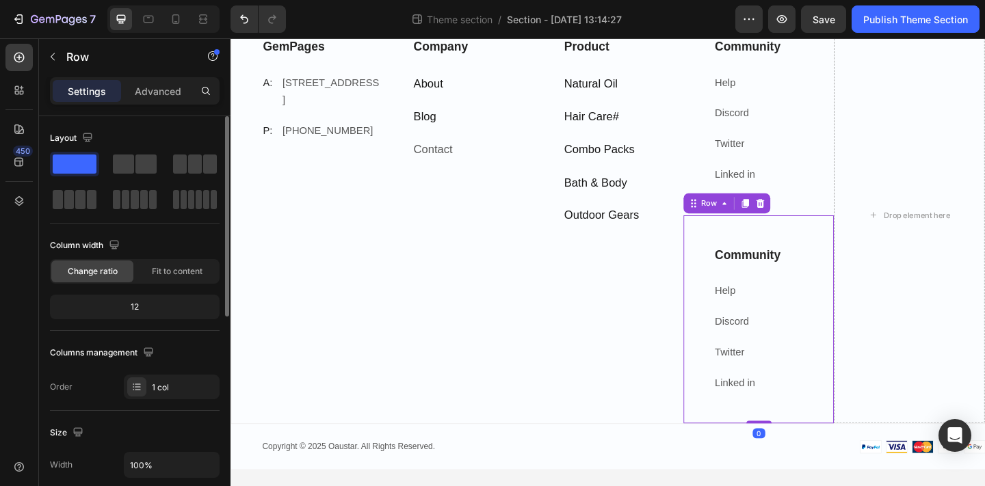
scroll to position [142, 0]
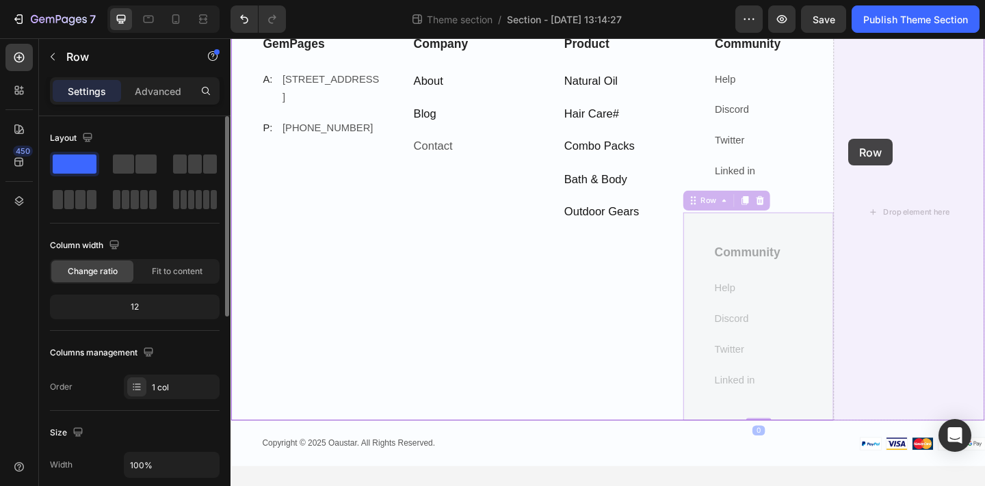
drag, startPoint x: 754, startPoint y: 211, endPoint x: 911, endPoint y: 146, distance: 169.5
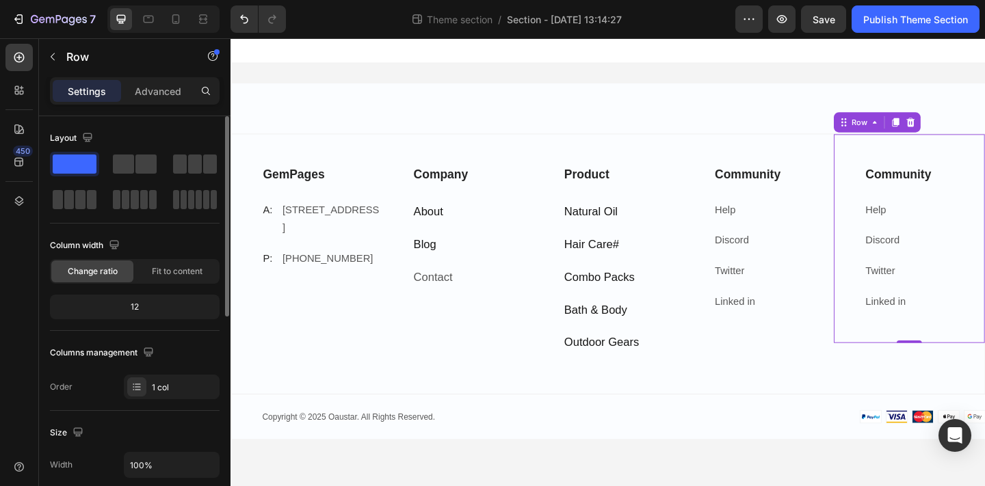
scroll to position [0, 0]
click at [777, 191] on p "Community" at bounding box center [821, 187] width 129 height 20
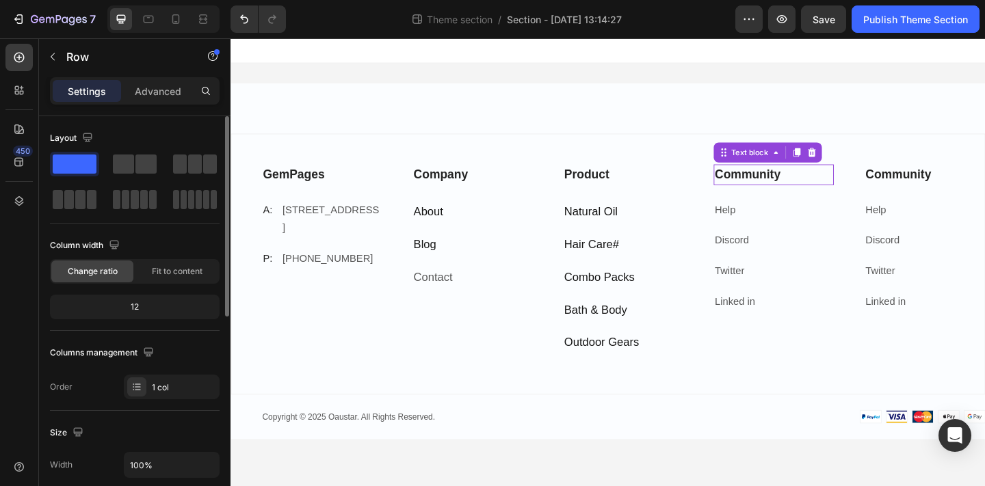
click at [777, 191] on p "Community" at bounding box center [821, 187] width 129 height 20
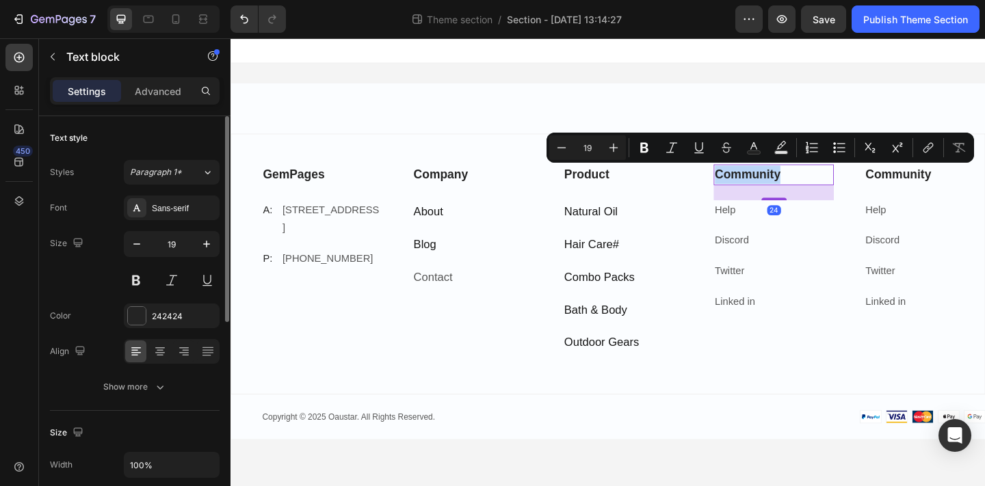
click at [777, 191] on p "Community" at bounding box center [821, 187] width 129 height 20
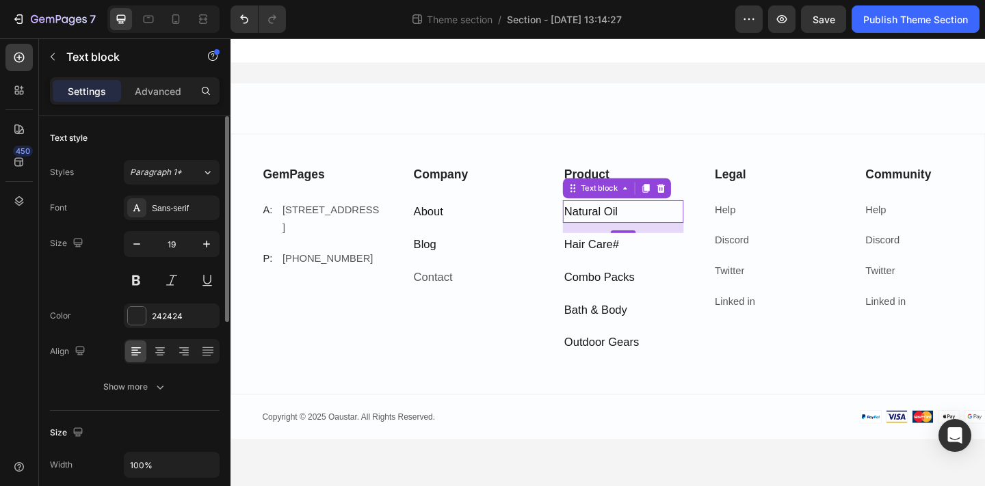
click at [663, 230] on p "Natural Oil" at bounding box center [657, 227] width 129 height 22
click at [683, 202] on icon at bounding box center [682, 202] width 8 height 10
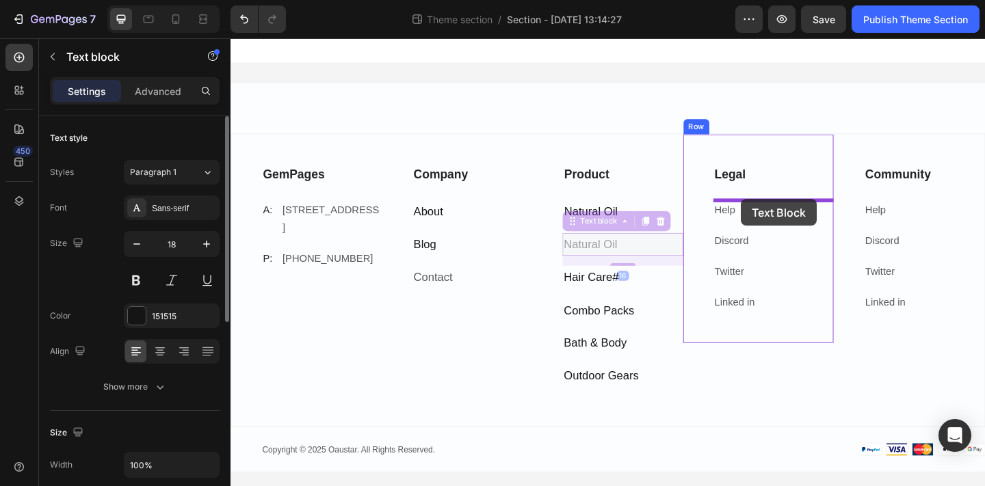
drag, startPoint x: 629, startPoint y: 241, endPoint x: 786, endPoint y: 213, distance: 159.0
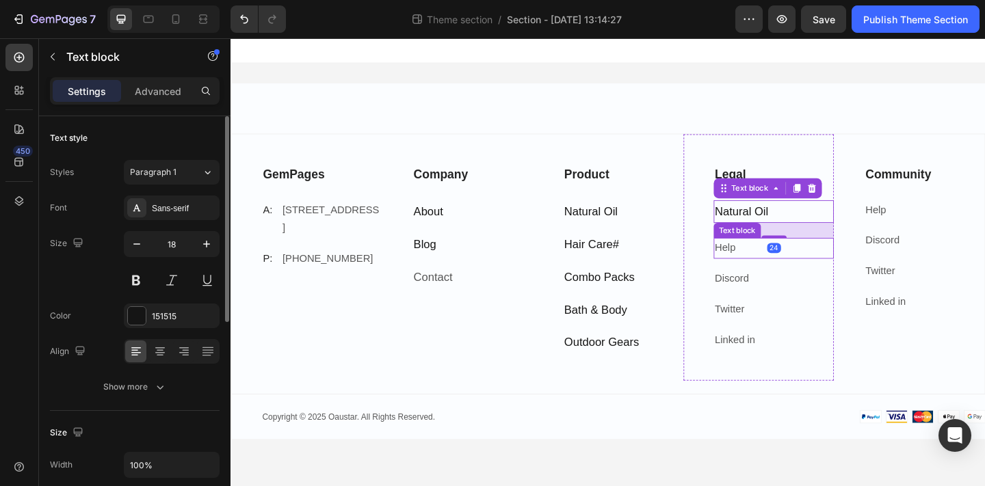
click at [866, 269] on p "Help" at bounding box center [821, 267] width 129 height 20
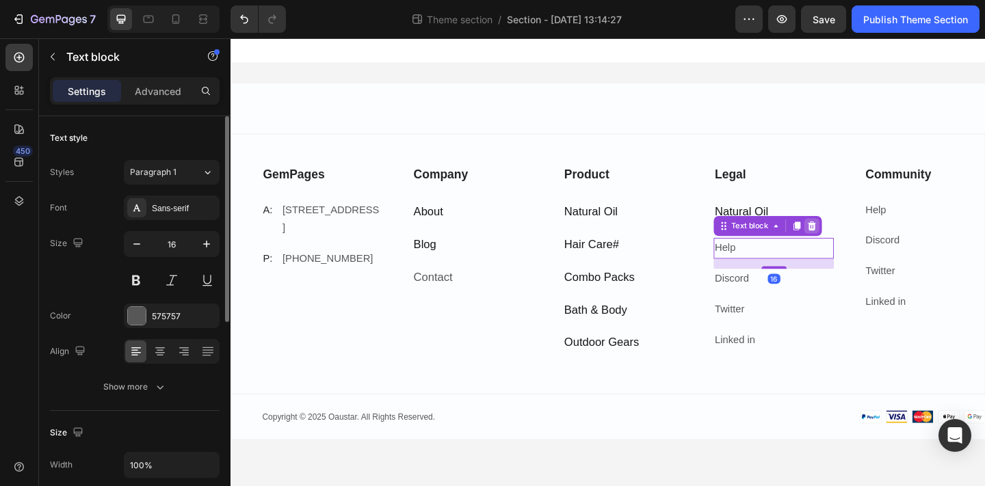
click at [866, 246] on icon at bounding box center [862, 242] width 11 height 11
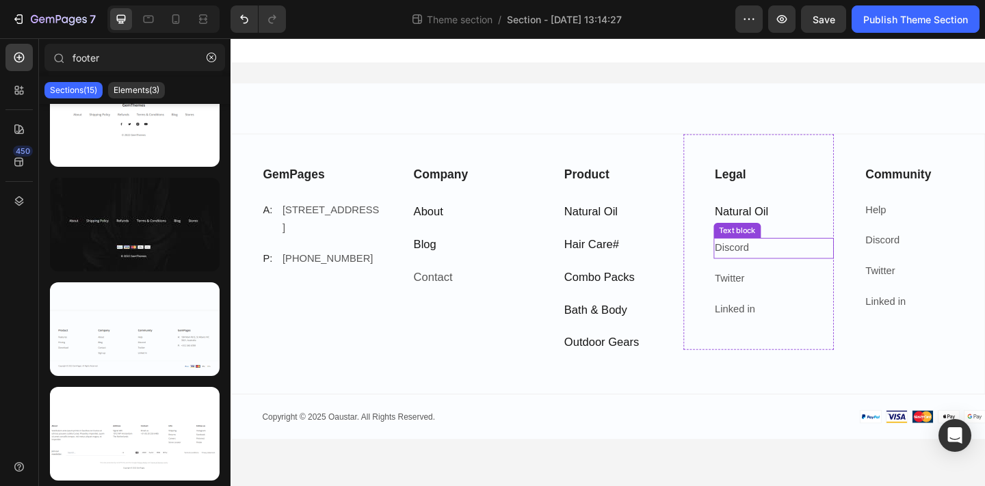
click at [864, 267] on p "Discord" at bounding box center [821, 267] width 129 height 20
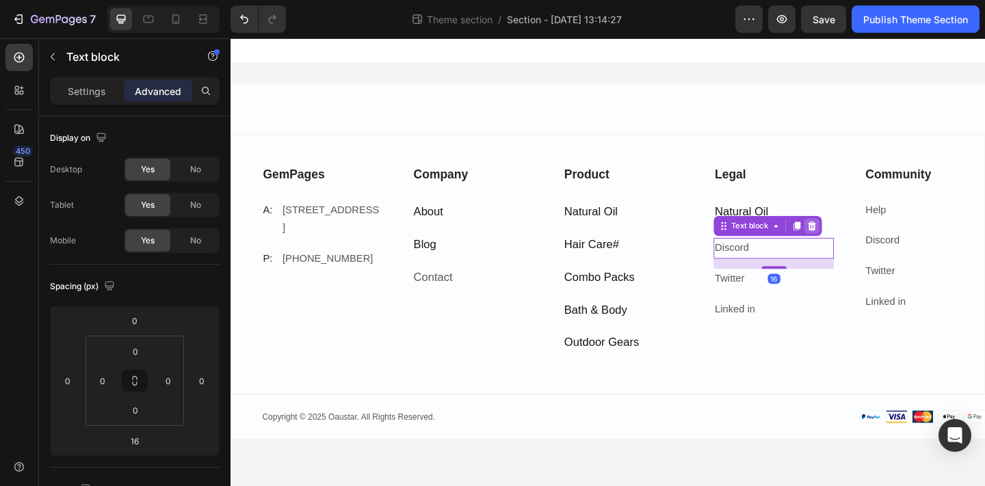
click at [867, 244] on icon at bounding box center [862, 242] width 11 height 11
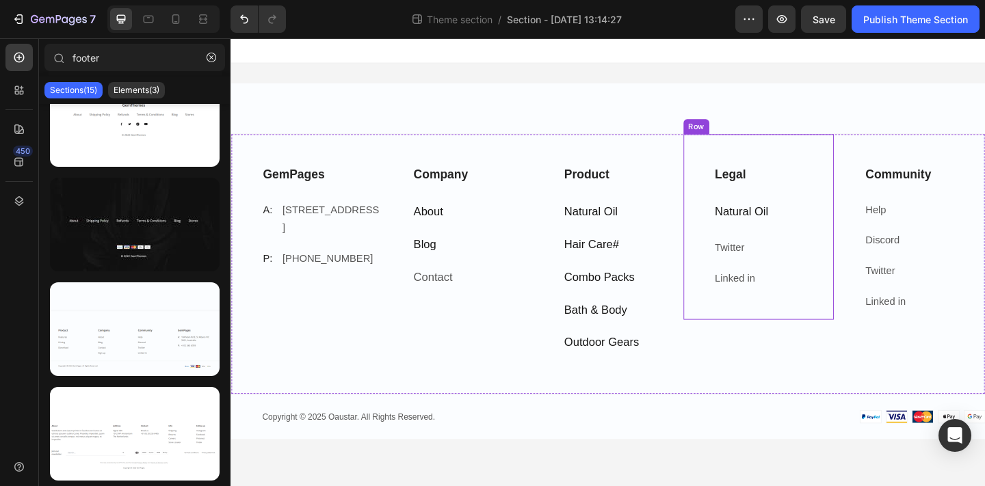
click at [866, 265] on p "Twitter" at bounding box center [821, 267] width 129 height 20
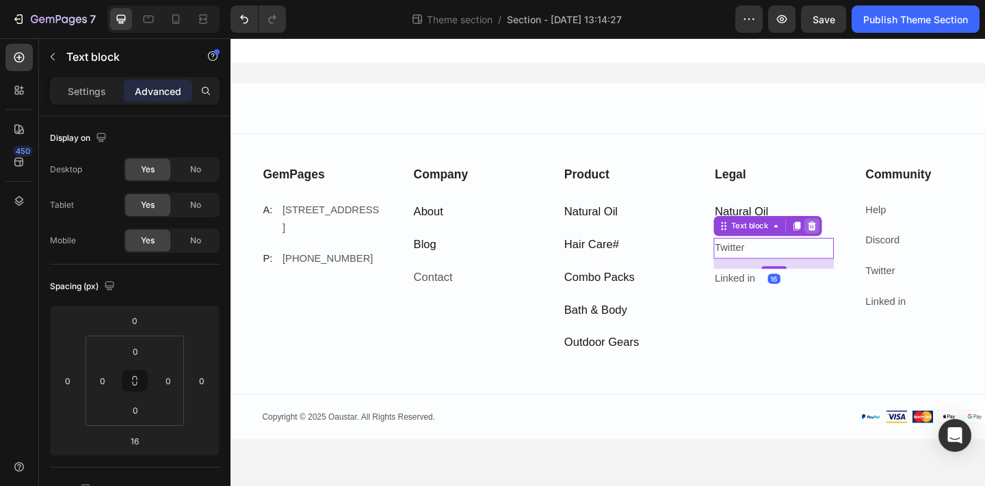
click at [862, 240] on icon at bounding box center [862, 243] width 9 height 10
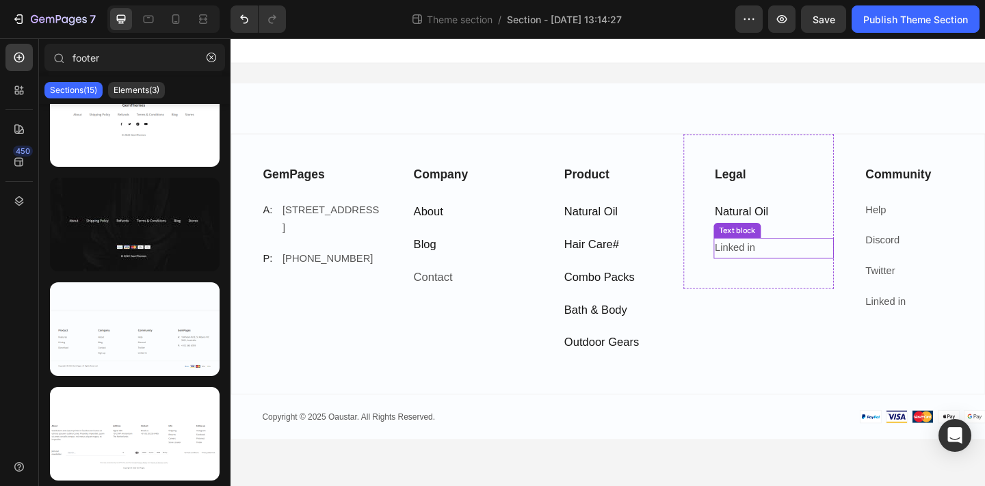
click at [864, 272] on p "Linked in" at bounding box center [821, 267] width 129 height 20
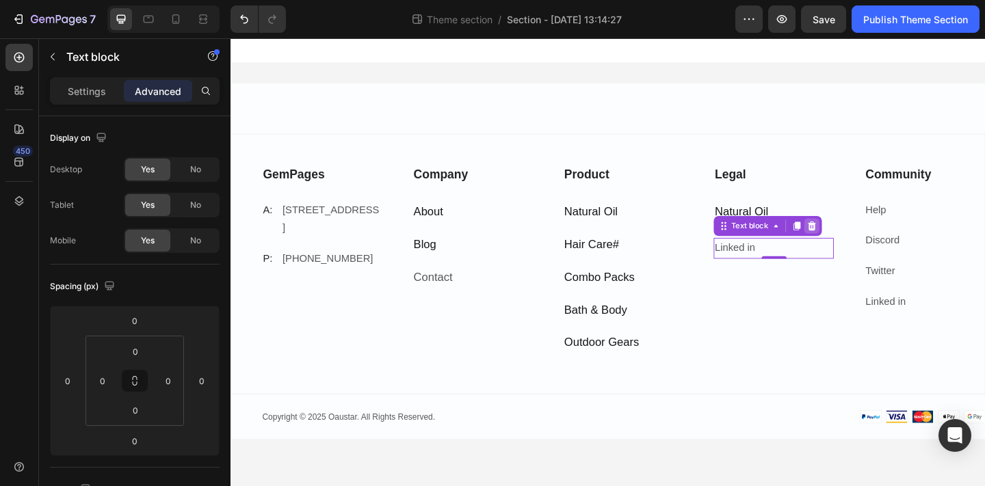
click at [863, 246] on icon at bounding box center [862, 243] width 9 height 10
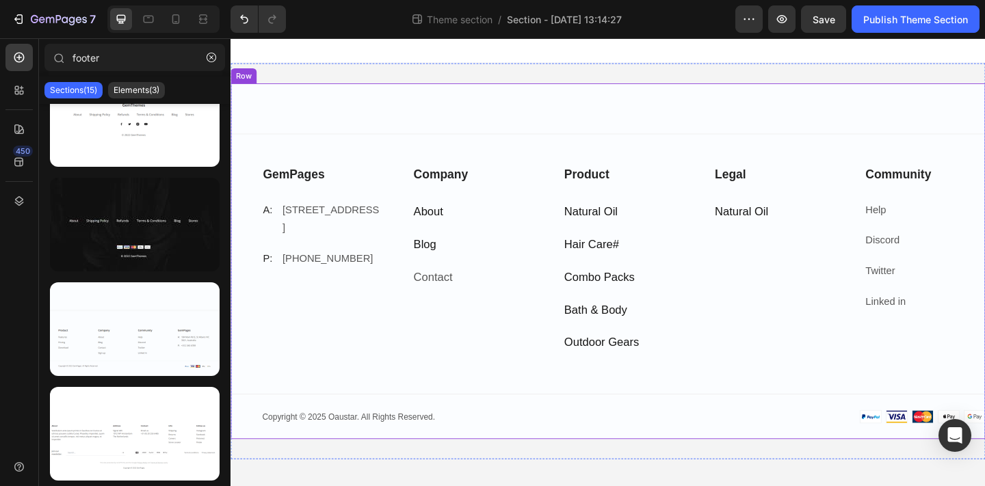
click at [752, 121] on div "GemPages Text block A: Text block [STREET_ADDRESS] Text block Row P: Text block…" at bounding box center [640, 281] width 821 height 387
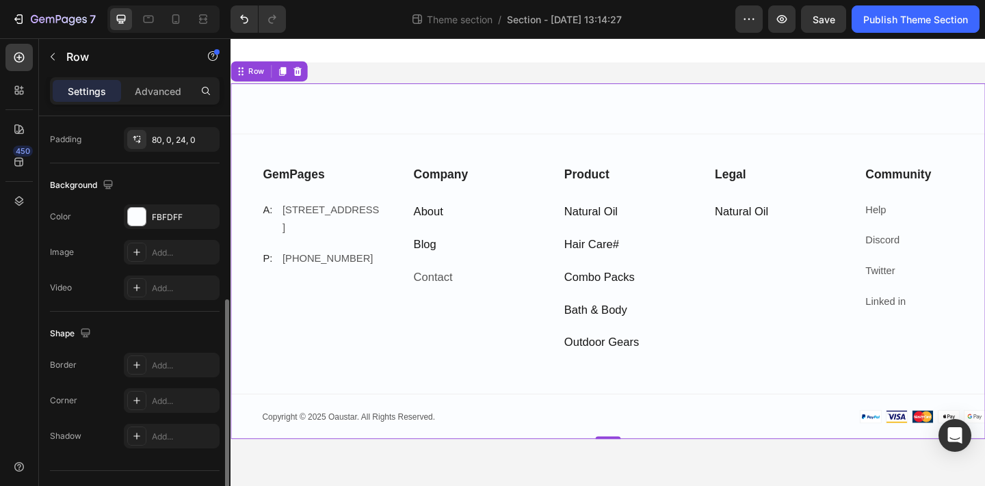
scroll to position [390, 0]
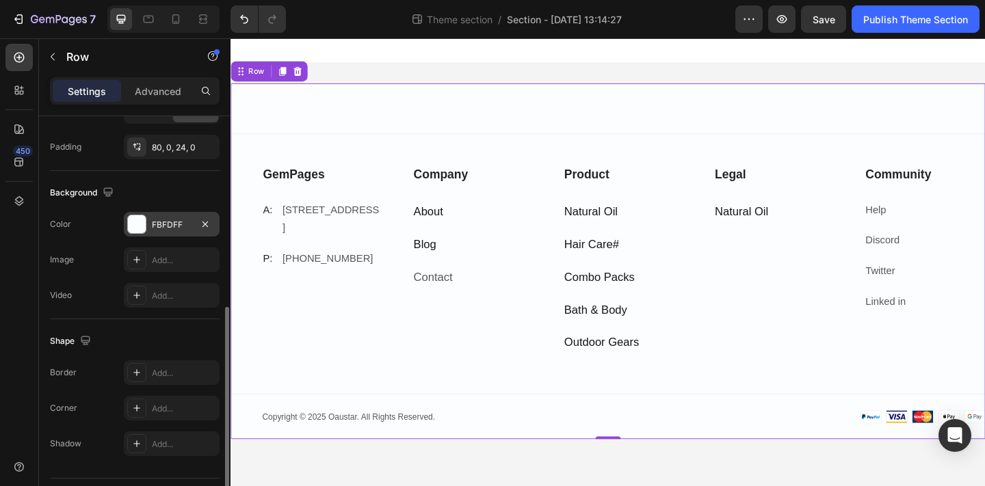
click at [146, 231] on div "FBFDFF" at bounding box center [172, 224] width 96 height 25
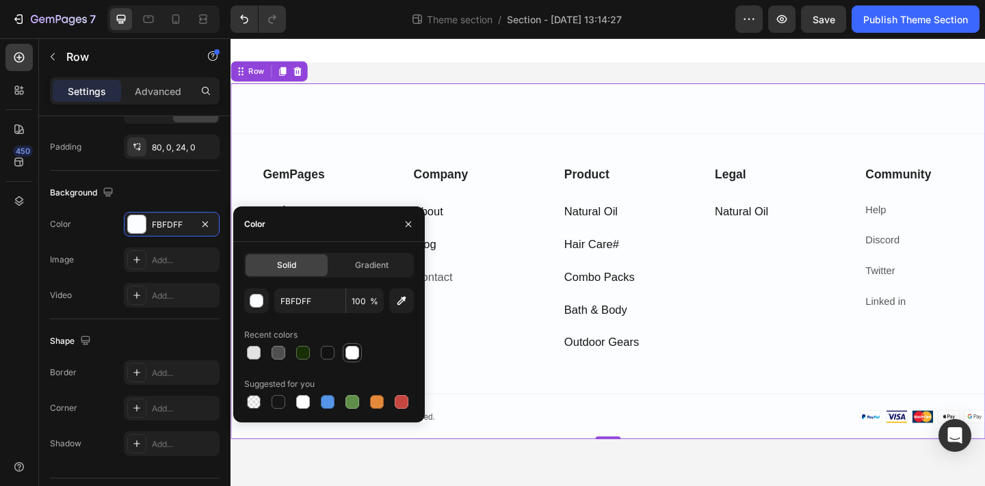
click at [344, 358] on div at bounding box center [352, 353] width 16 height 16
click at [255, 353] on div at bounding box center [254, 353] width 14 height 14
type input "E2E2E2"
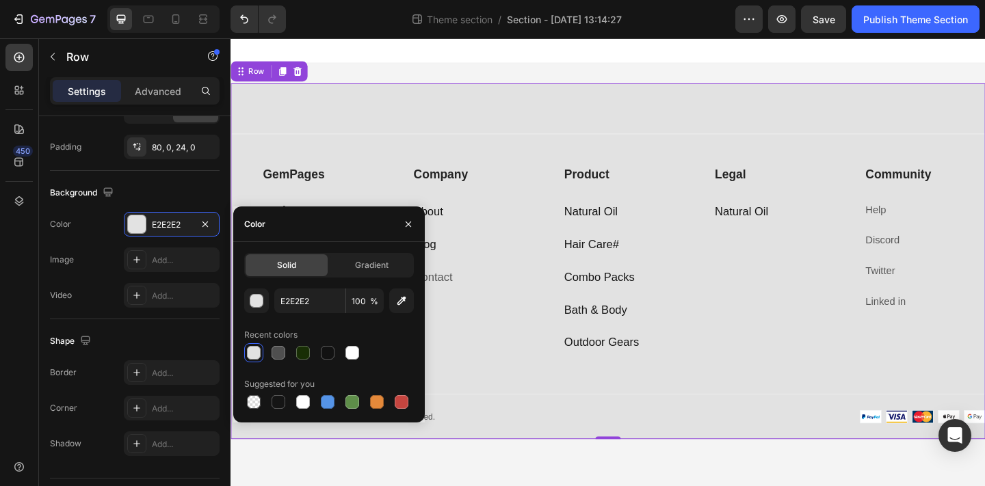
click at [669, 129] on div "GemPages Text block A: Text block [STREET_ADDRESS] Text block Row P: Text block…" at bounding box center [640, 281] width 821 height 387
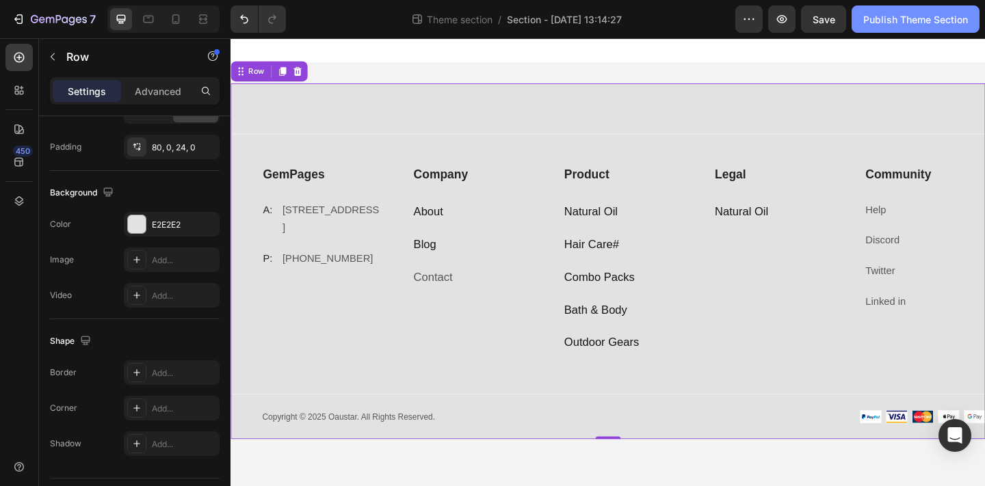
click at [904, 14] on div "Publish Theme Section" at bounding box center [915, 19] width 105 height 14
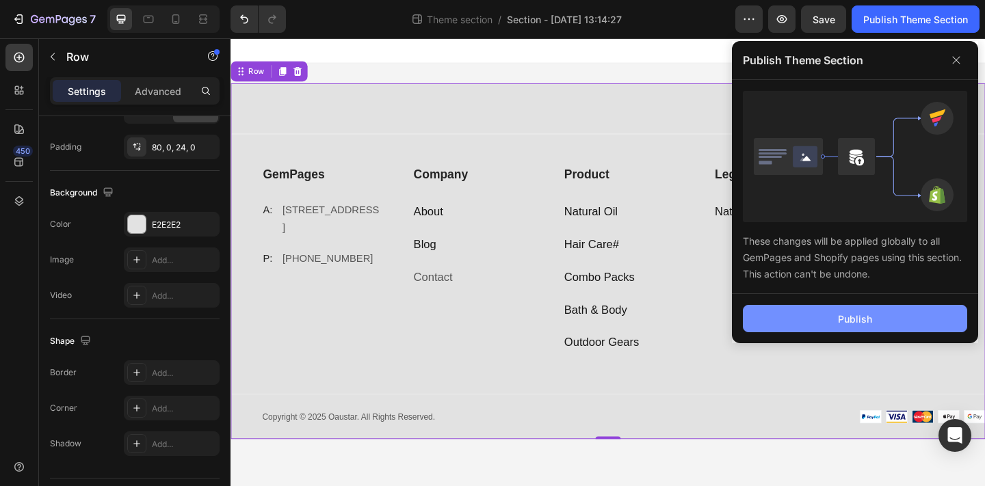
click at [894, 306] on button "Publish" at bounding box center [855, 318] width 224 height 27
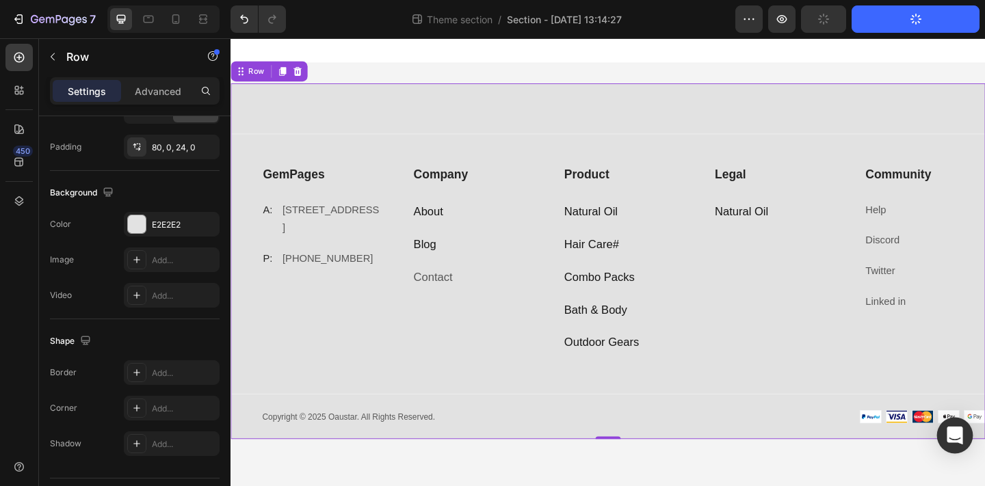
click at [955, 438] on icon "Open Intercom Messenger" at bounding box center [955, 436] width 18 height 18
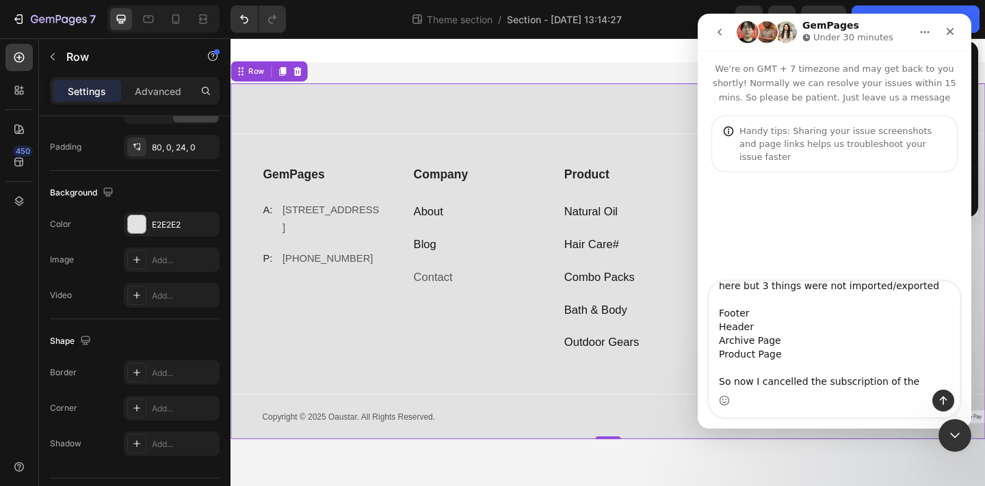
scroll to position [77, 0]
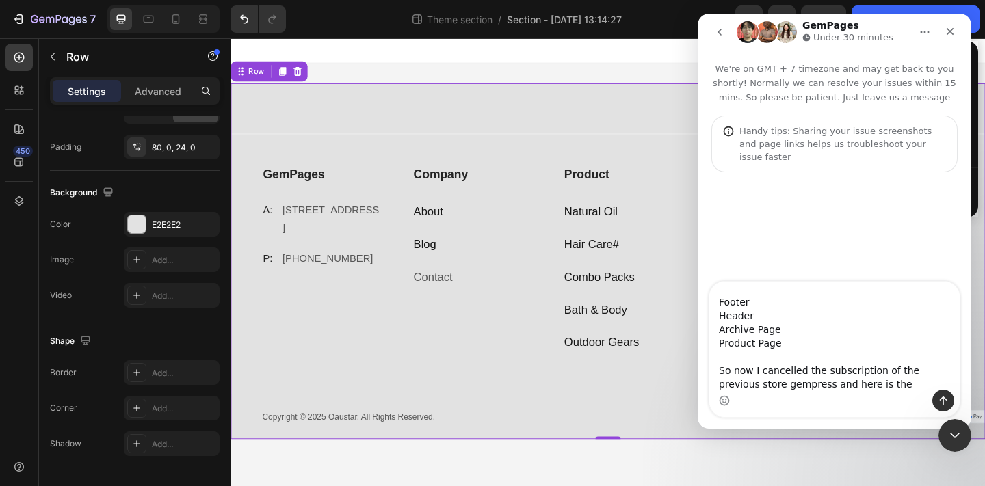
click at [875, 387] on textarea "looking for same footer like this [URL][DOMAIN_NAME] I shifted my subscription …" at bounding box center [834, 336] width 250 height 108
click at [940, 383] on textarea "looking for same footer like this [URL][DOMAIN_NAME] I shifted my subscription …" at bounding box center [834, 336] width 250 height 108
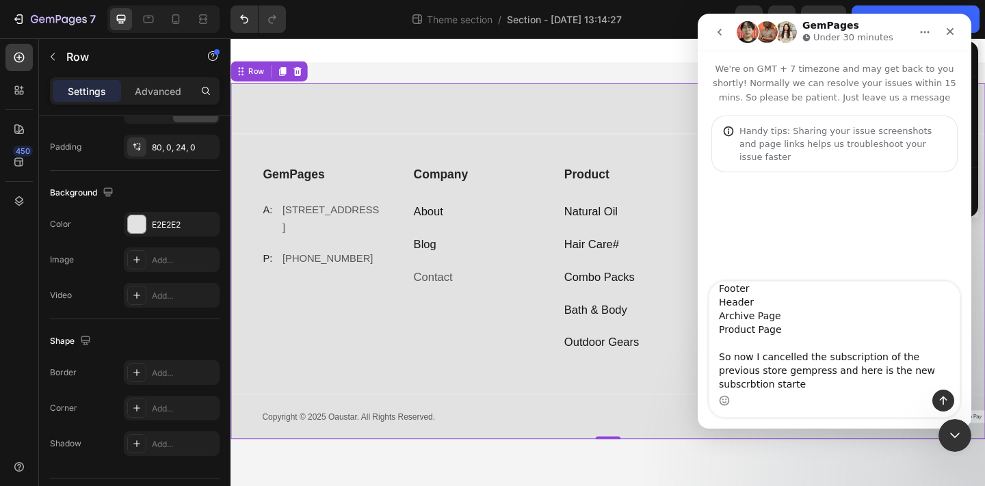
type textarea "looking for same footer like this [URL][DOMAIN_NAME] I shifted my subscription …"
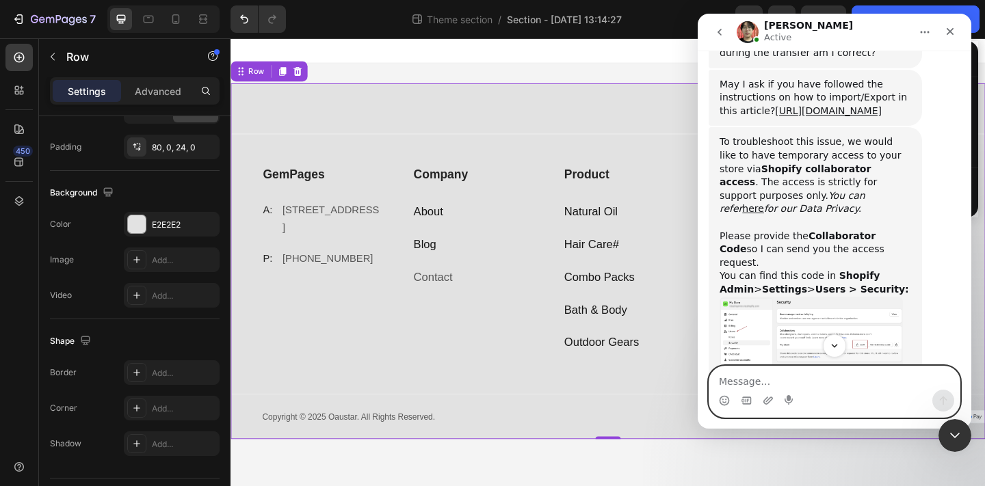
scroll to position [737, 0]
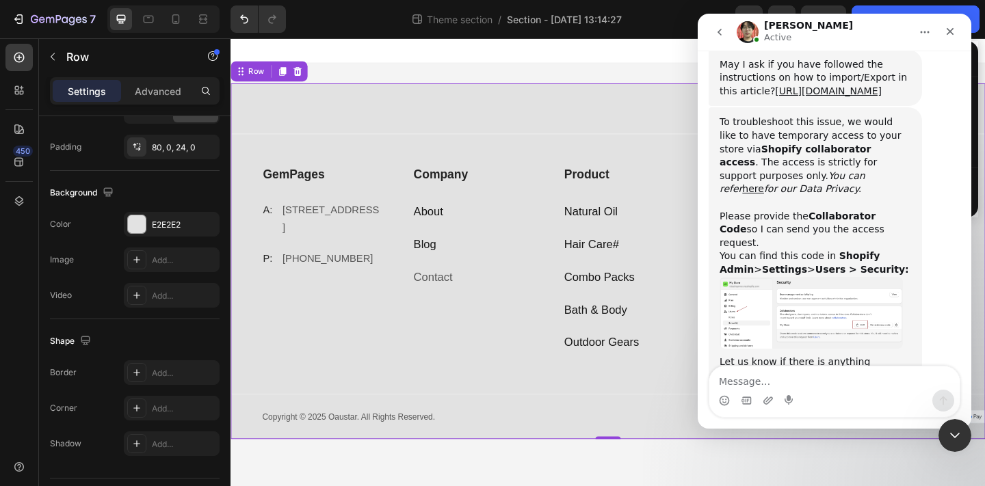
click at [827, 277] on img "Ethan says…" at bounding box center [810, 313] width 183 height 72
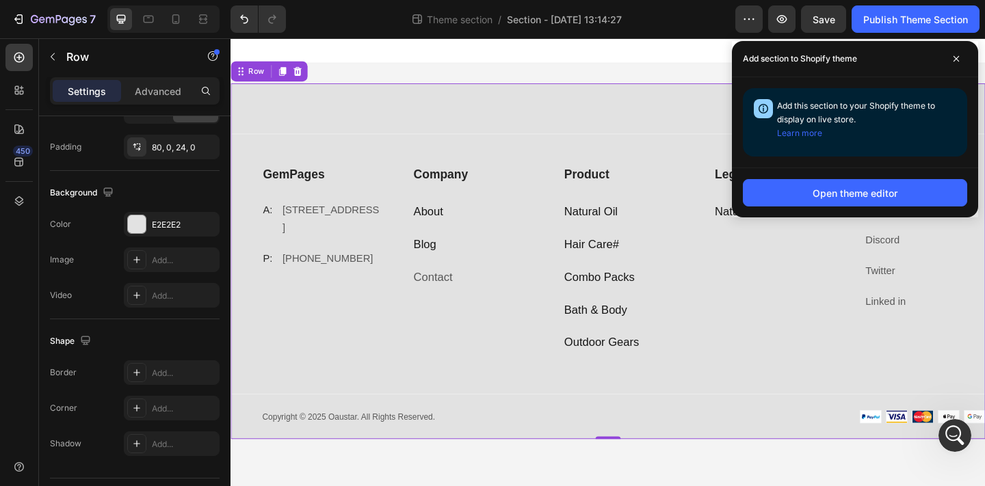
scroll to position [773, 0]
click at [954, 59] on icon at bounding box center [955, 58] width 5 height 5
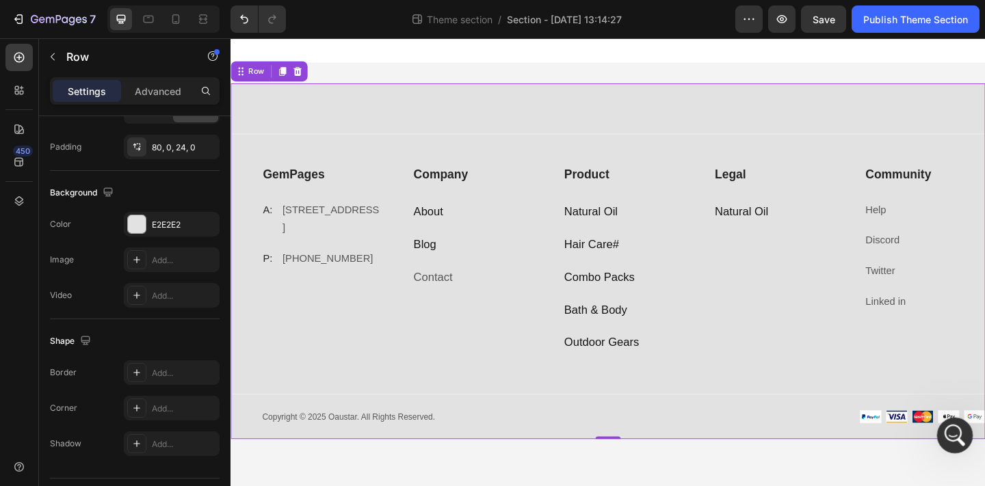
scroll to position [746, 0]
click at [950, 442] on div "Open Intercom Messenger" at bounding box center [952, 433] width 45 height 45
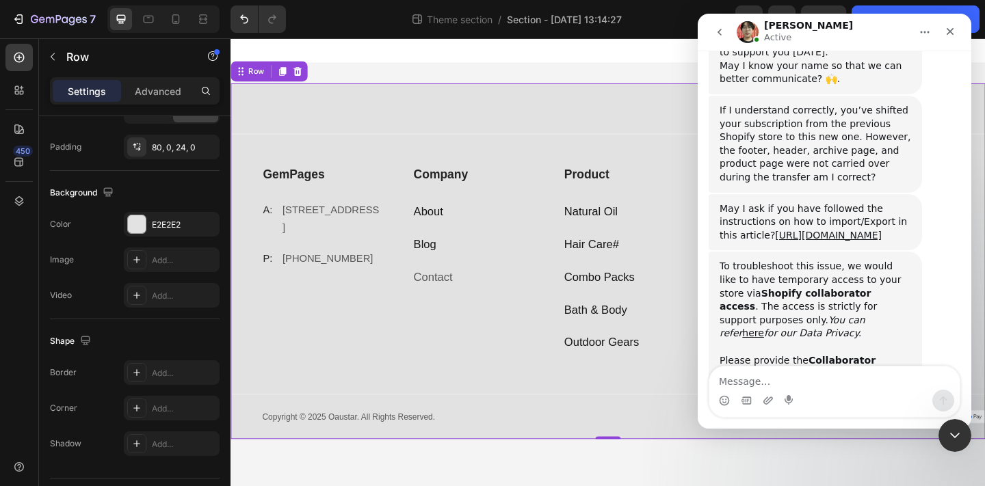
scroll to position [737, 0]
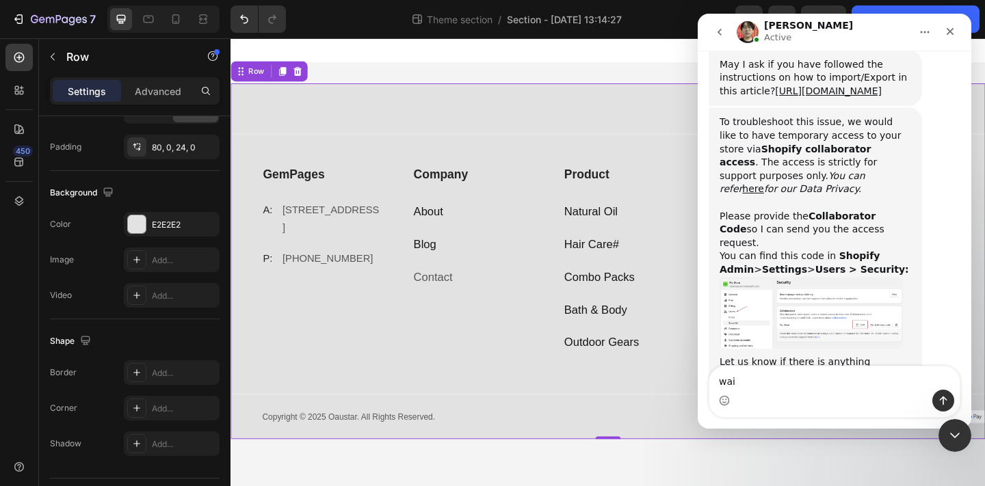
type textarea "wait"
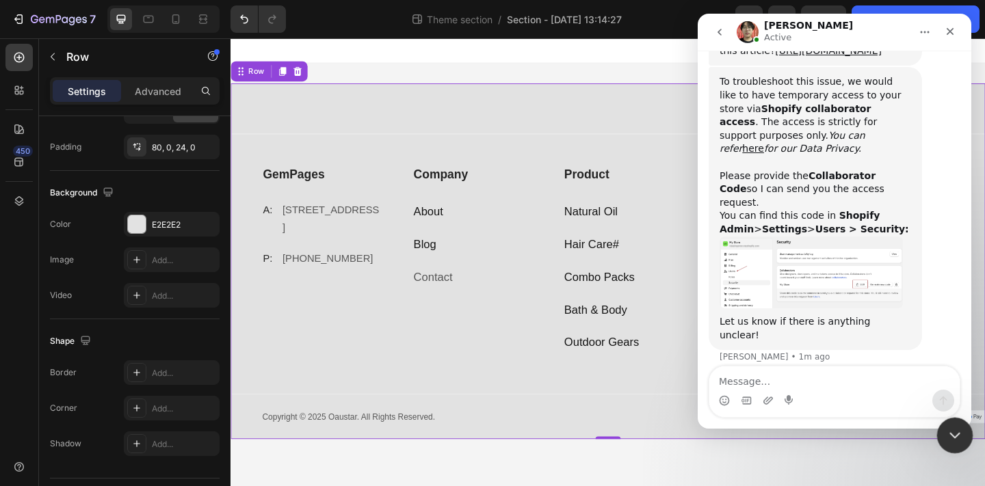
click at [950, 442] on div "Close Intercom Messenger" at bounding box center [952, 433] width 33 height 33
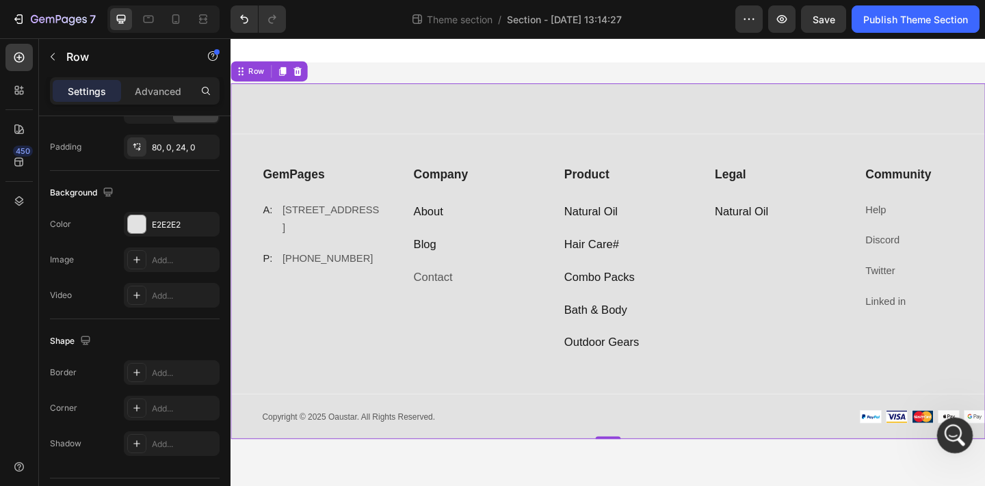
click at [946, 442] on div "Open Intercom Messenger" at bounding box center [952, 433] width 45 height 45
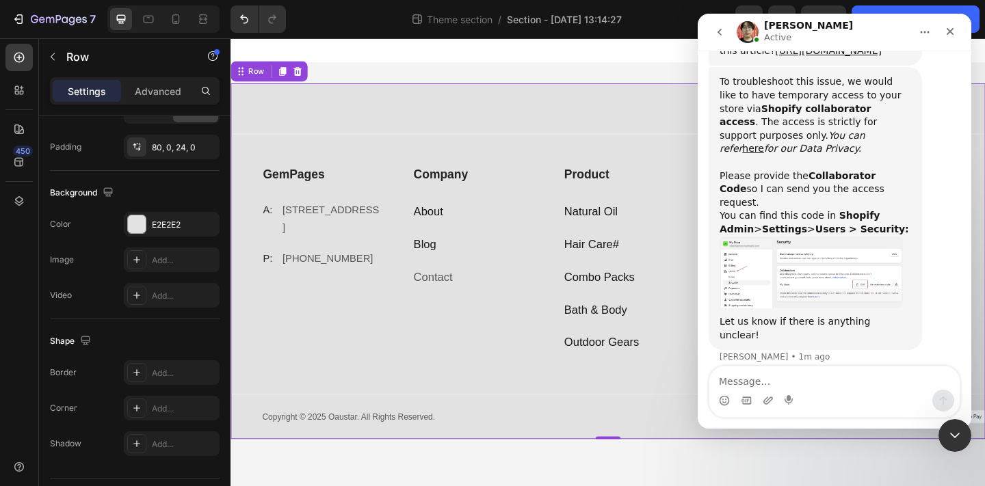
click at [867, 372] on textarea "Message…" at bounding box center [834, 378] width 250 height 23
type textarea "here it is"
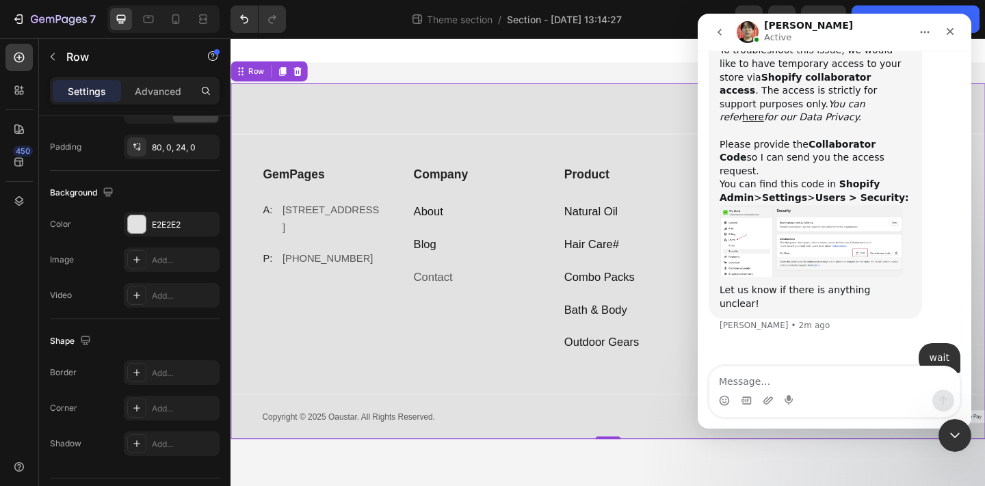
type textarea "0558"
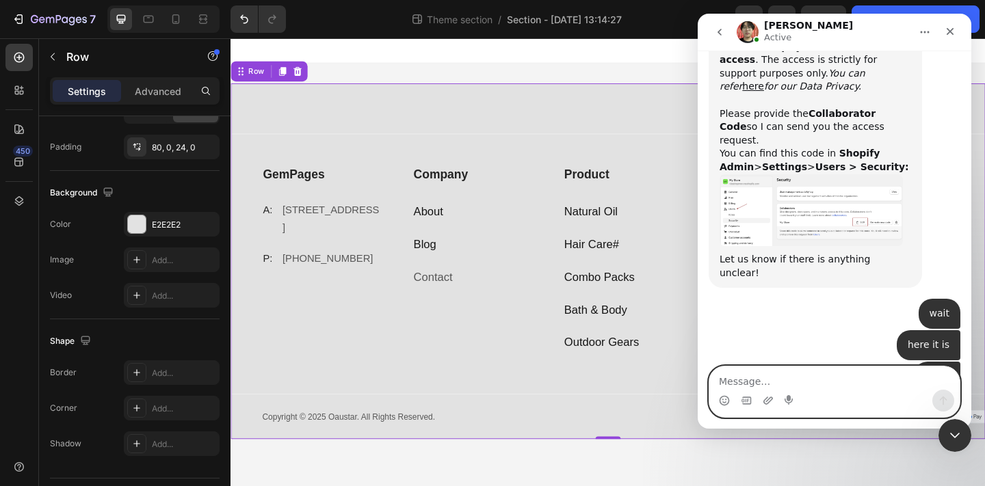
scroll to position [1087, 0]
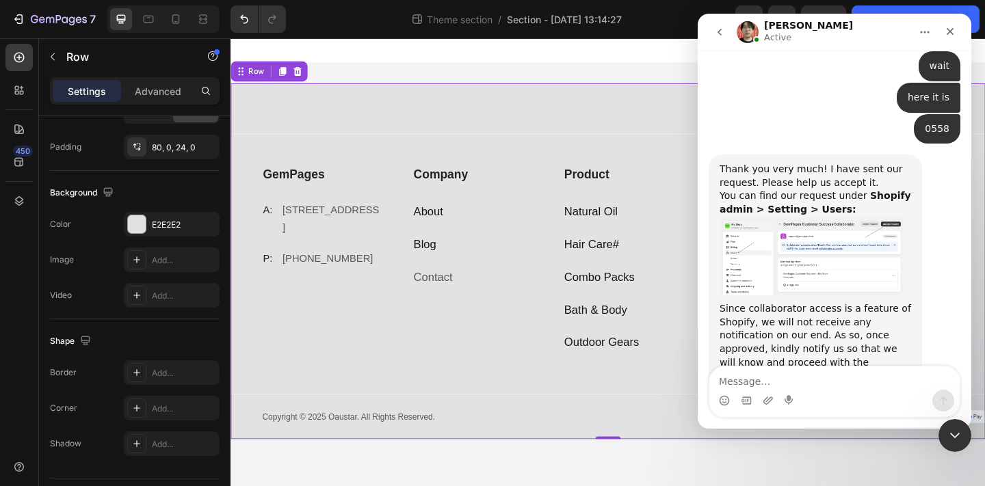
click at [771, 217] on img "Ethan says…" at bounding box center [810, 256] width 183 height 79
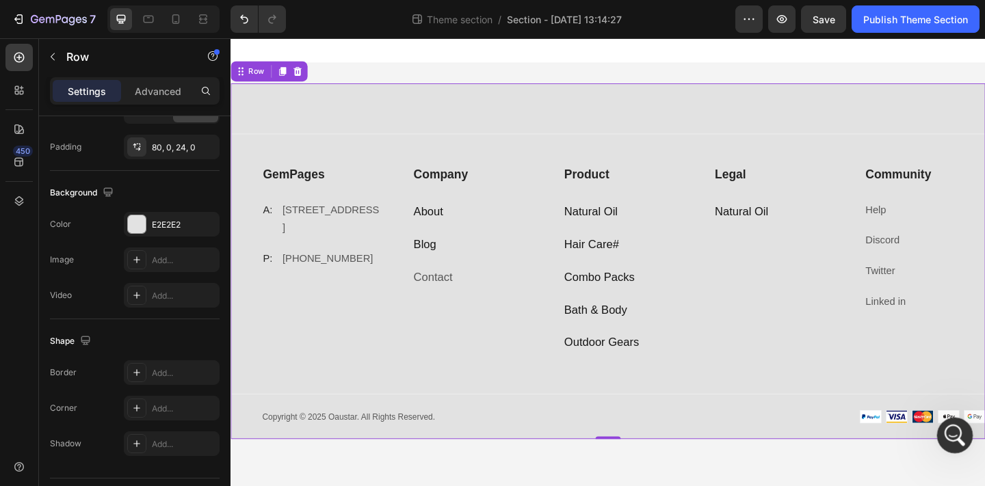
click at [957, 450] on html at bounding box center [952, 433] width 33 height 33
click at [955, 442] on icon "Open Intercom Messenger" at bounding box center [953, 434] width 23 height 23
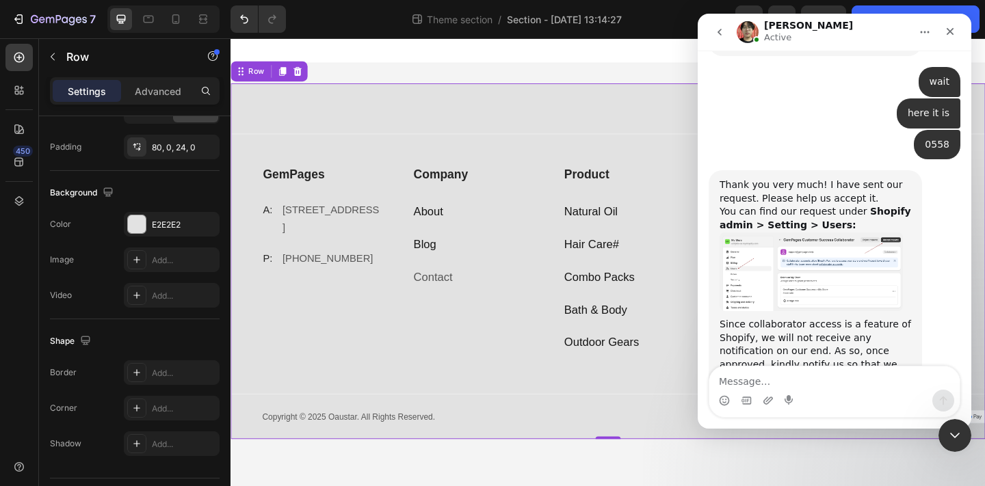
scroll to position [1087, 0]
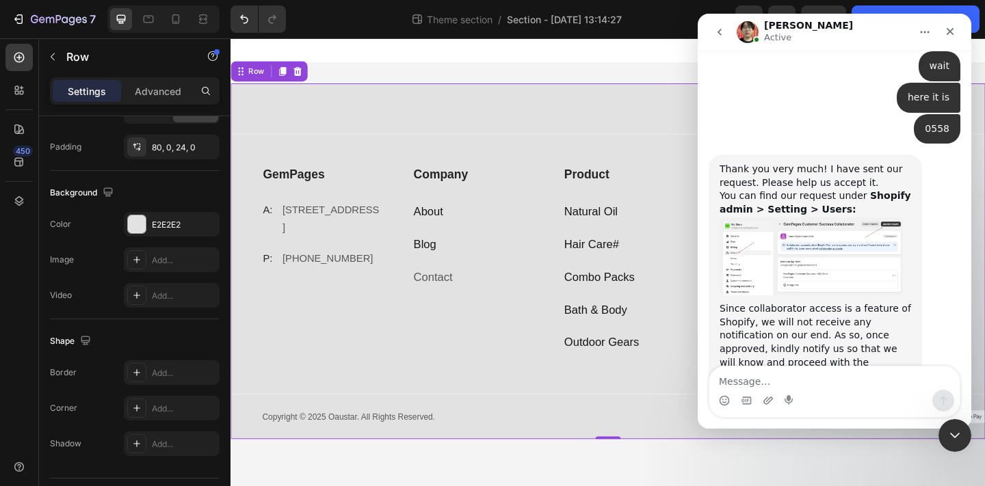
click at [854, 382] on textarea "Message…" at bounding box center [834, 378] width 250 height 23
type textarea "yes done"
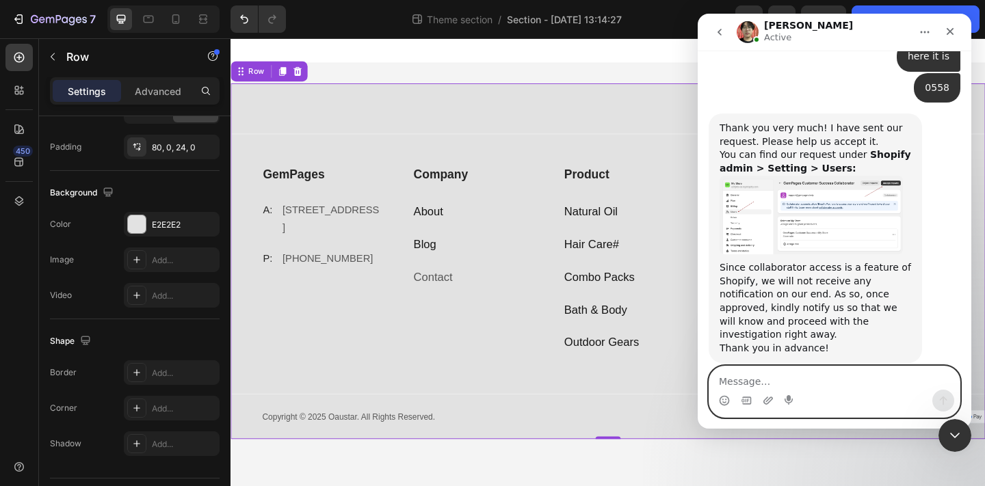
scroll to position [1249, 0]
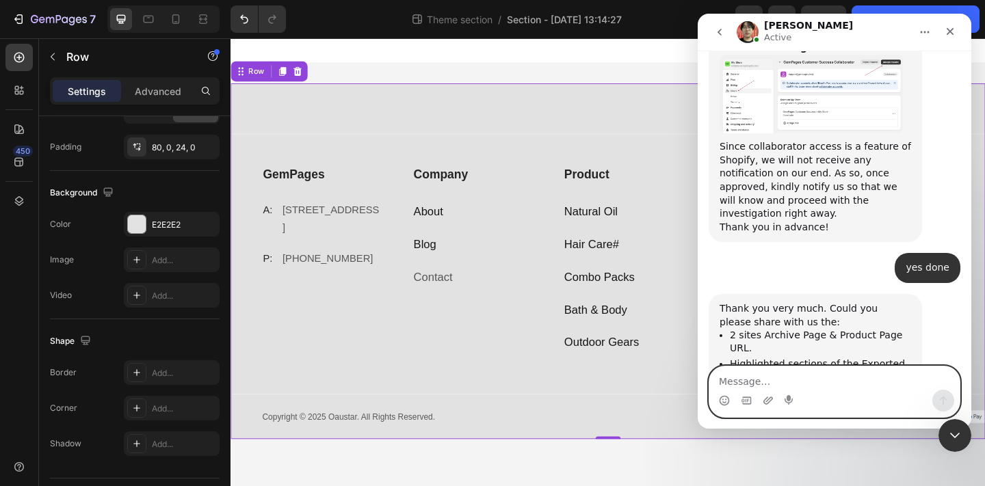
click at [807, 384] on textarea "Message…" at bounding box center [834, 378] width 250 height 23
type textarea "yes wait a min"
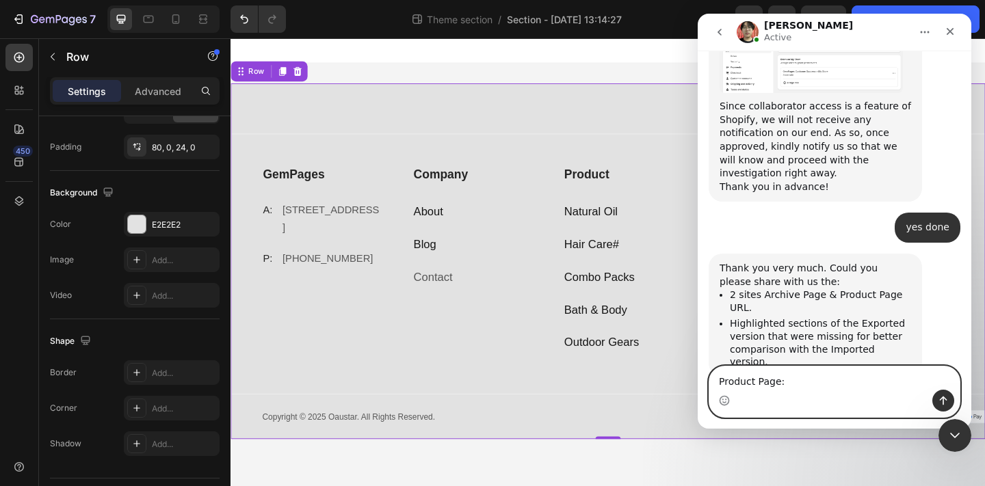
paste textarea "[URL][DOMAIN_NAME]"
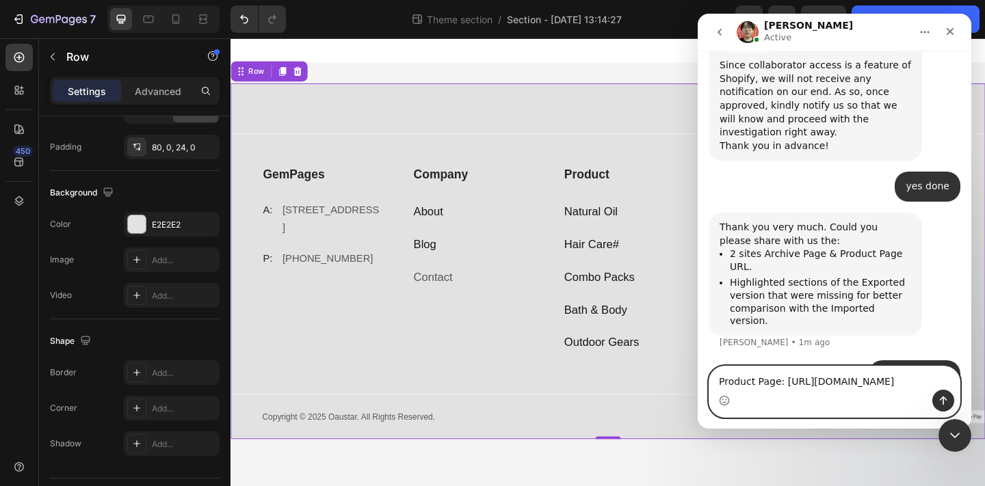
scroll to position [1344, 0]
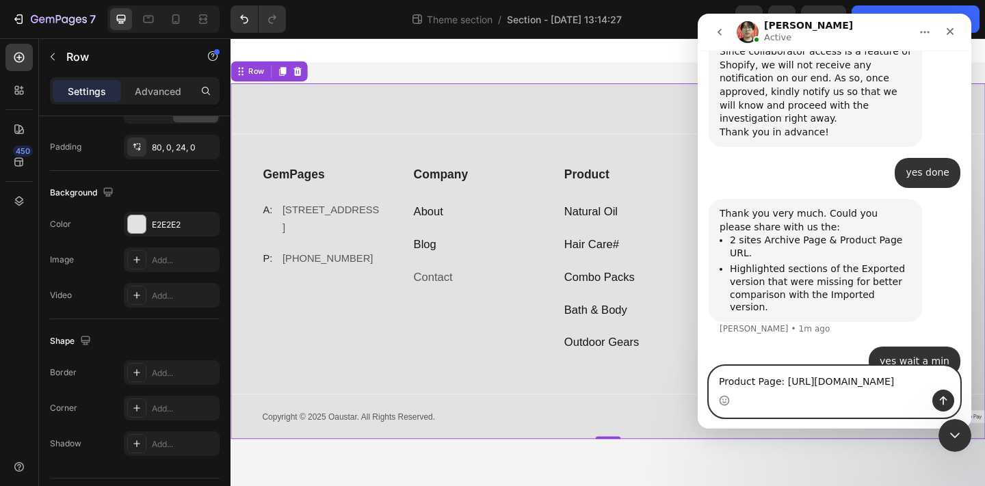
click at [779, 367] on textarea "Product Page: [URL][DOMAIN_NAME]" at bounding box center [834, 378] width 250 height 23
click at [814, 367] on textarea "Product Pages: [URL][DOMAIN_NAME]" at bounding box center [834, 378] width 250 height 23
click at [806, 369] on textarea "Product Pages: [URL][DOMAIN_NAME]" at bounding box center [834, 378] width 250 height 23
type textarea "Product Pages: [URL][DOMAIN_NAME]"
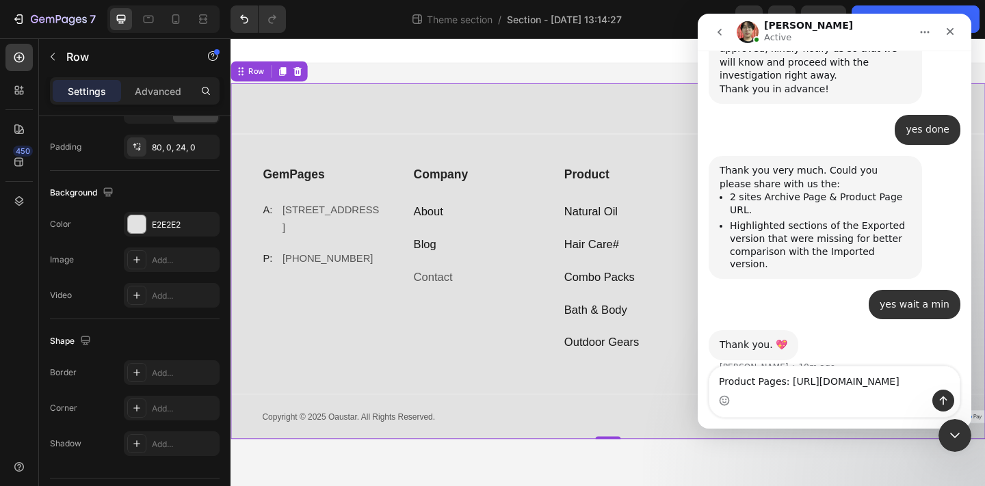
scroll to position [1385, 0]
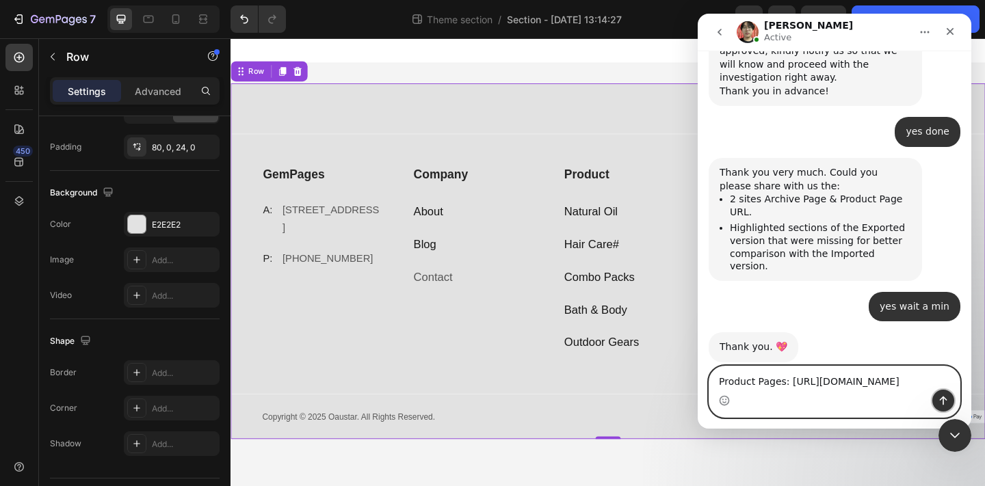
click at [946, 400] on icon "Send a message…" at bounding box center [944, 401] width 8 height 9
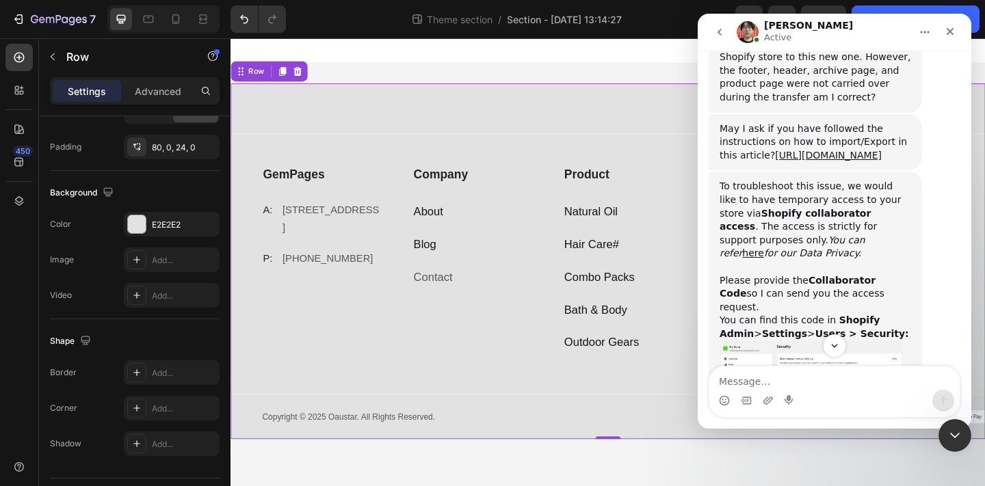
scroll to position [1398, 0]
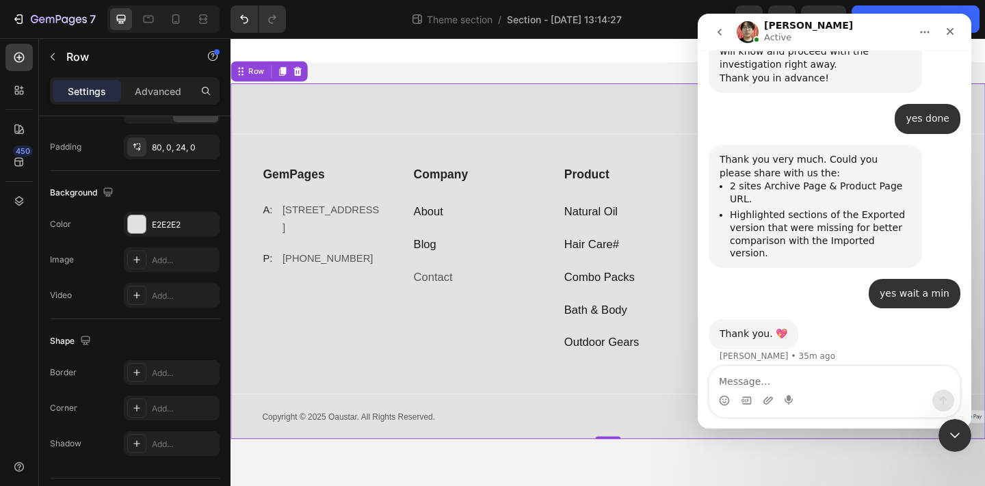
click at [759, 366] on div "Intercom messenger" at bounding box center [834, 392] width 252 height 52
click at [741, 381] on textarea "Message…" at bounding box center [834, 378] width 250 height 23
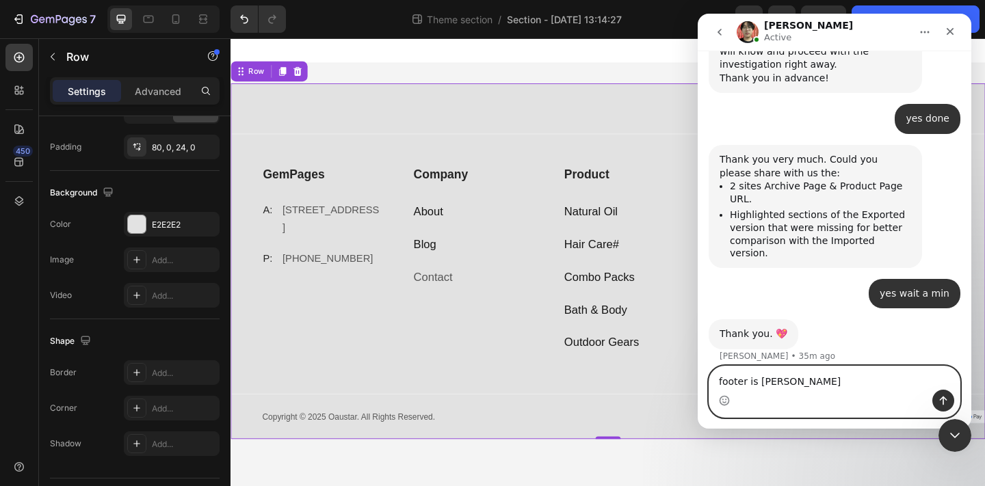
type textarea "footer is same"
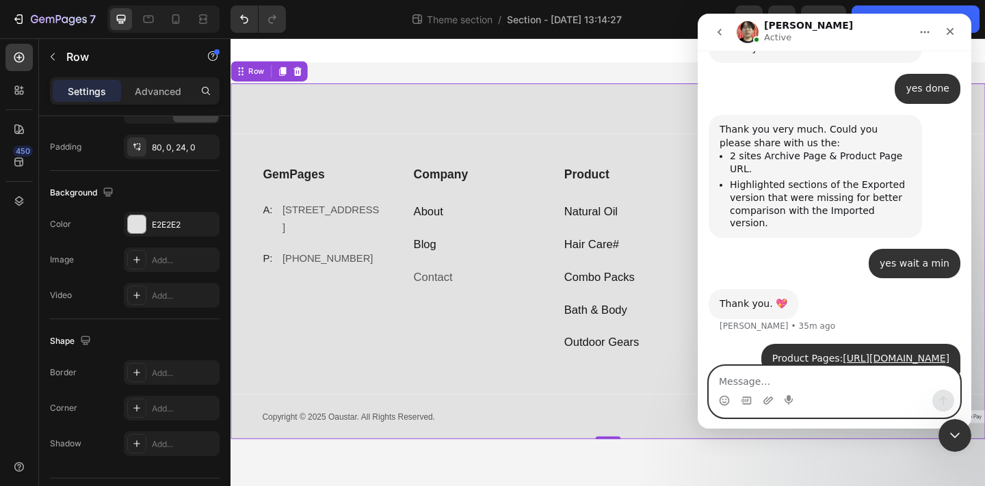
scroll to position [1429, 0]
type textarea "let me send you the archive page"
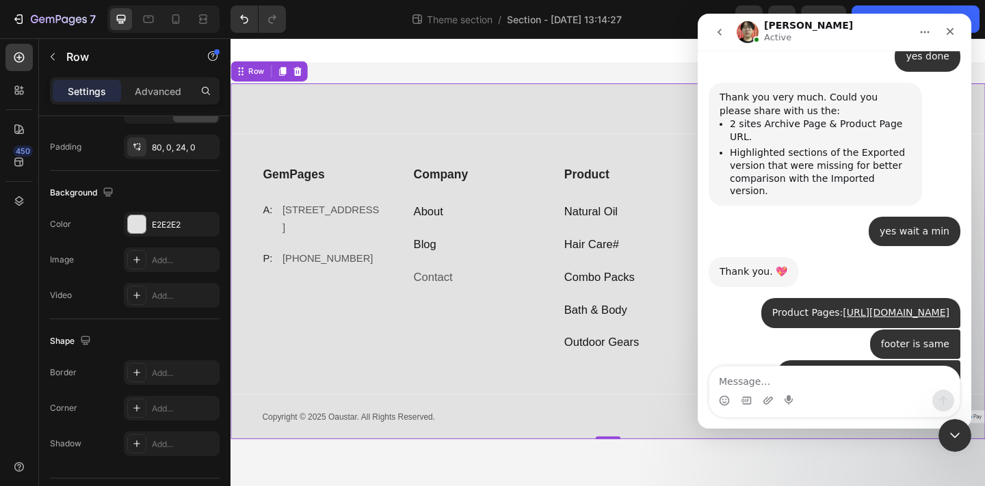
scroll to position [1502, 0]
